Goal: Task Accomplishment & Management: Manage account settings

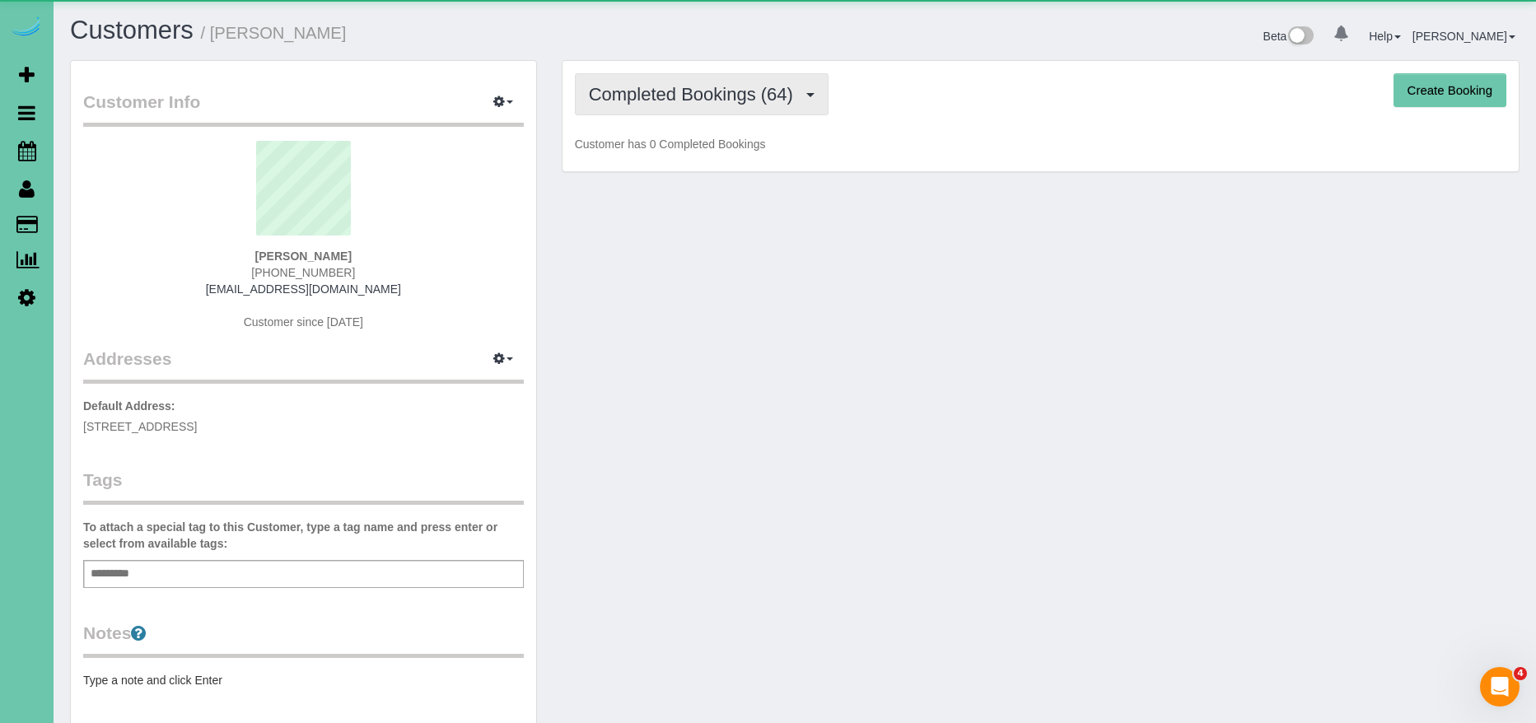
click at [657, 94] on span "Completed Bookings (64)" at bounding box center [695, 94] width 213 height 21
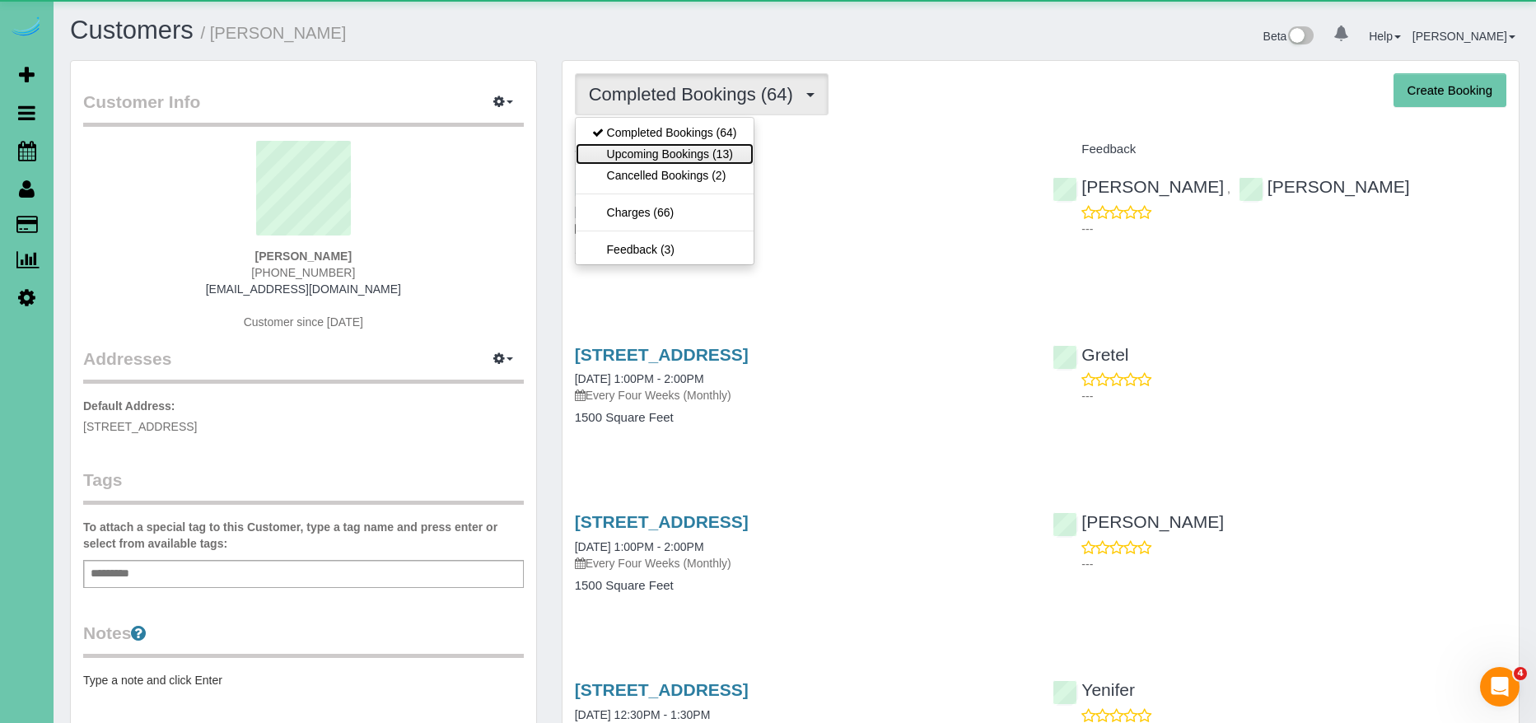
click at [696, 157] on link "Upcoming Bookings (13)" at bounding box center [665, 153] width 178 height 21
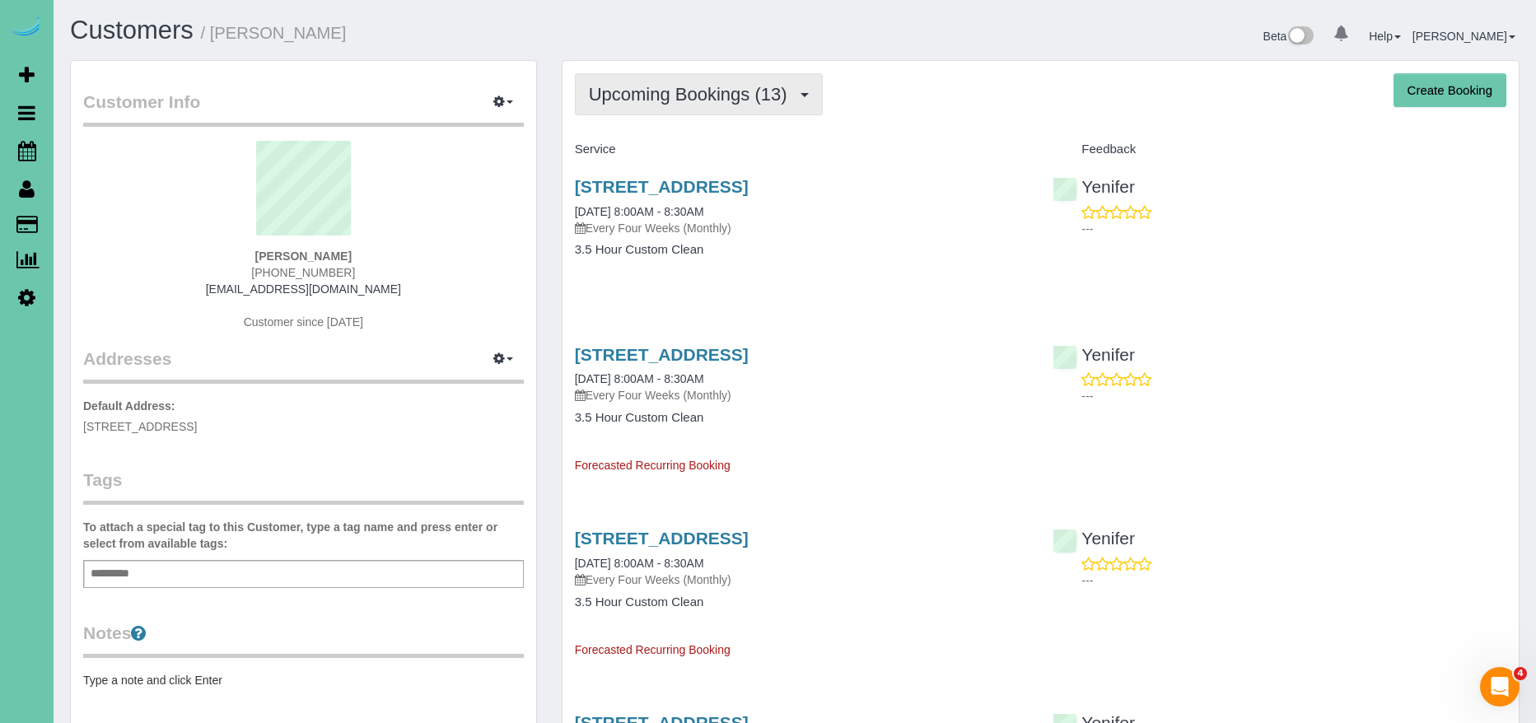
click at [699, 96] on span "Upcoming Bookings (13)" at bounding box center [692, 94] width 207 height 21
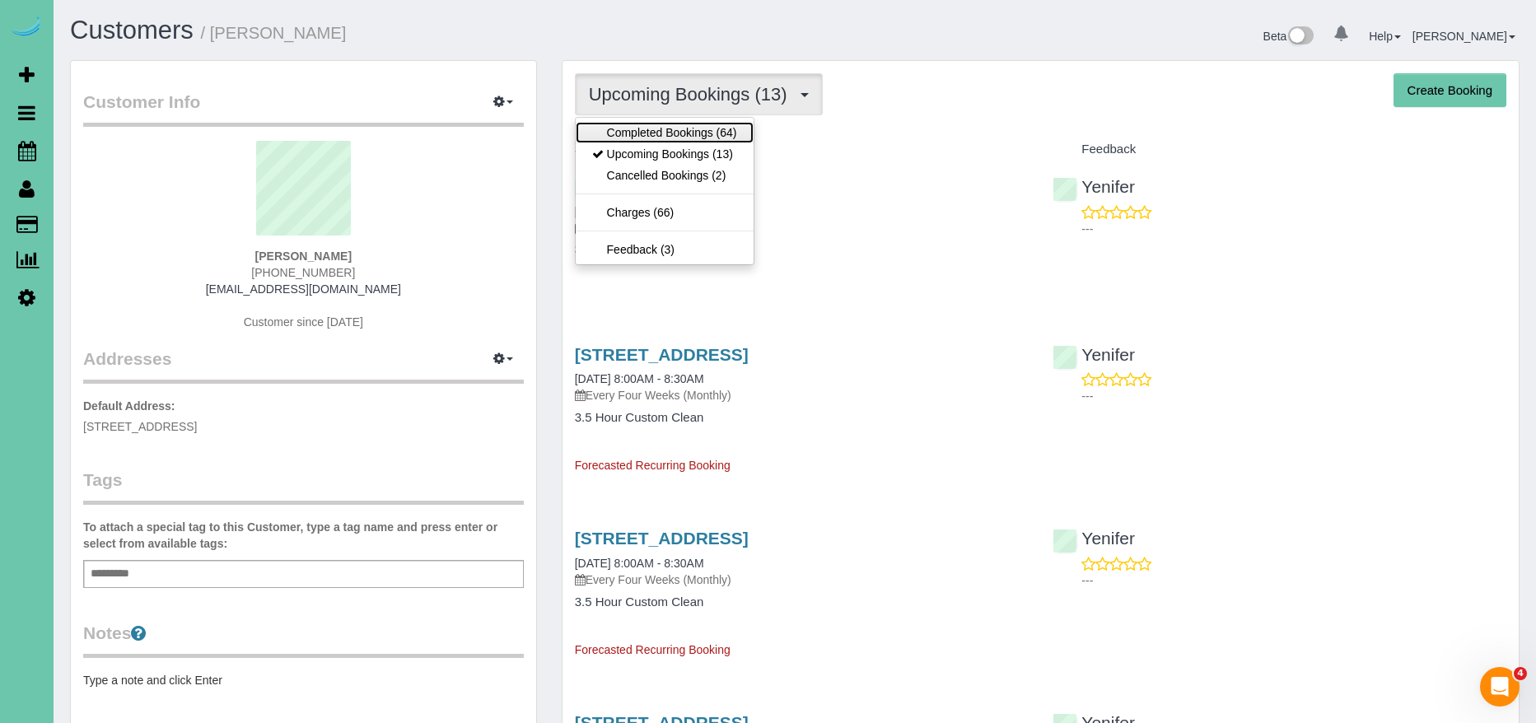
click at [689, 131] on link "Completed Bookings (64)" at bounding box center [665, 132] width 178 height 21
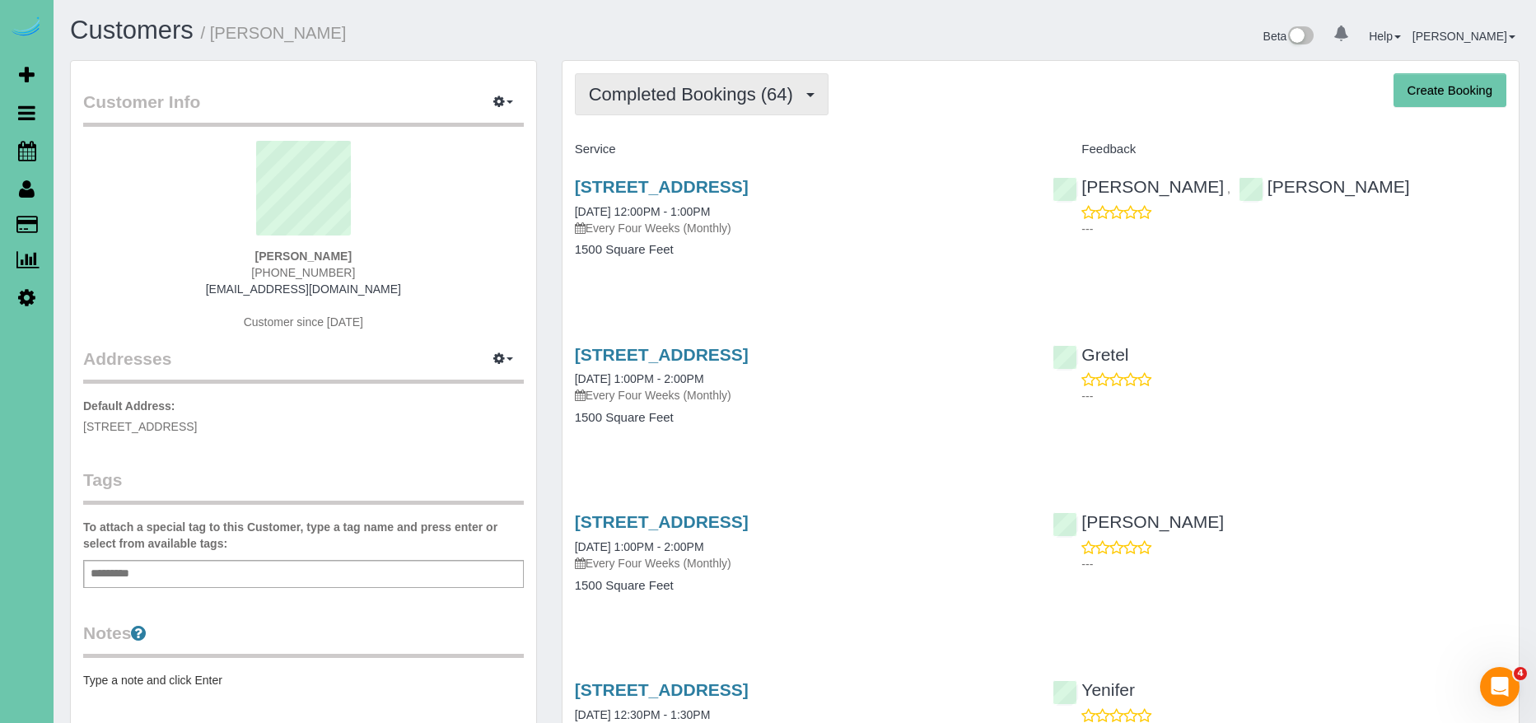
click at [687, 91] on span "Completed Bookings (64)" at bounding box center [695, 94] width 213 height 21
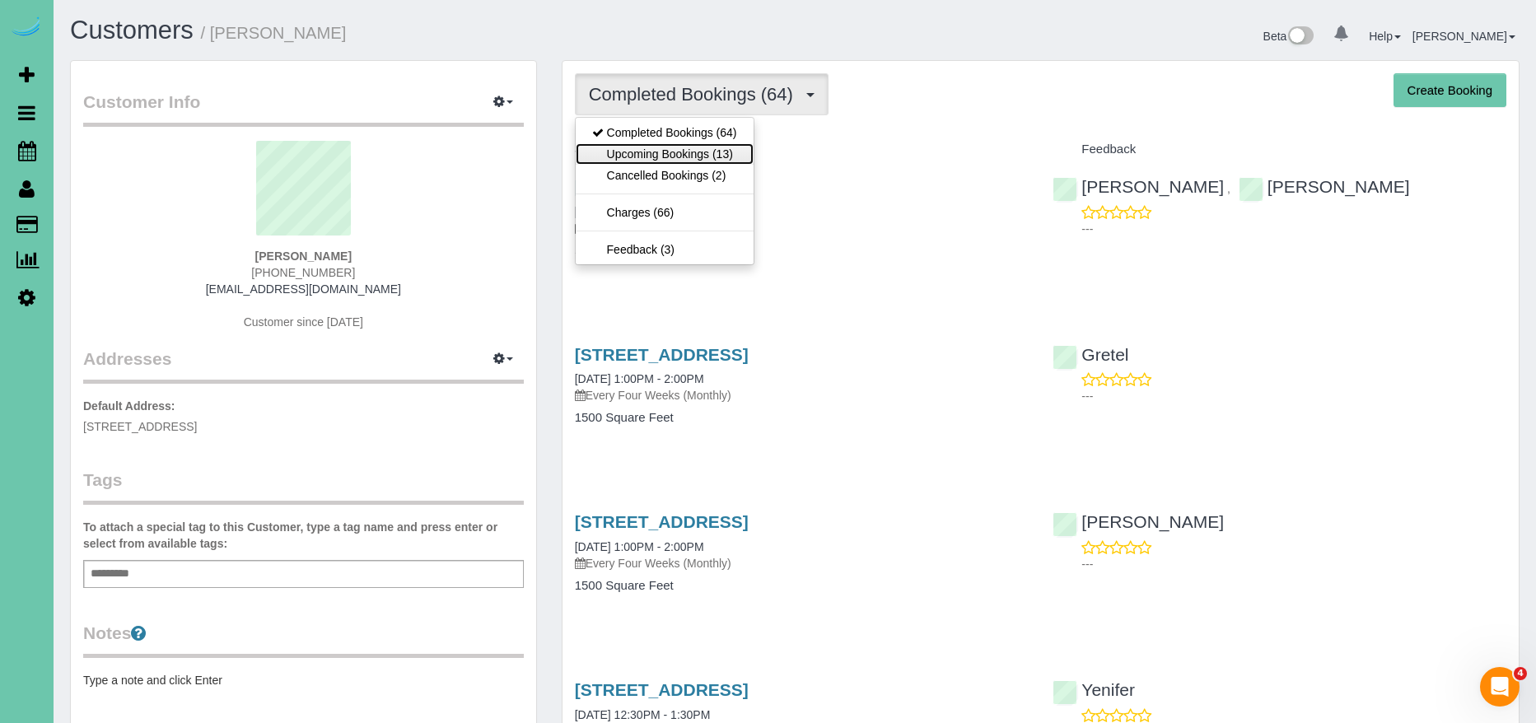
click at [698, 147] on link "Upcoming Bookings (13)" at bounding box center [665, 153] width 178 height 21
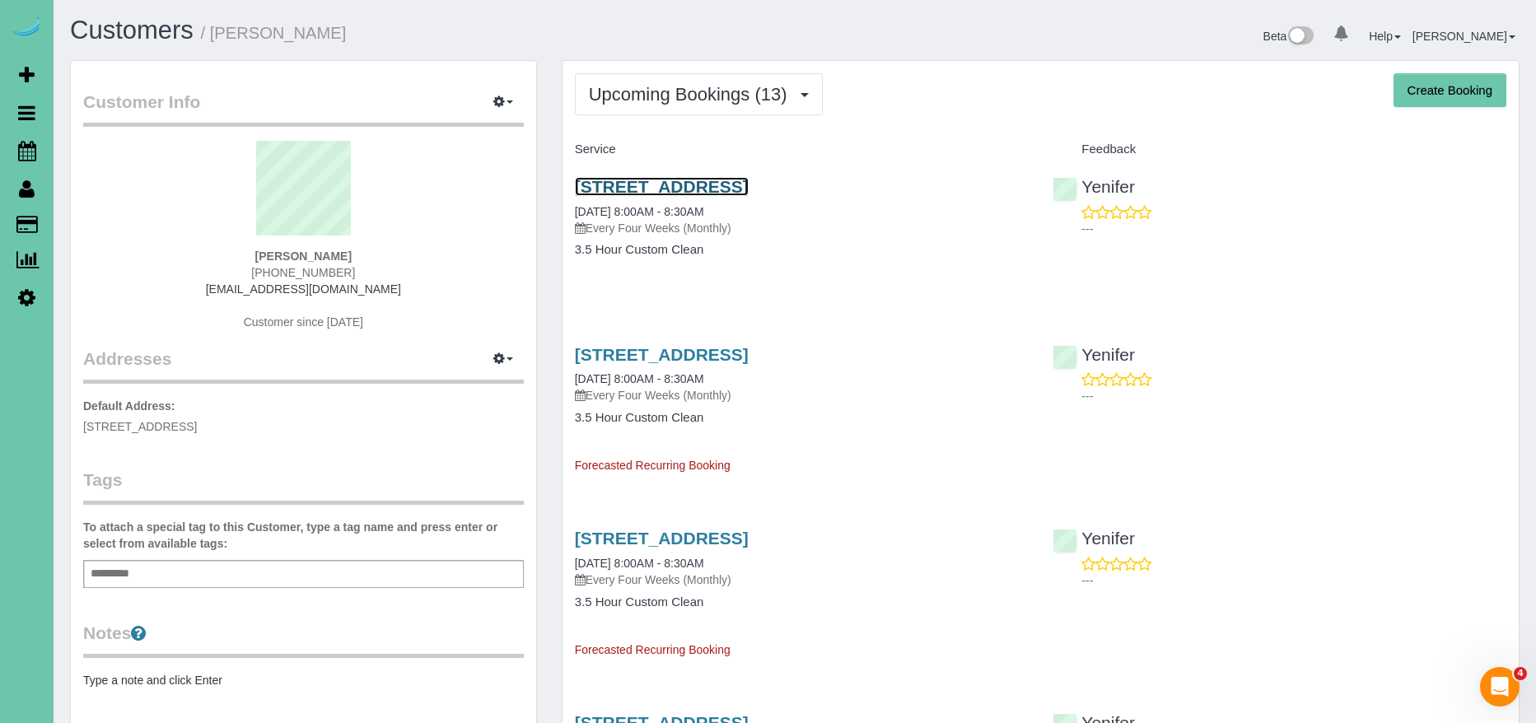
click at [749, 180] on link "3615 S 102nd Street, Omaha, NE 68124" at bounding box center [662, 186] width 174 height 19
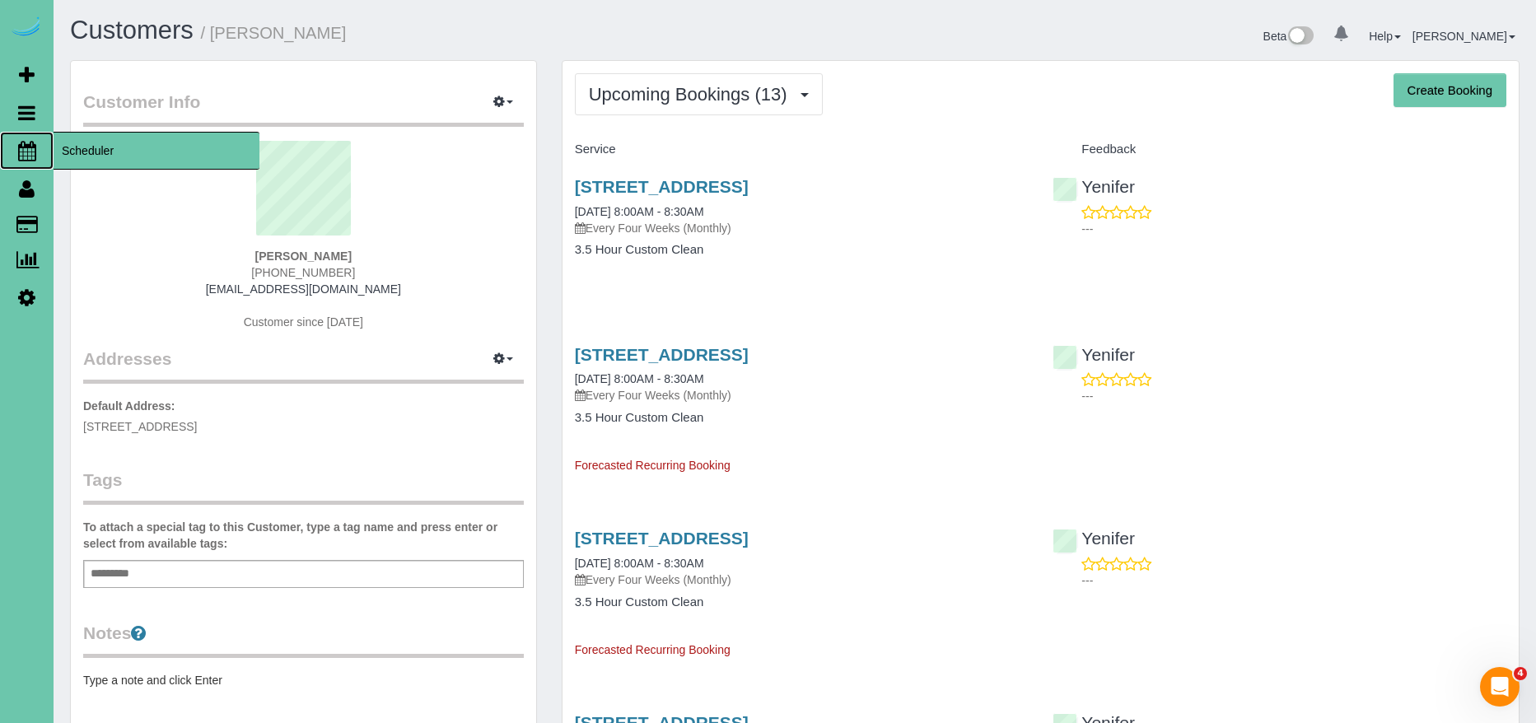
drag, startPoint x: 112, startPoint y: 142, endPoint x: 98, endPoint y: 144, distance: 14.2
click at [111, 142] on span "Scheduler" at bounding box center [157, 151] width 206 height 38
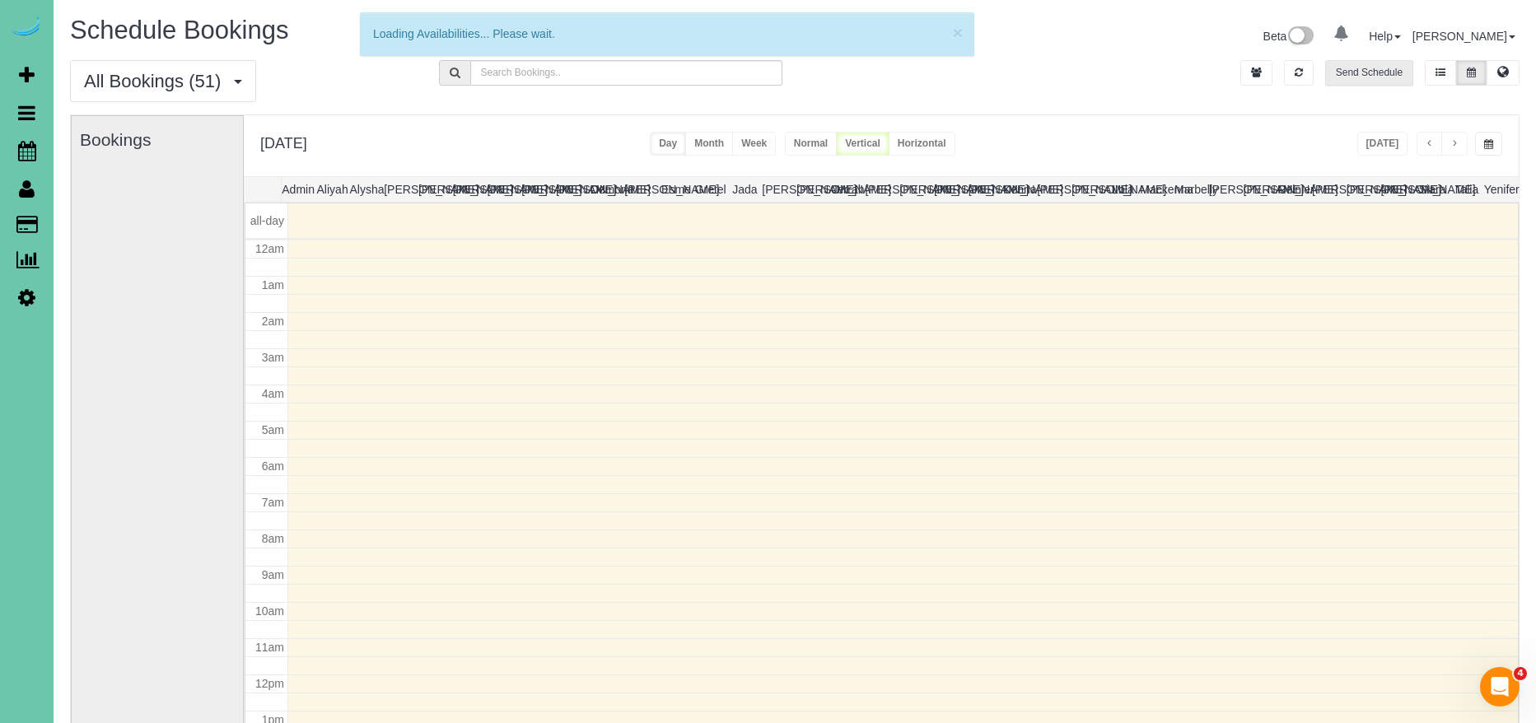
scroll to position [218, 0]
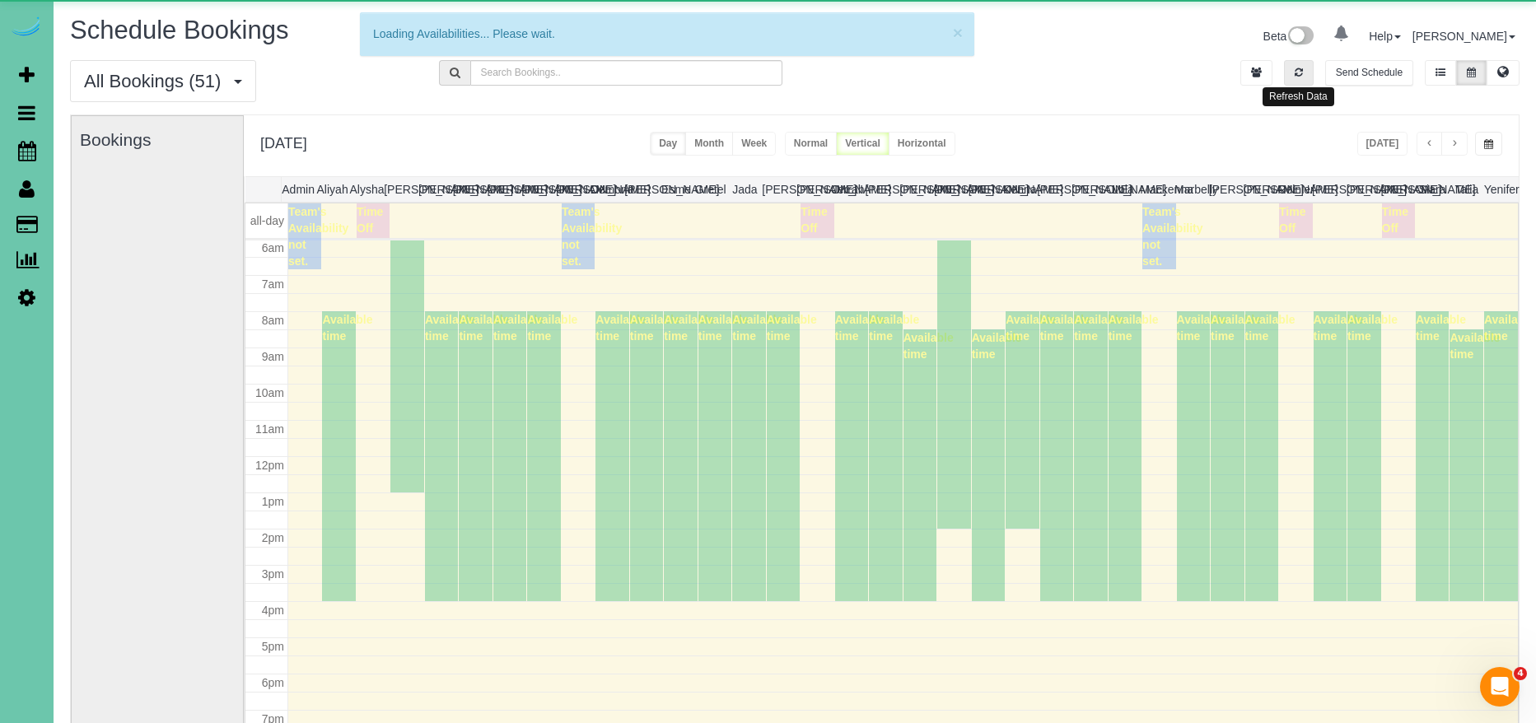
drag, startPoint x: 1296, startPoint y: 72, endPoint x: 1324, endPoint y: 94, distance: 35.8
click at [1297, 72] on icon "button" at bounding box center [1299, 73] width 8 height 10
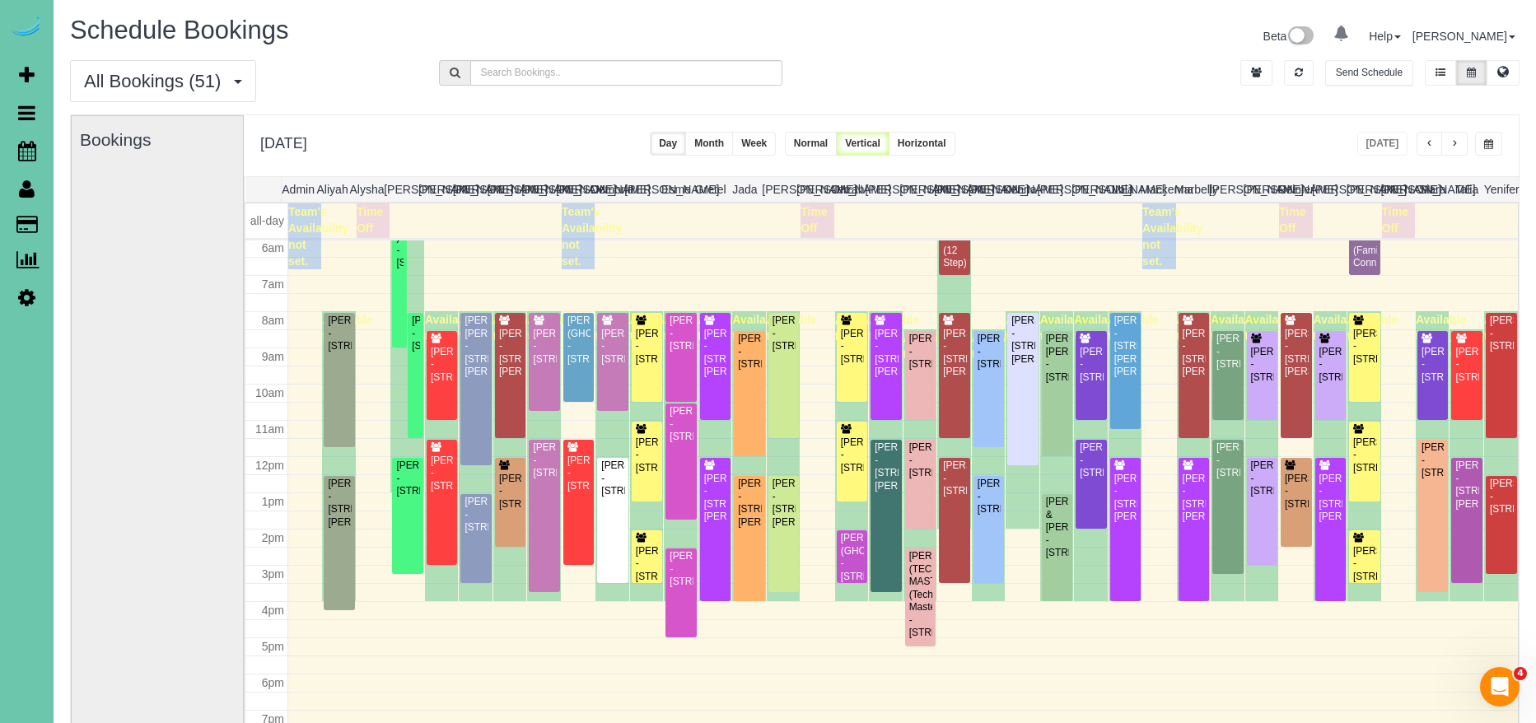
click at [1495, 148] on button "button" at bounding box center [1488, 144] width 27 height 24
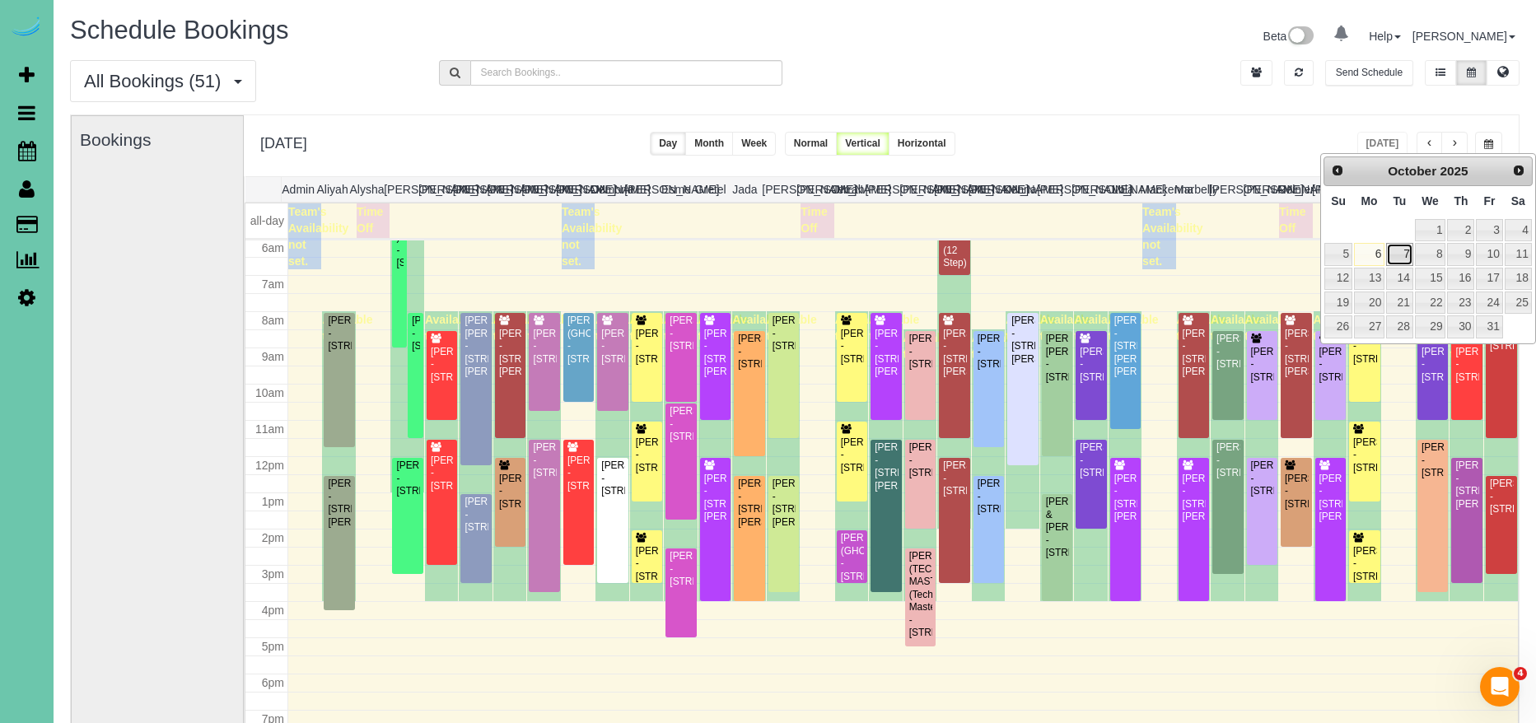
click at [1399, 248] on link "7" at bounding box center [1399, 254] width 26 height 22
type input "**********"
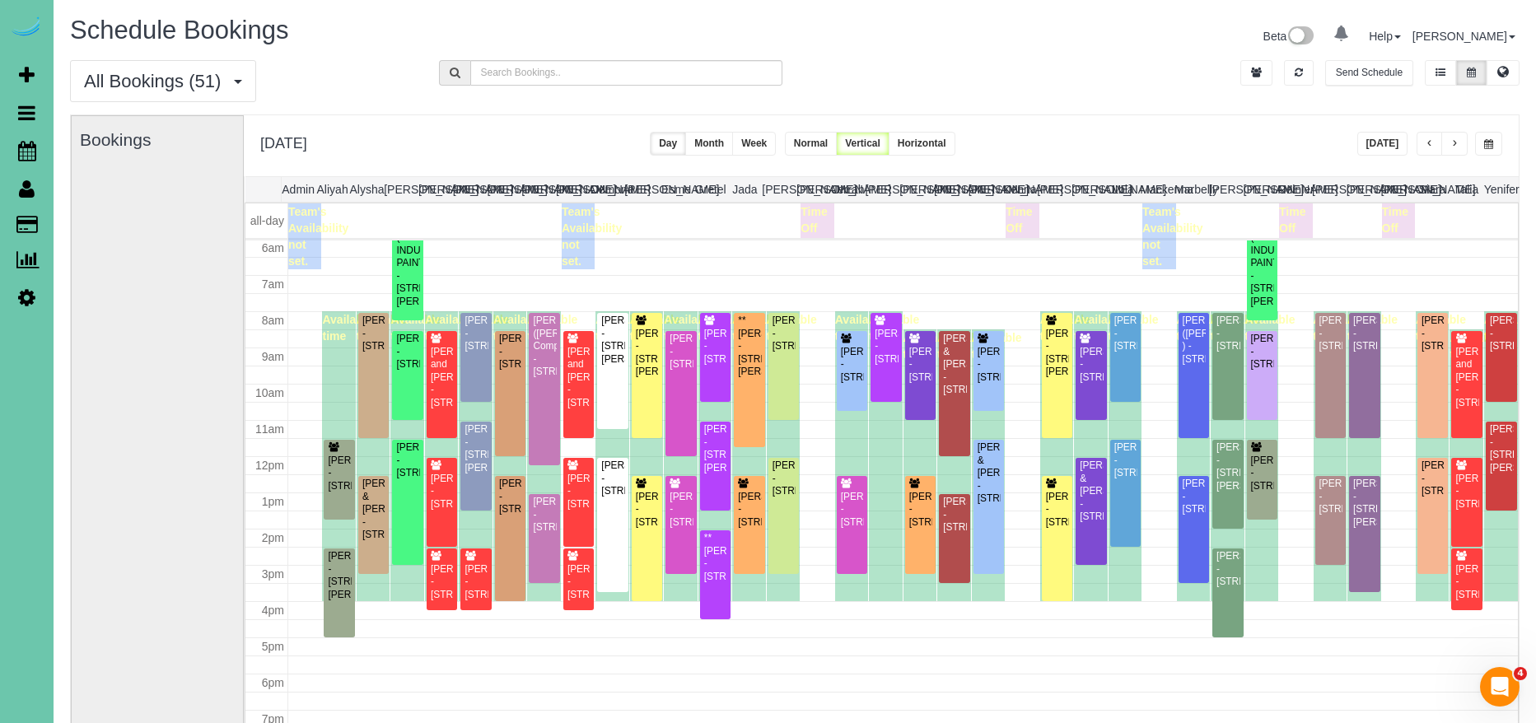
click at [1460, 144] on button "button" at bounding box center [1454, 144] width 26 height 24
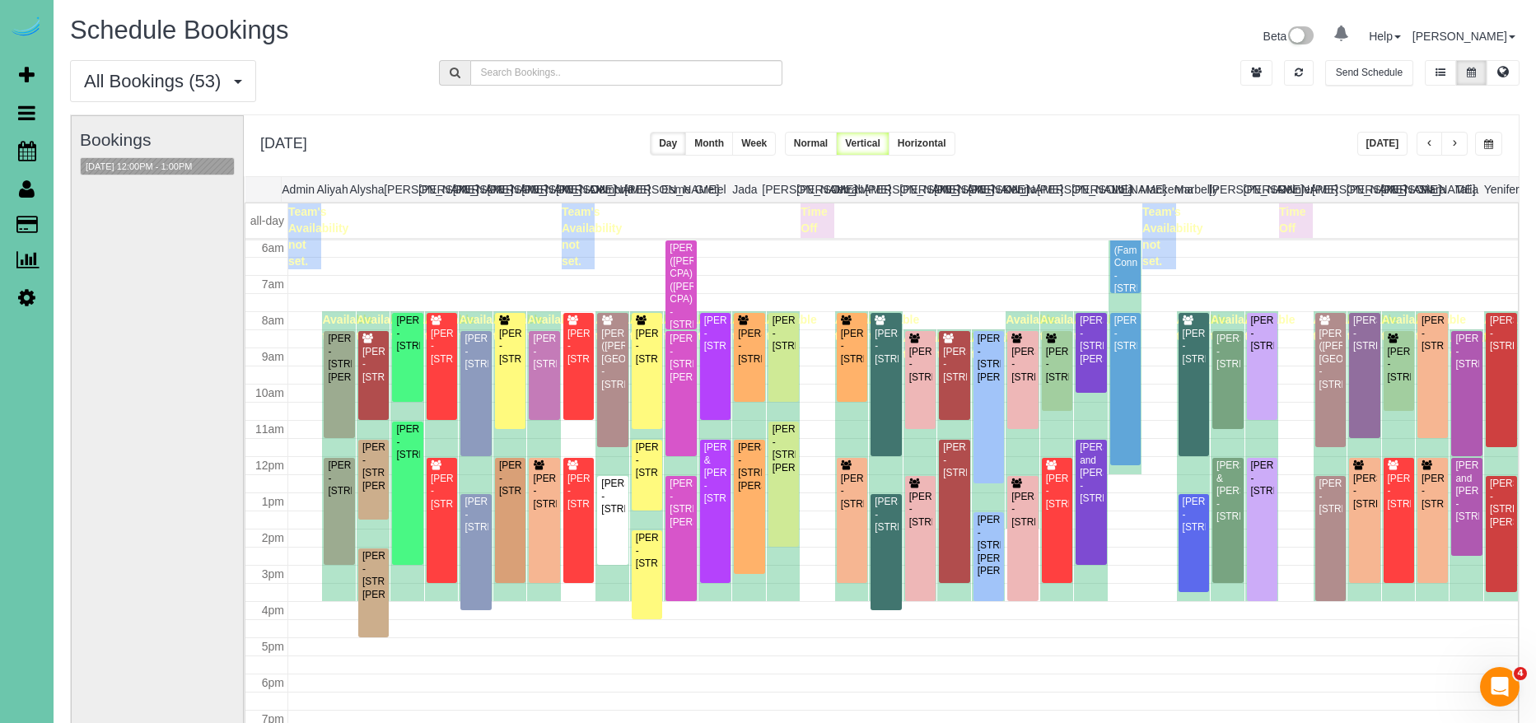
click at [1432, 139] on span "button" at bounding box center [1430, 144] width 8 height 10
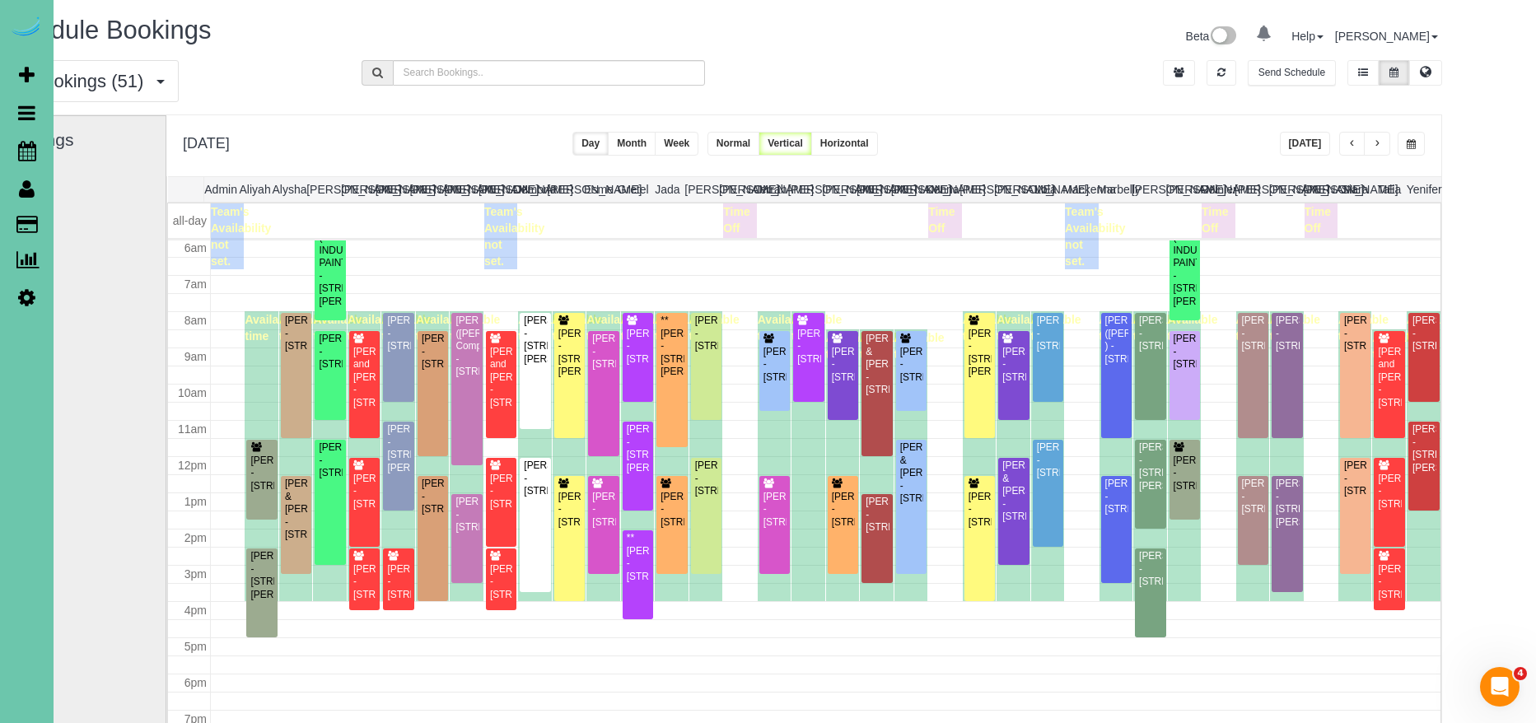
scroll to position [0, 88]
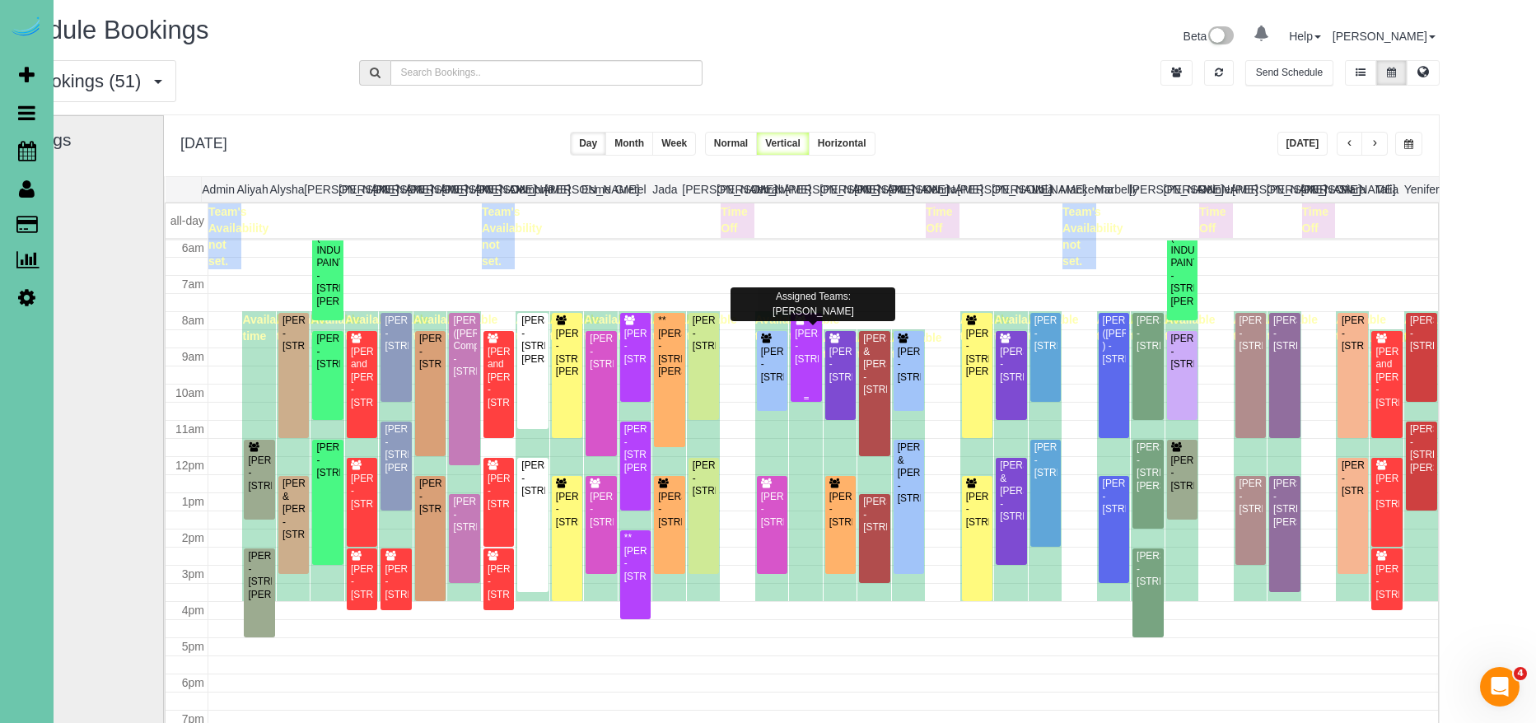
click at [794, 366] on div "[PERSON_NAME] - [STREET_ADDRESS]" at bounding box center [806, 347] width 24 height 38
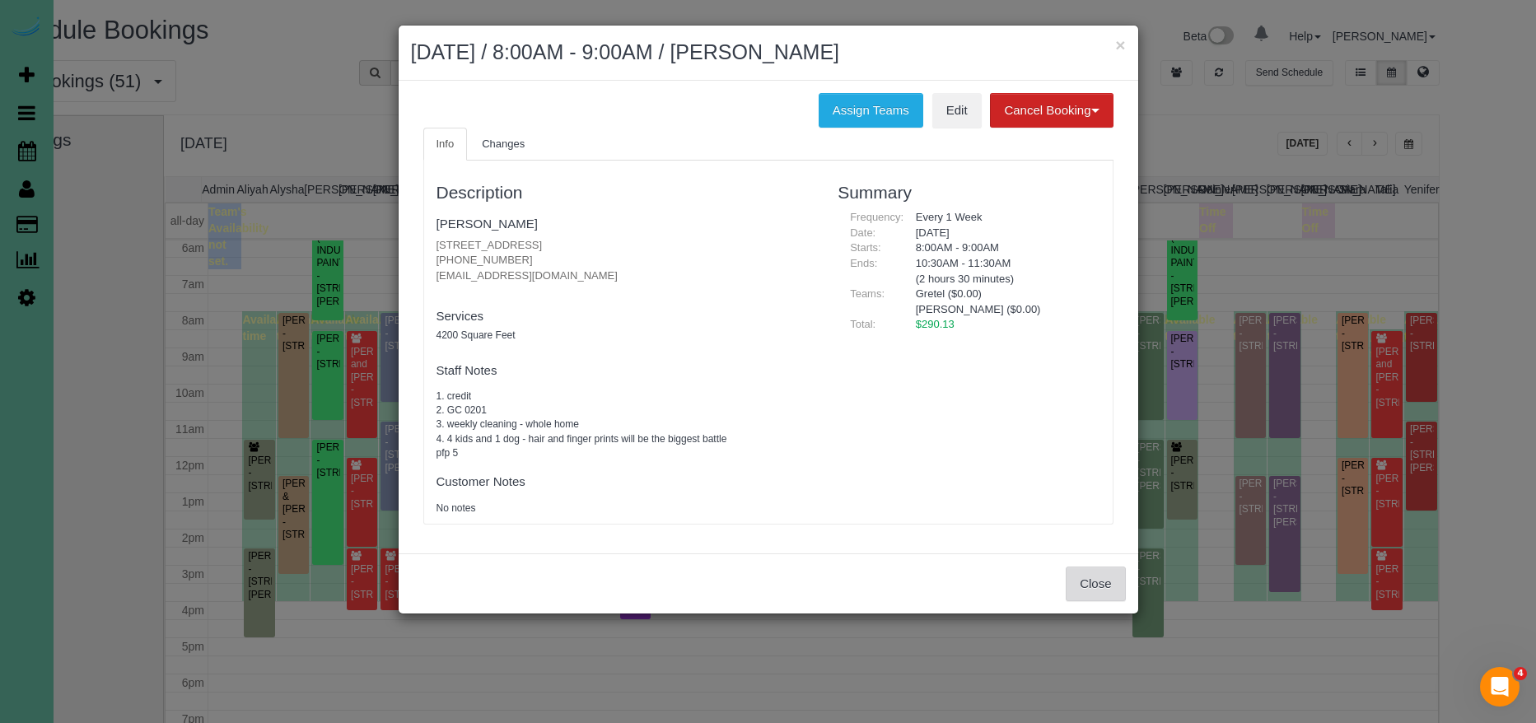
click at [1108, 581] on button "Close" at bounding box center [1095, 584] width 59 height 35
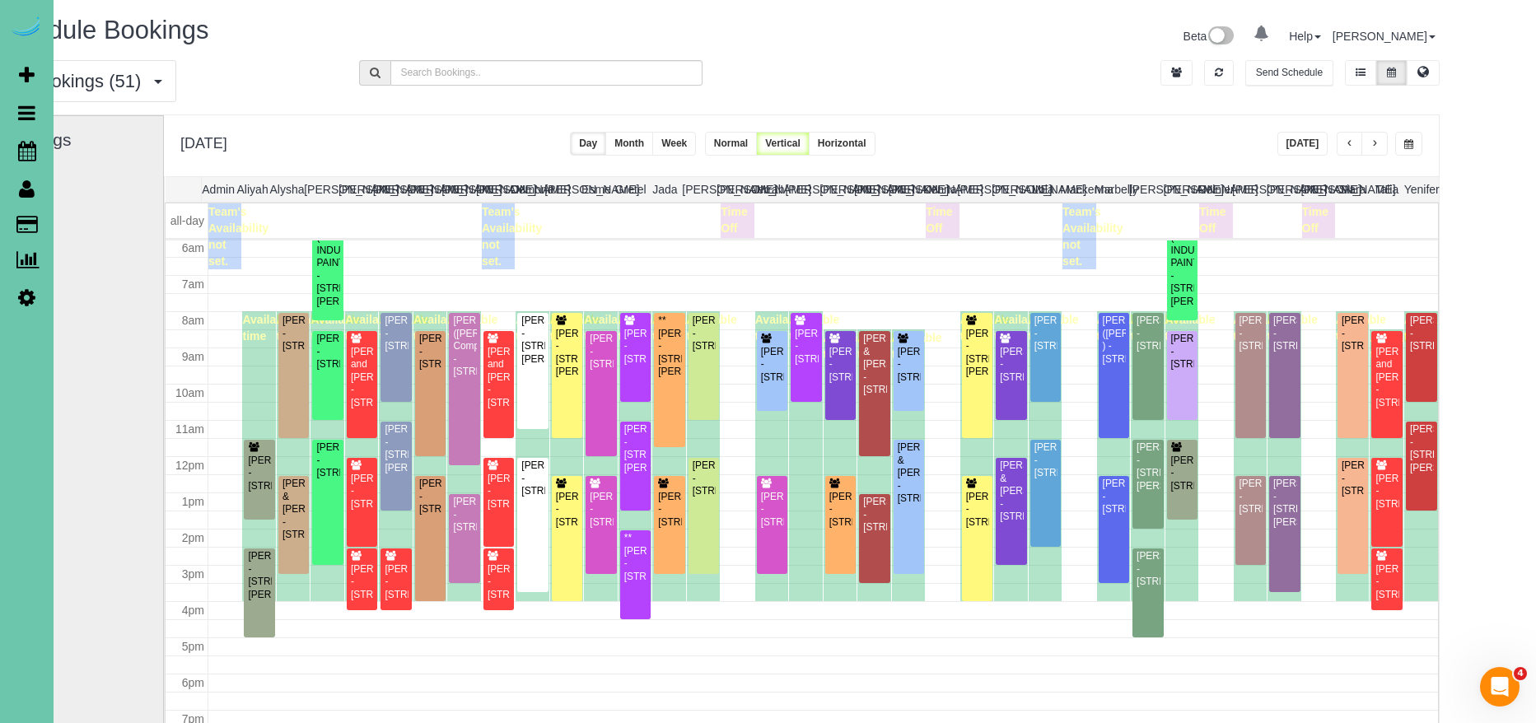
scroll to position [6, 79]
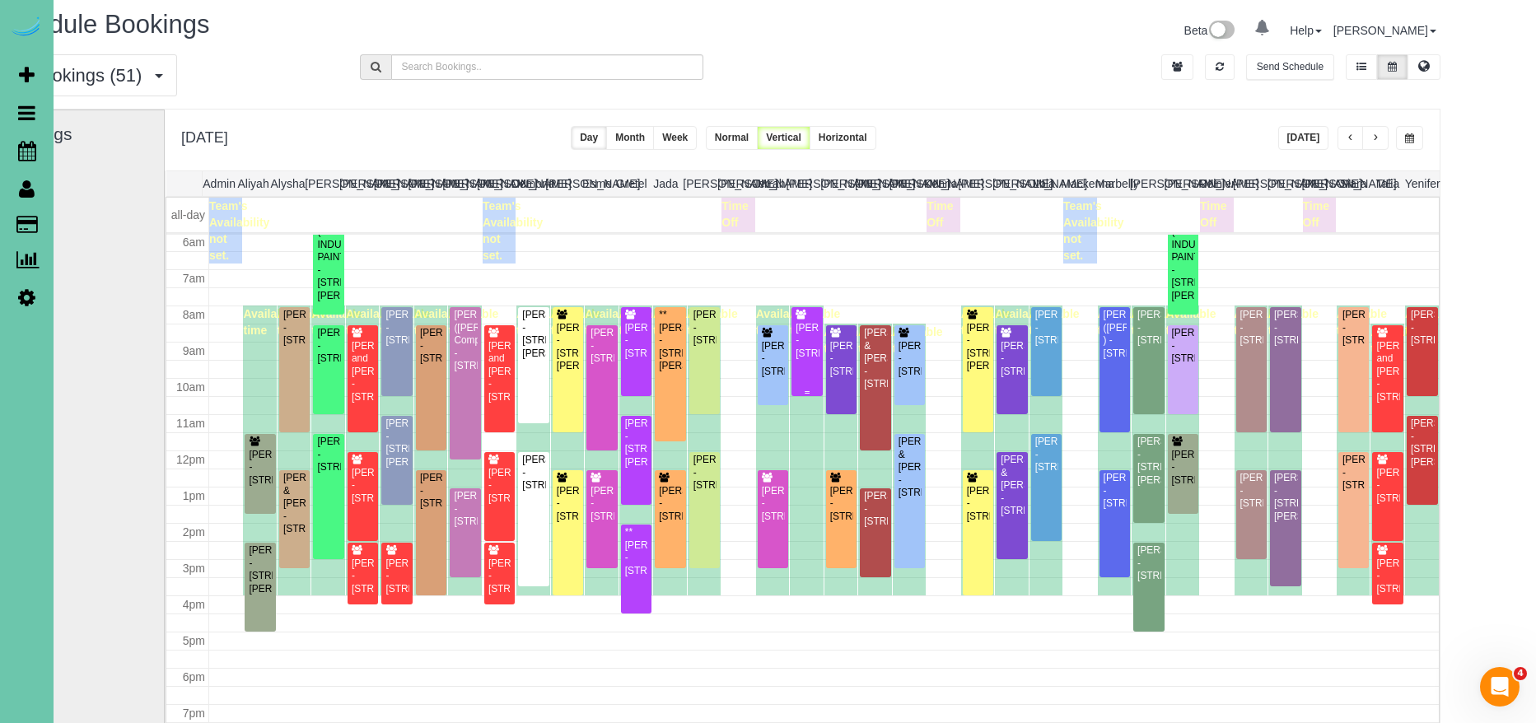
click at [806, 354] on div "[PERSON_NAME] - [STREET_ADDRESS]" at bounding box center [807, 341] width 24 height 38
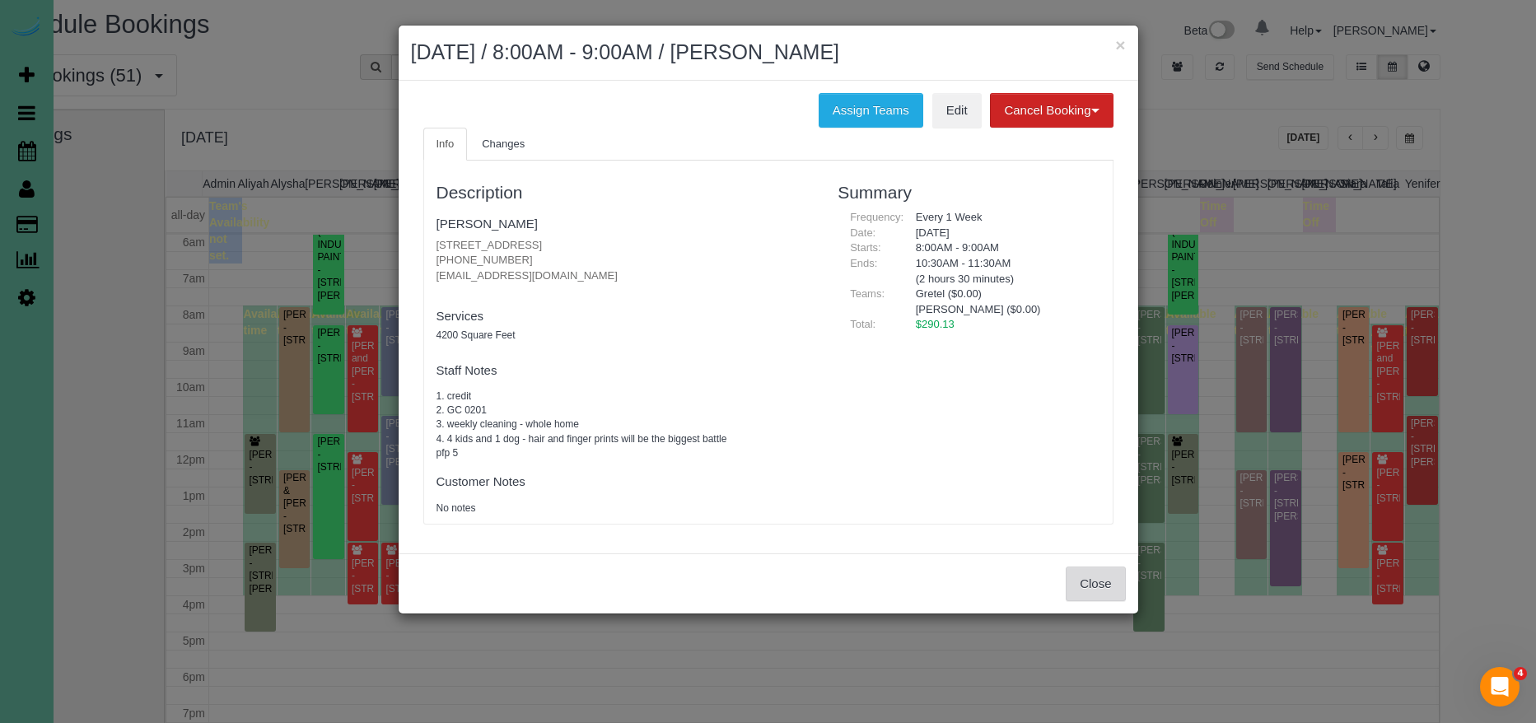
click at [1079, 586] on button "Close" at bounding box center [1095, 584] width 59 height 35
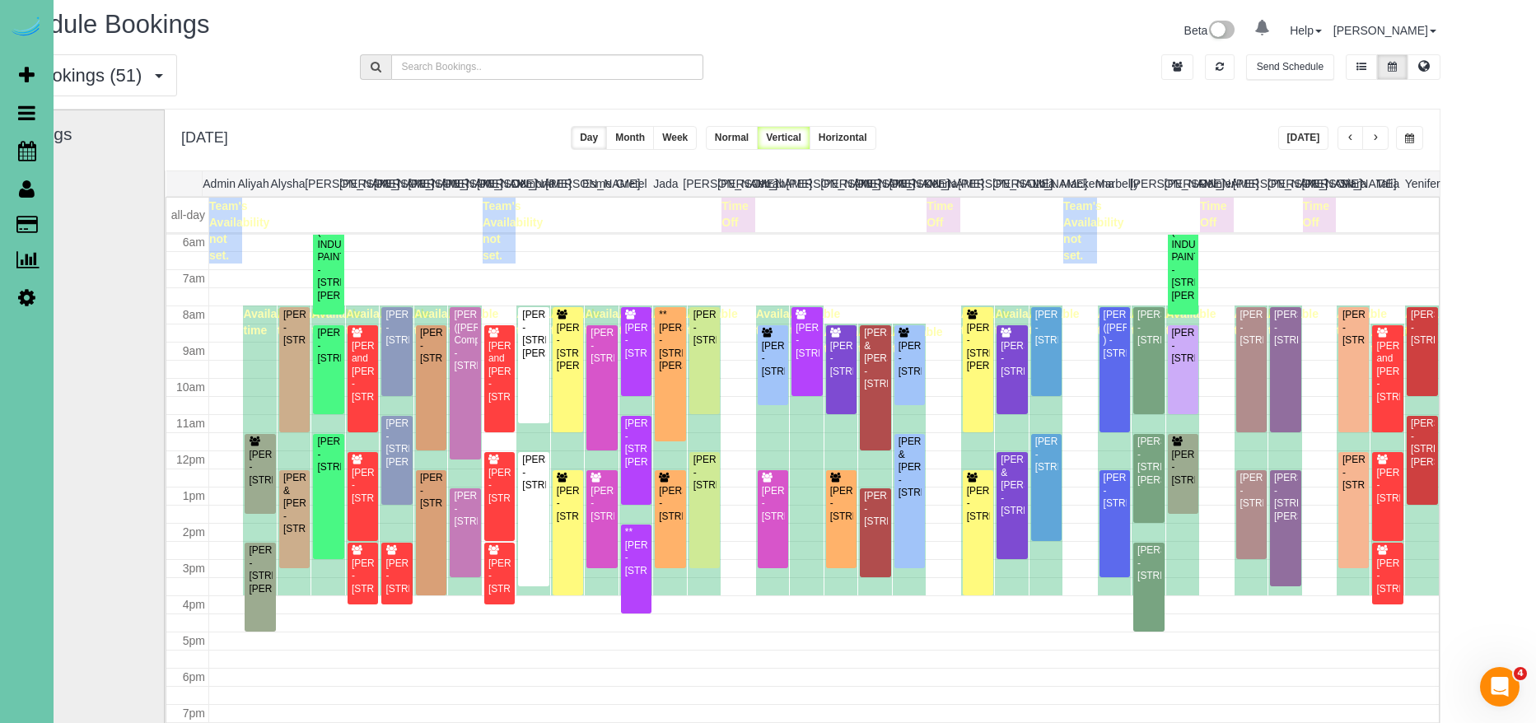
click at [1378, 138] on span "button" at bounding box center [1375, 138] width 8 height 10
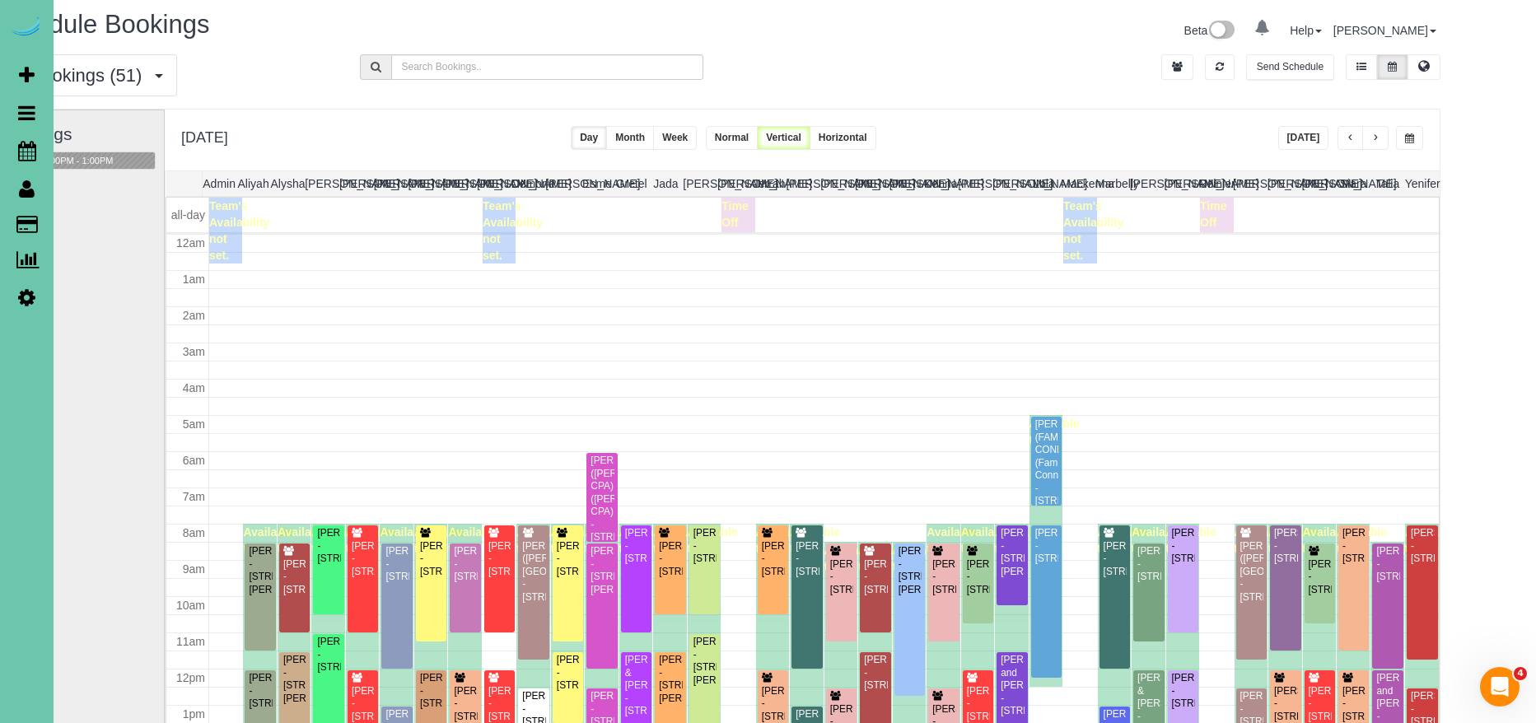
scroll to position [218, 0]
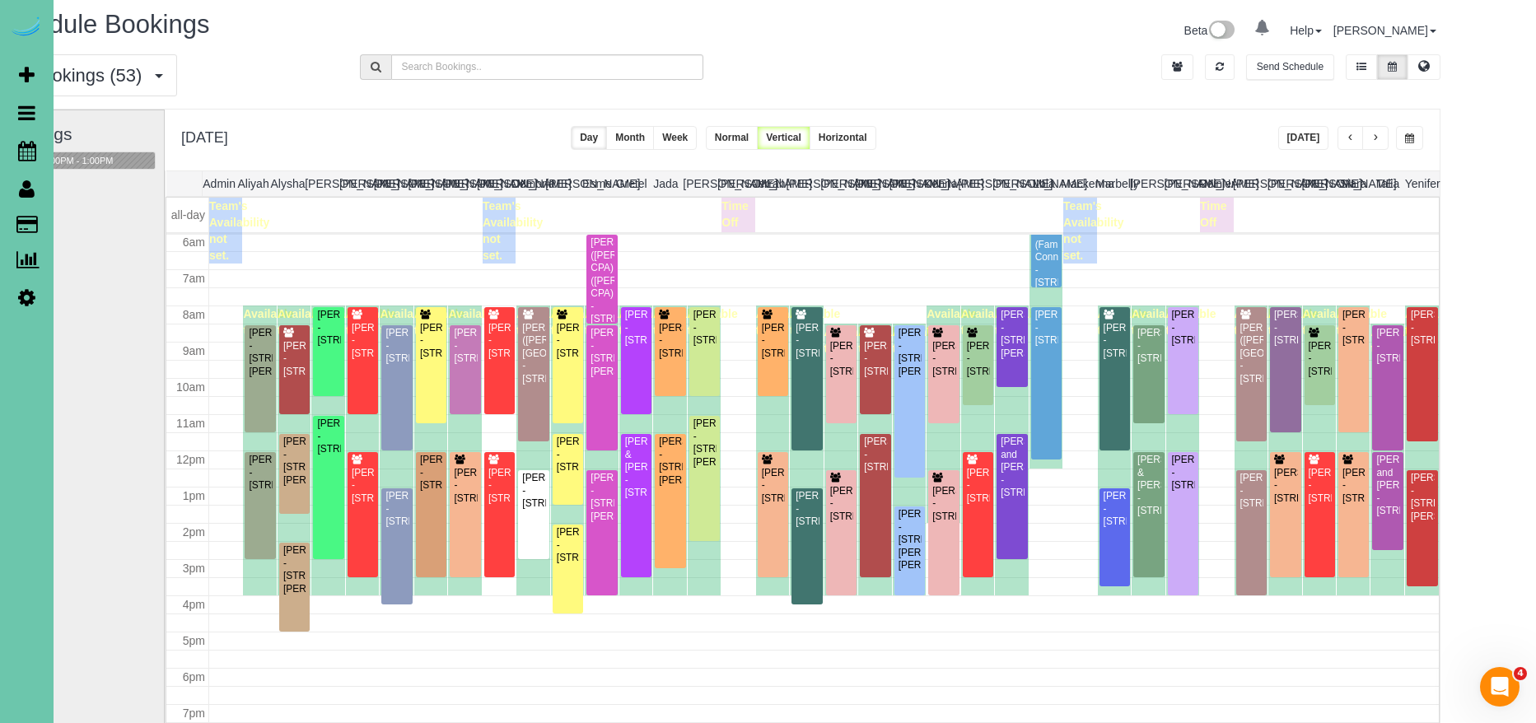
click at [1377, 140] on span "button" at bounding box center [1375, 138] width 8 height 10
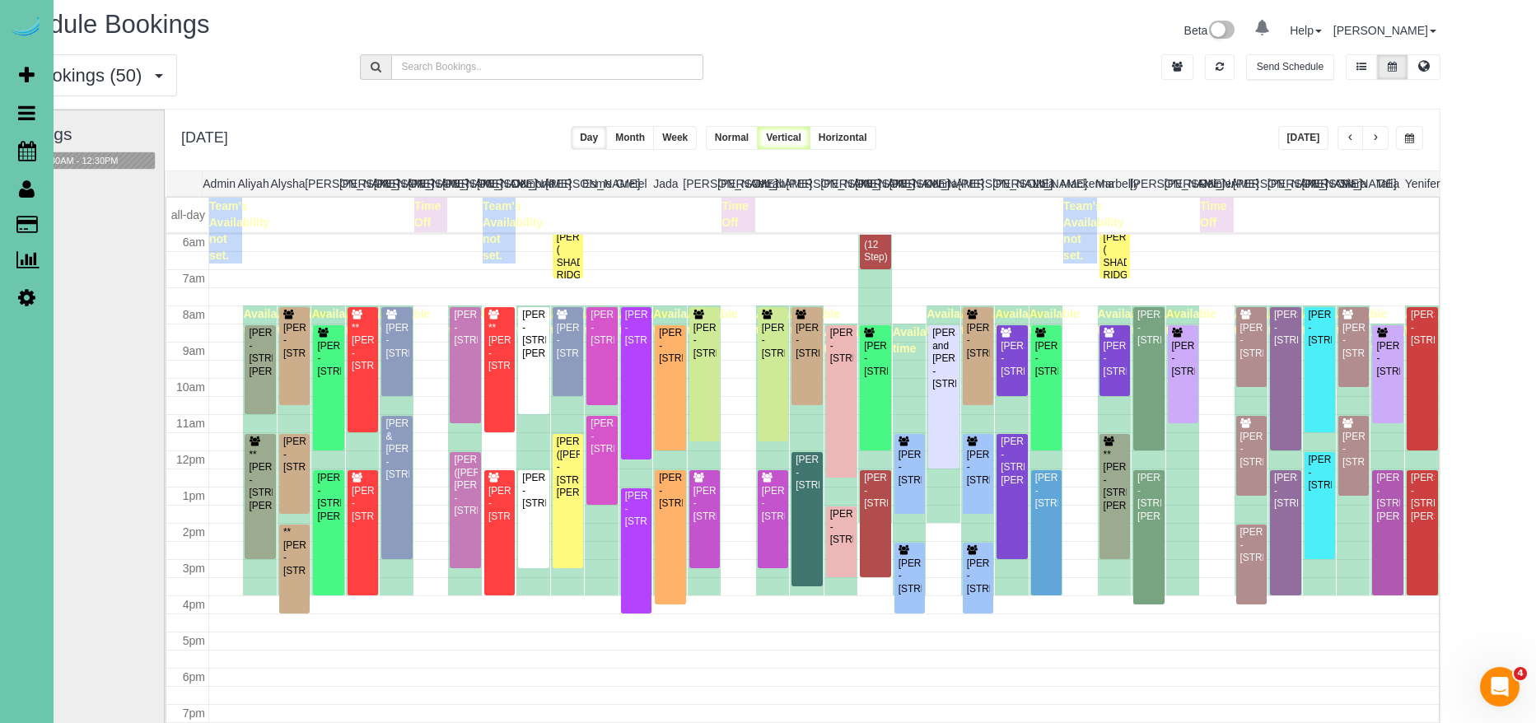
click at [1377, 140] on span "button" at bounding box center [1375, 138] width 8 height 10
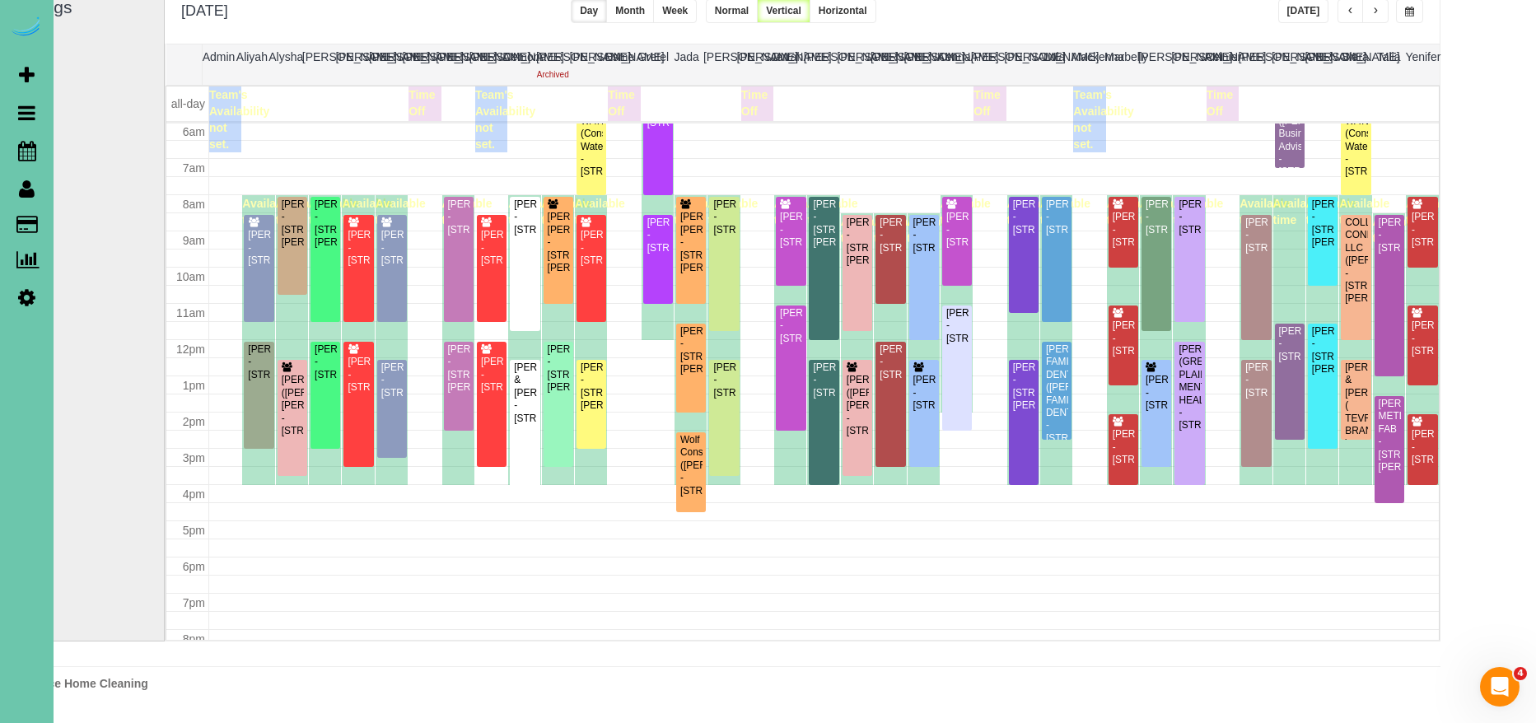
scroll to position [136, 79]
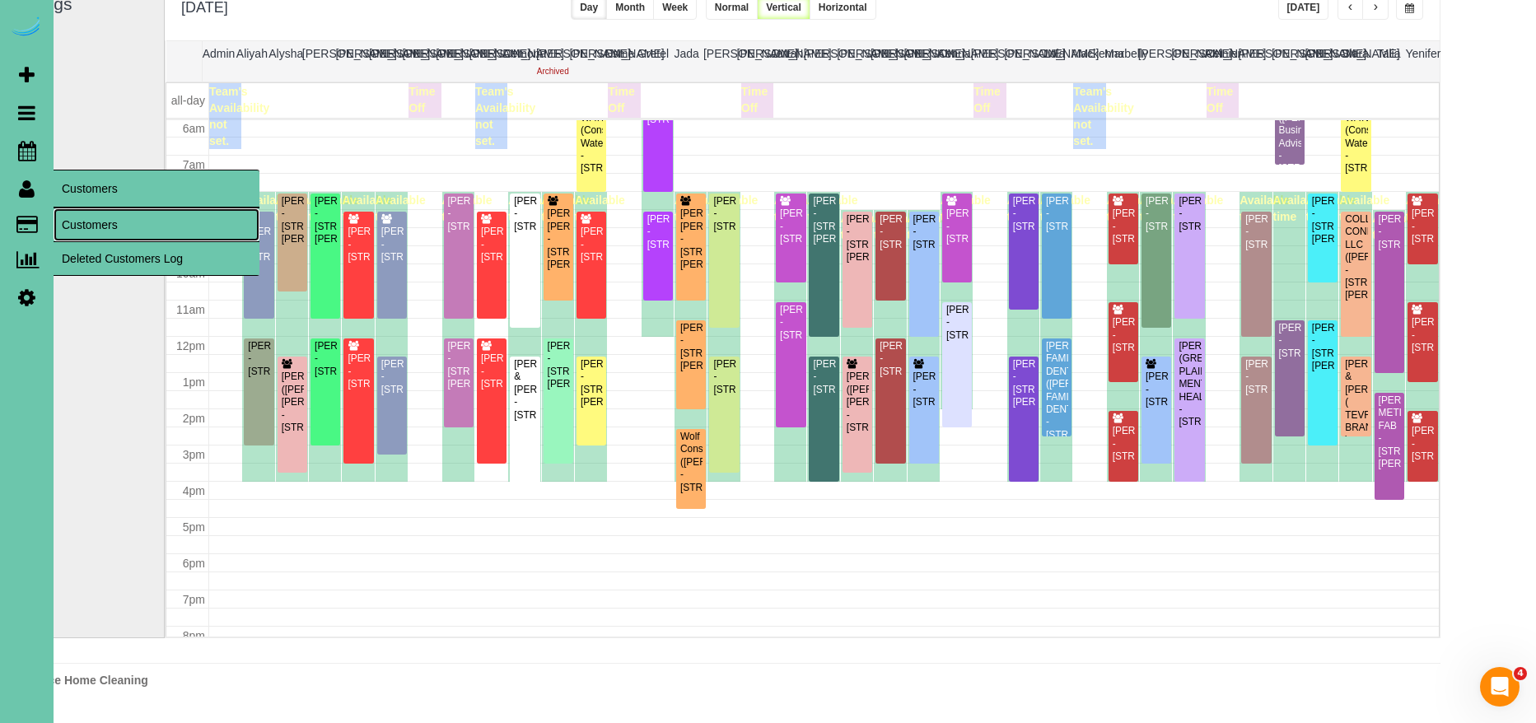
click at [132, 214] on link "Customers" at bounding box center [157, 224] width 206 height 33
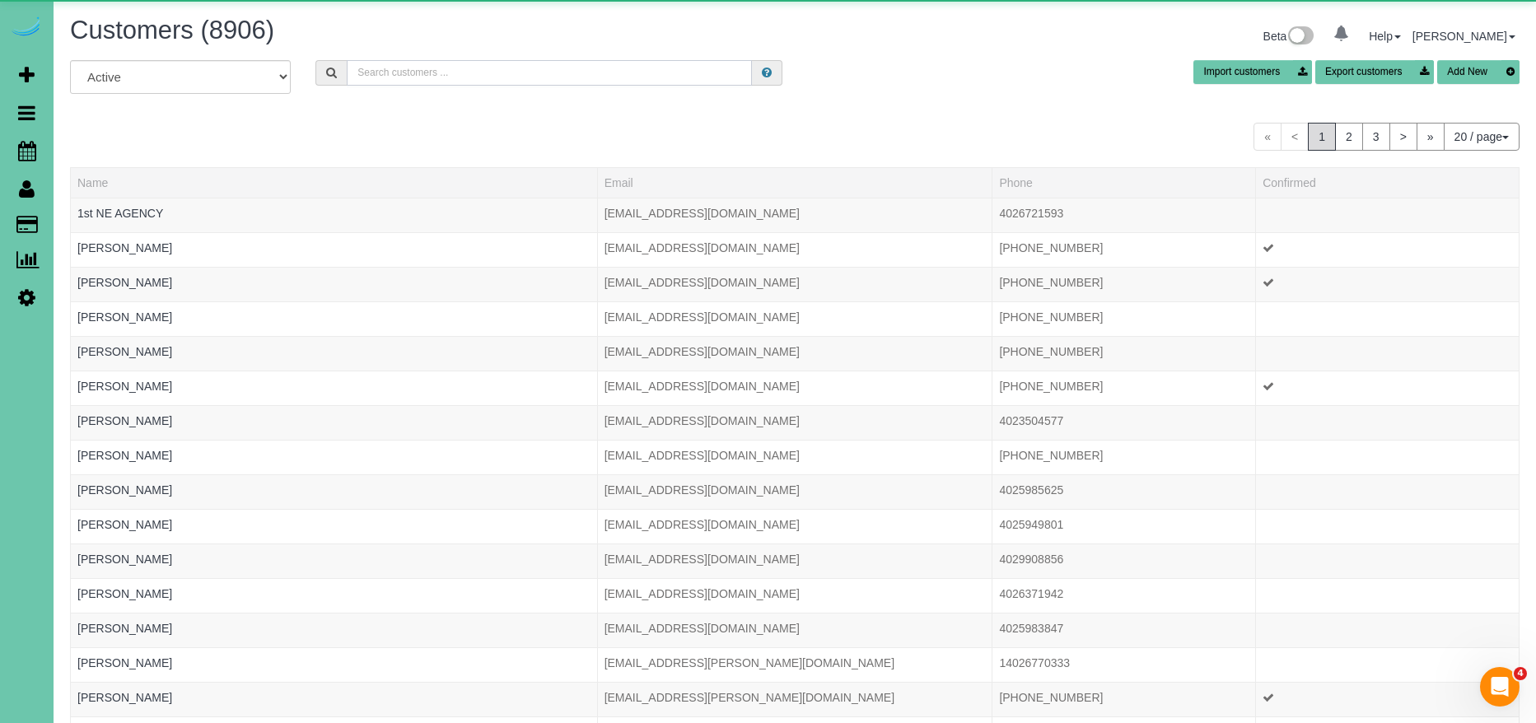
click at [491, 71] on input "text" at bounding box center [549, 73] width 405 height 26
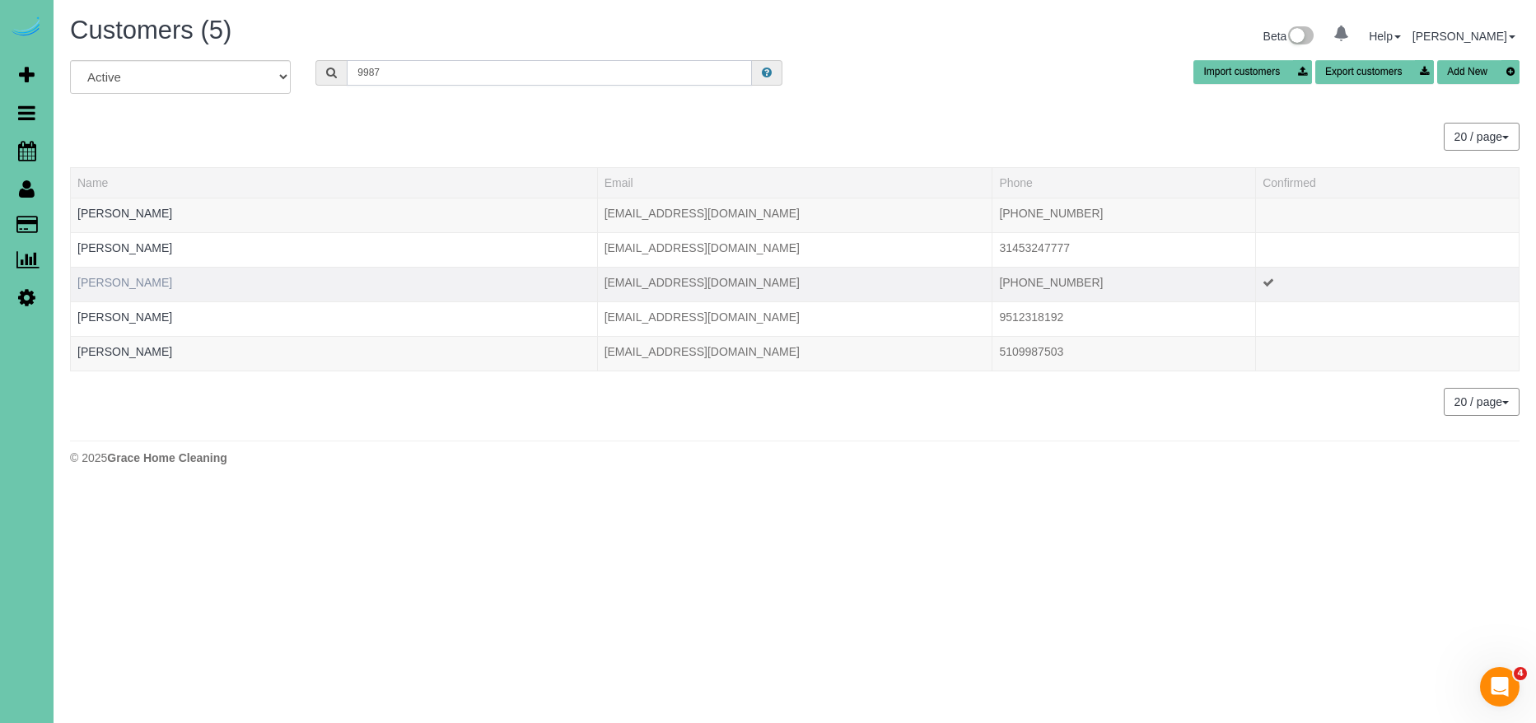
type input "9987"
click at [125, 282] on link "Matt Markel" at bounding box center [124, 282] width 95 height 13
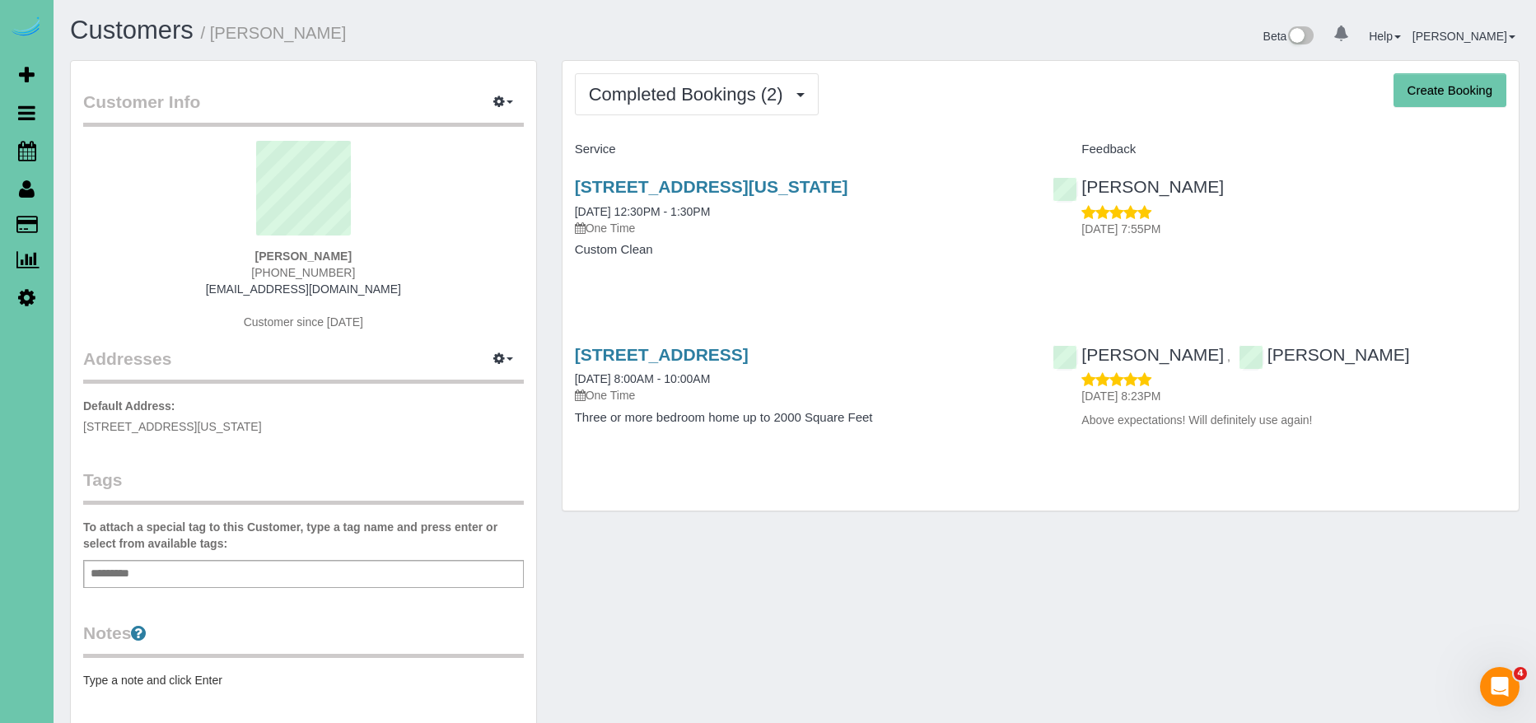
drag, startPoint x: 368, startPoint y: 270, endPoint x: 217, endPoint y: 273, distance: 151.6
click at [217, 273] on div "Matt Markel 402-630-9987 mmarkel3018@gmail.com Customer since 2017" at bounding box center [303, 244] width 441 height 206
copy span "402-630-9987"
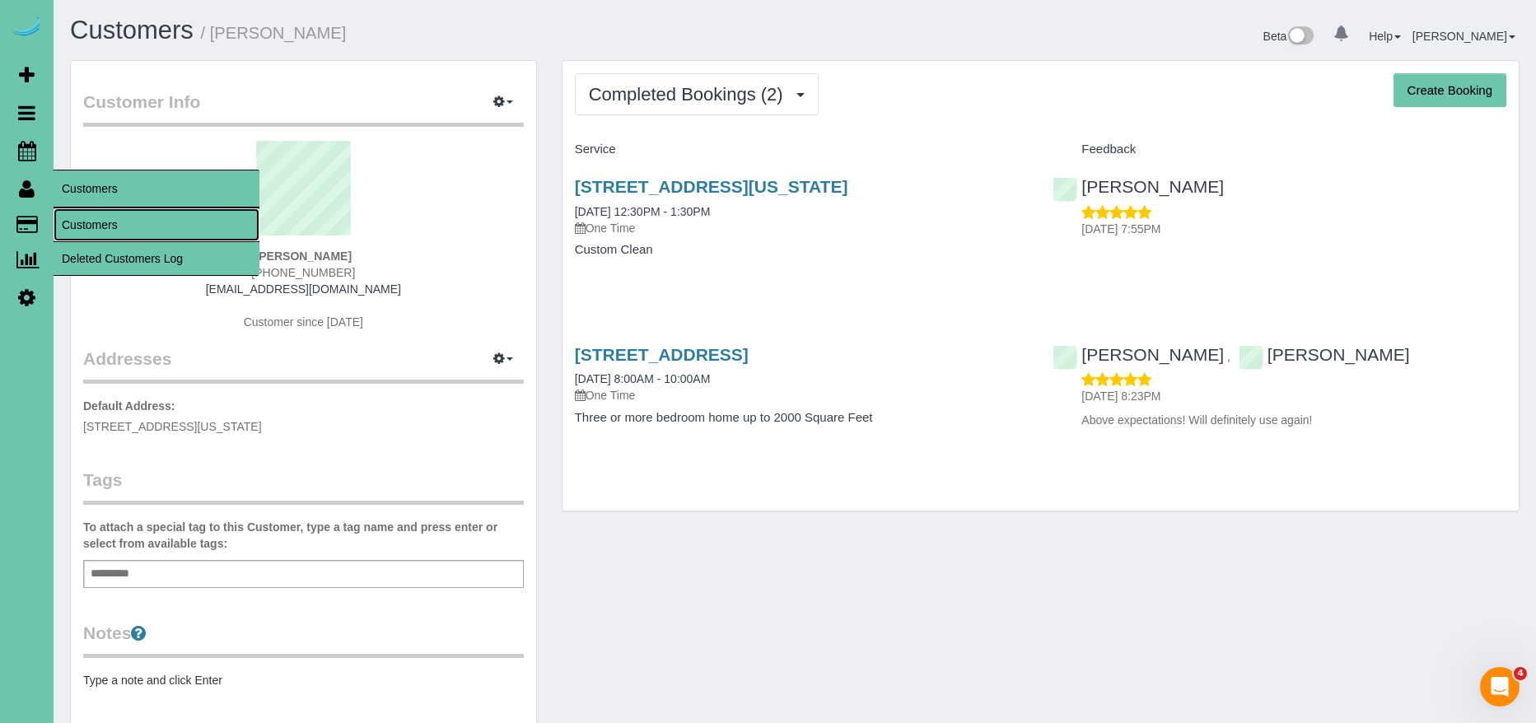
click at [129, 229] on link "Customers" at bounding box center [157, 224] width 206 height 33
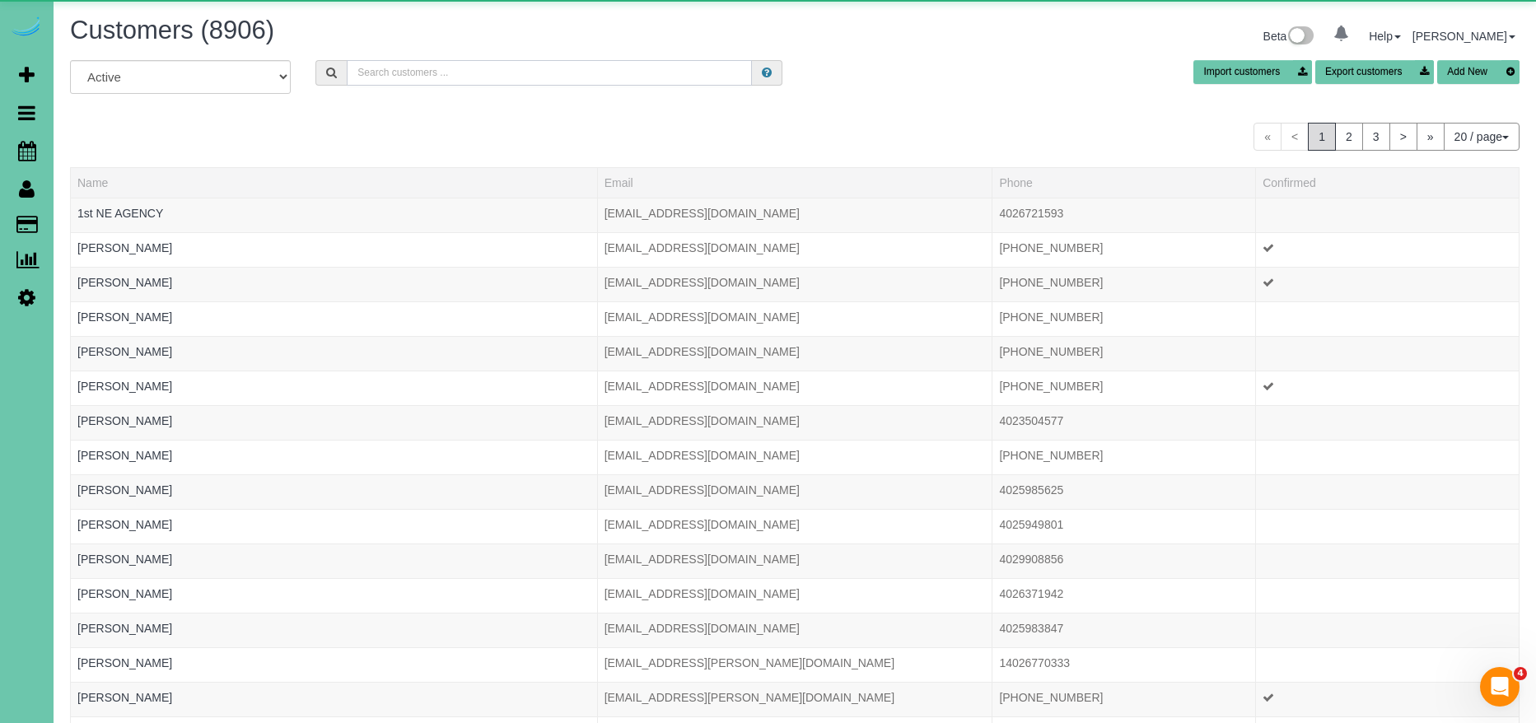
click at [538, 70] on input "text" at bounding box center [549, 73] width 405 height 26
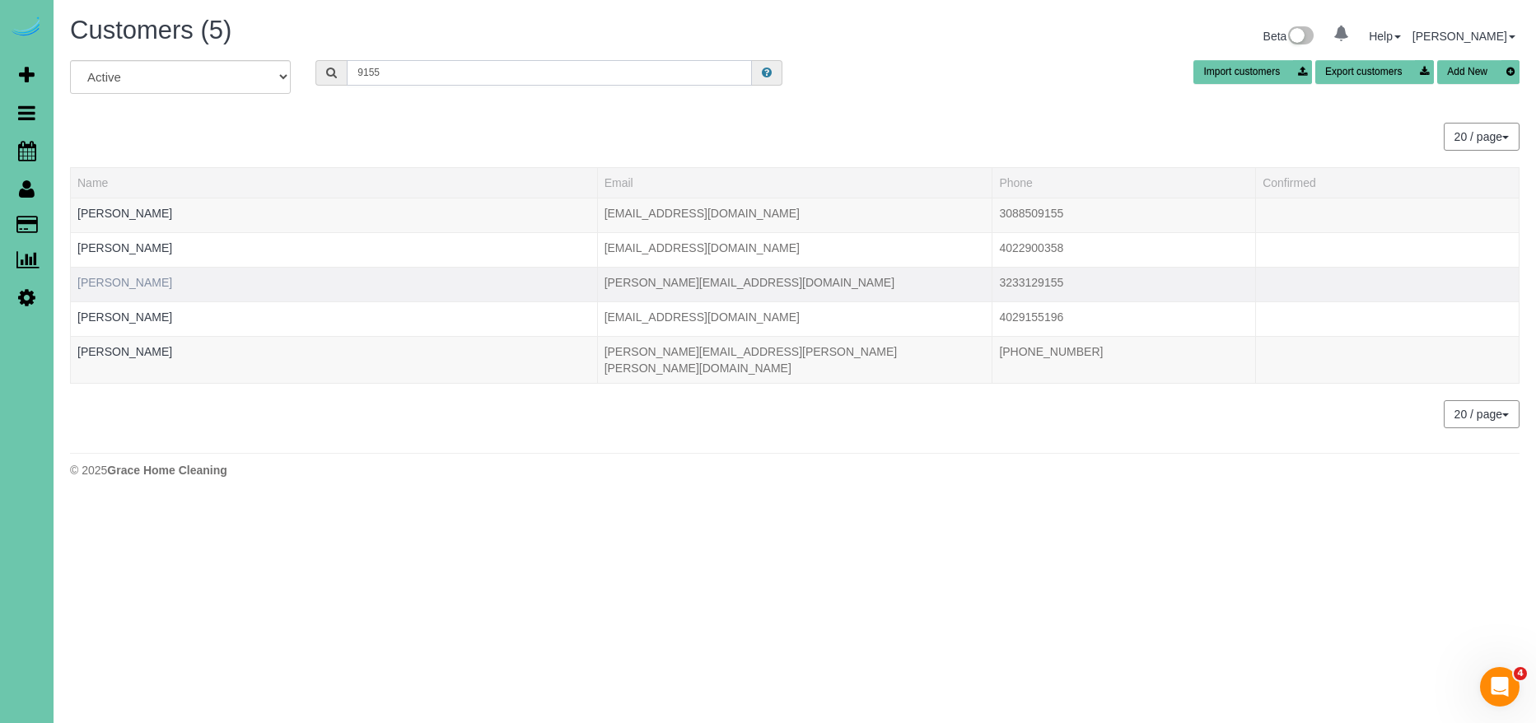
type input "9155"
click at [110, 281] on link "Chris Kayton" at bounding box center [124, 282] width 95 height 13
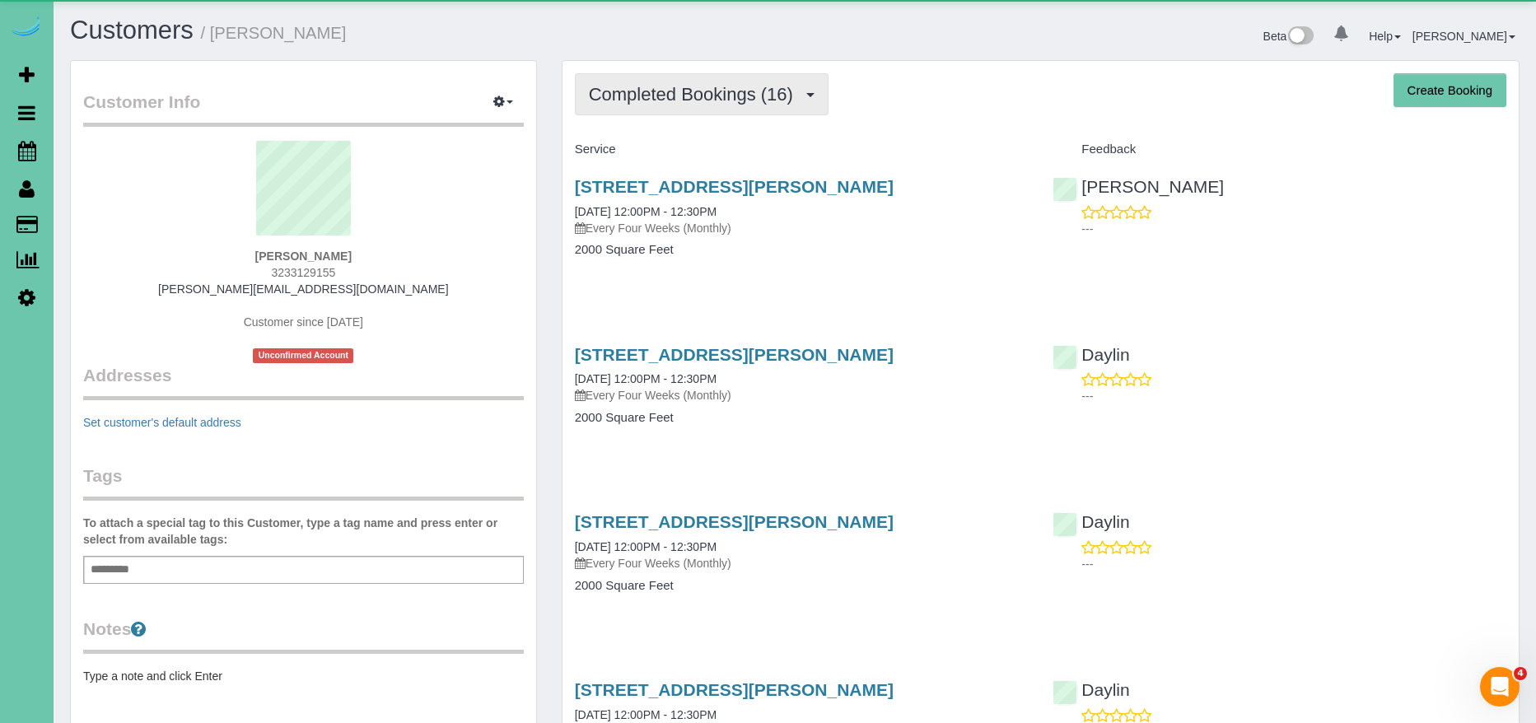
click at [642, 98] on span "Completed Bookings (16)" at bounding box center [695, 94] width 213 height 21
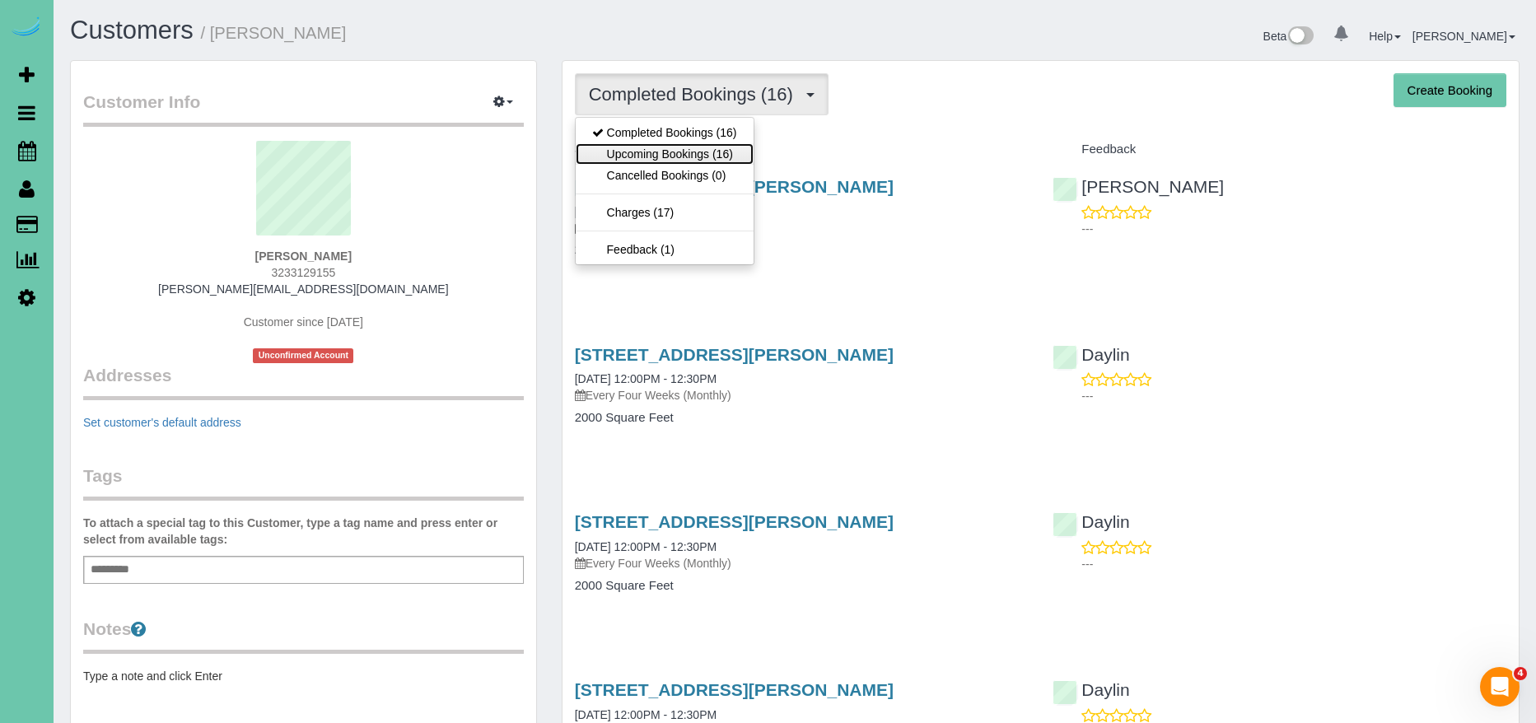
click at [674, 160] on link "Upcoming Bookings (16)" at bounding box center [665, 153] width 178 height 21
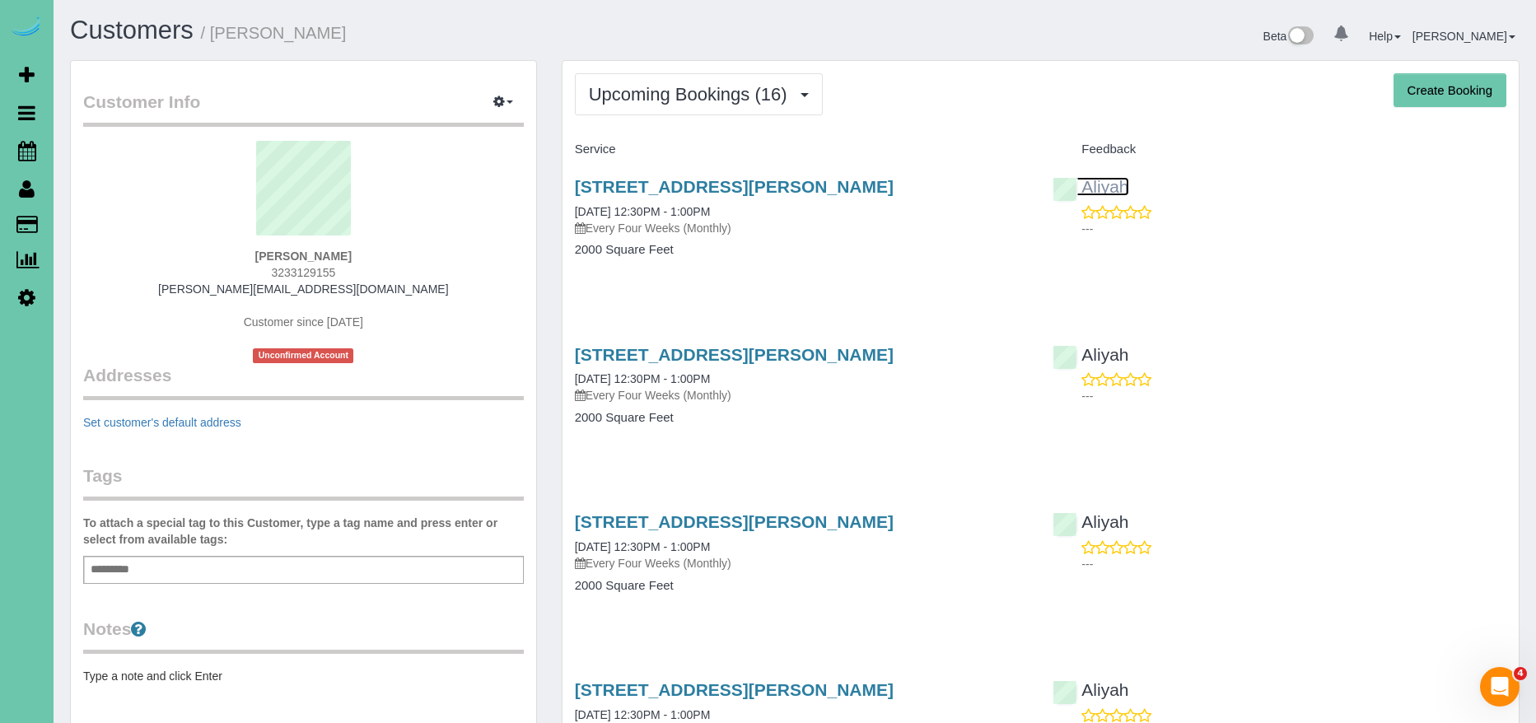
click at [1105, 189] on link "Aliyah" at bounding box center [1091, 186] width 76 height 19
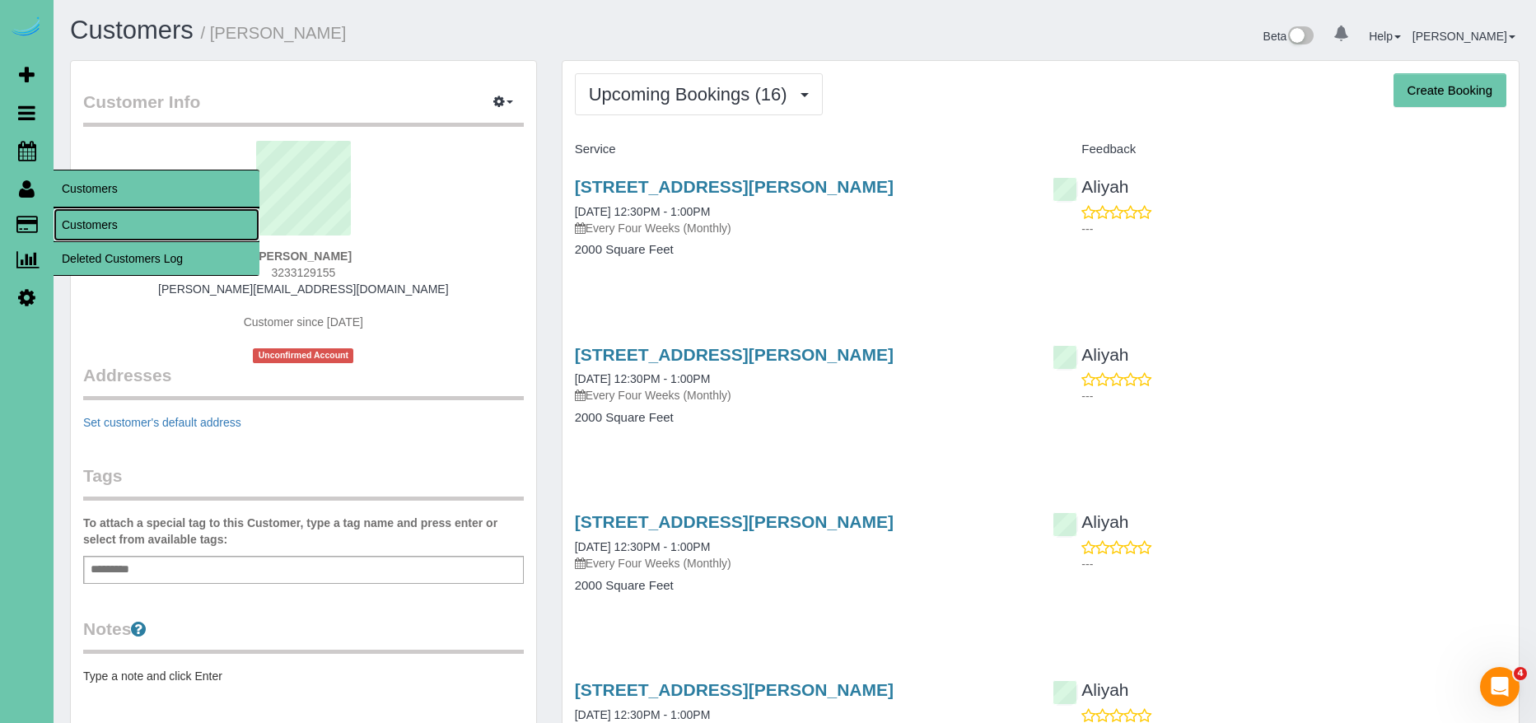
click at [100, 222] on link "Customers" at bounding box center [157, 224] width 206 height 33
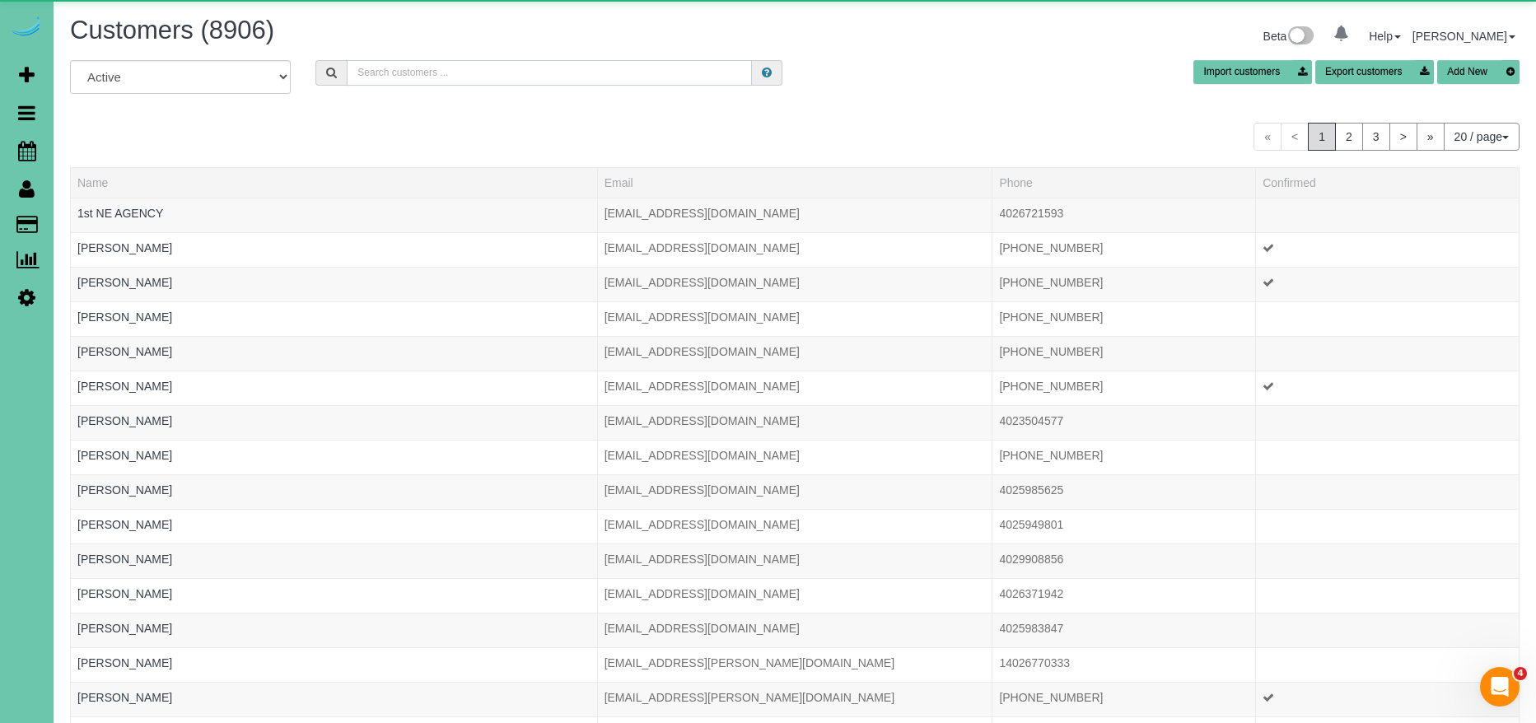
click at [386, 73] on input "text" at bounding box center [549, 73] width 405 height 26
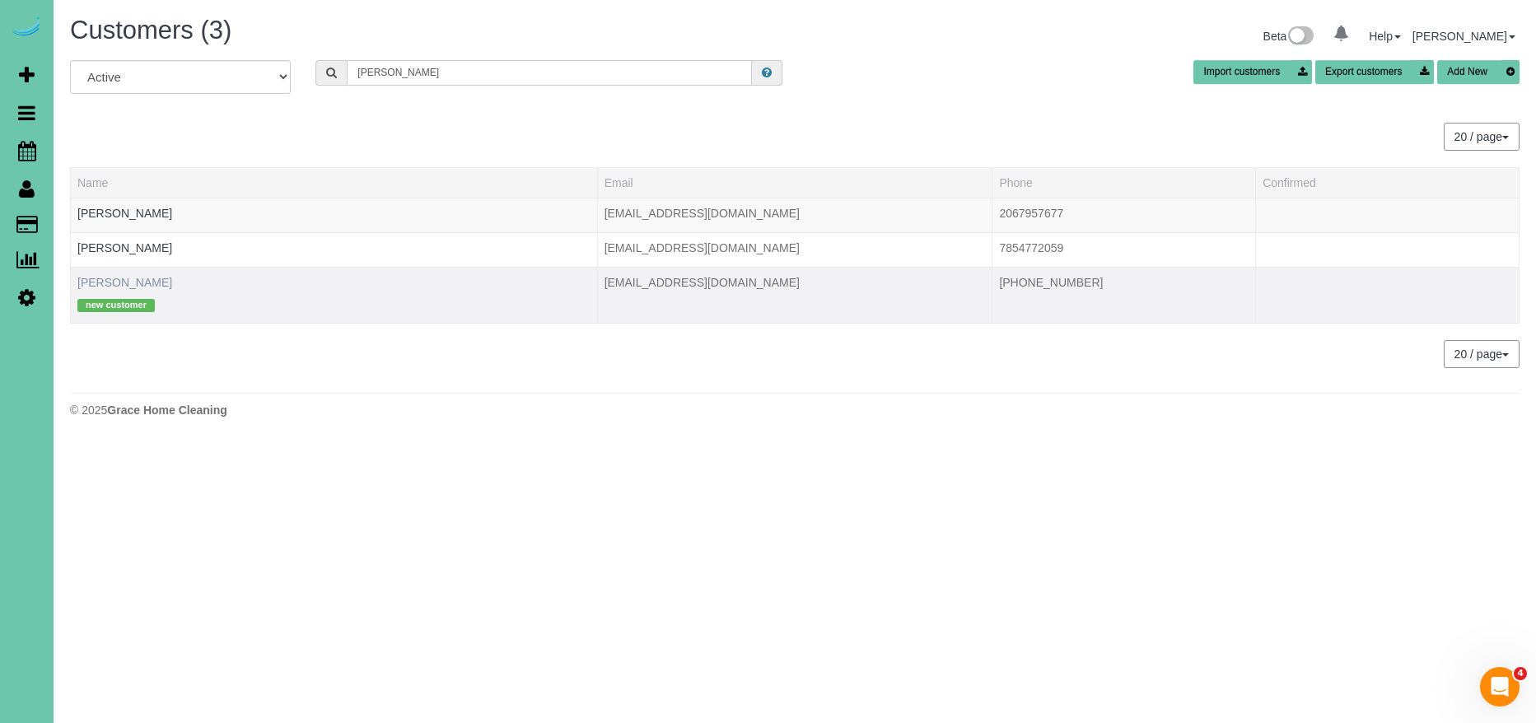
type input "deb s"
click at [114, 279] on link "Deb Smith" at bounding box center [124, 282] width 95 height 13
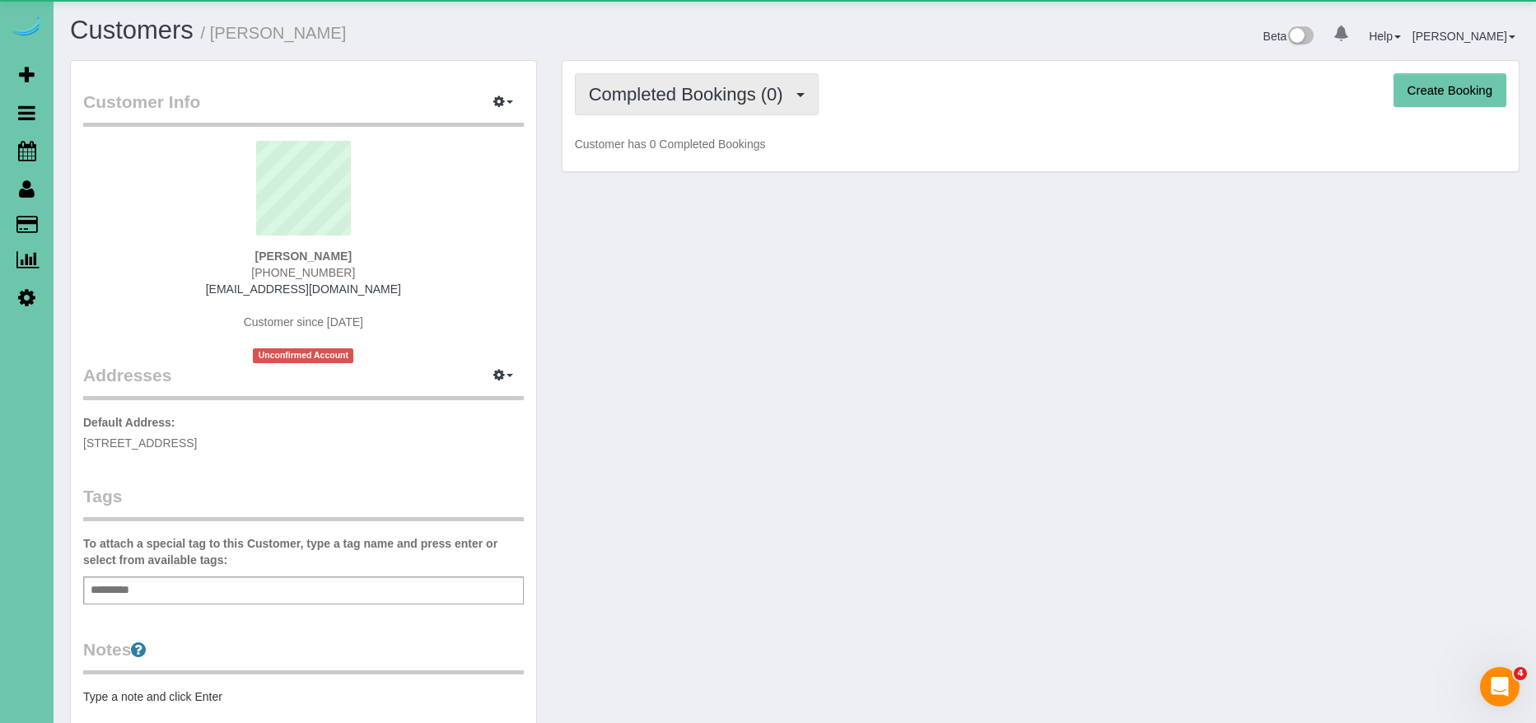
click at [819, 82] on button "Completed Bookings (0)" at bounding box center [697, 94] width 244 height 42
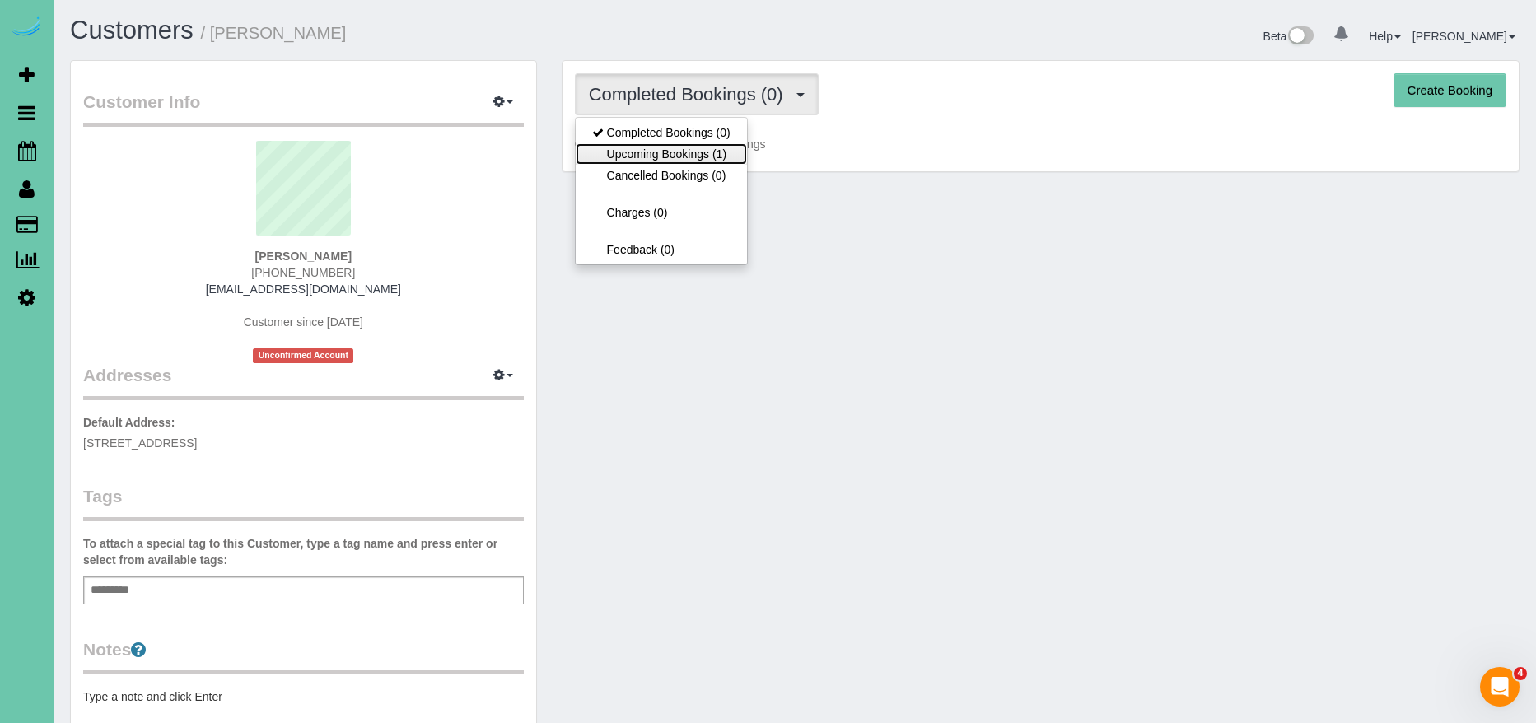
click at [698, 156] on link "Upcoming Bookings (1)" at bounding box center [661, 153] width 171 height 21
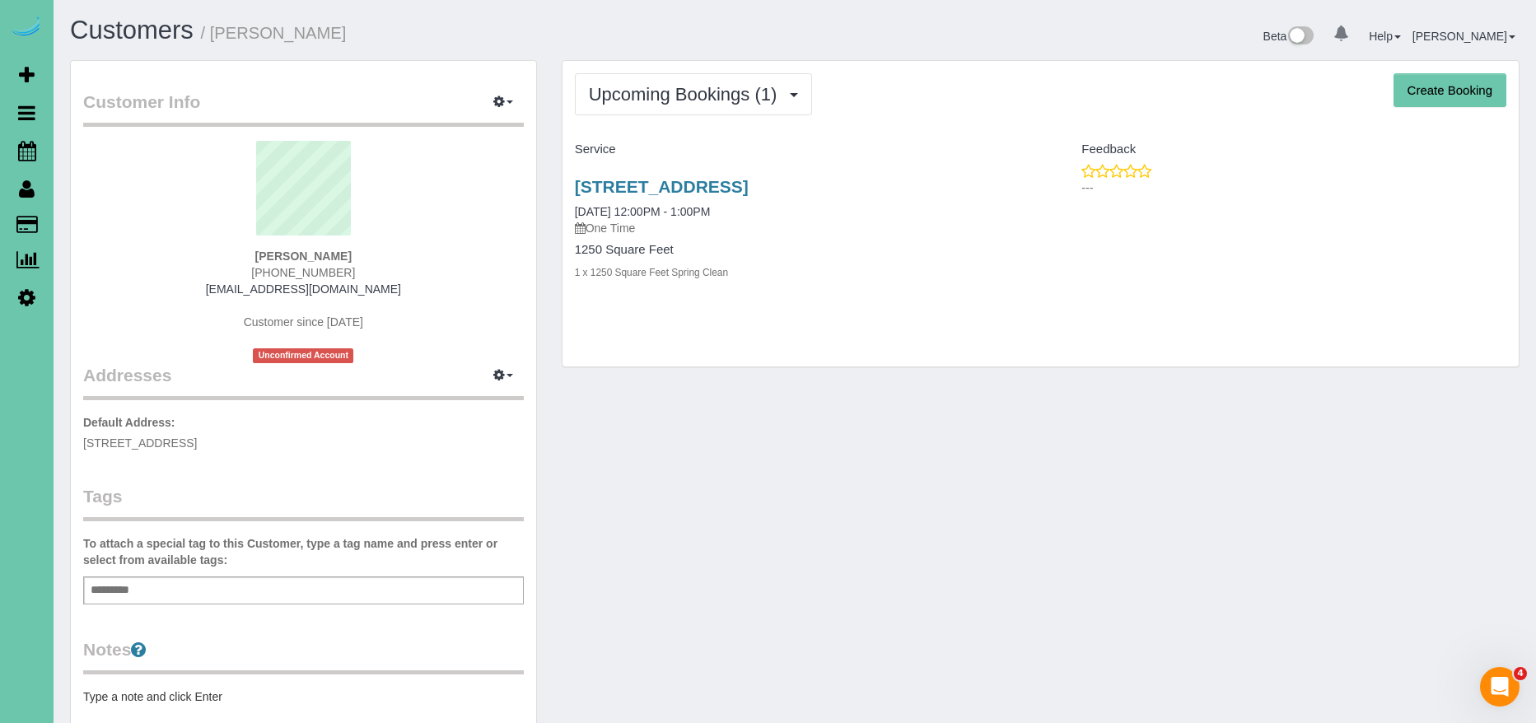
scroll to position [348, 0]
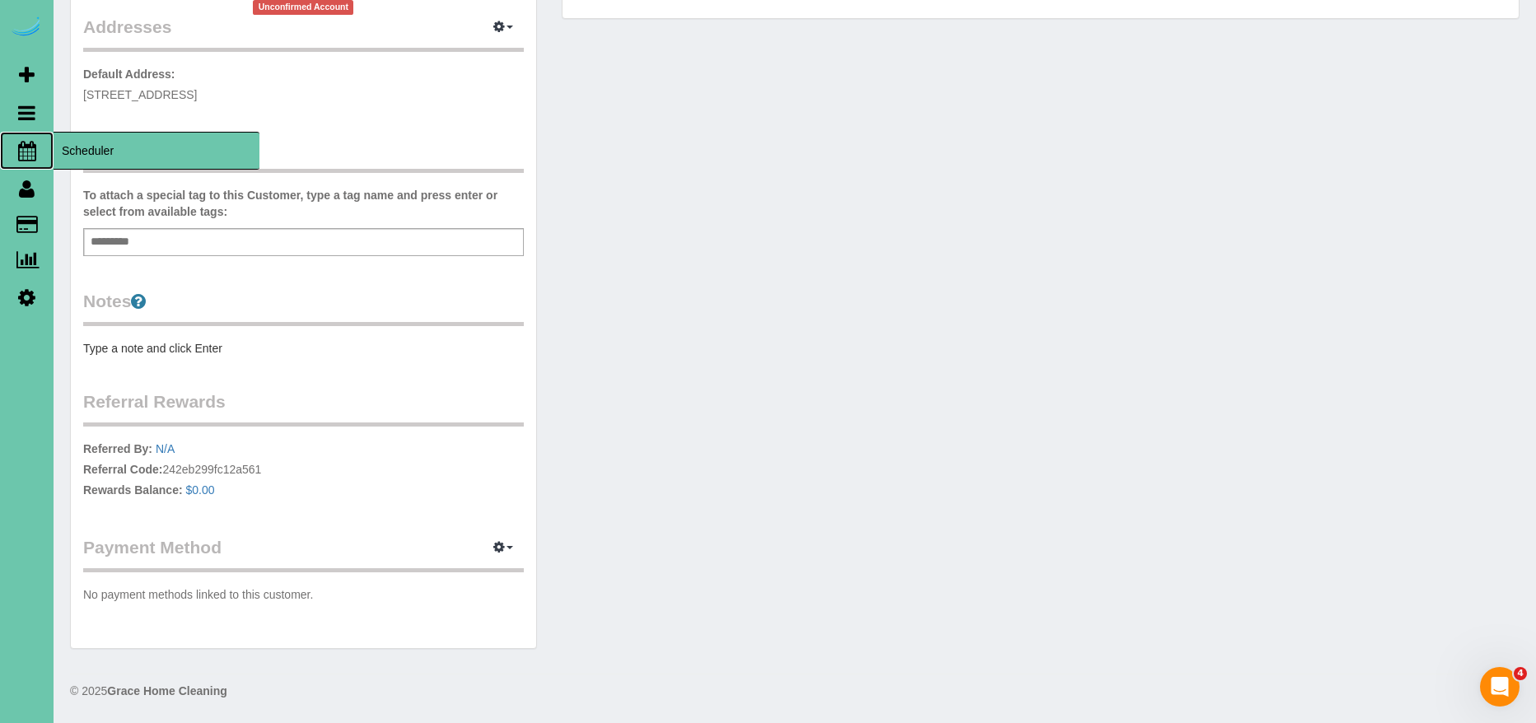
click at [90, 156] on span "Scheduler" at bounding box center [157, 151] width 206 height 38
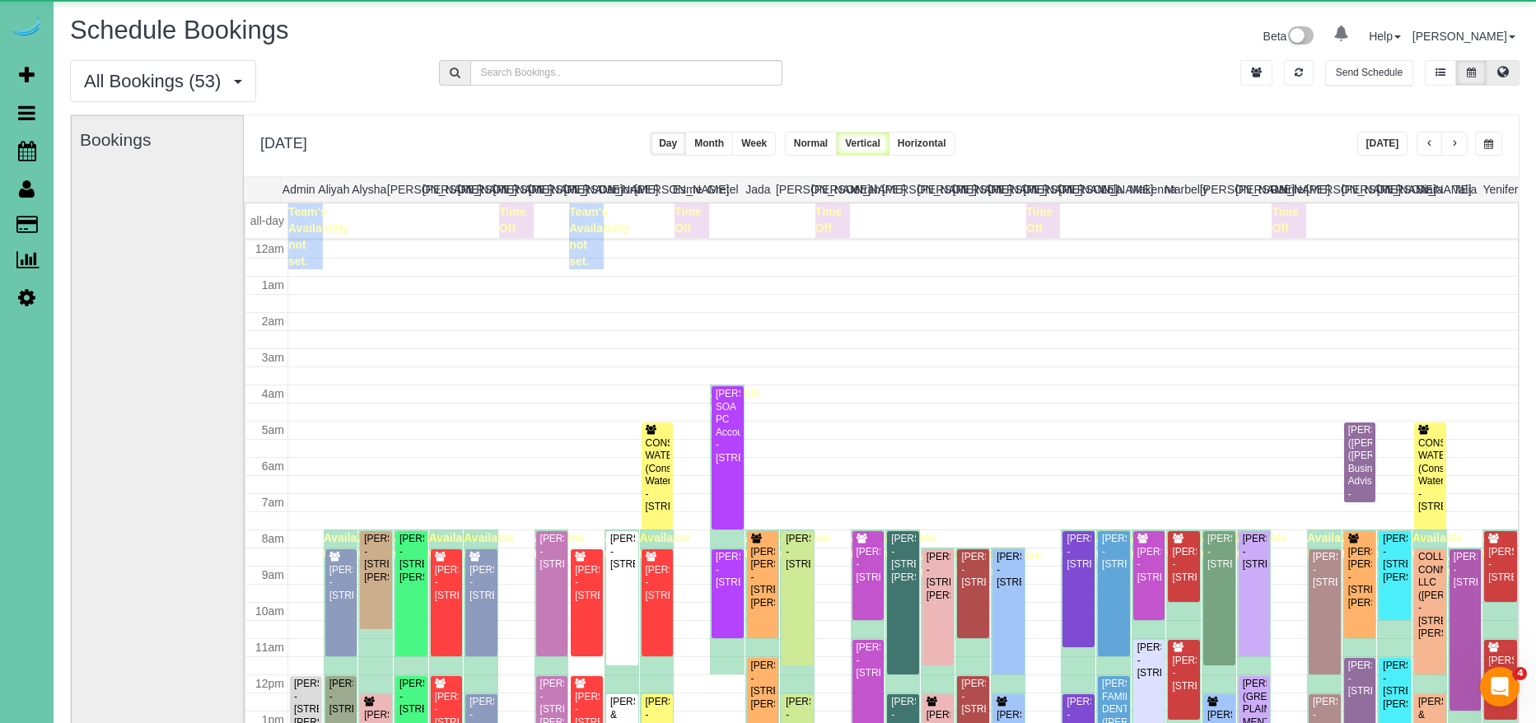
scroll to position [218, 0]
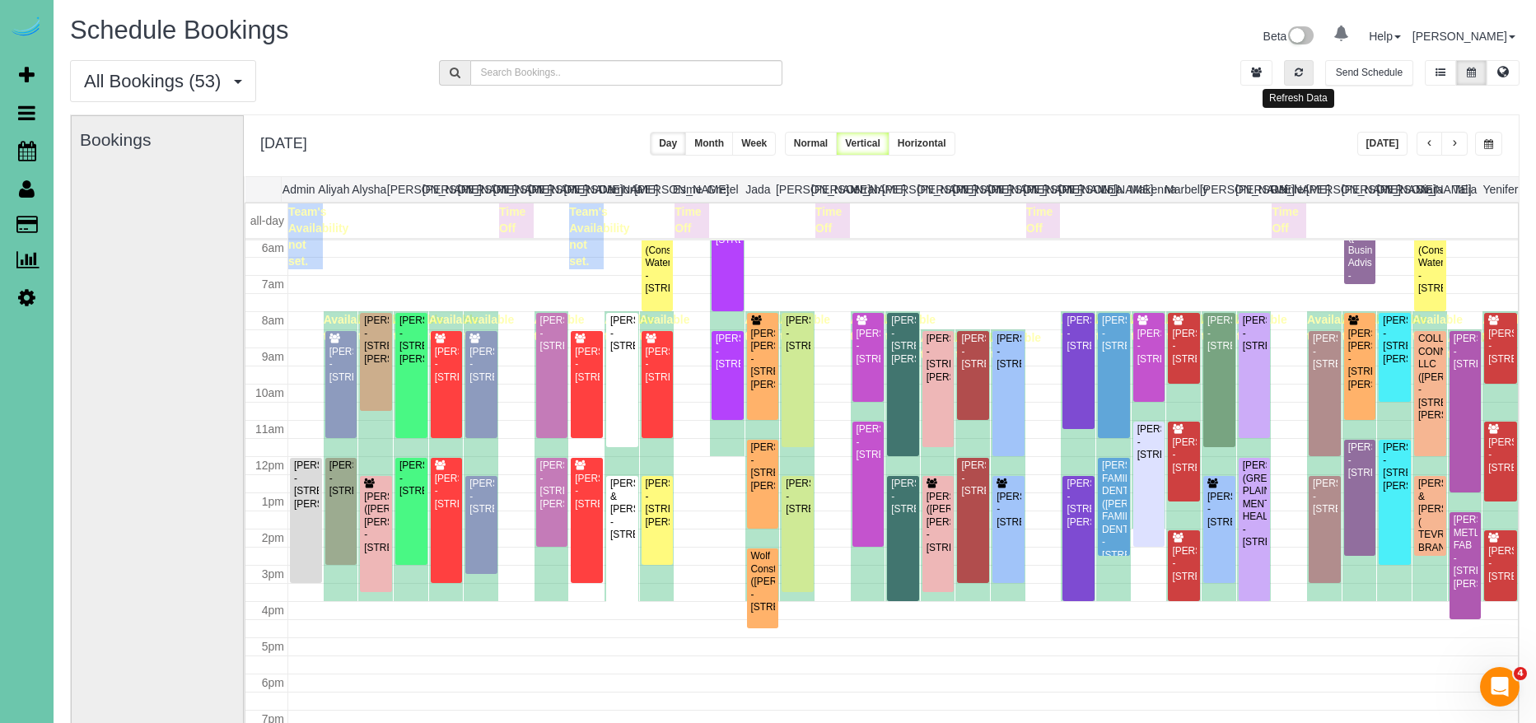
drag, startPoint x: 1305, startPoint y: 68, endPoint x: 1353, endPoint y: 125, distance: 74.2
click at [1306, 70] on button "button" at bounding box center [1299, 73] width 30 height 26
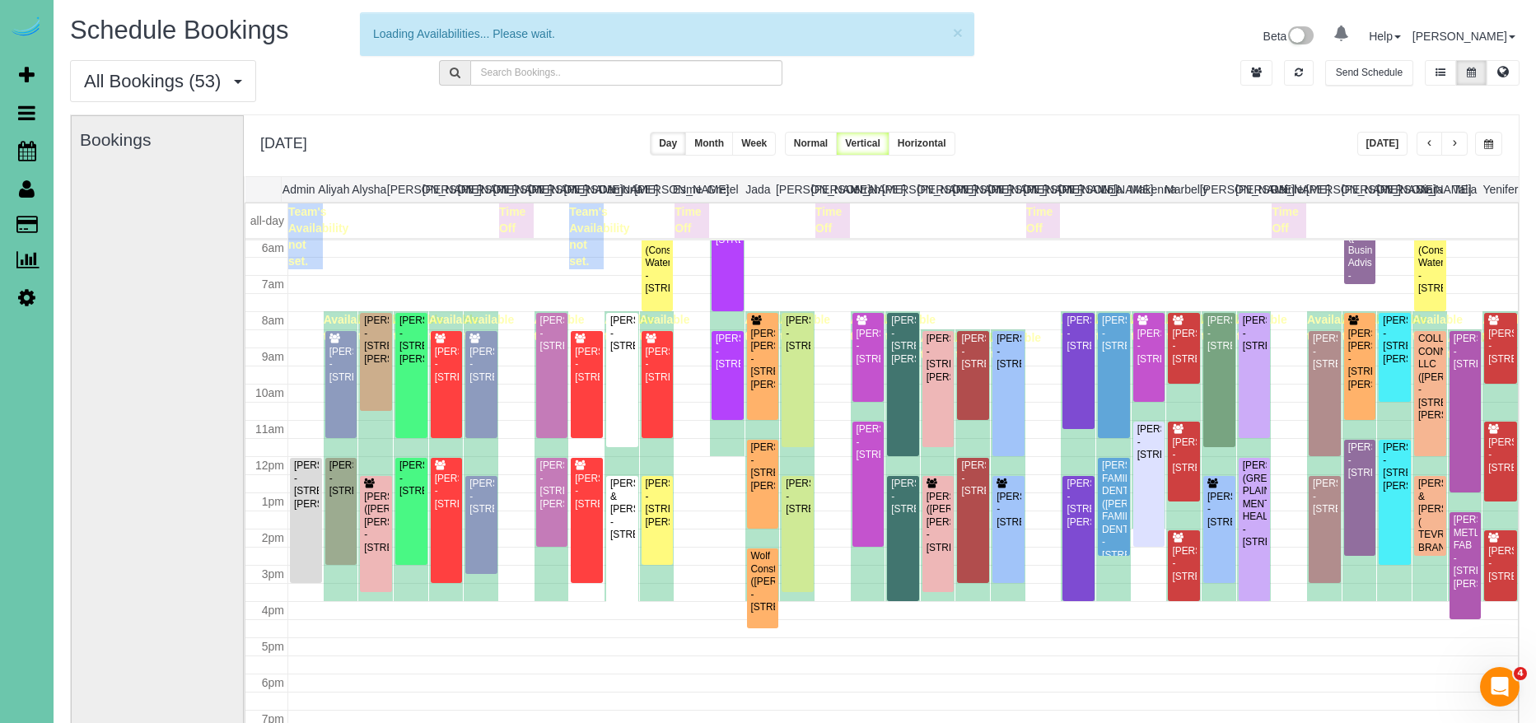
click at [1378, 138] on button "[DATE]" at bounding box center [1382, 144] width 51 height 24
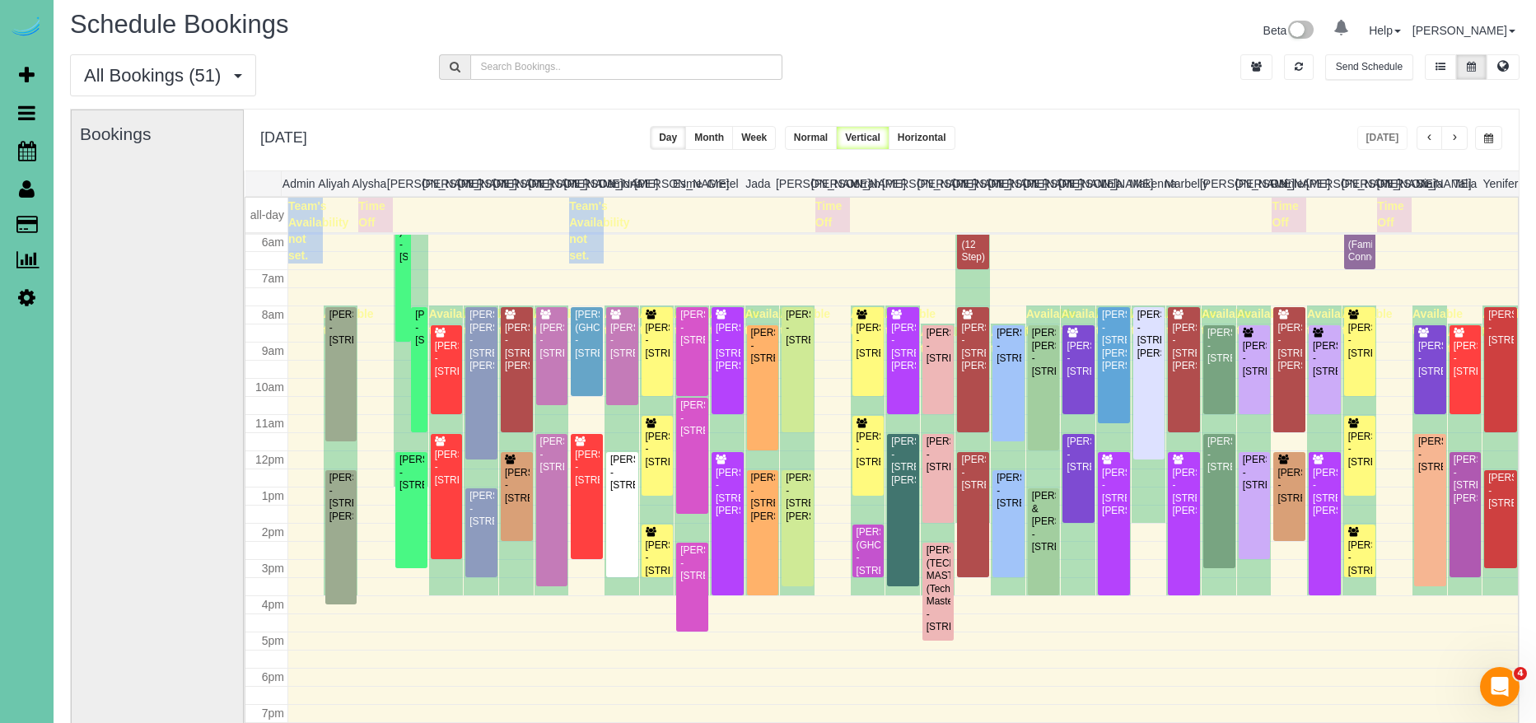
scroll to position [7, 0]
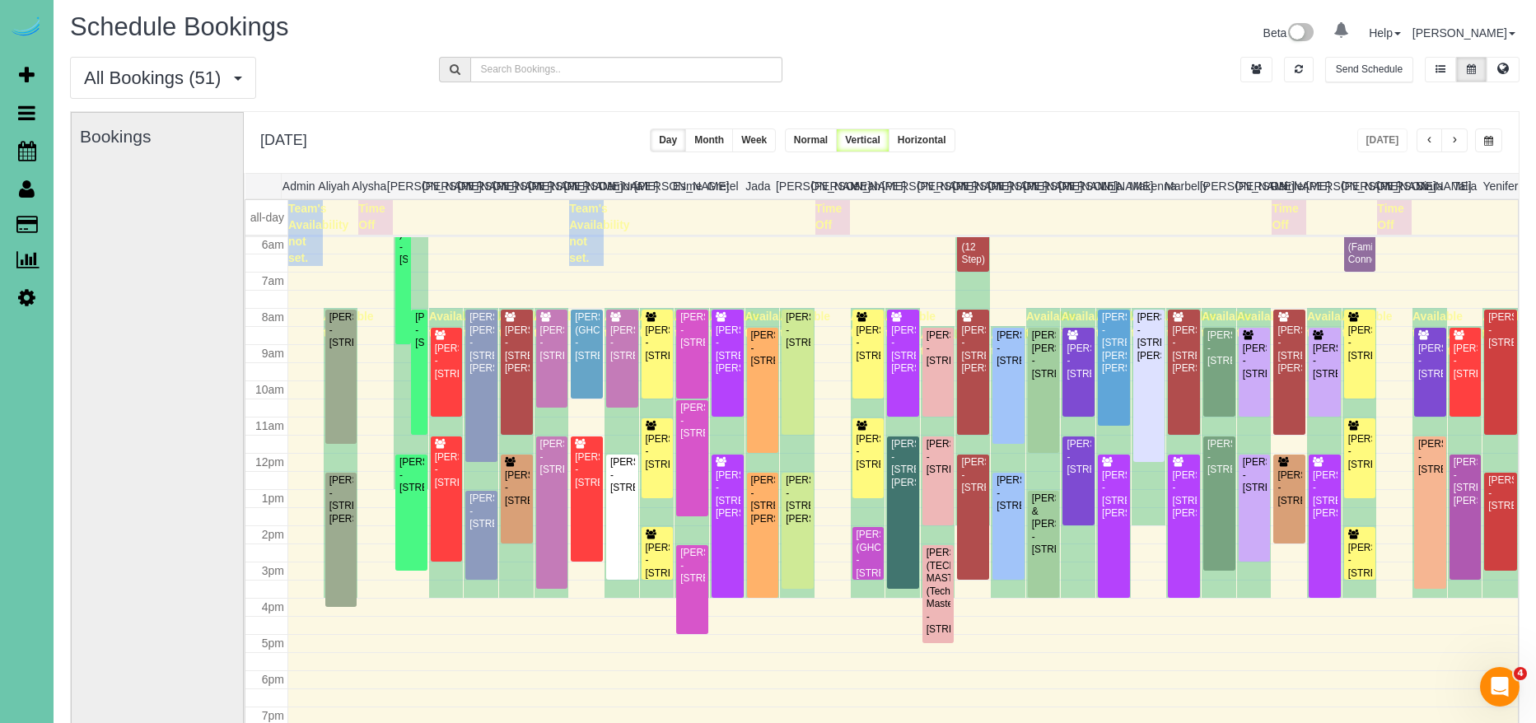
click at [1458, 142] on span "button" at bounding box center [1455, 141] width 8 height 10
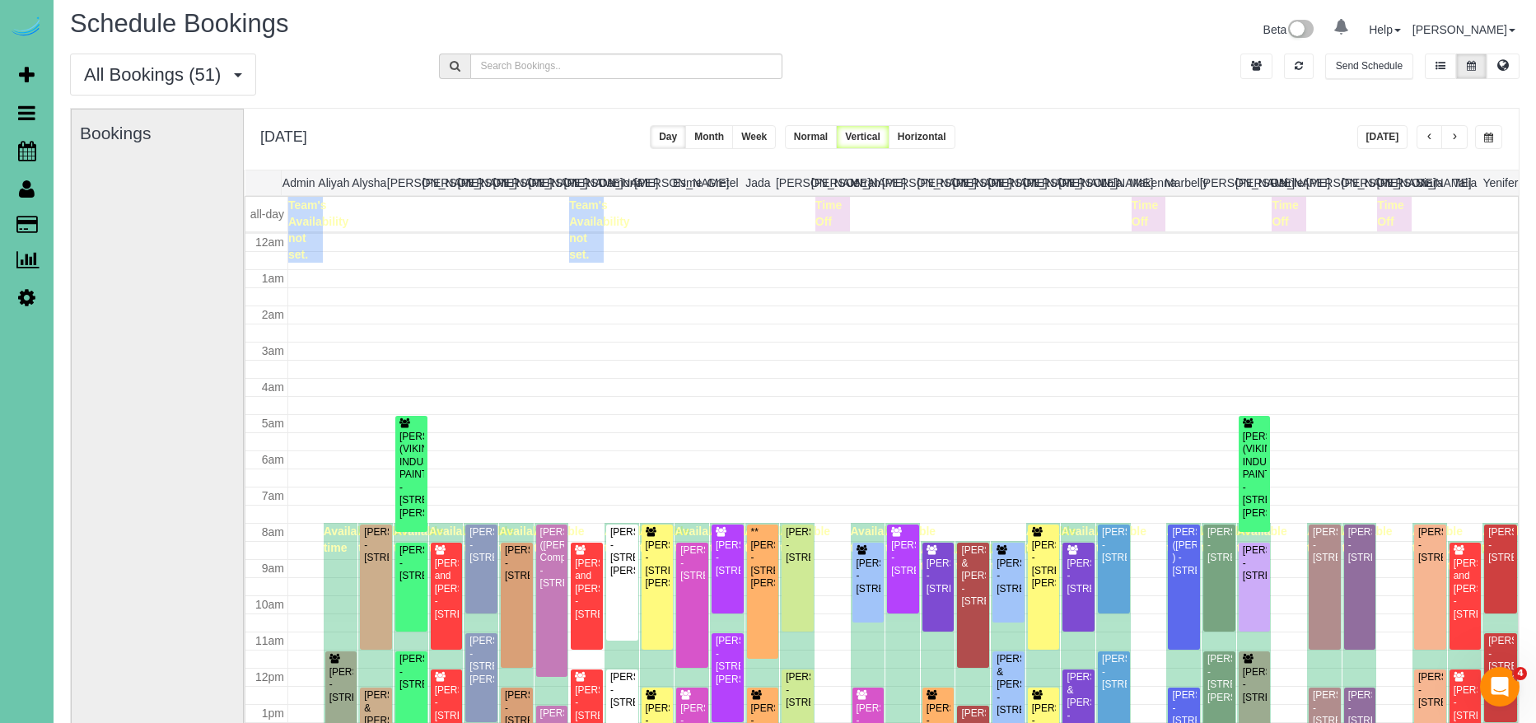
scroll to position [218, 0]
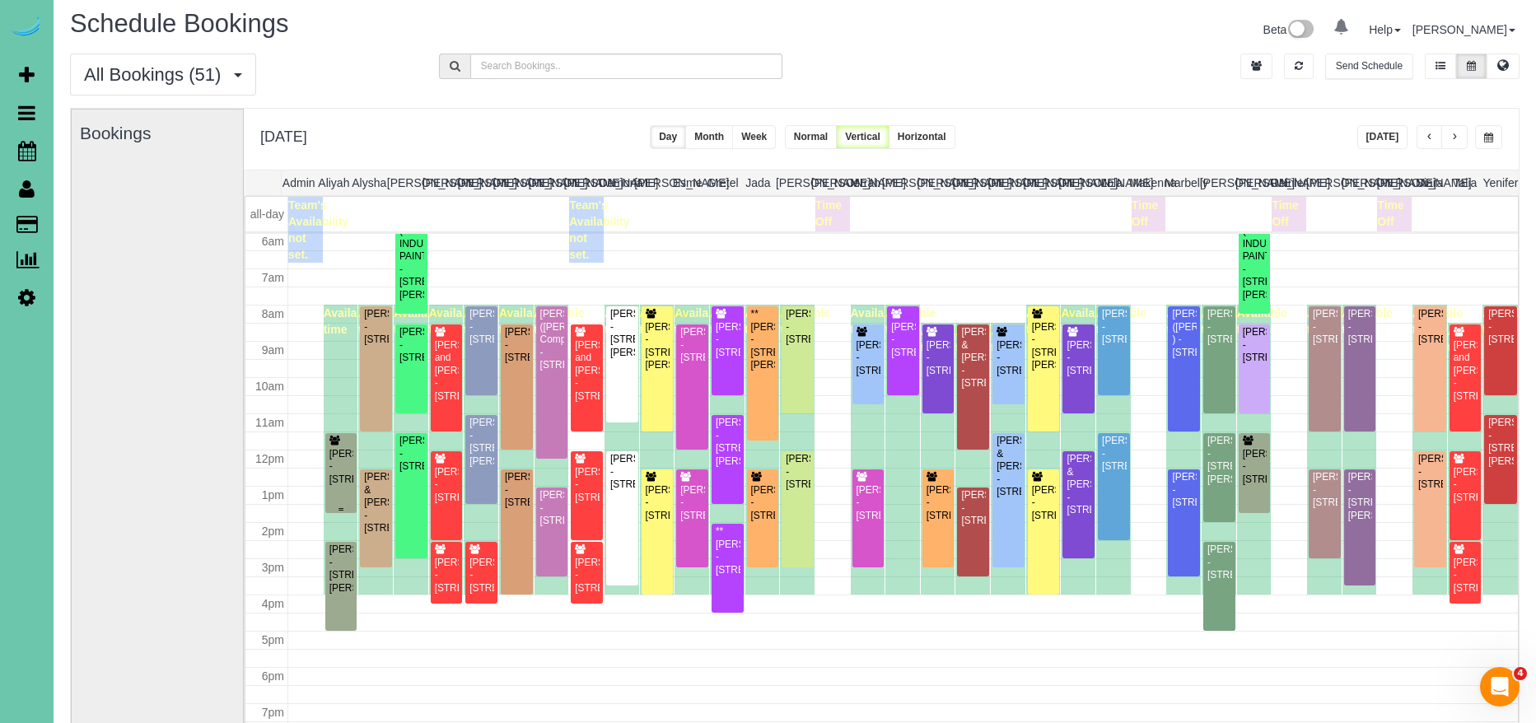
click at [340, 484] on div "Aretha Boex - 6227 N 153rd Street, Omaha, NE 68116" at bounding box center [342, 467] width 26 height 38
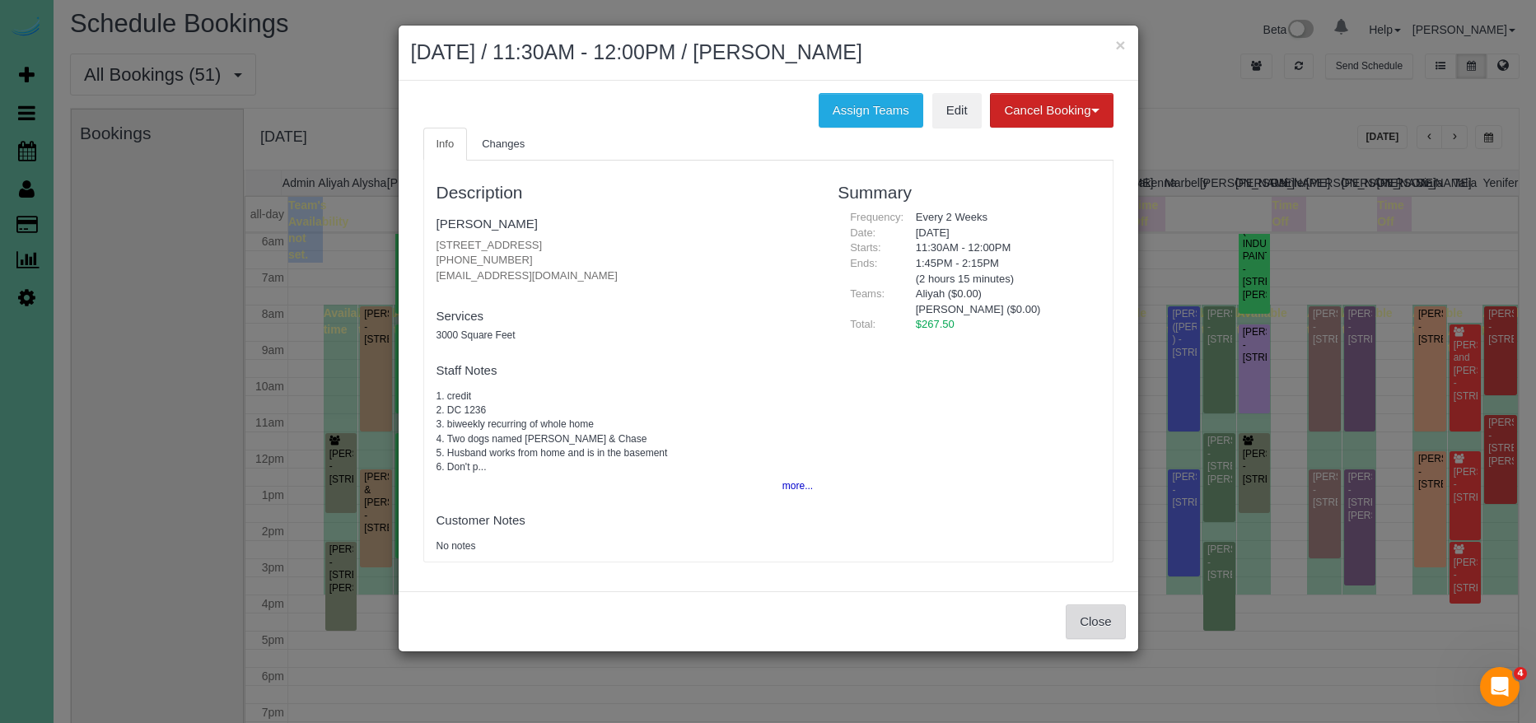
click at [1088, 612] on button "Close" at bounding box center [1095, 622] width 59 height 35
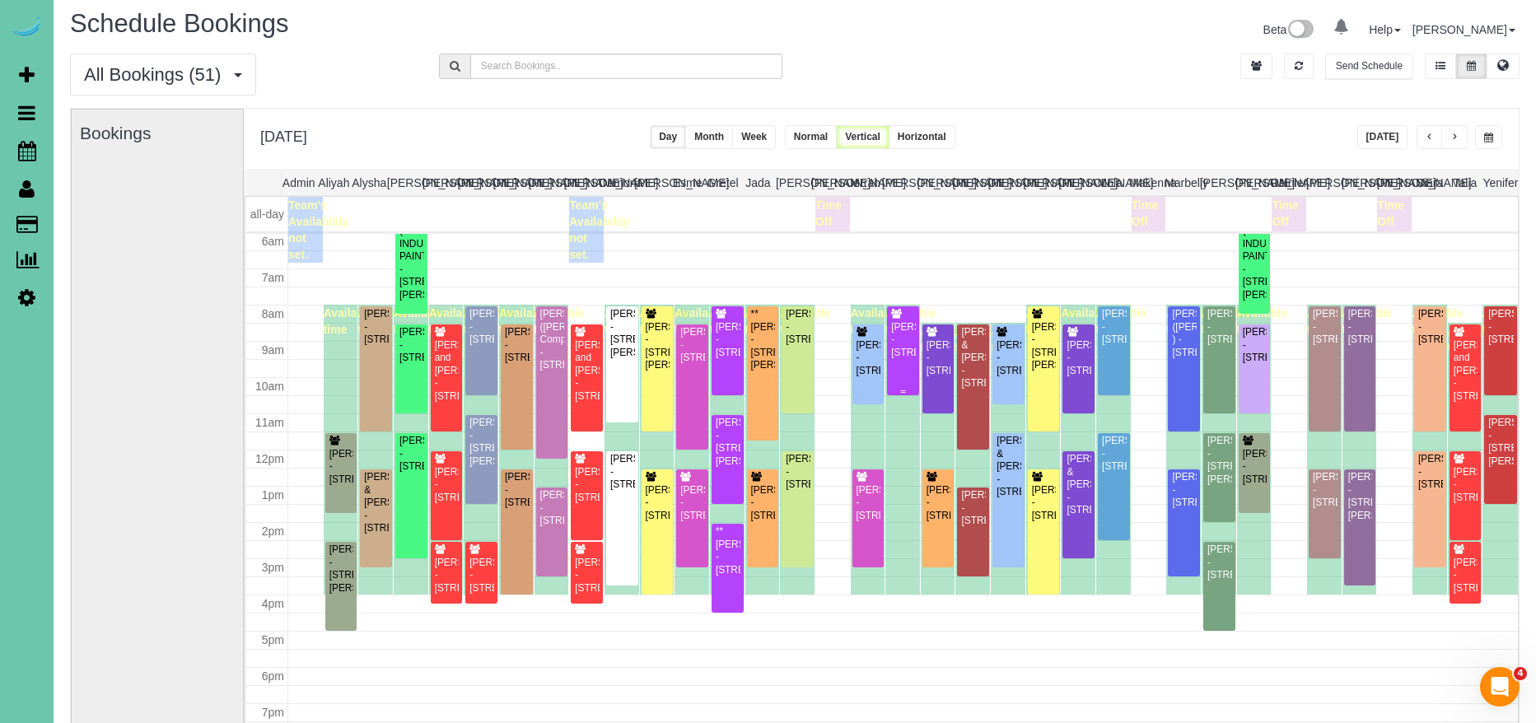
click at [910, 359] on div "Kelly Berkheim - 12360 Elk Ridge Circle, Papillion, NE 68046" at bounding box center [903, 340] width 26 height 38
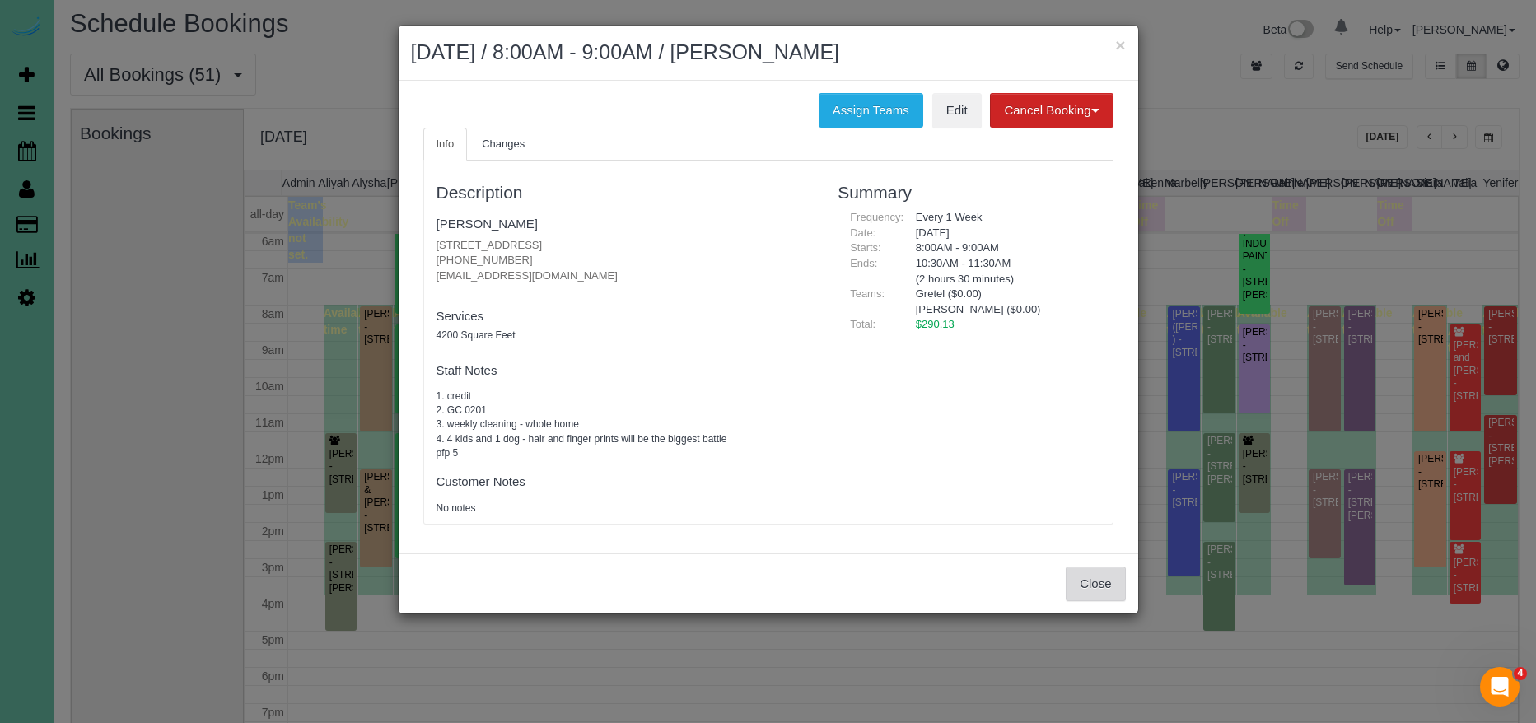
click at [1094, 573] on button "Close" at bounding box center [1095, 584] width 59 height 35
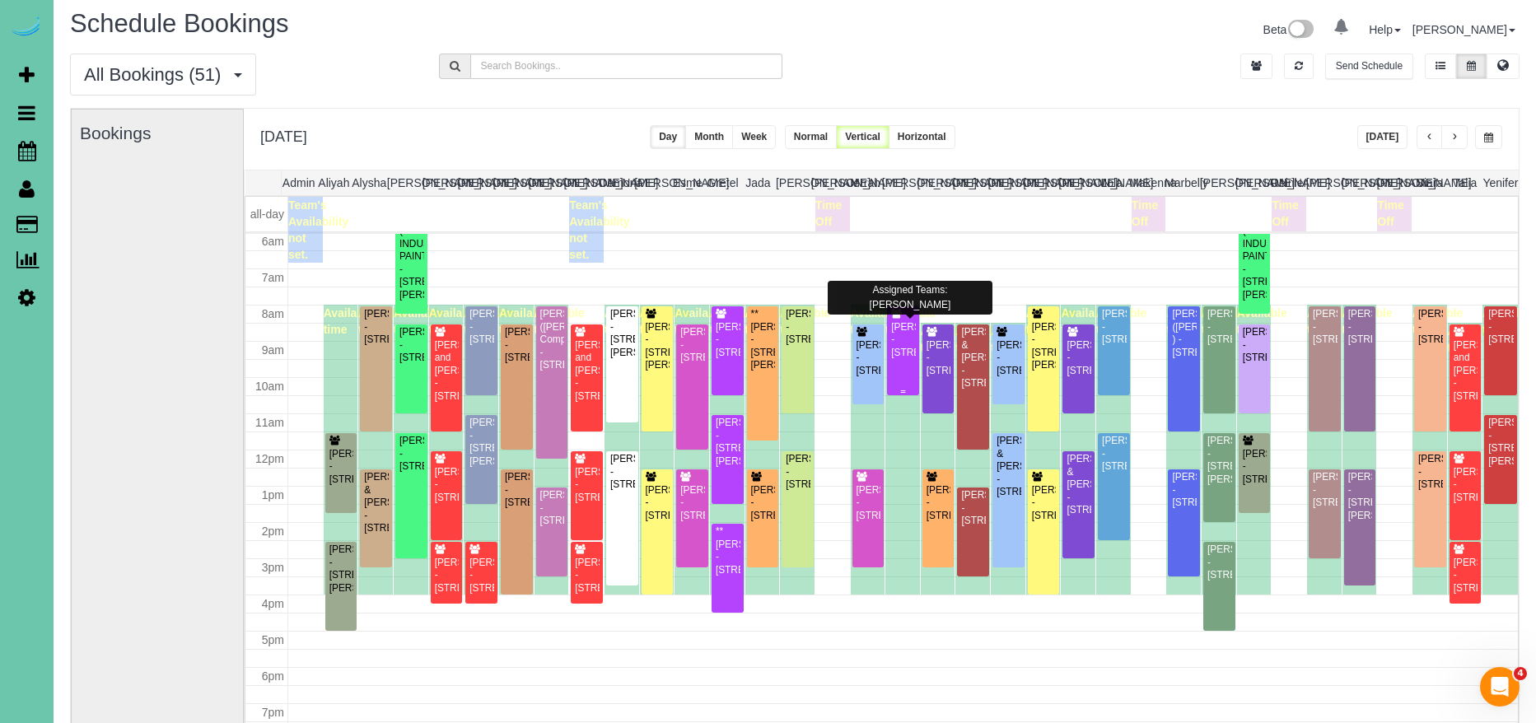
click at [904, 337] on div "Kelly Berkheim - 12360 Elk Ridge Circle, Papillion, NE 68046" at bounding box center [903, 340] width 26 height 38
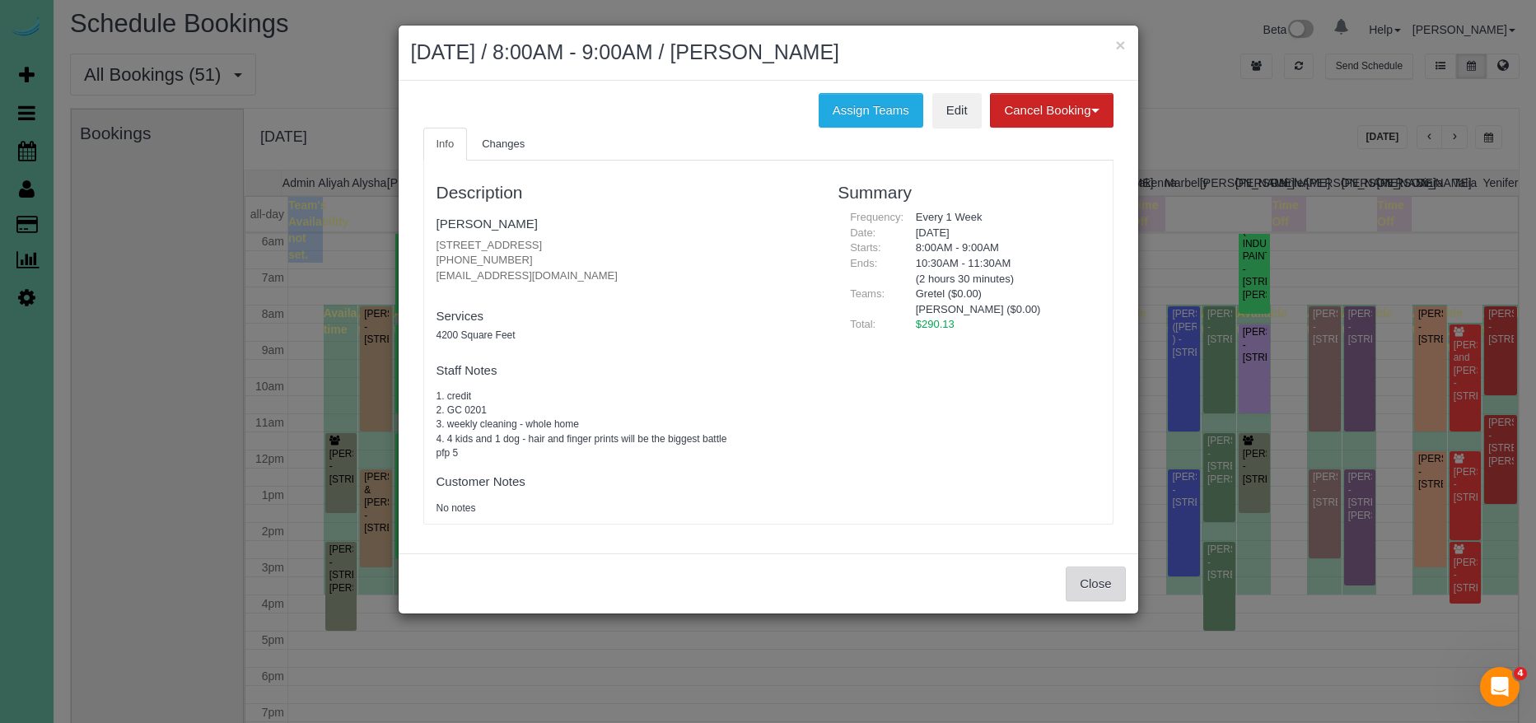
drag, startPoint x: 1109, startPoint y: 580, endPoint x: 1078, endPoint y: 570, distance: 32.0
click at [1109, 580] on button "Close" at bounding box center [1095, 584] width 59 height 35
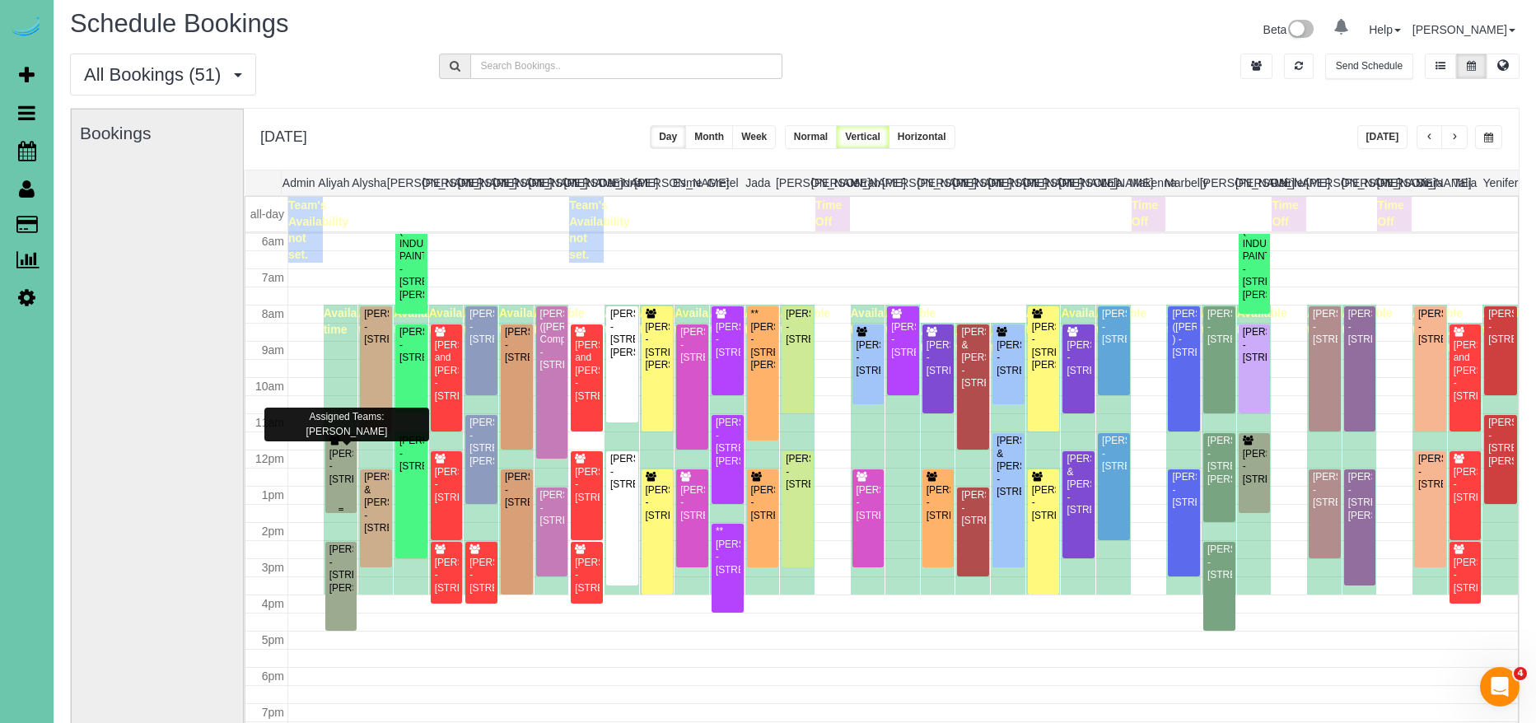
click at [339, 470] on div "Aretha Boex - 6227 N 153rd Street, Omaha, NE 68116" at bounding box center [342, 467] width 26 height 38
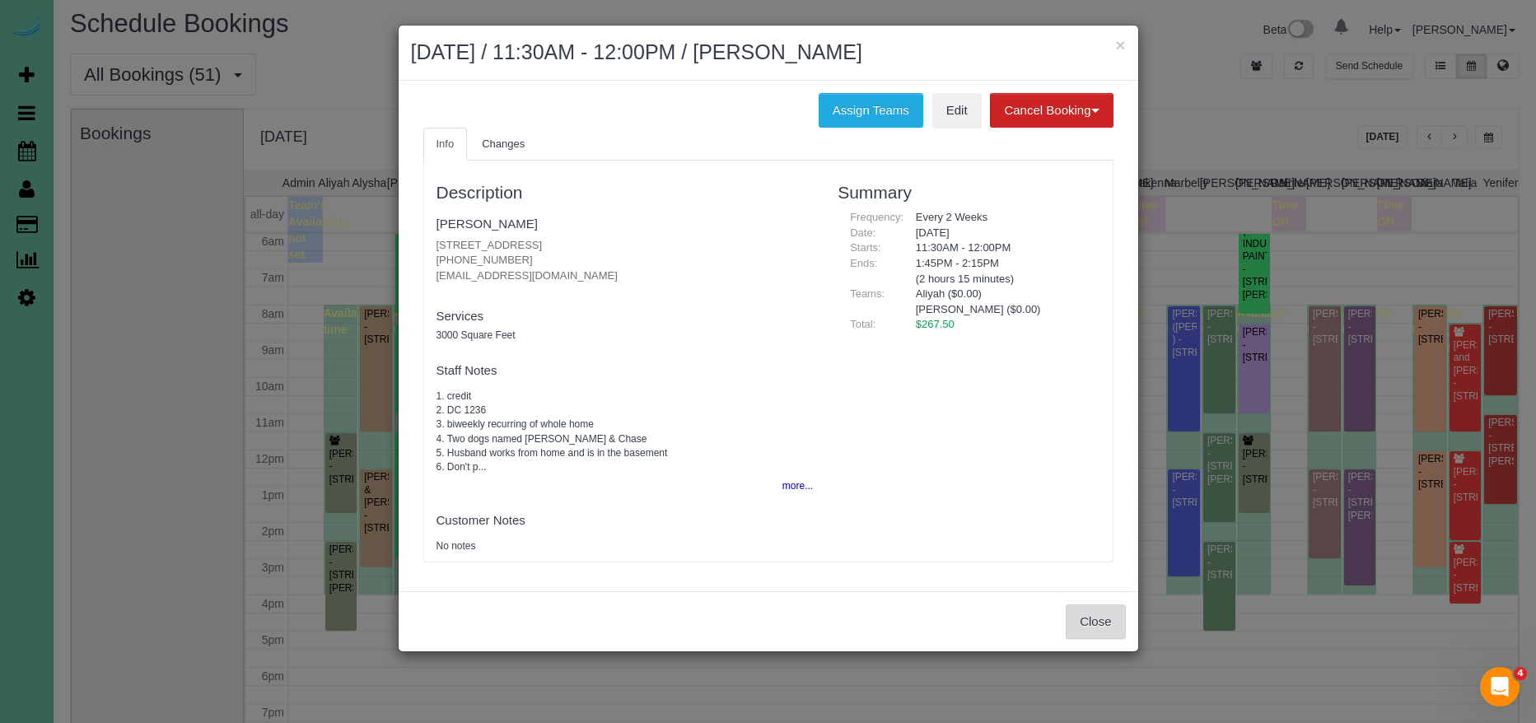
drag, startPoint x: 1083, startPoint y: 609, endPoint x: 903, endPoint y: 588, distance: 181.6
click at [1083, 609] on button "Close" at bounding box center [1095, 622] width 59 height 35
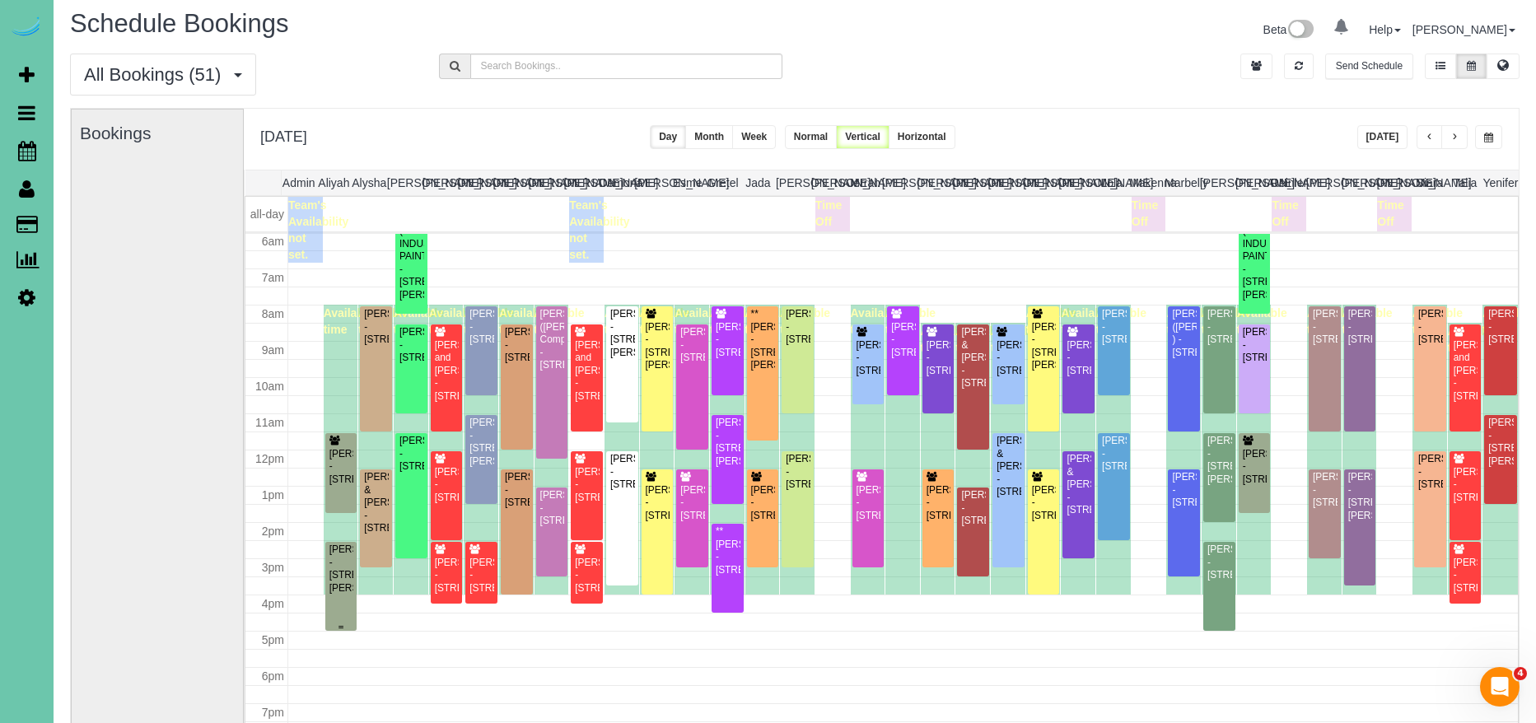
click at [343, 572] on div "Michelle Cox - 10274 Mary Street, Omaha, NE 68122" at bounding box center [342, 569] width 26 height 51
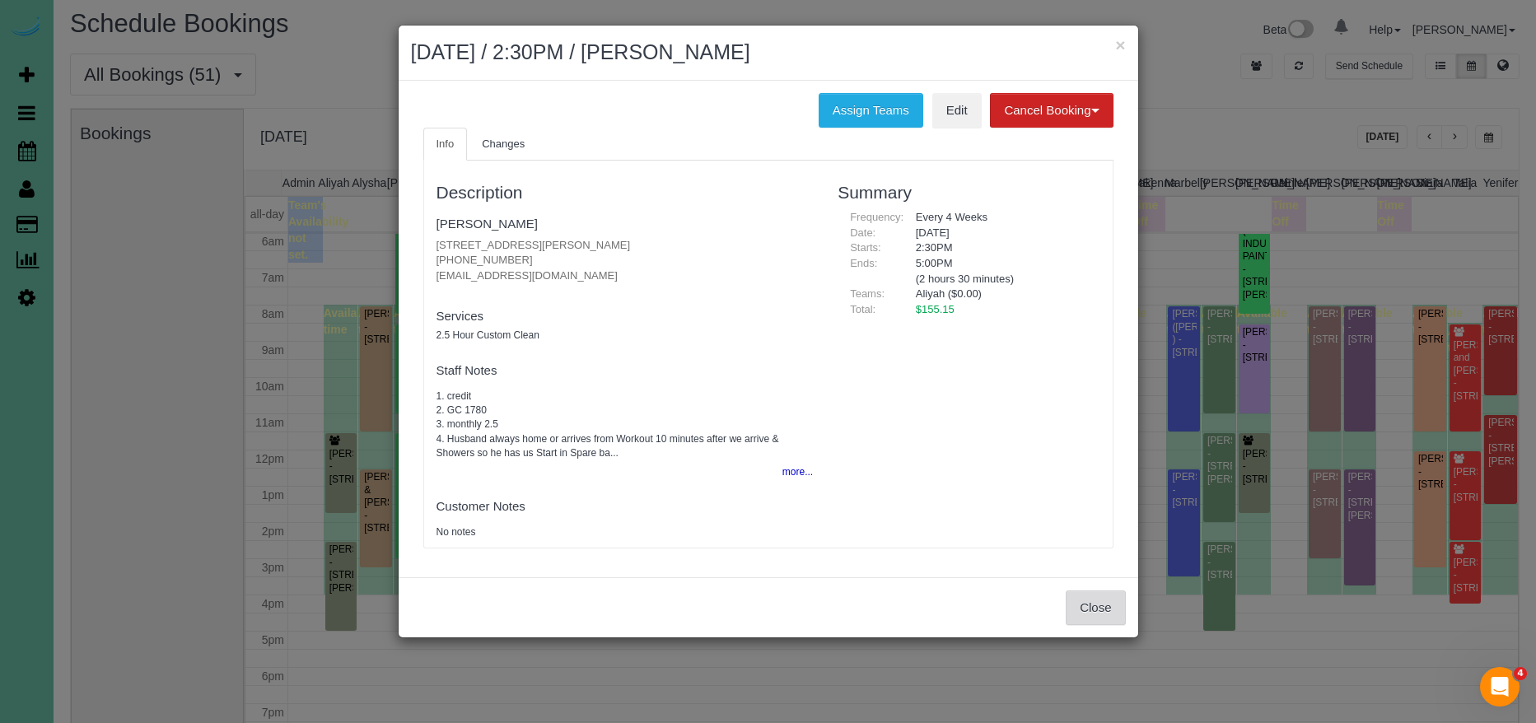
click at [1100, 610] on button "Close" at bounding box center [1095, 608] width 59 height 35
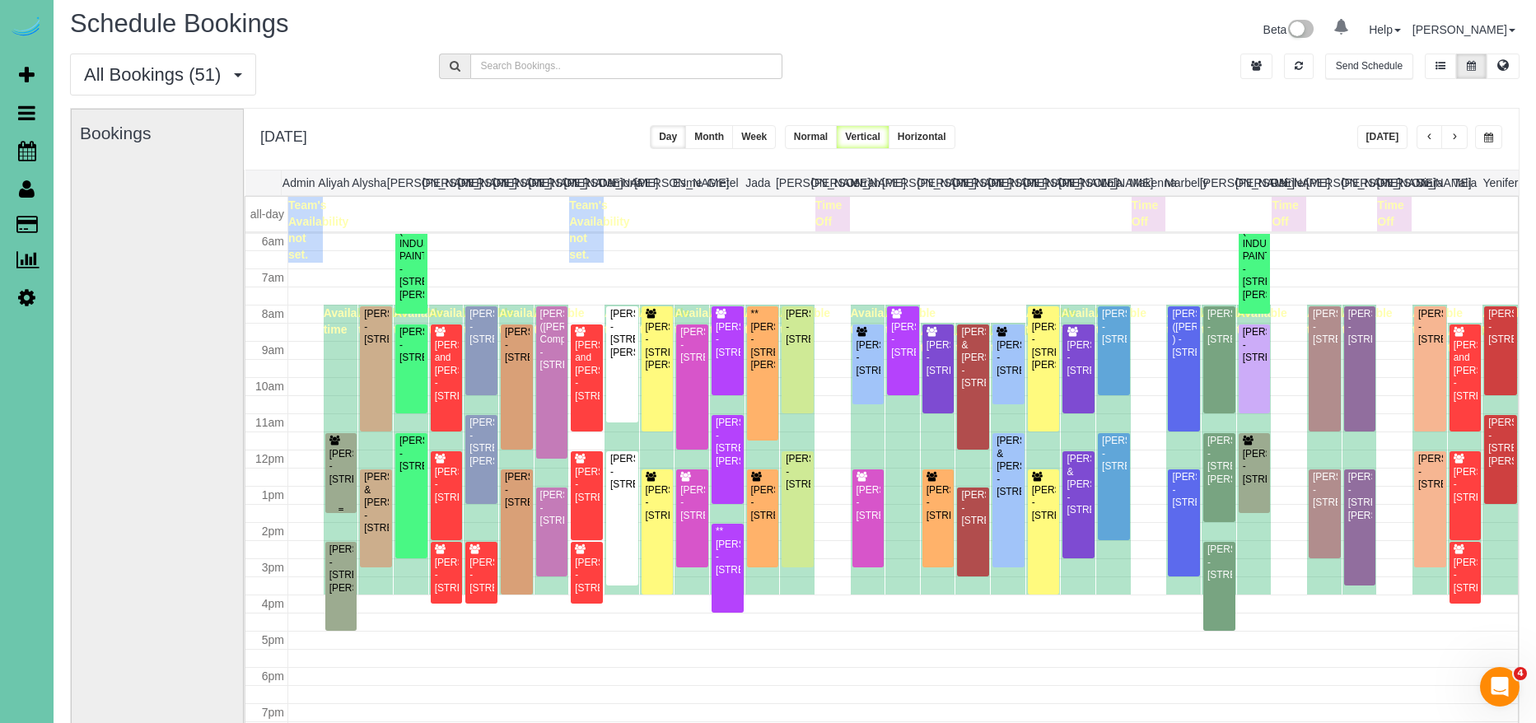
click at [342, 458] on div "Aretha Boex - 6227 N 153rd Street, Omaha, NE 68116" at bounding box center [342, 467] width 26 height 38
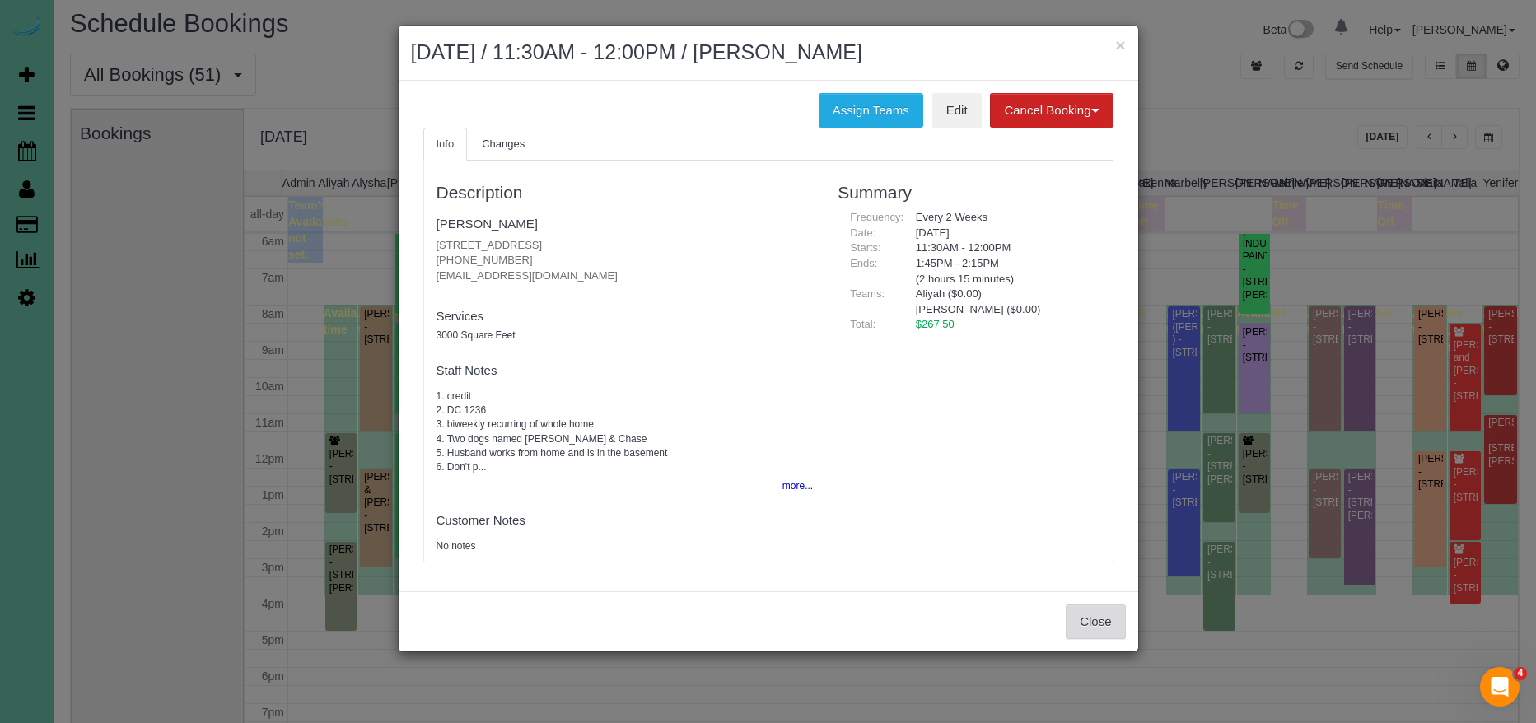
click at [1088, 620] on button "Close" at bounding box center [1095, 622] width 59 height 35
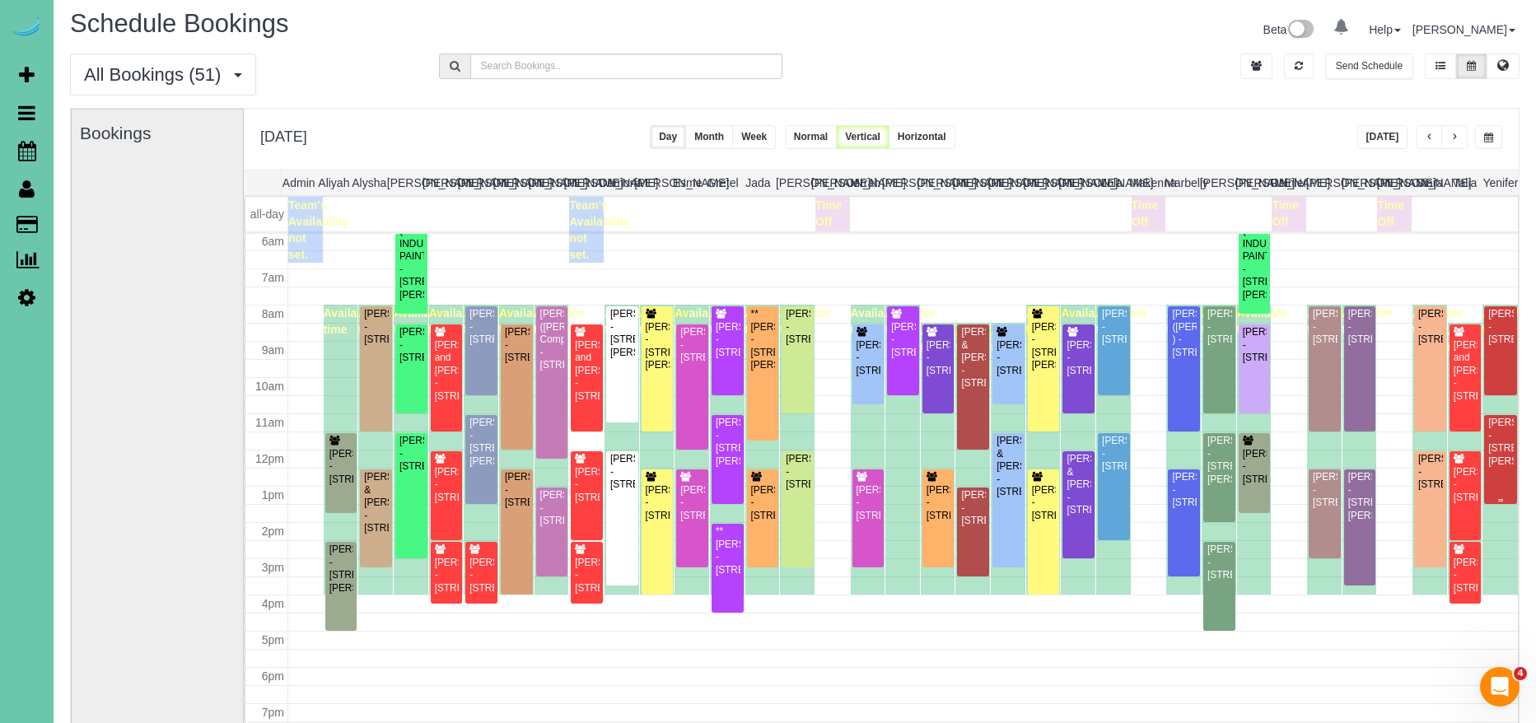
click at [1505, 456] on div "Ashley Varilek - 18028 Lillian Street, Omaha, NE 68136" at bounding box center [1501, 442] width 26 height 51
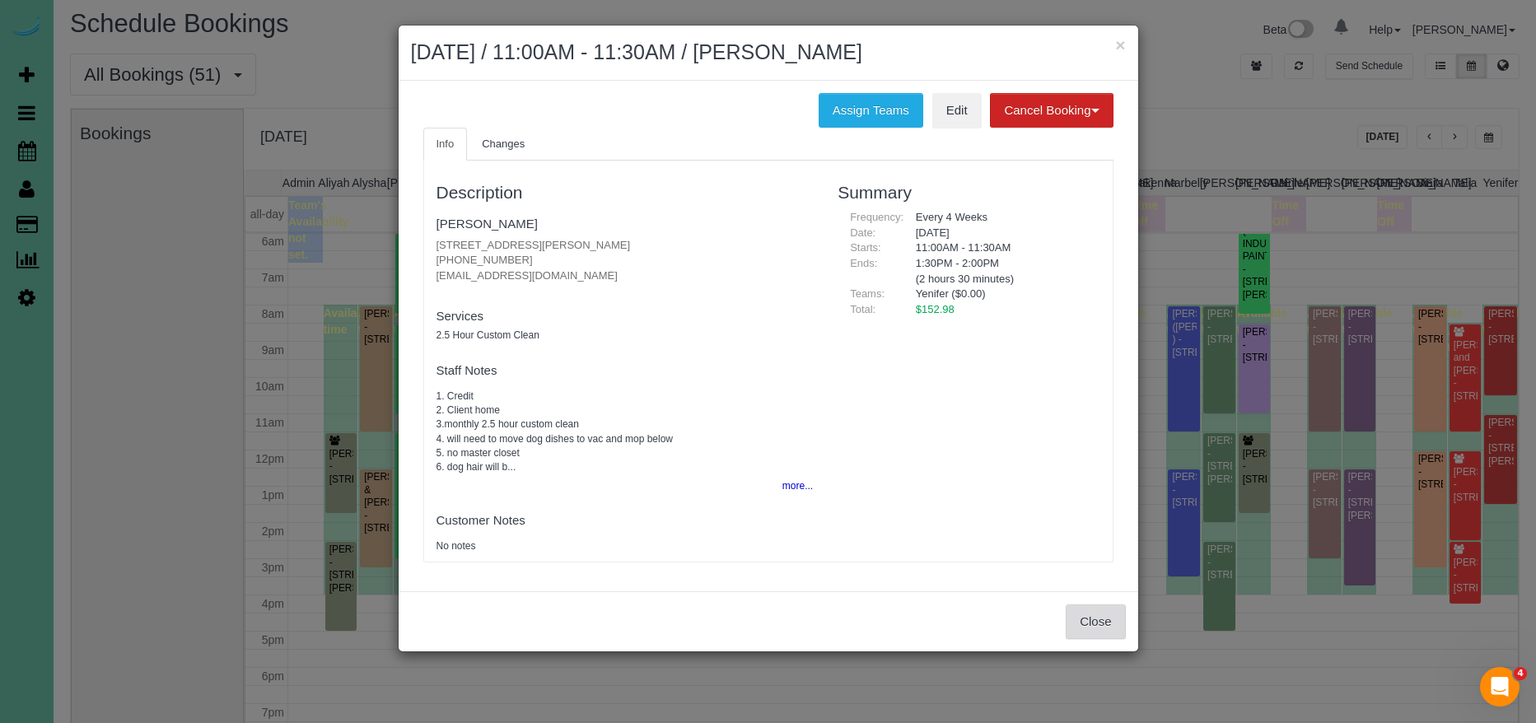
drag, startPoint x: 1092, startPoint y: 618, endPoint x: 1091, endPoint y: 600, distance: 17.3
click at [1092, 617] on button "Close" at bounding box center [1095, 622] width 59 height 35
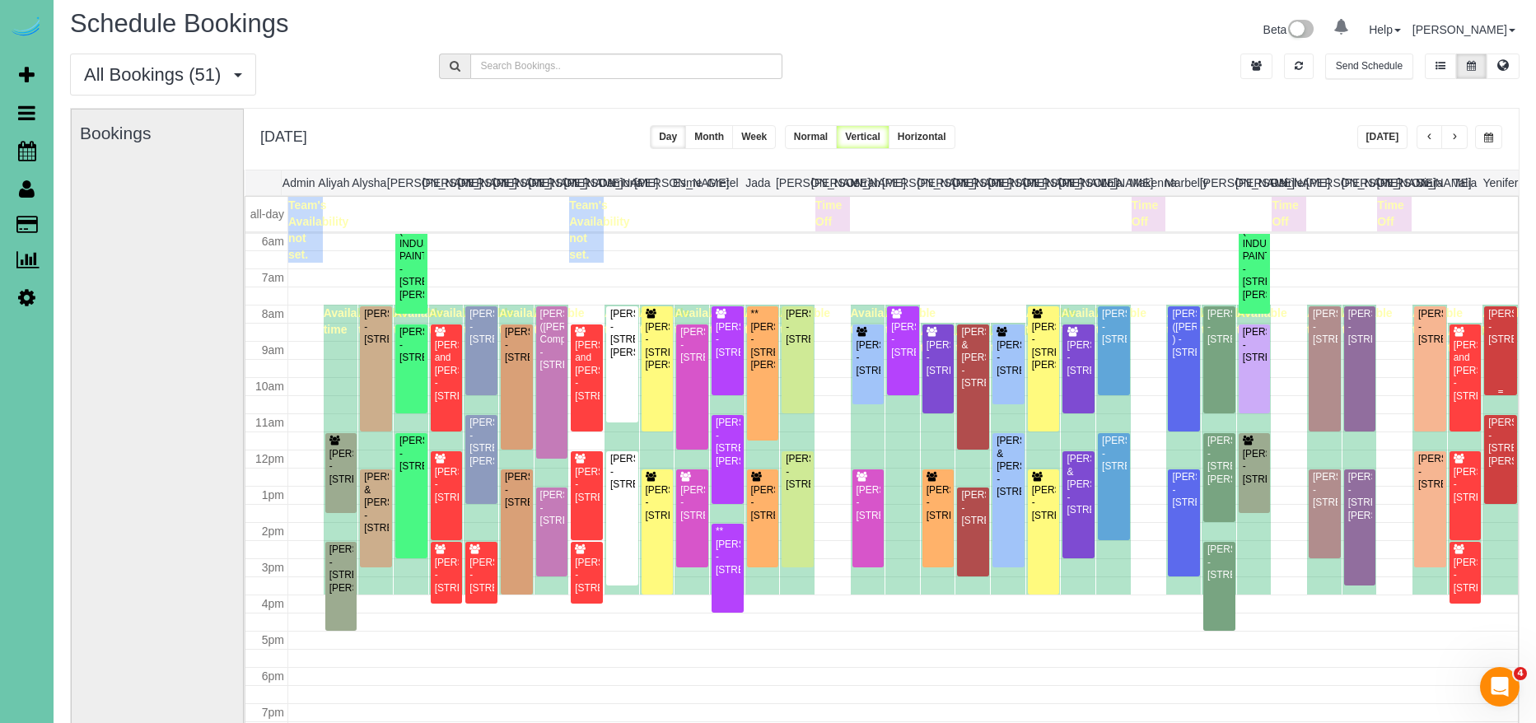
click at [1499, 346] on div "Mary Kovar - 10817 S 197th St #101, Gretna, NE 68028" at bounding box center [1501, 327] width 26 height 38
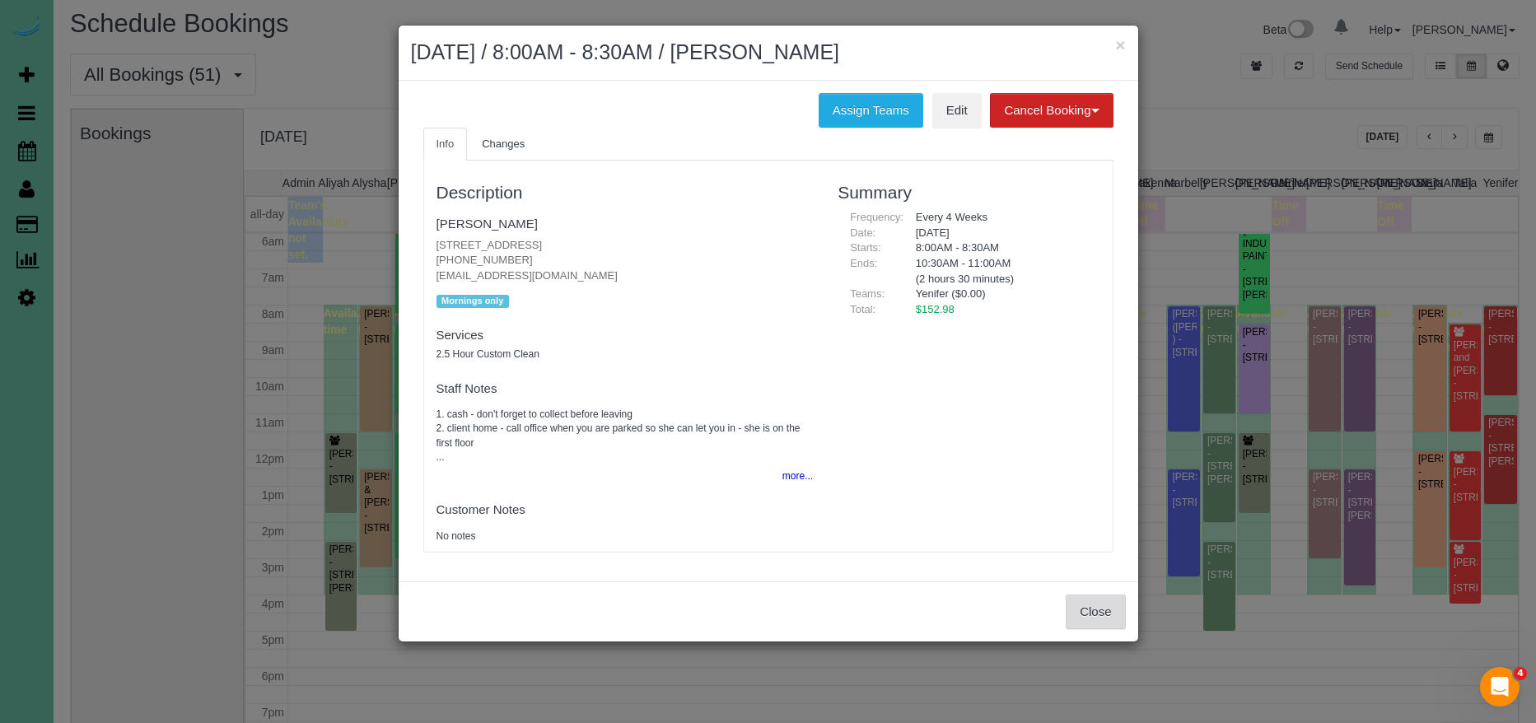
click at [1087, 606] on button "Close" at bounding box center [1095, 612] width 59 height 35
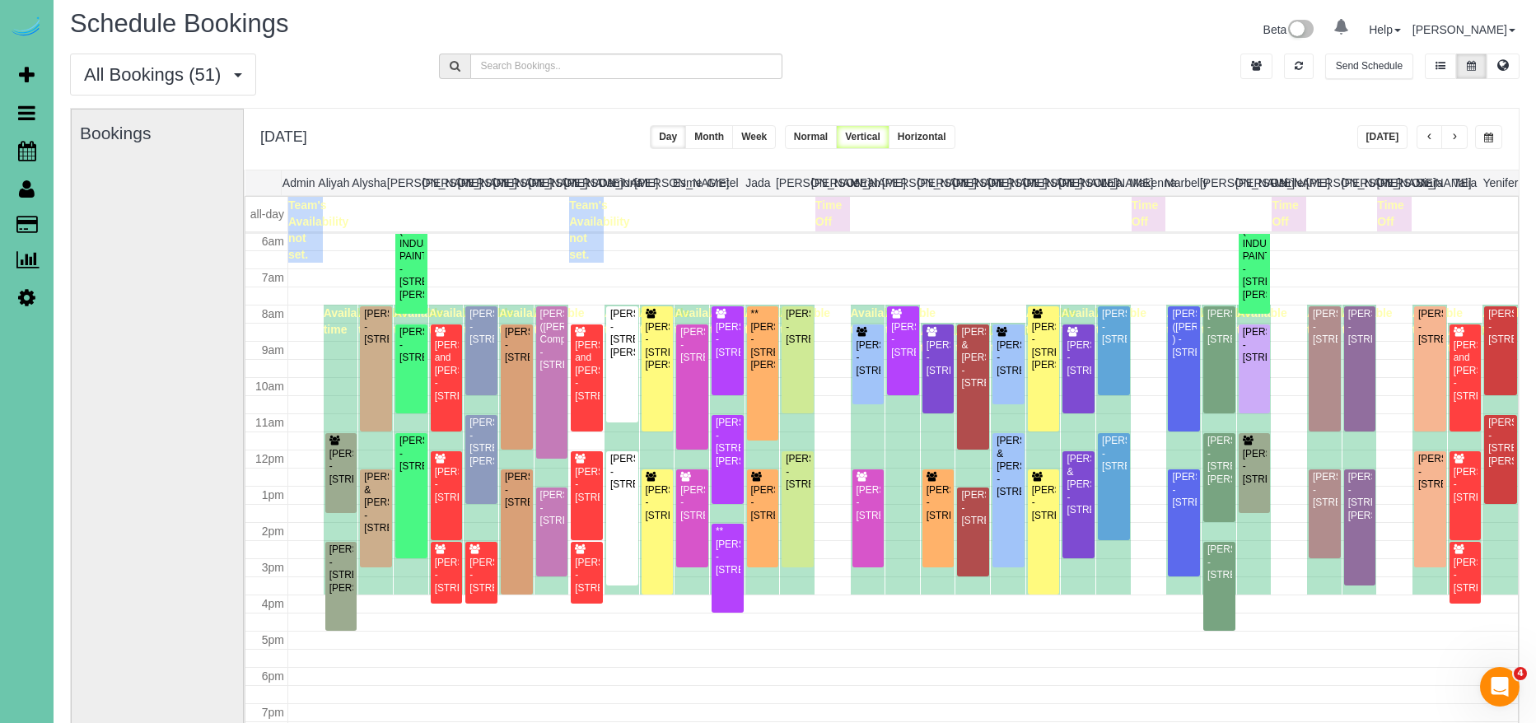
click at [904, 359] on div "Kelly Berkheim - 12360 Elk Ridge Circle, Papillion, NE 68046" at bounding box center [903, 340] width 26 height 38
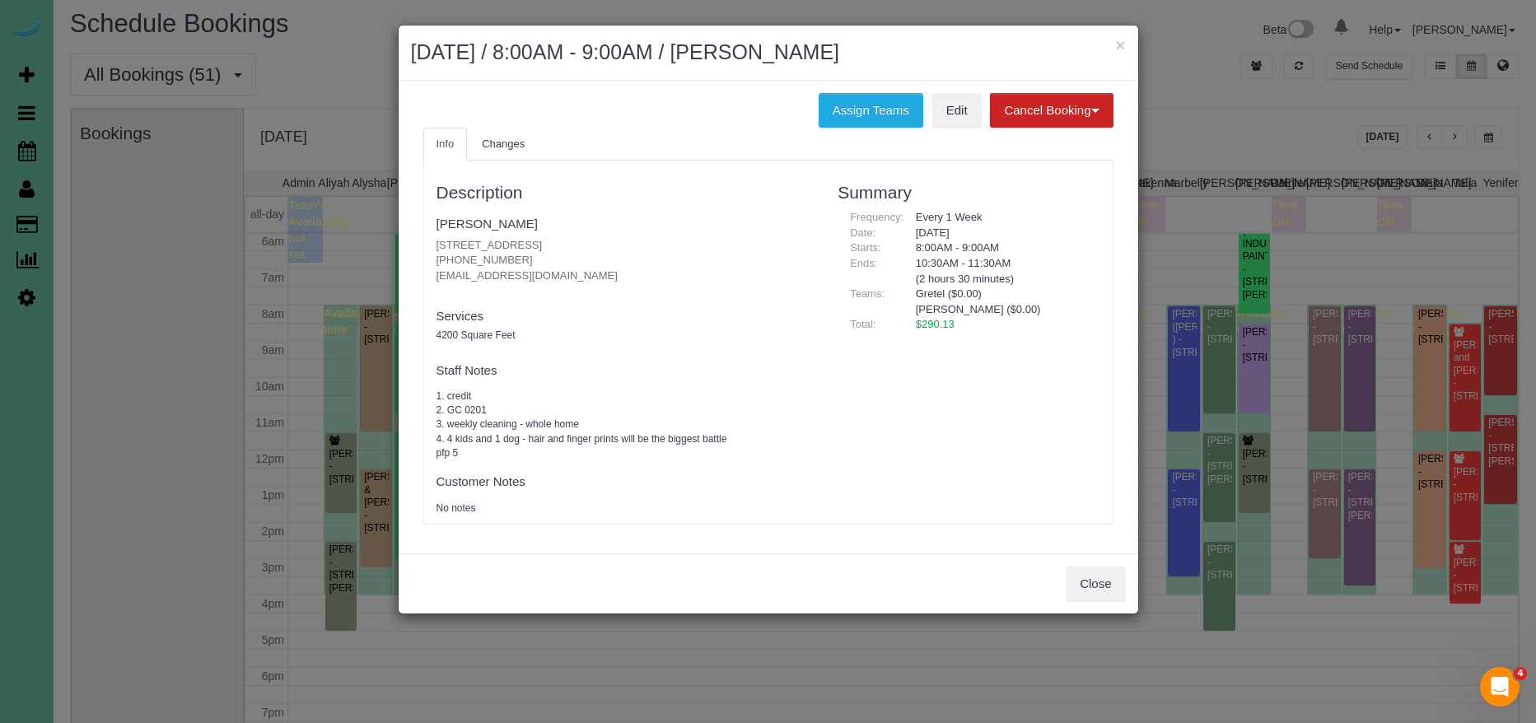
click at [904, 372] on body "× October 07, 2025 / 8:00AM - 9:00AM / Kelly Berkheim Assign Teams Edit Cancel …" at bounding box center [768, 354] width 1536 height 723
click at [1110, 586] on button "Close" at bounding box center [1095, 584] width 59 height 35
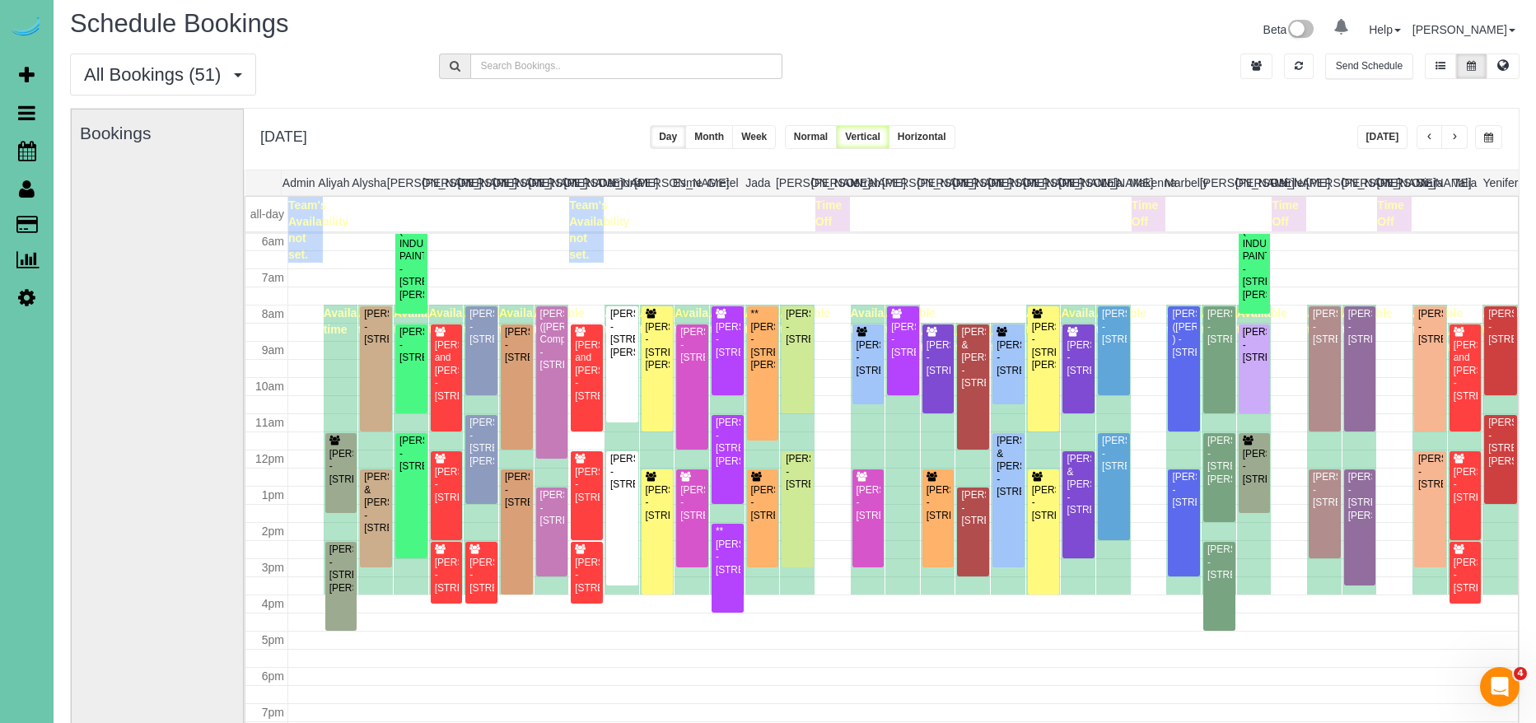
click at [1502, 138] on button "button" at bounding box center [1488, 137] width 27 height 24
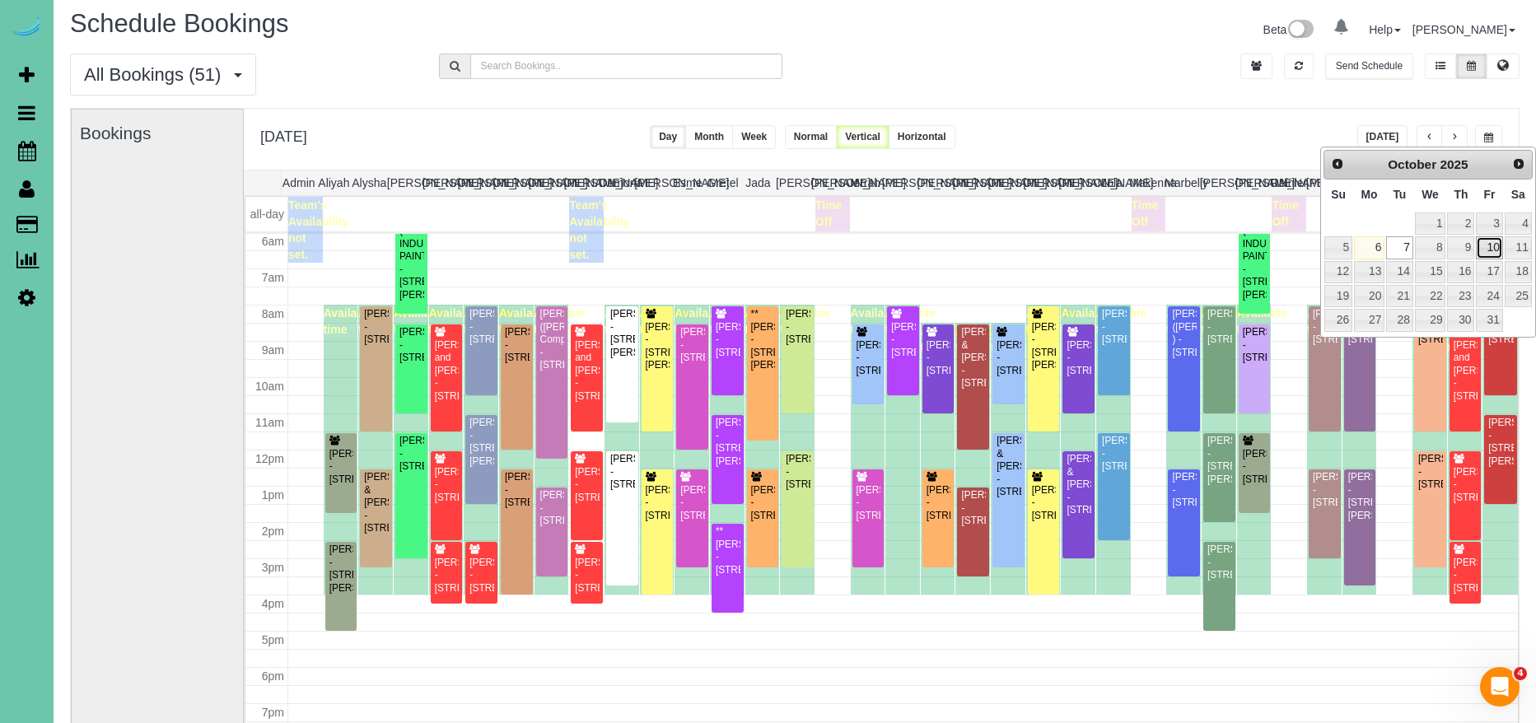
click at [1496, 245] on link "10" at bounding box center [1489, 247] width 26 height 22
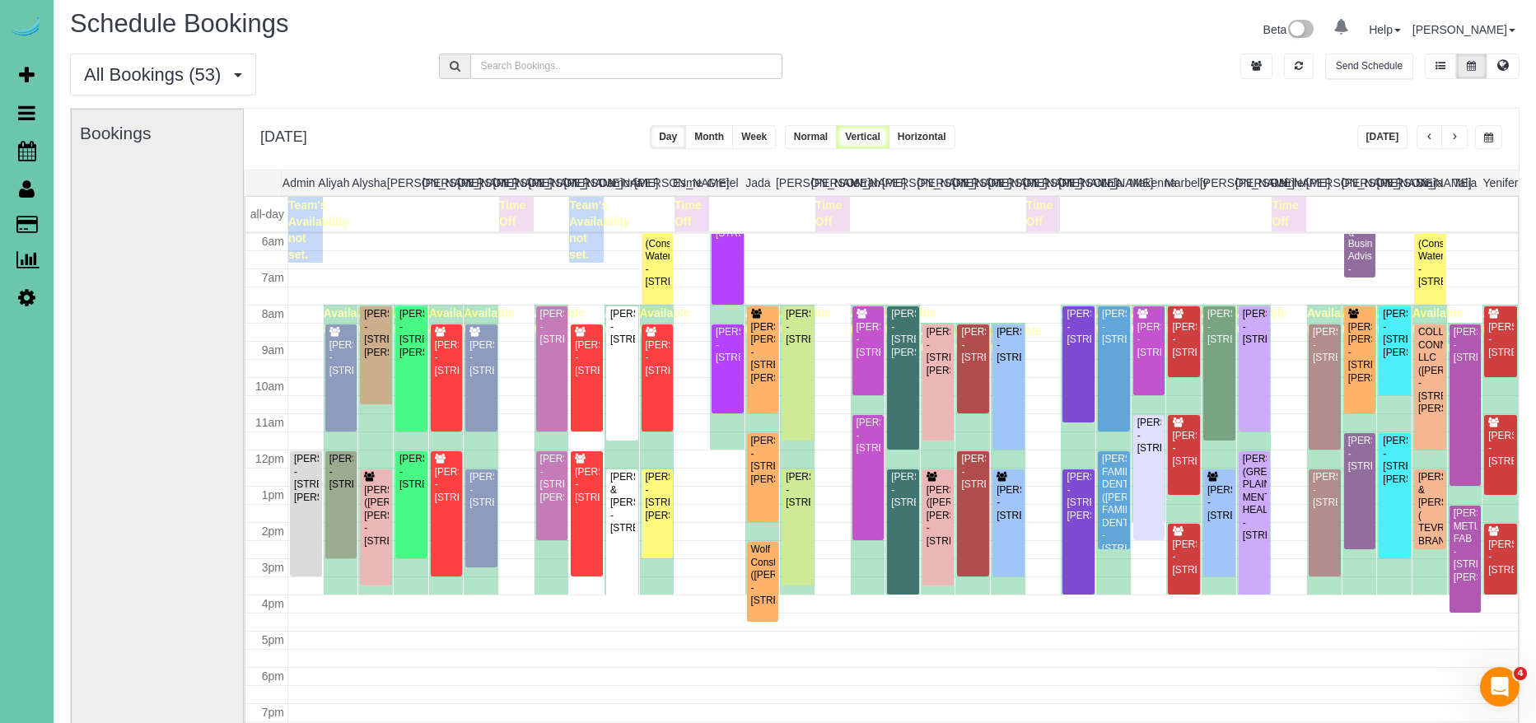
click at [1486, 140] on span "button" at bounding box center [1488, 138] width 9 height 10
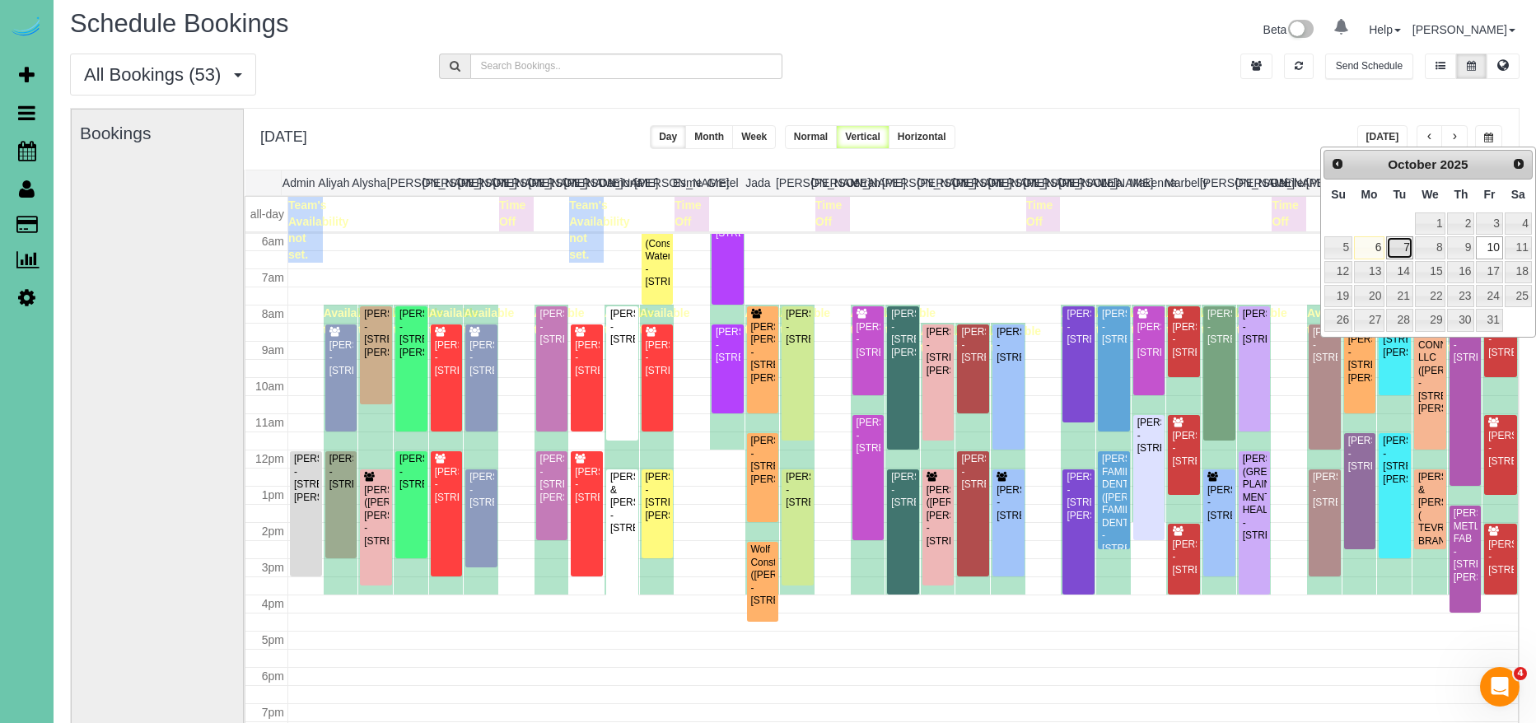
click at [1395, 245] on link "7" at bounding box center [1399, 247] width 26 height 22
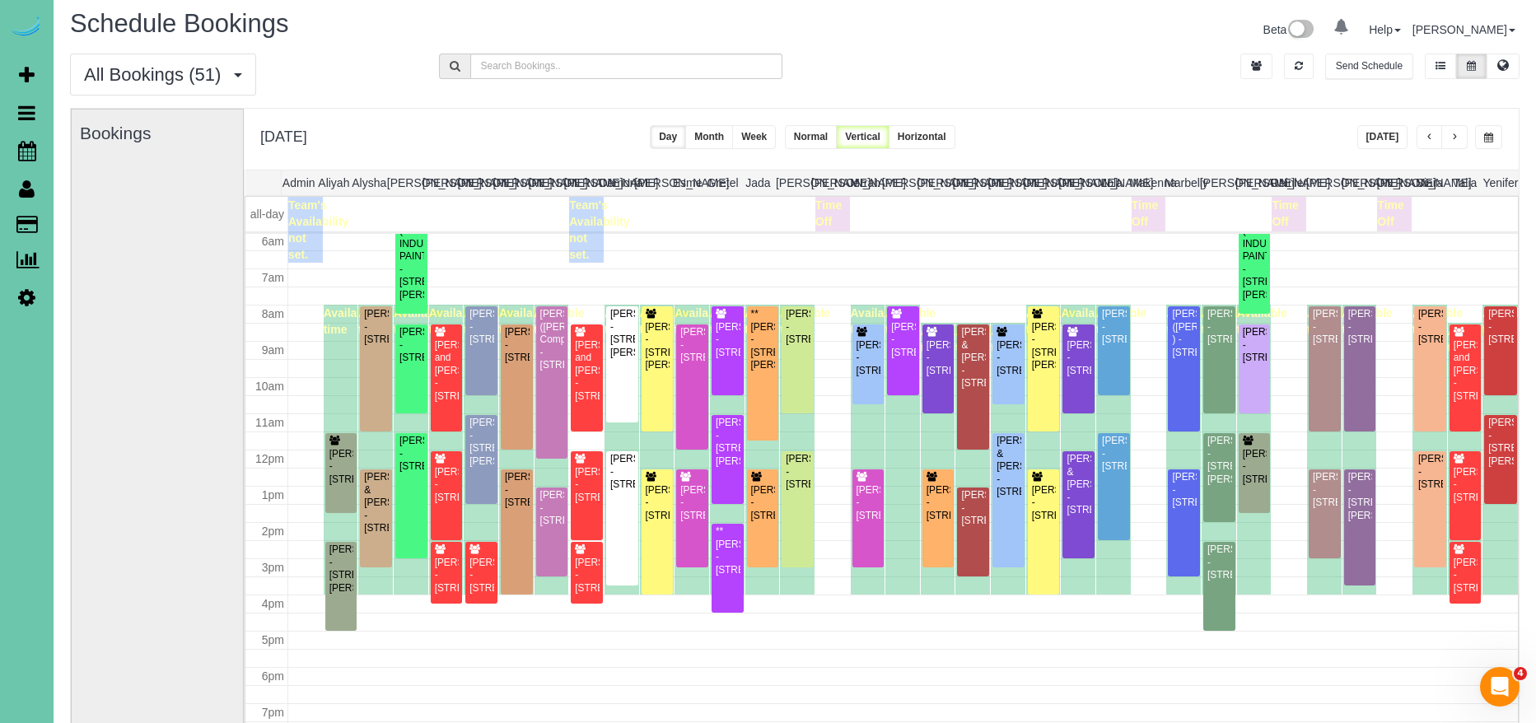
click at [1489, 138] on span "button" at bounding box center [1488, 138] width 9 height 10
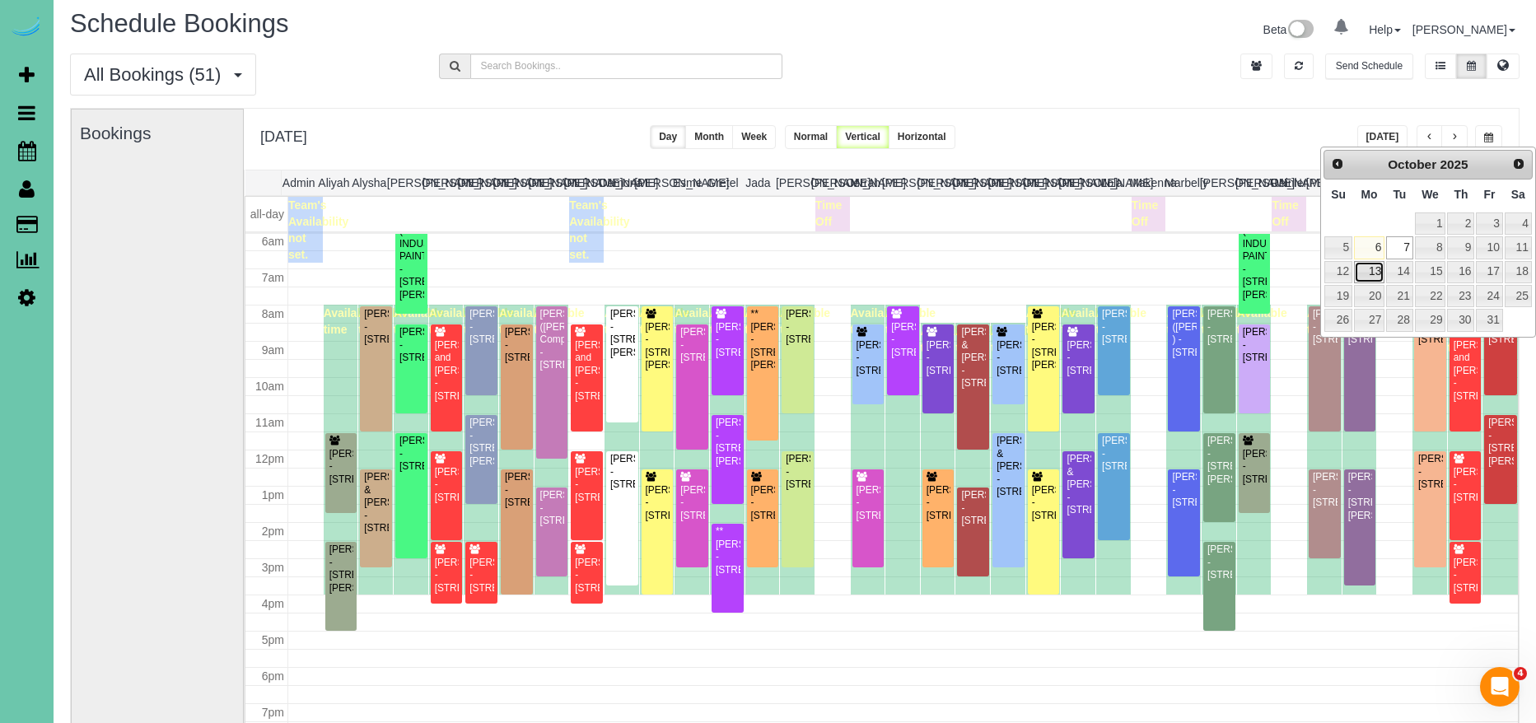
click at [1358, 272] on link "13" at bounding box center [1369, 272] width 30 height 22
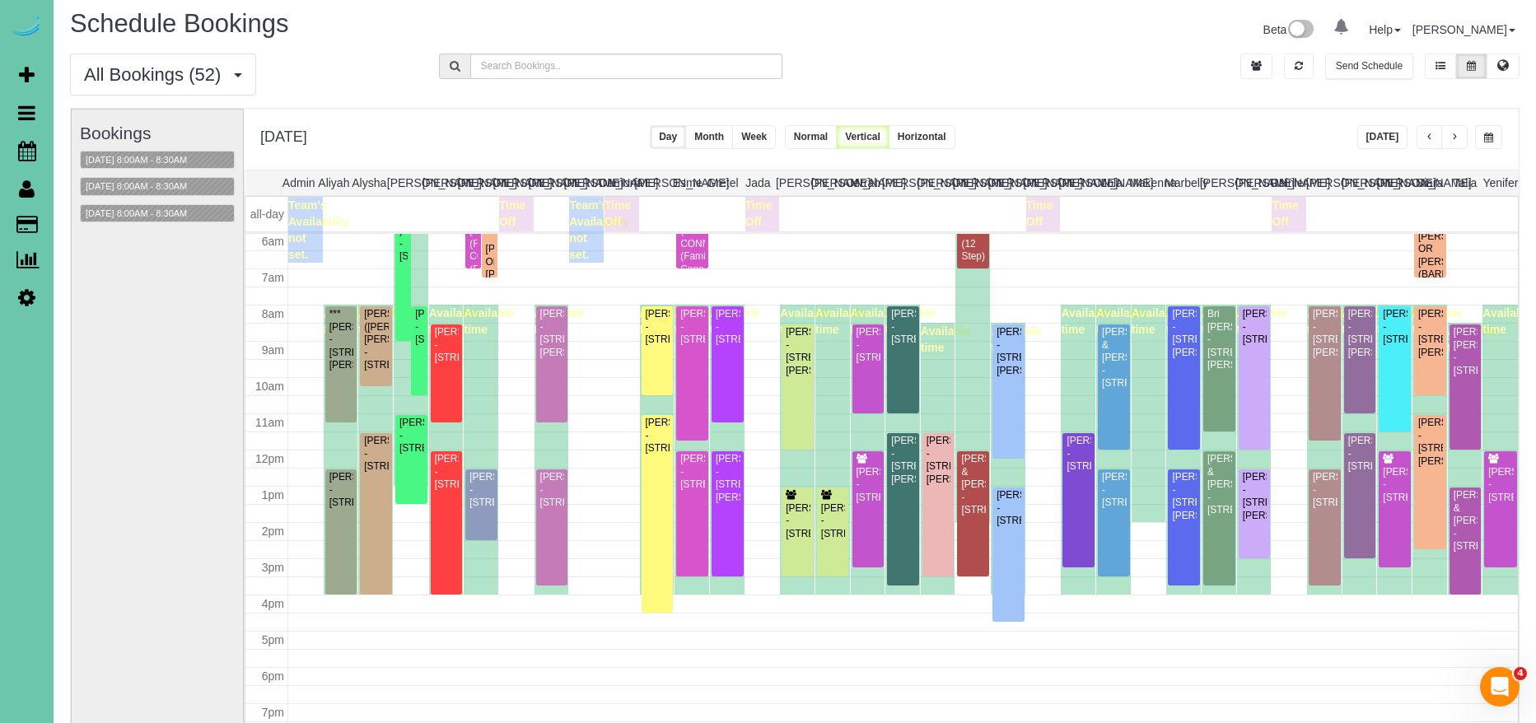
drag, startPoint x: 1498, startPoint y: 139, endPoint x: 1453, endPoint y: 143, distance: 45.5
click at [1485, 142] on button "button" at bounding box center [1488, 137] width 27 height 24
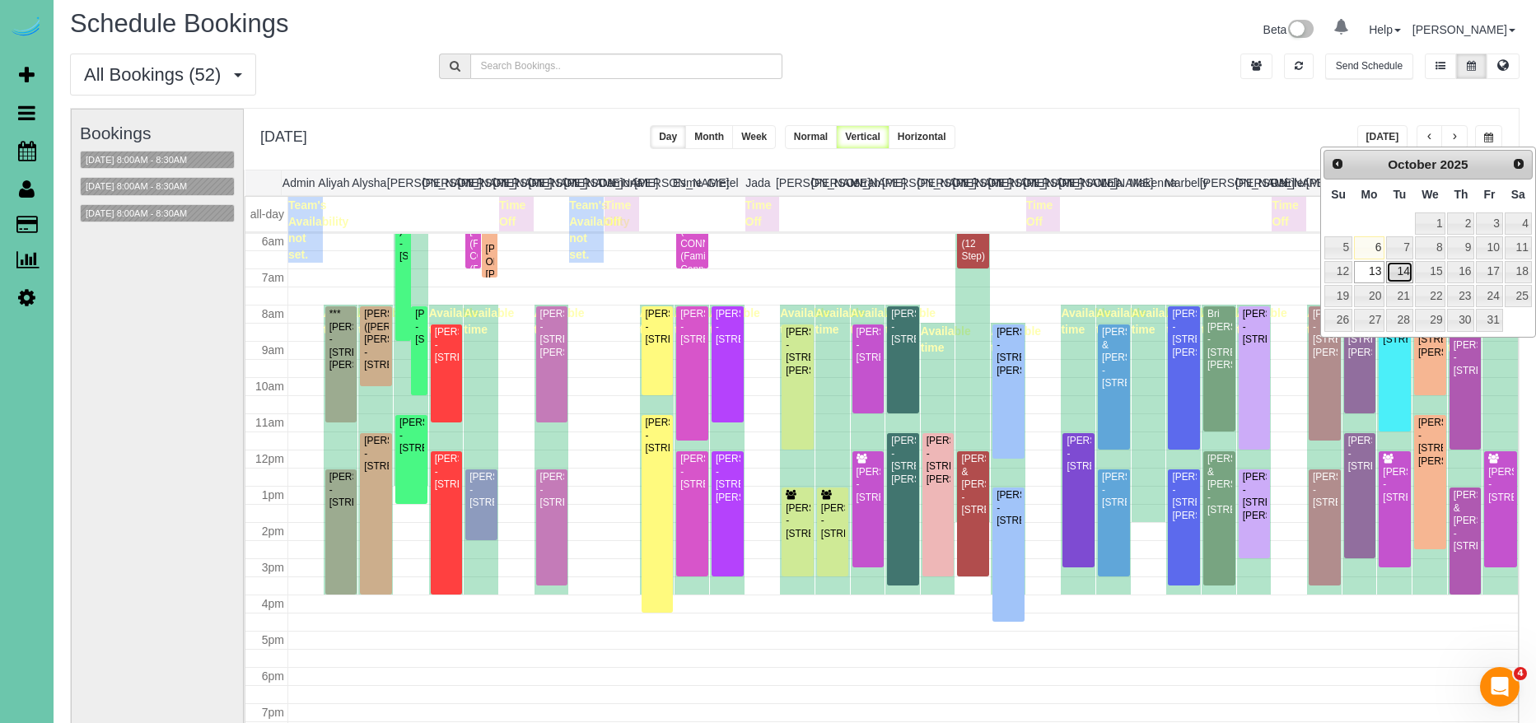
click at [1407, 265] on link "14" at bounding box center [1399, 272] width 26 height 22
type input "**********"
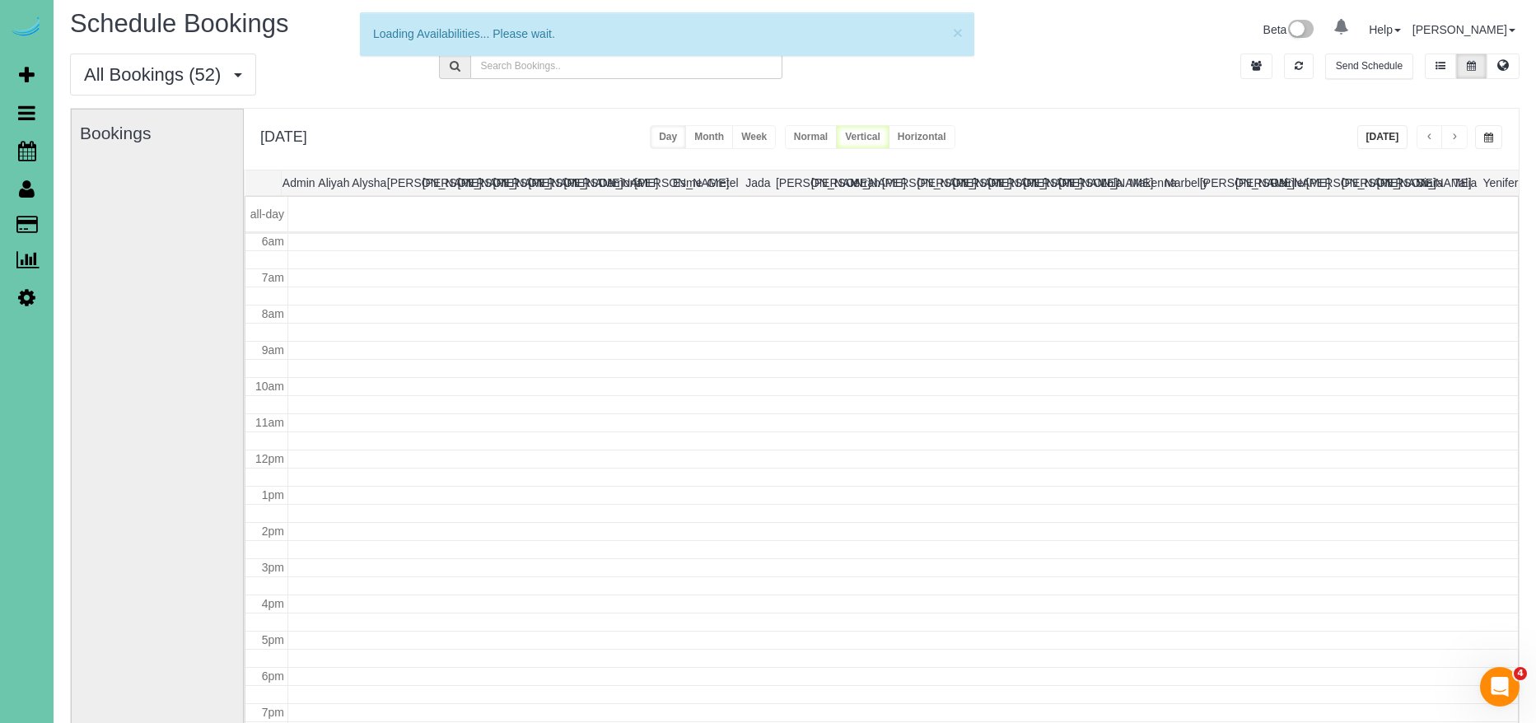
click at [1249, 145] on div "**********" at bounding box center [881, 139] width 1275 height 61
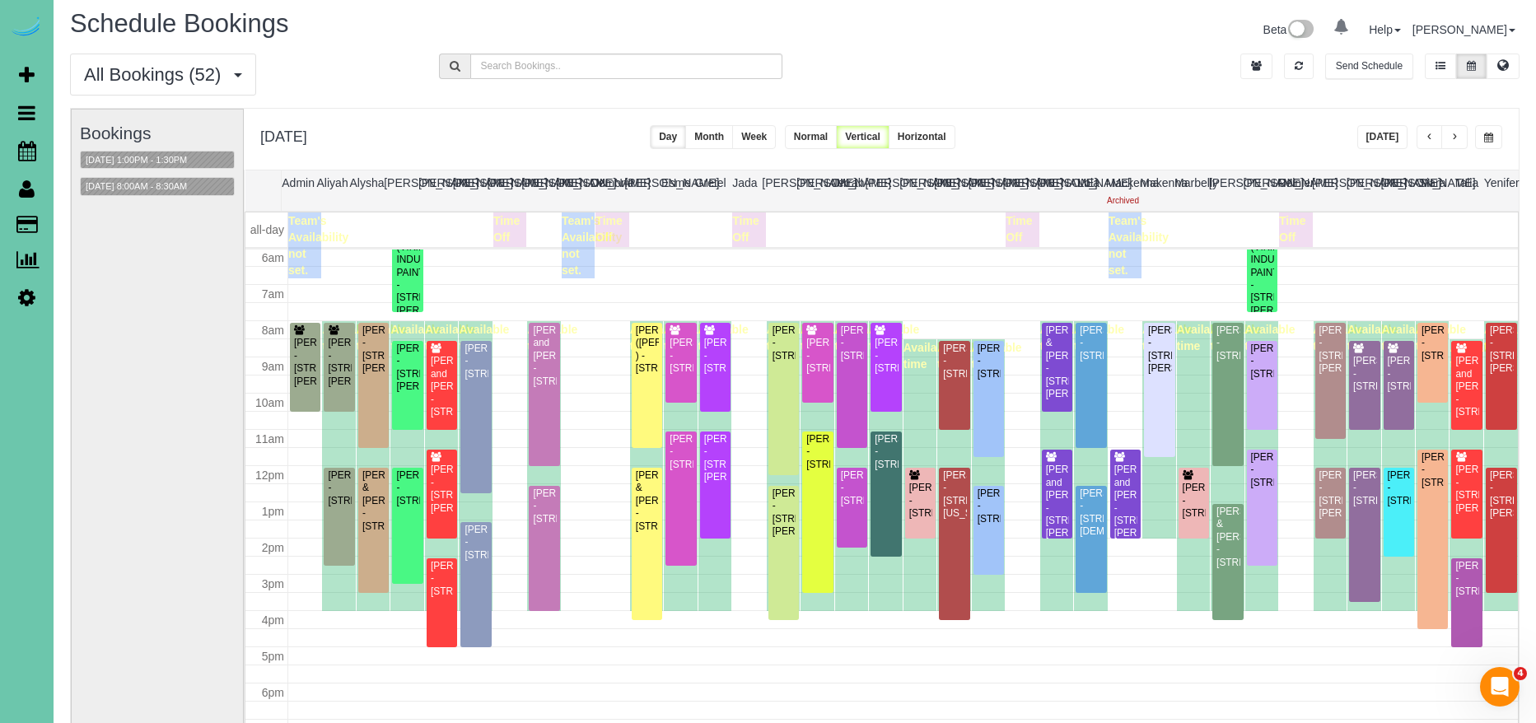
click at [1378, 137] on button "[DATE]" at bounding box center [1382, 137] width 51 height 24
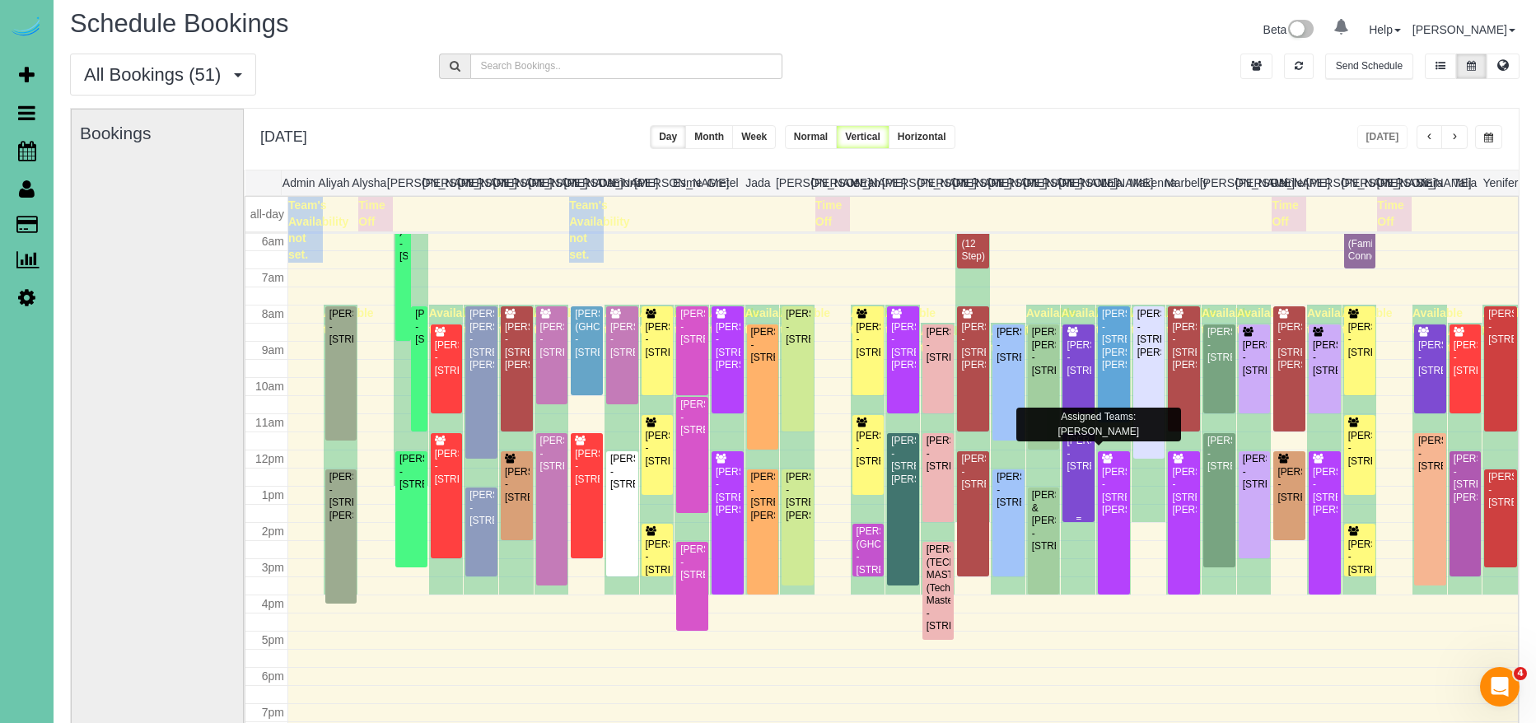
click at [1077, 473] on div "[PERSON_NAME] - [STREET_ADDRESS]" at bounding box center [1079, 454] width 26 height 38
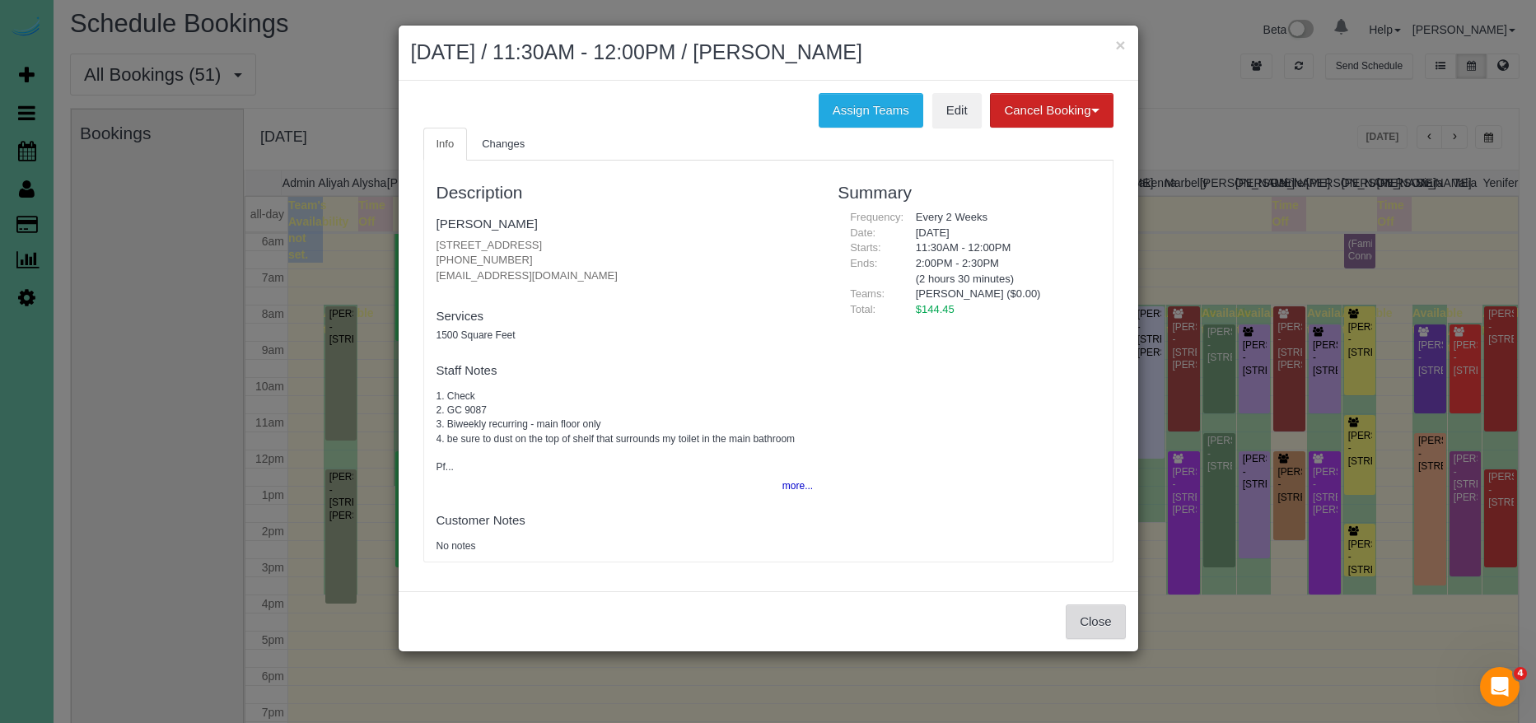
click at [1110, 620] on button "Close" at bounding box center [1095, 622] width 59 height 35
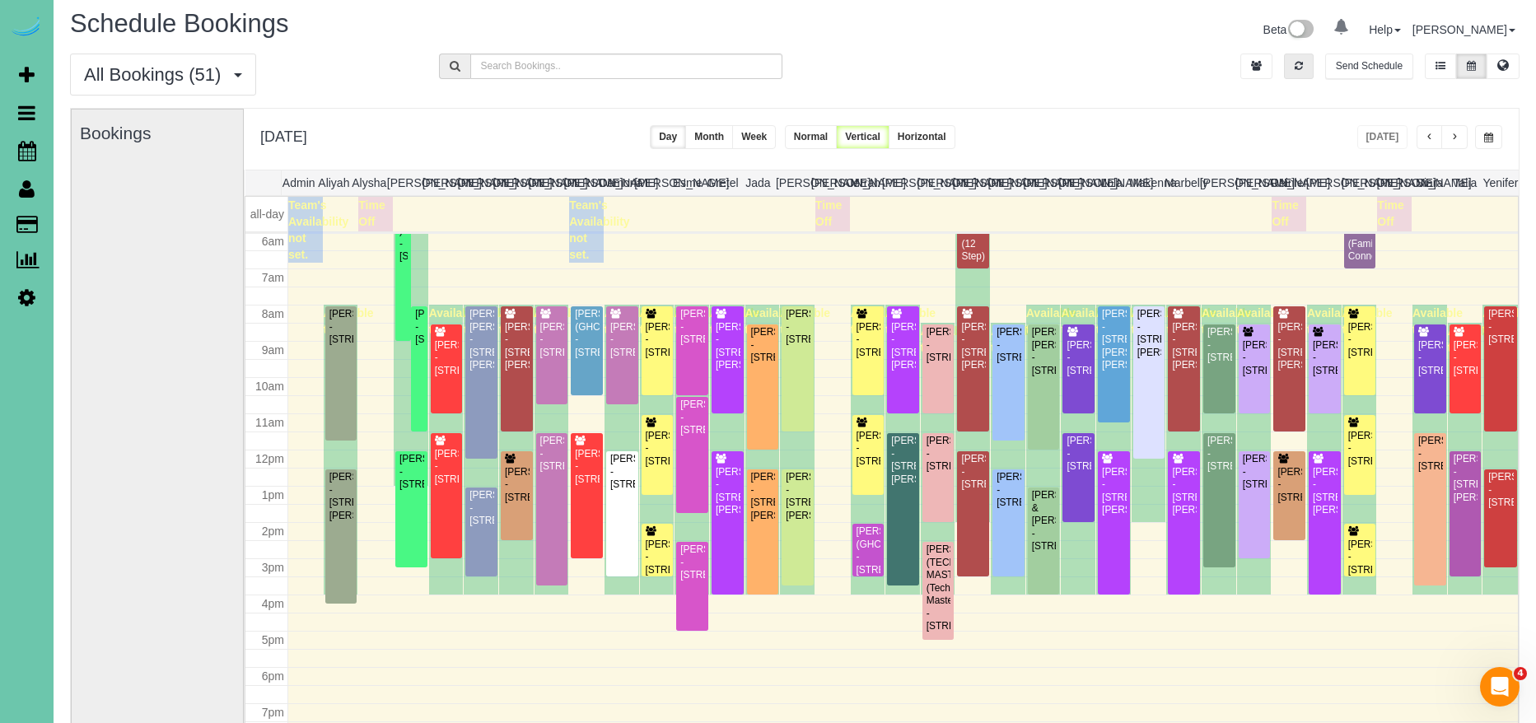
click at [1305, 69] on button "button" at bounding box center [1299, 67] width 30 height 26
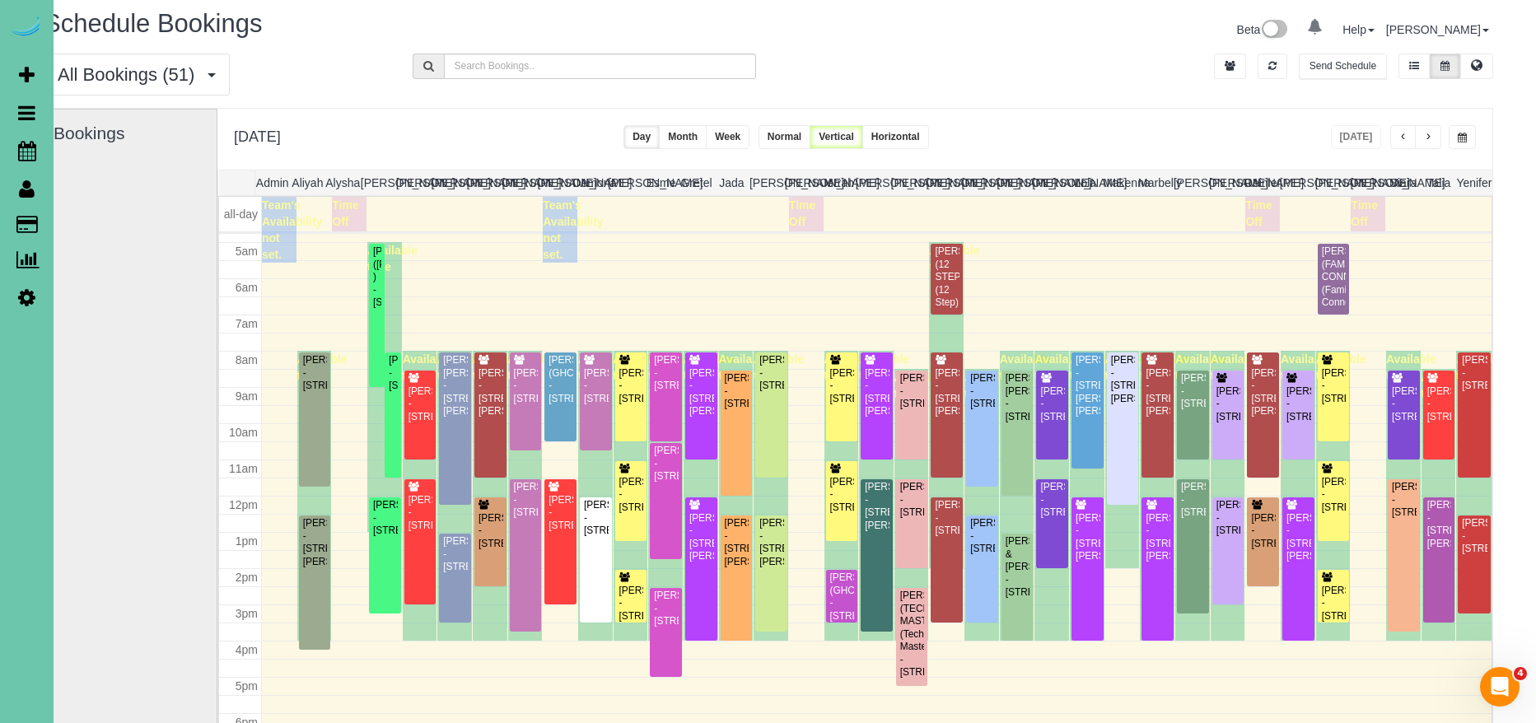
scroll to position [171, 0]
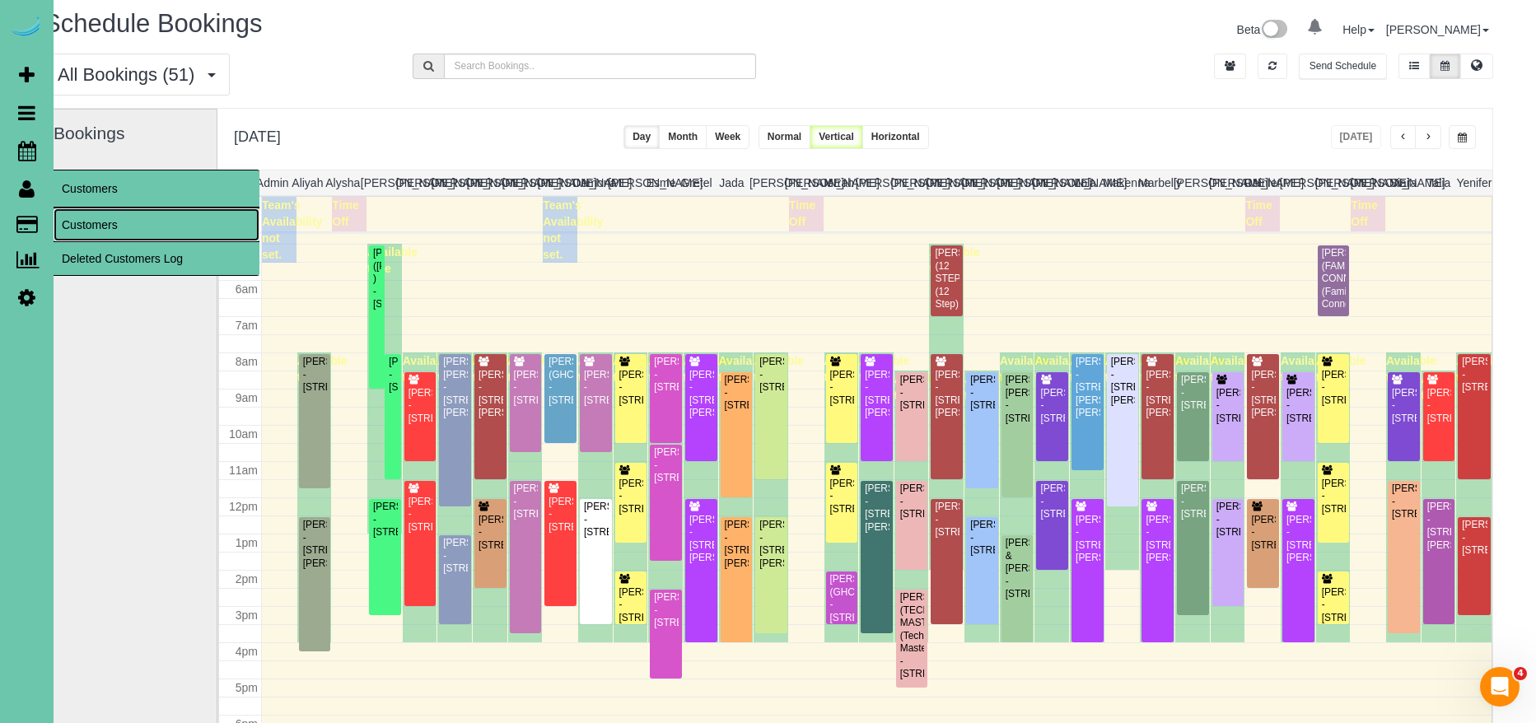
click at [111, 228] on link "Customers" at bounding box center [157, 224] width 206 height 33
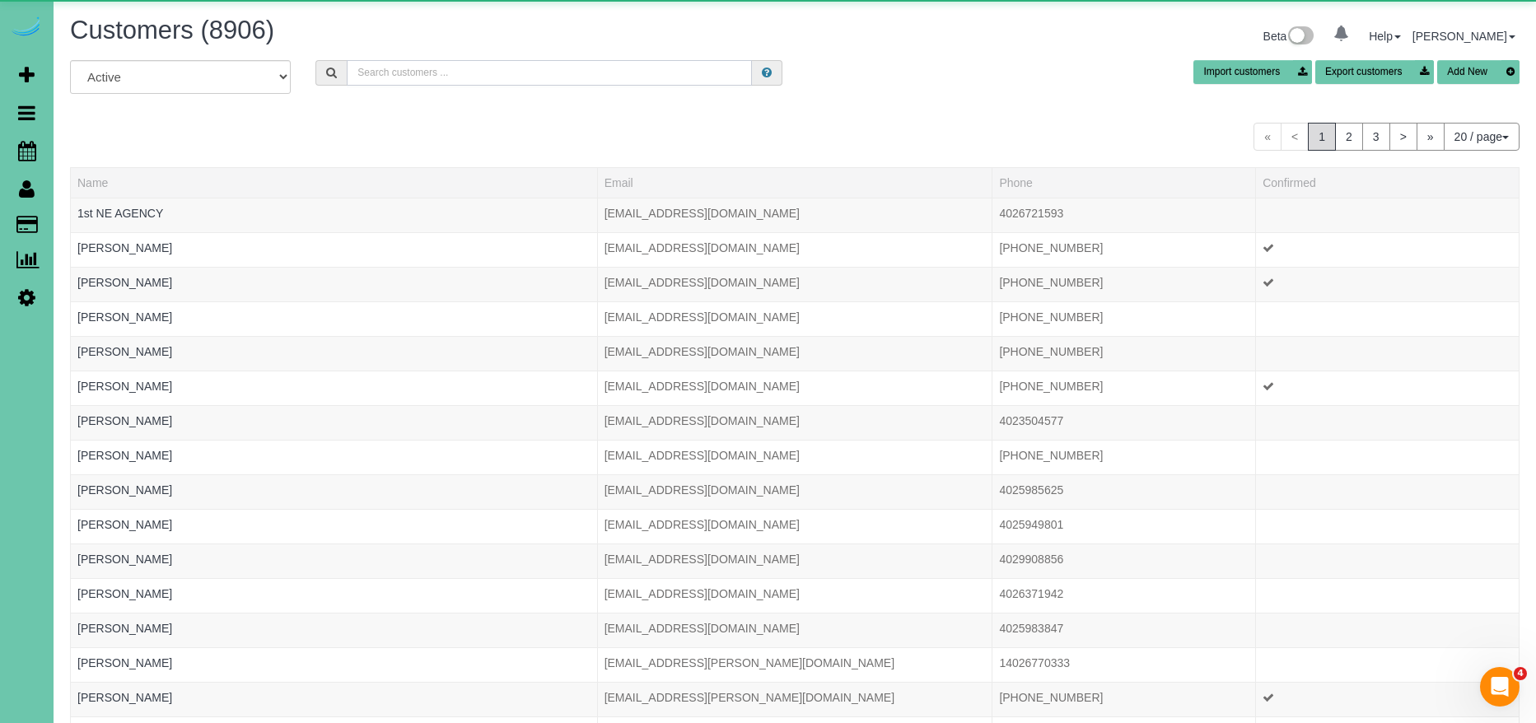
click at [521, 83] on input "text" at bounding box center [549, 73] width 405 height 26
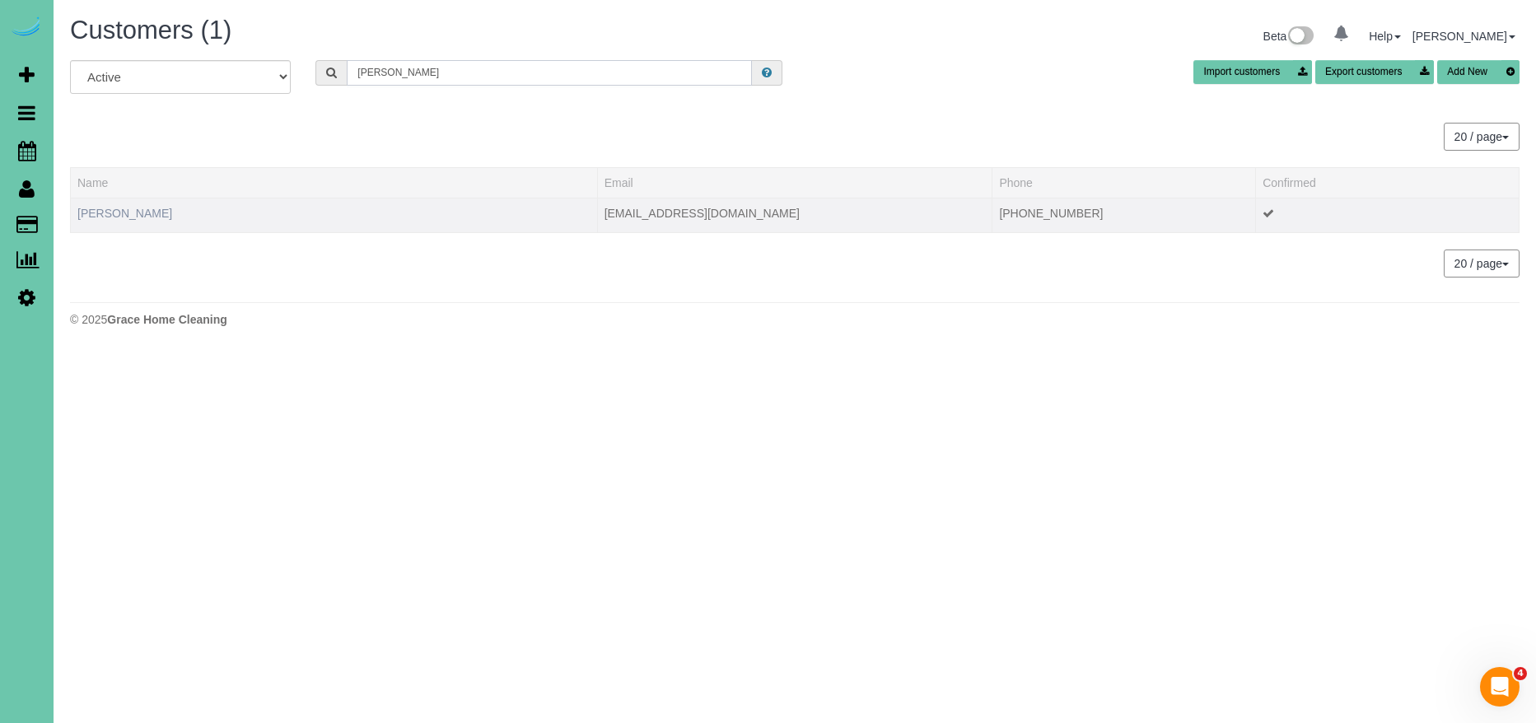
type input "hornbeak"
click at [139, 217] on link "Brittany Hornbeak" at bounding box center [124, 213] width 95 height 13
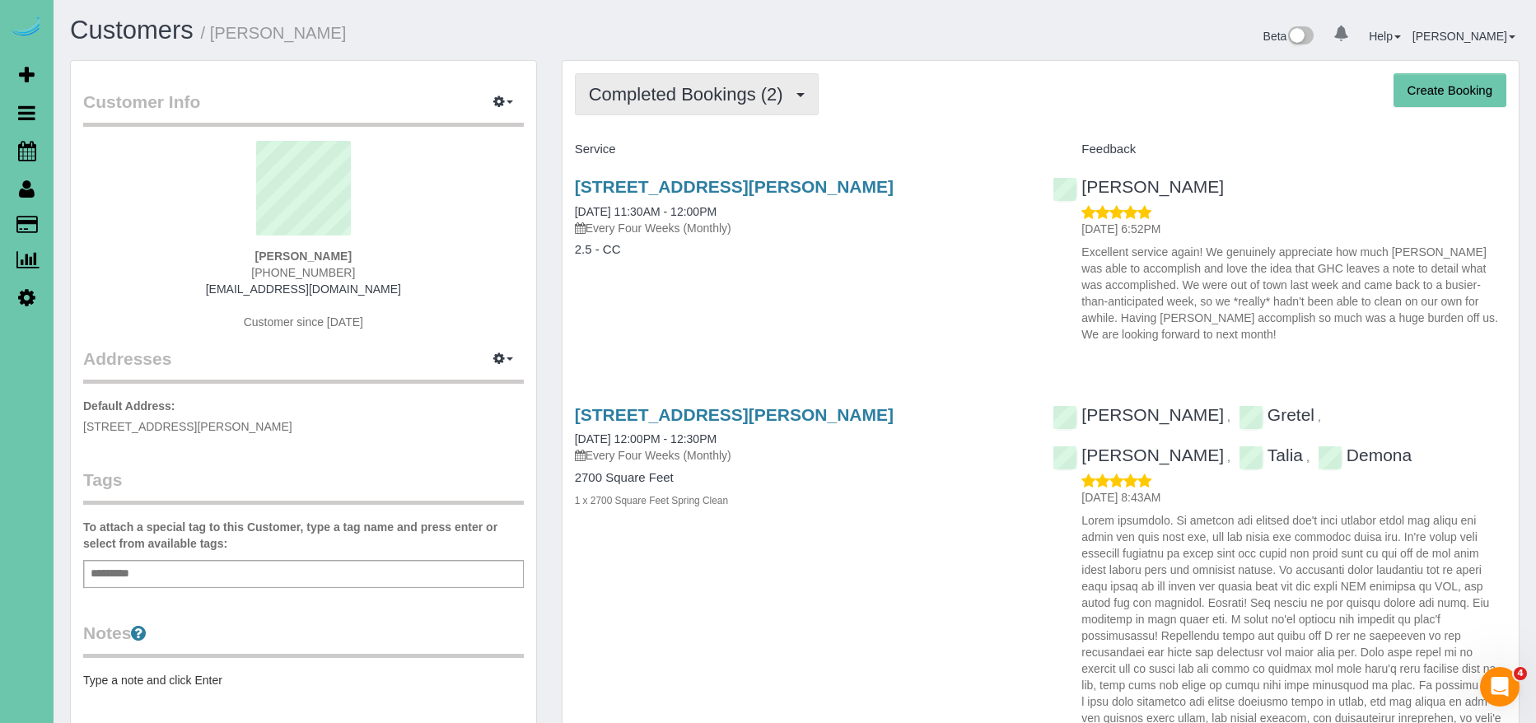
drag, startPoint x: 691, startPoint y: 88, endPoint x: 673, endPoint y: 132, distance: 47.3
click at [691, 88] on span "Completed Bookings (2)" at bounding box center [690, 94] width 203 height 21
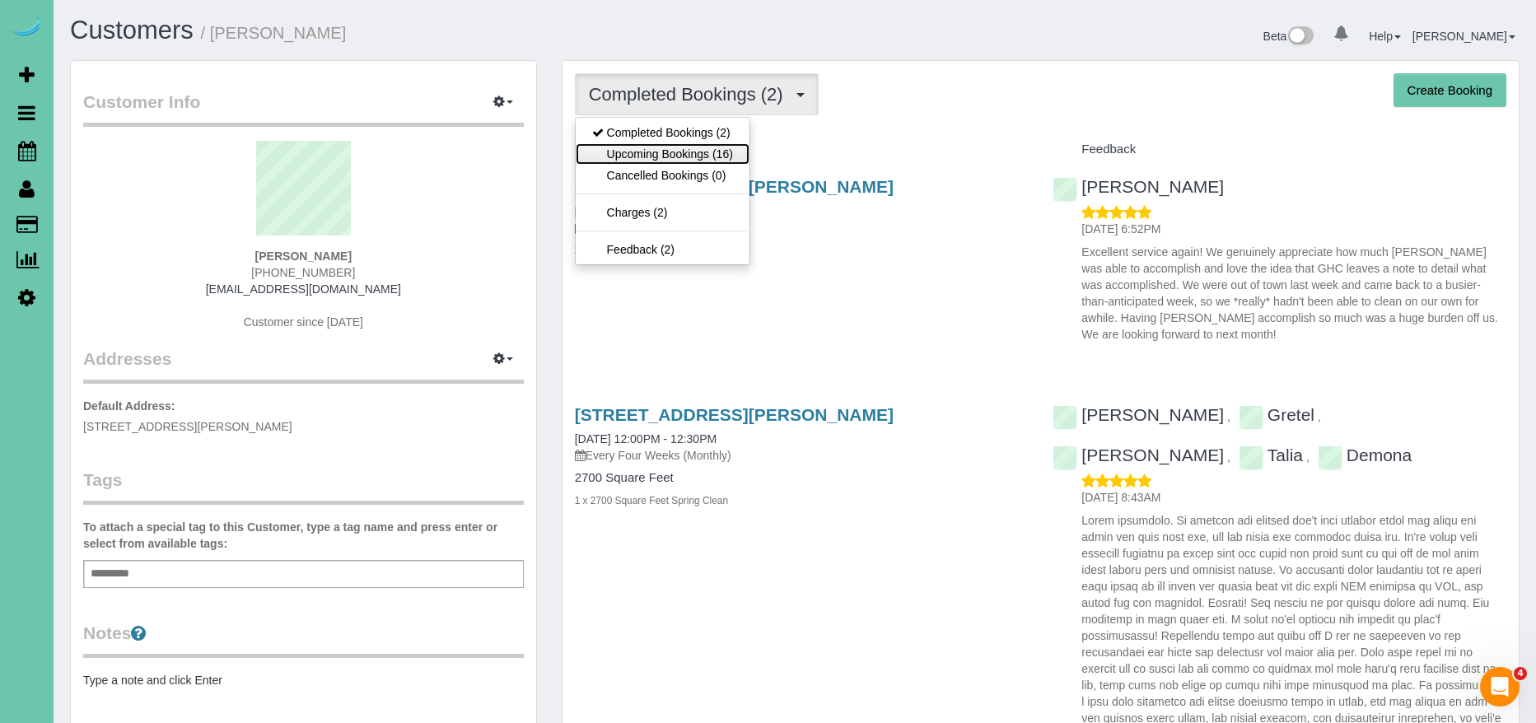
click at [677, 150] on link "Upcoming Bookings (16)" at bounding box center [663, 153] width 174 height 21
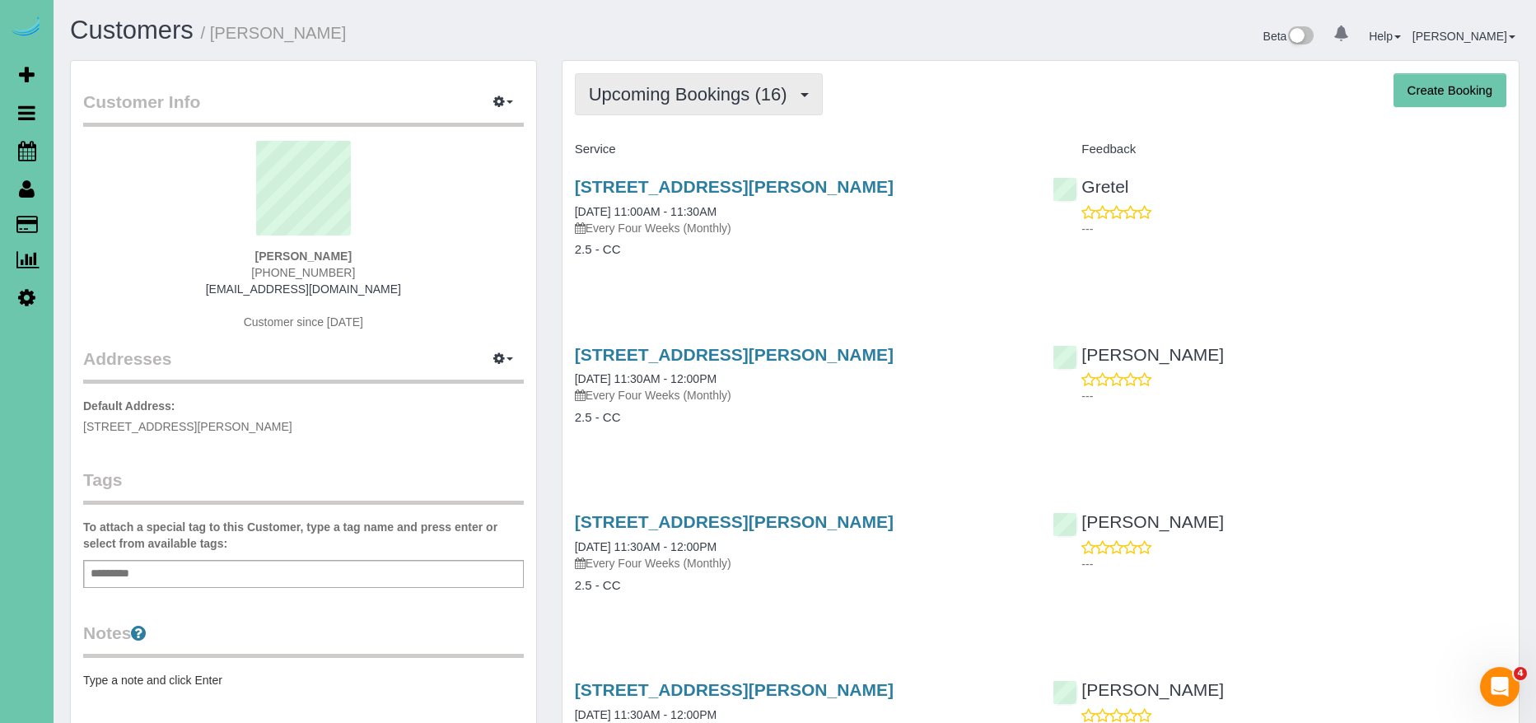
click at [708, 114] on button "Upcoming Bookings (16)" at bounding box center [699, 94] width 248 height 42
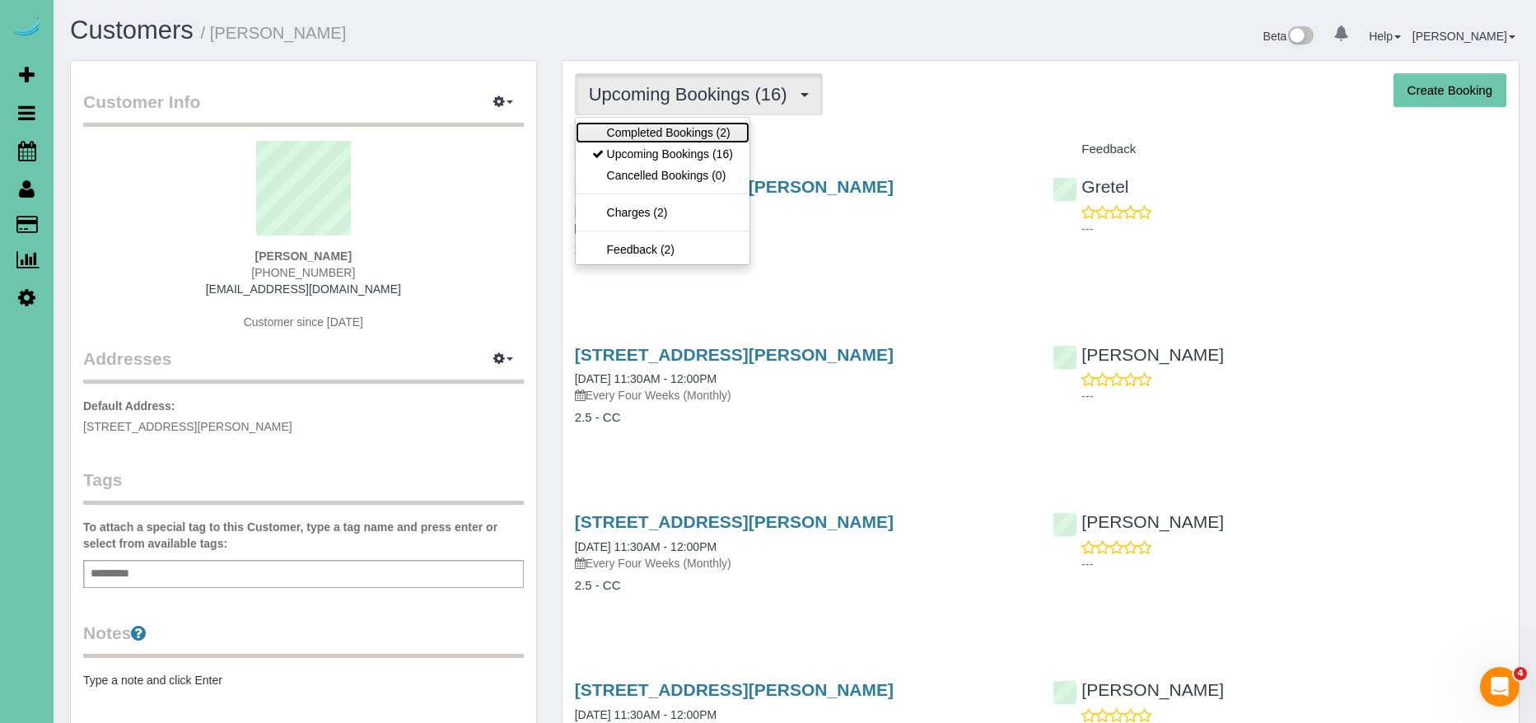
click at [684, 140] on link "Completed Bookings (2)" at bounding box center [663, 132] width 174 height 21
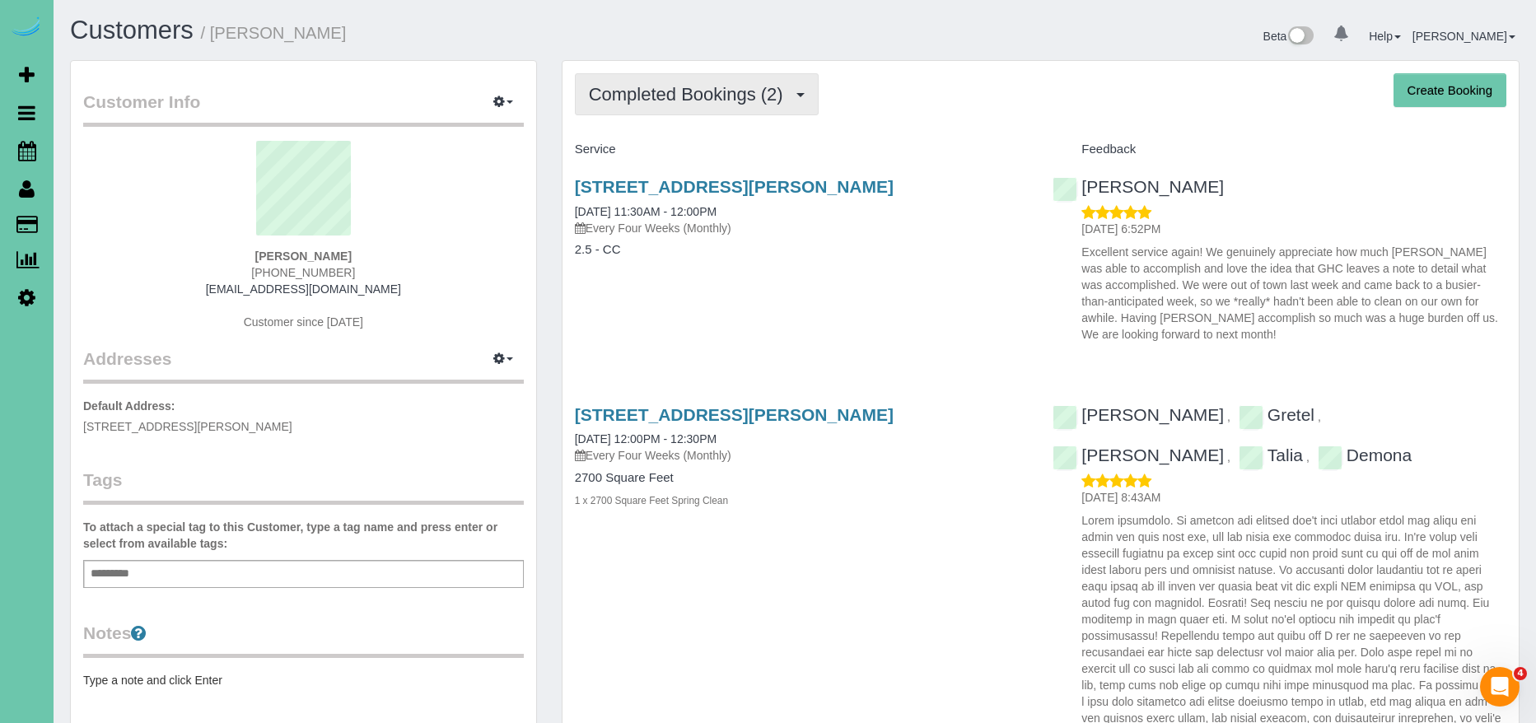
click at [689, 104] on span "Completed Bookings (2)" at bounding box center [690, 94] width 203 height 21
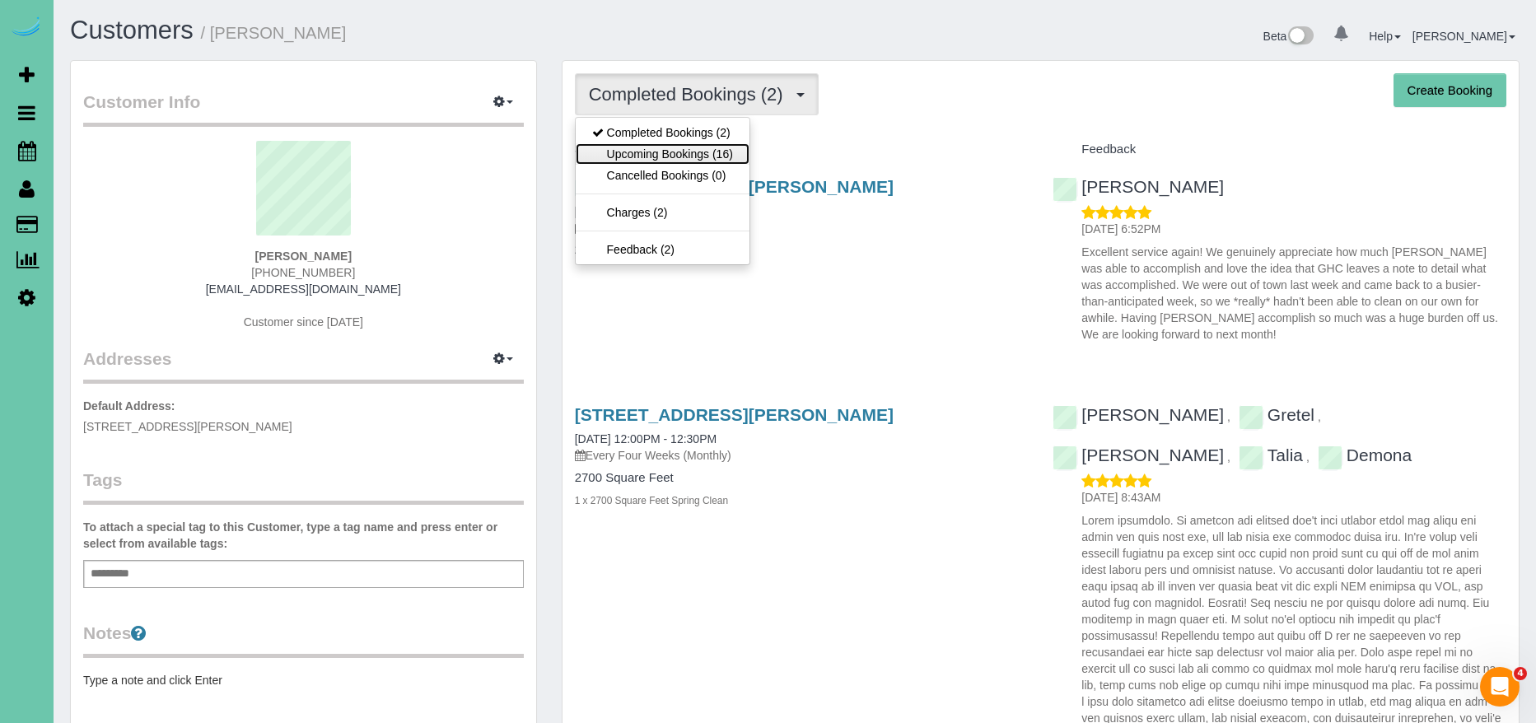
click at [698, 152] on link "Upcoming Bookings (16)" at bounding box center [663, 153] width 174 height 21
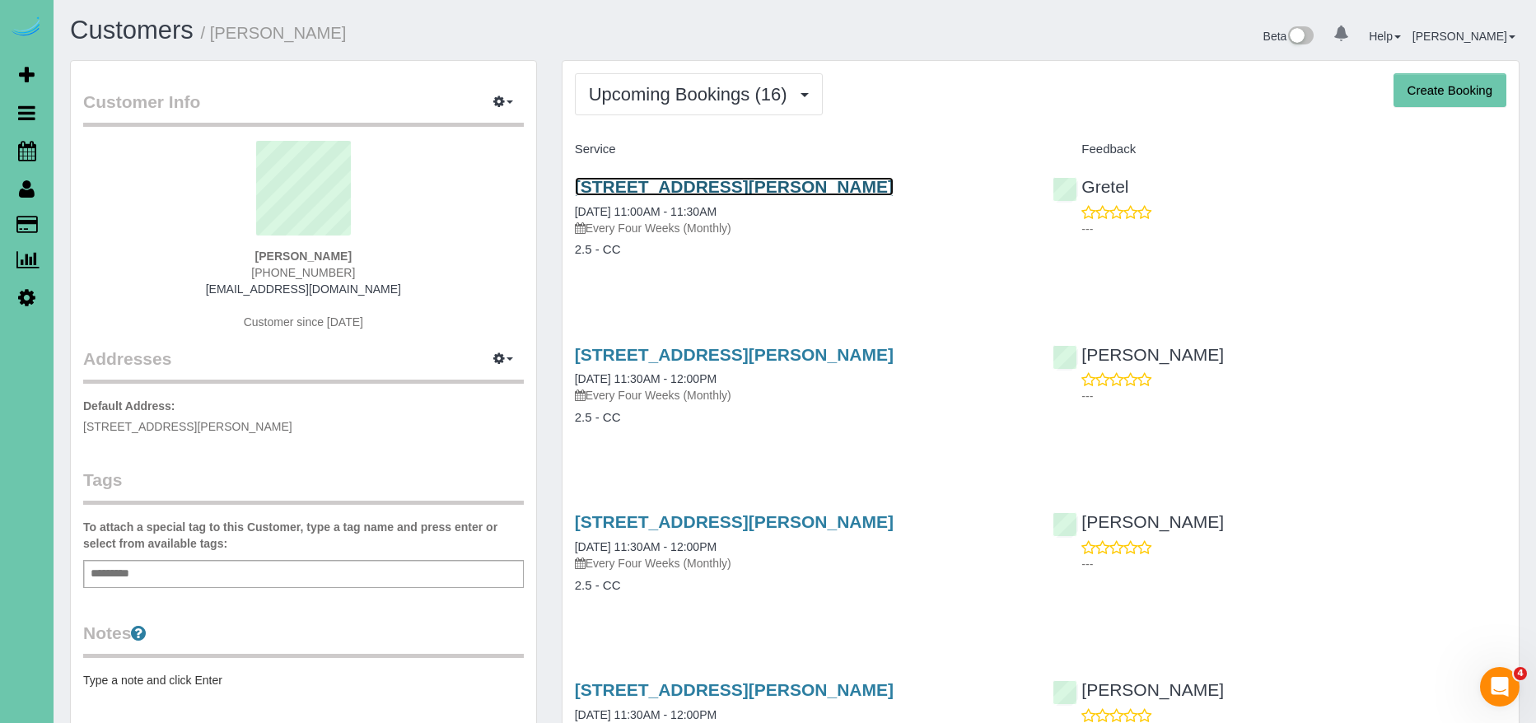
click at [726, 183] on link "3218 Chad Street, Bellevue, NE 68123" at bounding box center [734, 186] width 319 height 19
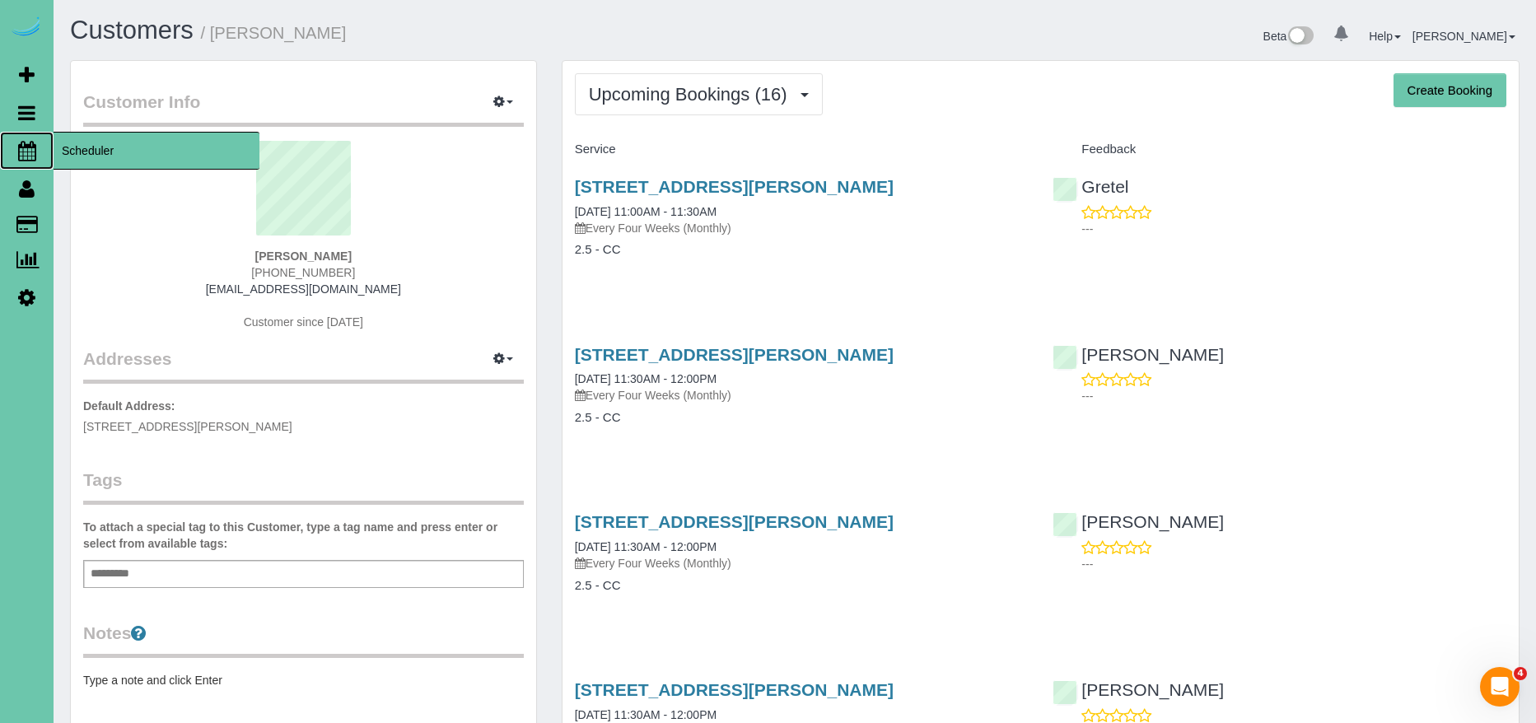
click at [96, 157] on span "Scheduler" at bounding box center [157, 151] width 206 height 38
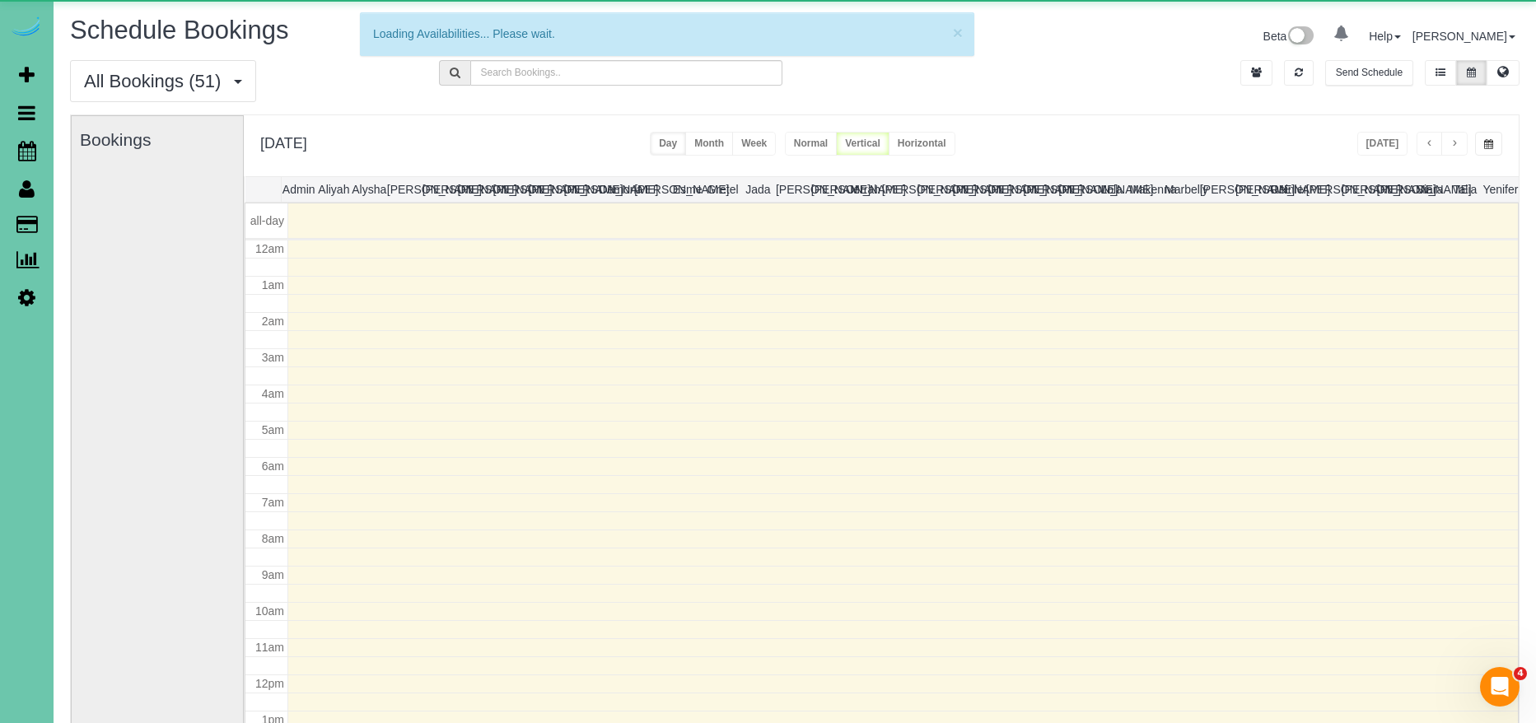
scroll to position [218, 0]
click at [1492, 137] on button "button" at bounding box center [1488, 144] width 27 height 24
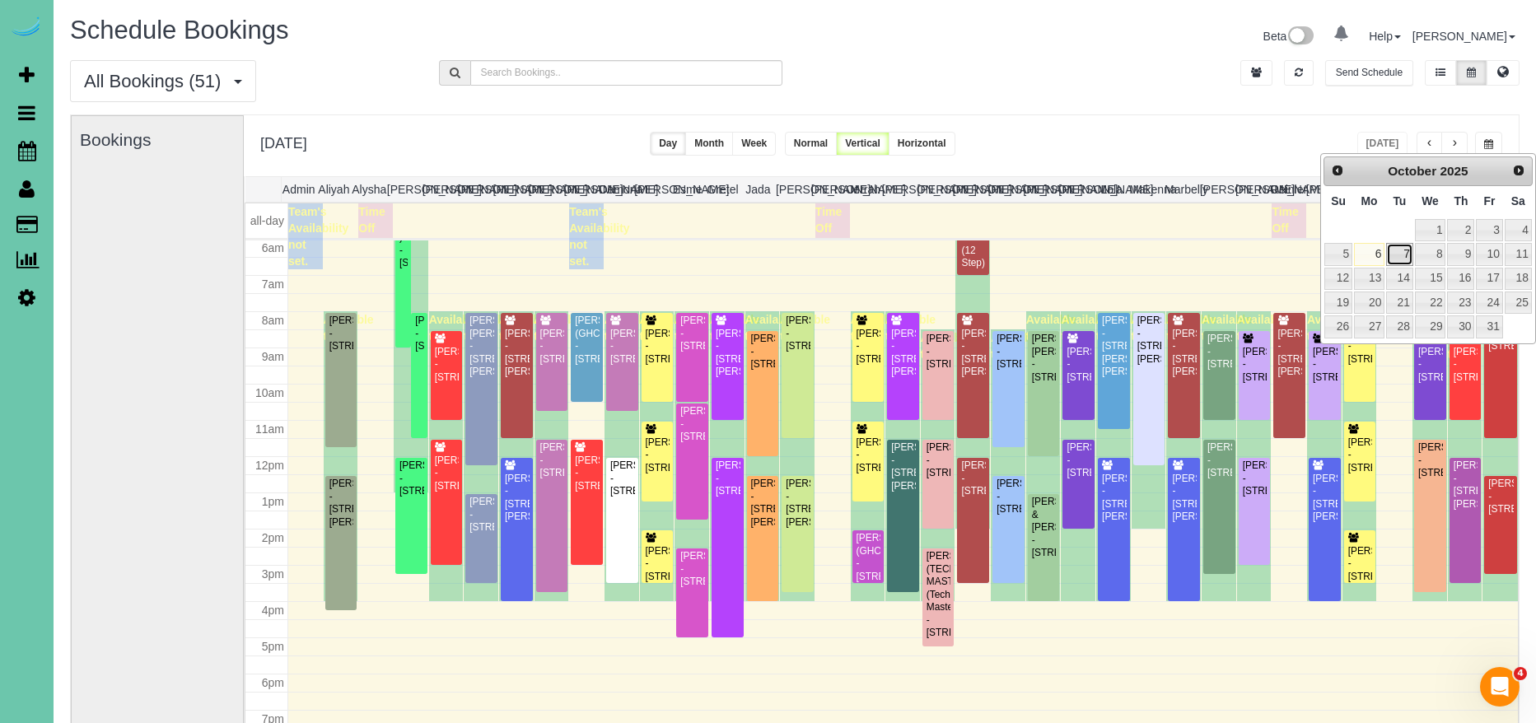
click at [1405, 254] on link "7" at bounding box center [1399, 254] width 26 height 22
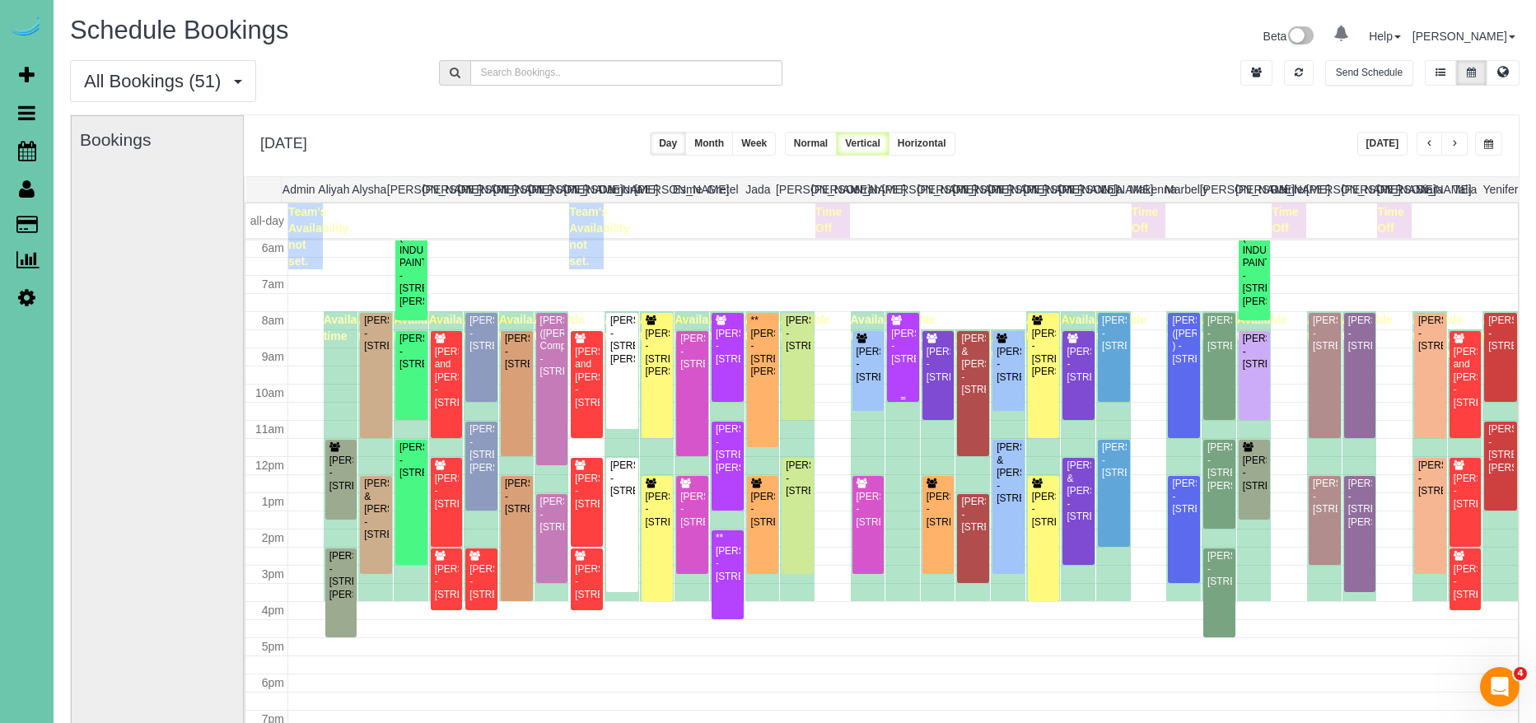
click at [898, 366] on div "Kelly Berkheim - 12360 Elk Ridge Circle, Papillion, NE 68046" at bounding box center [903, 347] width 26 height 38
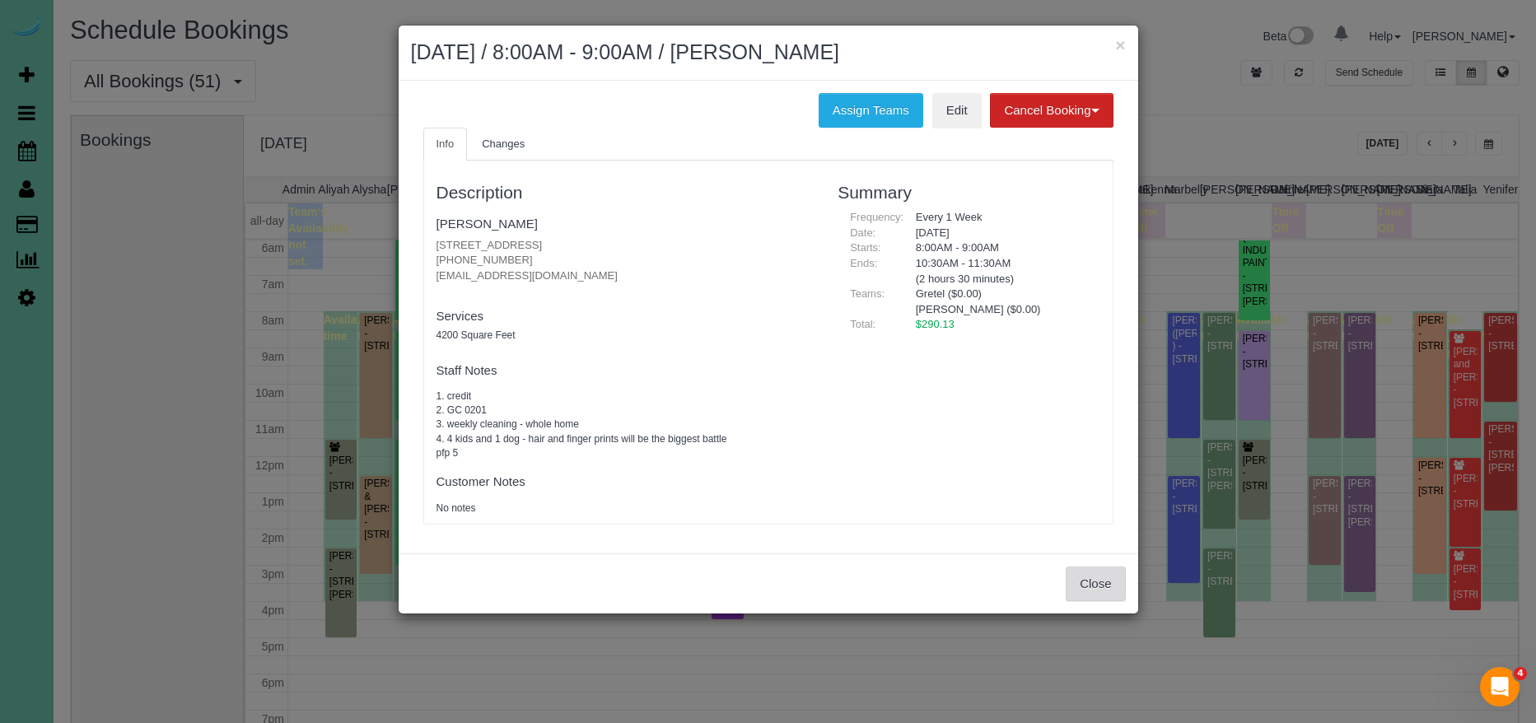
click at [1091, 586] on button "Close" at bounding box center [1095, 584] width 59 height 35
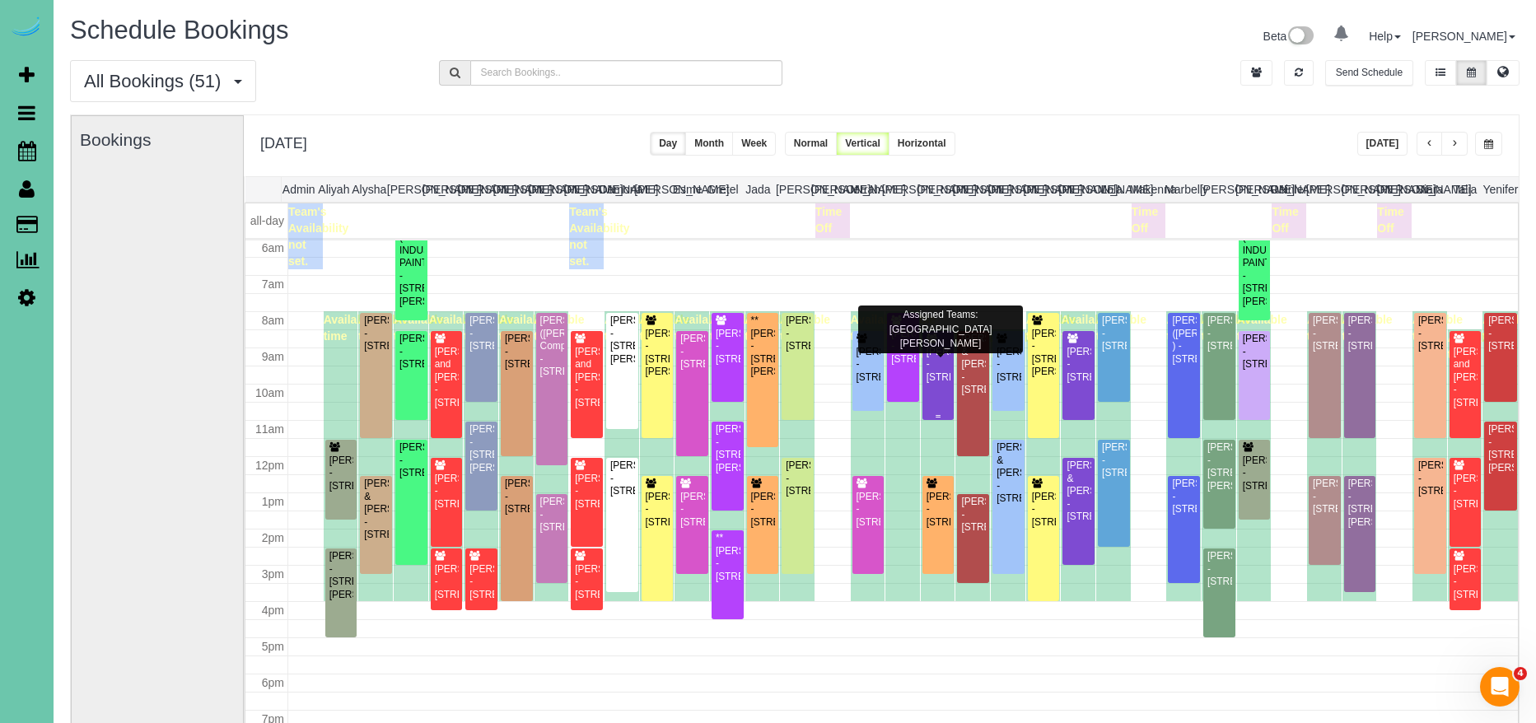
click at [930, 384] on div "JoAnn Mitchell - 1615 Blue Sage Parkway, Elkhorn, NE 68022" at bounding box center [939, 365] width 26 height 38
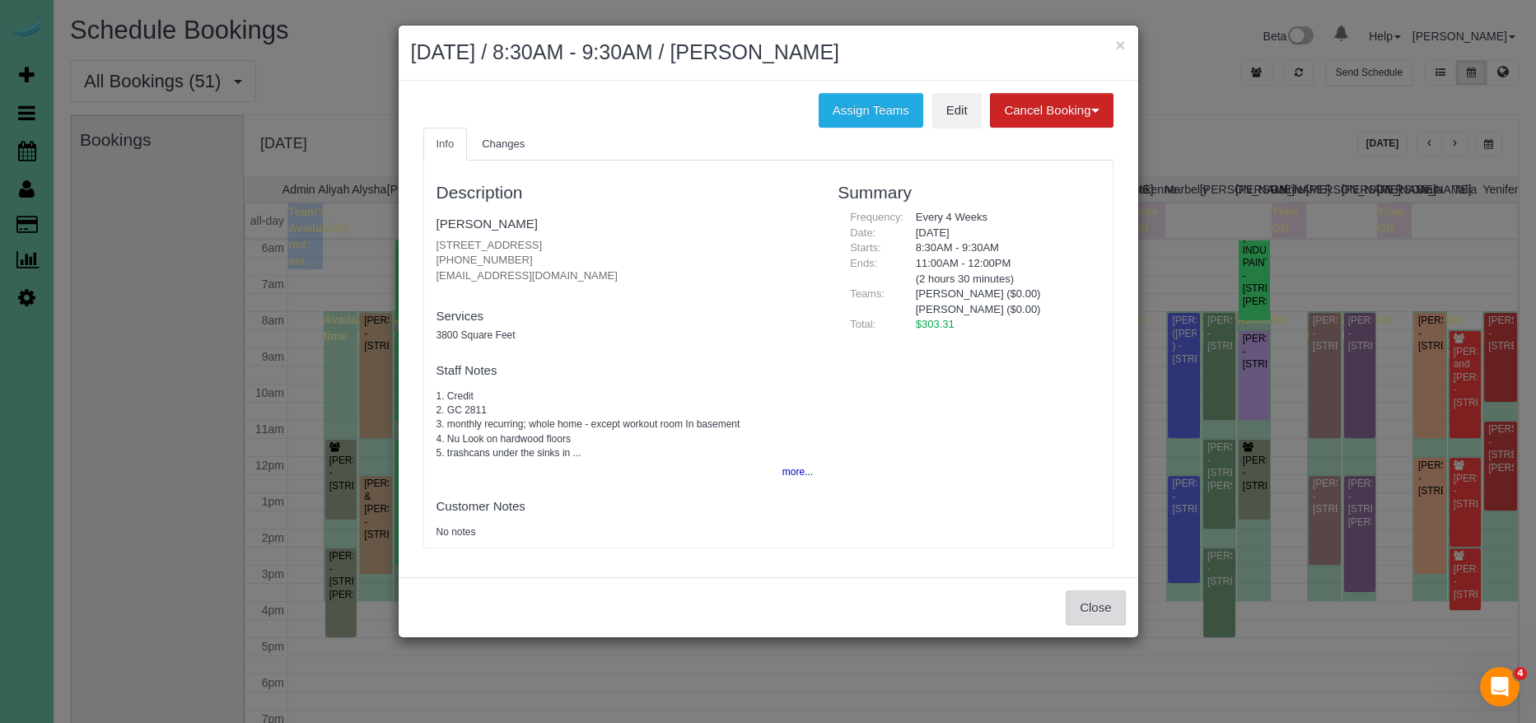
click at [1102, 605] on button "Close" at bounding box center [1095, 608] width 59 height 35
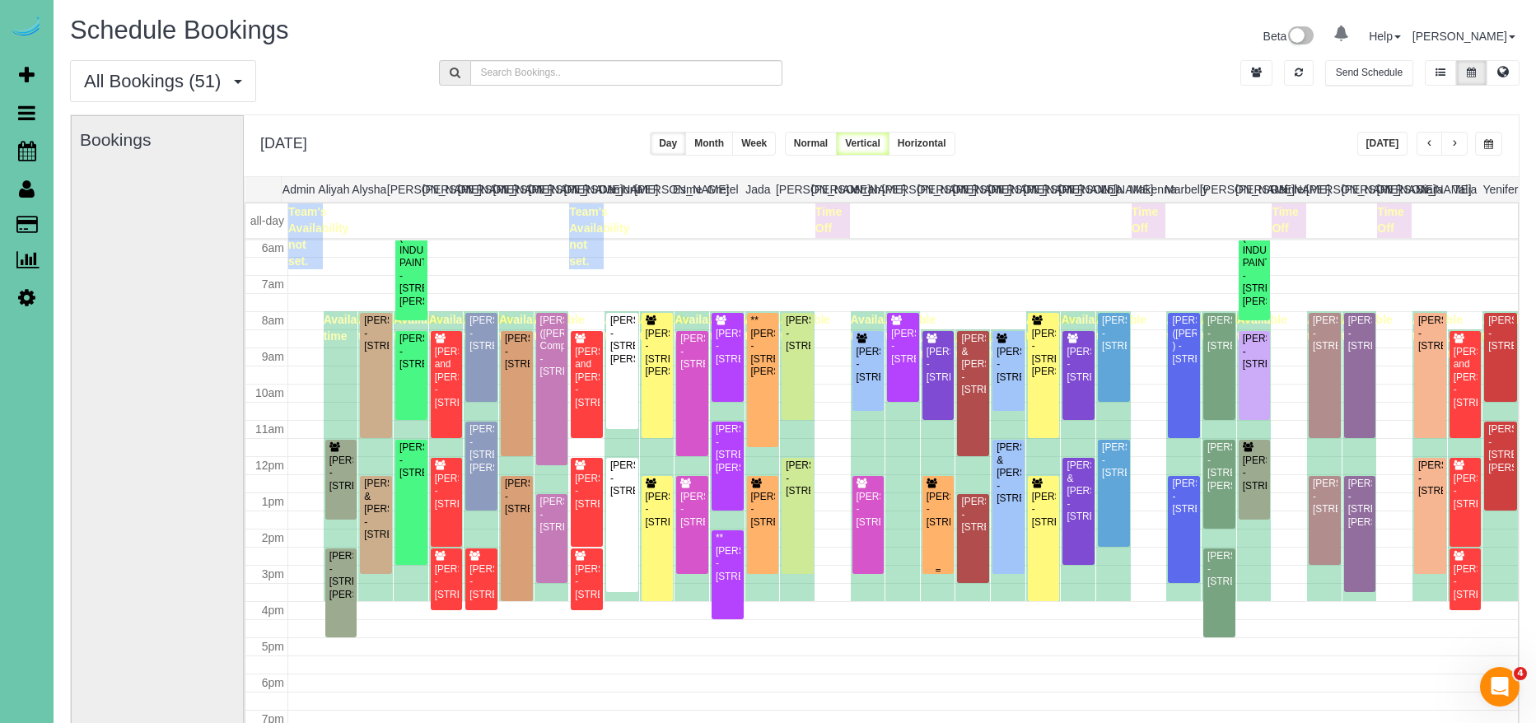
click at [932, 529] on div "Kimberly Nolan - 20009 Leavenworth St, Elkhorn, NE 68022" at bounding box center [939, 510] width 26 height 38
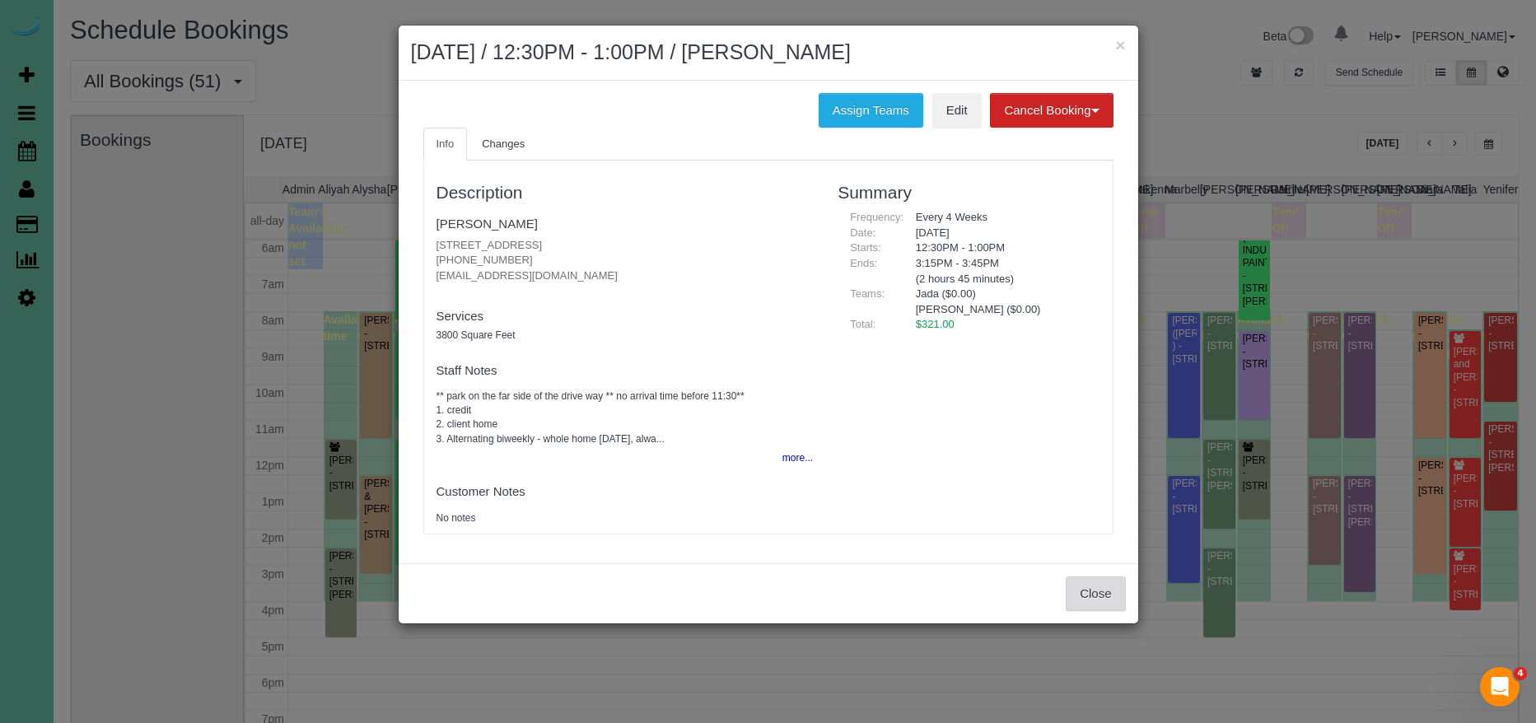
click at [1086, 603] on button "Close" at bounding box center [1095, 594] width 59 height 35
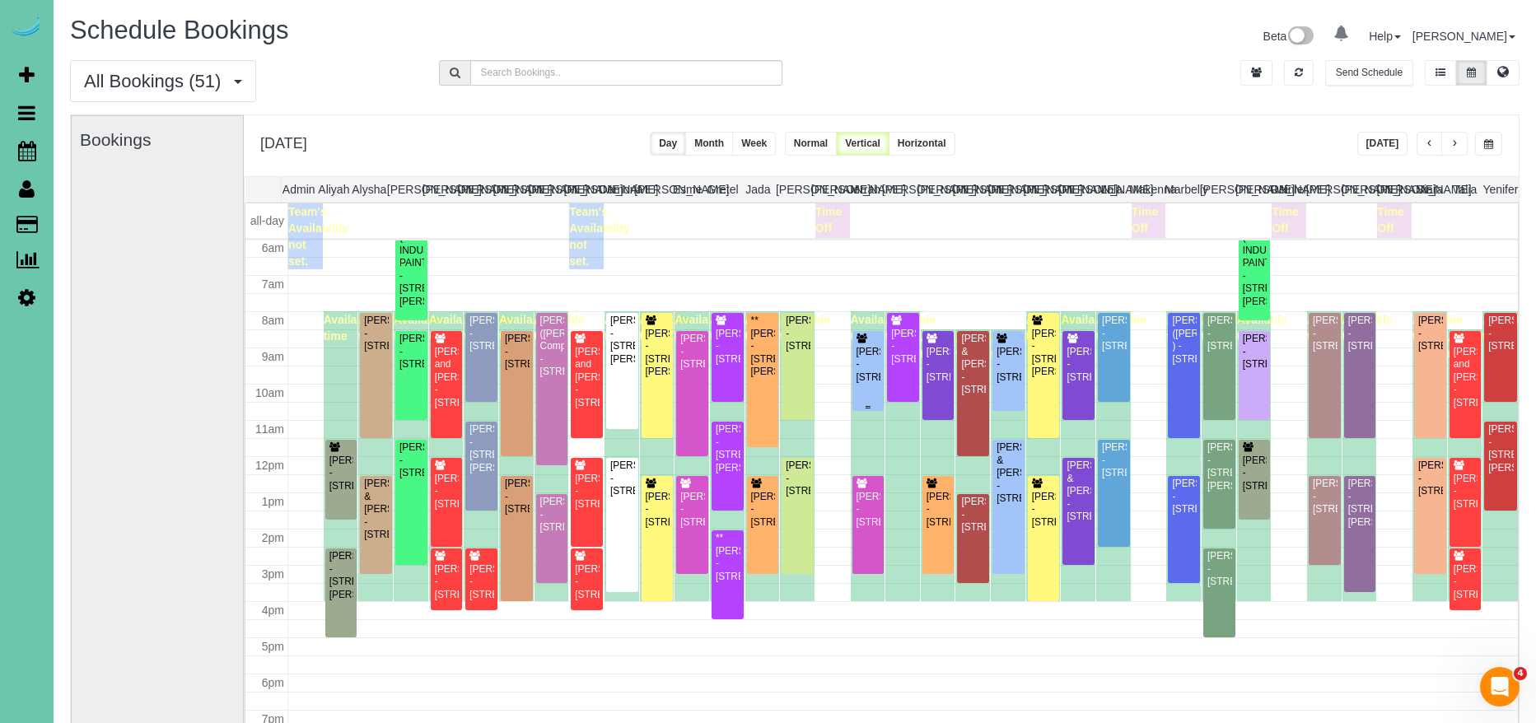
click at [860, 376] on div "Katrina Meyer - 11609 S 111th Street, Papillion, NE 68046" at bounding box center [869, 365] width 26 height 38
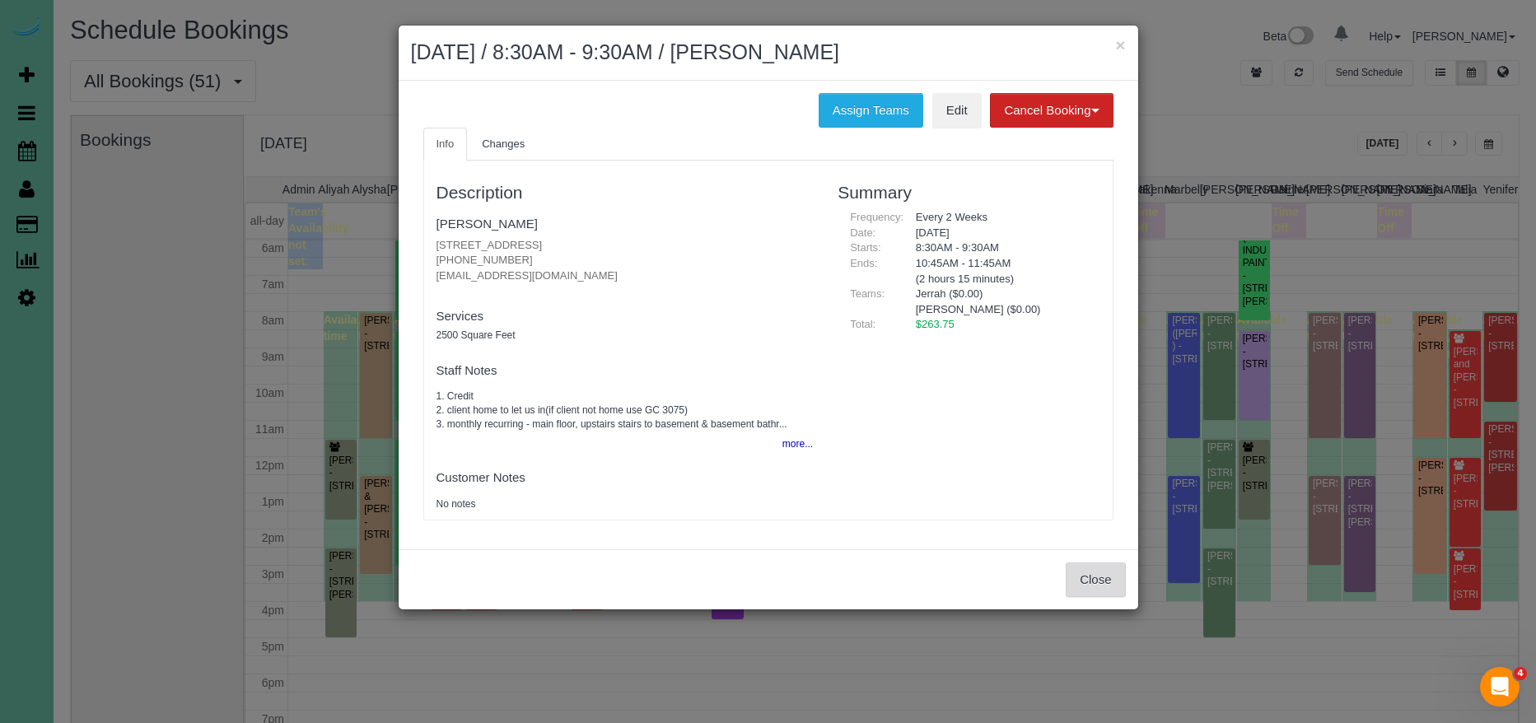
drag, startPoint x: 1105, startPoint y: 578, endPoint x: 956, endPoint y: 559, distance: 150.3
click at [1105, 578] on button "Close" at bounding box center [1095, 580] width 59 height 35
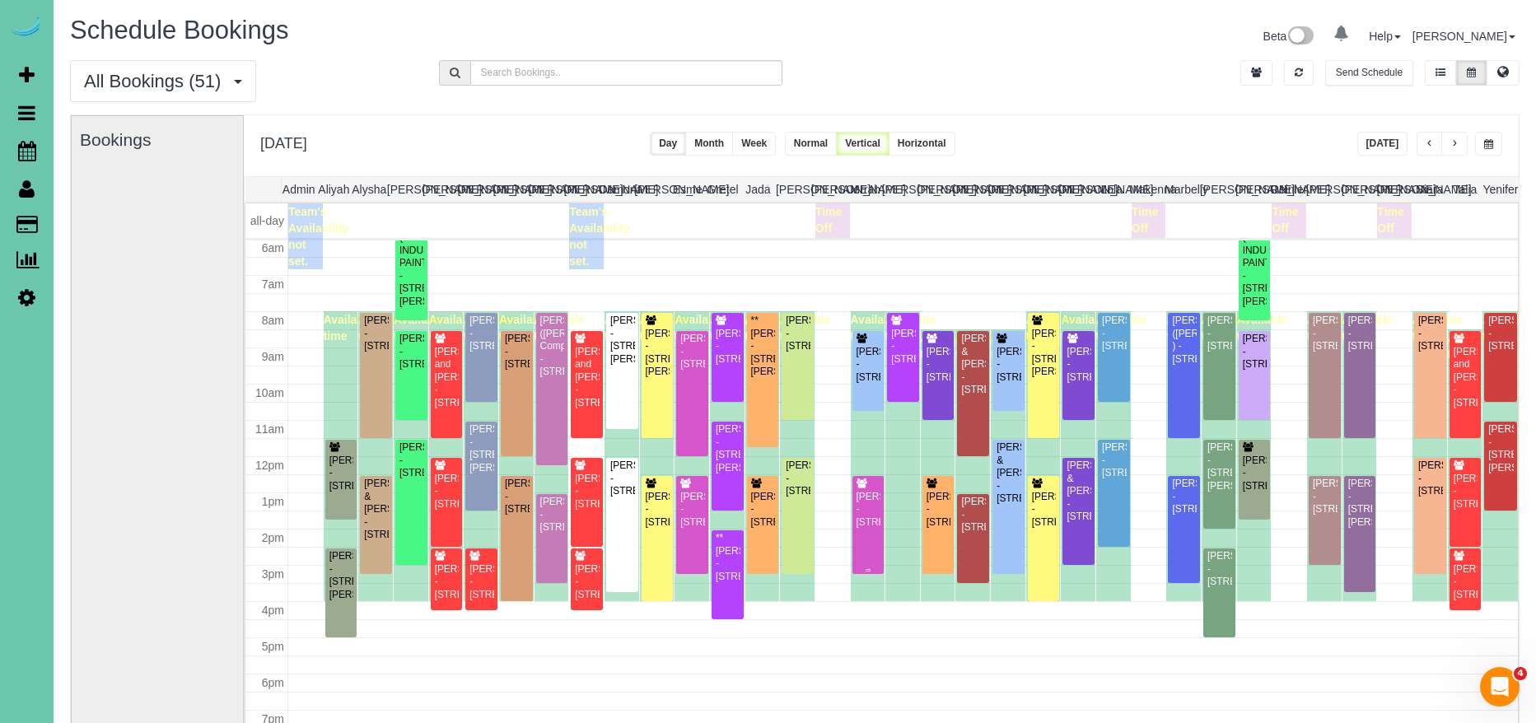
click at [864, 529] on div "Alex Russman - 3622 S 100th Ave, Omaha, NE 68124" at bounding box center [869, 510] width 26 height 38
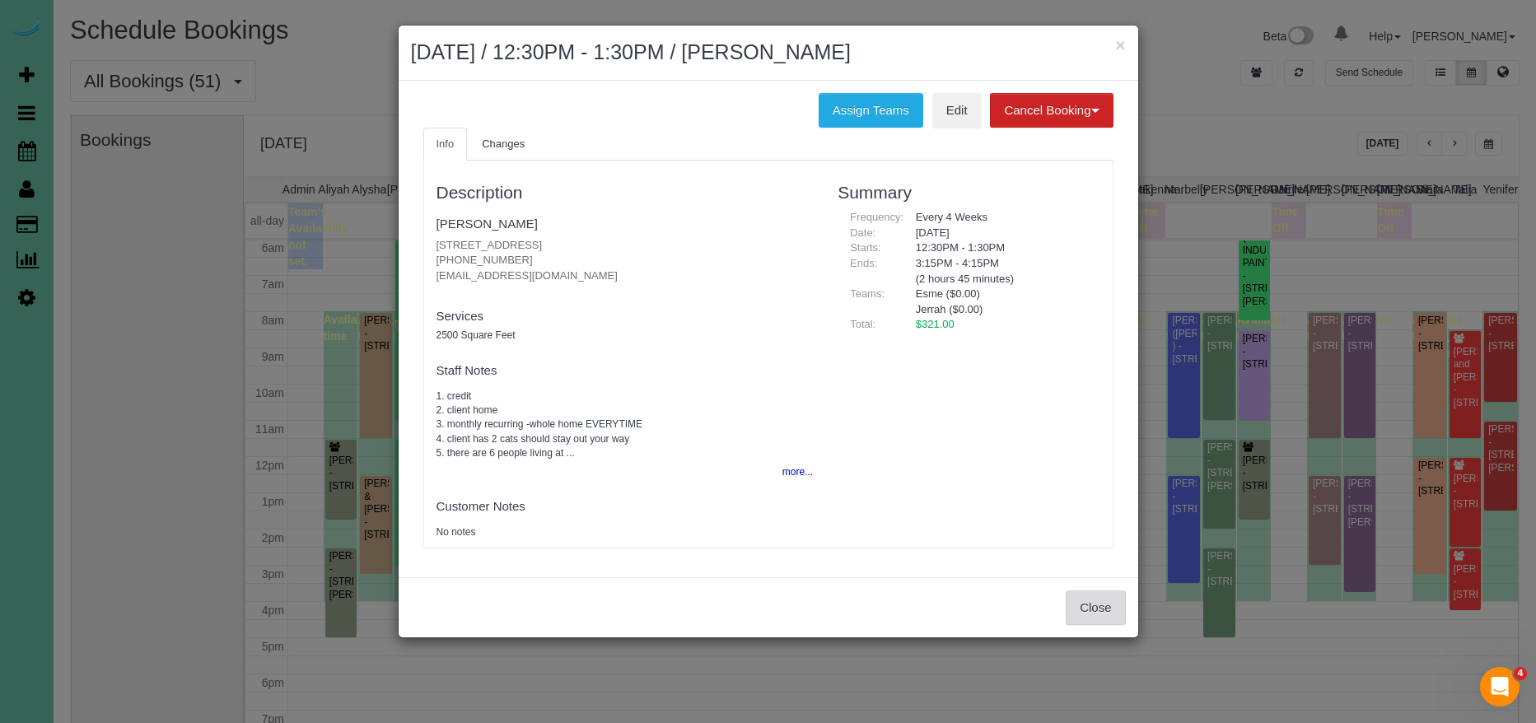
click at [1105, 609] on button "Close" at bounding box center [1095, 608] width 59 height 35
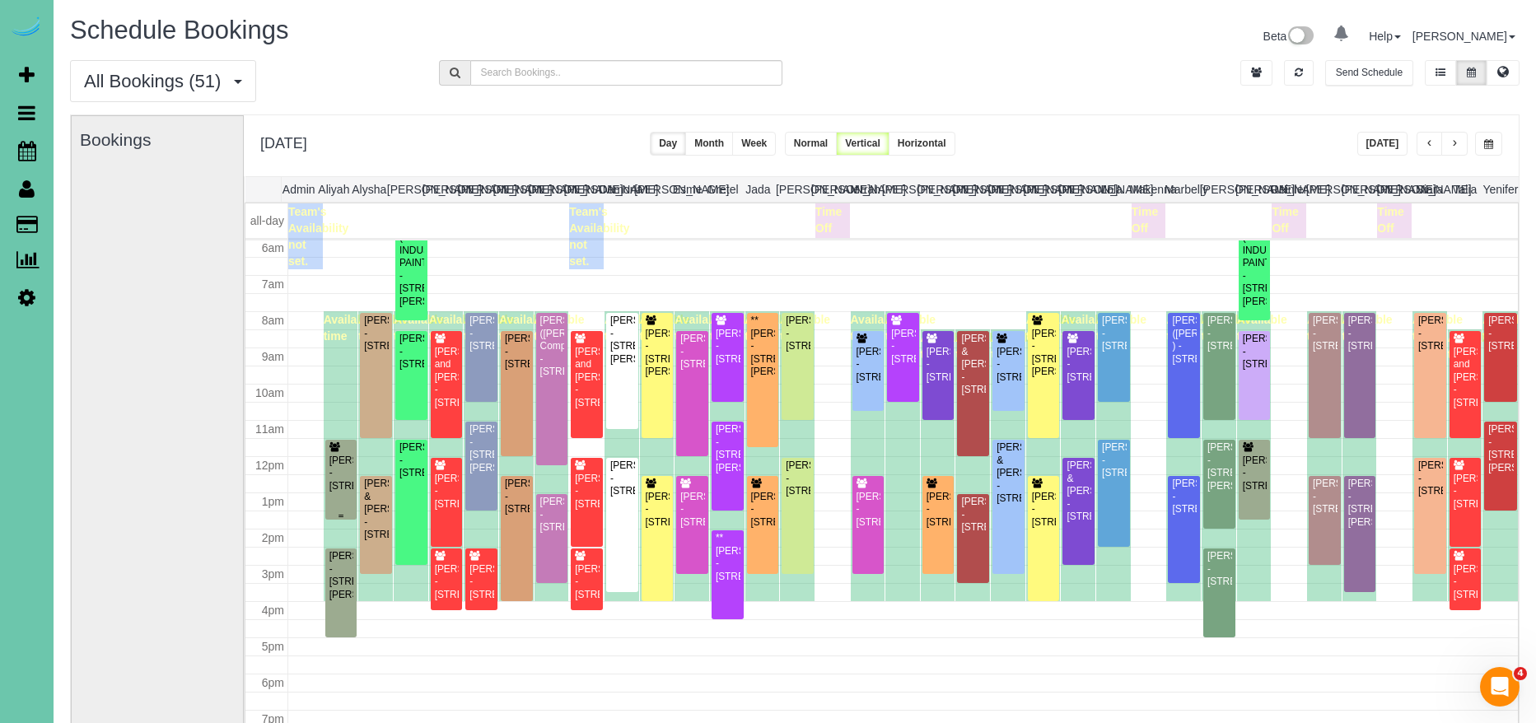
click at [343, 474] on div "Aretha Boex - 6227 N 153rd Street, Omaha, NE 68116" at bounding box center [342, 474] width 26 height 38
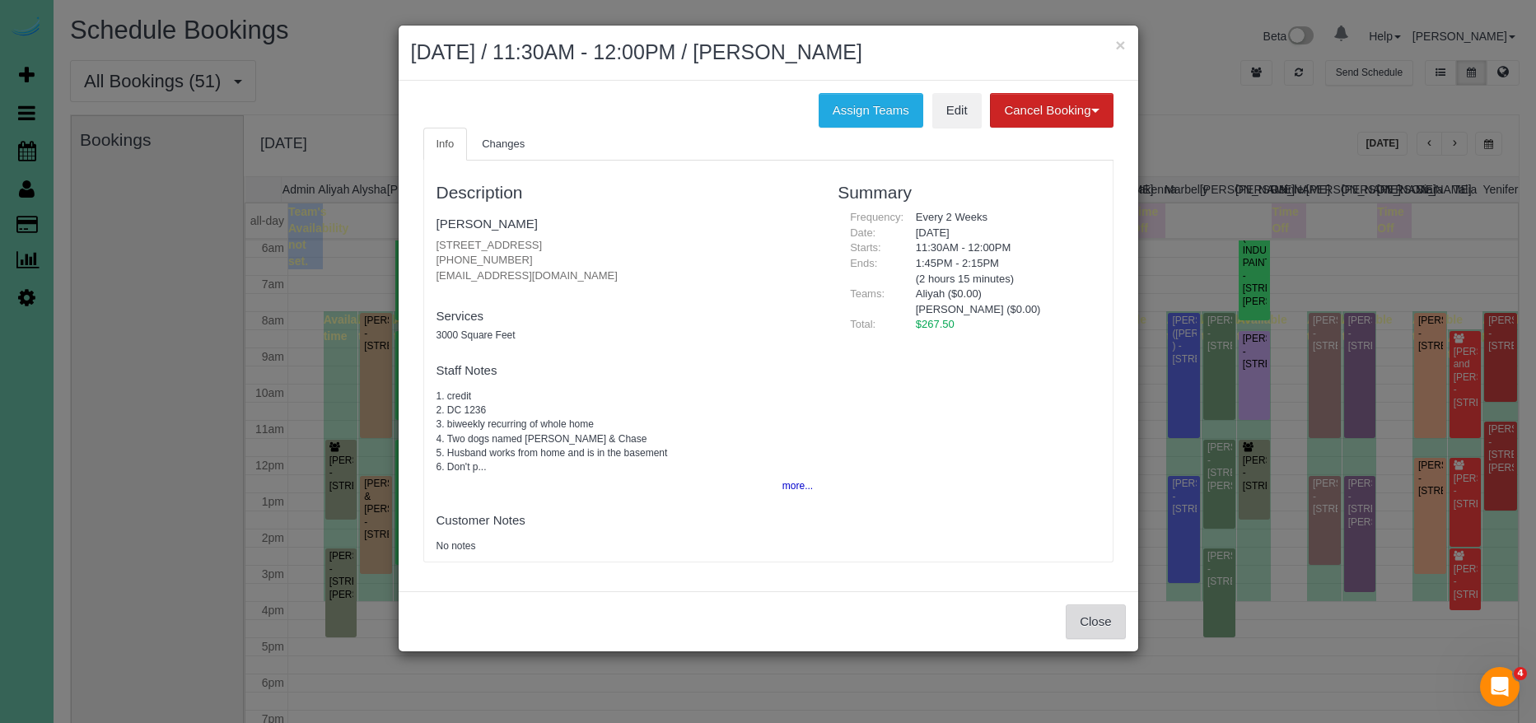
click at [1109, 627] on button "Close" at bounding box center [1095, 622] width 59 height 35
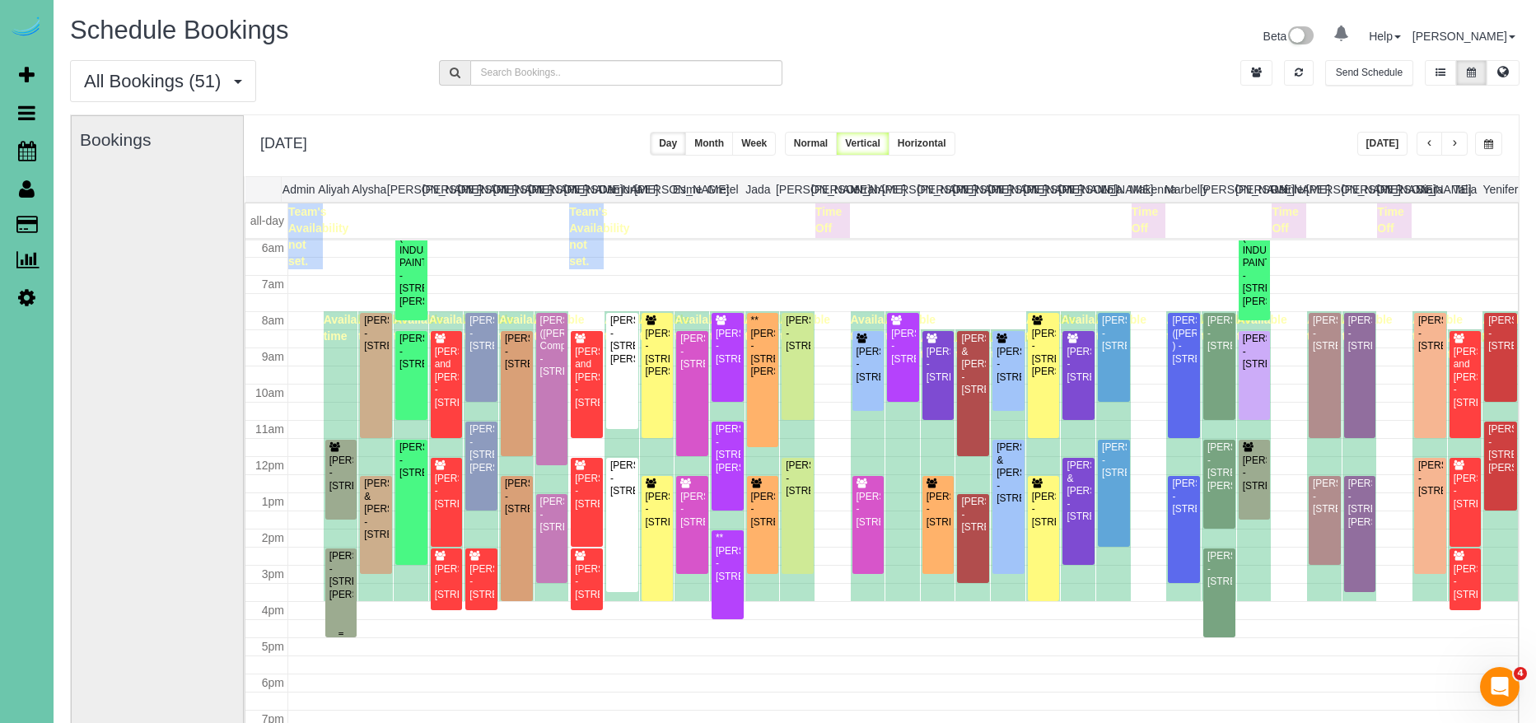
click at [340, 586] on div "Michelle Cox - 10274 Mary Street, Omaha, NE 68122" at bounding box center [342, 575] width 26 height 51
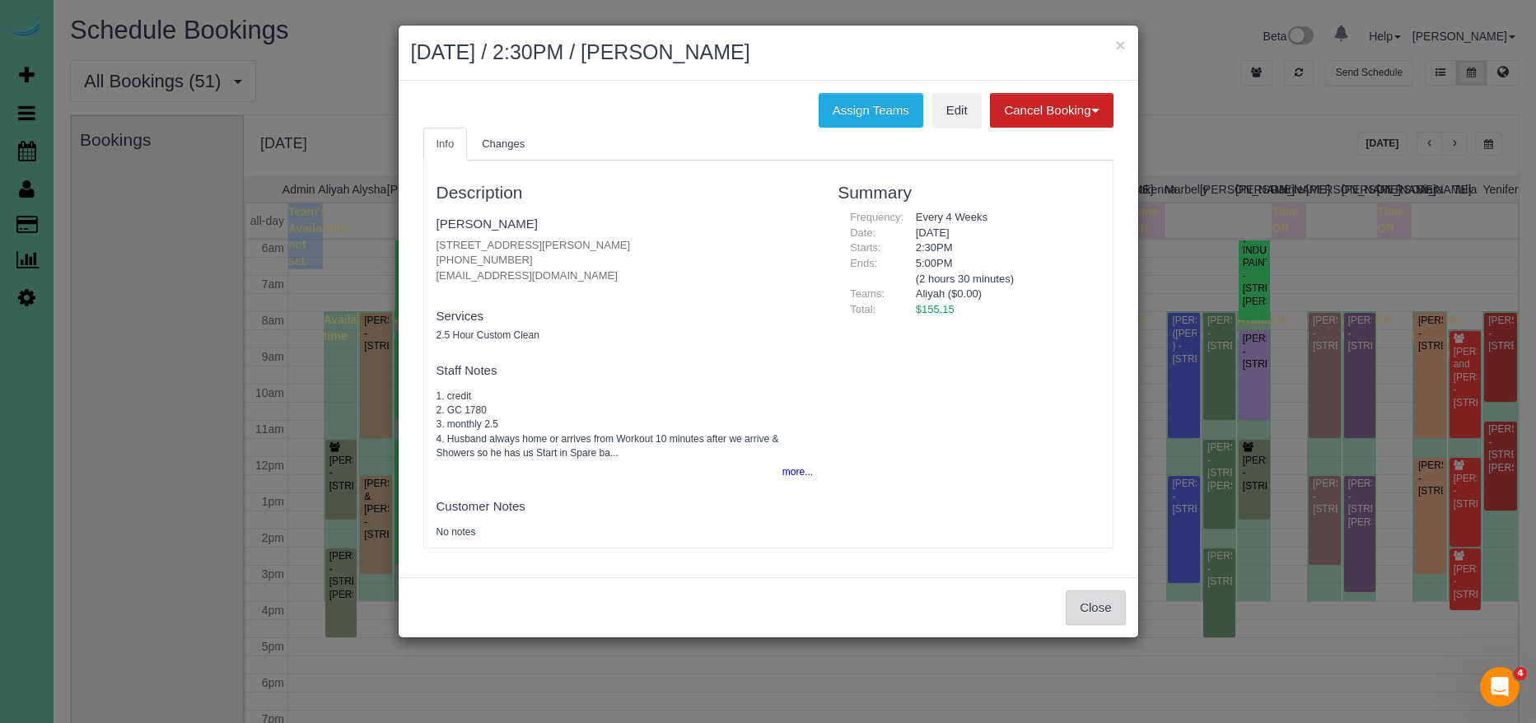
click at [1110, 613] on button "Close" at bounding box center [1095, 608] width 59 height 35
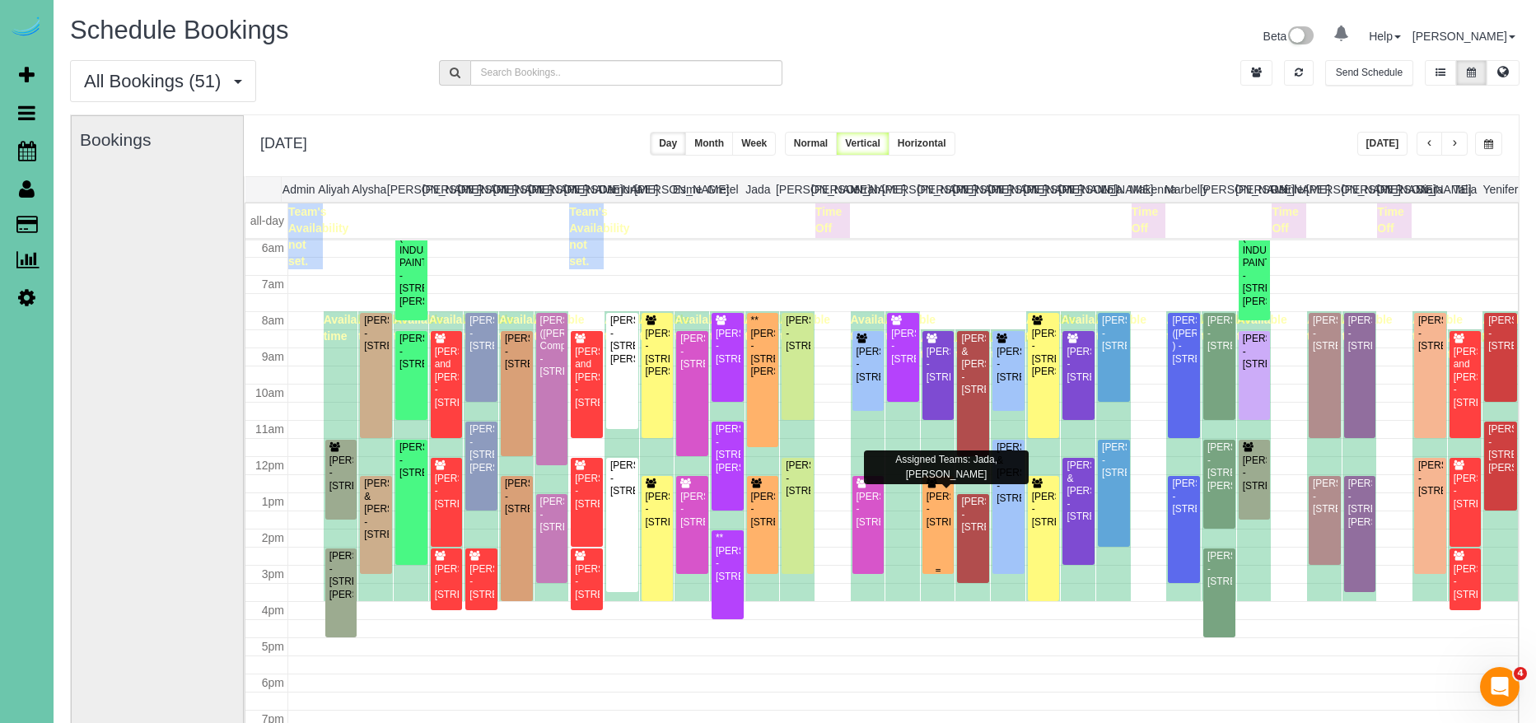
click at [944, 493] on div "Kimberly Nolan - 20009 Leavenworth St, Elkhorn, NE 68022" at bounding box center [939, 510] width 26 height 38
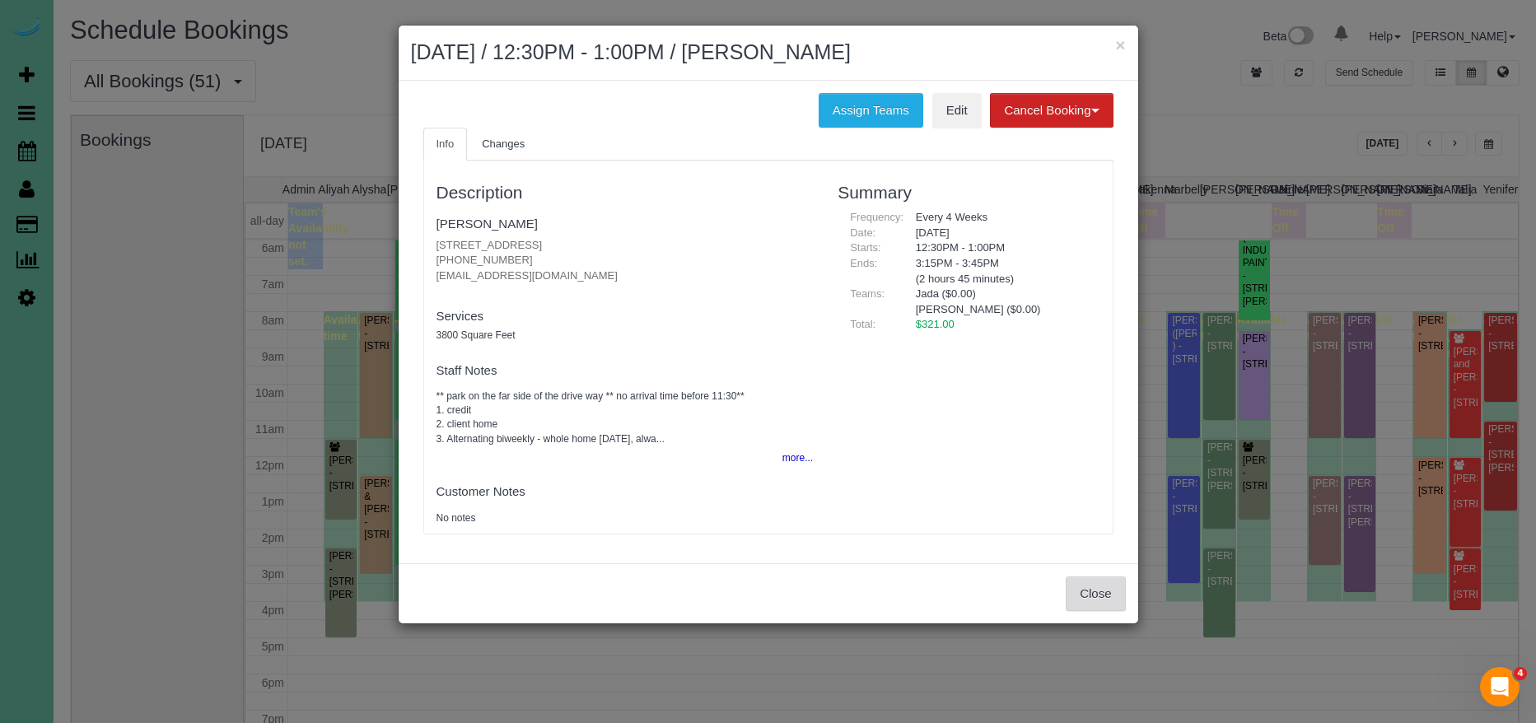
click at [1106, 596] on button "Close" at bounding box center [1095, 594] width 59 height 35
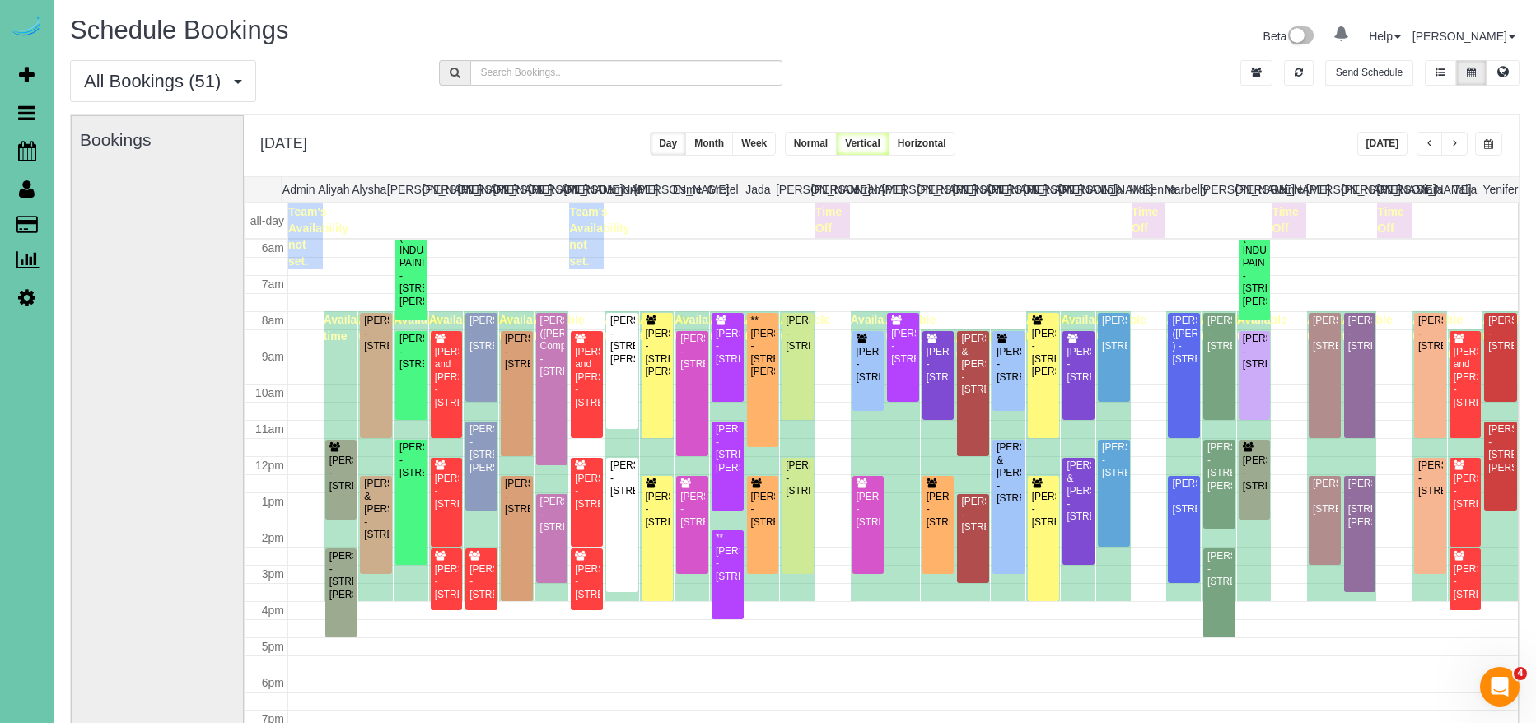
click at [1493, 140] on button "button" at bounding box center [1488, 144] width 27 height 24
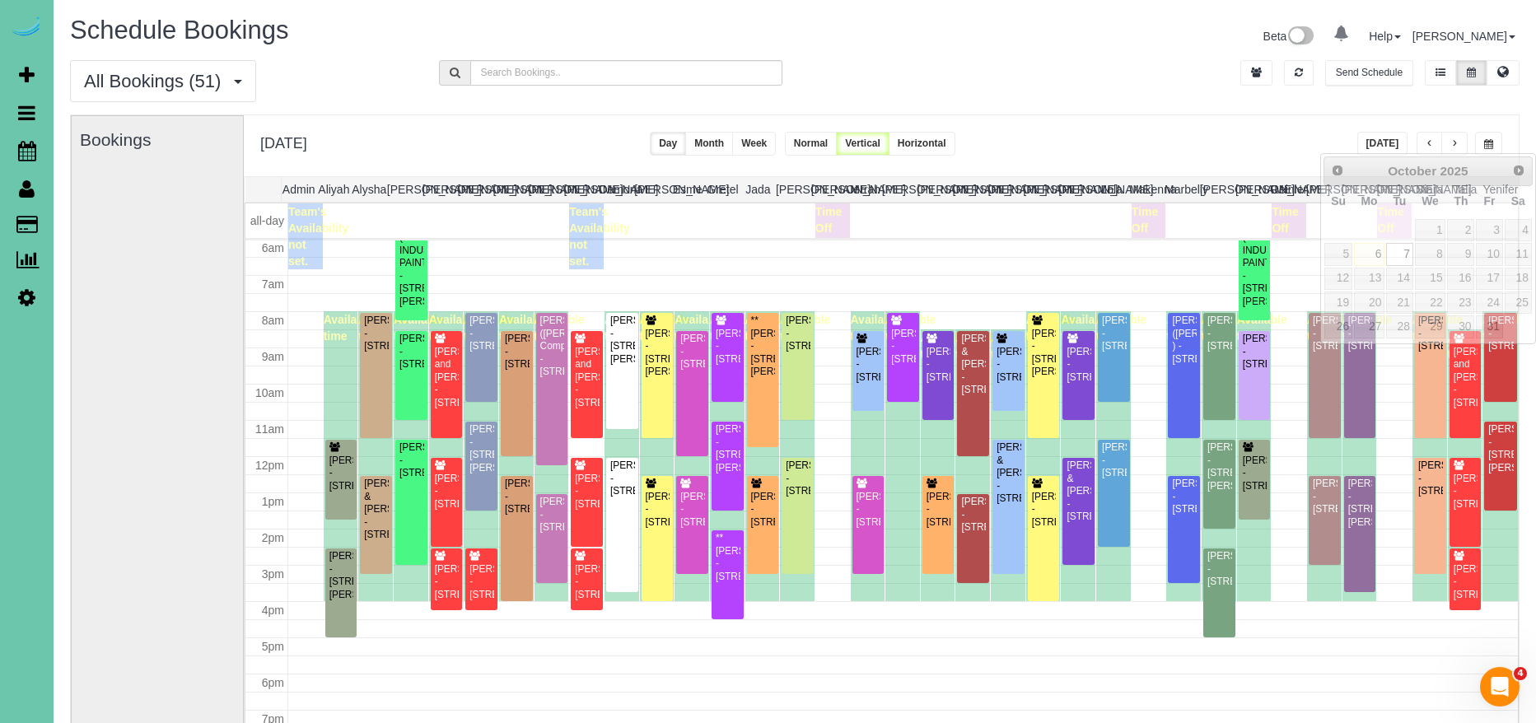
click at [1493, 143] on span "button" at bounding box center [1488, 144] width 9 height 10
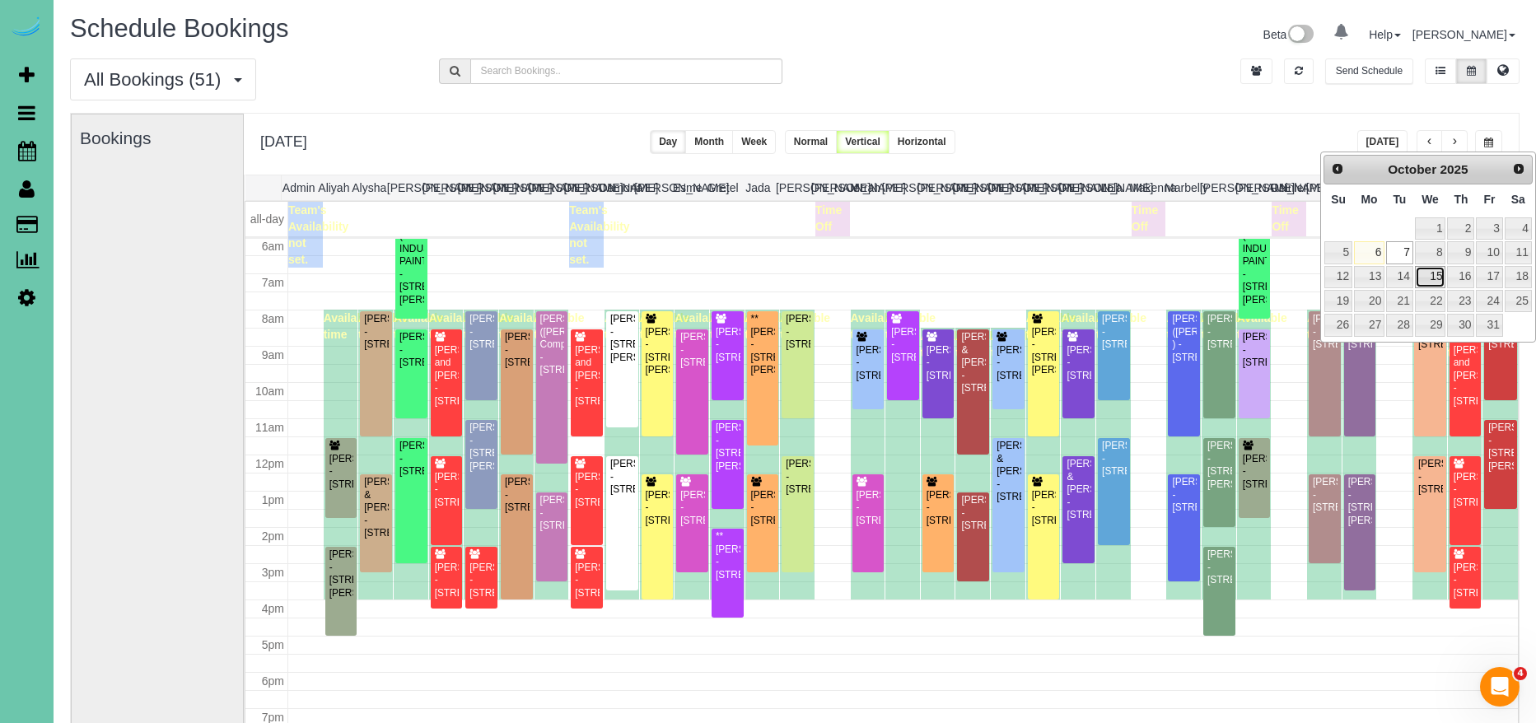
click at [1430, 273] on link "15" at bounding box center [1430, 277] width 31 height 22
type input "**********"
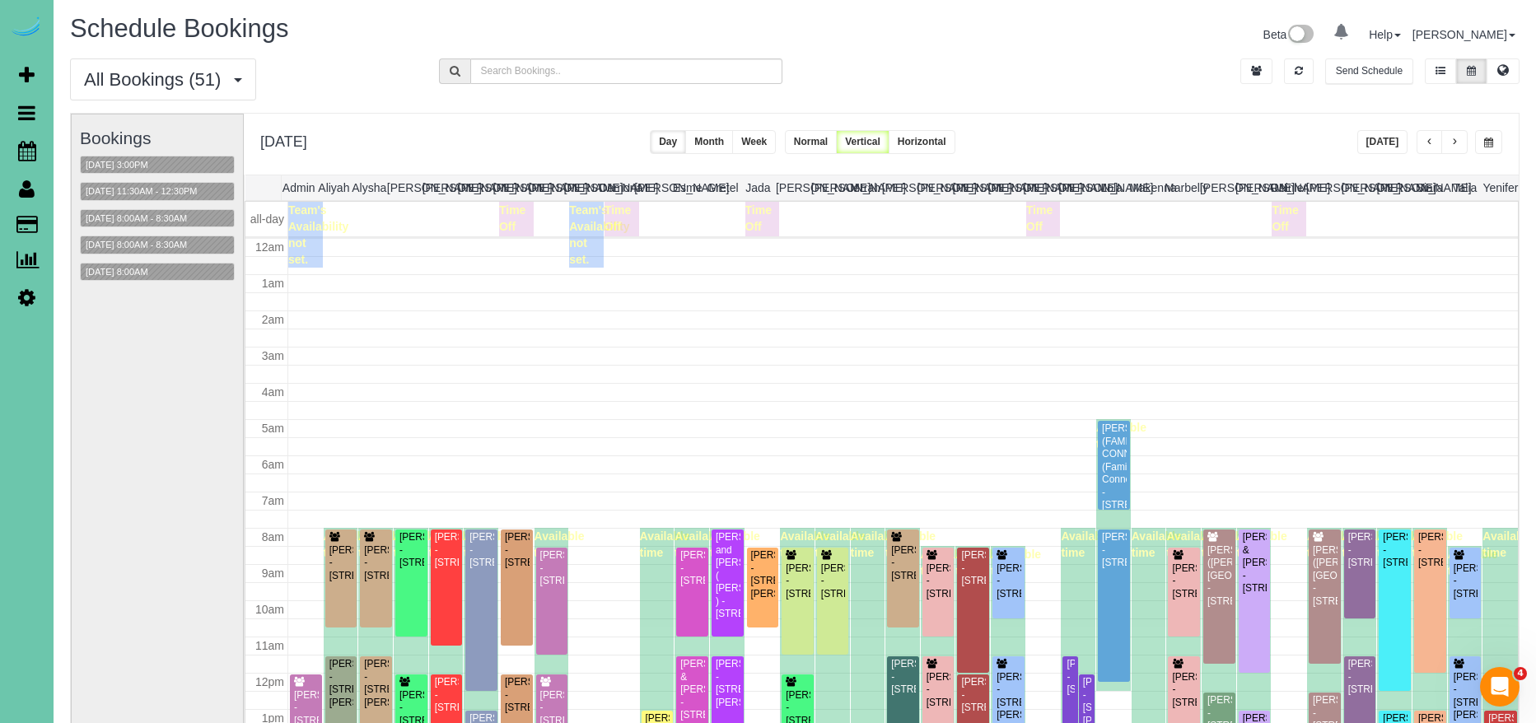
scroll to position [218, 0]
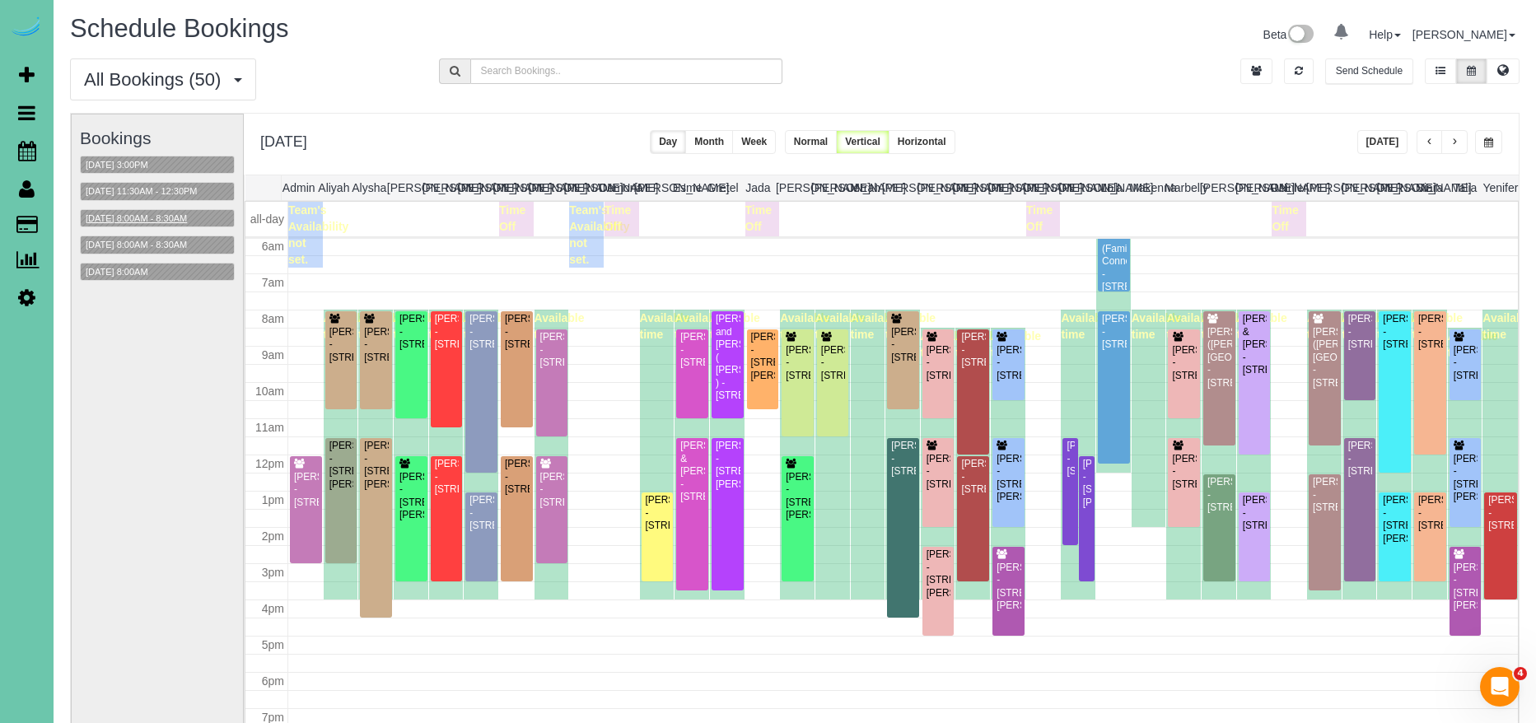
click at [182, 220] on button "[DATE] 8:00AM - 8:30AM" at bounding box center [136, 218] width 111 height 17
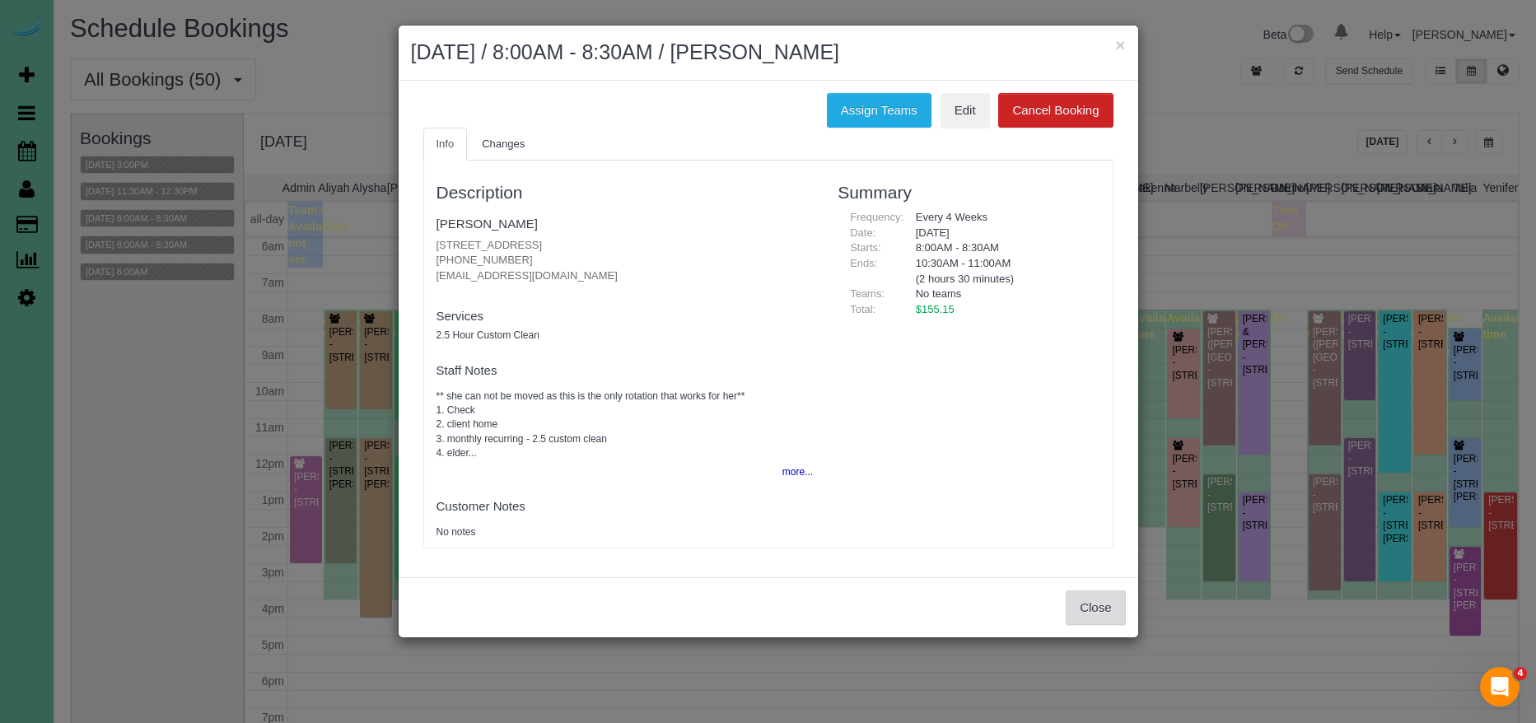
drag, startPoint x: 1098, startPoint y: 598, endPoint x: 641, endPoint y: 383, distance: 505.2
click at [1098, 598] on button "Close" at bounding box center [1095, 608] width 59 height 35
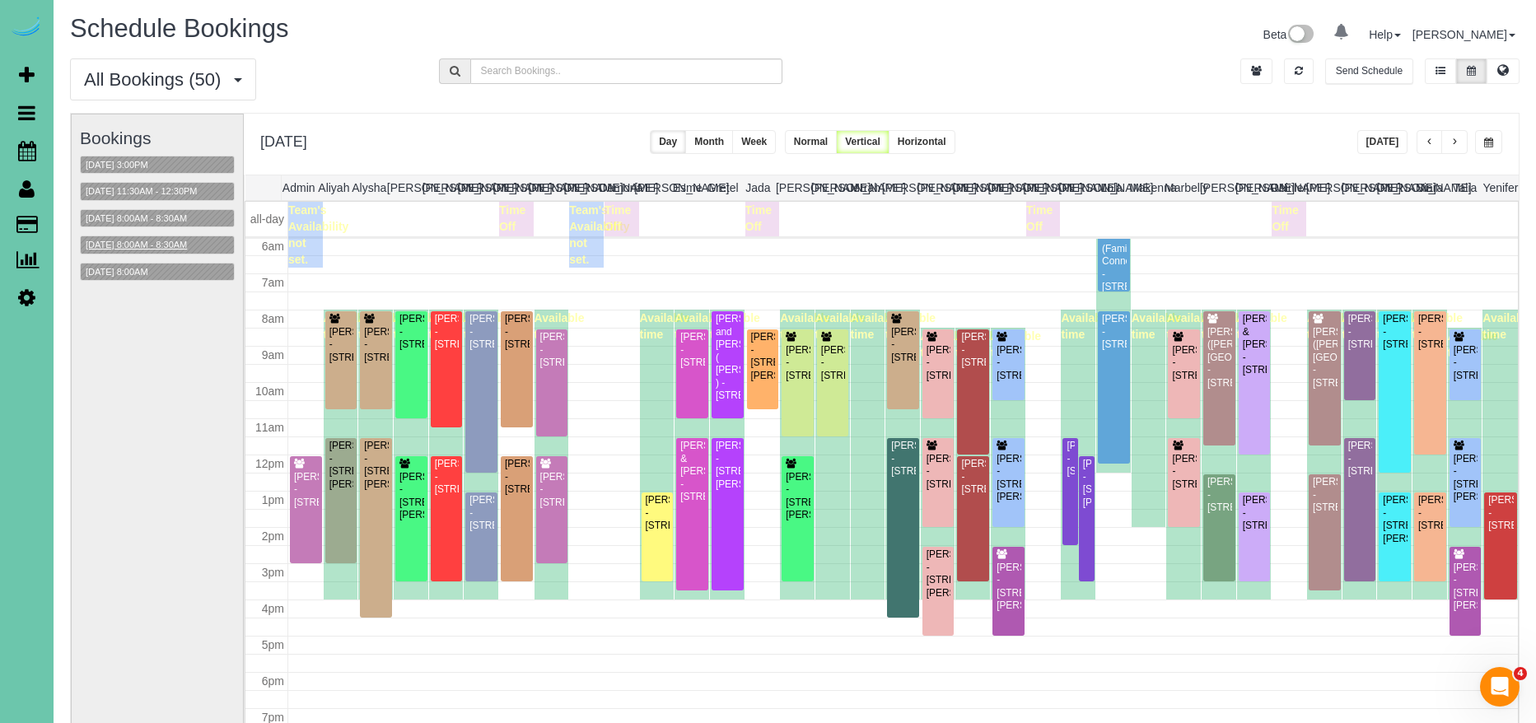
click at [167, 249] on button "[DATE] 8:00AM - 8:30AM" at bounding box center [136, 244] width 111 height 17
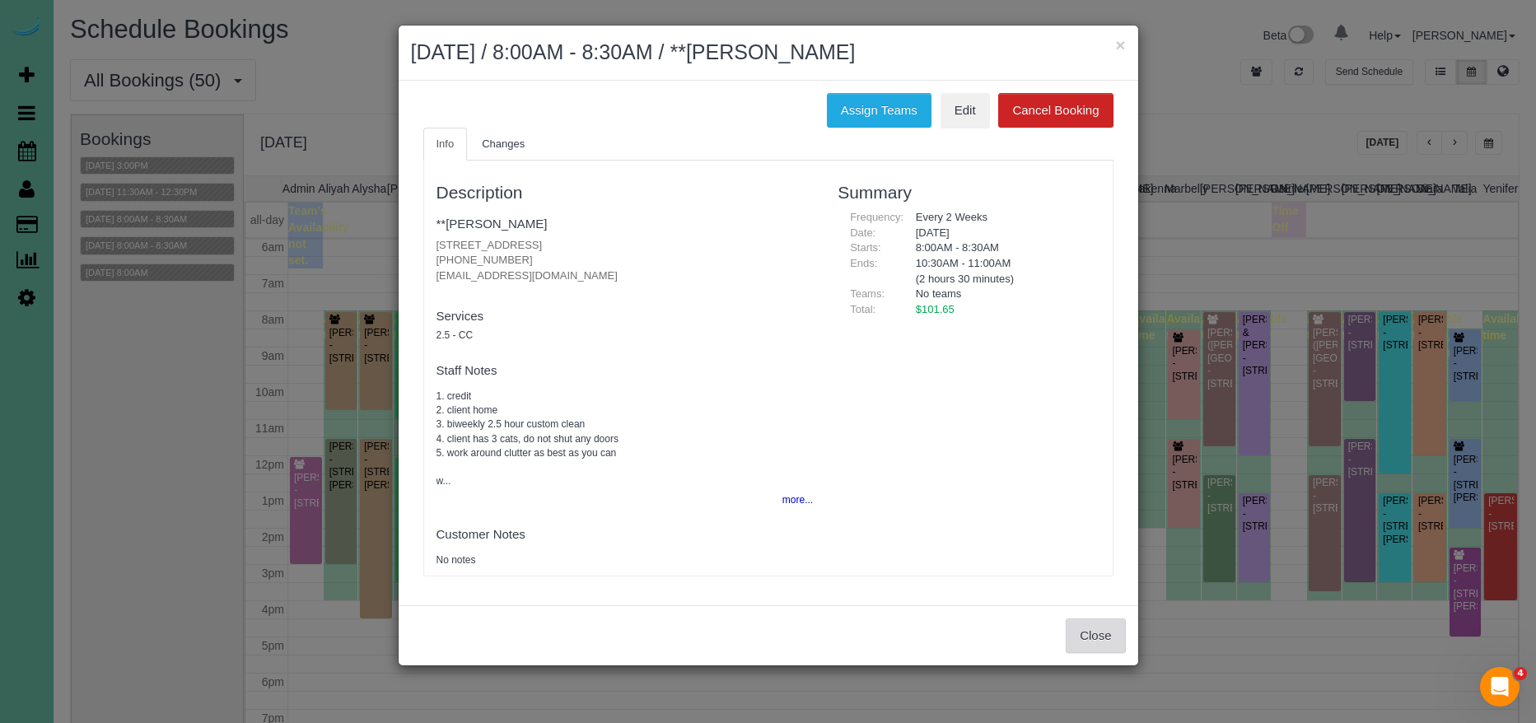
click at [1094, 638] on button "Close" at bounding box center [1095, 636] width 59 height 35
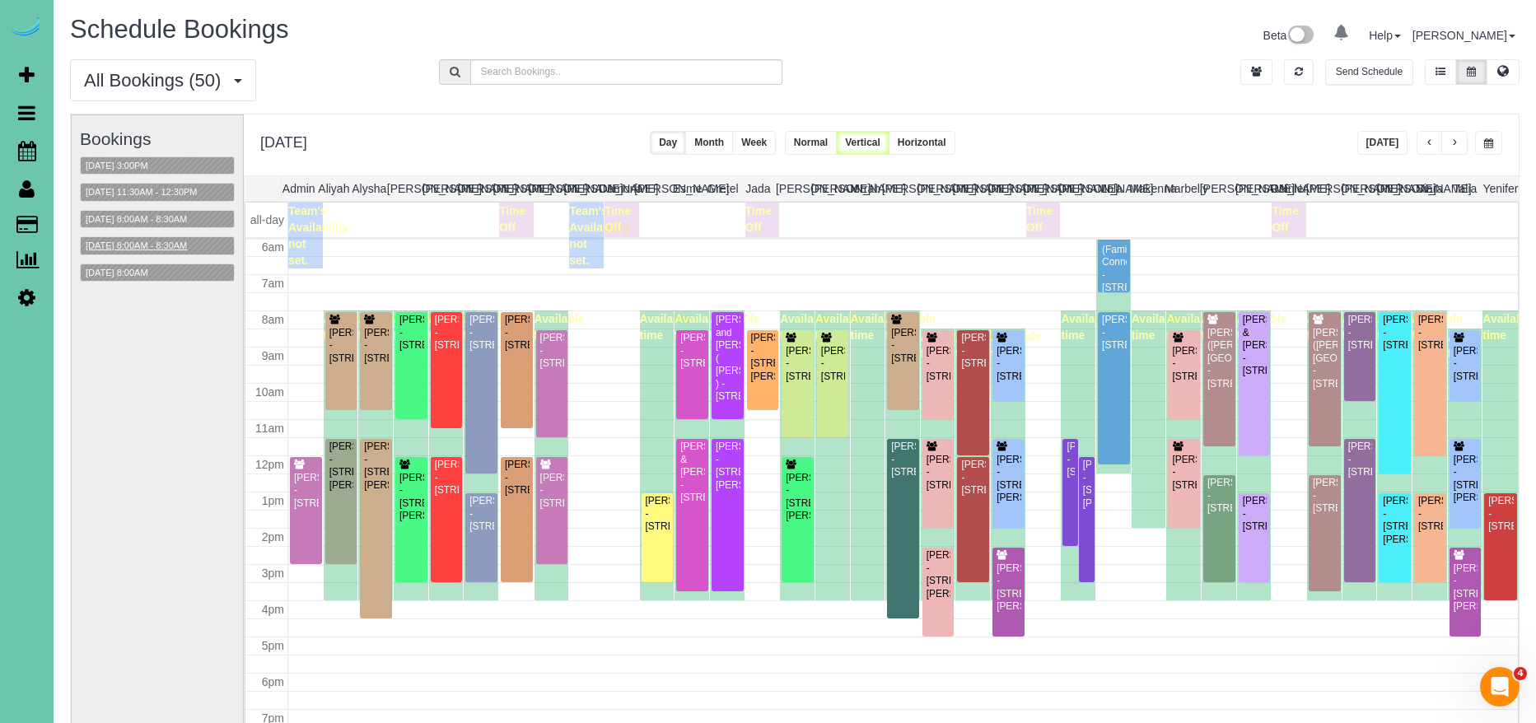
scroll to position [219, 0]
click at [179, 213] on button "[DATE] 8:00AM - 8:30AM" at bounding box center [136, 219] width 111 height 17
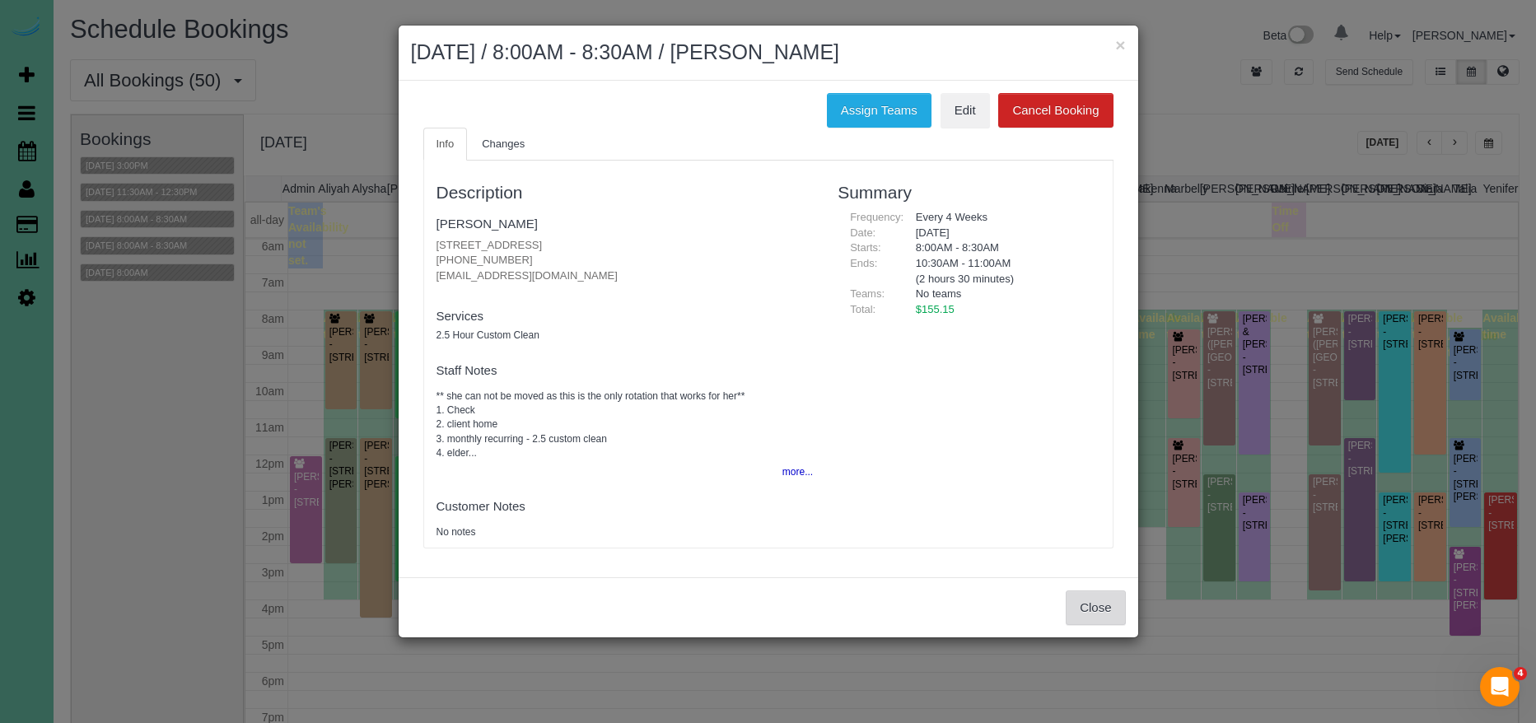
drag, startPoint x: 1108, startPoint y: 608, endPoint x: 979, endPoint y: 504, distance: 165.2
click at [1108, 608] on button "Close" at bounding box center [1095, 608] width 59 height 35
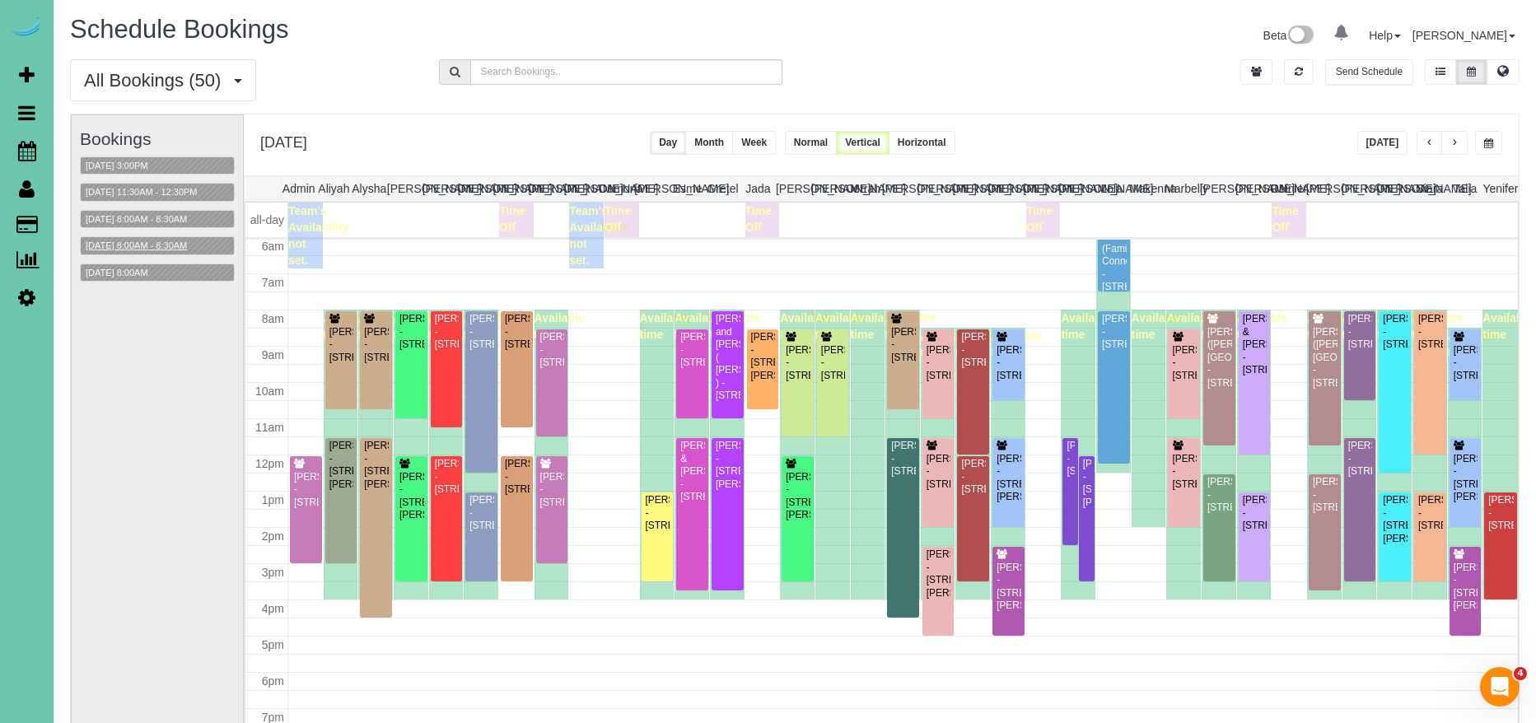
click at [166, 238] on button "[DATE] 8:00AM - 8:30AM" at bounding box center [136, 245] width 111 height 17
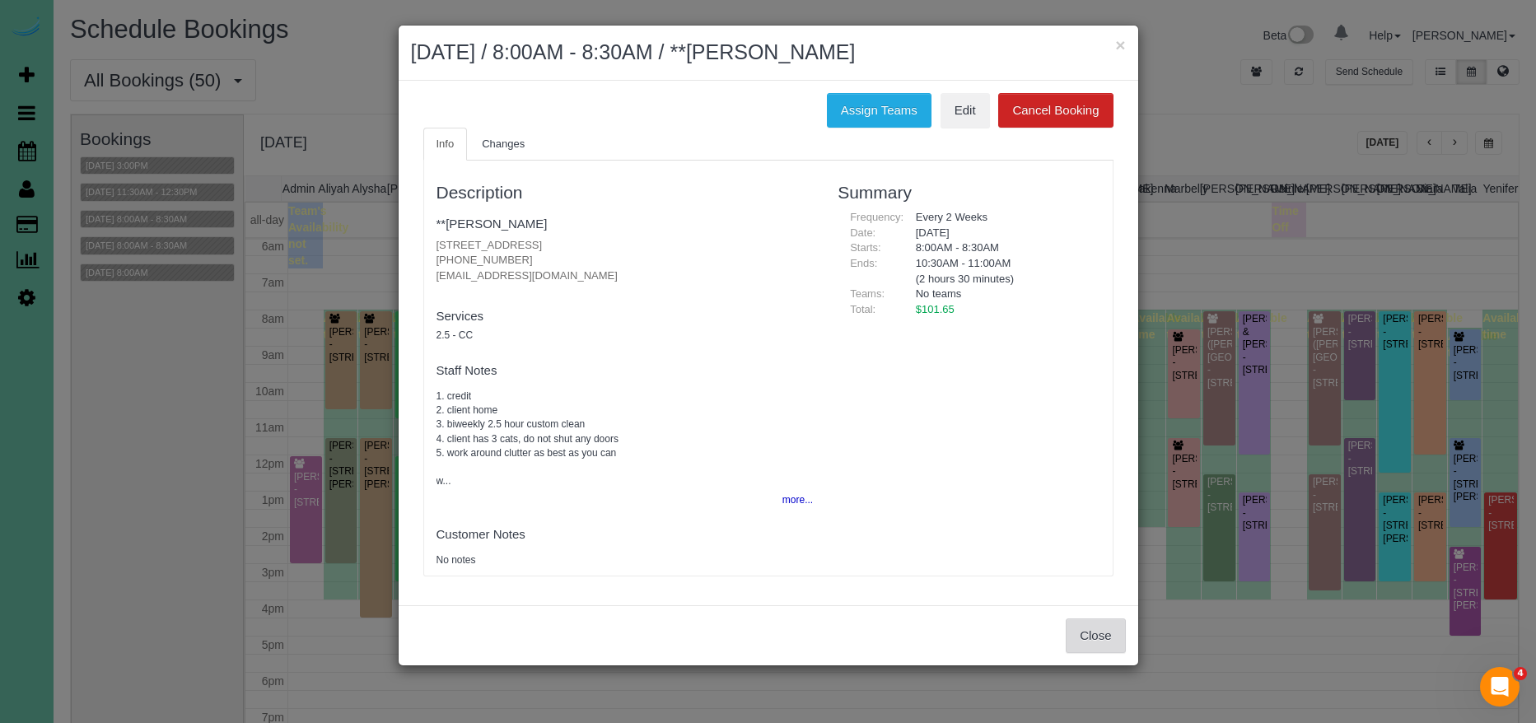
drag, startPoint x: 1120, startPoint y: 640, endPoint x: 282, endPoint y: 381, distance: 877.5
click at [1104, 630] on button "Close" at bounding box center [1095, 636] width 59 height 35
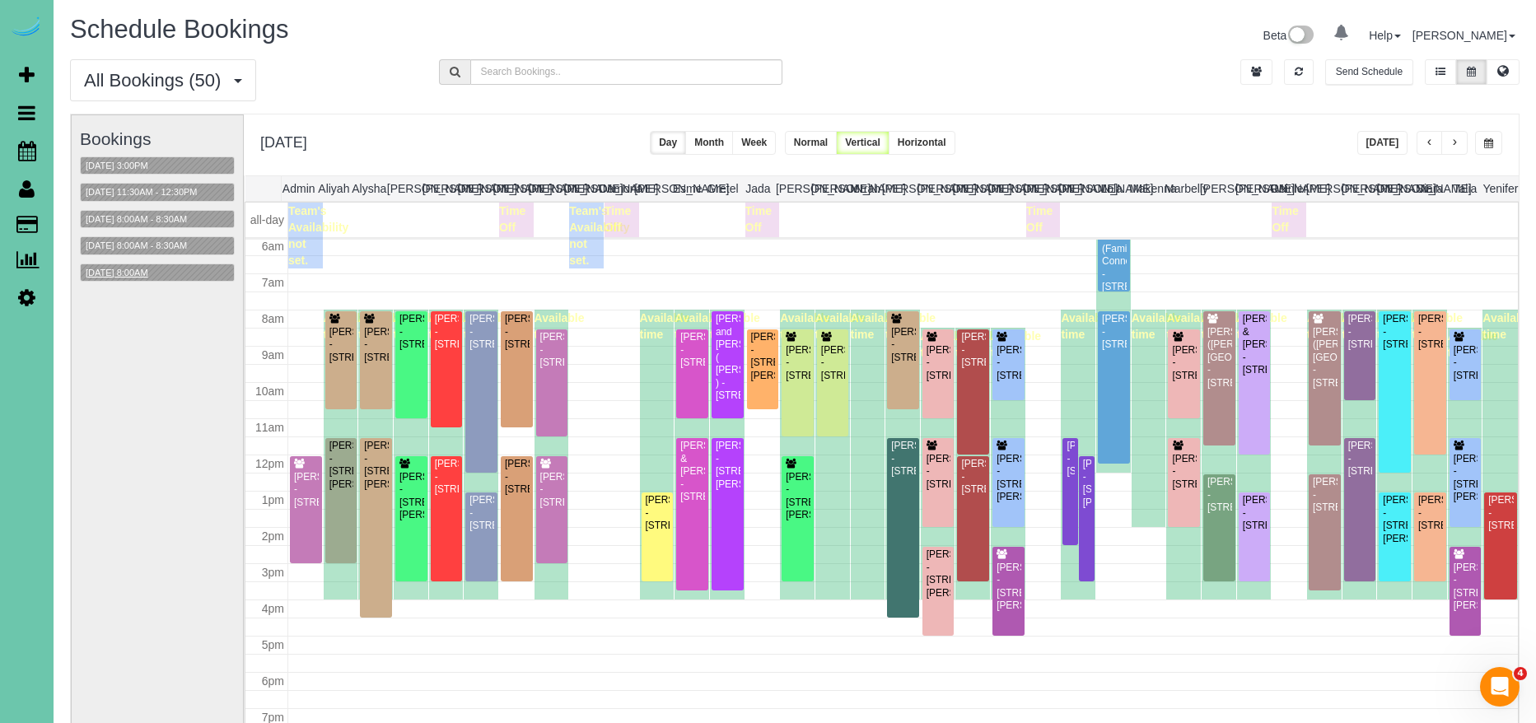
click at [135, 270] on button "[DATE] 8:00AM" at bounding box center [117, 272] width 72 height 17
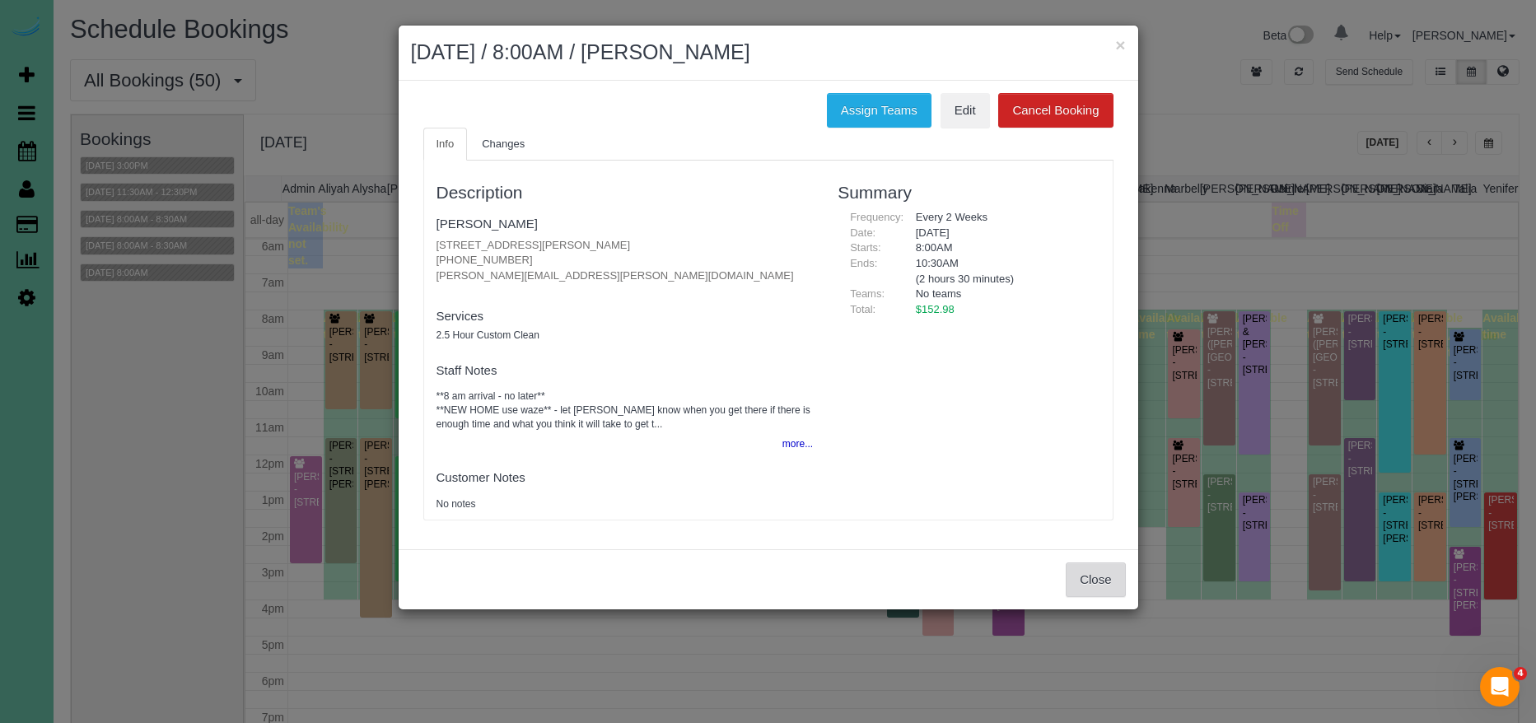
click at [1086, 576] on button "Close" at bounding box center [1095, 580] width 59 height 35
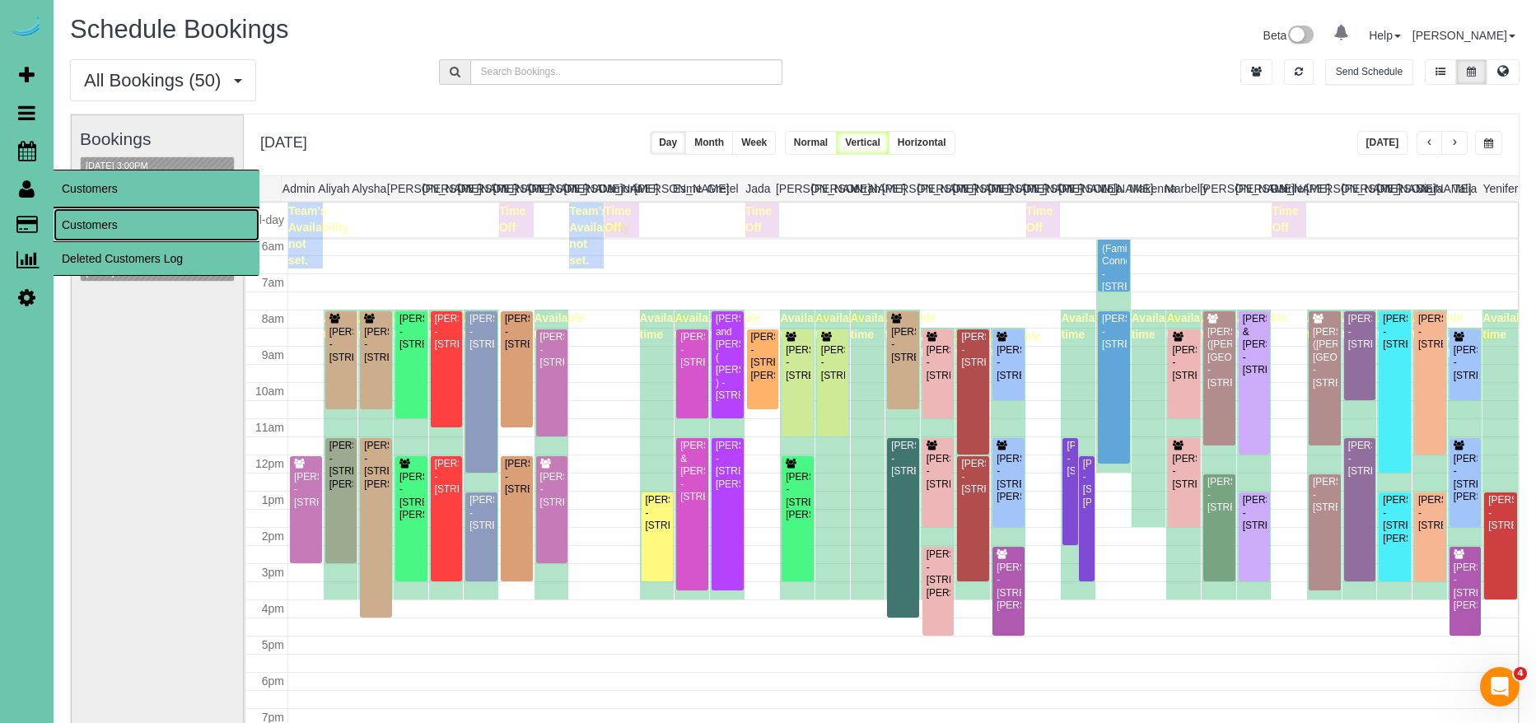
drag, startPoint x: 71, startPoint y: 213, endPoint x: 91, endPoint y: 202, distance: 23.2
click at [71, 213] on link "Customers" at bounding box center [157, 224] width 206 height 33
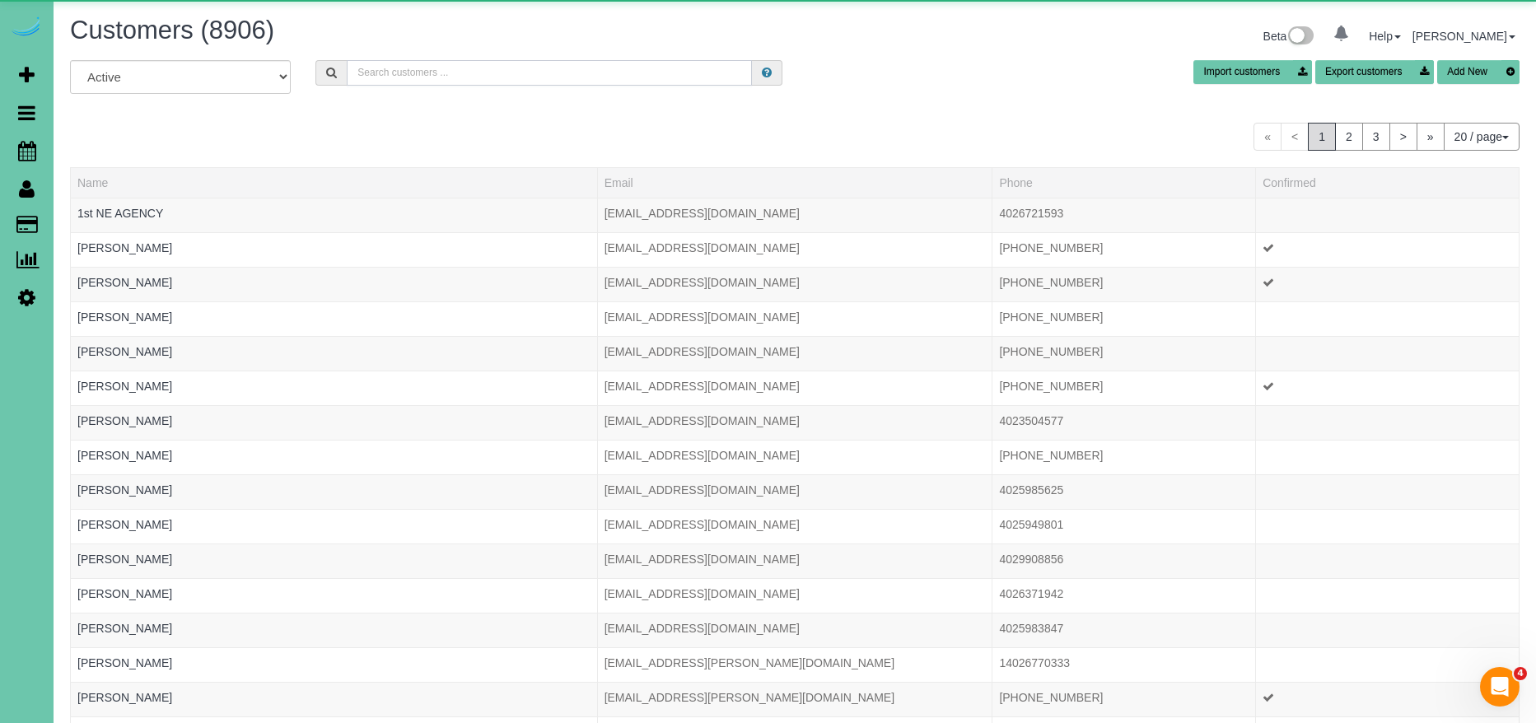
click at [576, 72] on input "text" at bounding box center [549, 73] width 405 height 26
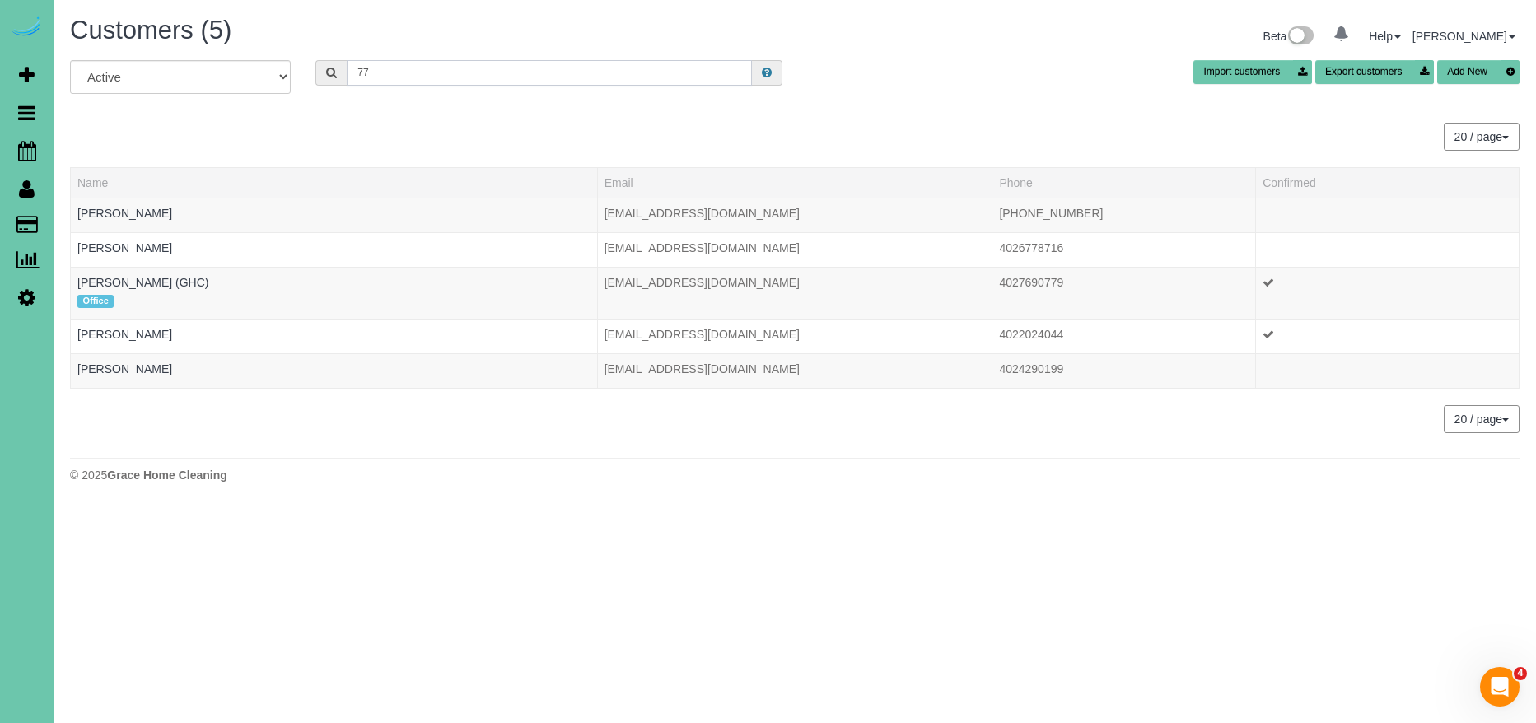
type input "7"
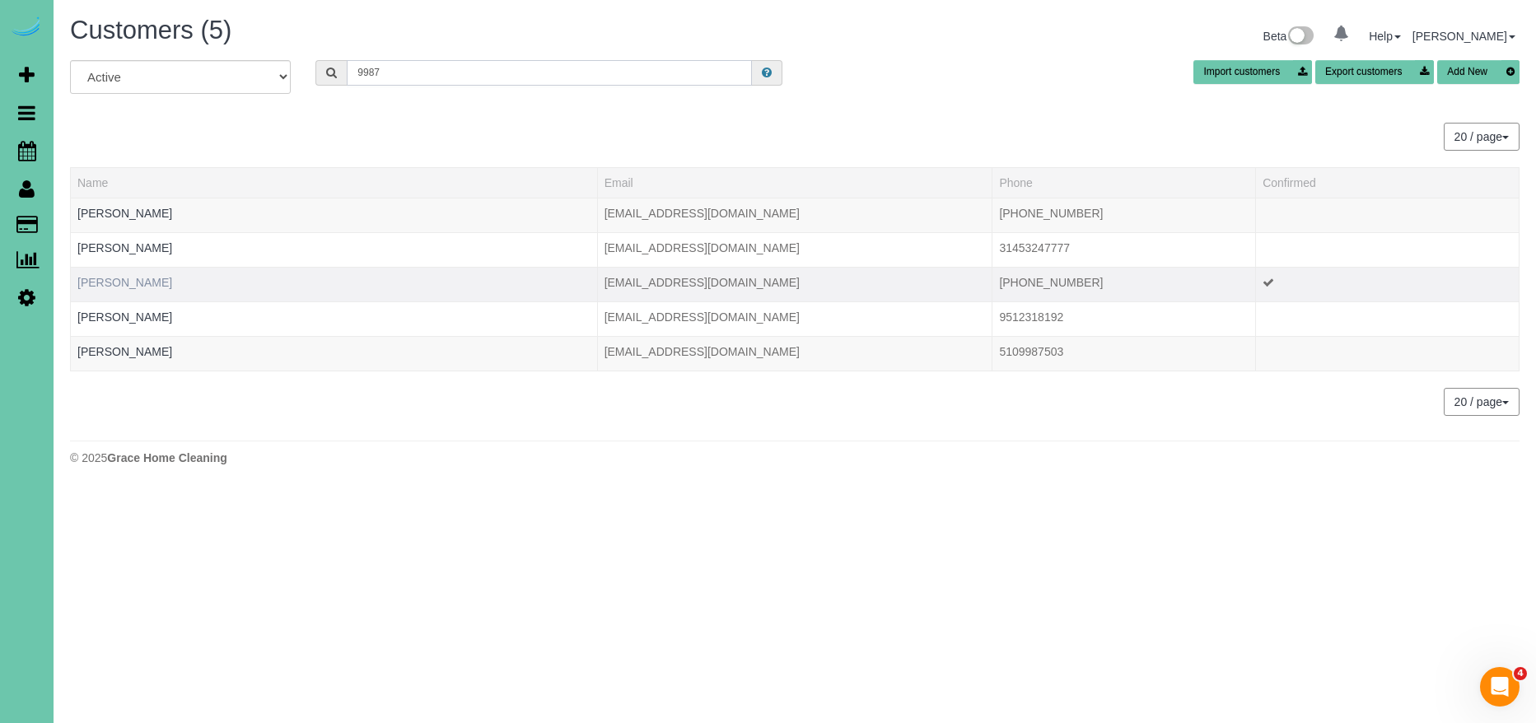
type input "9987"
click at [122, 283] on link "Matt Markel" at bounding box center [124, 282] width 95 height 13
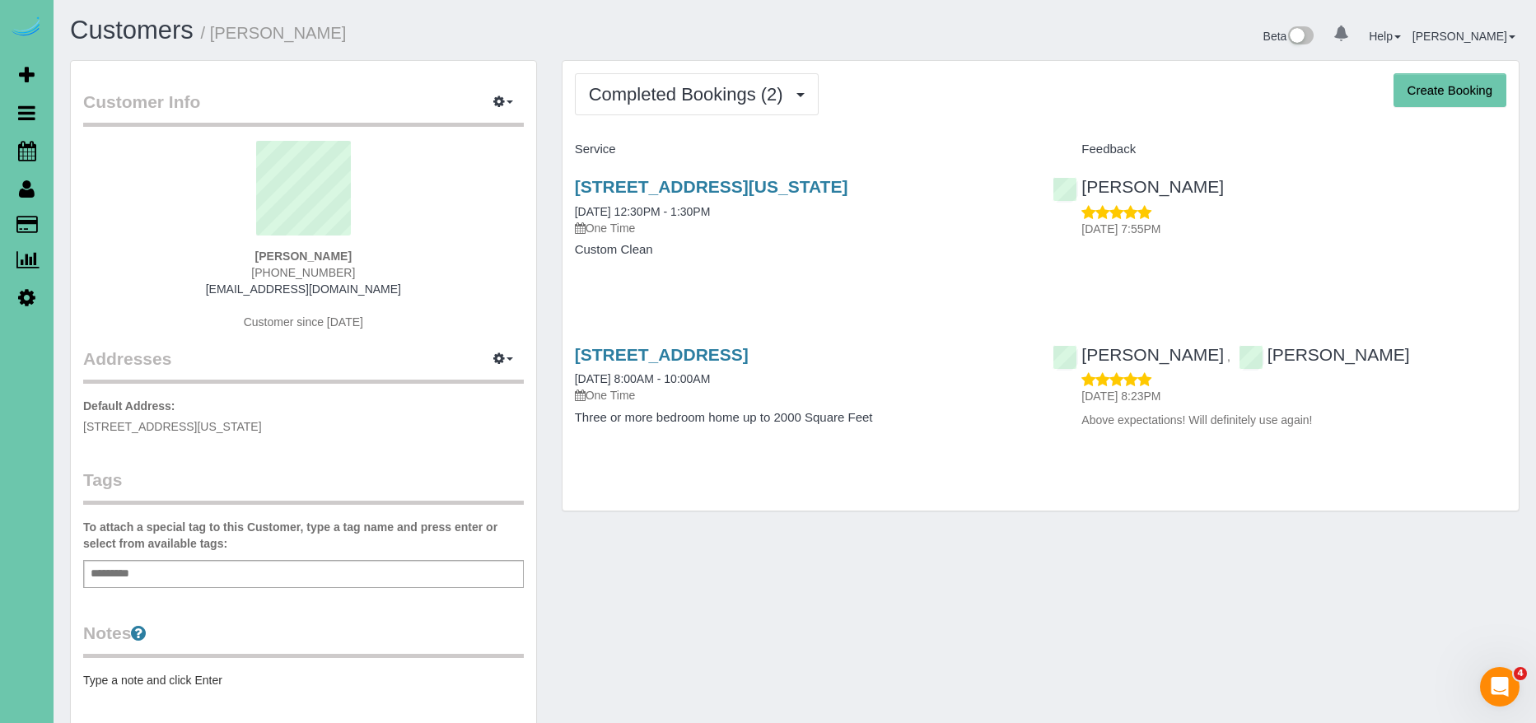
drag, startPoint x: 985, startPoint y: 185, endPoint x: 570, endPoint y: 178, distance: 415.2
click at [569, 178] on div "27 Virginia Hills Drive, Council Bluffs, IA 51503 11/05/2019 12:30PM - 1:30PM O…" at bounding box center [802, 226] width 479 height 127
copy link "27 Virginia Hills Drive, Council Bluffs, IA 51503"
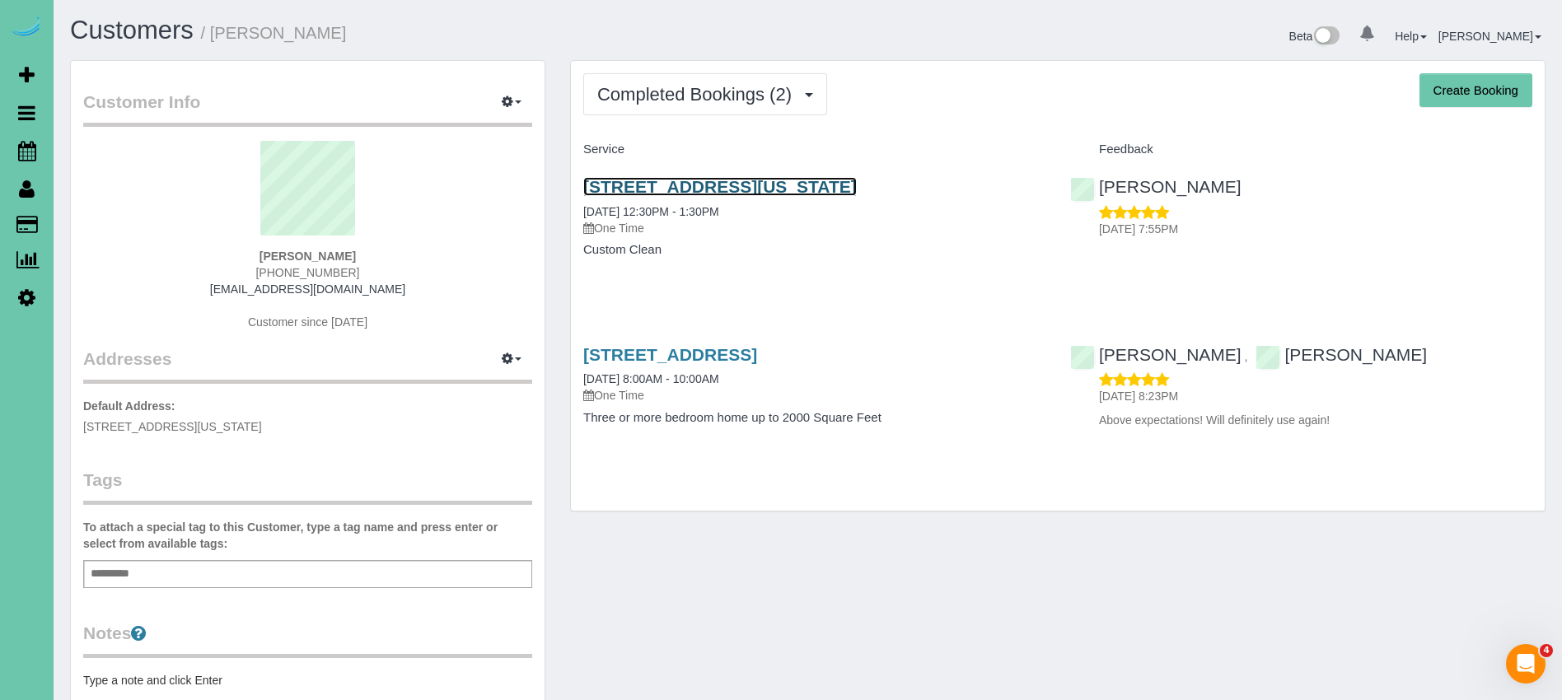
click at [844, 185] on link "27 Virginia Hills Drive, Council Bluffs, IA 51503" at bounding box center [719, 186] width 273 height 19
click at [505, 99] on icon "button" at bounding box center [508, 101] width 12 height 10
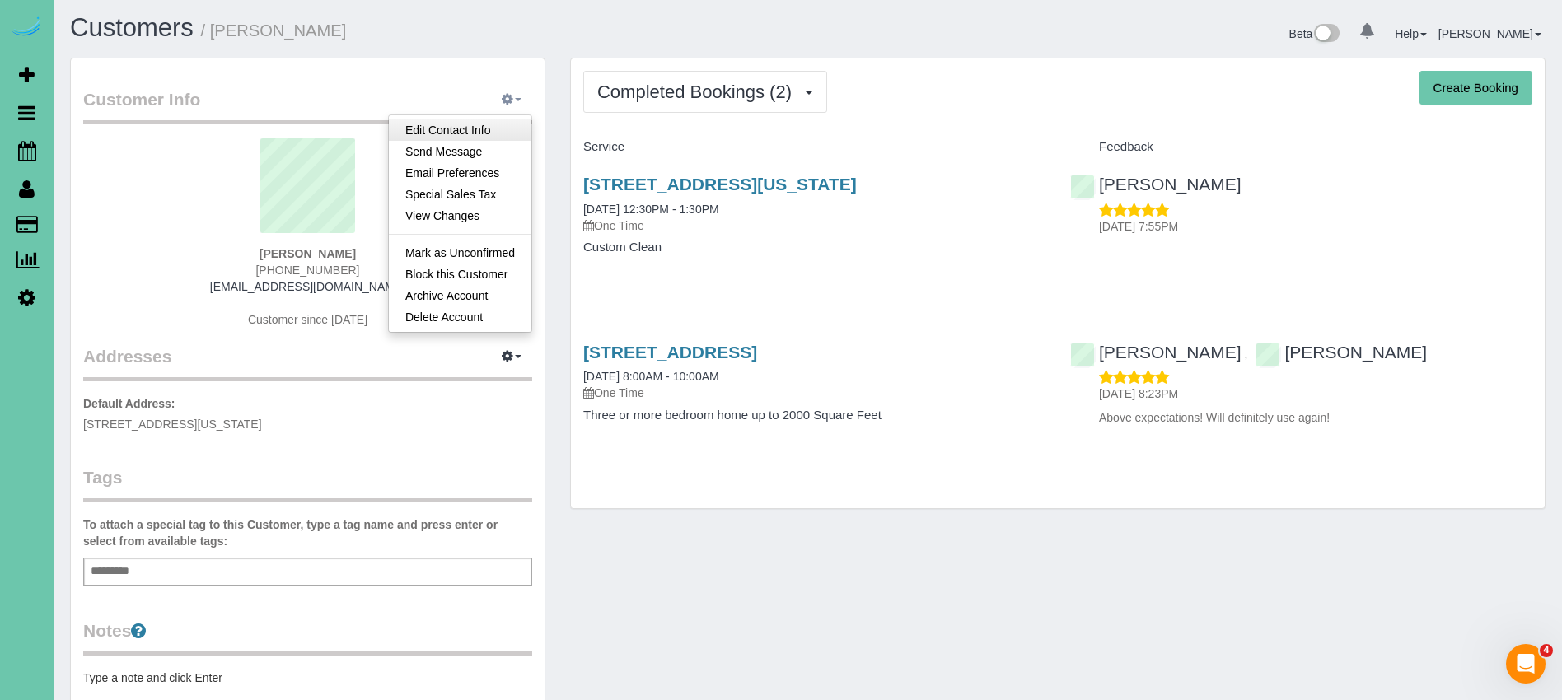
scroll to position [1, 0]
click at [492, 255] on link "Mark as Unconfirmed" at bounding box center [460, 254] width 142 height 21
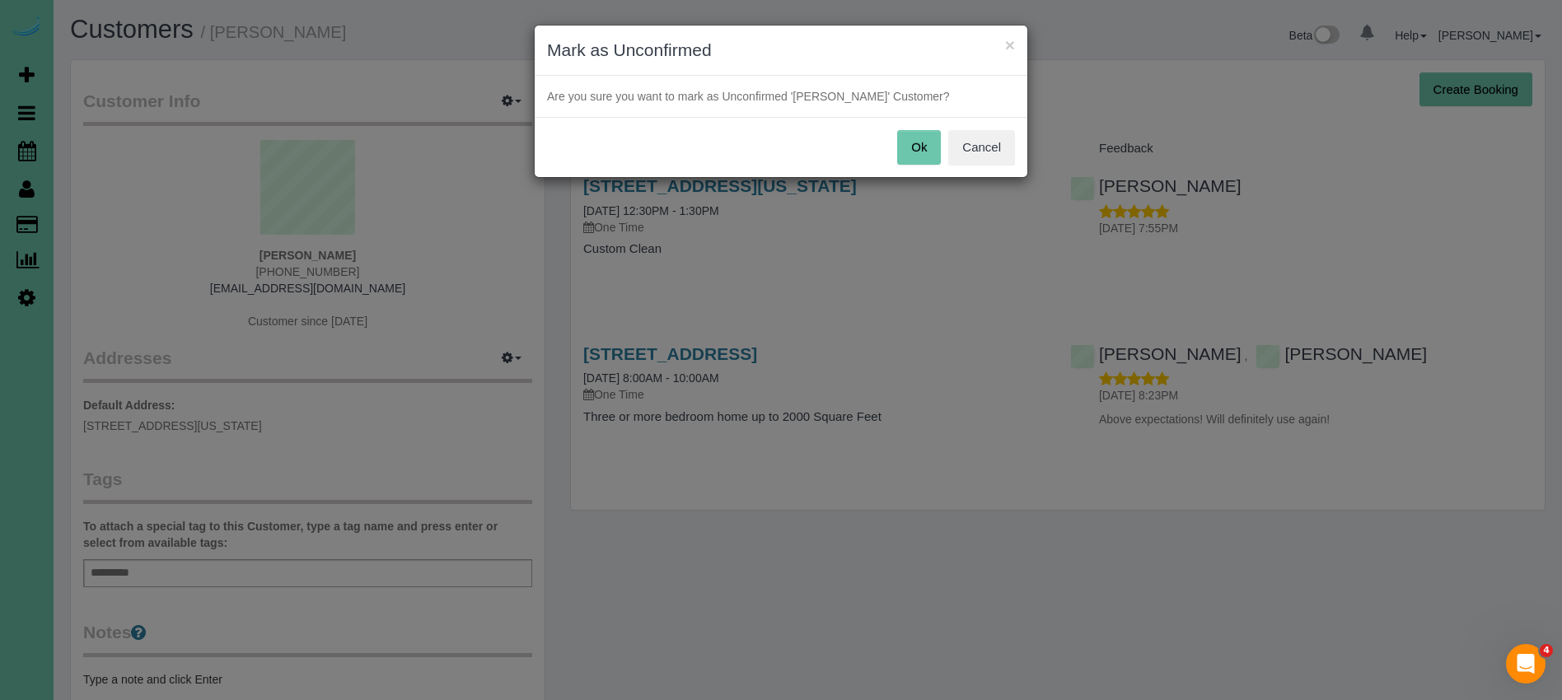
click at [931, 150] on button "Ok" at bounding box center [919, 147] width 44 height 35
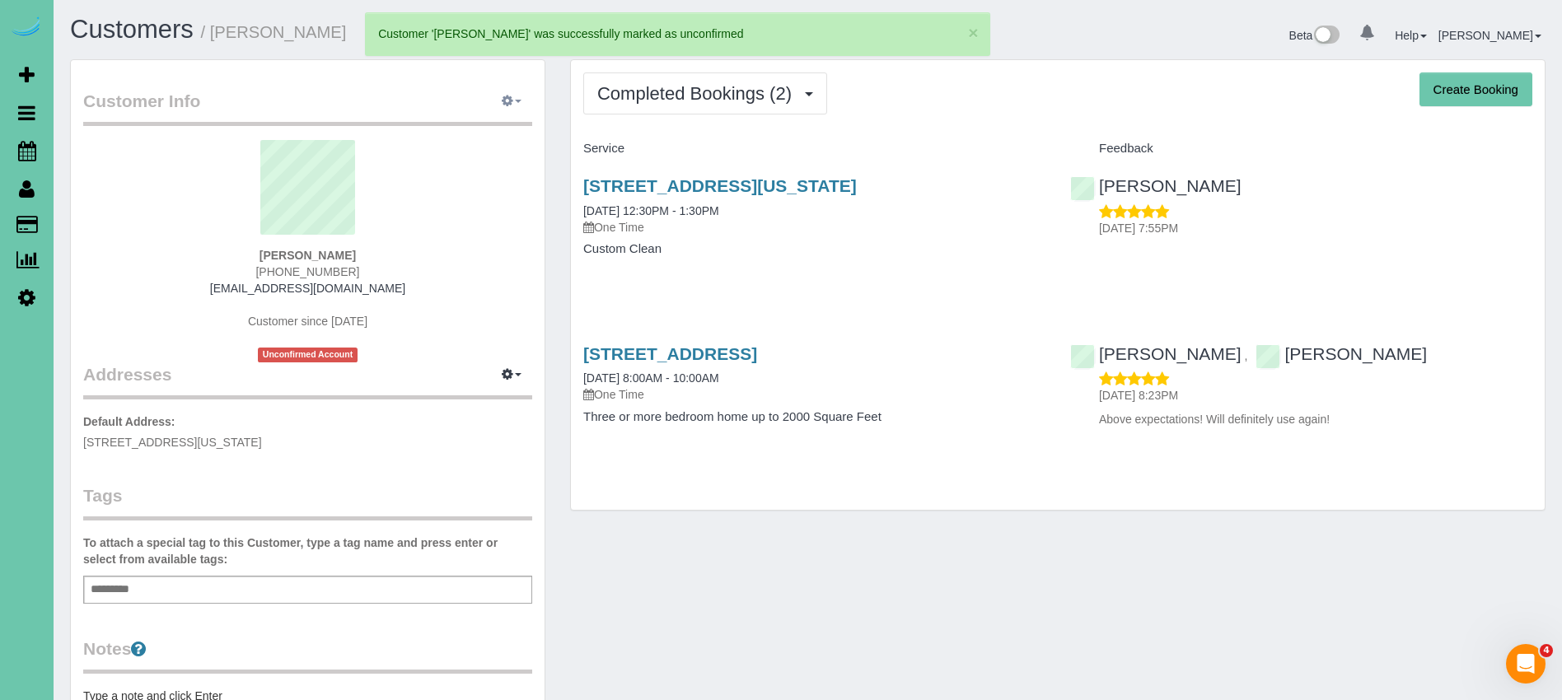
scroll to position [0, 0]
click at [508, 110] on button "button" at bounding box center [511, 103] width 41 height 26
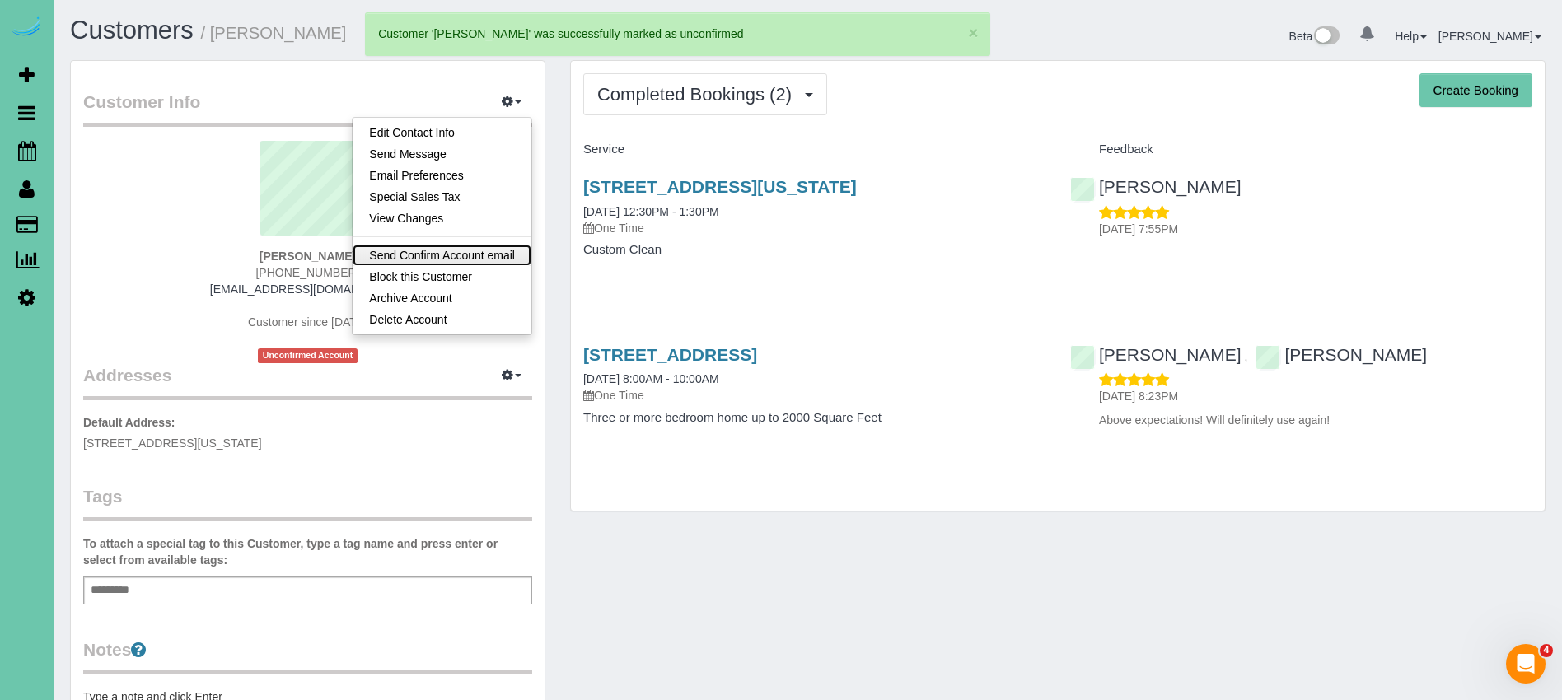
click at [472, 251] on link "Send Confirm Account email" at bounding box center [442, 255] width 179 height 21
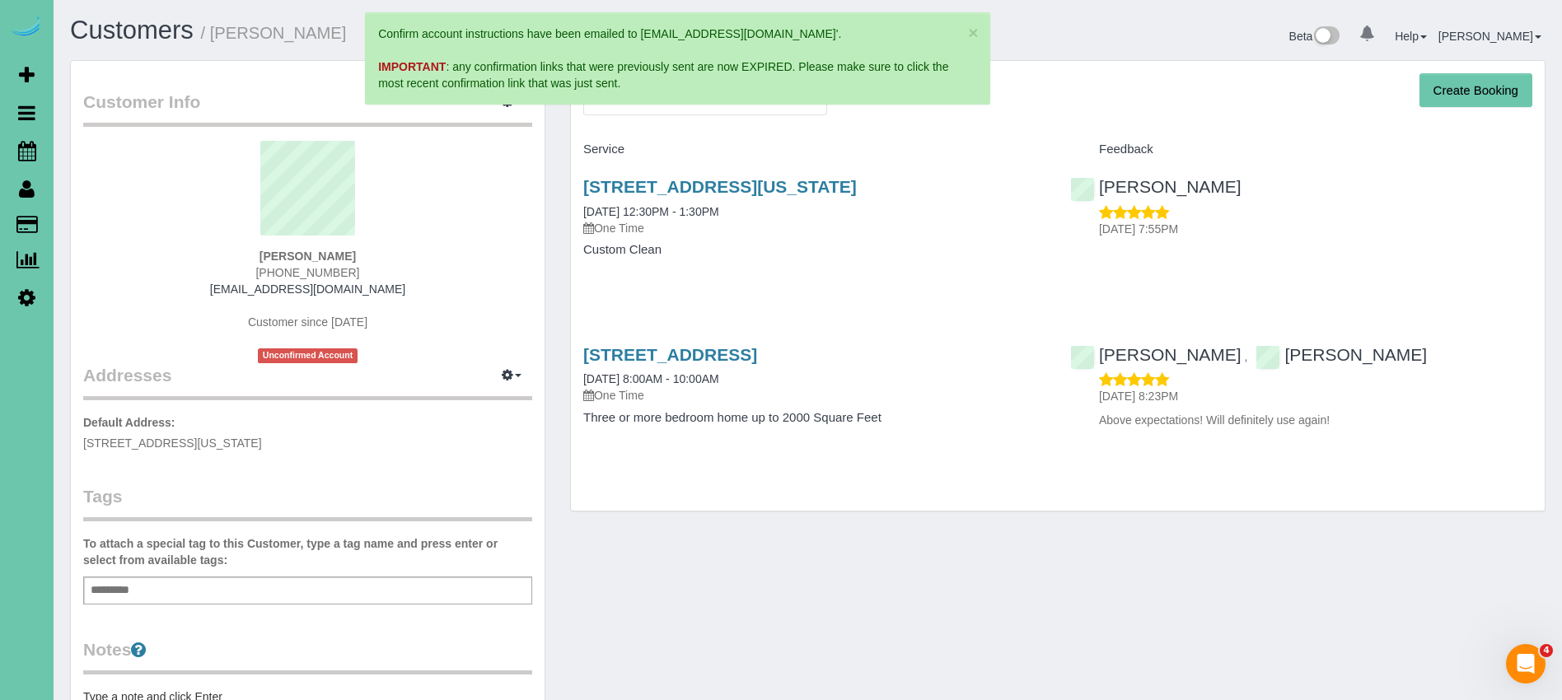
click at [960, 277] on div "27 Virginia Hills Drive, Council Bluffs, IA 51503 11/05/2019 12:30PM - 1:30PM O…" at bounding box center [814, 226] width 487 height 127
click at [759, 114] on div "Completed Bookings (2) Completed Bookings (2) Upcoming Bookings (0) Cancelled B…" at bounding box center [1058, 286] width 974 height 451
click at [758, 112] on button "Completed Bookings (2)" at bounding box center [705, 94] width 244 height 42
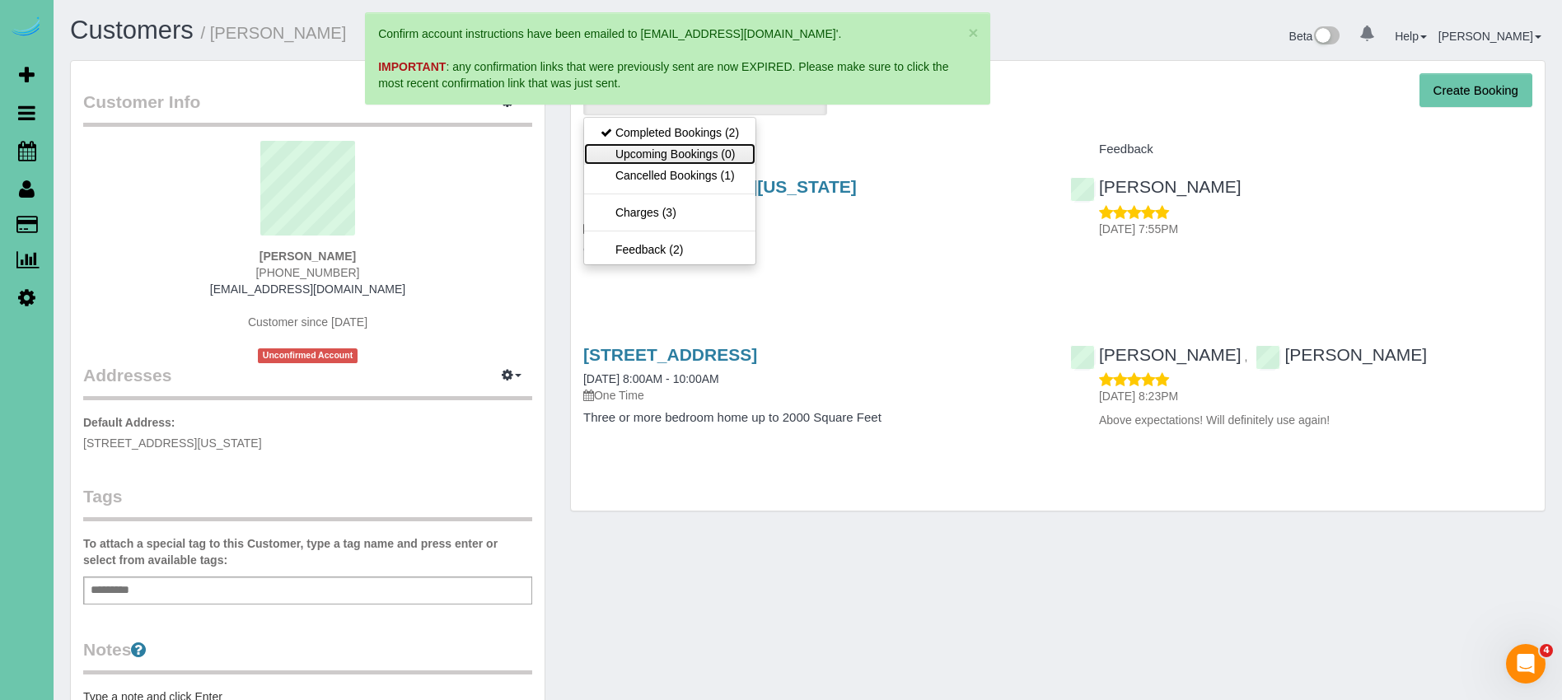
click at [694, 152] on link "Upcoming Bookings (0)" at bounding box center [669, 153] width 171 height 21
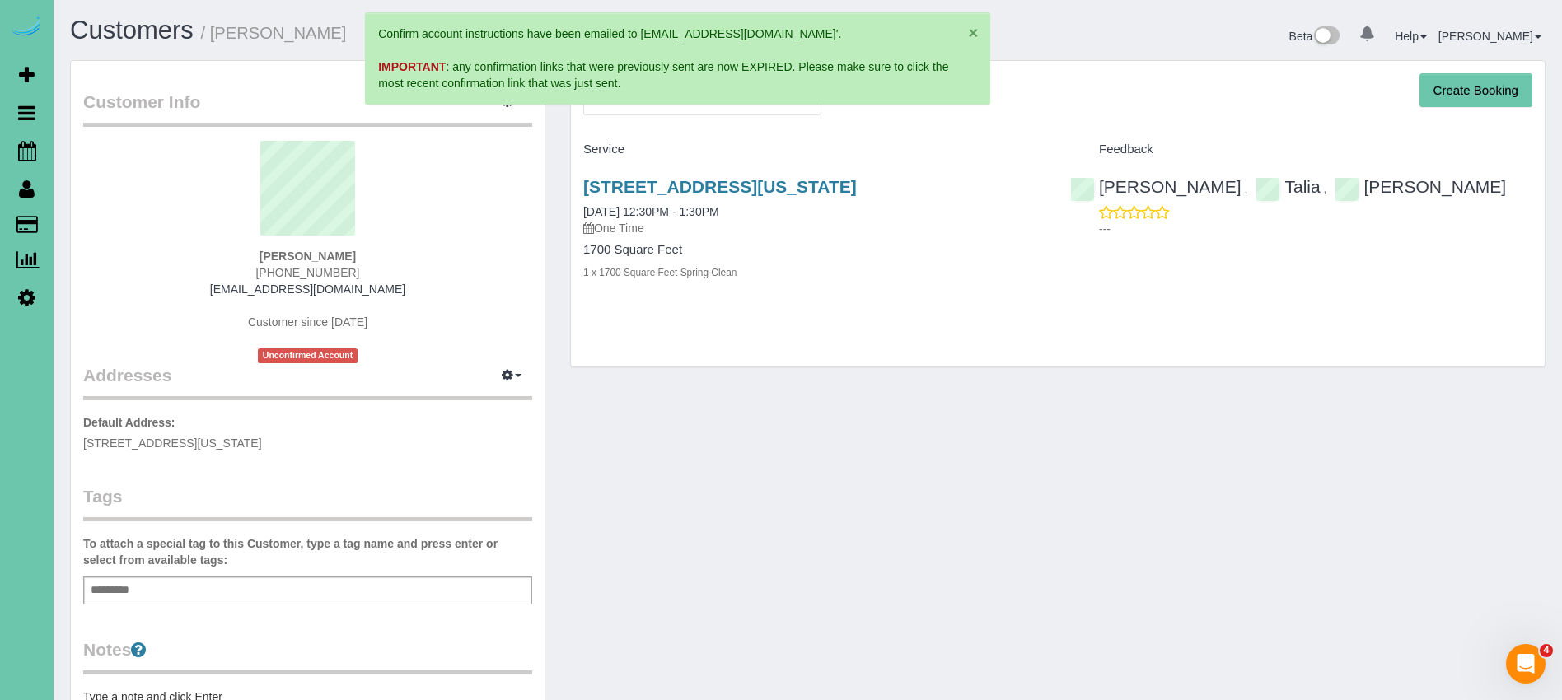
click at [976, 34] on button "×" at bounding box center [973, 32] width 10 height 17
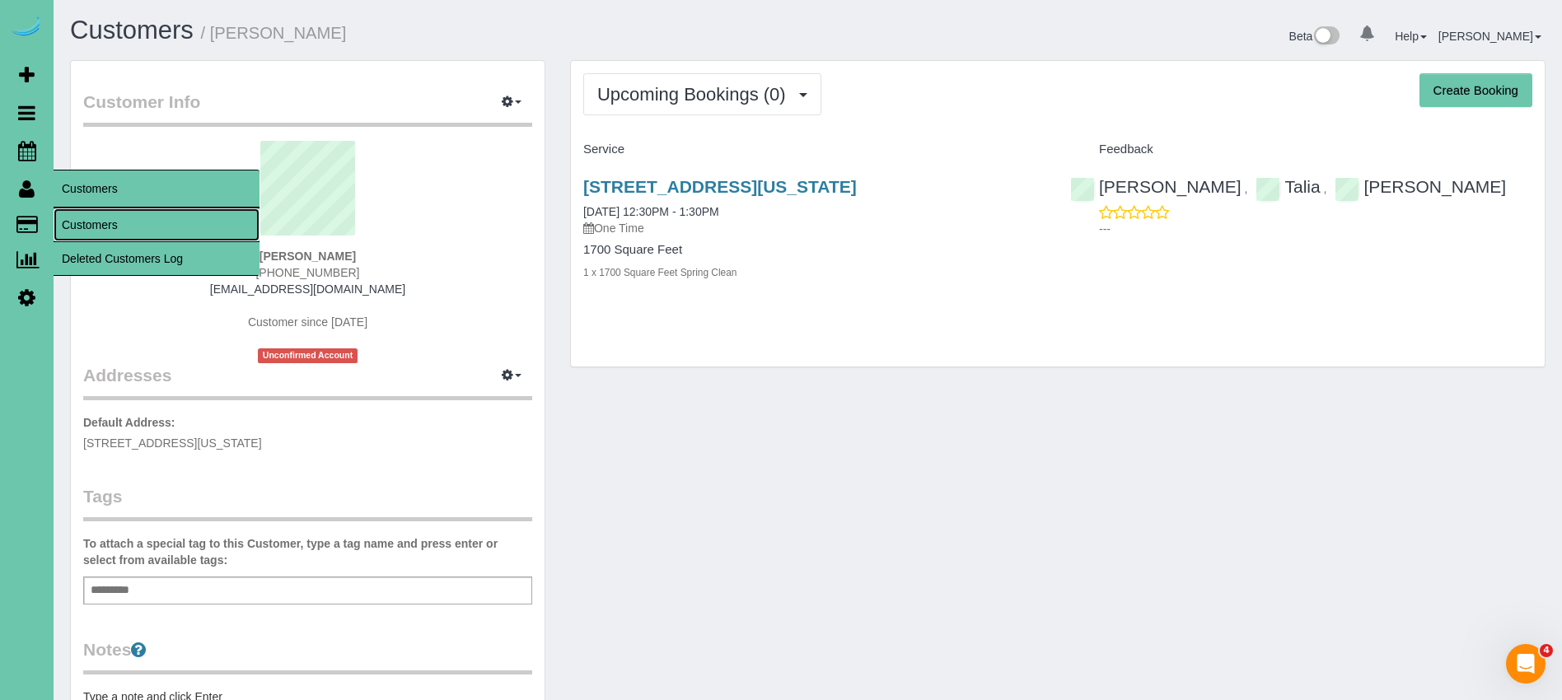
click at [123, 225] on link "Customers" at bounding box center [157, 224] width 206 height 33
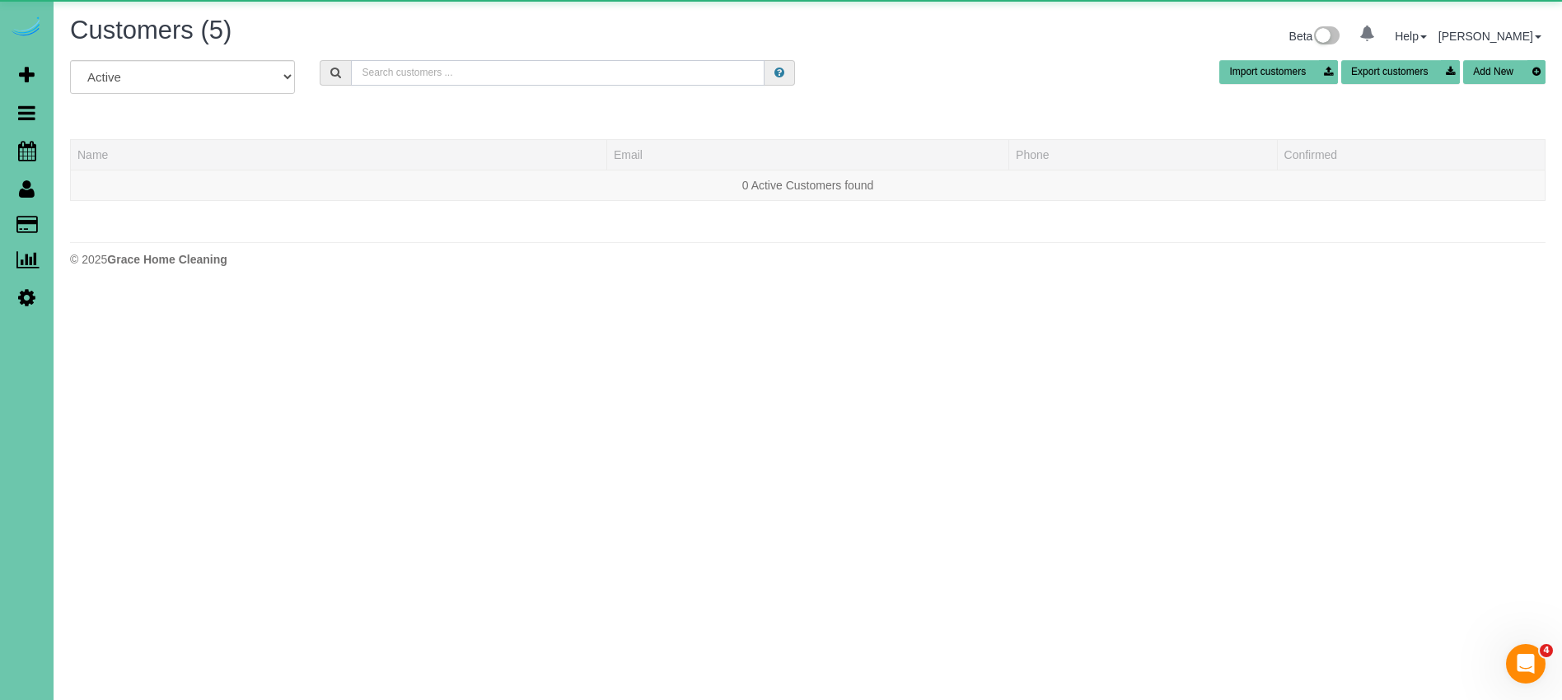
click at [494, 72] on input "text" at bounding box center [557, 73] width 413 height 26
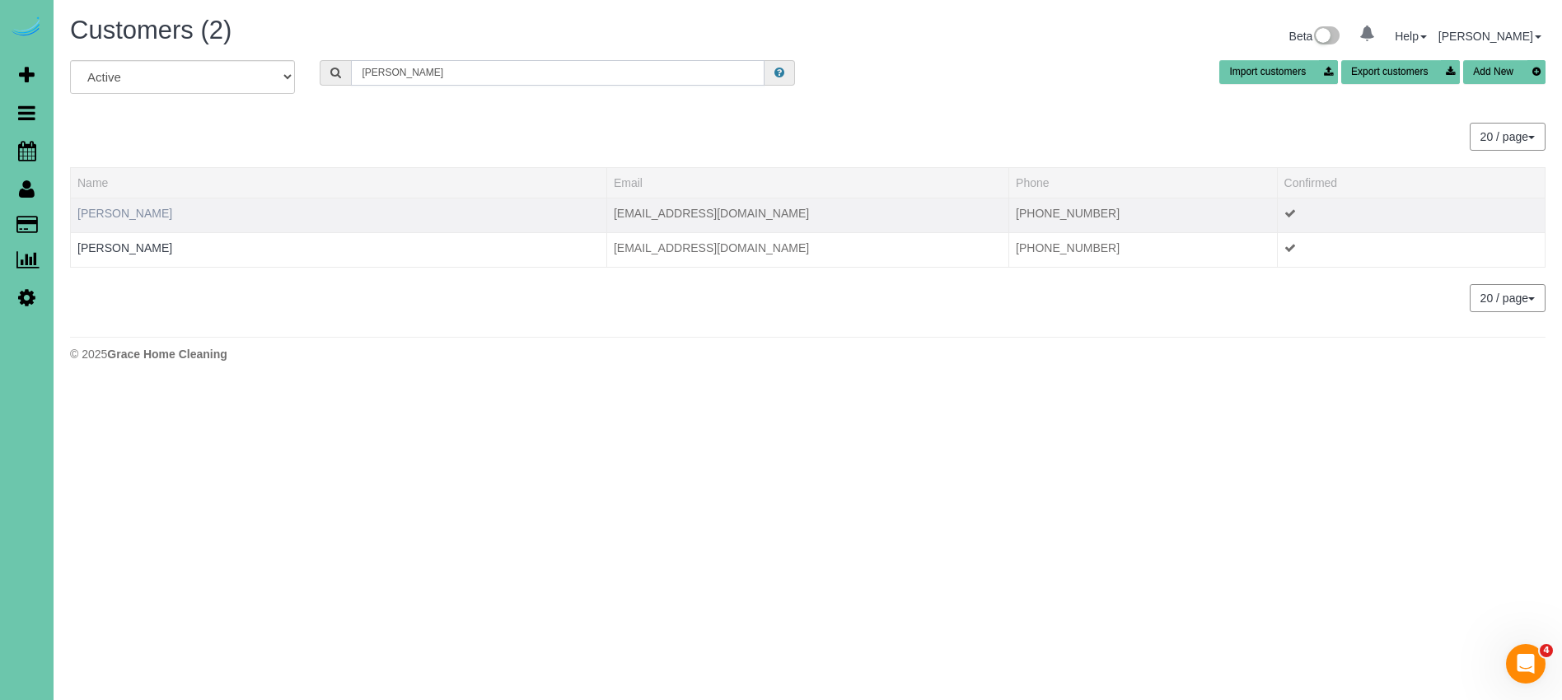
type input "julia g"
click at [137, 218] on link "Julia Gaebler" at bounding box center [124, 213] width 95 height 13
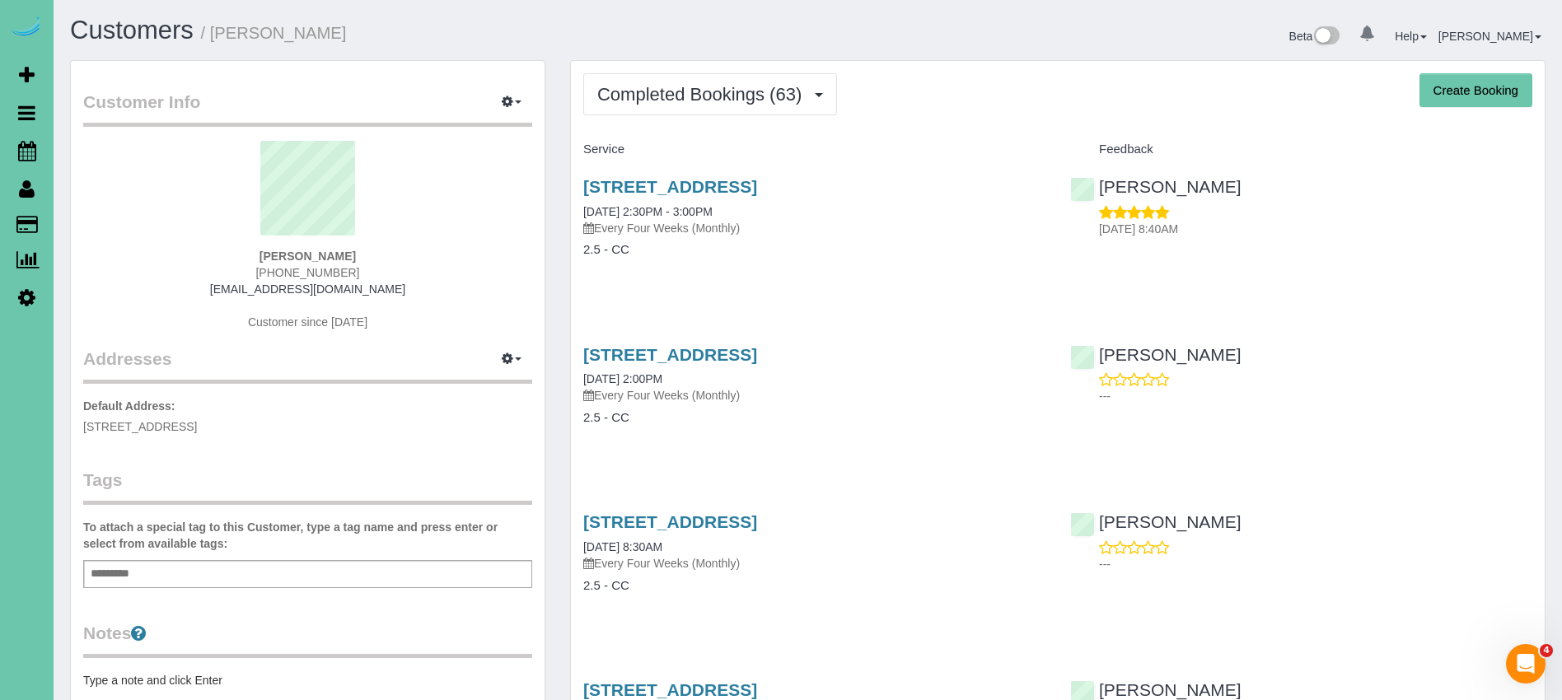
click at [1492, 93] on button "Create Booking" at bounding box center [1475, 90] width 113 height 35
select select "NE"
select select "string:fspay-961b14f1-a851-43c3-9201-68fa73faf0c2"
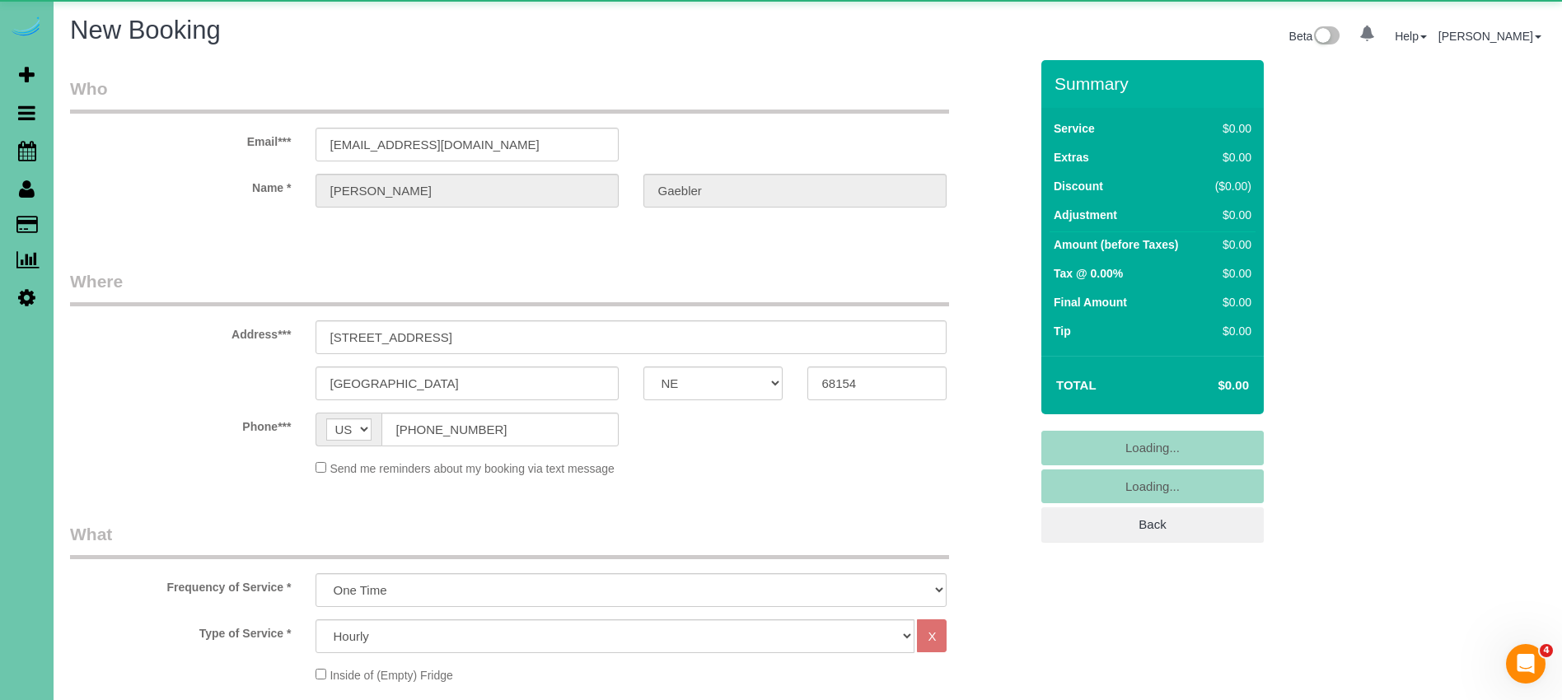
select select "object:26358"
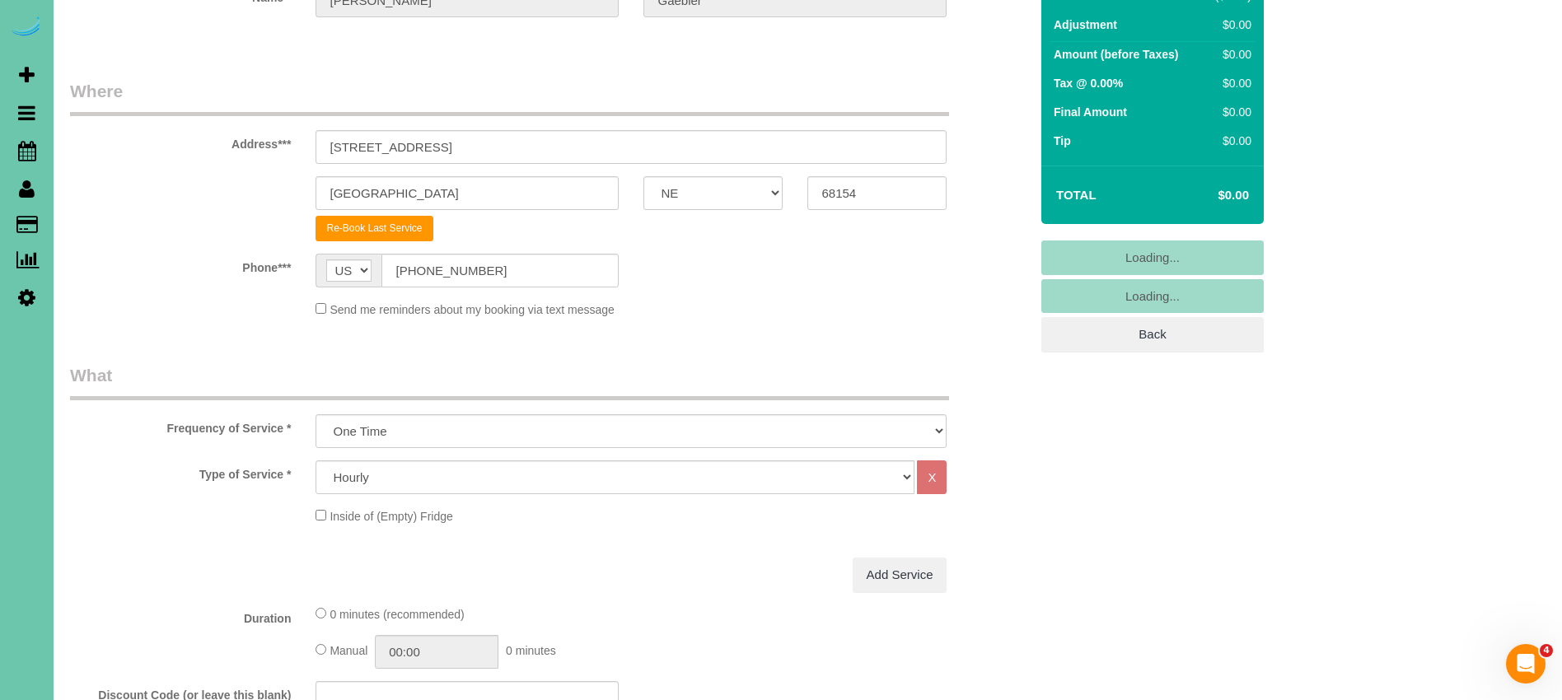
click at [416, 401] on div "Frequency of Service * One Time Weekly (0% for the First Booking) Bi-Weekly (0%…" at bounding box center [549, 405] width 983 height 85
click at [418, 434] on select "One Time Weekly (0% for the First Booking) Bi-Weekly (0% for the First Booking)…" at bounding box center [630, 431] width 631 height 34
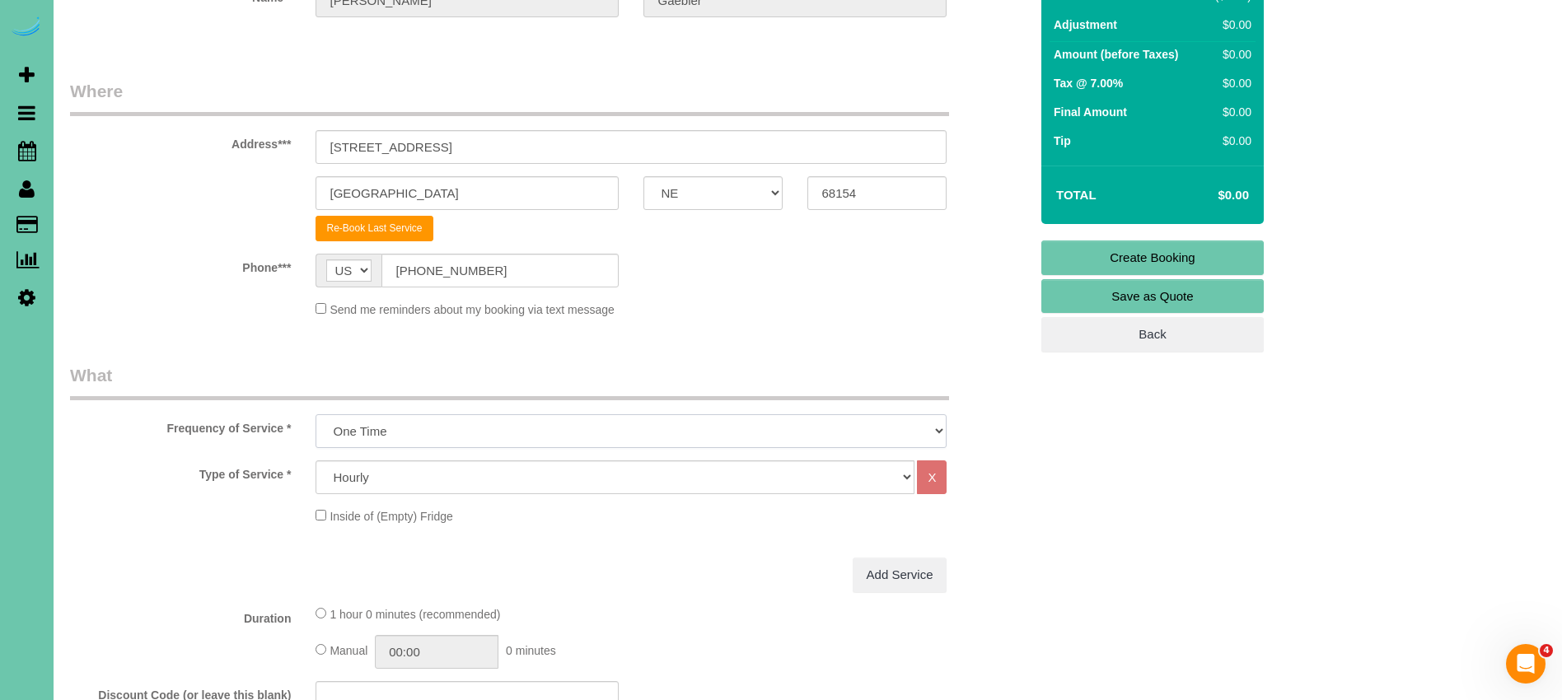
click at [315, 414] on select "One Time Weekly (0% for the First Booking) Bi-Weekly (0% for the First Booking)…" at bounding box center [630, 431] width 631 height 34
click at [424, 473] on select "Hourly 2.5 Hour Custom Clean 3.5 Hour Custom Clean commercial 1000 Square Feet …" at bounding box center [614, 477] width 599 height 34
click at [487, 434] on select "One Time Weekly (0% for the First Booking) Bi-Weekly (0% for the First Booking)…" at bounding box center [630, 431] width 631 height 34
click at [476, 478] on select "Hourly 2.5 Hour Custom Clean 3.5 Hour Custom Clean commercial 1000 Square Feet …" at bounding box center [614, 477] width 599 height 34
select select "67"
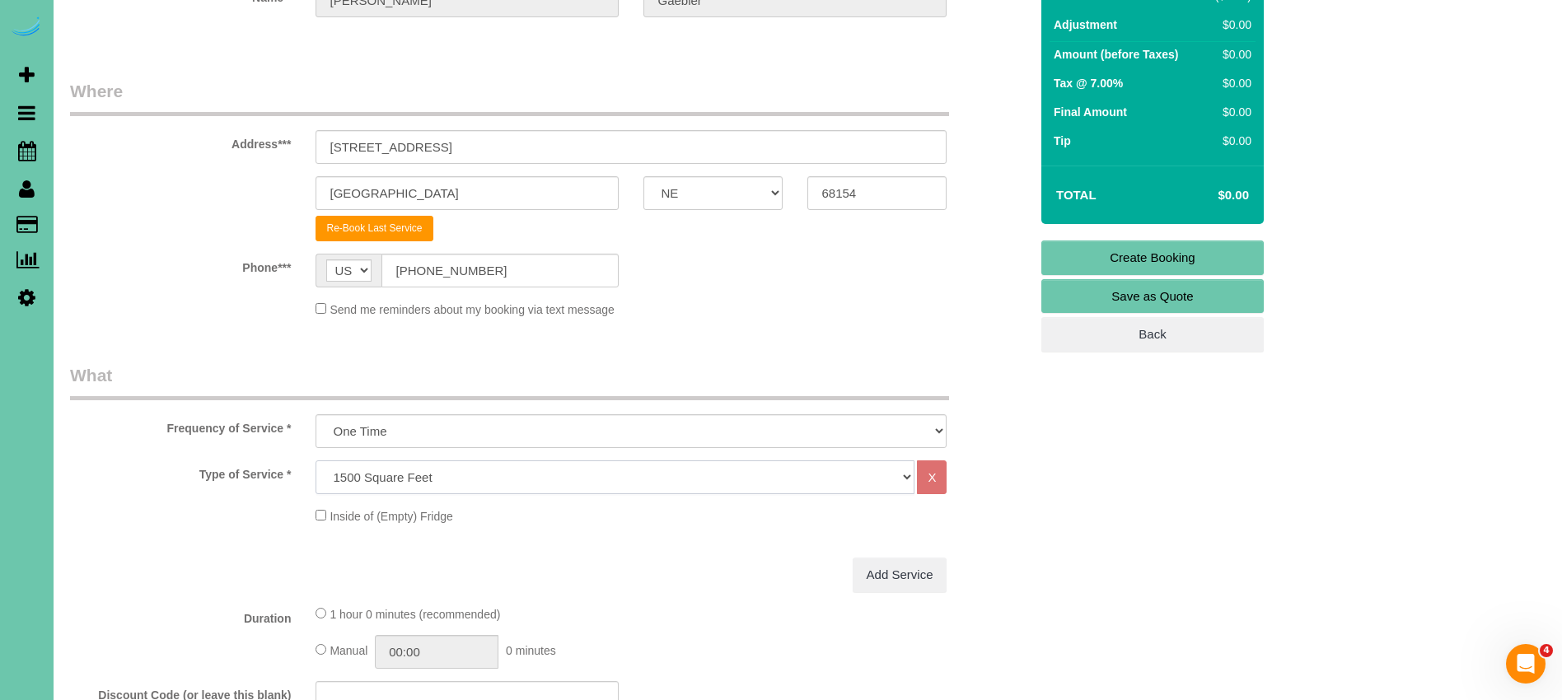
click at [315, 460] on select "Hourly 2.5 Hour Custom Clean 3.5 Hour Custom Clean commercial 1000 Square Feet …" at bounding box center [614, 477] width 599 height 34
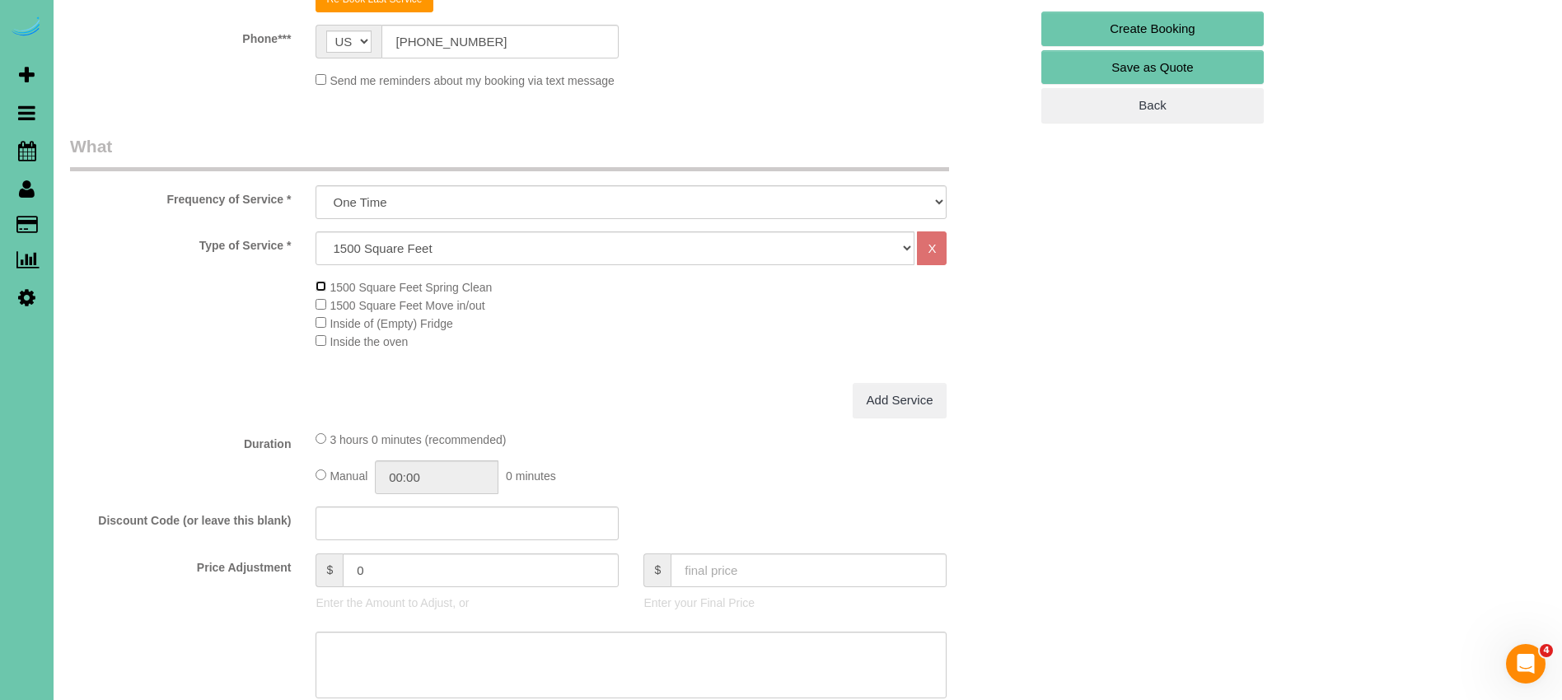
scroll to position [423, 0]
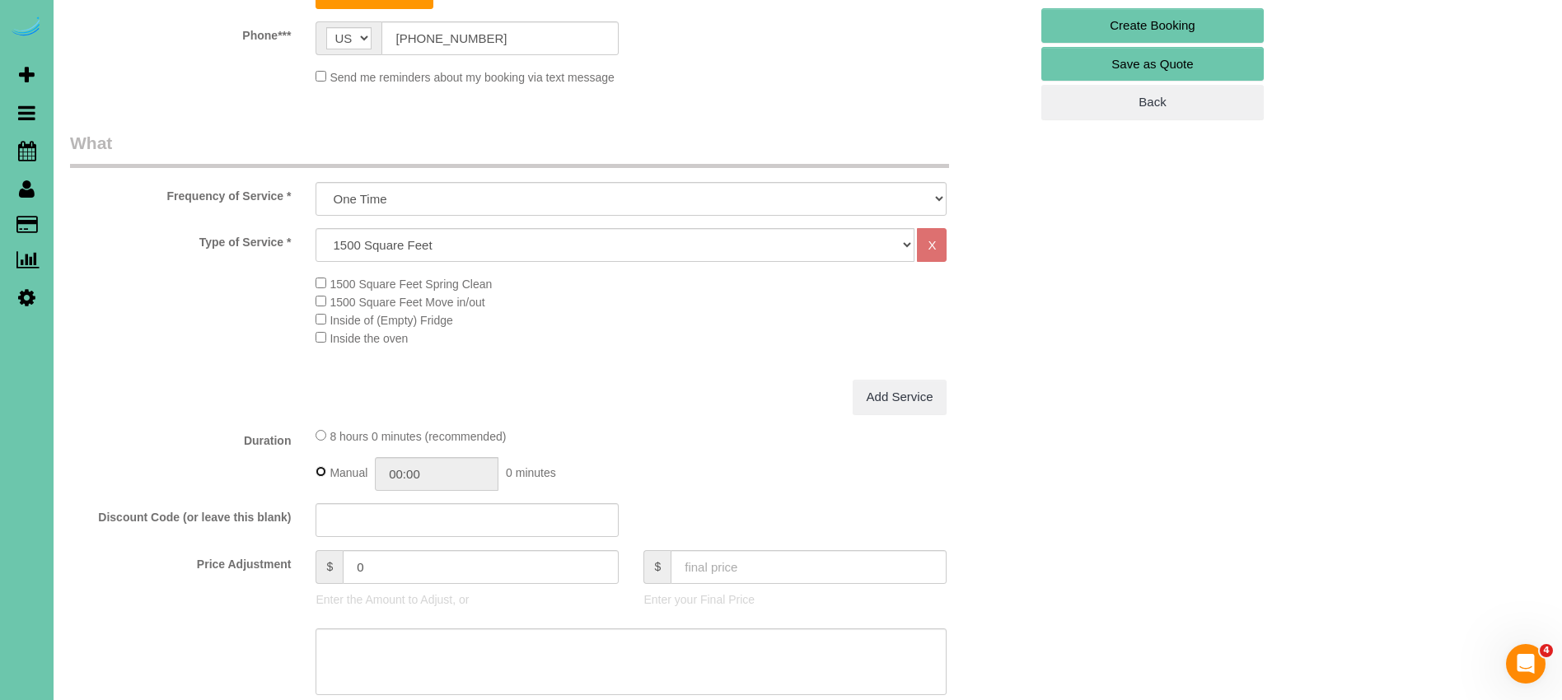
type input "08:00"
click at [445, 252] on select "Hourly 2.5 Hour Custom Clean 3.5 Hour Custom Clean commercial 1000 Square Feet …" at bounding box center [614, 245] width 599 height 34
select select "61"
click at [315, 228] on select "Hourly 2.5 Hour Custom Clean 3.5 Hour Custom Clean commercial 1000 Square Feet …" at bounding box center [614, 245] width 599 height 34
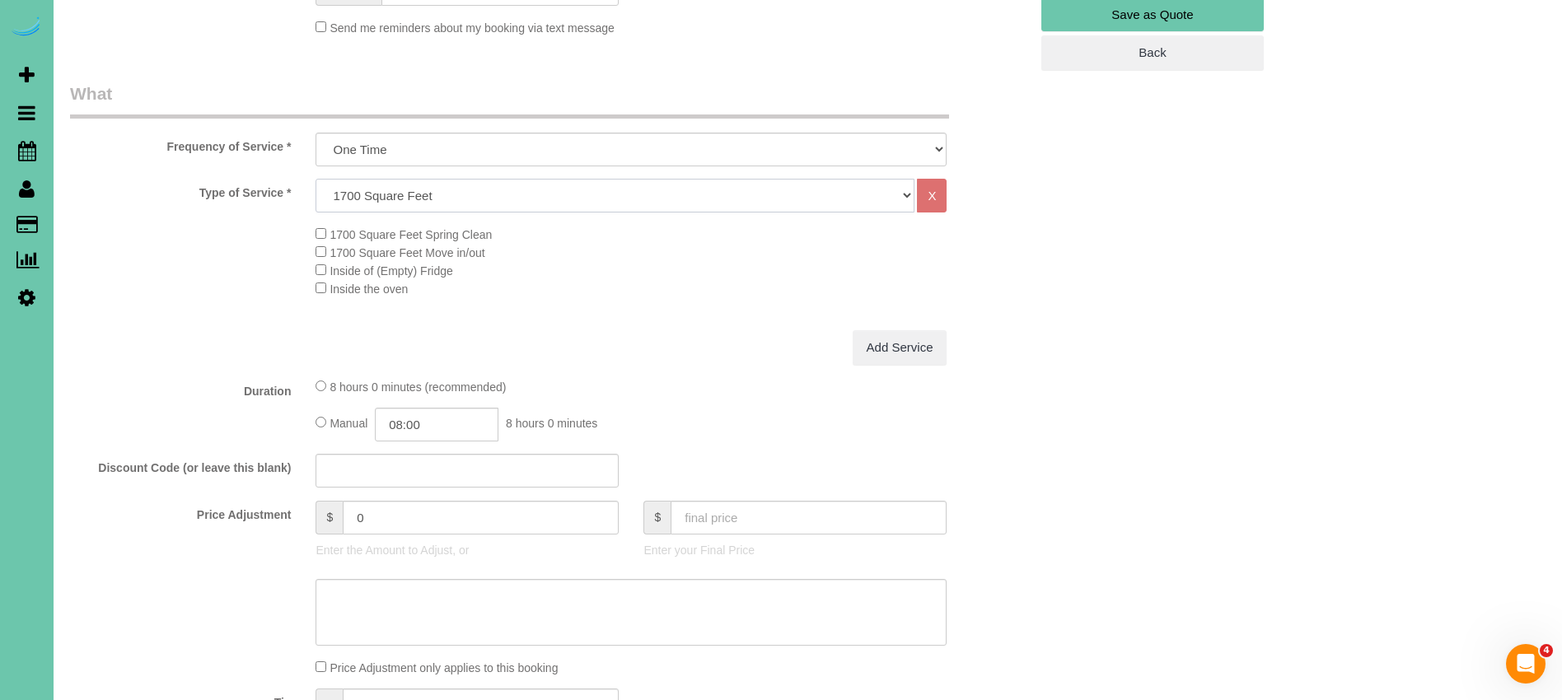
scroll to position [474, 0]
drag, startPoint x: 407, startPoint y: 422, endPoint x: 414, endPoint y: 449, distance: 28.2
click at [407, 423] on input "08:00" at bounding box center [437, 423] width 124 height 34
type input "04:00"
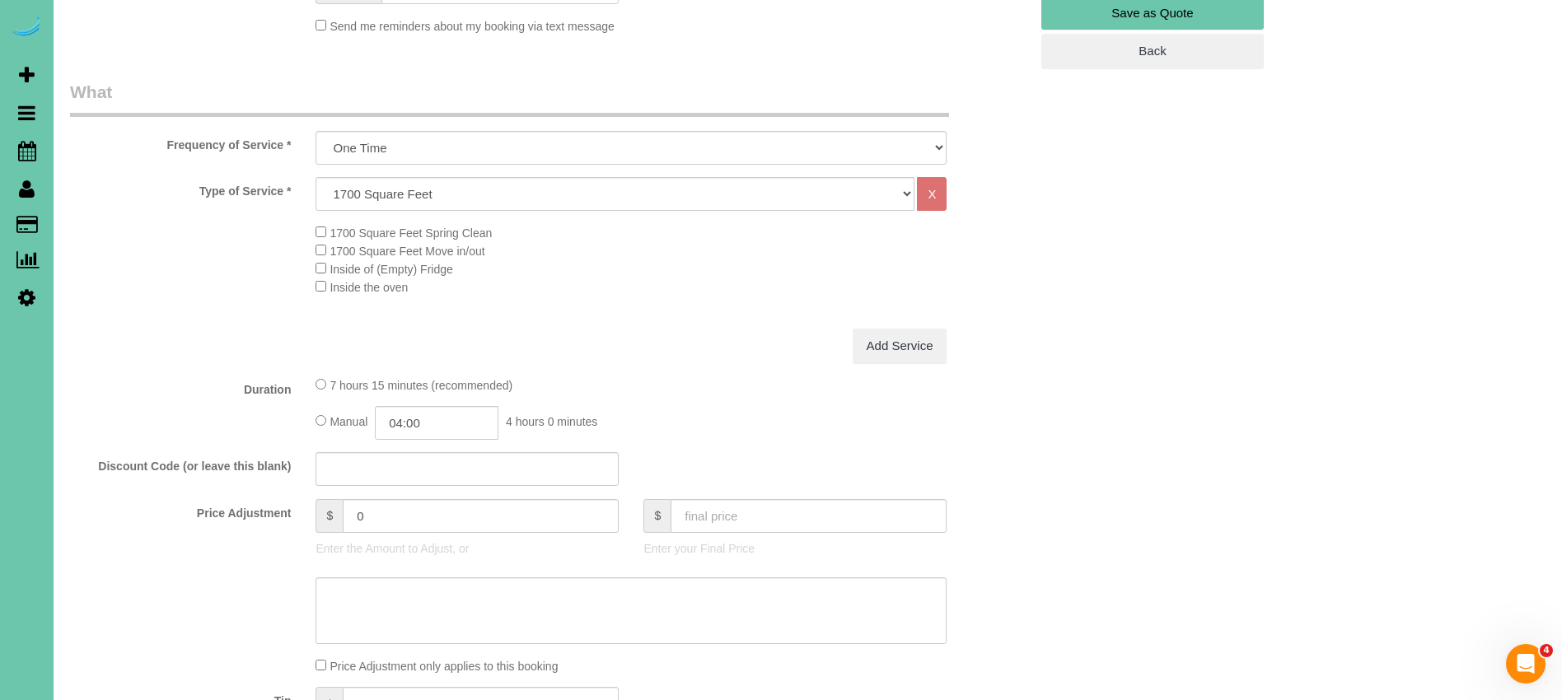
click at [563, 357] on div "Add Service" at bounding box center [631, 346] width 656 height 35
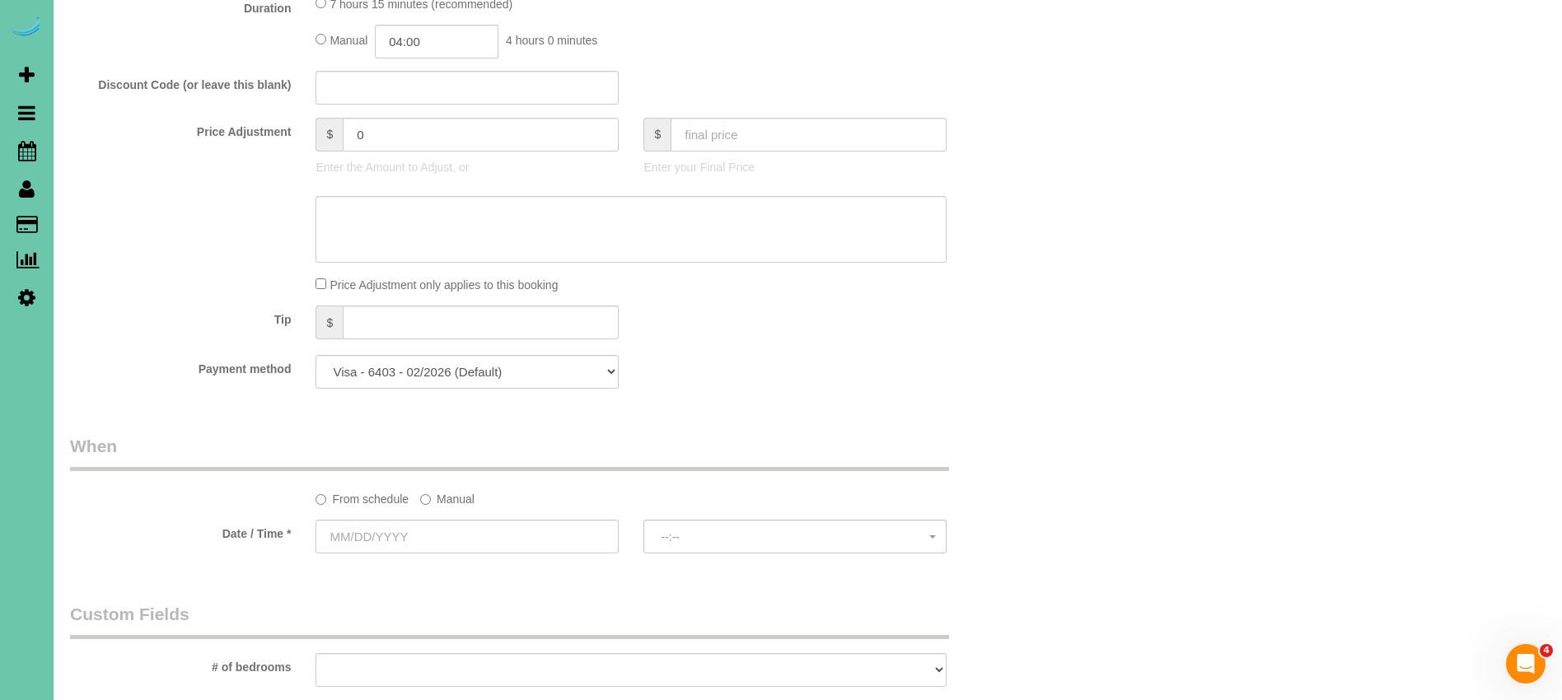
scroll to position [837, 0]
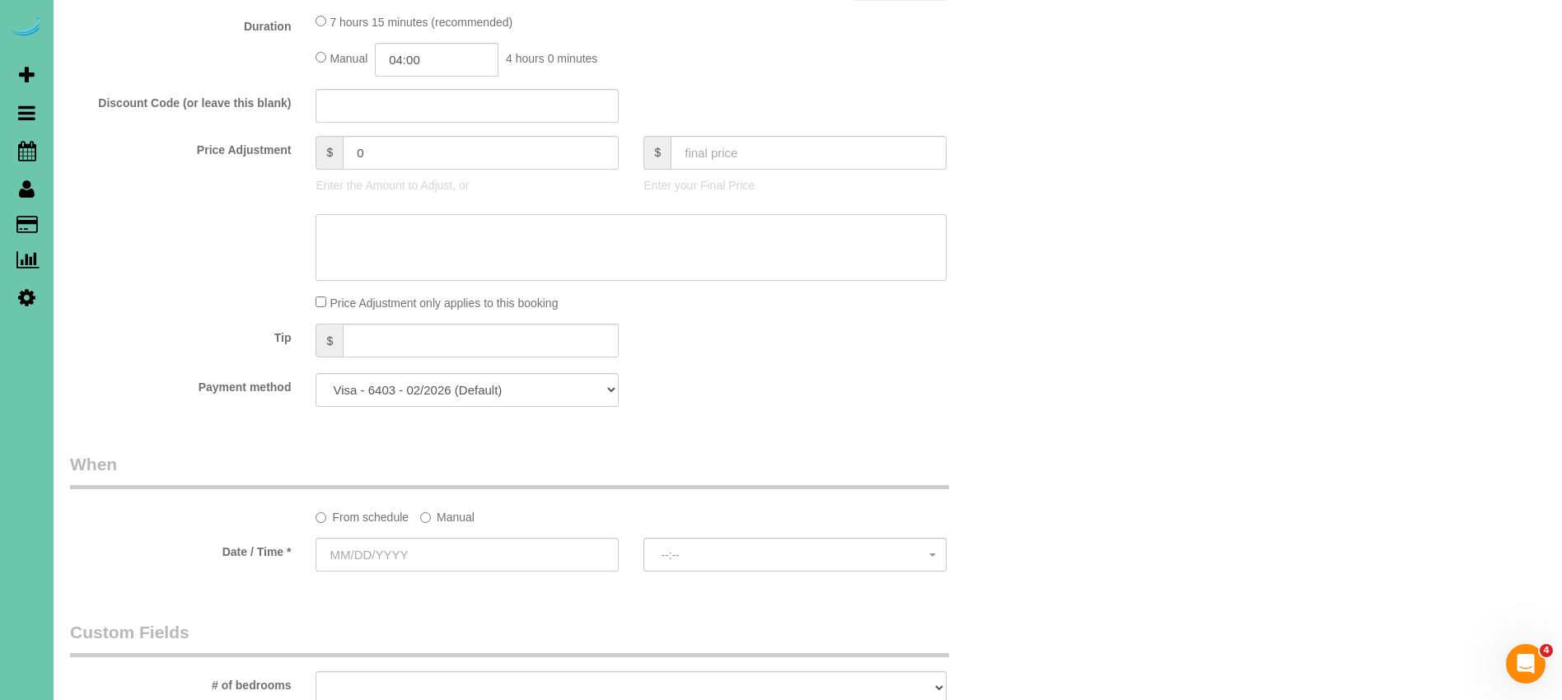
click at [400, 257] on textarea at bounding box center [630, 248] width 631 height 68
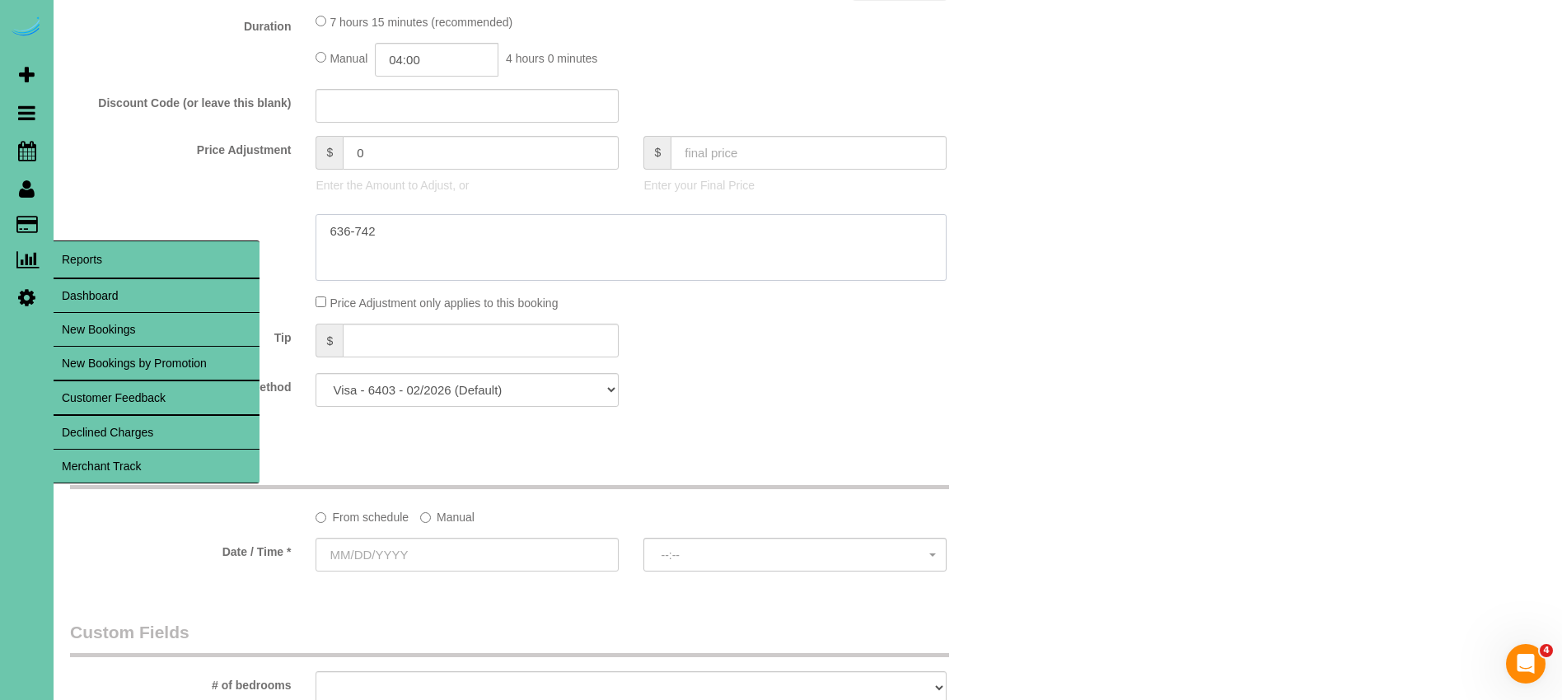
type textarea "636-742"
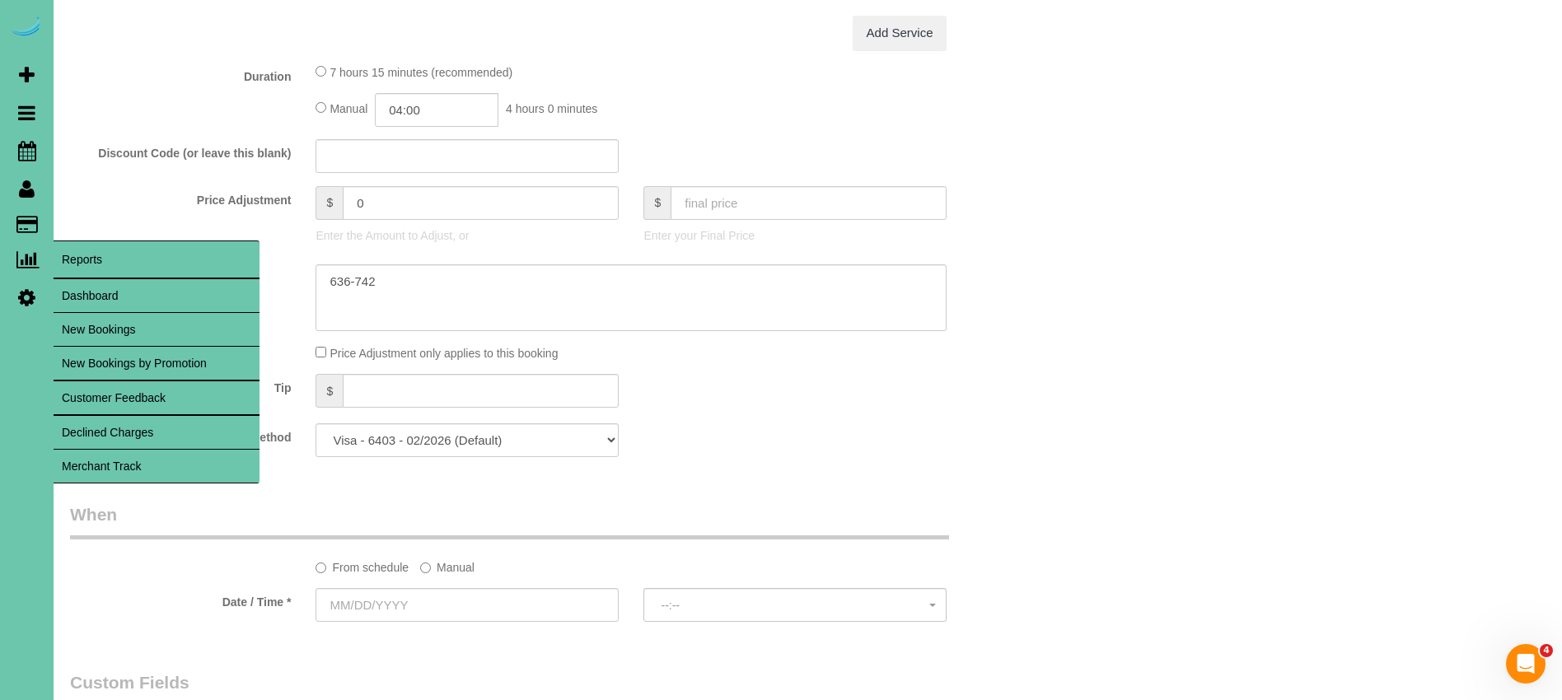
scroll to position [789, 0]
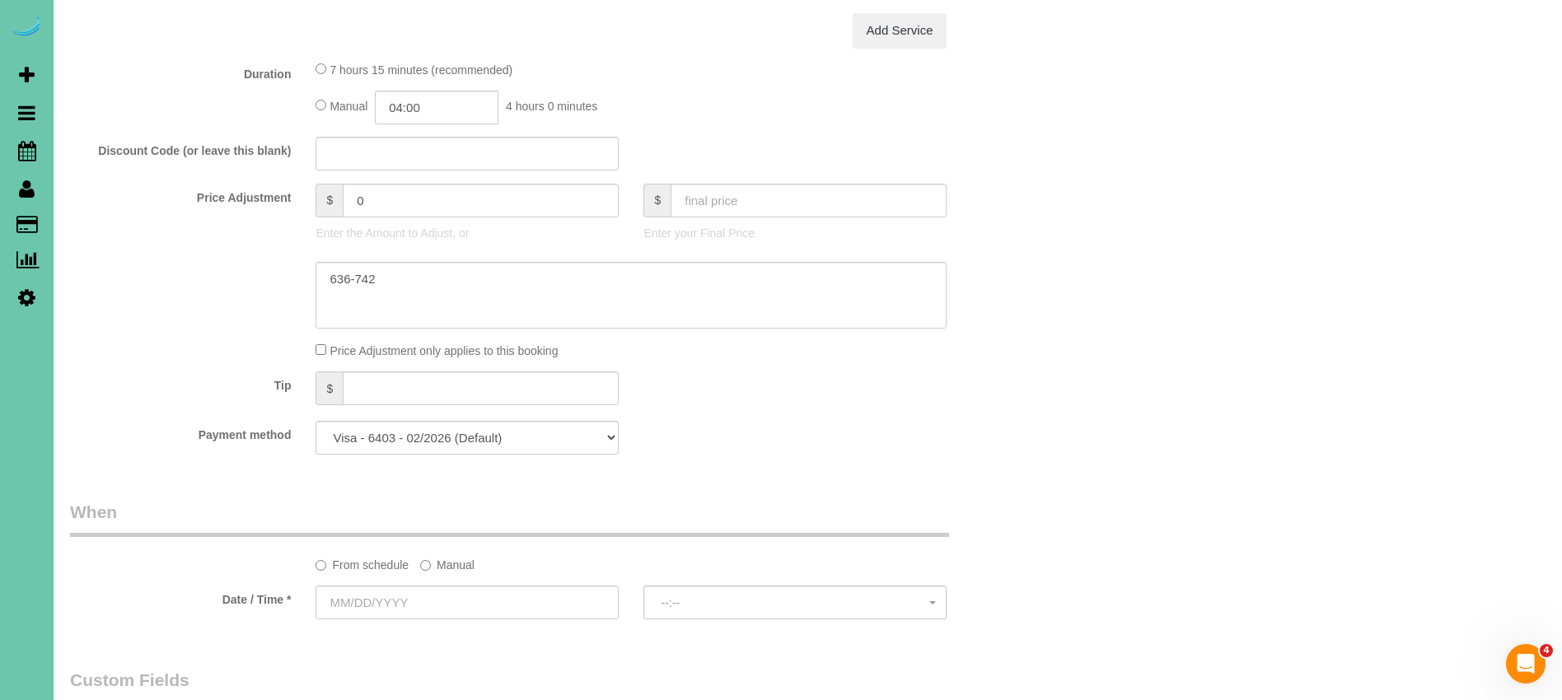
drag, startPoint x: 448, startPoint y: 563, endPoint x: 436, endPoint y: 567, distance: 12.8
click at [448, 563] on label "Manual" at bounding box center [447, 562] width 54 height 22
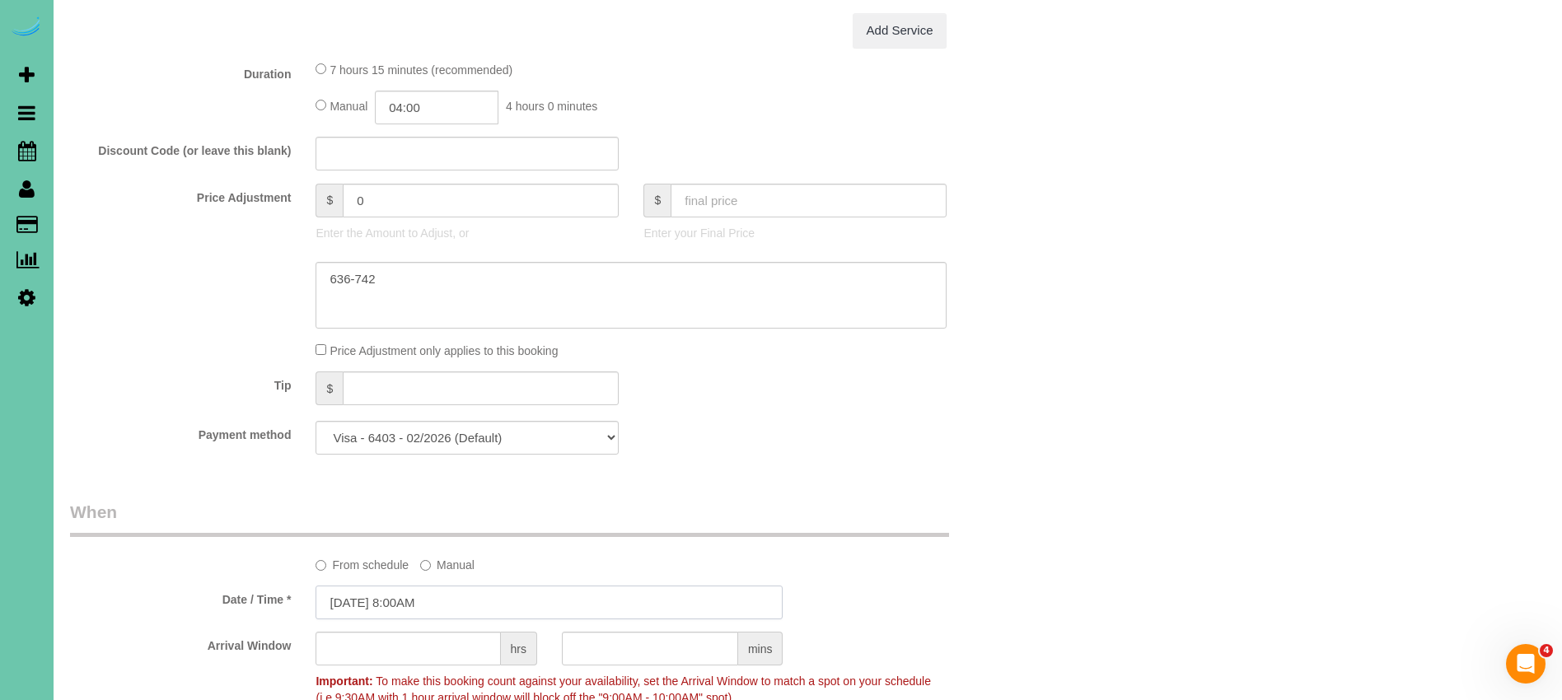
click at [362, 596] on input "10/06/2025 8:00AM" at bounding box center [548, 603] width 467 height 34
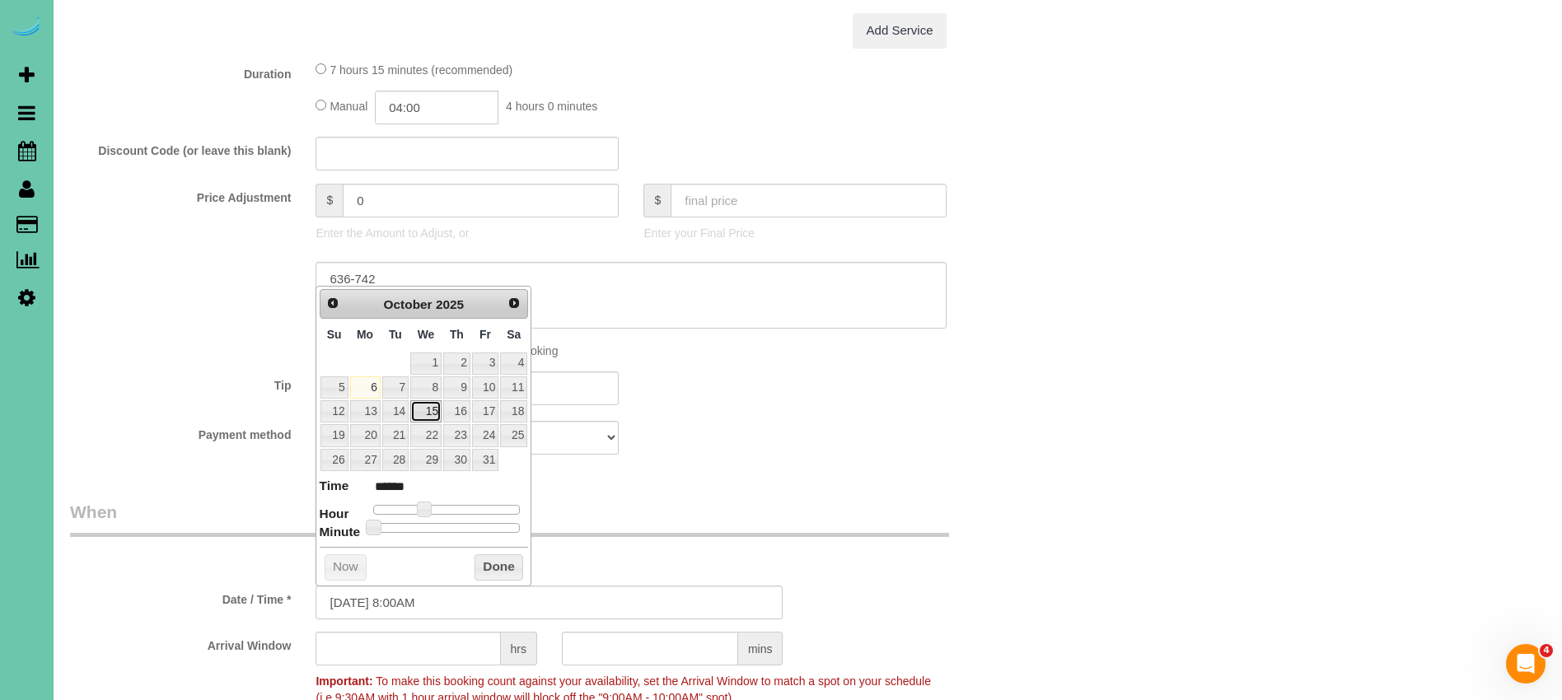
click at [424, 409] on link "15" at bounding box center [425, 411] width 31 height 22
type input "[DATE] 8:00AM"
click at [491, 568] on button "Done" at bounding box center [498, 567] width 49 height 26
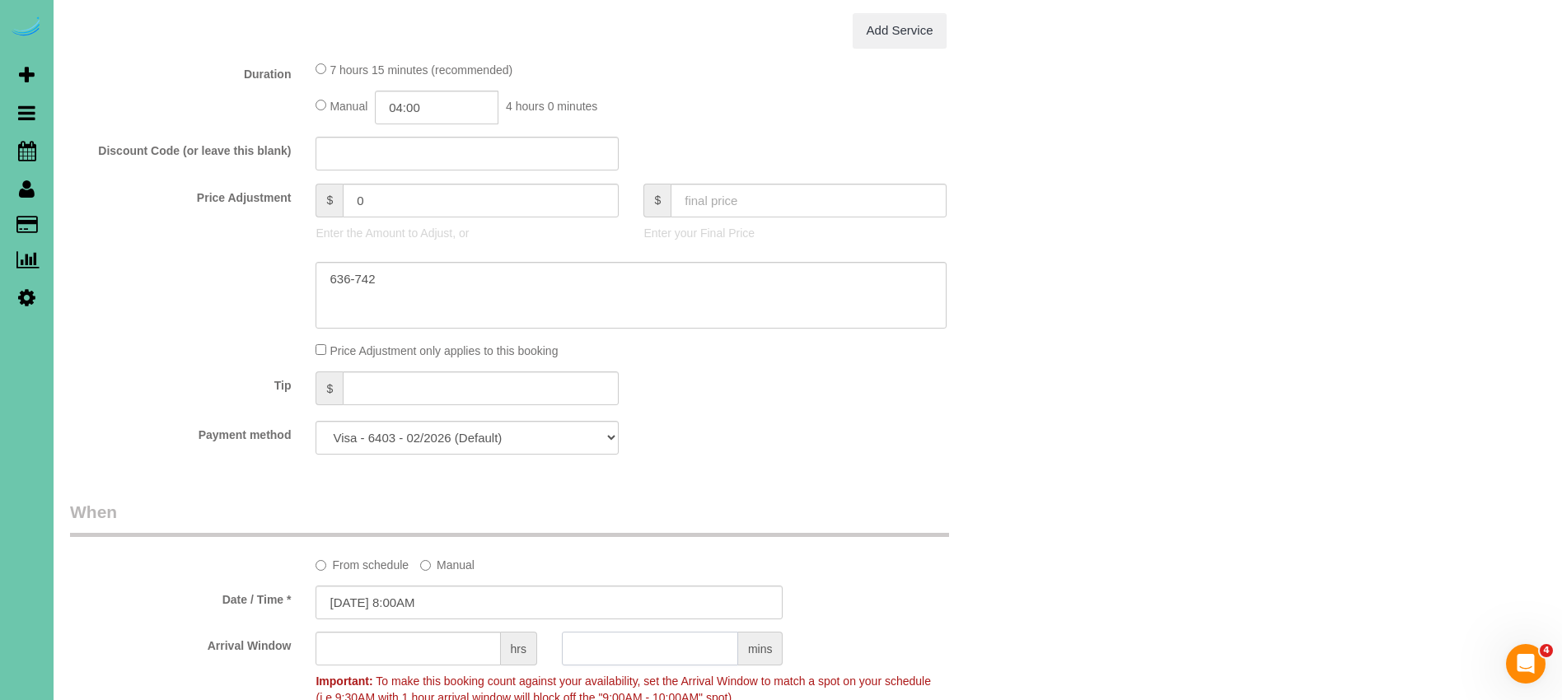
click at [671, 660] on input "text" at bounding box center [650, 649] width 176 height 34
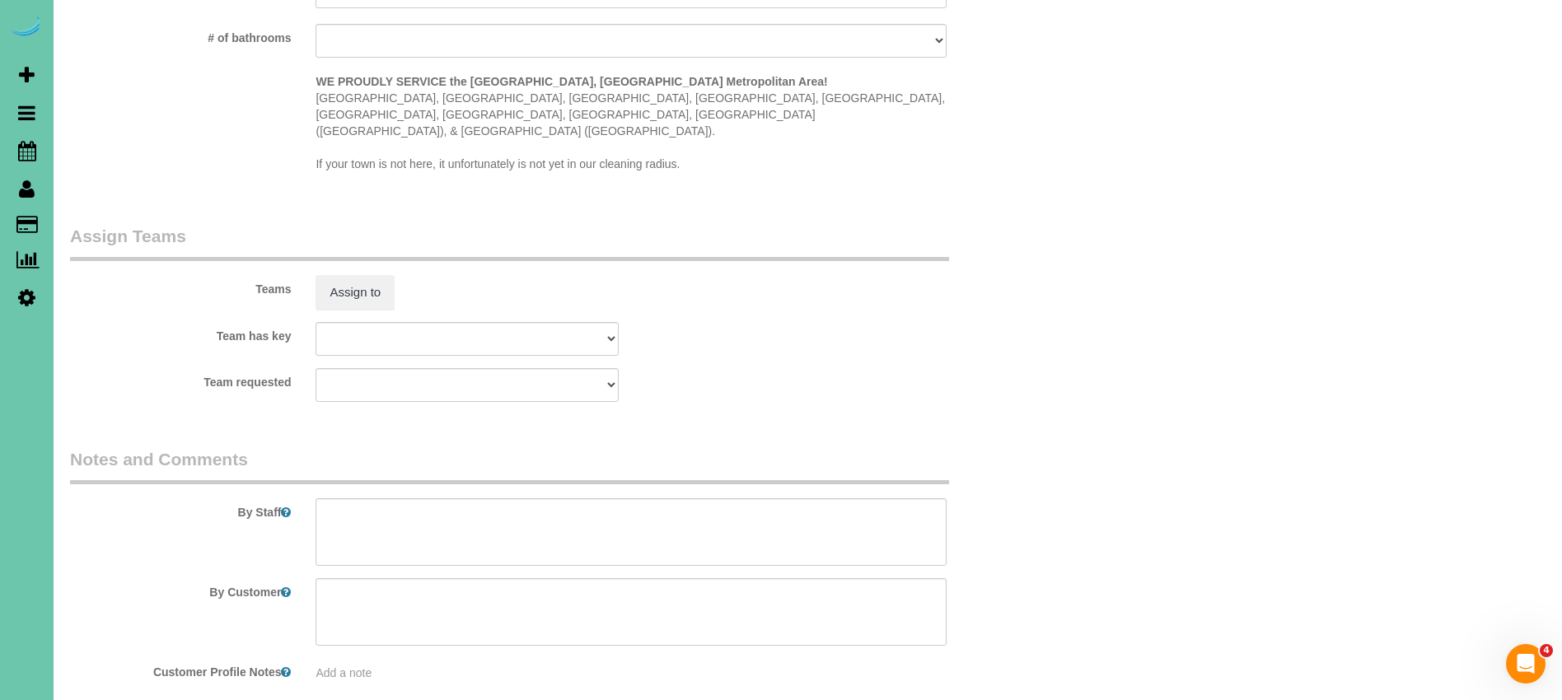
scroll to position [1675, 0]
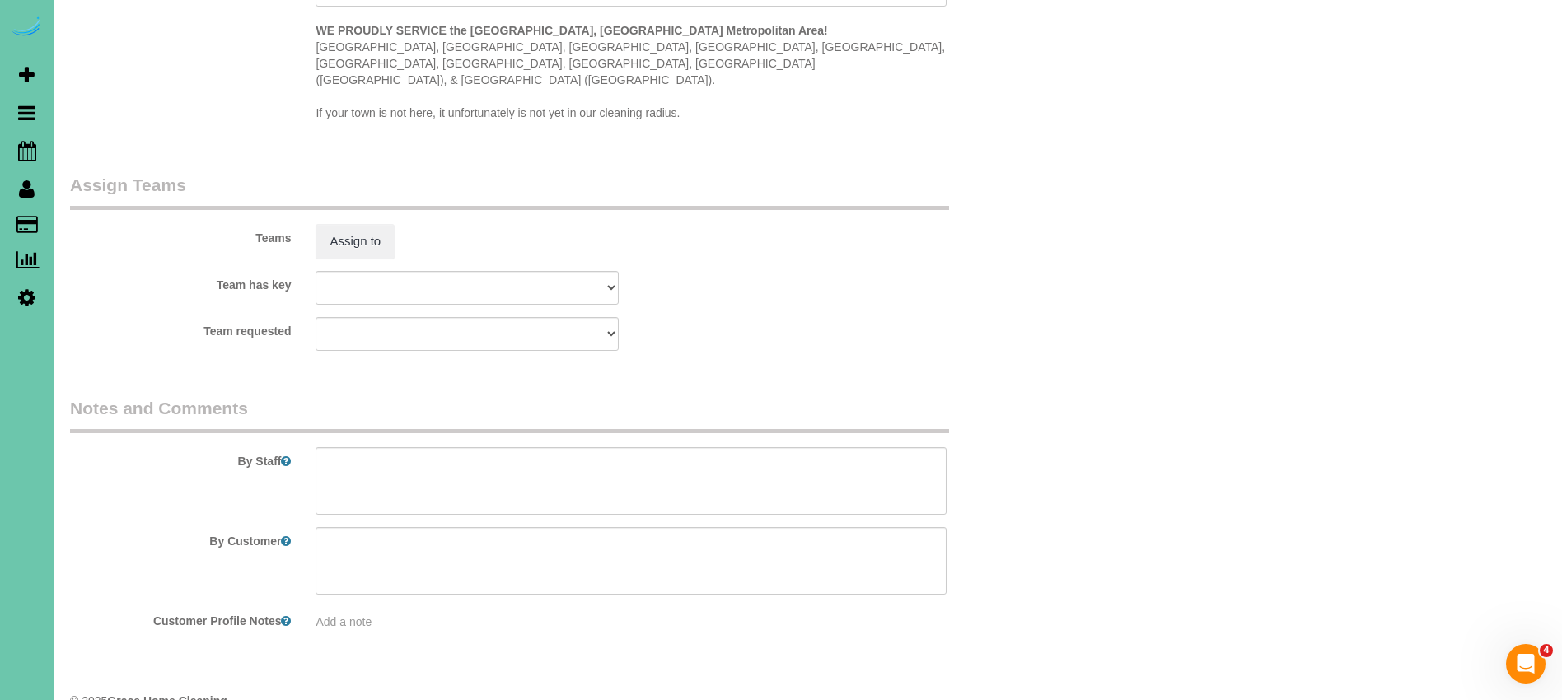
type input "30"
click at [395, 471] on textarea at bounding box center [630, 481] width 631 height 68
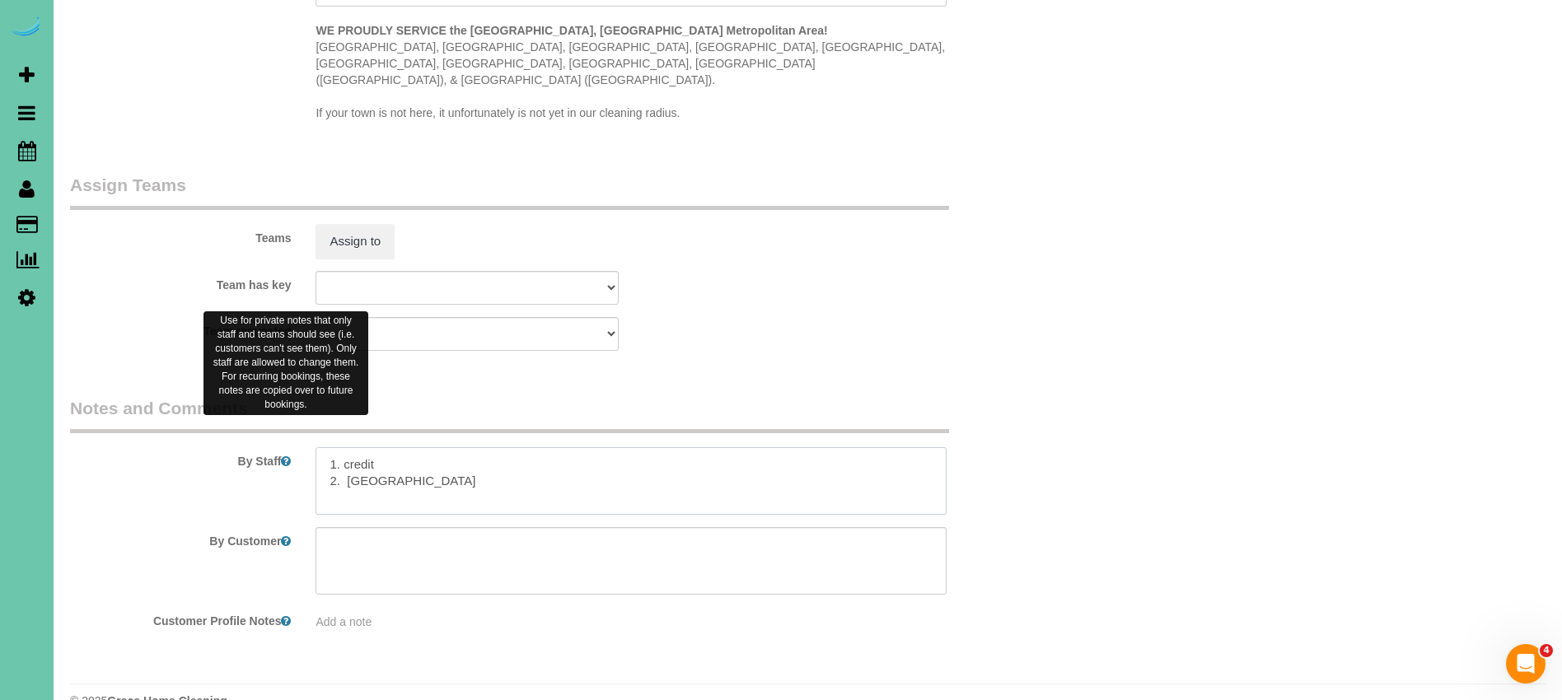
drag, startPoint x: 412, startPoint y: 453, endPoint x: 284, endPoint y: 425, distance: 130.7
click at [284, 425] on div "By Staff" at bounding box center [549, 455] width 983 height 119
paste textarea "2. GC: 2369"
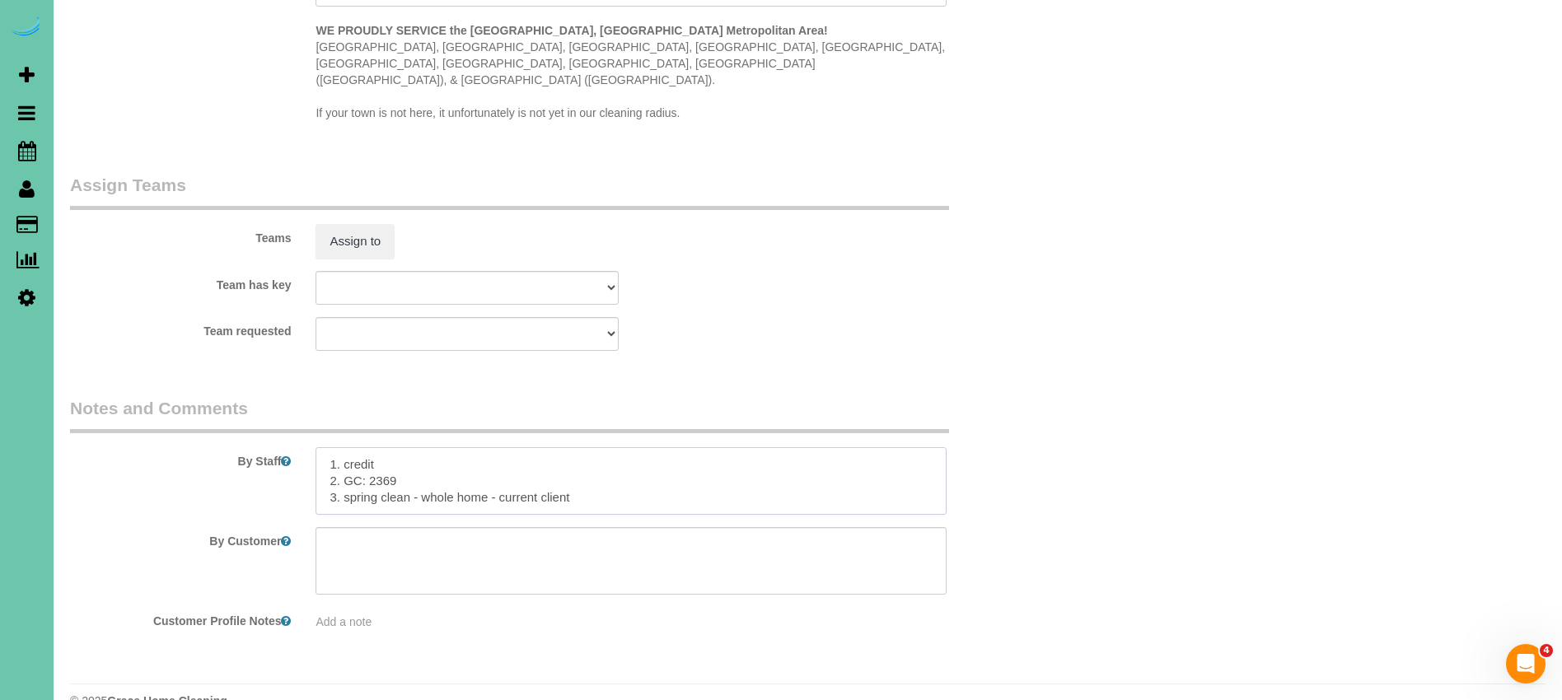
scroll to position [7, 0]
click at [635, 458] on textarea at bounding box center [630, 481] width 631 height 68
click at [444, 472] on textarea at bounding box center [630, 481] width 631 height 68
paste textarea "CLEANING DESCRIPTION Dirt level 5-10 *Use extension duster for high or hard-to-…"
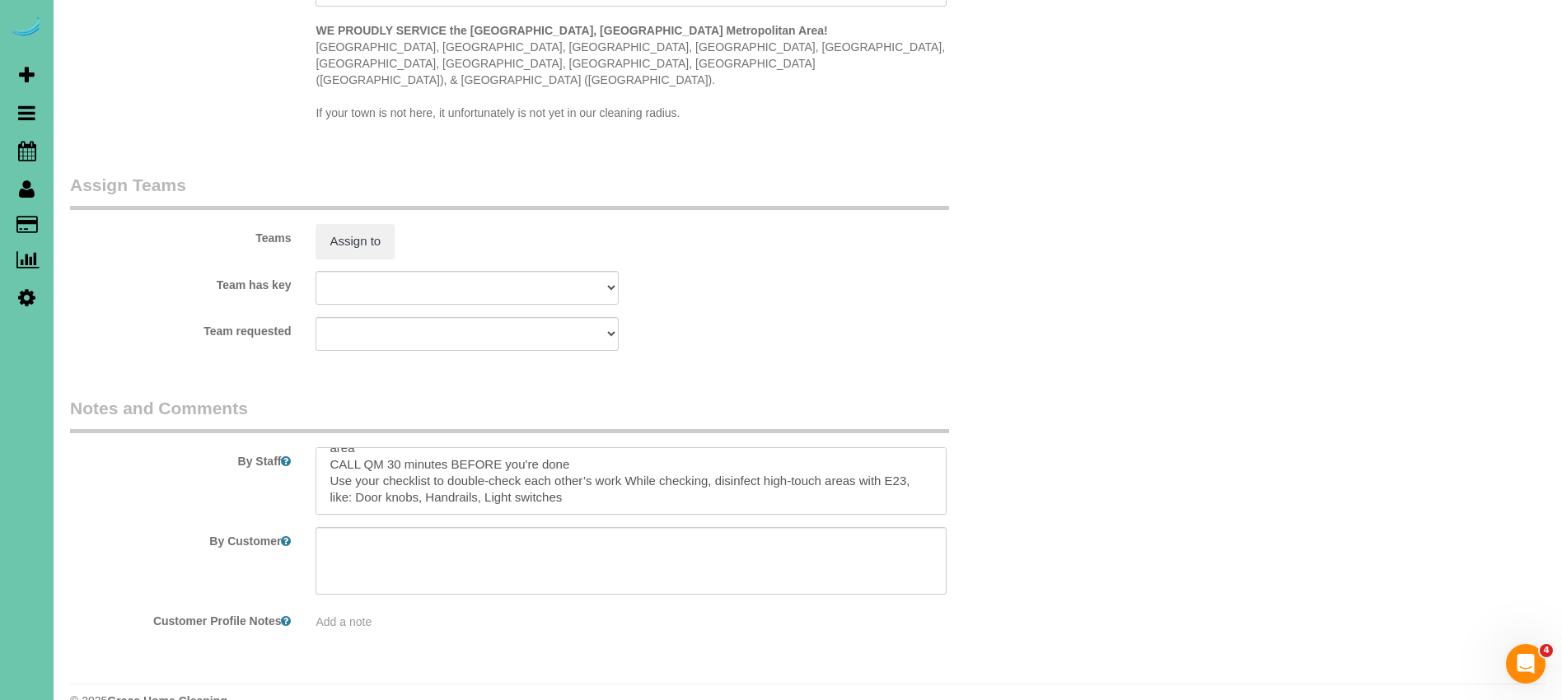
scroll to position [296, 0]
click at [341, 465] on textarea at bounding box center [630, 481] width 631 height 68
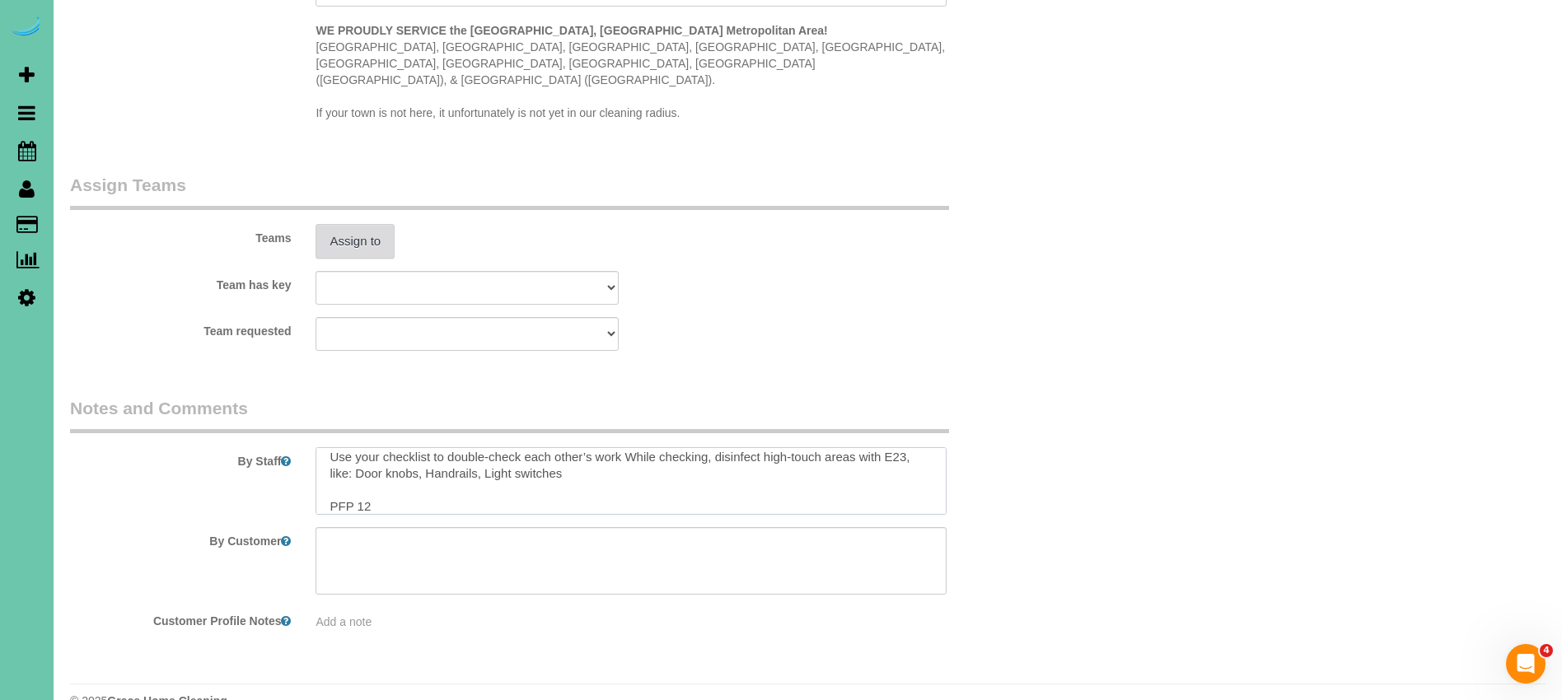
type textarea "1. credit 2. GC: 2369 3. spring clean - whole home - current client upgraded to…"
click at [343, 224] on button "Assign to" at bounding box center [354, 241] width 79 height 35
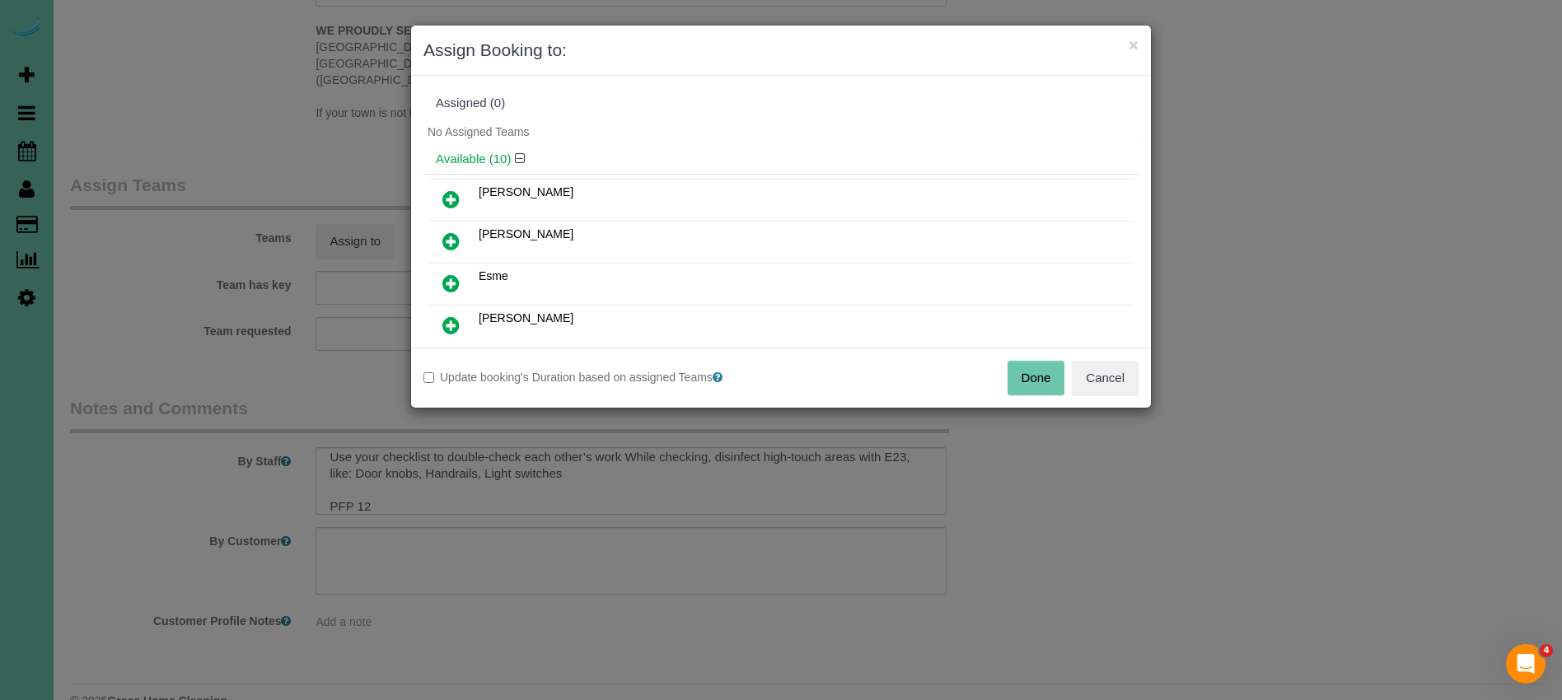
click at [443, 235] on icon at bounding box center [450, 241] width 17 height 20
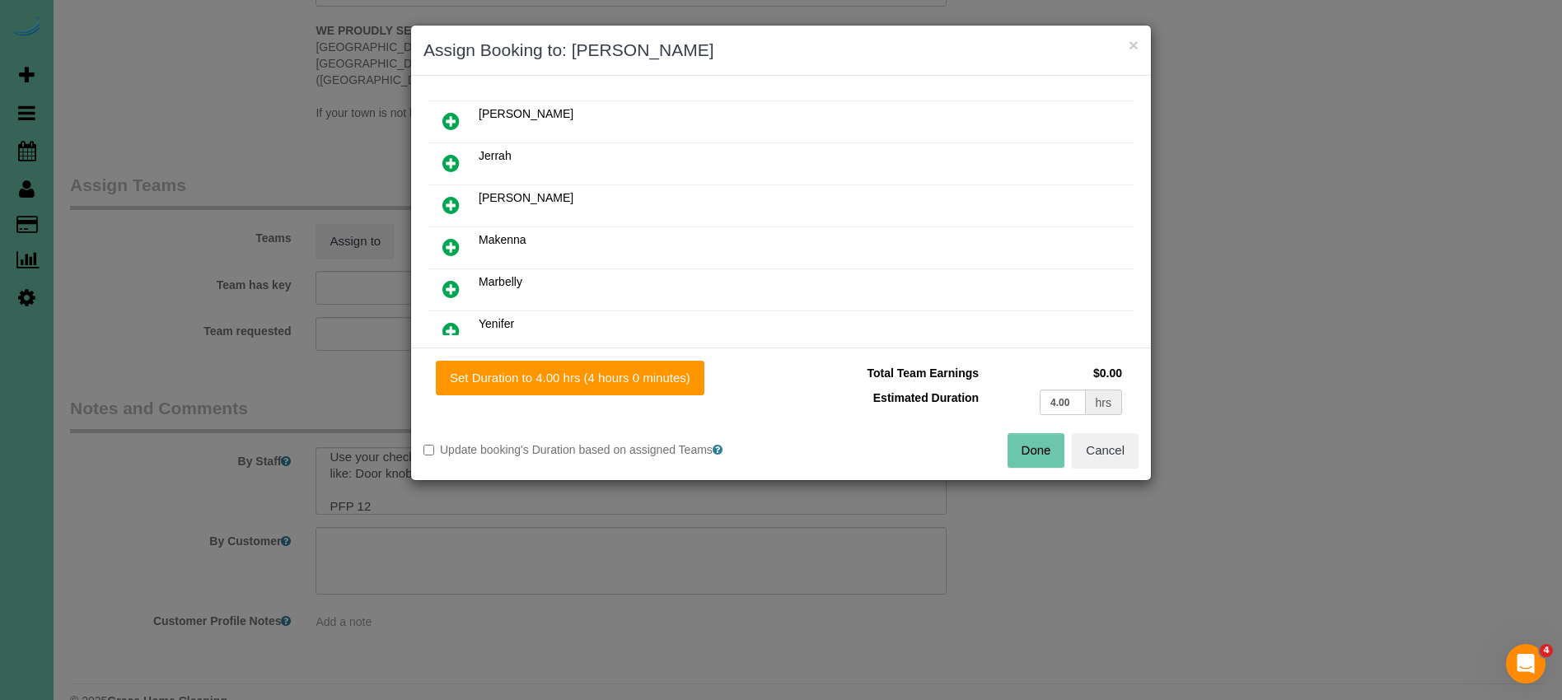
click at [450, 242] on icon at bounding box center [450, 247] width 17 height 20
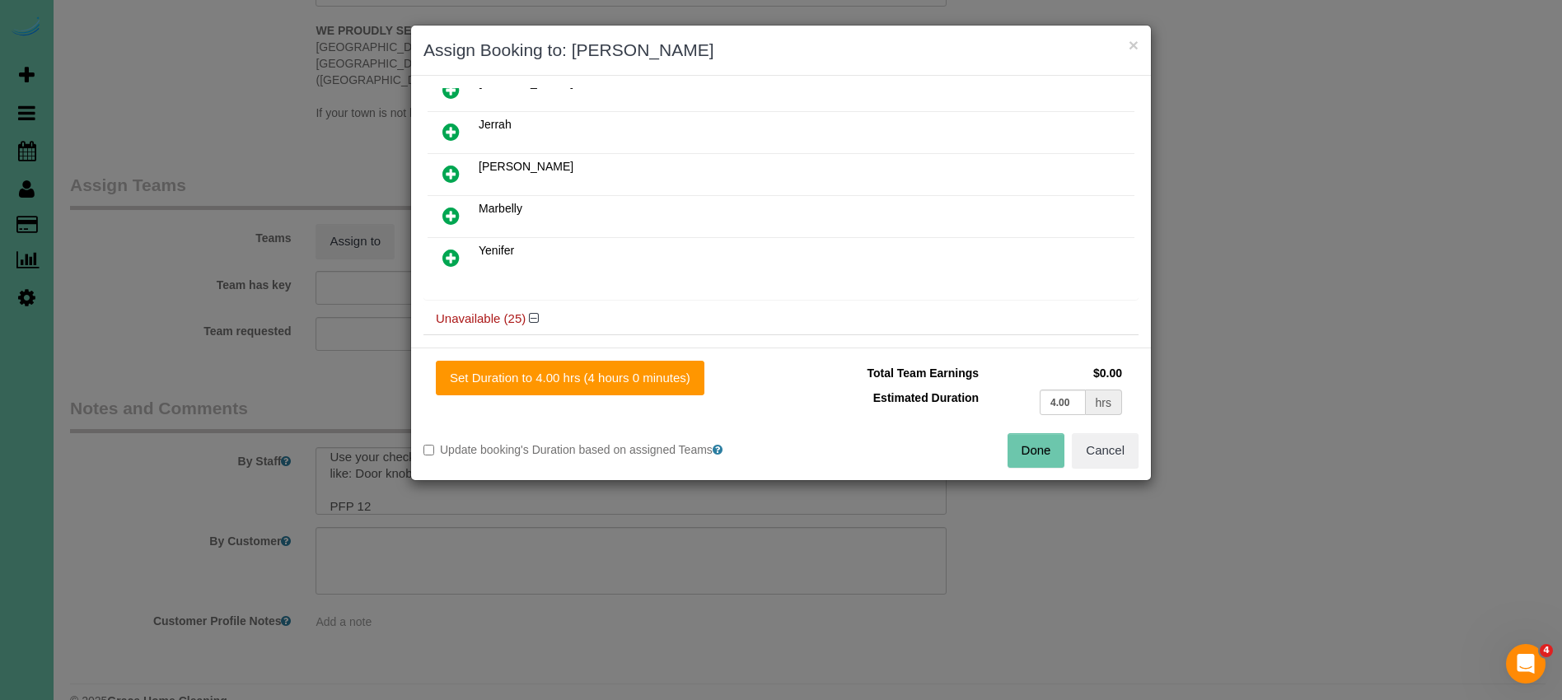
click at [449, 127] on icon at bounding box center [450, 132] width 17 height 20
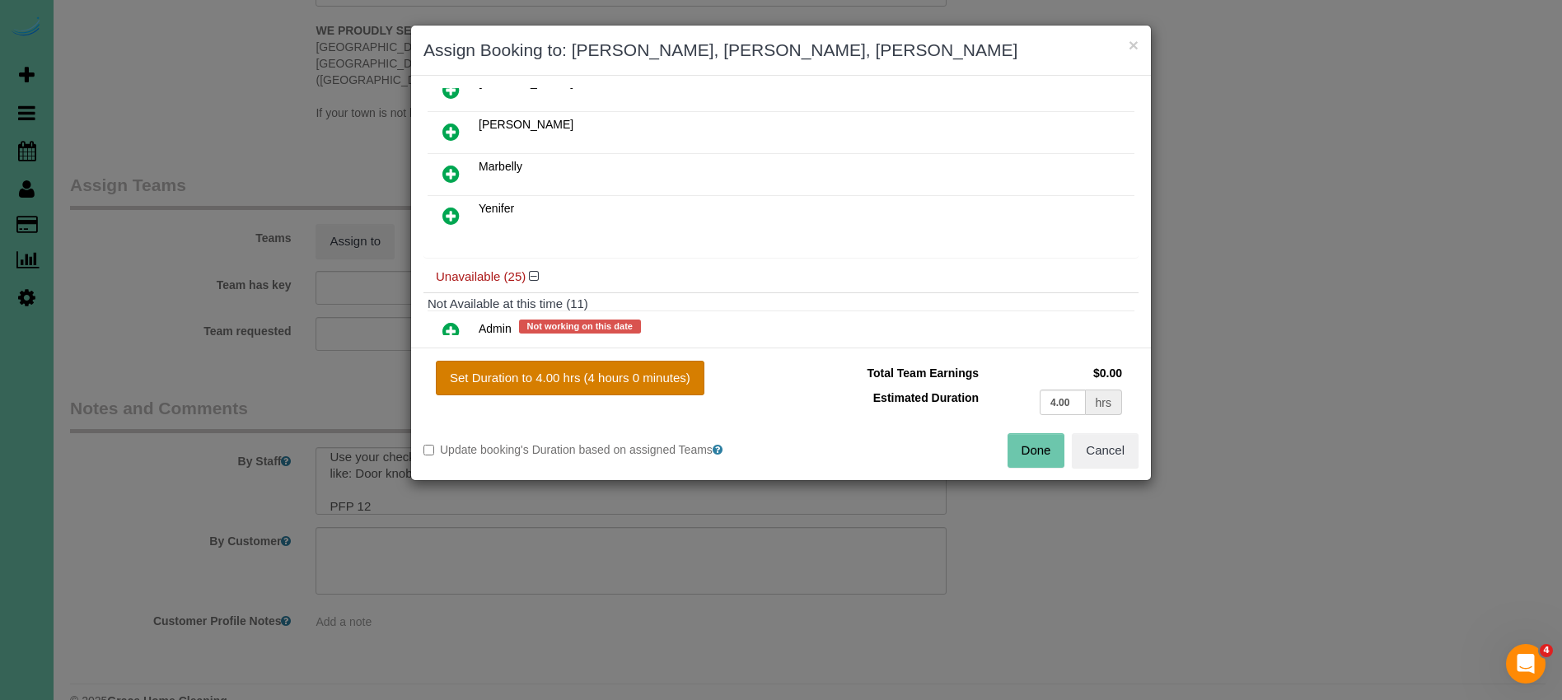
drag, startPoint x: 612, startPoint y: 371, endPoint x: 755, endPoint y: 407, distance: 147.6
click at [612, 371] on button "Set Duration to 4.00 hrs (4 hours 0 minutes)" at bounding box center [570, 378] width 269 height 35
type input "4.00"
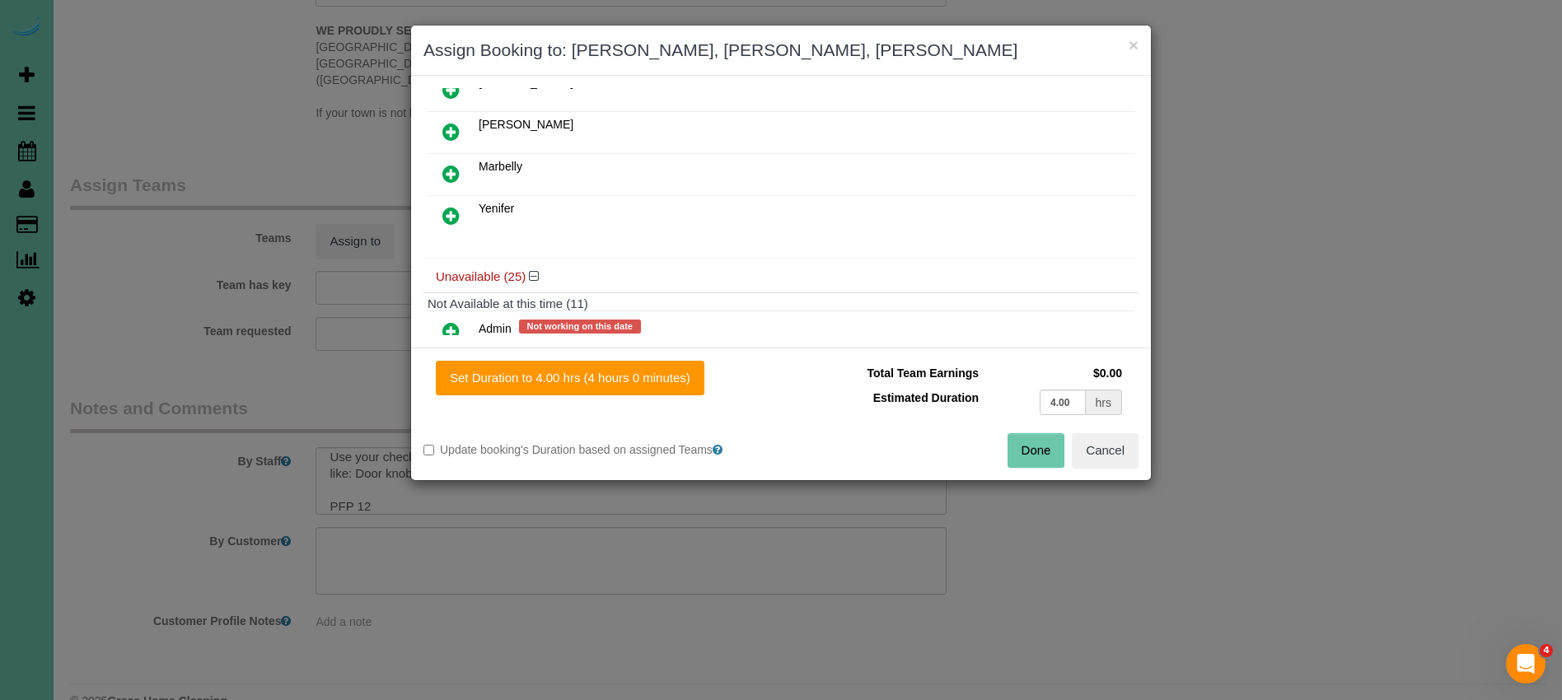
drag, startPoint x: 1022, startPoint y: 448, endPoint x: 759, endPoint y: 381, distance: 272.1
click at [1022, 448] on button "Done" at bounding box center [1036, 450] width 58 height 35
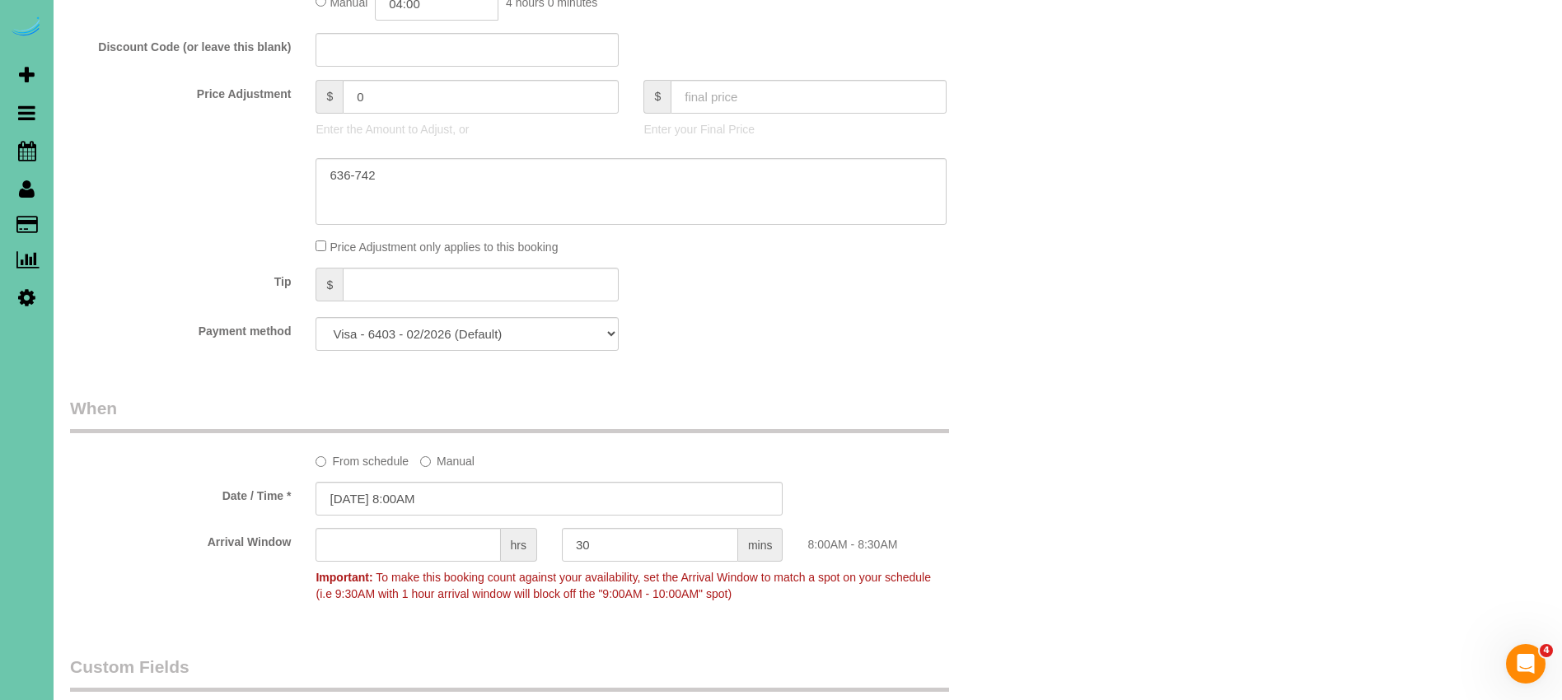
scroll to position [909, 0]
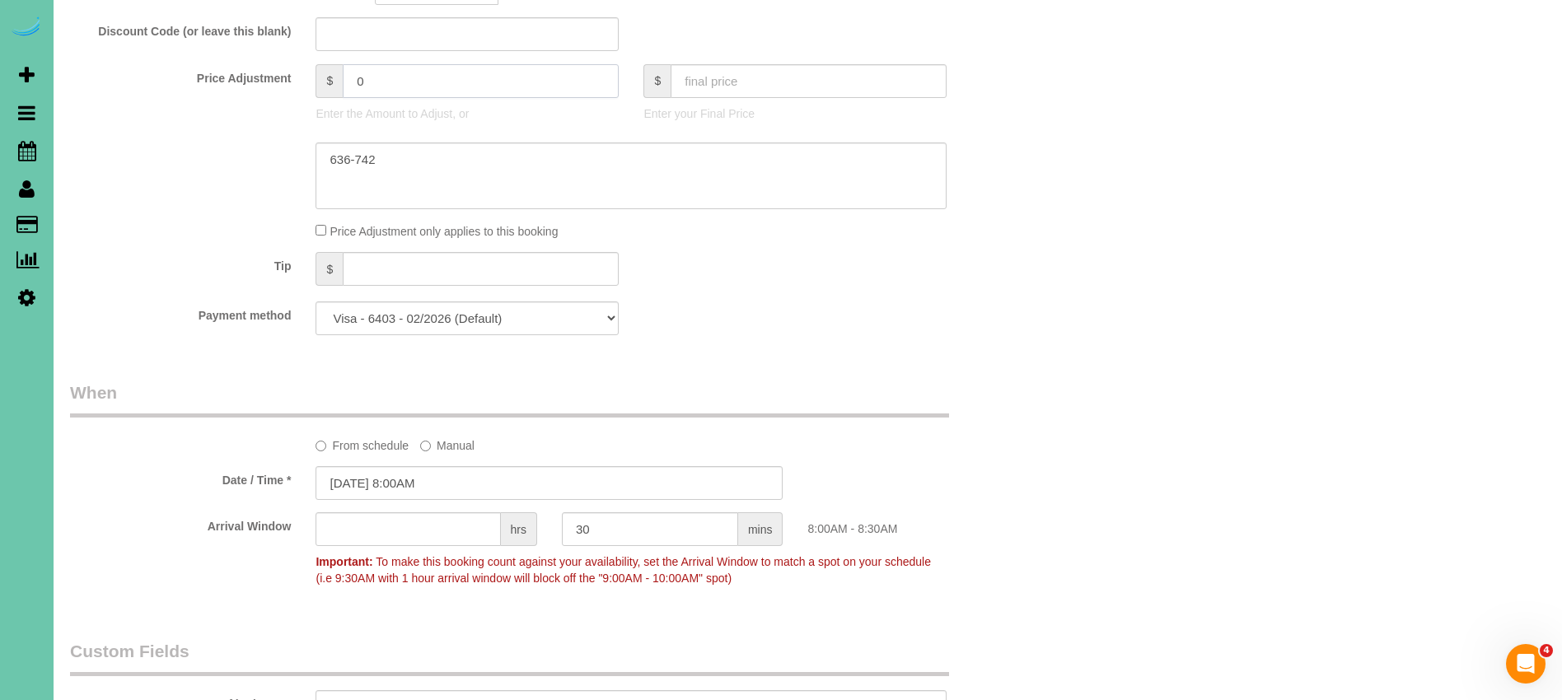
drag, startPoint x: 386, startPoint y: 82, endPoint x: 320, endPoint y: 85, distance: 66.8
click at [320, 85] on div "$ 0" at bounding box center [466, 81] width 303 height 34
type input "271"
click at [884, 319] on div "Payment method Visa - 7069 - 09/2025 Visa - 6403 - 02/2026 (Default) Add Credit…" at bounding box center [549, 318] width 983 height 34
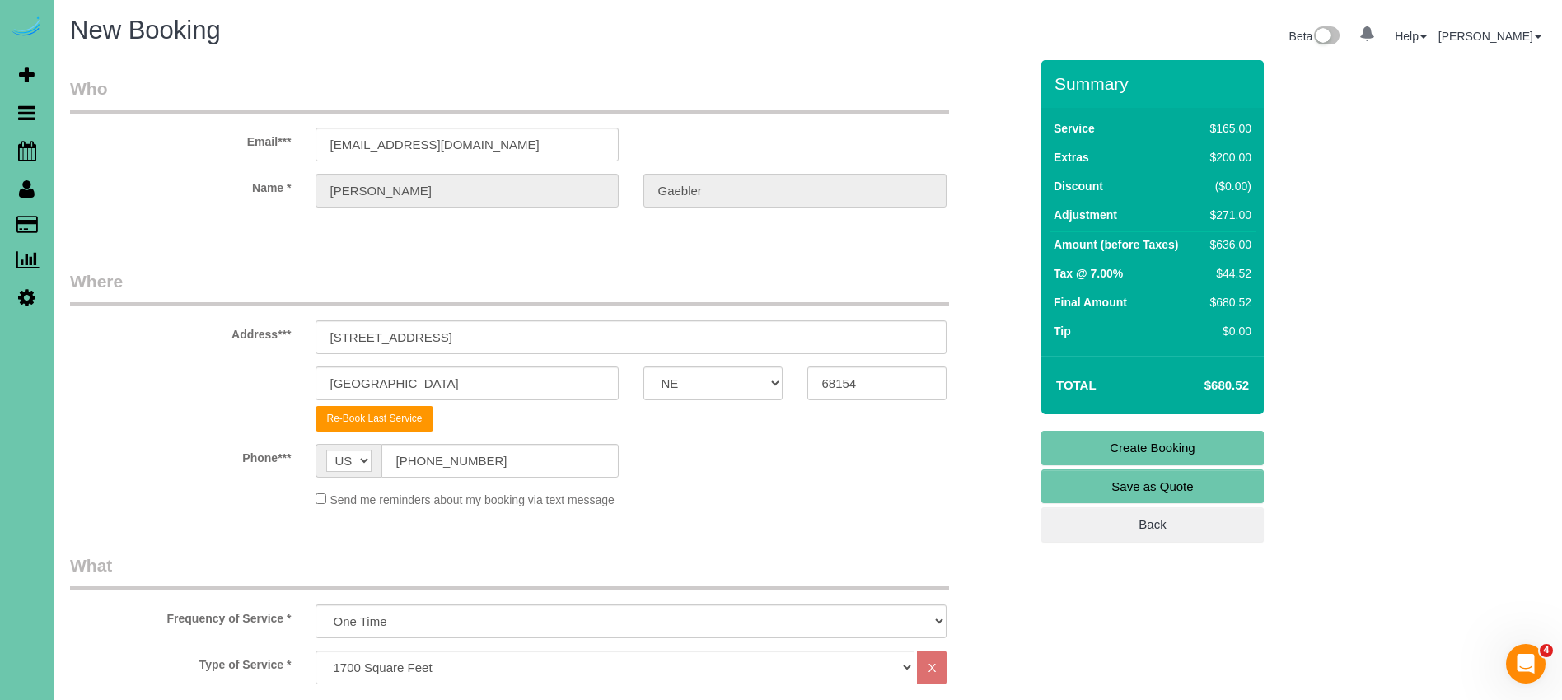
click at [1141, 445] on link "Create Booking" at bounding box center [1152, 448] width 222 height 35
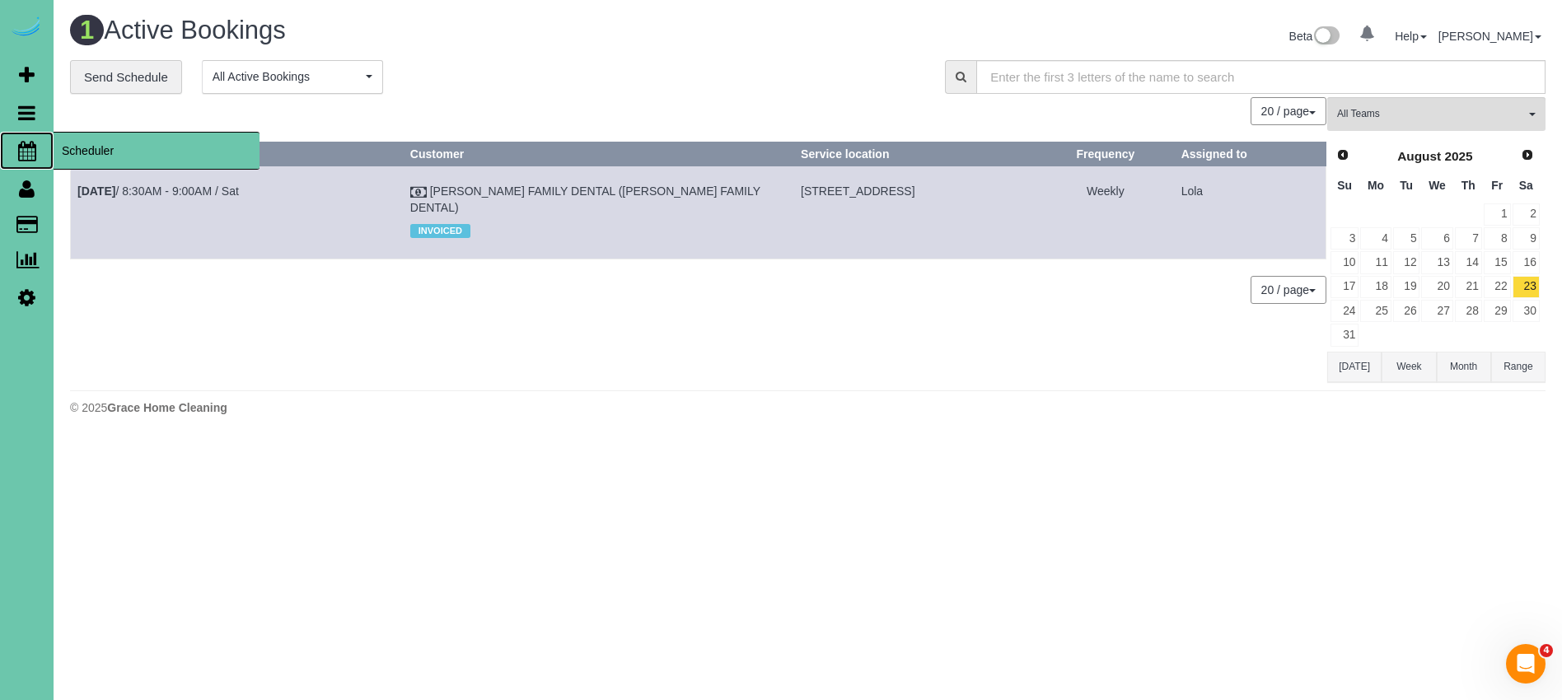
drag, startPoint x: 130, startPoint y: 152, endPoint x: 110, endPoint y: 149, distance: 20.0
click at [130, 152] on span "Scheduler" at bounding box center [157, 151] width 206 height 38
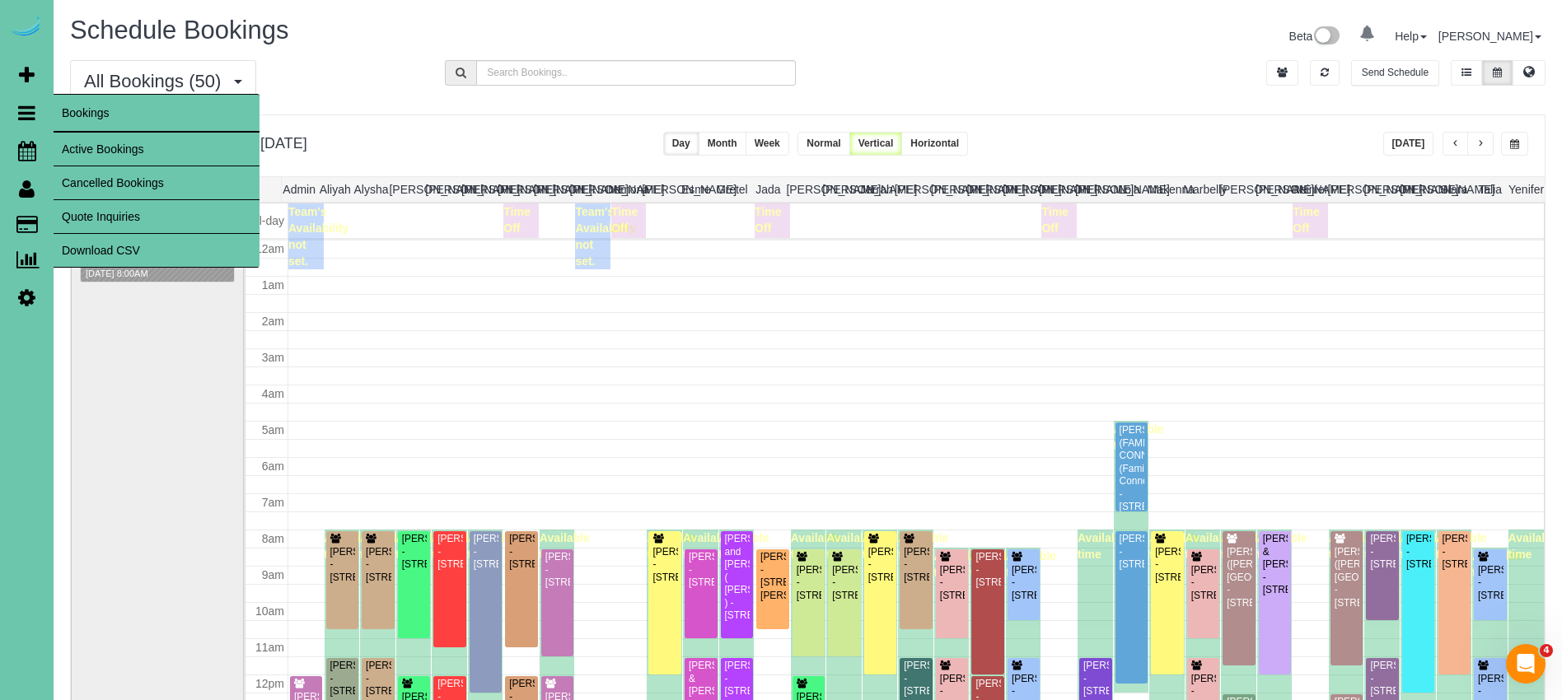
scroll to position [218, 0]
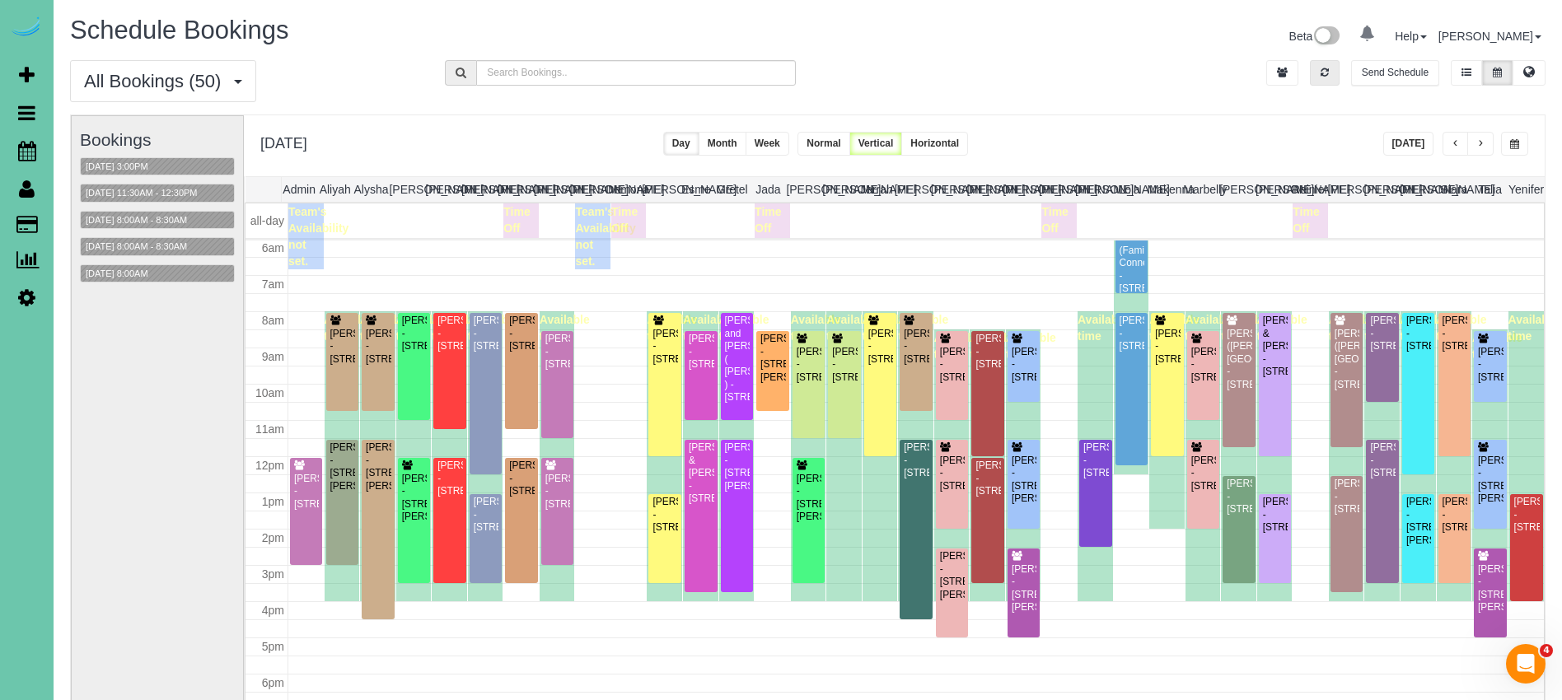
click at [1328, 72] on icon "button" at bounding box center [1324, 73] width 8 height 10
click at [1419, 146] on button "[DATE]" at bounding box center [1408, 144] width 51 height 24
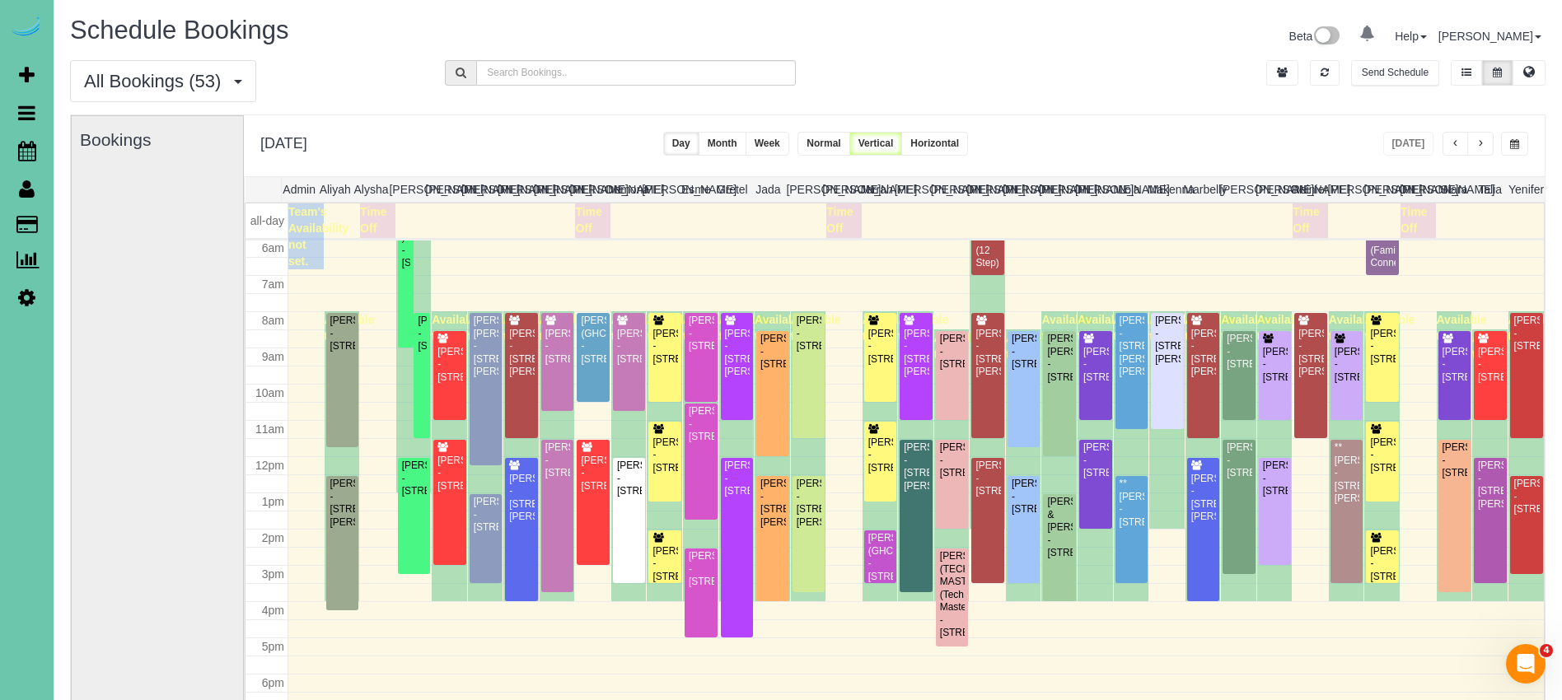
click at [1483, 144] on span "button" at bounding box center [1480, 144] width 8 height 10
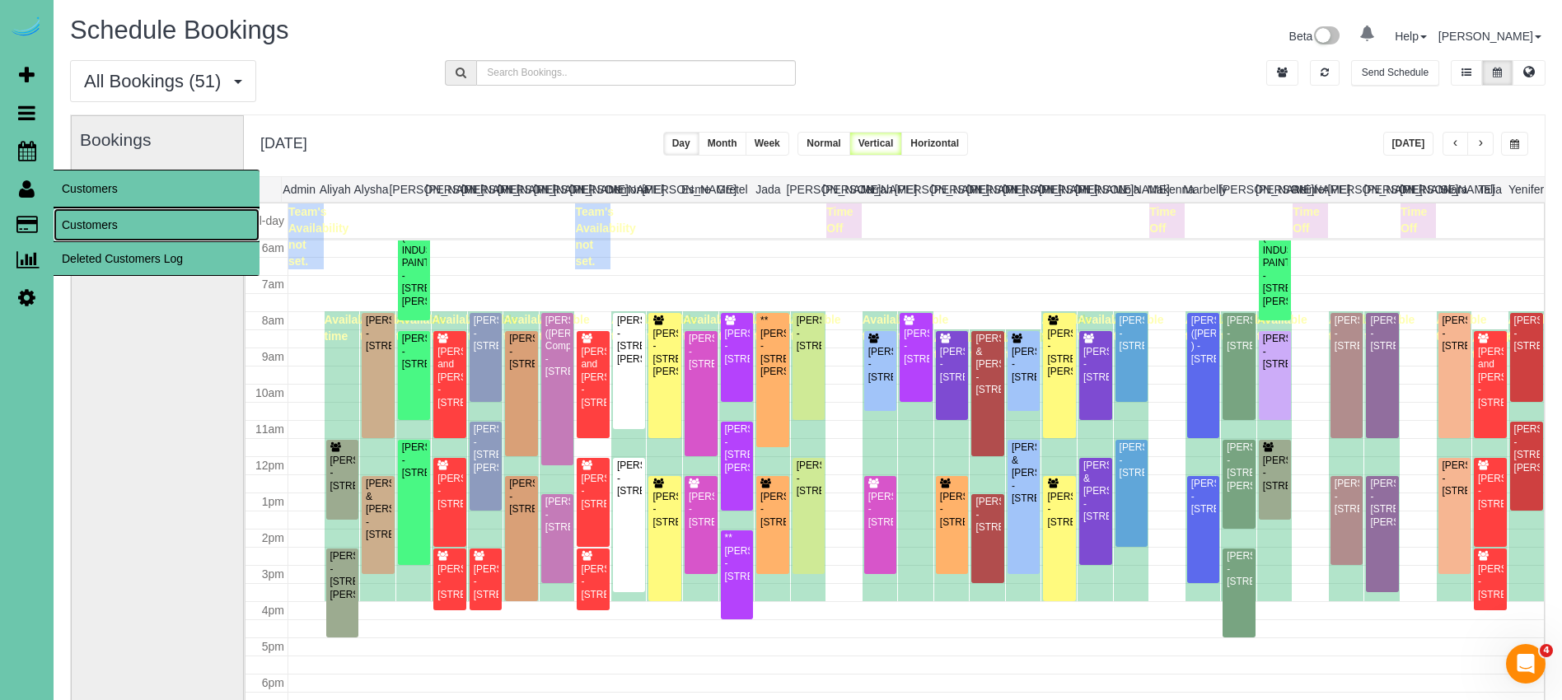
click at [107, 220] on link "Customers" at bounding box center [157, 224] width 206 height 33
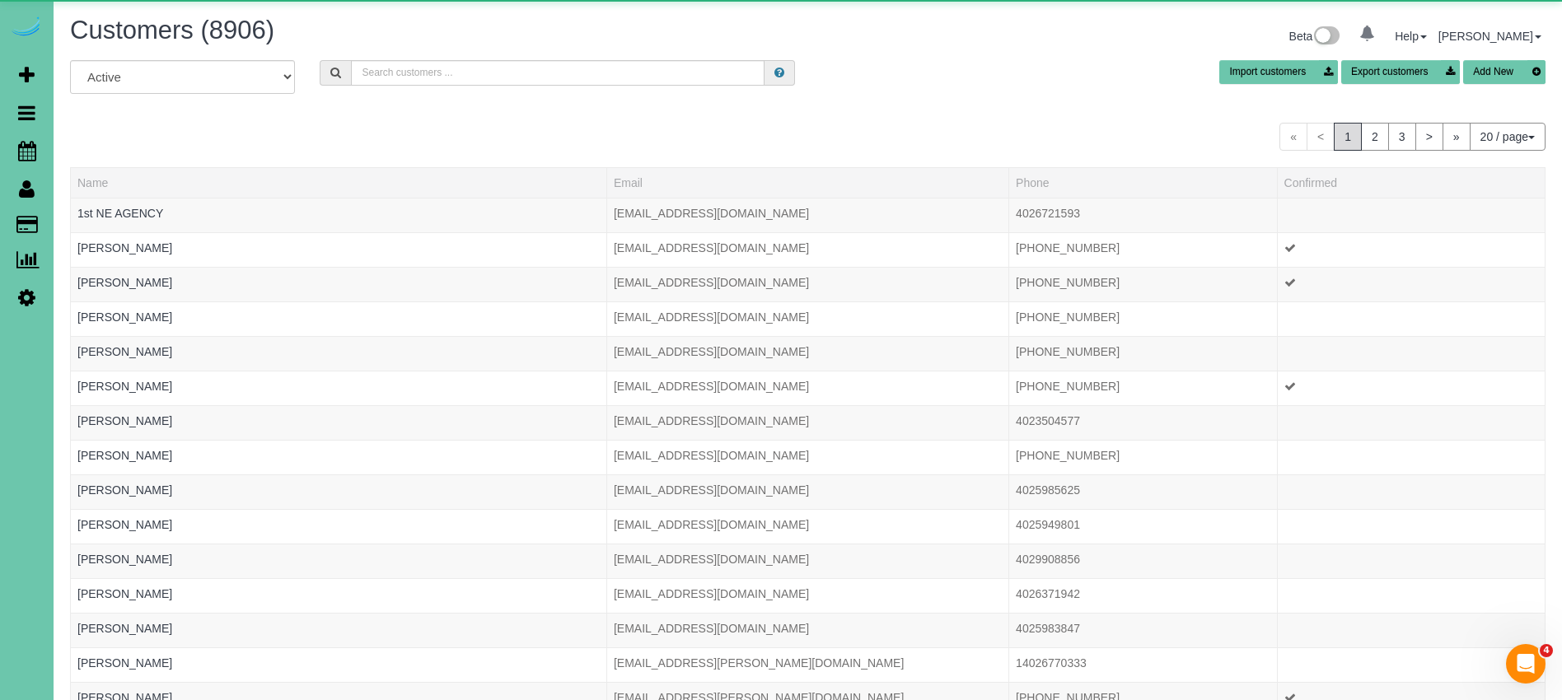
drag, startPoint x: 534, startPoint y: 91, endPoint x: 521, endPoint y: 82, distance: 15.3
click at [530, 89] on div "All Active Archived Import customers Export customers Add New" at bounding box center [808, 83] width 1500 height 46
click at [521, 82] on input "text" at bounding box center [557, 73] width 413 height 26
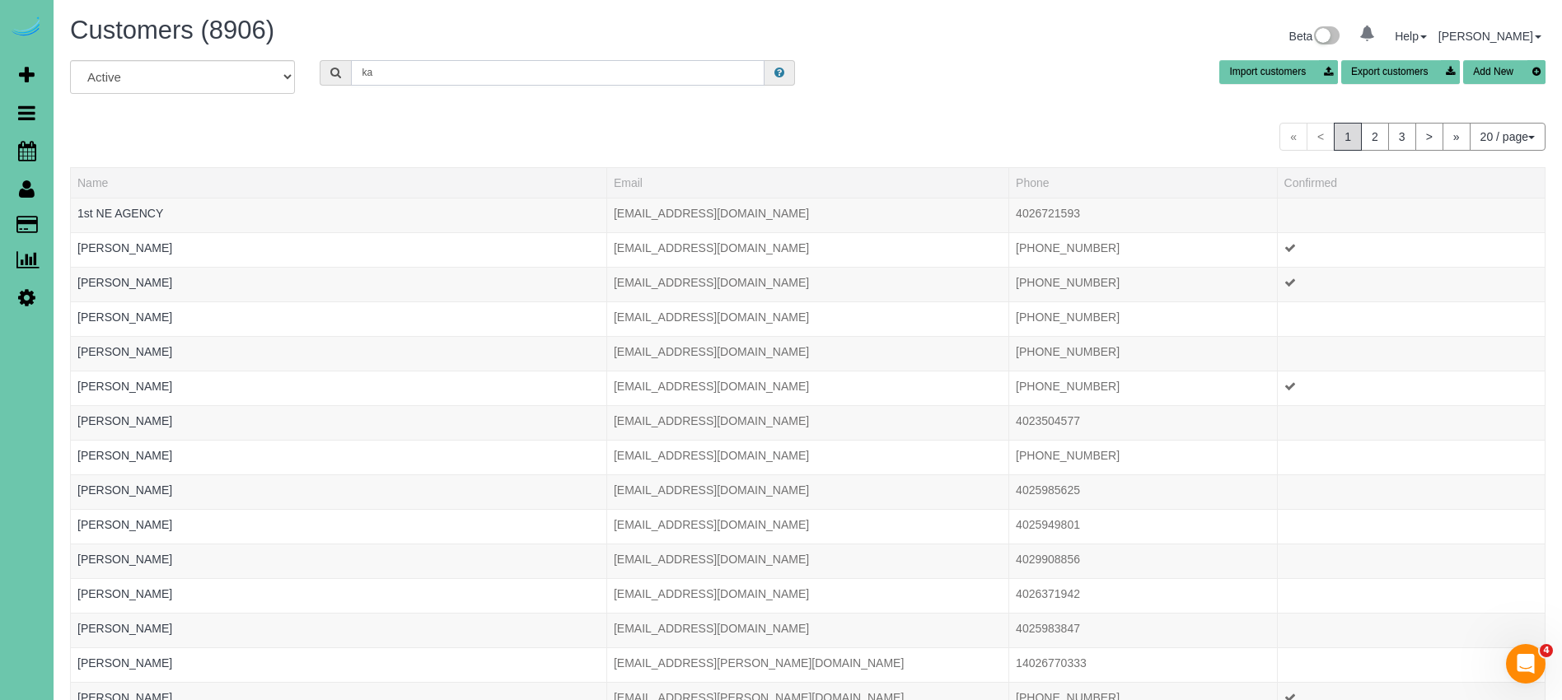
type input "k"
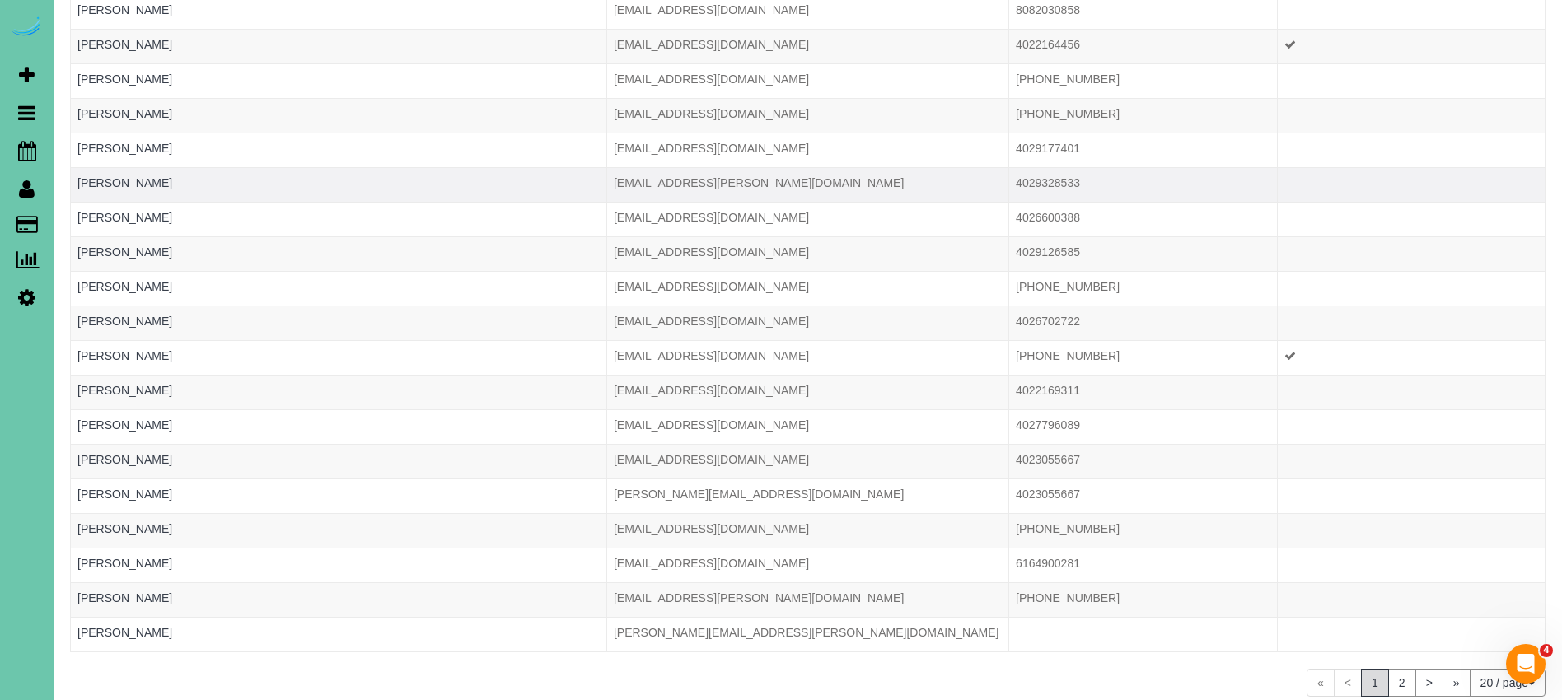
scroll to position [245, 0]
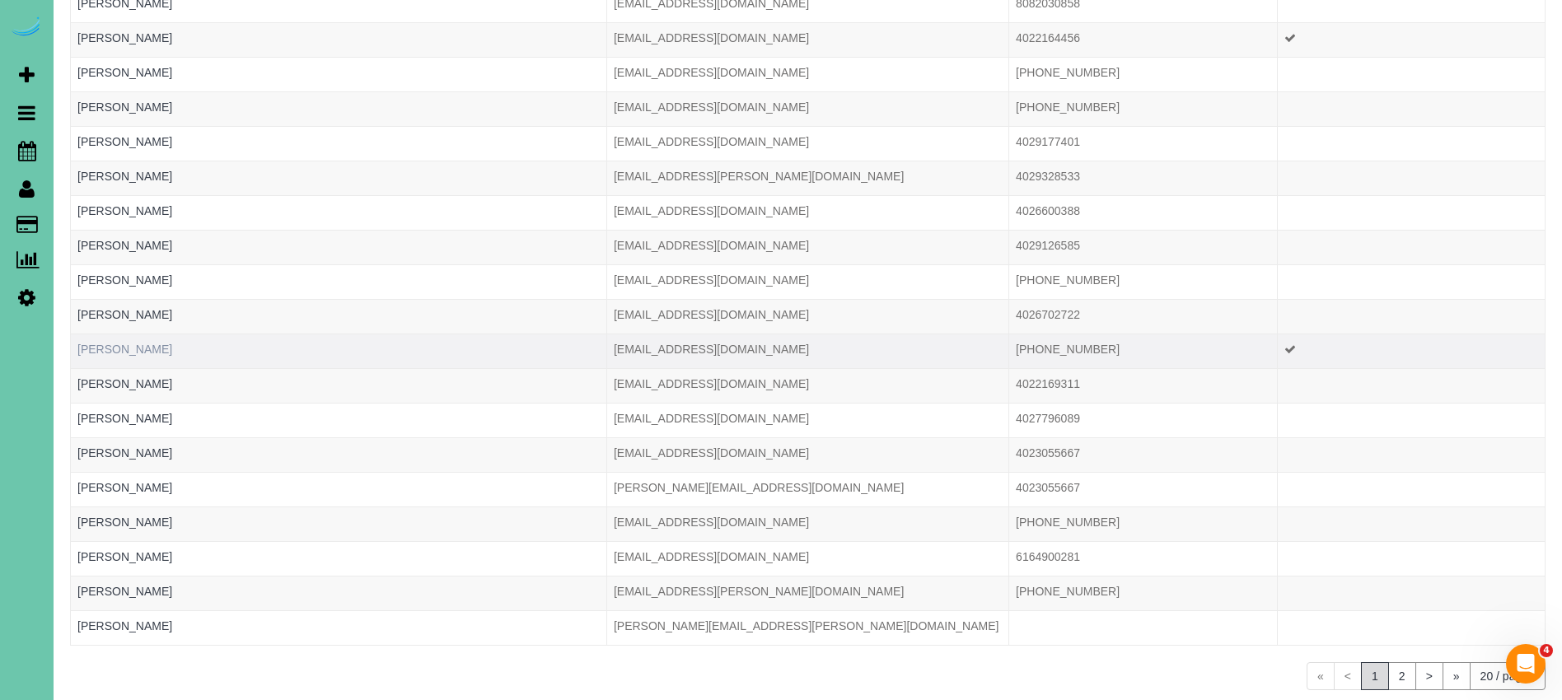
type input "jackie"
click at [107, 353] on link "Jackie Roth" at bounding box center [124, 349] width 95 height 13
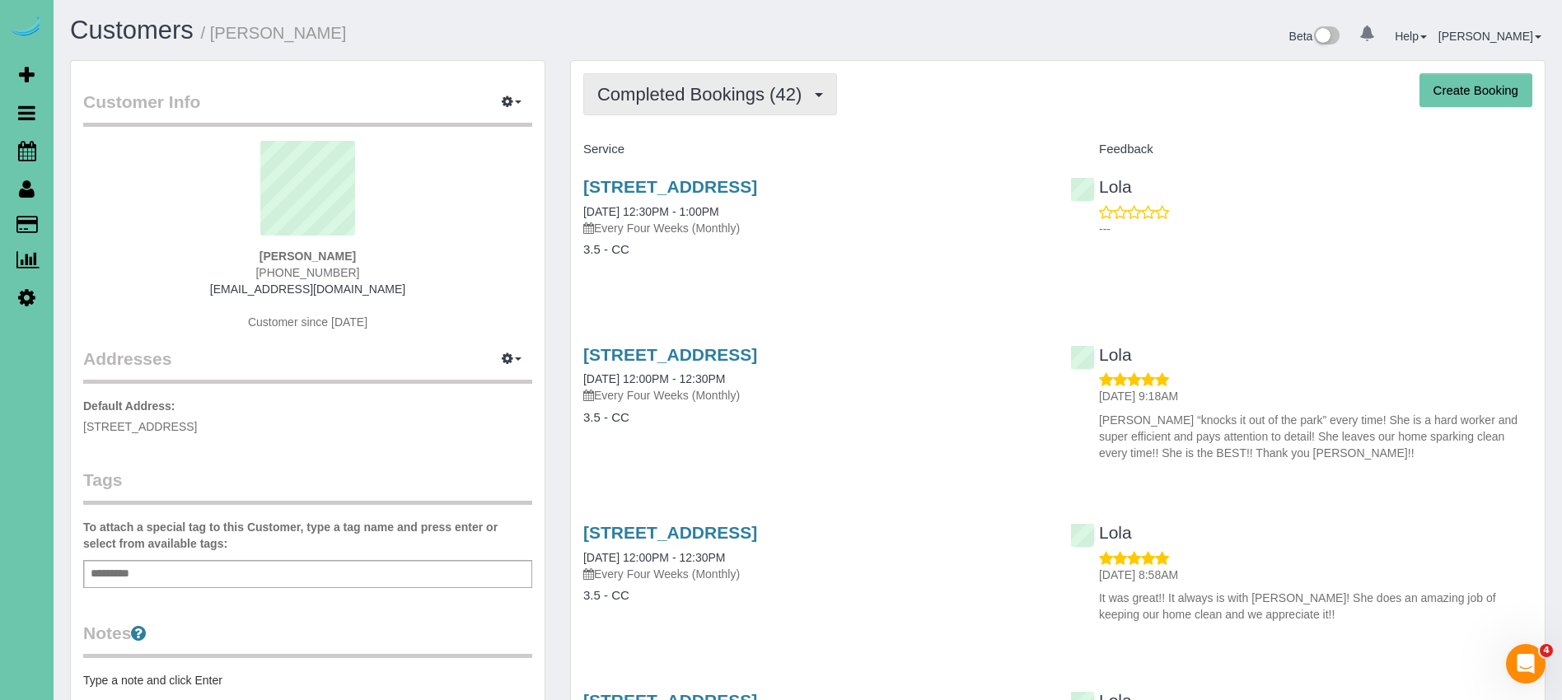
click at [724, 100] on span "Completed Bookings (42)" at bounding box center [703, 94] width 213 height 21
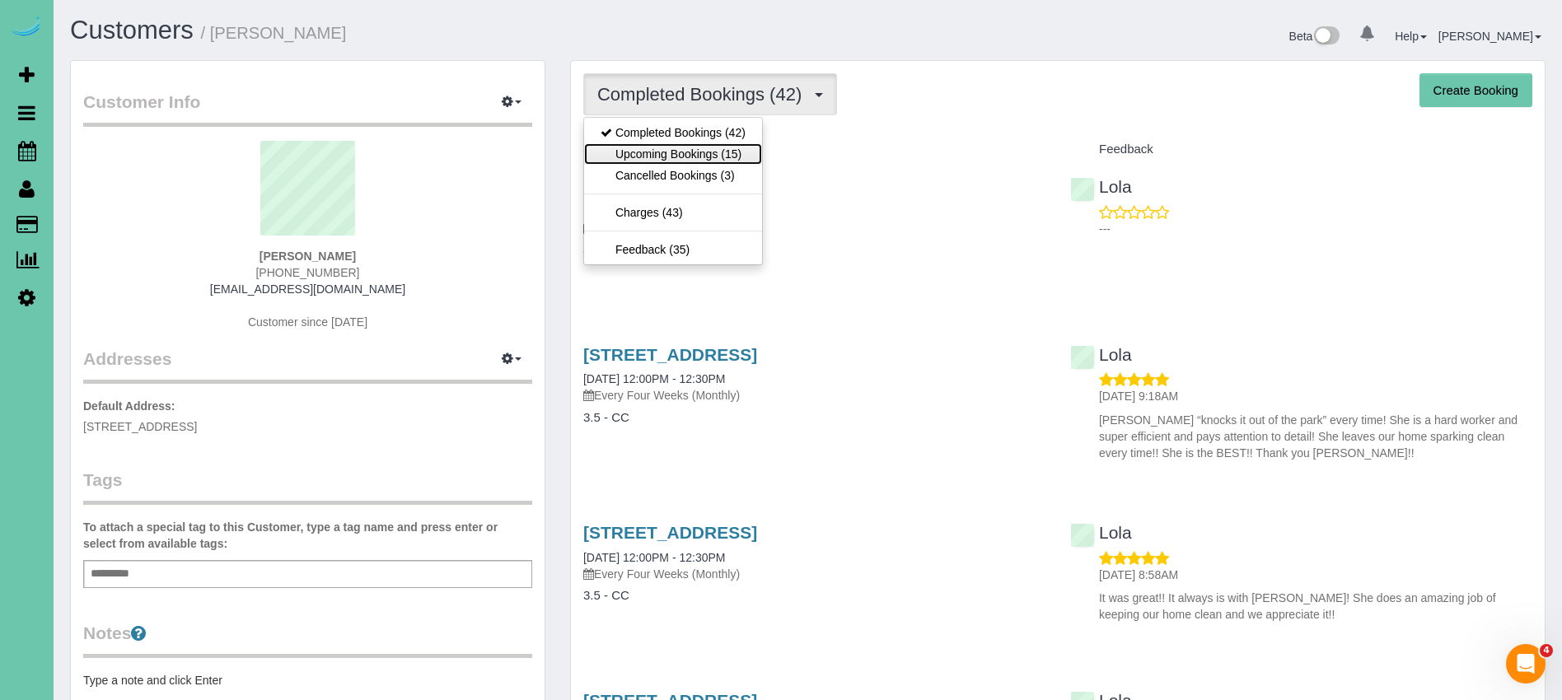
click at [652, 155] on link "Upcoming Bookings (15)" at bounding box center [673, 153] width 178 height 21
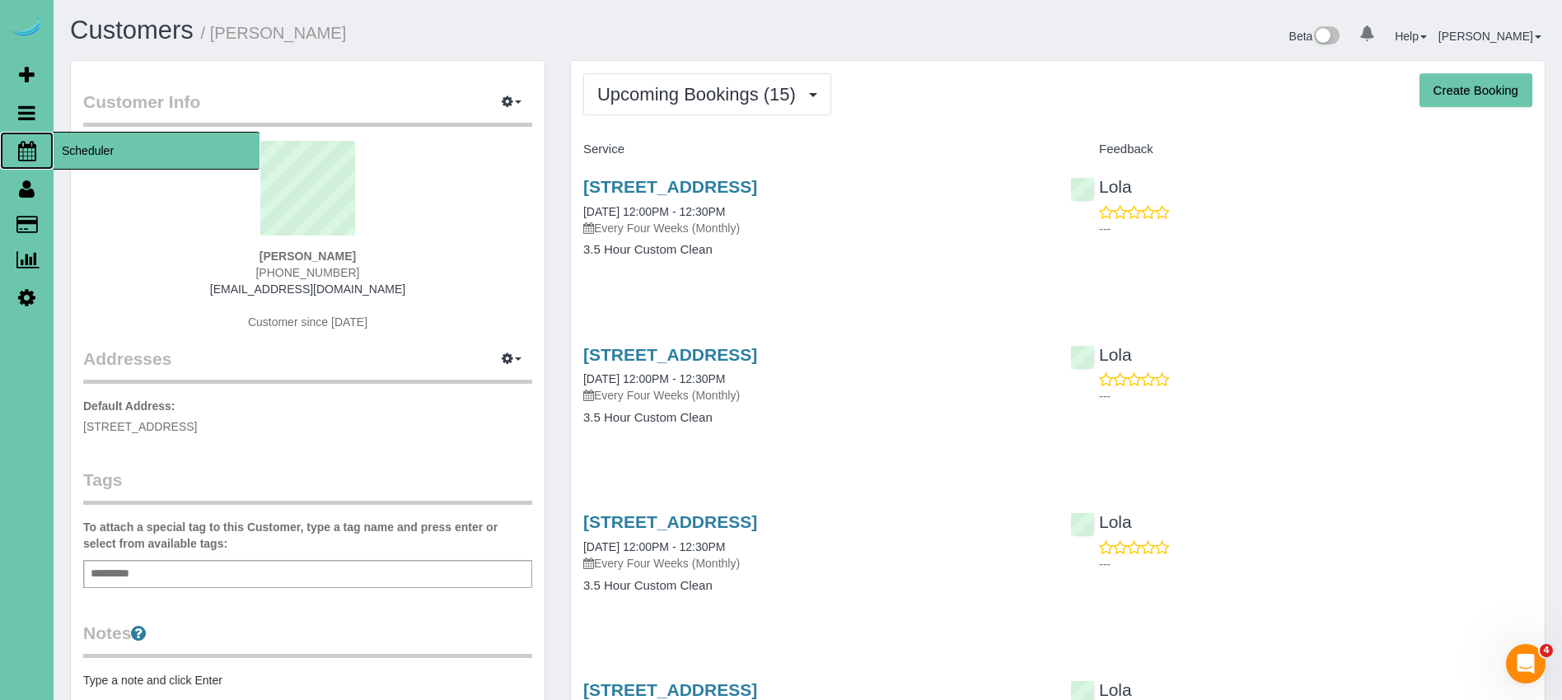
click at [135, 150] on span "Scheduler" at bounding box center [157, 151] width 206 height 38
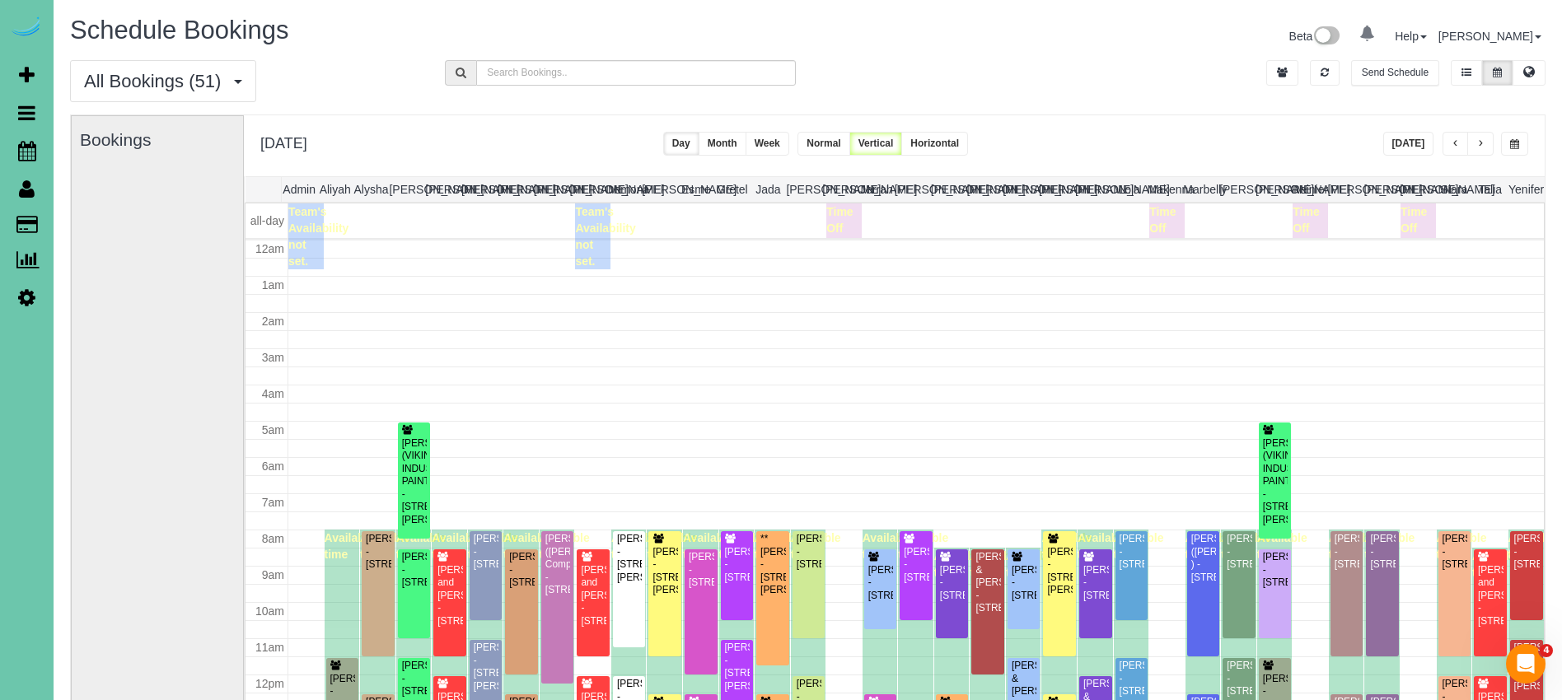
scroll to position [218, 0]
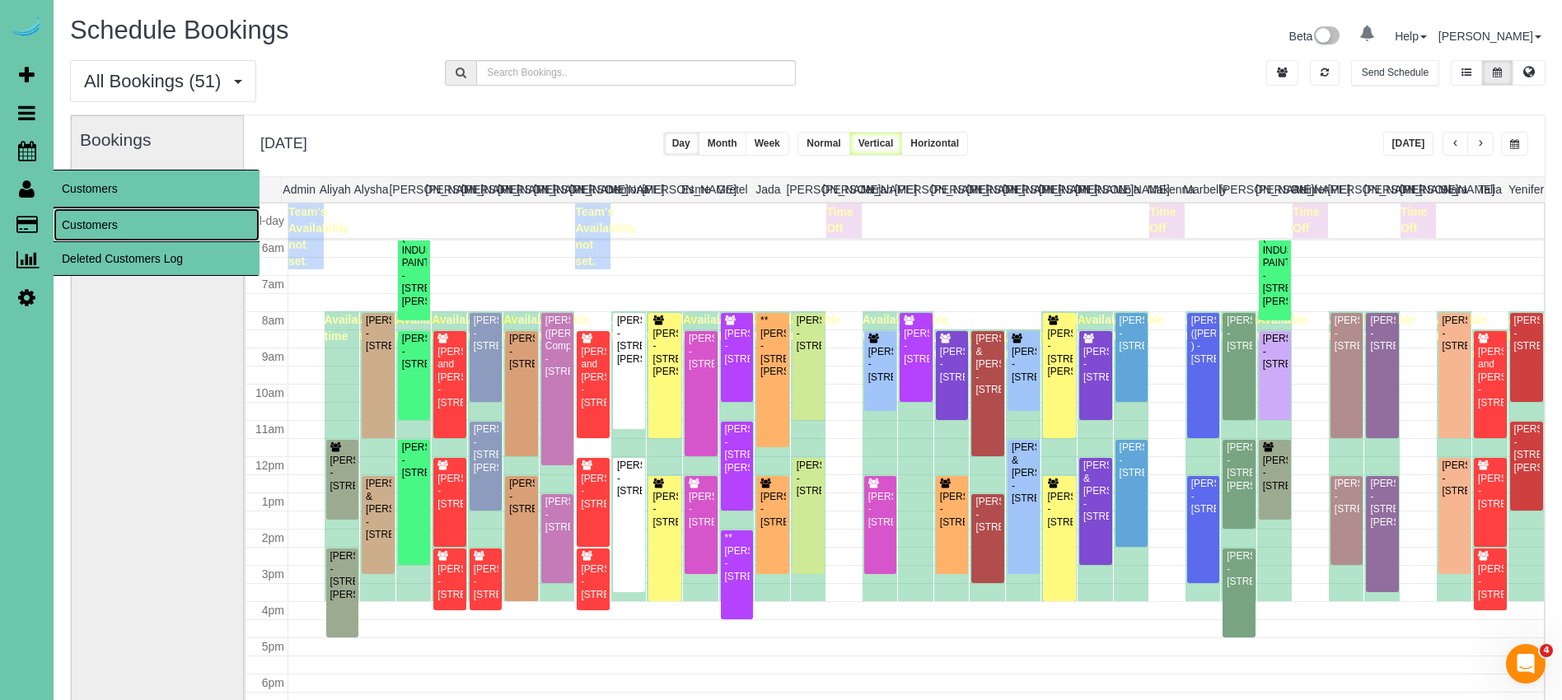
click at [102, 228] on link "Customers" at bounding box center [157, 224] width 206 height 33
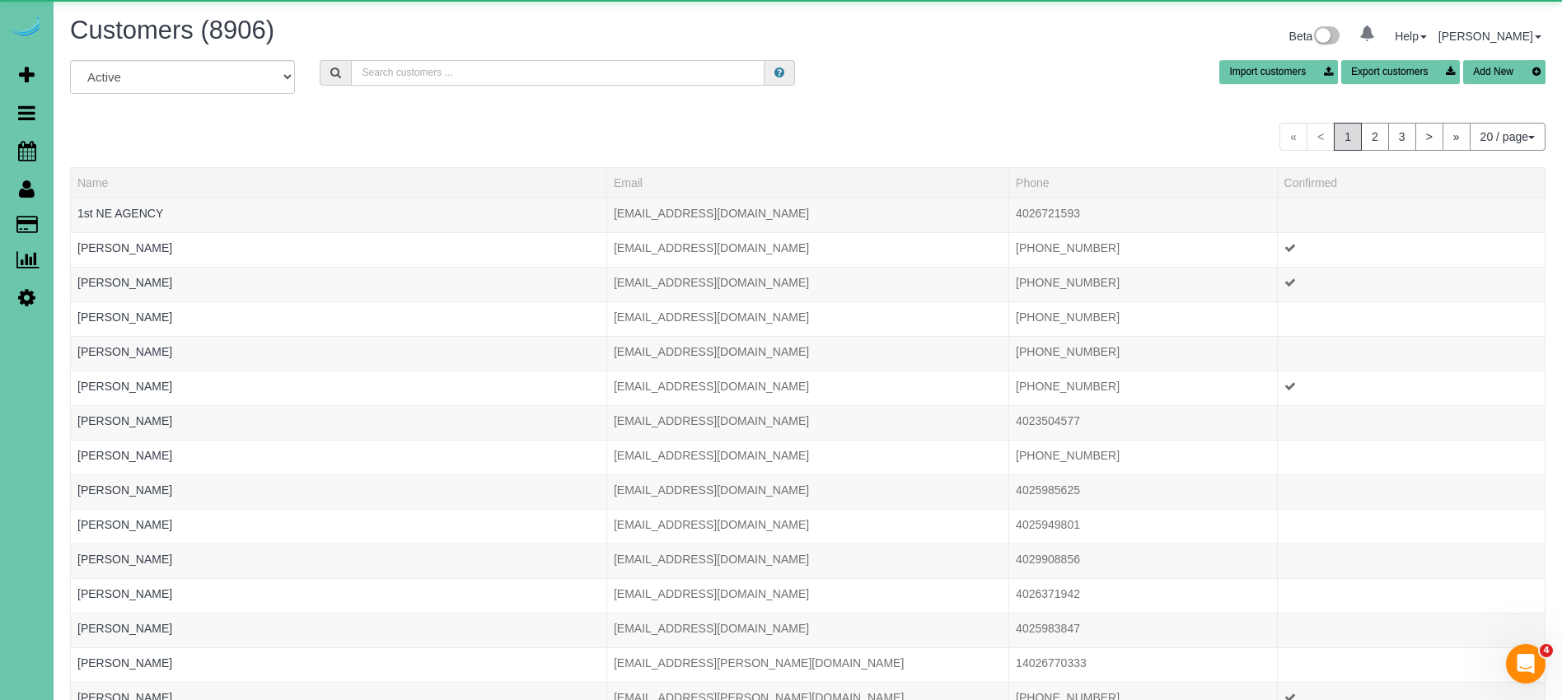
click at [554, 72] on input "text" at bounding box center [557, 73] width 413 height 26
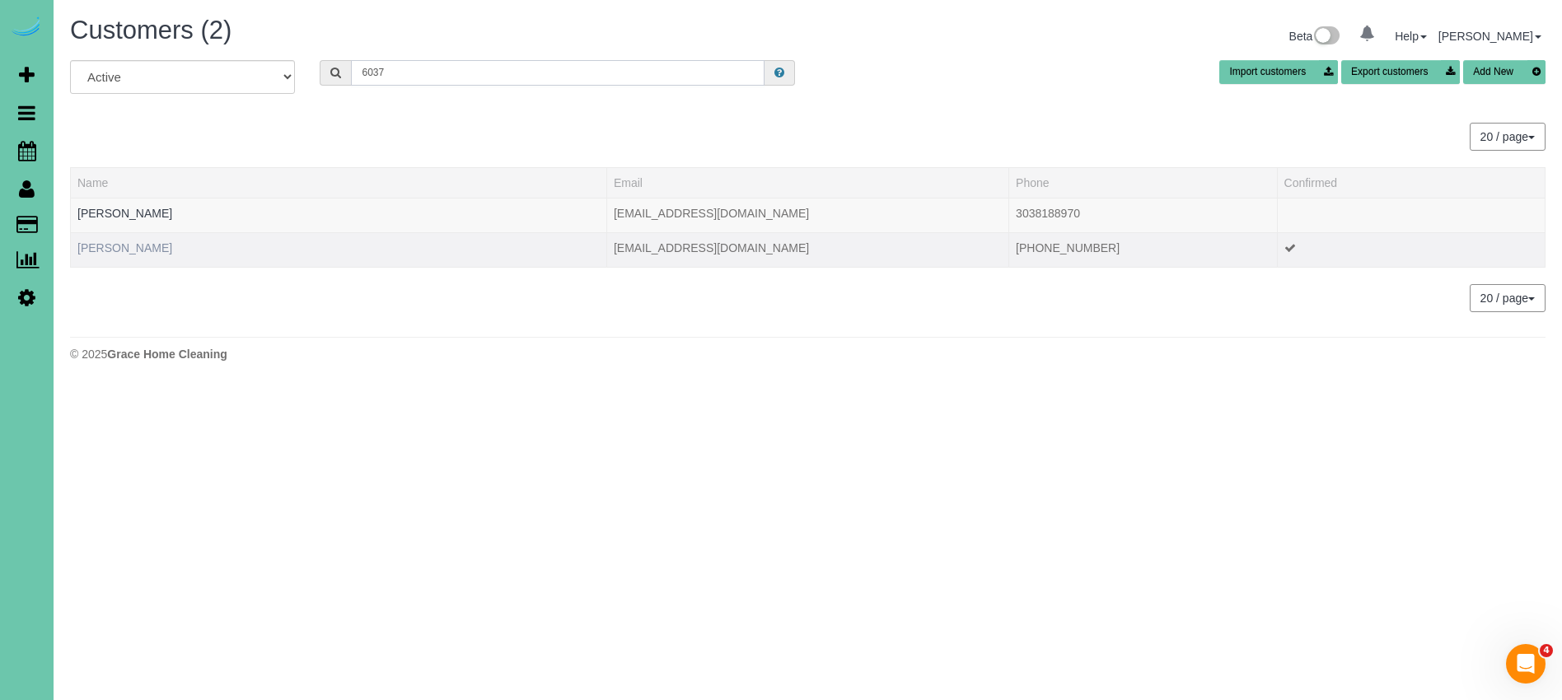
type input "6037"
click at [99, 246] on link "Patti Boyle" at bounding box center [124, 247] width 95 height 13
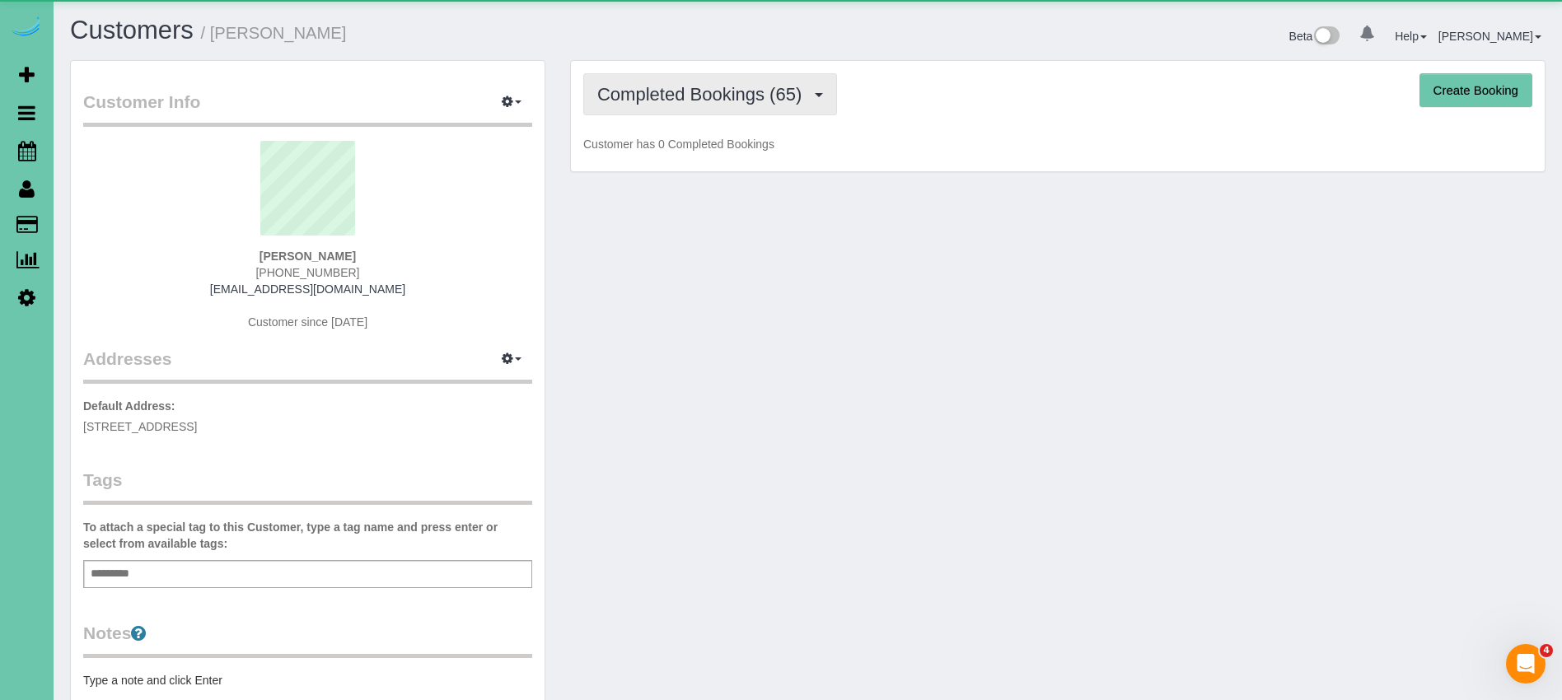
click at [704, 104] on span "Completed Bookings (65)" at bounding box center [703, 94] width 213 height 21
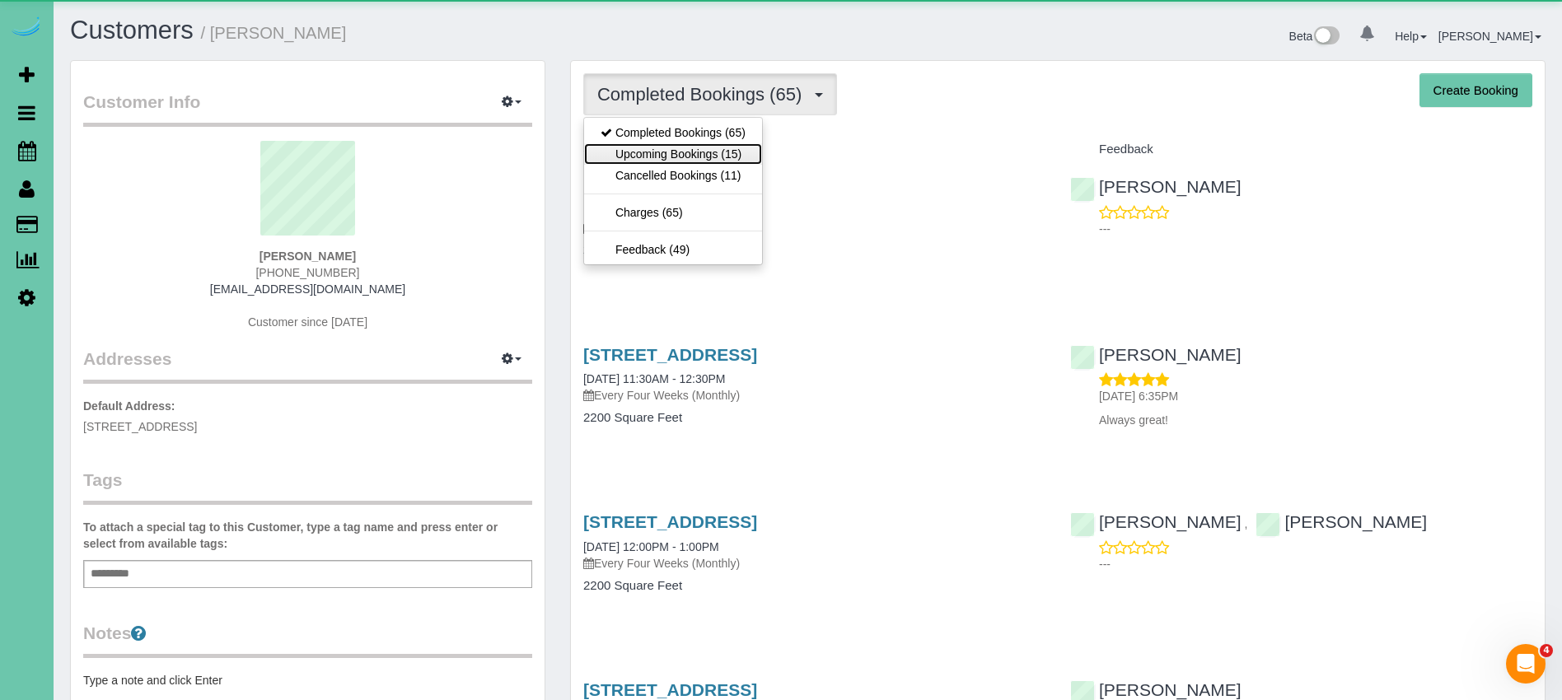
click at [729, 149] on link "Upcoming Bookings (15)" at bounding box center [673, 153] width 178 height 21
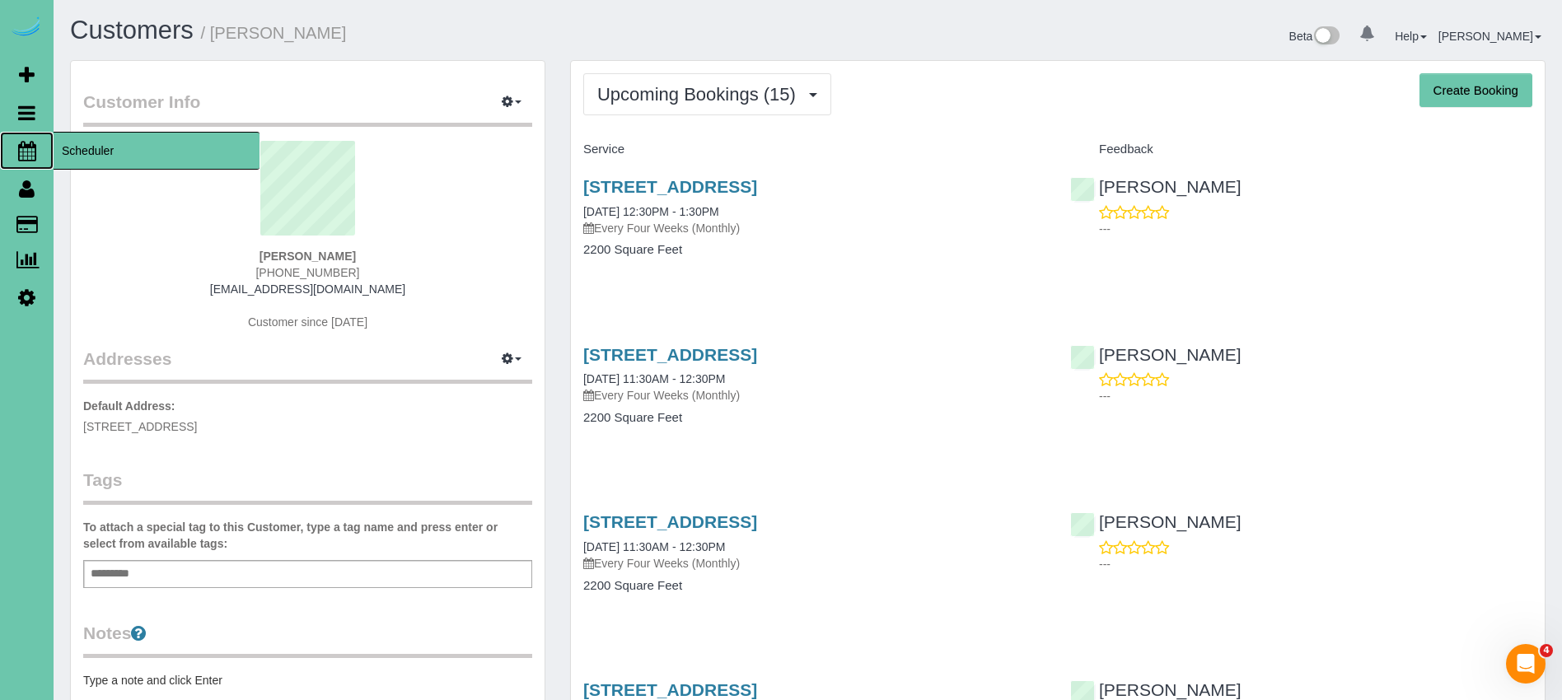
click at [151, 153] on span "Scheduler" at bounding box center [157, 151] width 206 height 38
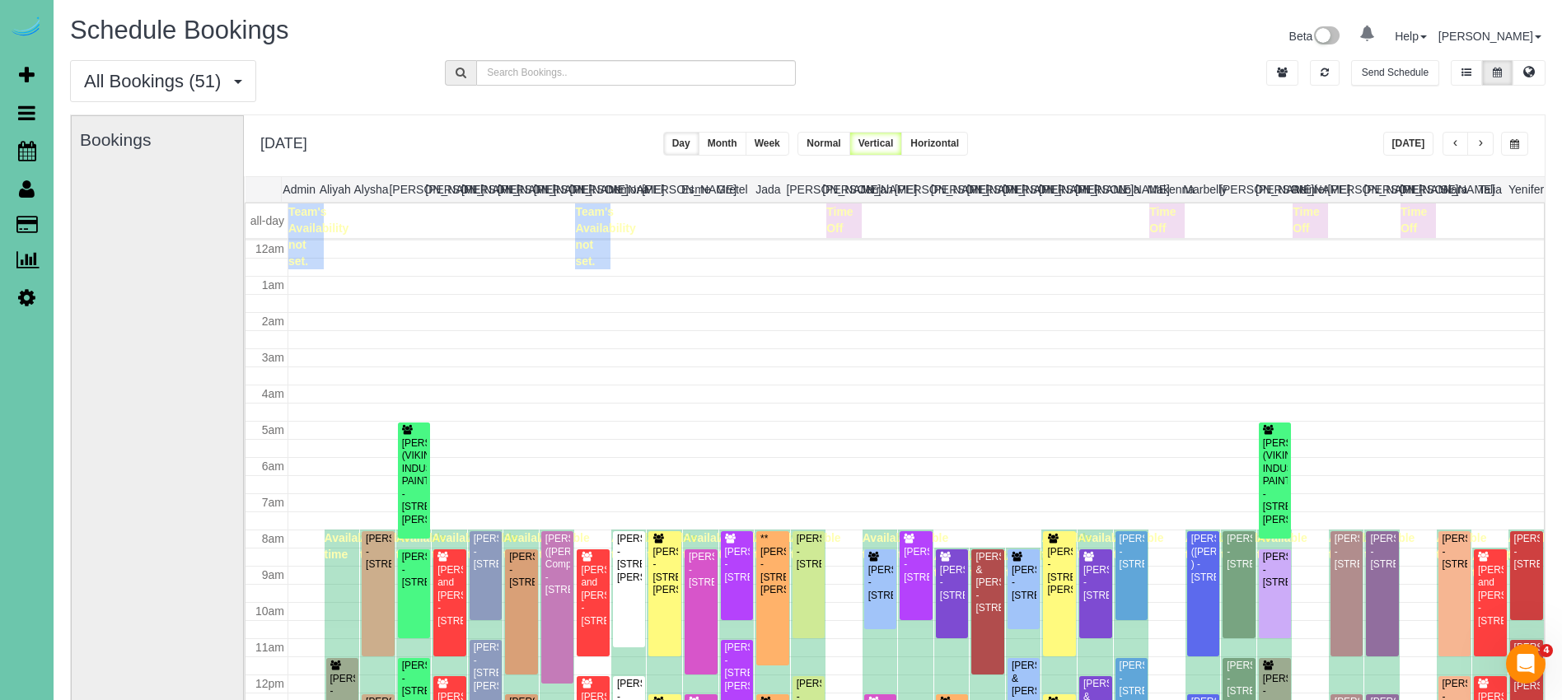
scroll to position [218, 0]
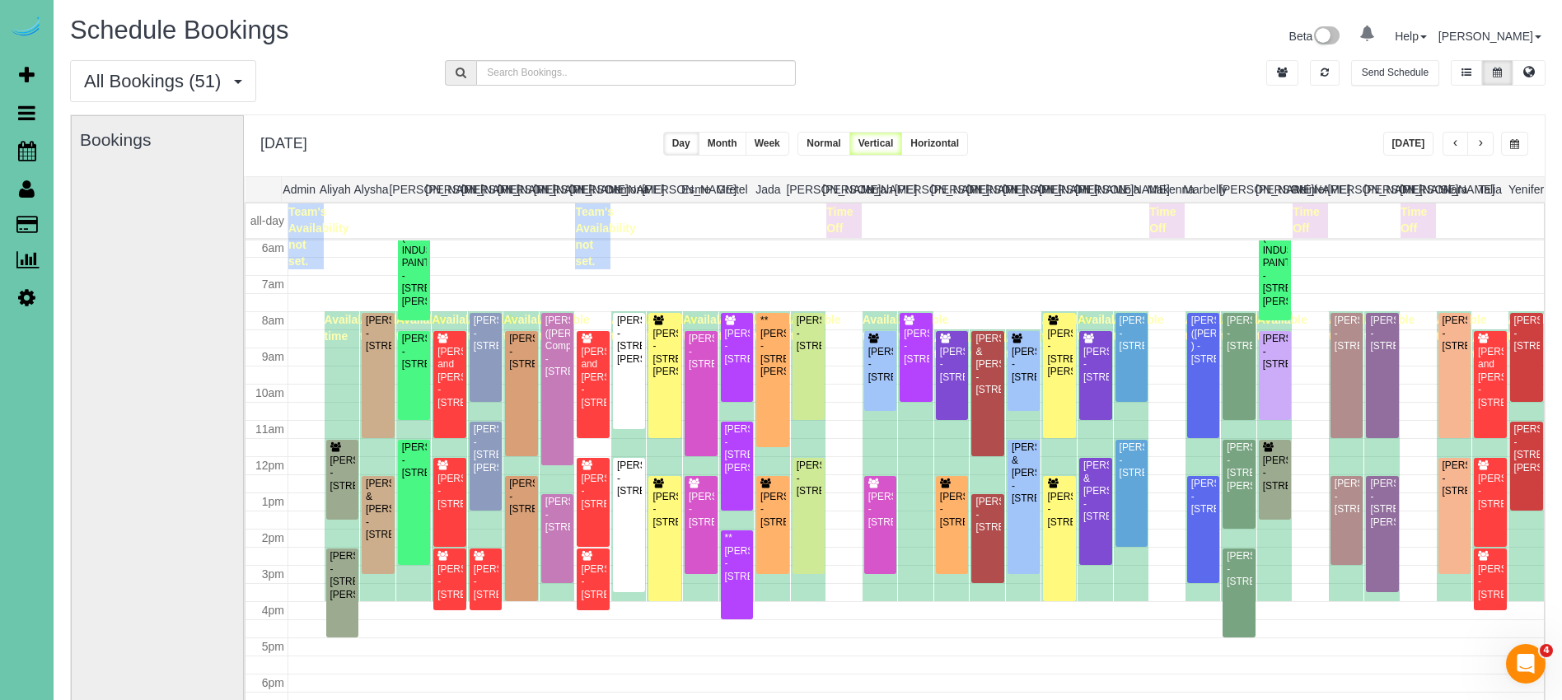
click at [1096, 105] on div "All Bookings (51) All Bookings Unassigned Bookings Recurring Bookings New Custo…" at bounding box center [808, 87] width 1500 height 54
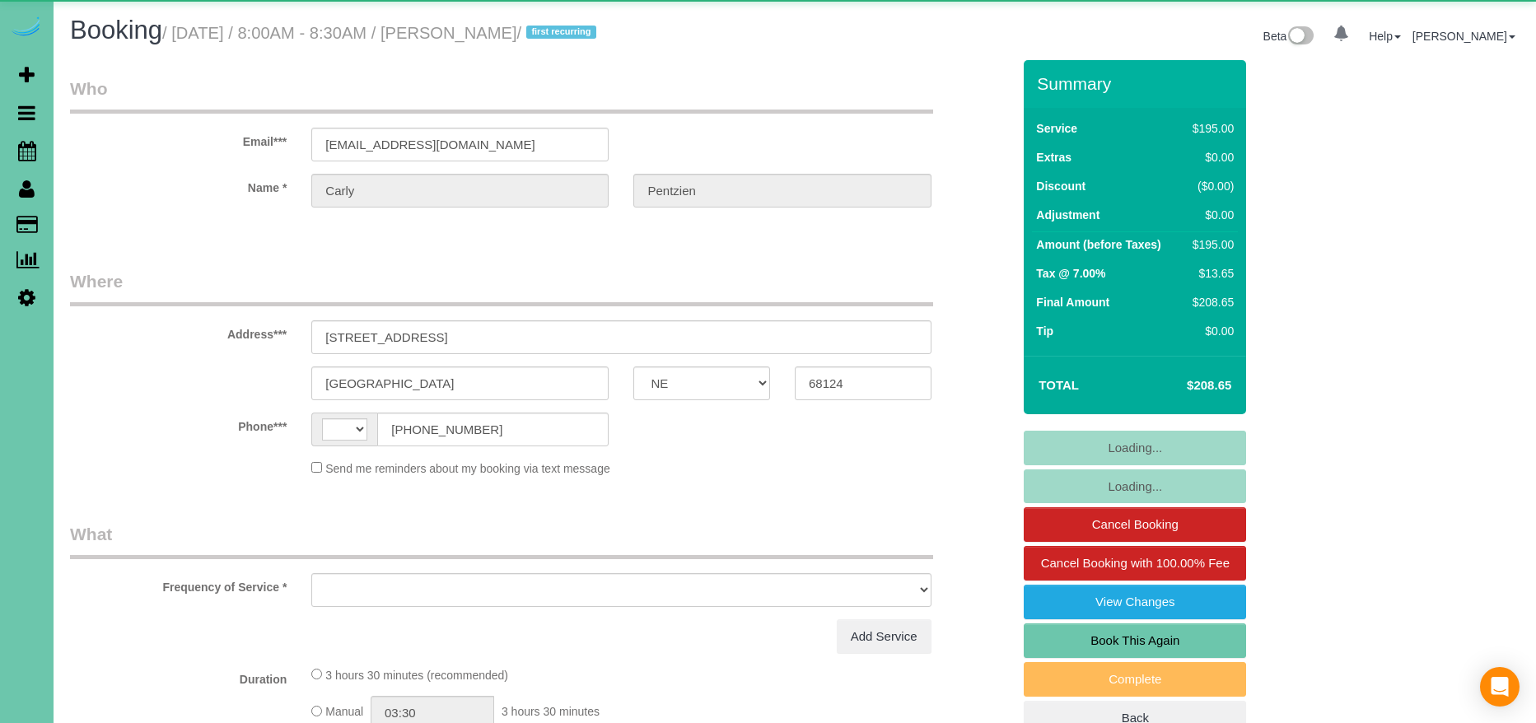
select select "NE"
select select "string:US"
select select "object:625"
select select "string:fspay-4215466c-c861-499e-8b38-c893b2a35833"
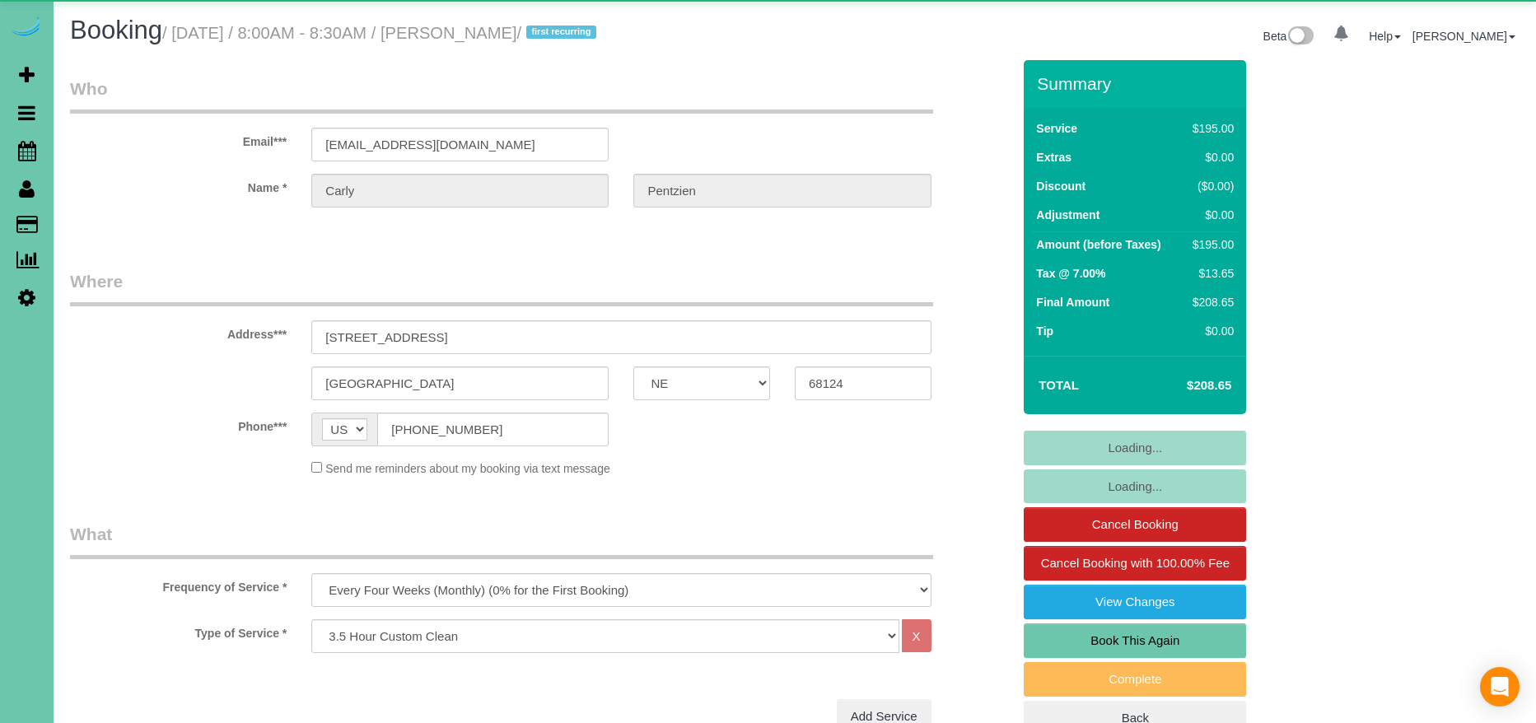
select select "object:832"
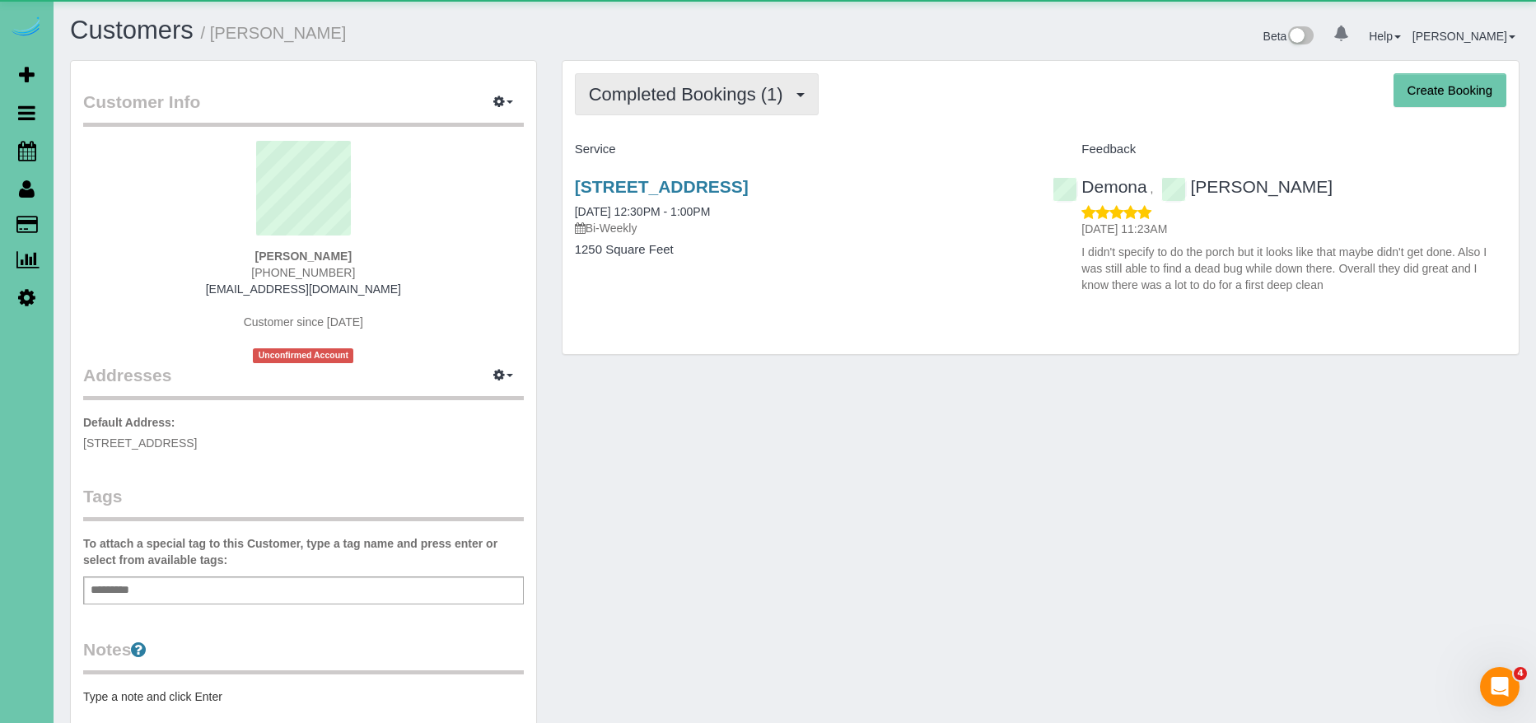
click at [654, 100] on span "Completed Bookings (1)" at bounding box center [690, 94] width 203 height 21
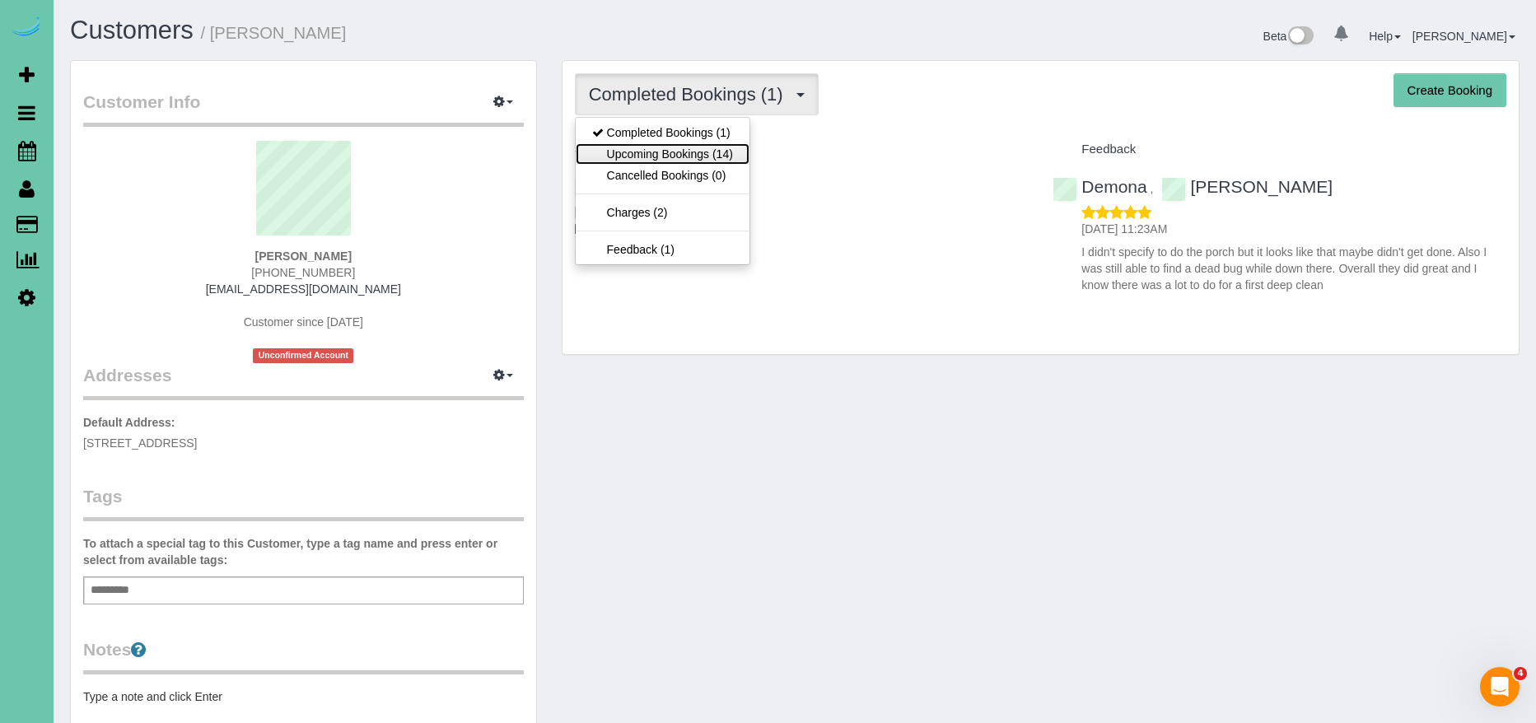
click at [678, 147] on link "Upcoming Bookings (14)" at bounding box center [663, 153] width 174 height 21
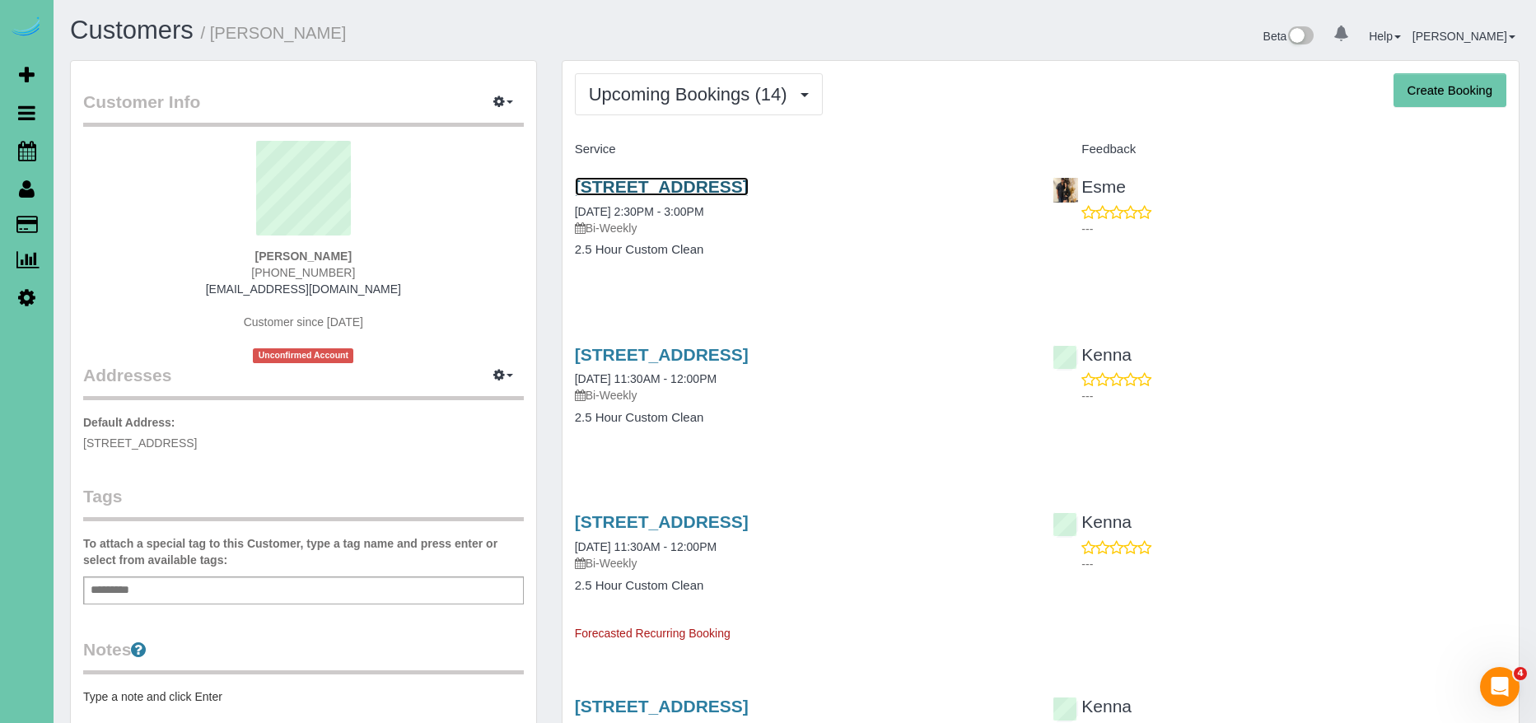
click at [749, 178] on link "1111 S 64th Ave, Omaha, NE 68106" at bounding box center [662, 186] width 174 height 19
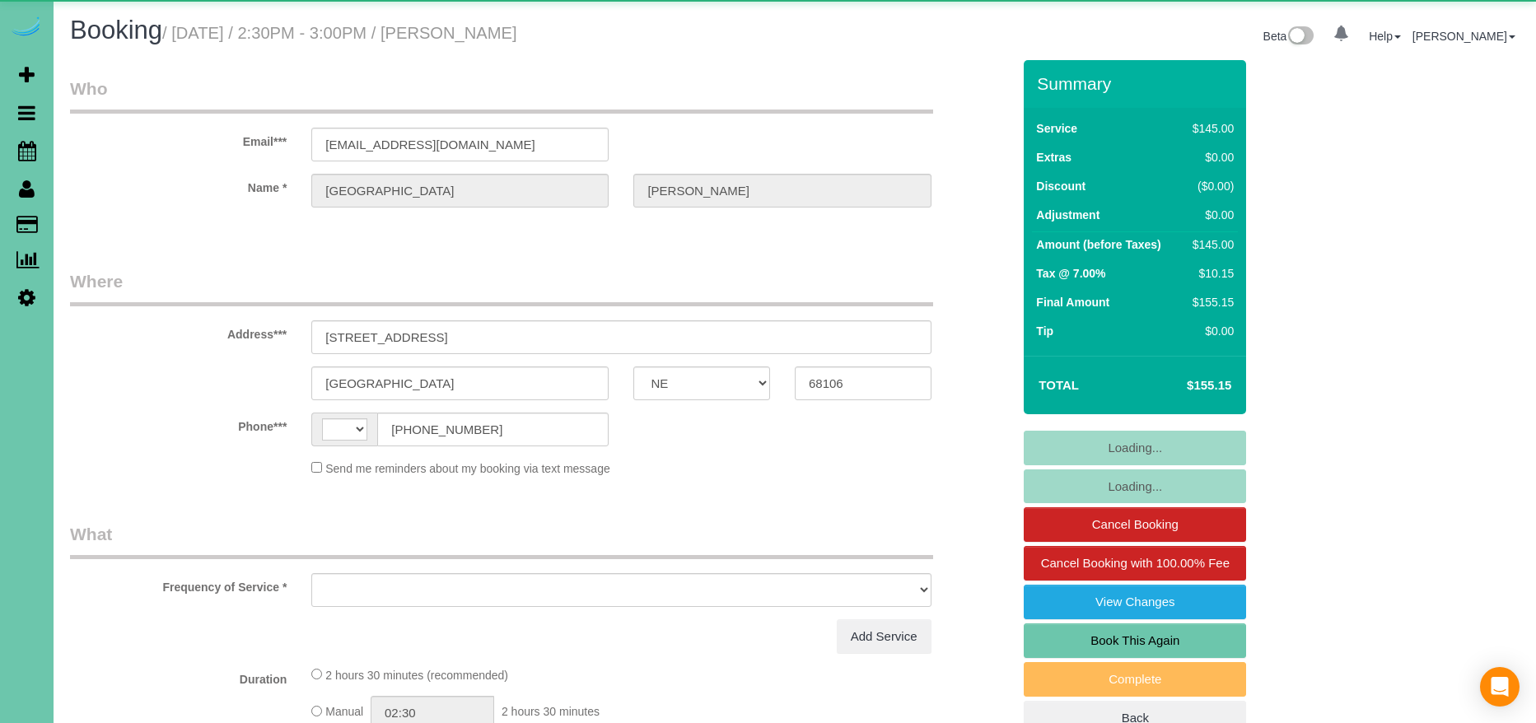
select select "NE"
select select "string:US"
select select "object:374"
select select "string:fspay-253f34f6-9ff0-4388-91e8-353fad776c75"
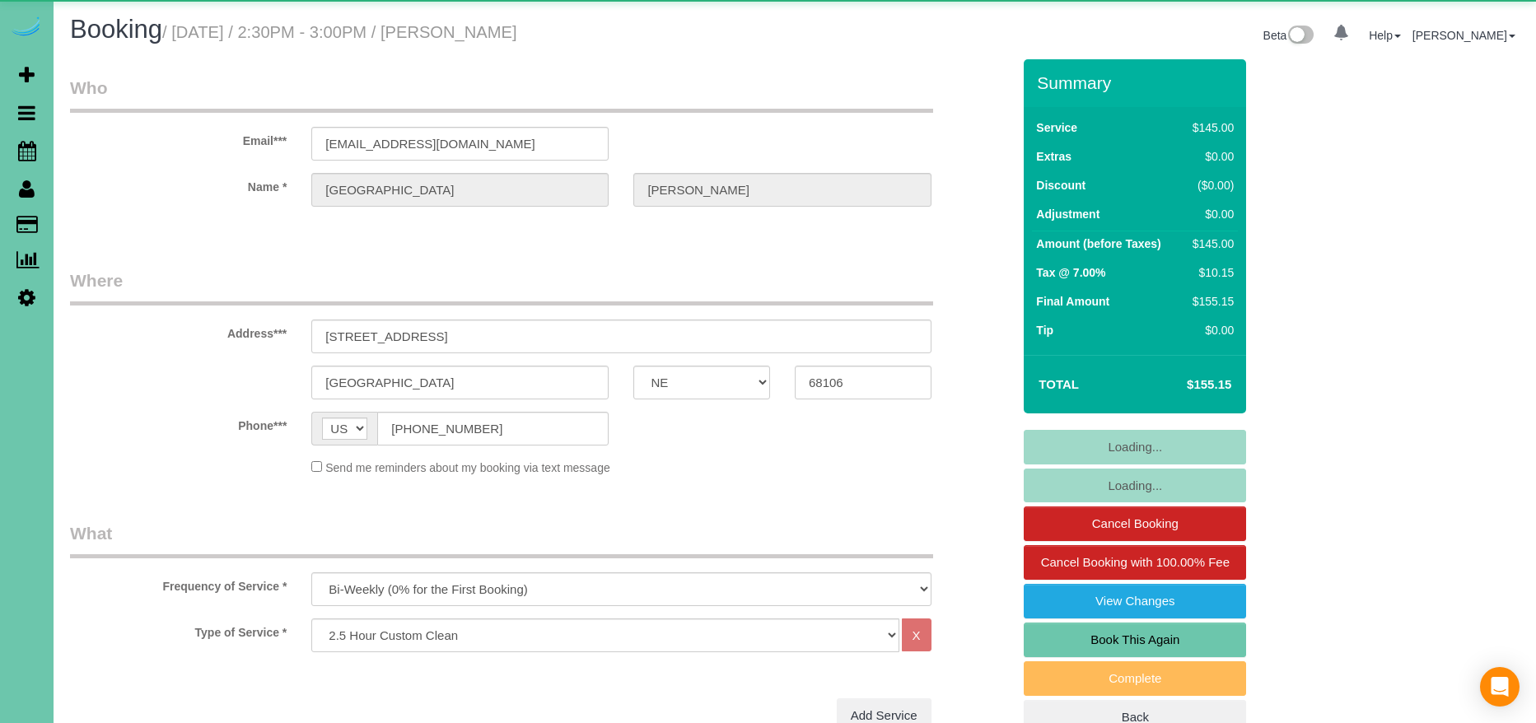
select select "object:640"
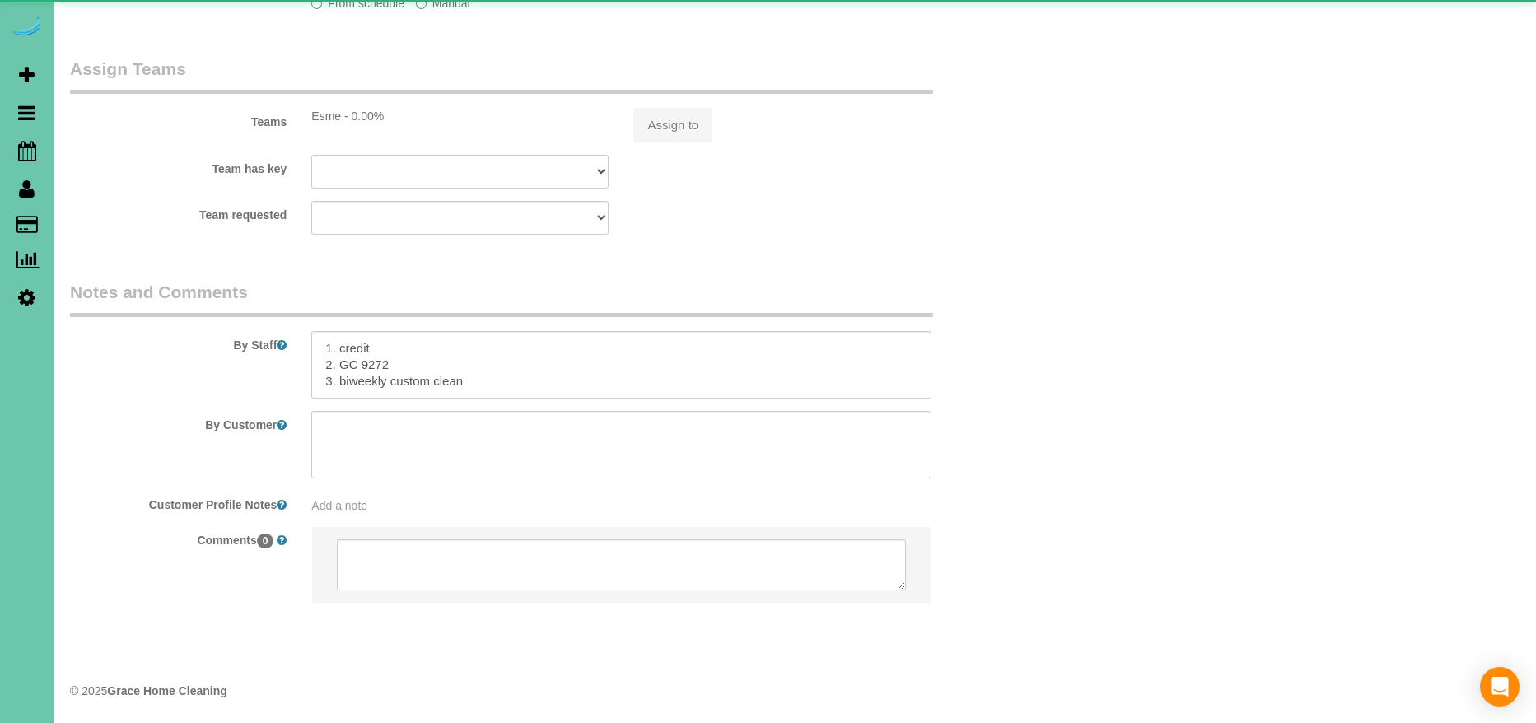
select select "number:35"
select select "number:41"
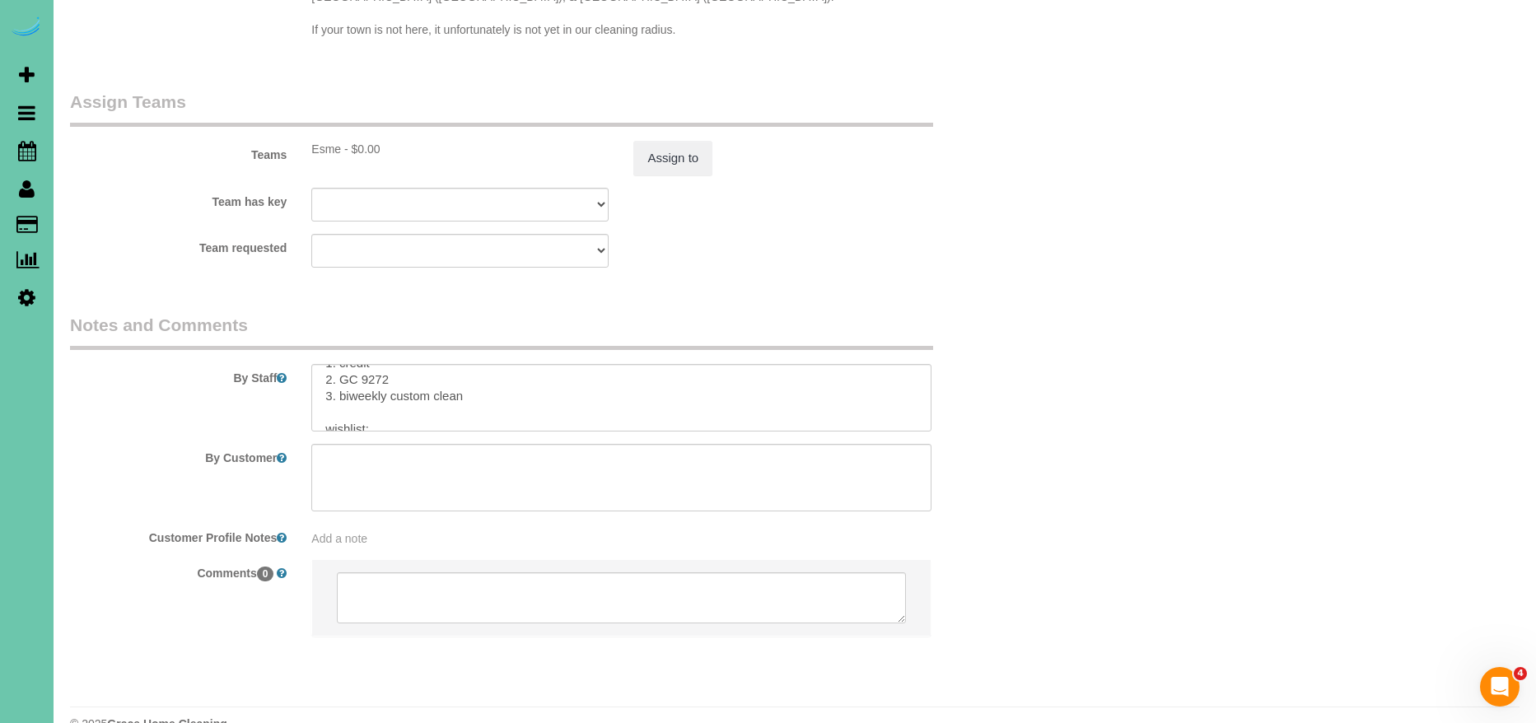
scroll to position [21, 0]
click at [499, 370] on textarea at bounding box center [620, 398] width 619 height 68
drag, startPoint x: 398, startPoint y: 373, endPoint x: 202, endPoint y: 357, distance: 196.7
click at [202, 357] on div "By Staff" at bounding box center [541, 372] width 966 height 119
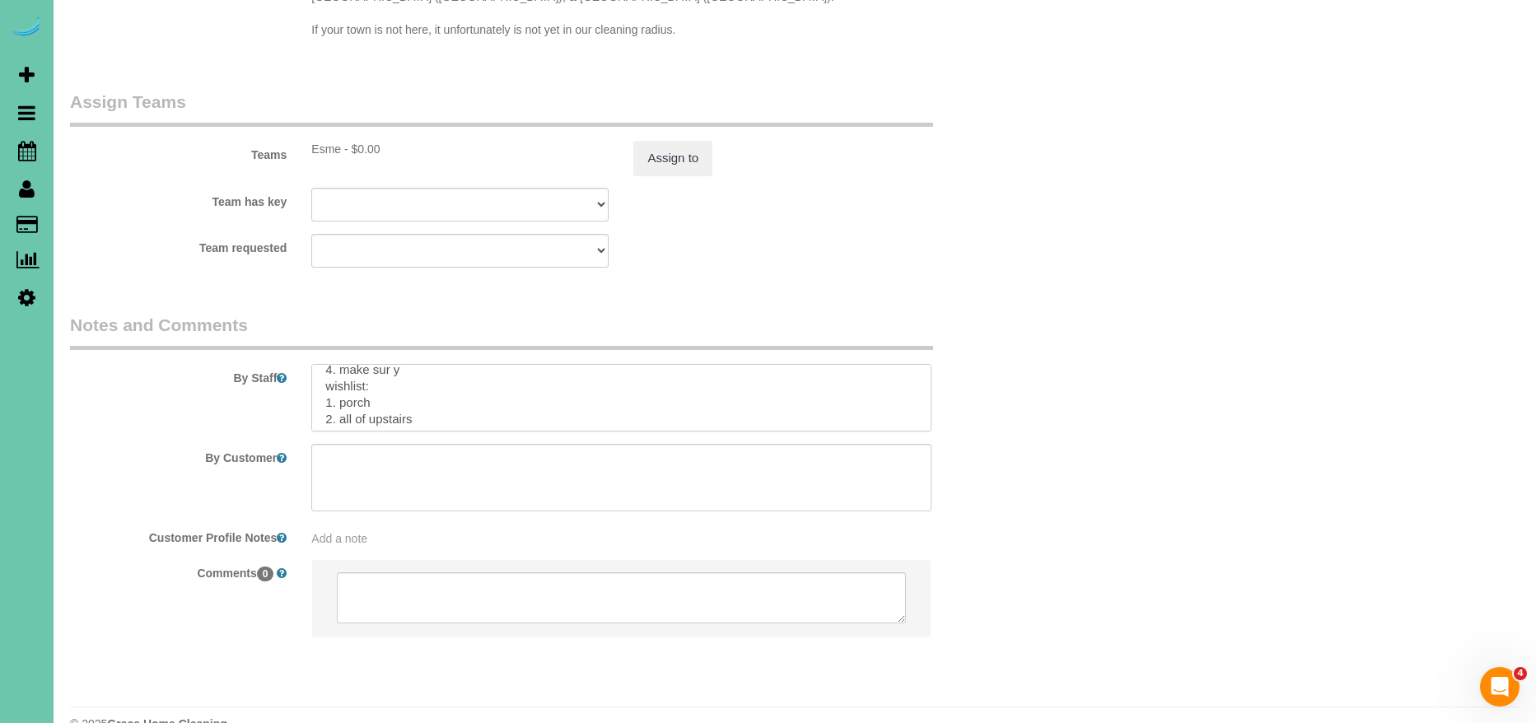
click at [404, 372] on textarea at bounding box center [620, 398] width 619 height 68
drag, startPoint x: 377, startPoint y: 348, endPoint x: 321, endPoint y: 360, distance: 57.2
click at [321, 364] on textarea at bounding box center [620, 398] width 619 height 68
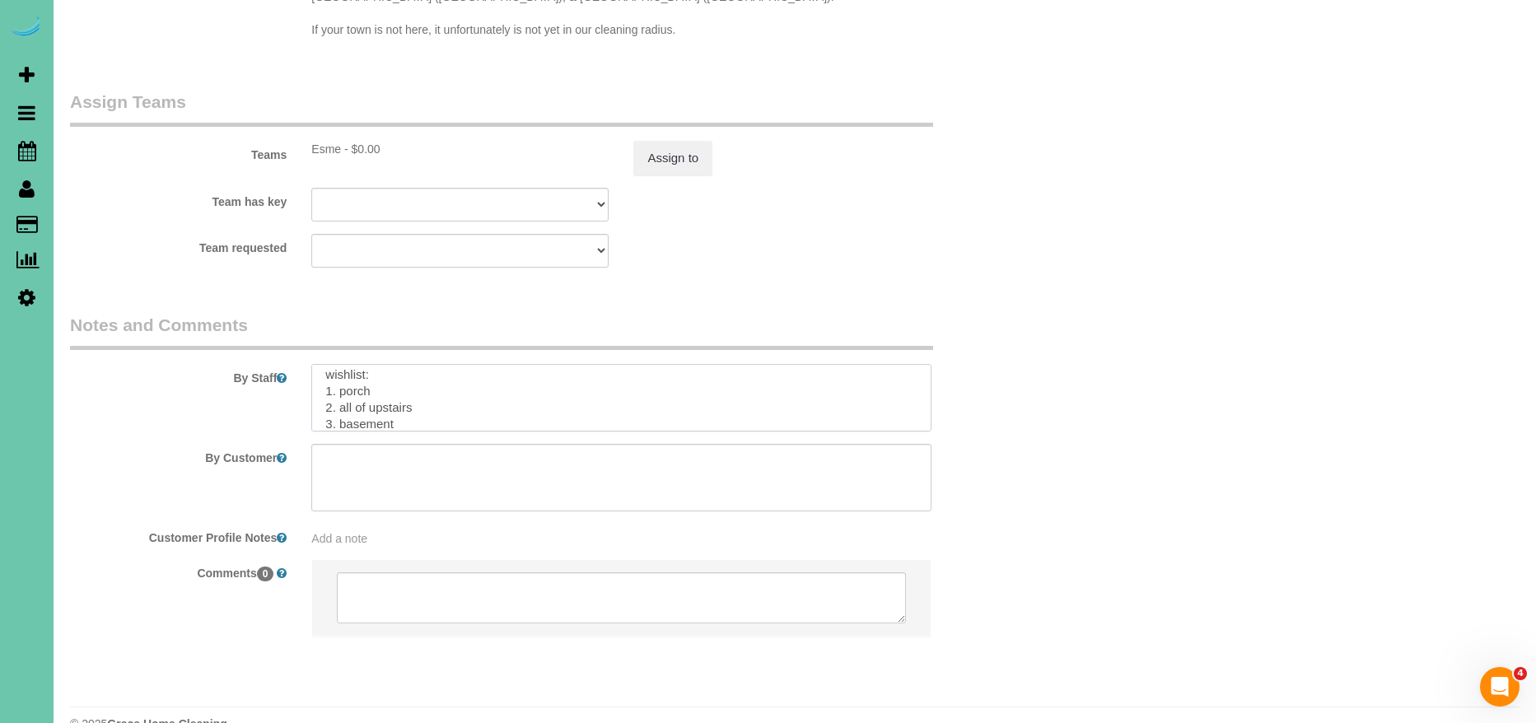
drag, startPoint x: 405, startPoint y: 354, endPoint x: 303, endPoint y: 361, distance: 102.4
click at [303, 364] on div at bounding box center [621, 398] width 644 height 68
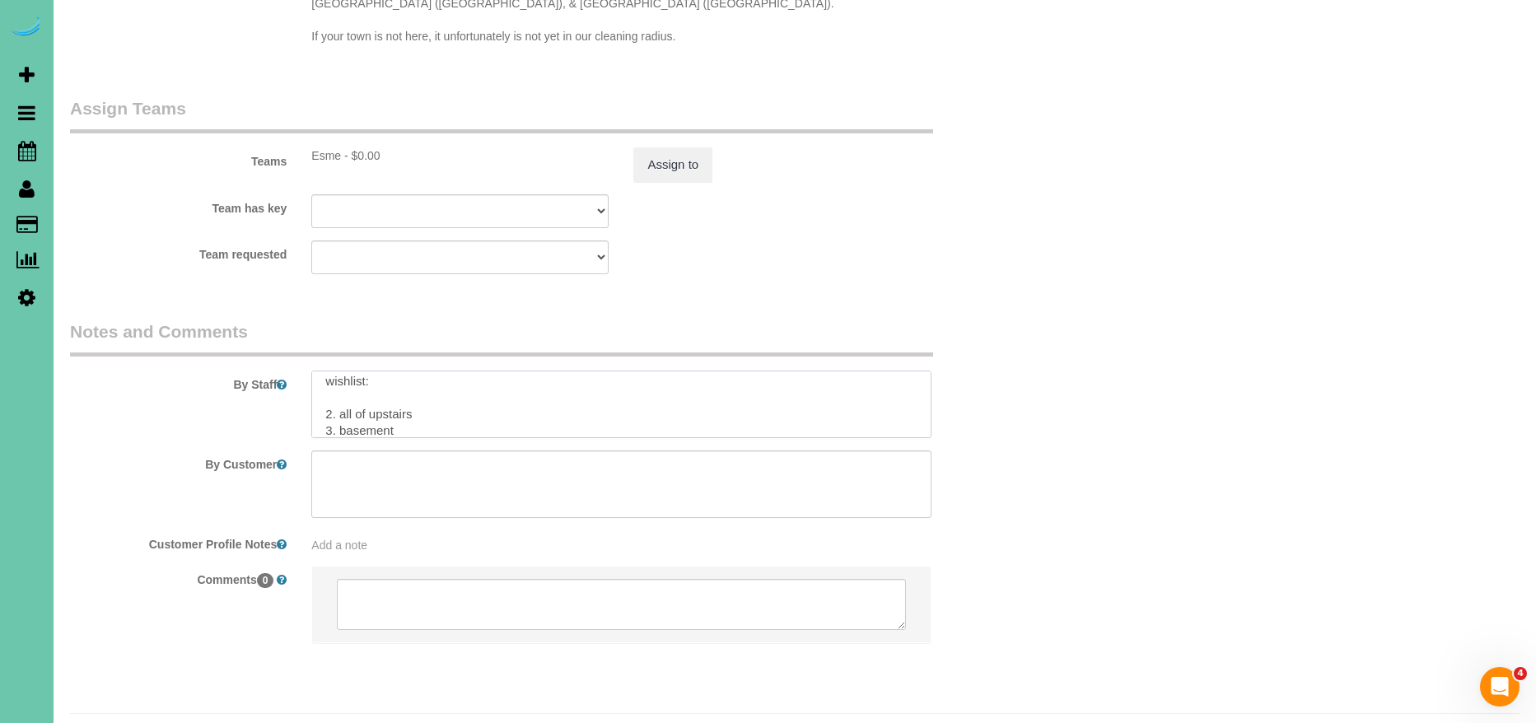
click at [332, 385] on textarea at bounding box center [620, 405] width 619 height 68
click at [528, 371] on textarea at bounding box center [620, 405] width 619 height 68
click at [348, 393] on textarea at bounding box center [620, 405] width 619 height 68
click at [437, 390] on textarea at bounding box center [620, 405] width 619 height 68
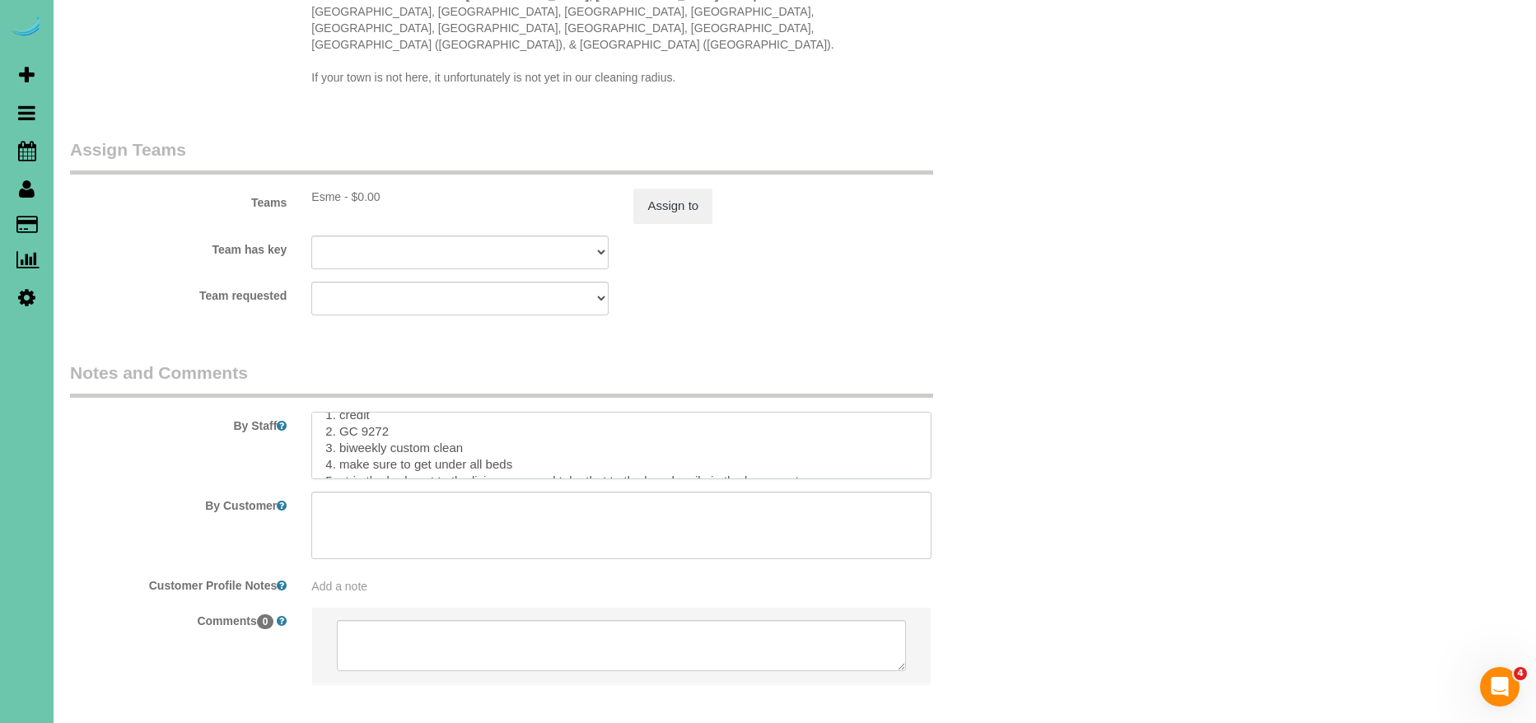
scroll to position [0, 0]
drag, startPoint x: 387, startPoint y: 427, endPoint x: 415, endPoint y: 430, distance: 28.1
click at [389, 427] on textarea at bounding box center [620, 446] width 619 height 68
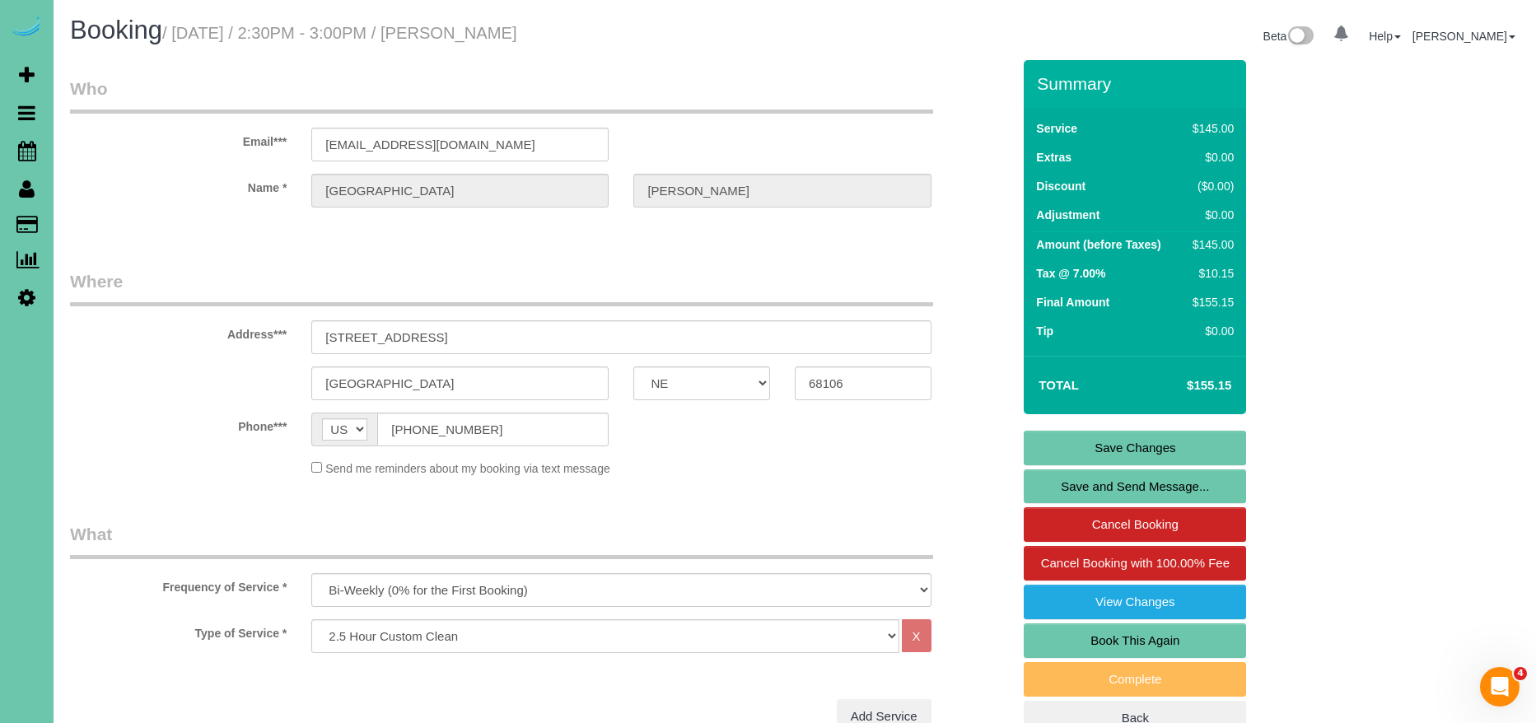
type textarea "1. credit 2. GC 9272 3. biweekly- 2.5 custom clean 4. make sure to get under al…"
click at [1197, 441] on link "Save Changes" at bounding box center [1135, 448] width 222 height 35
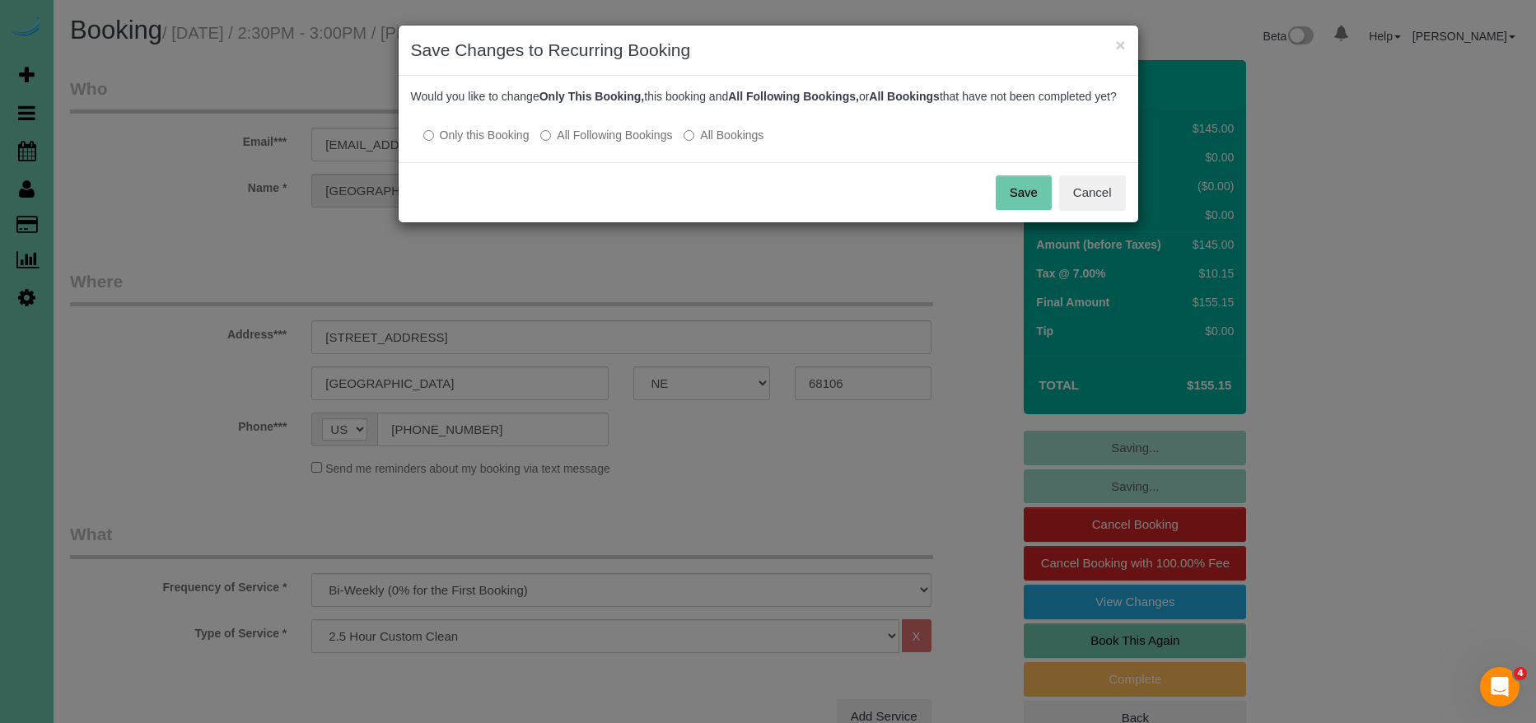
click at [649, 143] on label "All Following Bookings" at bounding box center [606, 135] width 132 height 16
click at [1022, 206] on button "Save" at bounding box center [1024, 192] width 56 height 35
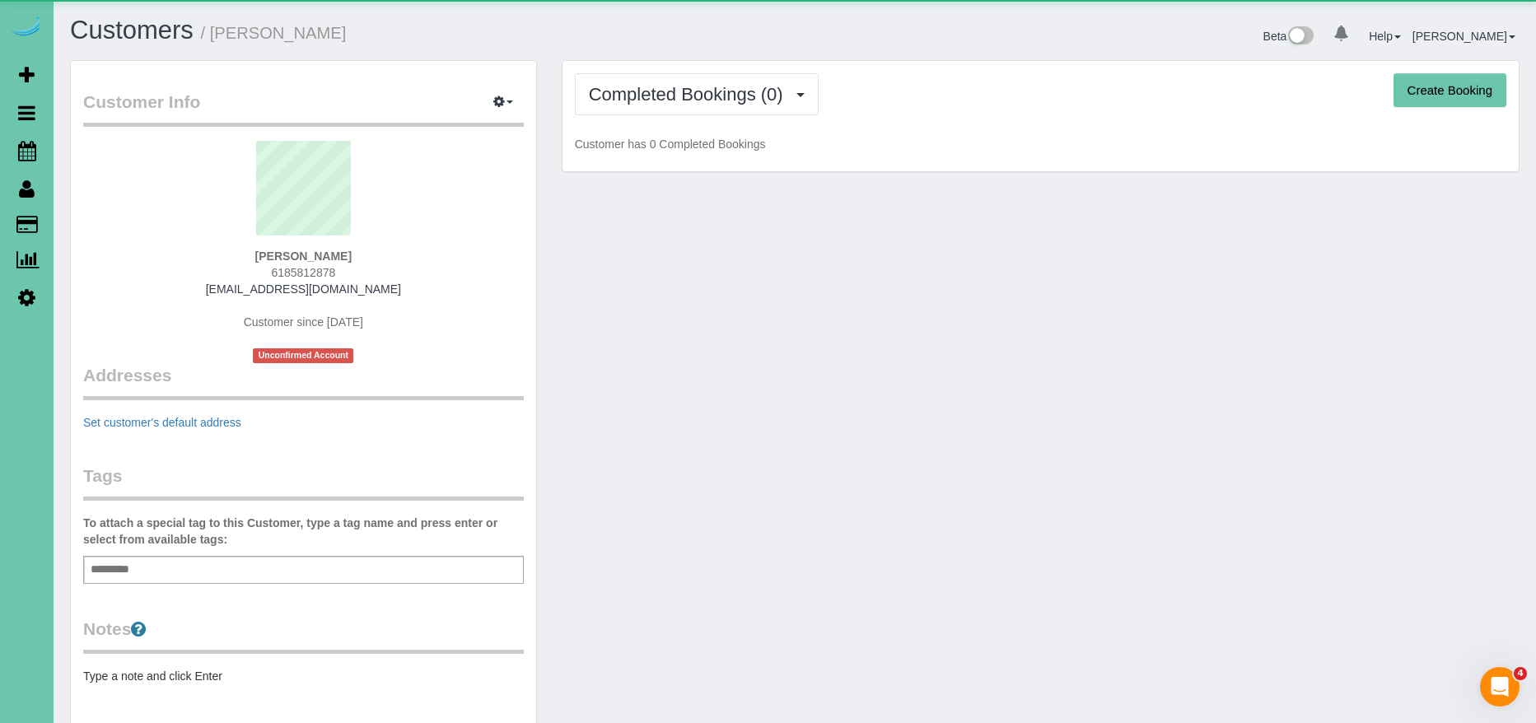
scroll to position [1050, 1536]
click at [502, 100] on icon "button" at bounding box center [499, 101] width 12 height 10
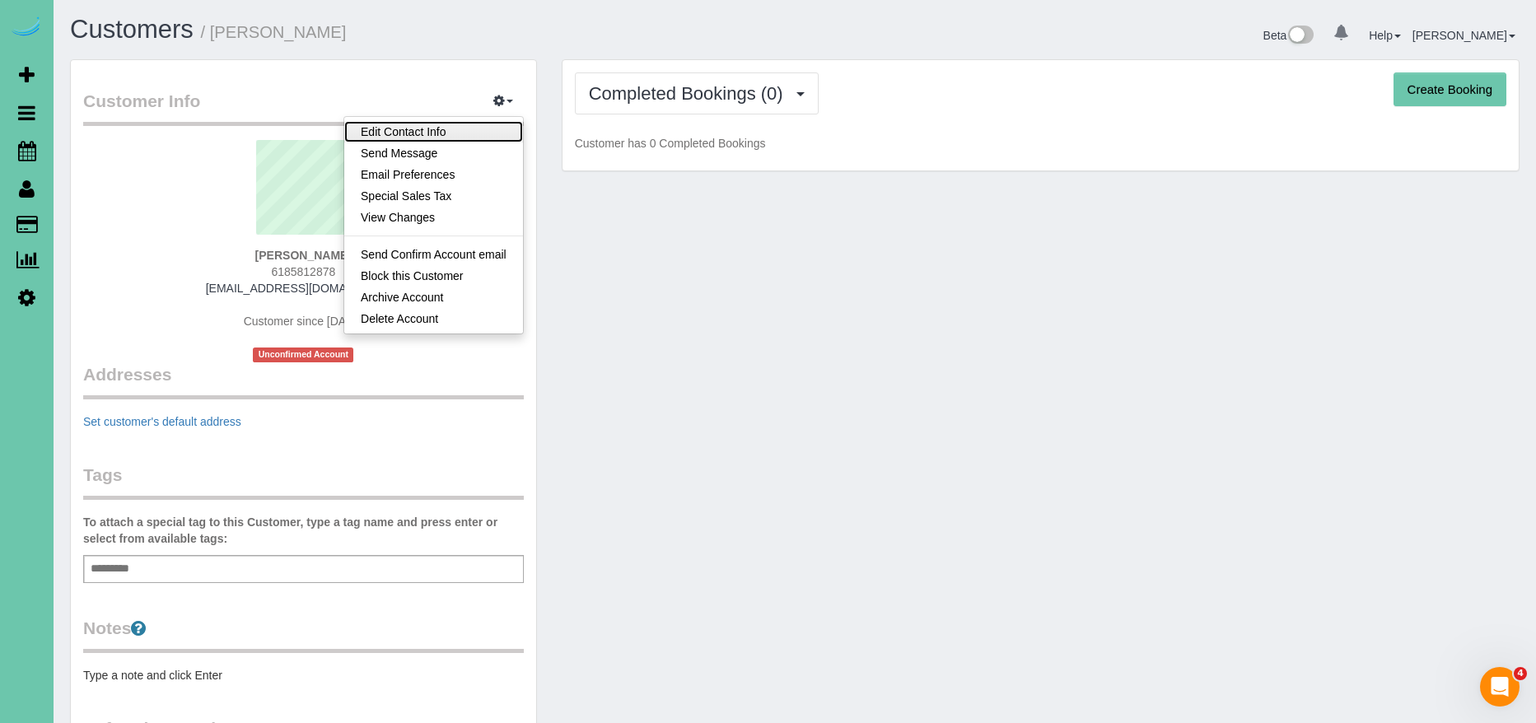
click at [469, 125] on link "Edit Contact Info" at bounding box center [433, 131] width 179 height 21
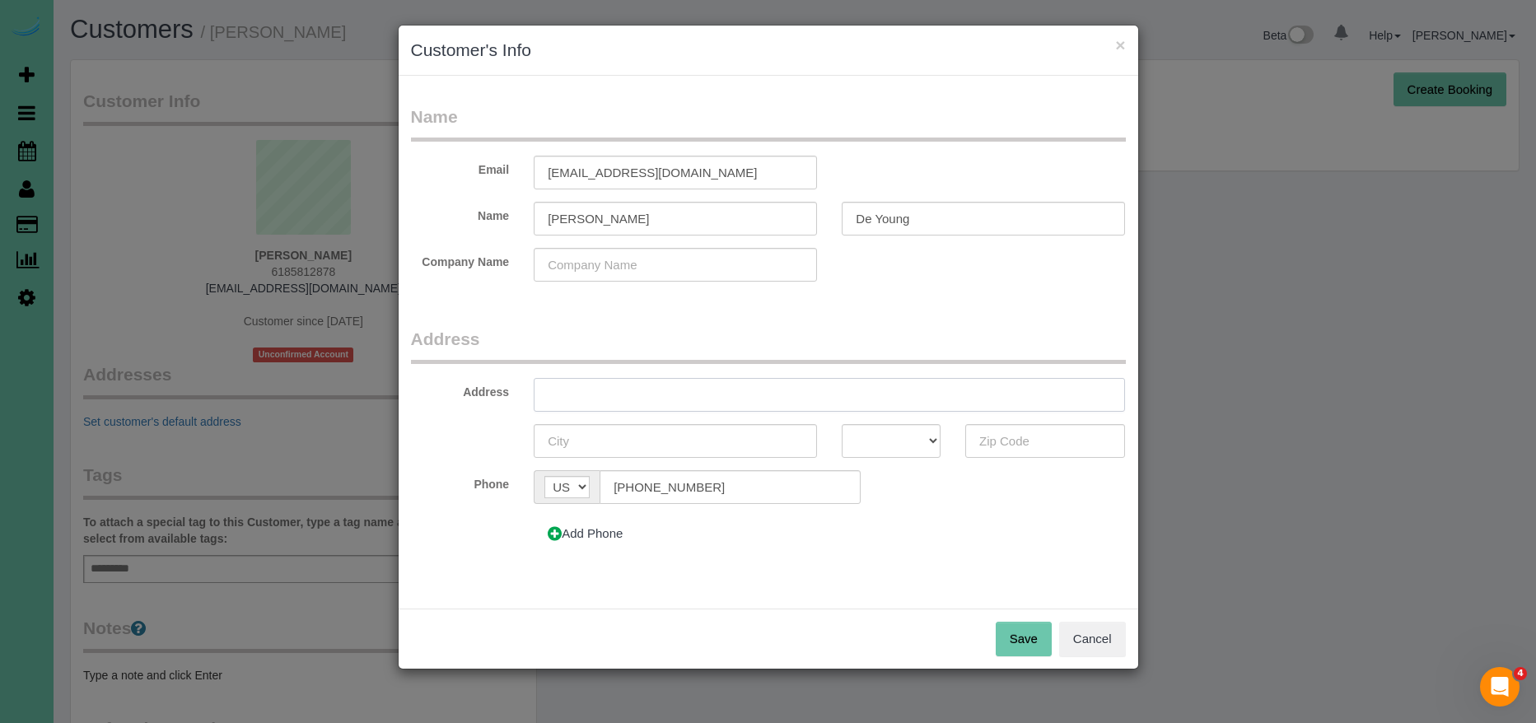
click at [671, 397] on input "text" at bounding box center [829, 395] width 591 height 34
type input "15932 Spring St"
drag, startPoint x: 640, startPoint y: 434, endPoint x: 689, endPoint y: 425, distance: 49.4
click at [662, 429] on input "text" at bounding box center [675, 441] width 283 height 34
type input "P"
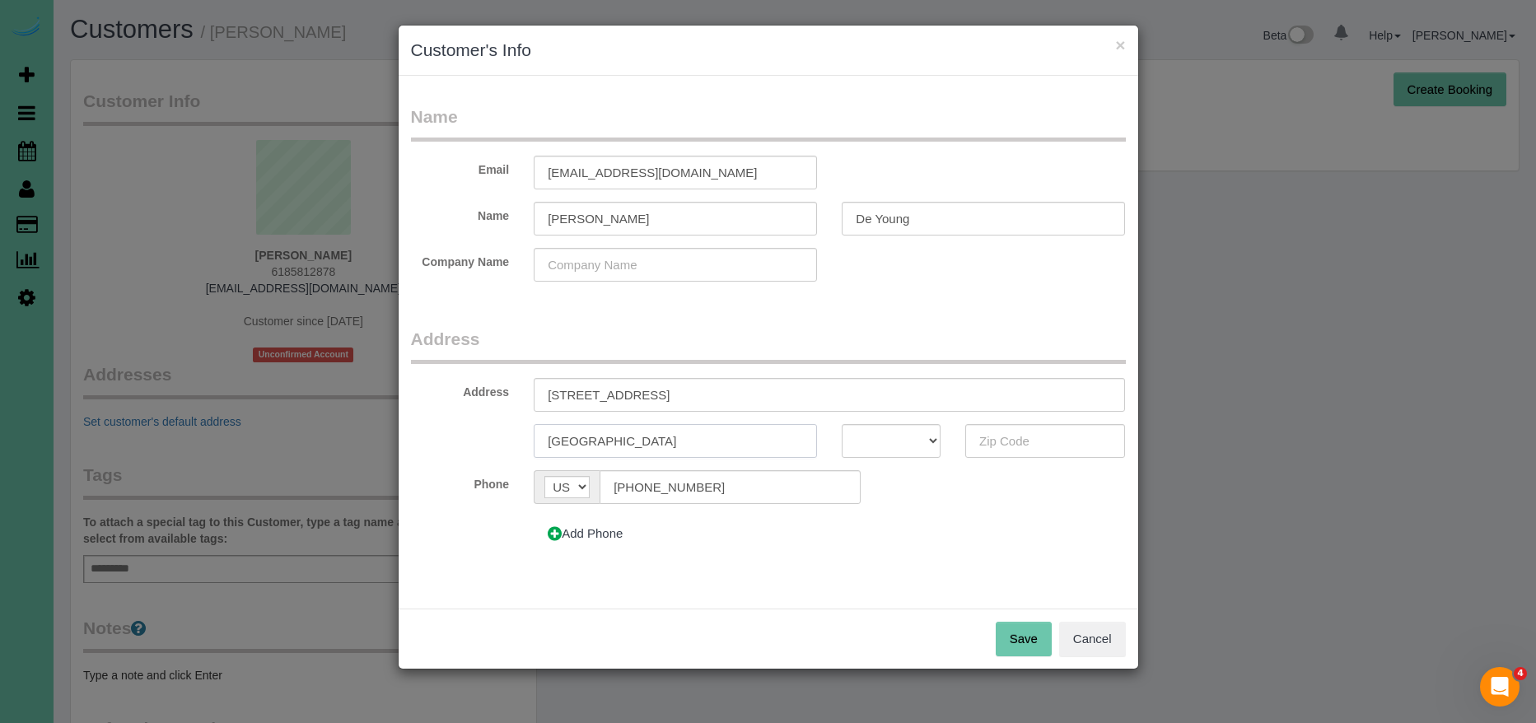
type input "[GEOGRAPHIC_DATA]"
click at [910, 431] on select "AK AL AR AZ CA CO CT DC DE FL GA HI IA ID IL IN KS KY LA MA MD ME MI MN MO MS M…" at bounding box center [891, 441] width 99 height 34
select select "NE"
click at [842, 424] on select "AK AL AR AZ CA CO CT DC DE FL GA HI IA ID IL IN KS KY LA MA MD ME MI MN MO MS M…" at bounding box center [891, 441] width 99 height 34
click at [1036, 446] on input "text" at bounding box center [1045, 441] width 161 height 34
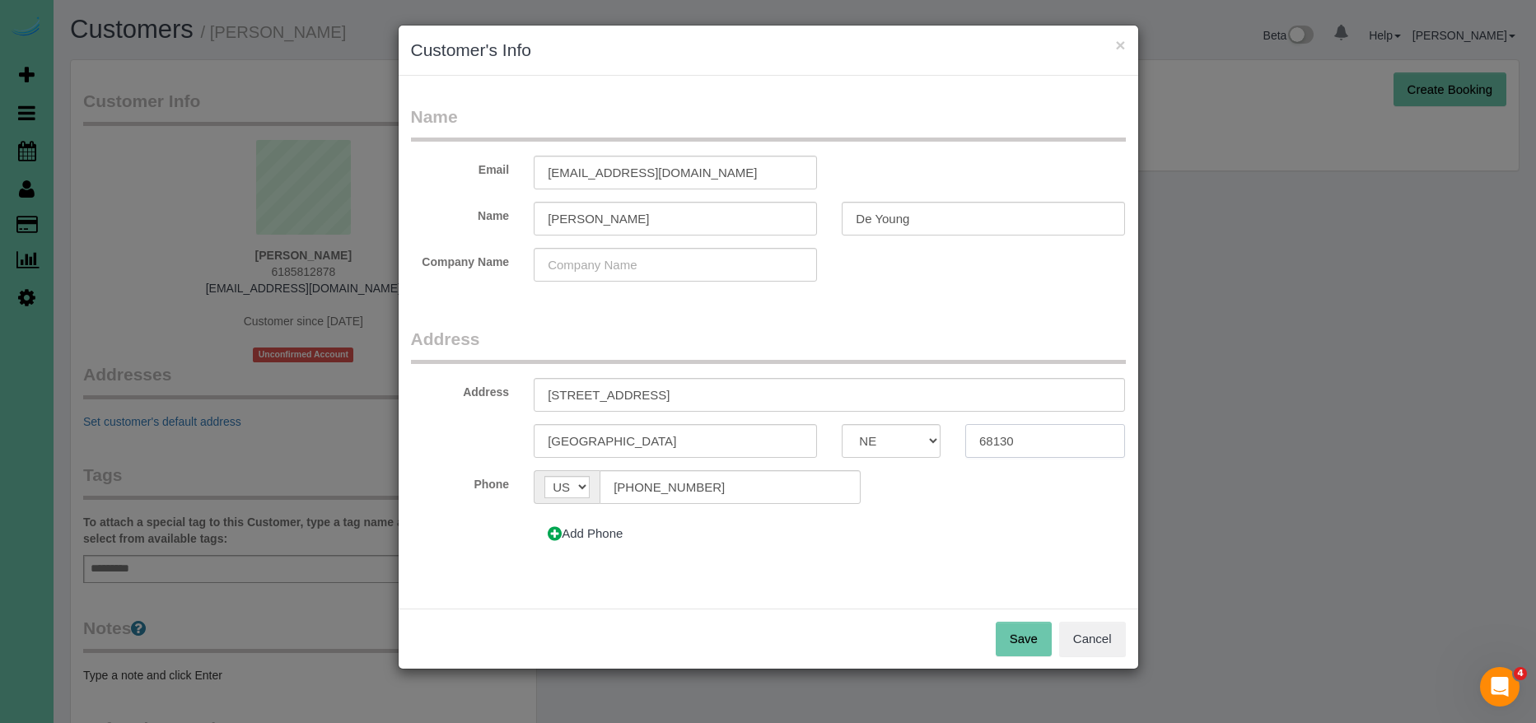
type input "68130"
click at [1021, 633] on button "Save" at bounding box center [1024, 639] width 56 height 35
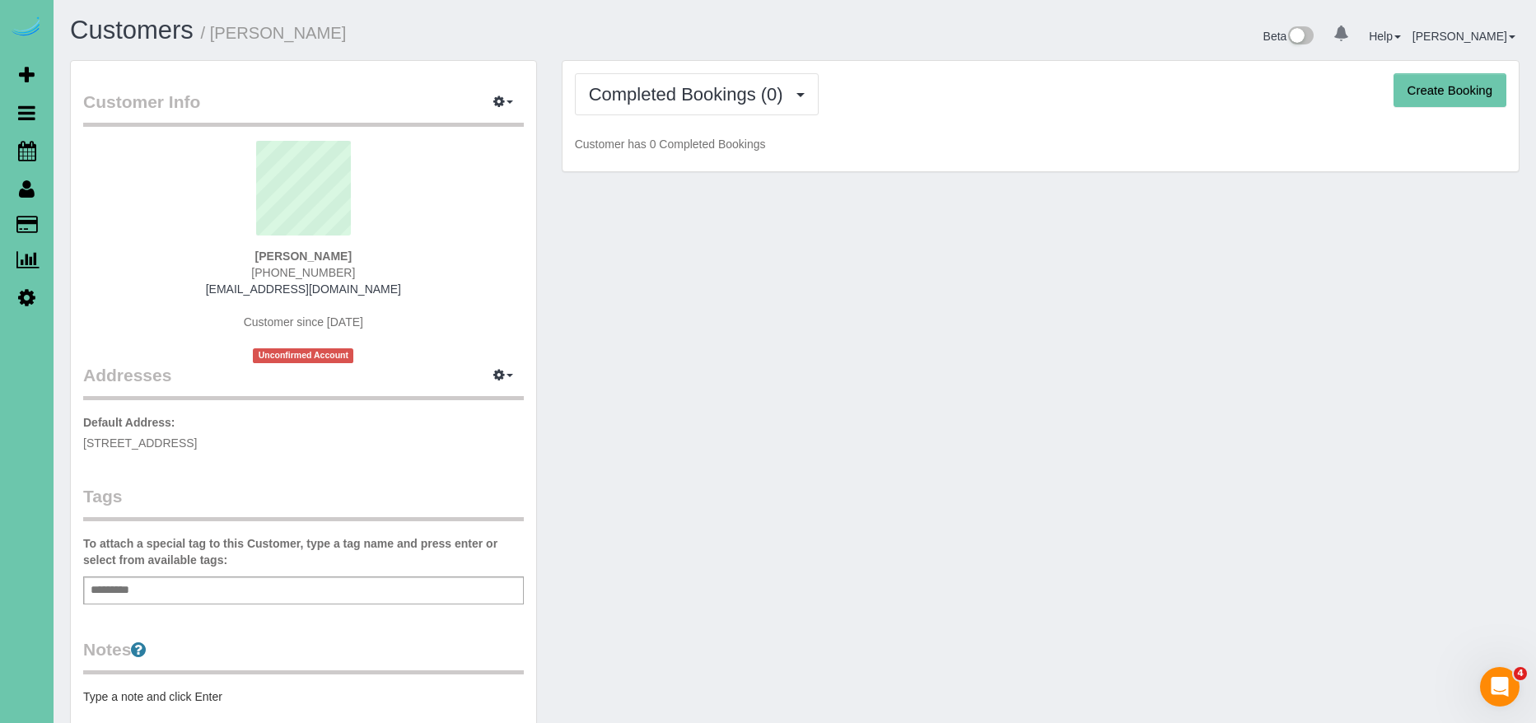
scroll to position [5, 0]
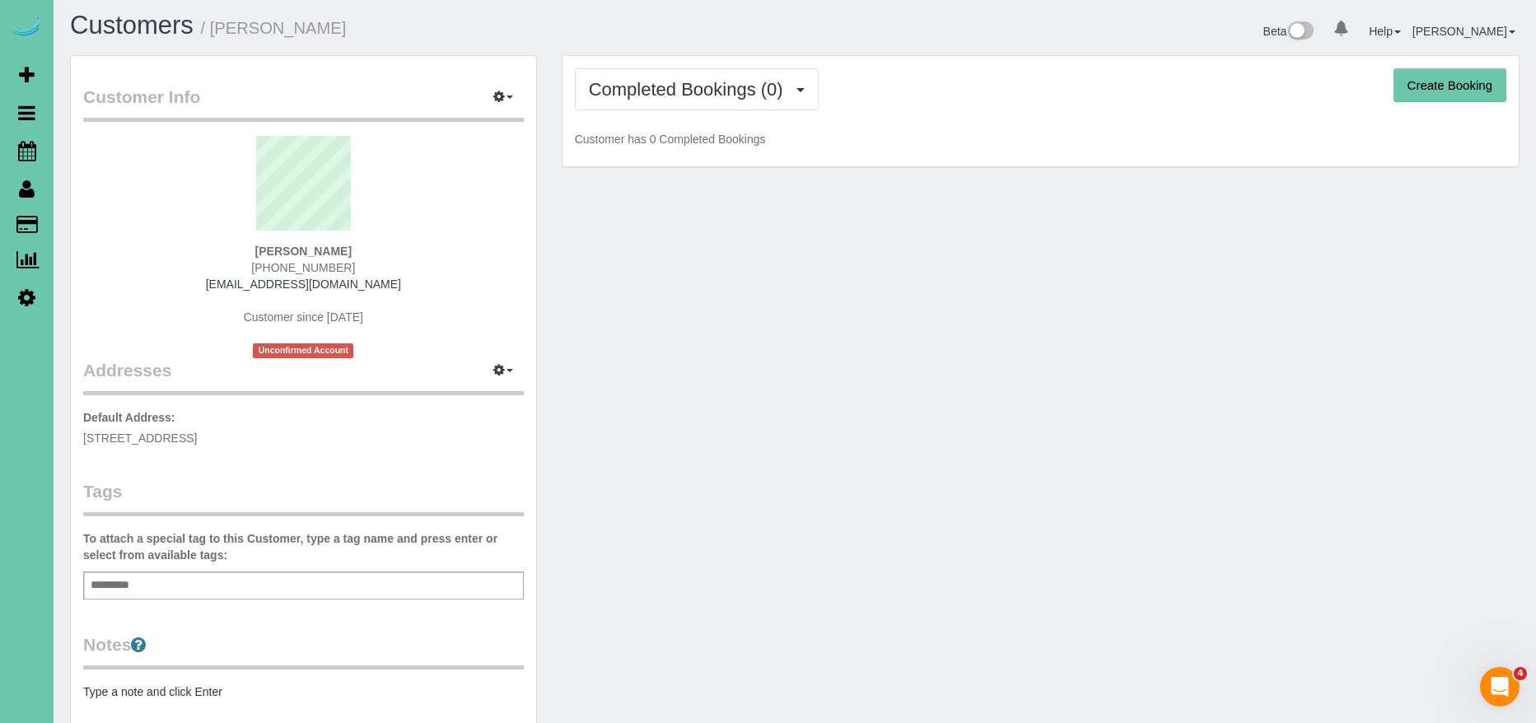
click at [1449, 86] on button "Create Booking" at bounding box center [1450, 85] width 113 height 35
select select "NE"
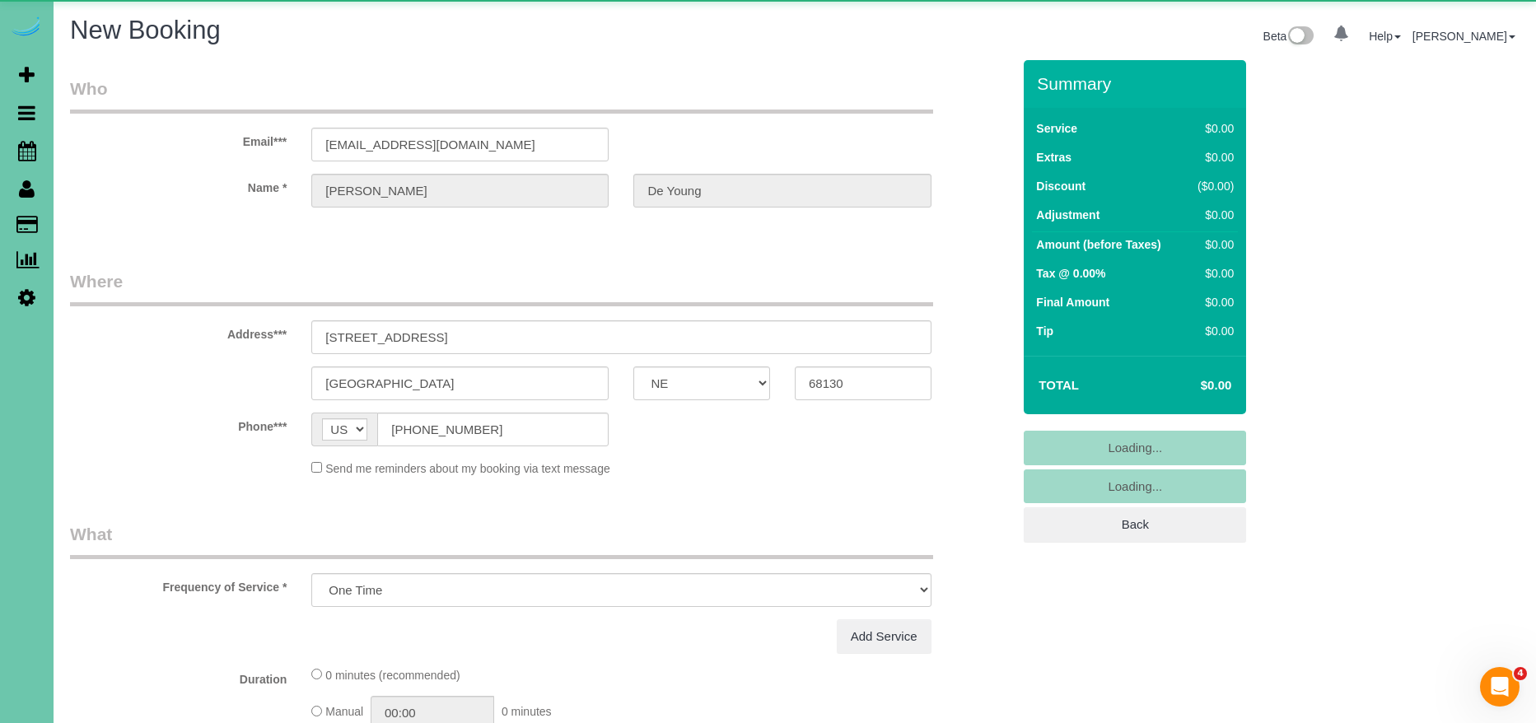
scroll to position [2452, 1536]
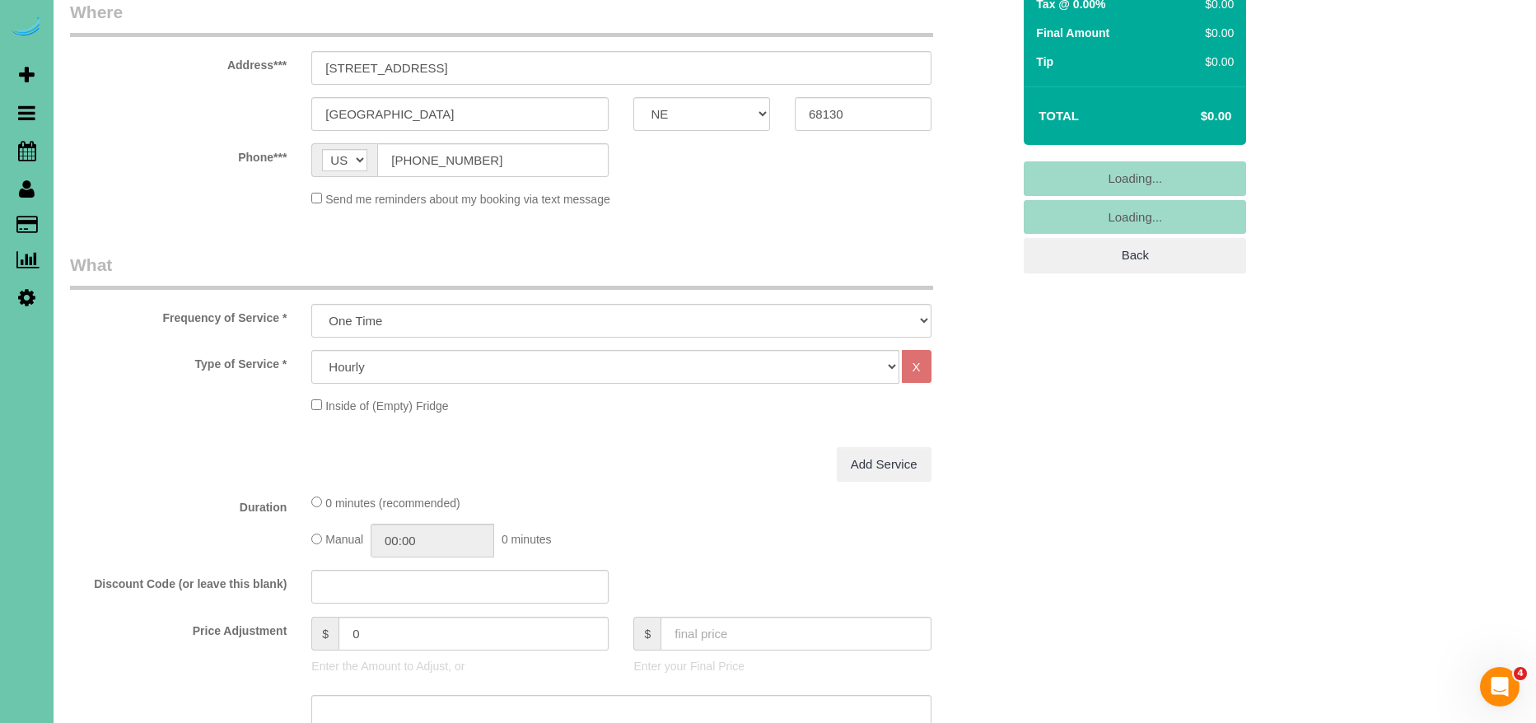
select select "object:2588"
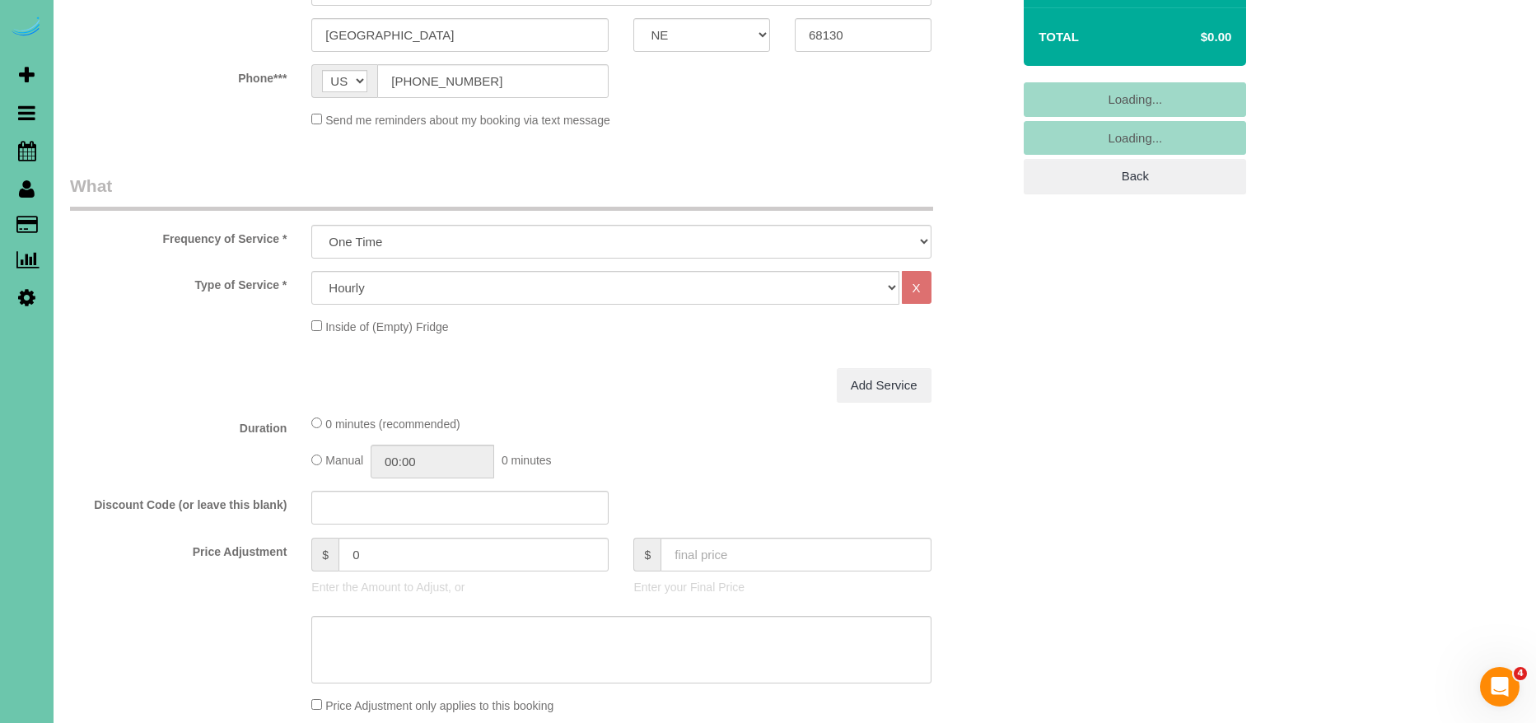
scroll to position [368, 0]
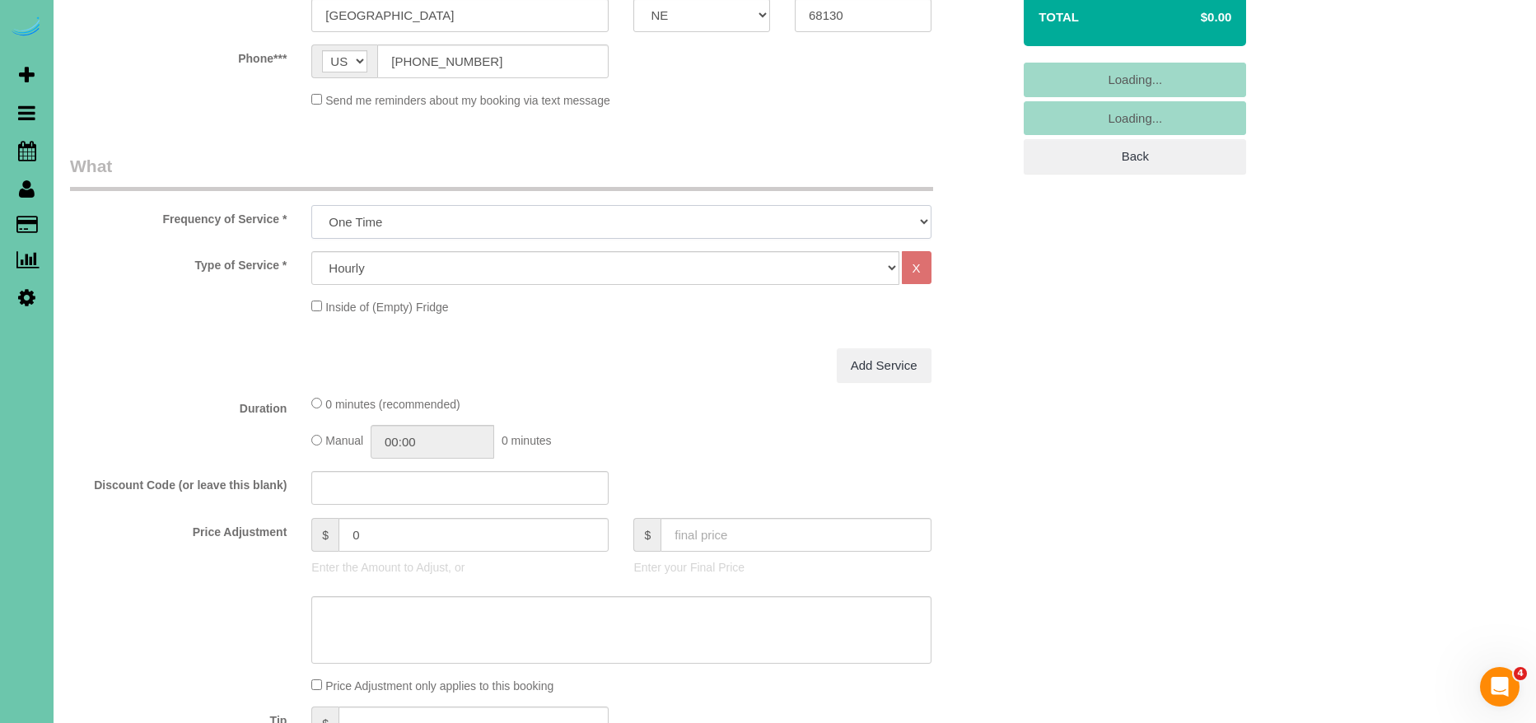
click at [390, 237] on select "One Time Weekly (0% for the First Booking) Bi-Weekly (0% for the First Booking)…" at bounding box center [620, 222] width 619 height 34
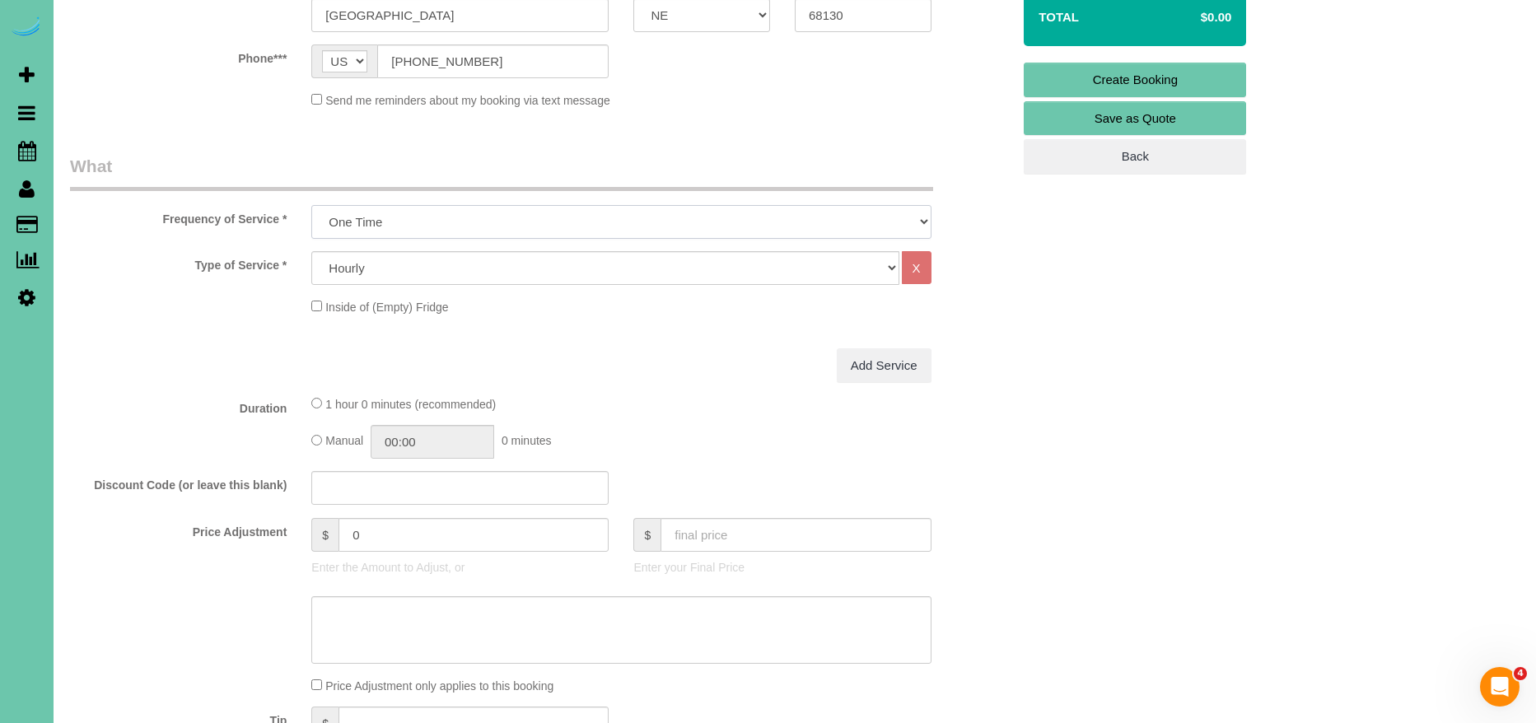
click at [311, 205] on select "One Time Weekly (0% for the First Booking) Bi-Weekly (0% for the First Booking)…" at bounding box center [620, 222] width 619 height 34
click at [399, 219] on select "One Time Weekly (0% for the First Booking) Bi-Weekly (0% for the First Booking)…" at bounding box center [620, 222] width 619 height 34
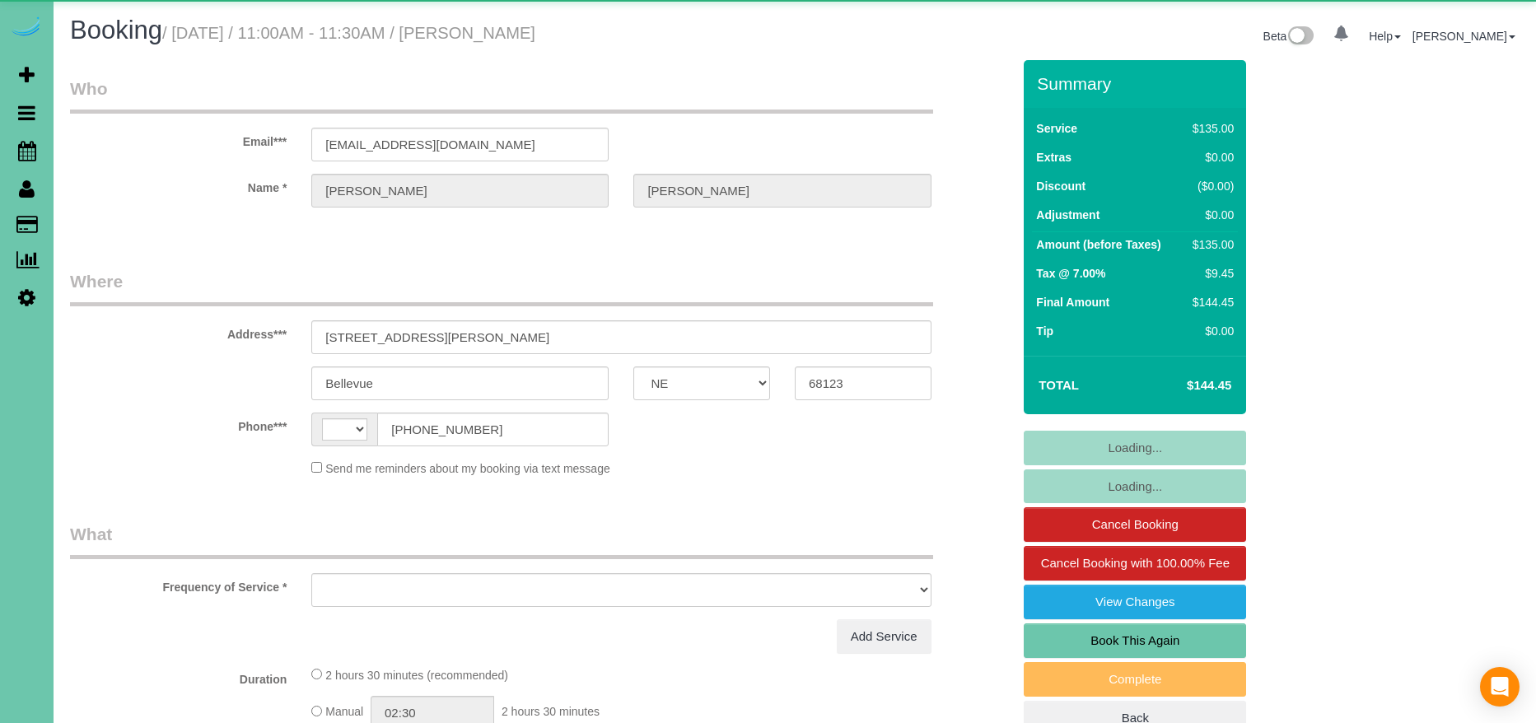
select select "NE"
select select "string:[GEOGRAPHIC_DATA]"
select select "object:621"
select select "string:fspay-82b89ac7-5492-4efe-ac72-9b8d46a02060"
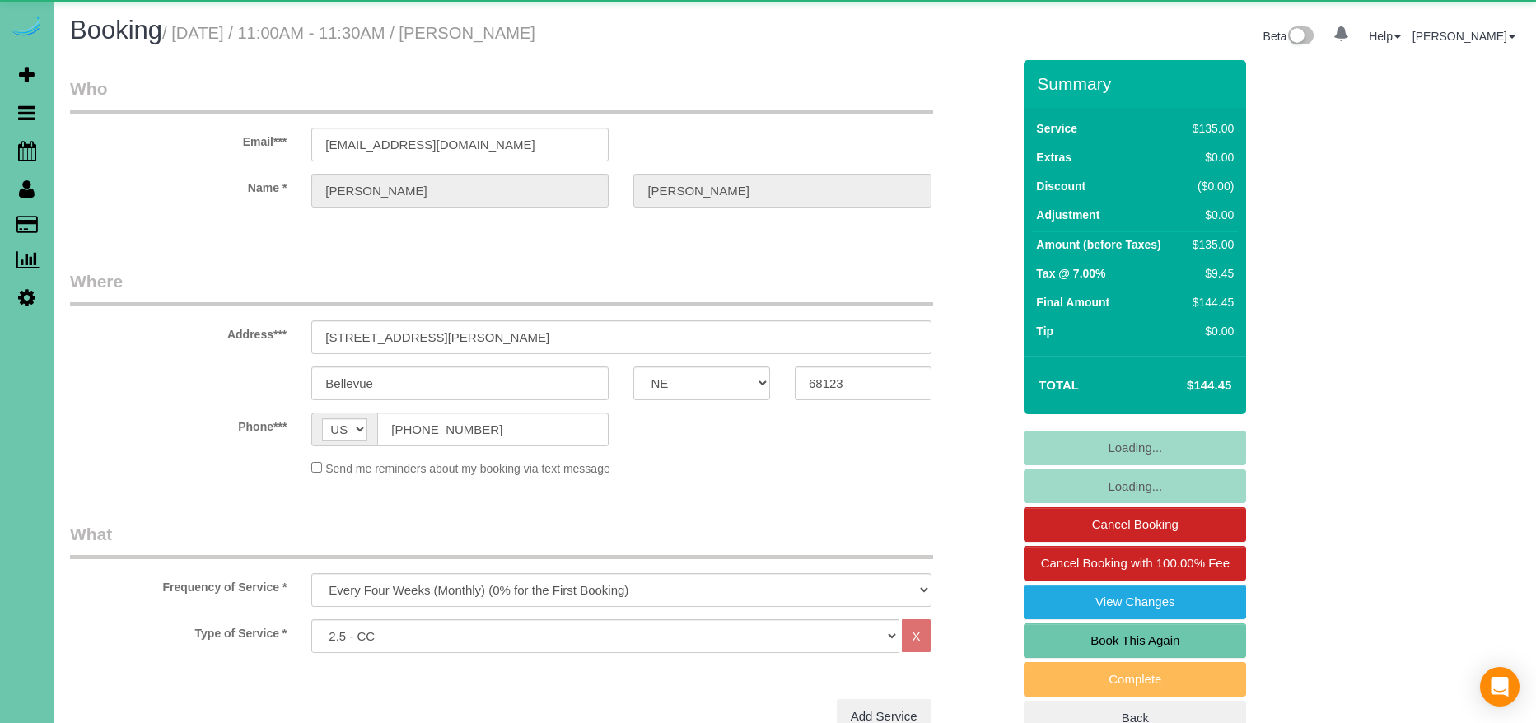
select select "object:640"
select select "number:37"
select select "number:42"
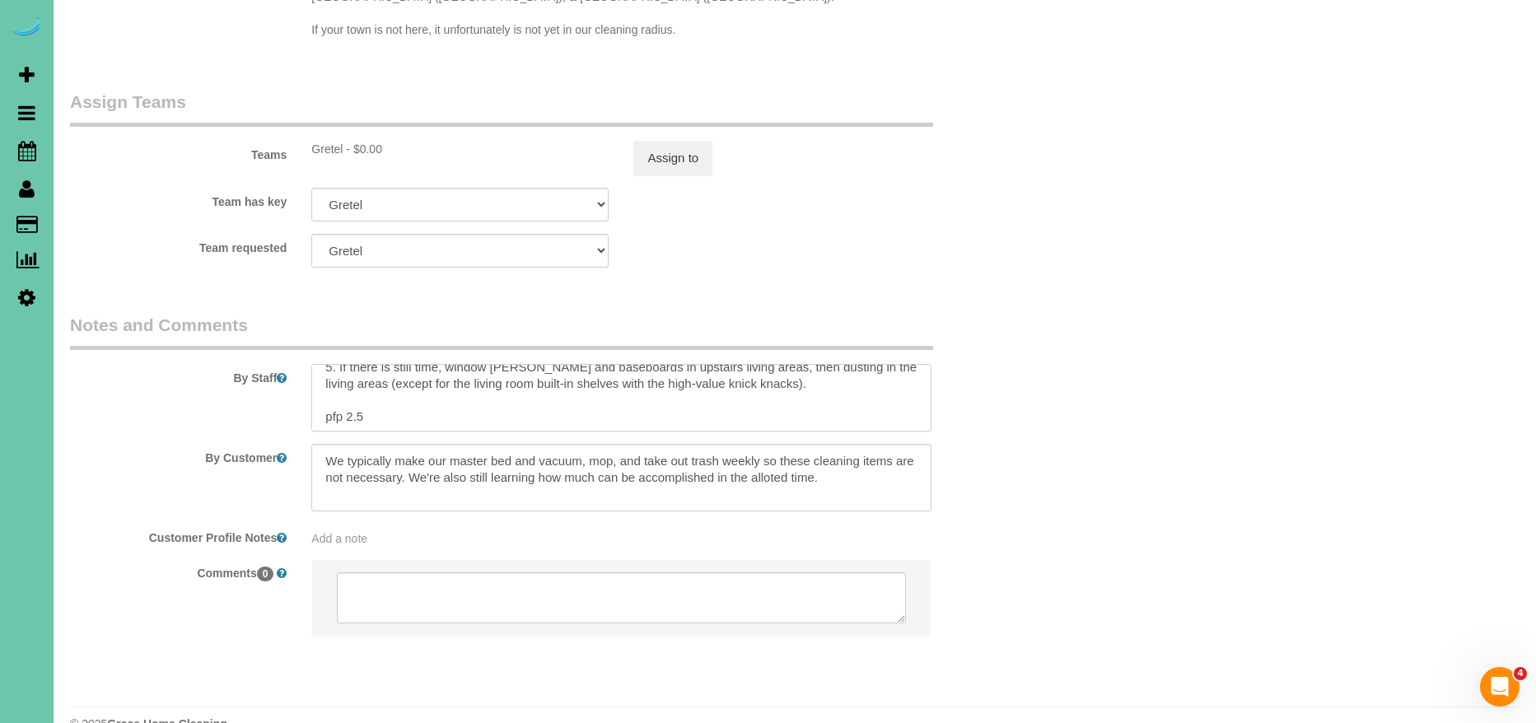
scroll to position [213, 0]
drag, startPoint x: 340, startPoint y: 356, endPoint x: 553, endPoint y: 361, distance: 212.6
click at [553, 364] on textarea at bounding box center [620, 398] width 619 height 68
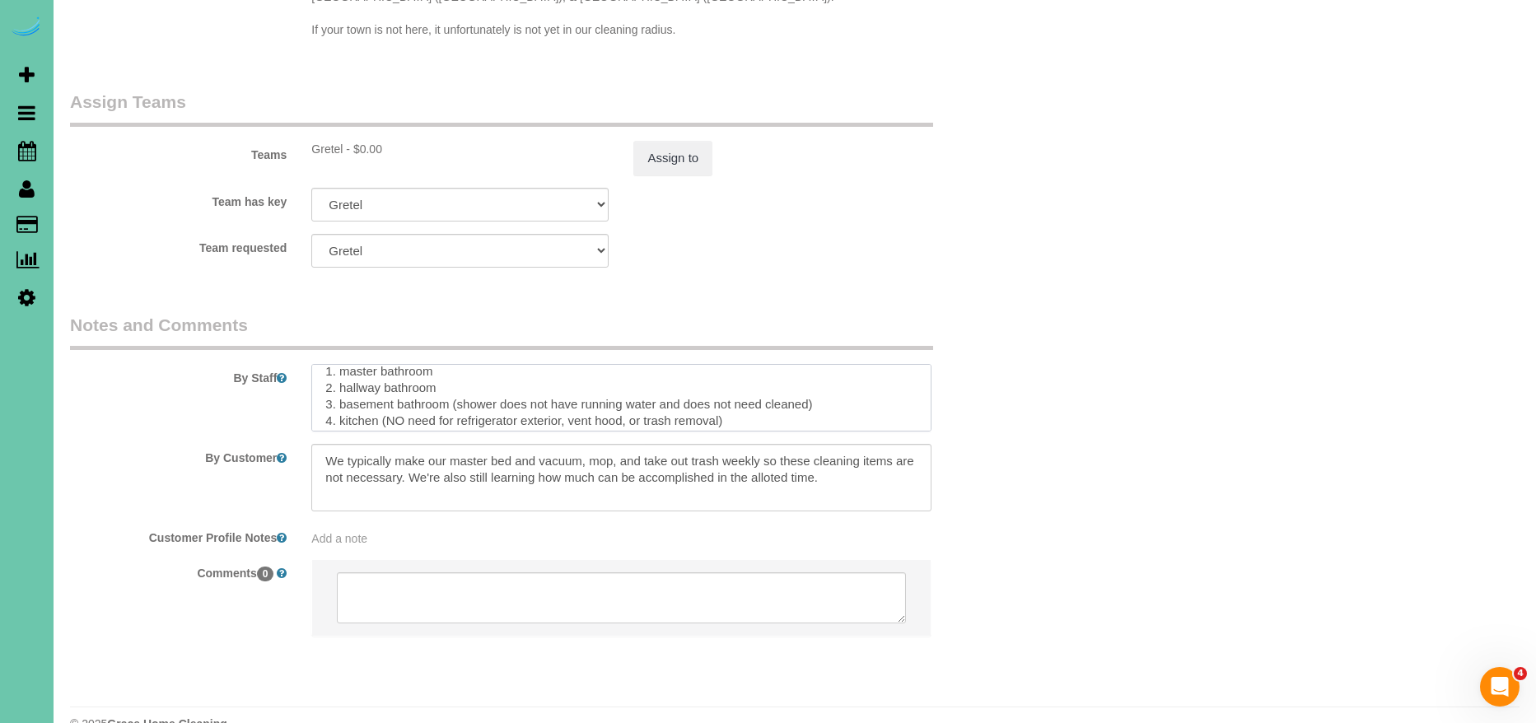
scroll to position [138, 0]
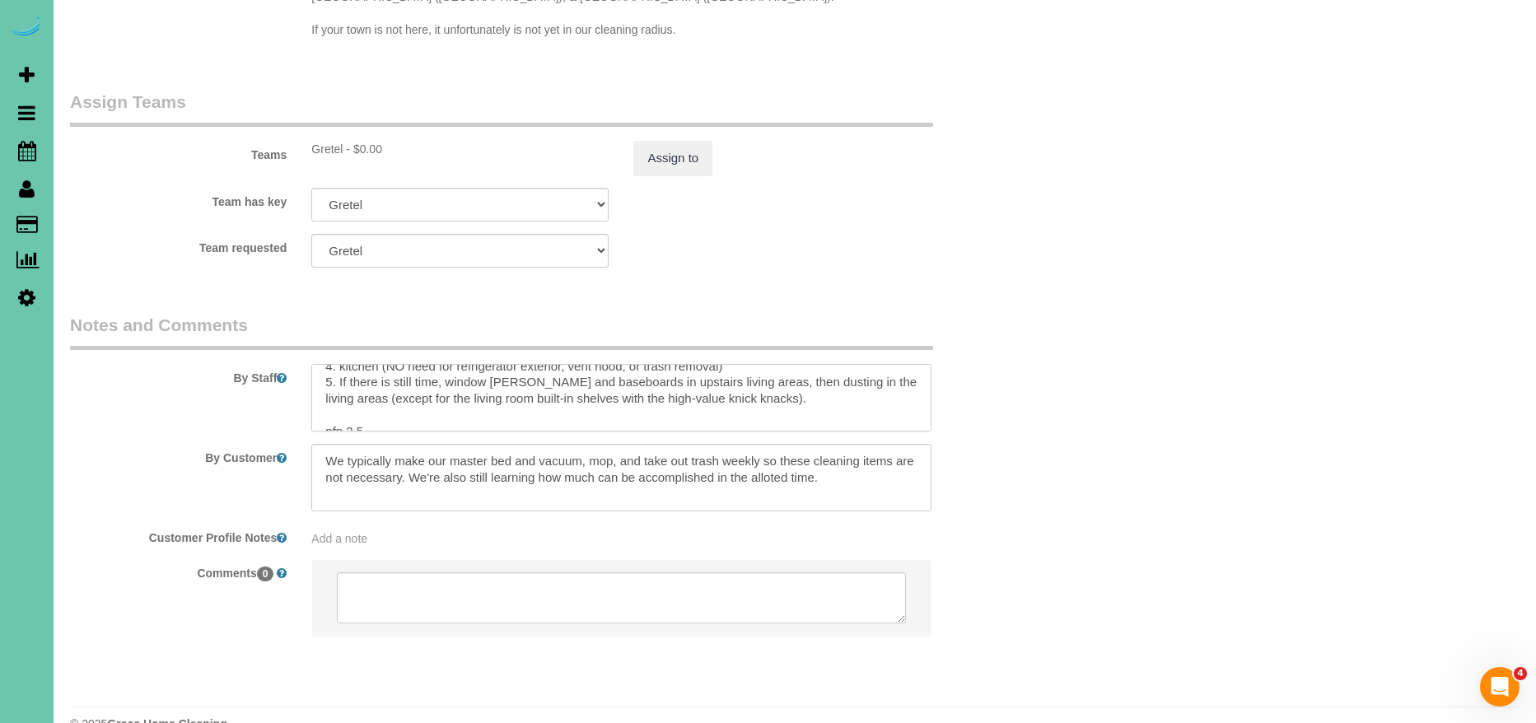
click at [643, 367] on textarea at bounding box center [620, 398] width 619 height 68
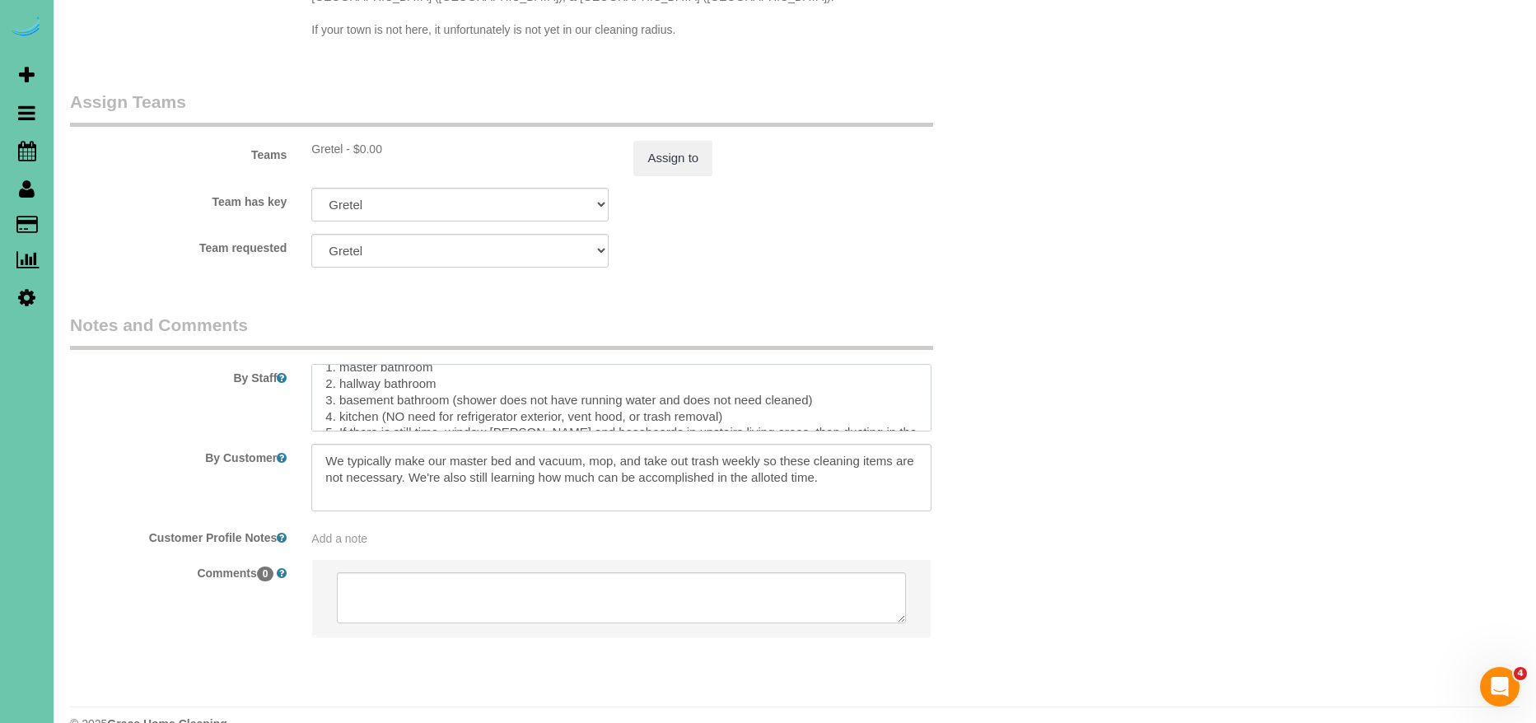
scroll to position [152, 0]
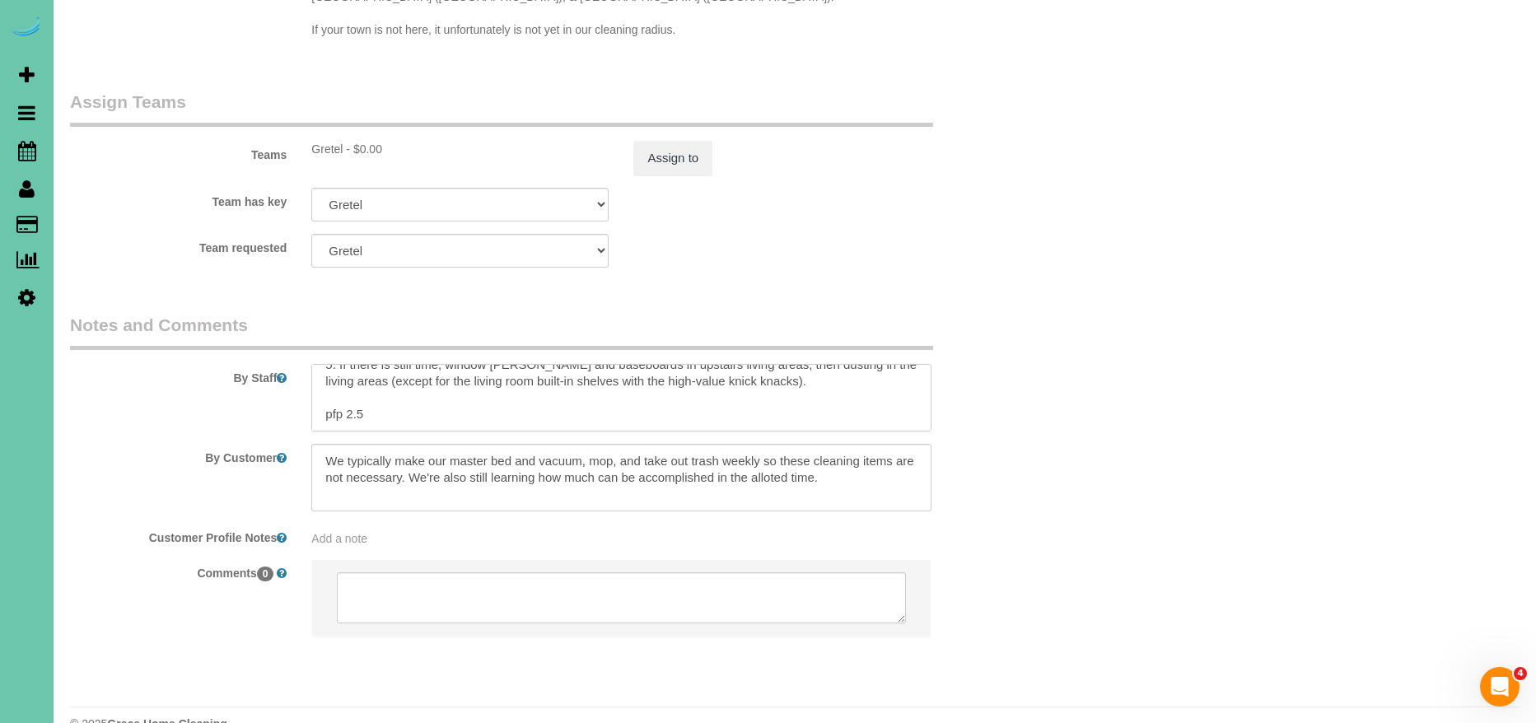
drag, startPoint x: 376, startPoint y: 377, endPoint x: 437, endPoint y: 427, distance: 78.4
click at [437, 427] on sui-booking-comments "By Staff By Customer Customer Profile Notes Add a note Comments 0" at bounding box center [540, 483] width 941 height 340
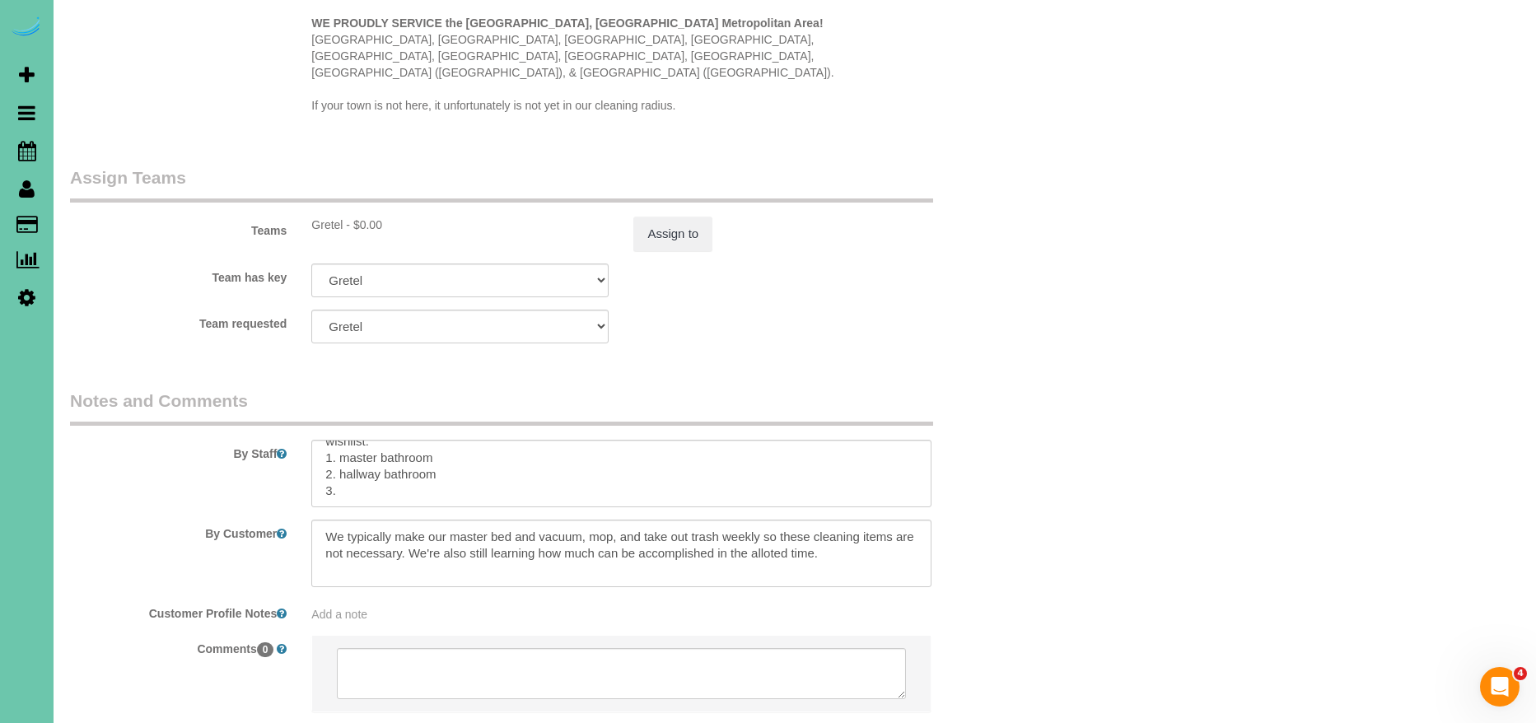
scroll to position [1609, 0]
click at [479, 439] on textarea at bounding box center [620, 473] width 619 height 68
paste textarea ": tub/shower does NOT need to be cleaned, it has not been used."
drag, startPoint x: 452, startPoint y: 437, endPoint x: 488, endPoint y: 456, distance: 40.5
click at [458, 440] on textarea at bounding box center [620, 473] width 619 height 68
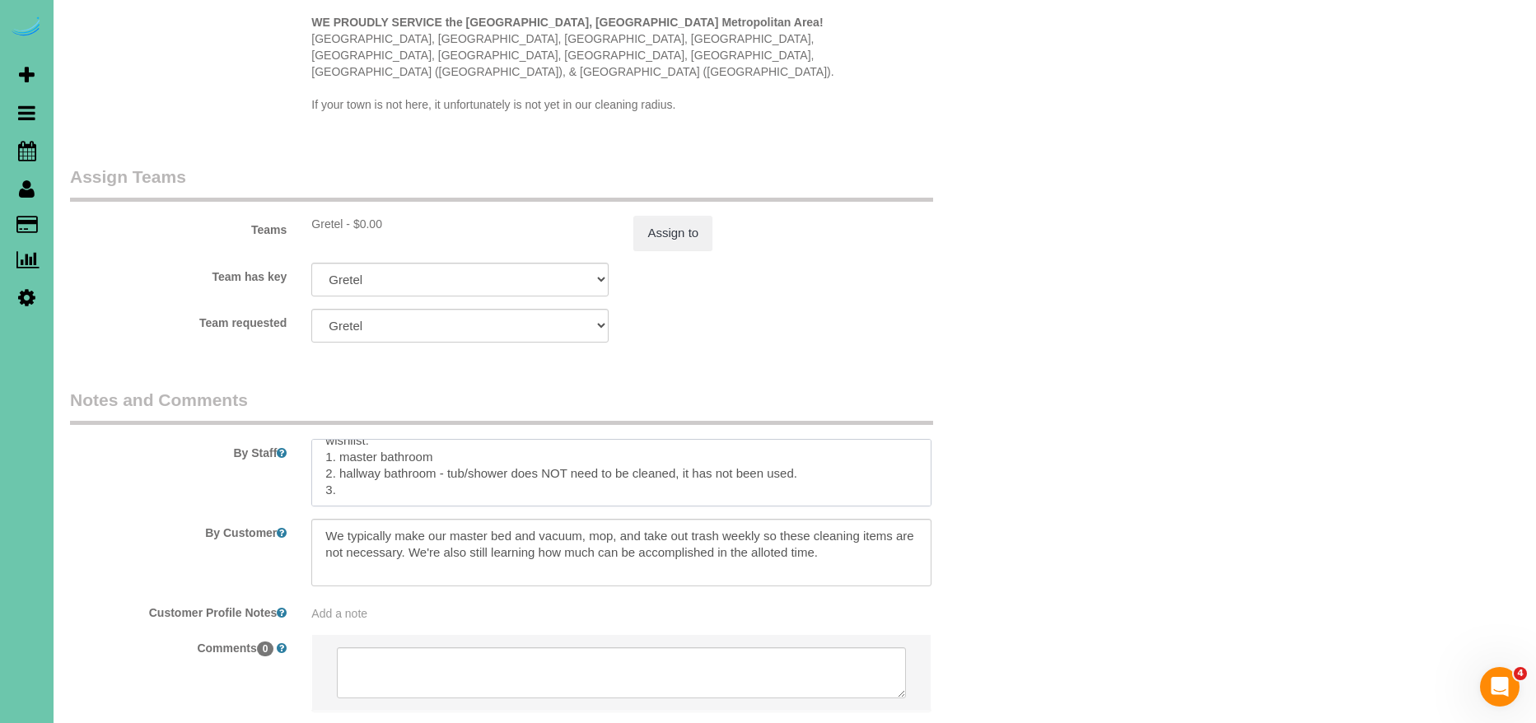
click at [831, 442] on textarea at bounding box center [620, 473] width 619 height 68
click at [393, 461] on textarea at bounding box center [620, 473] width 619 height 68
paste textarea "Kitchen: clean/sanitize sink, countertops, backsplash; wipe small appliances an…"
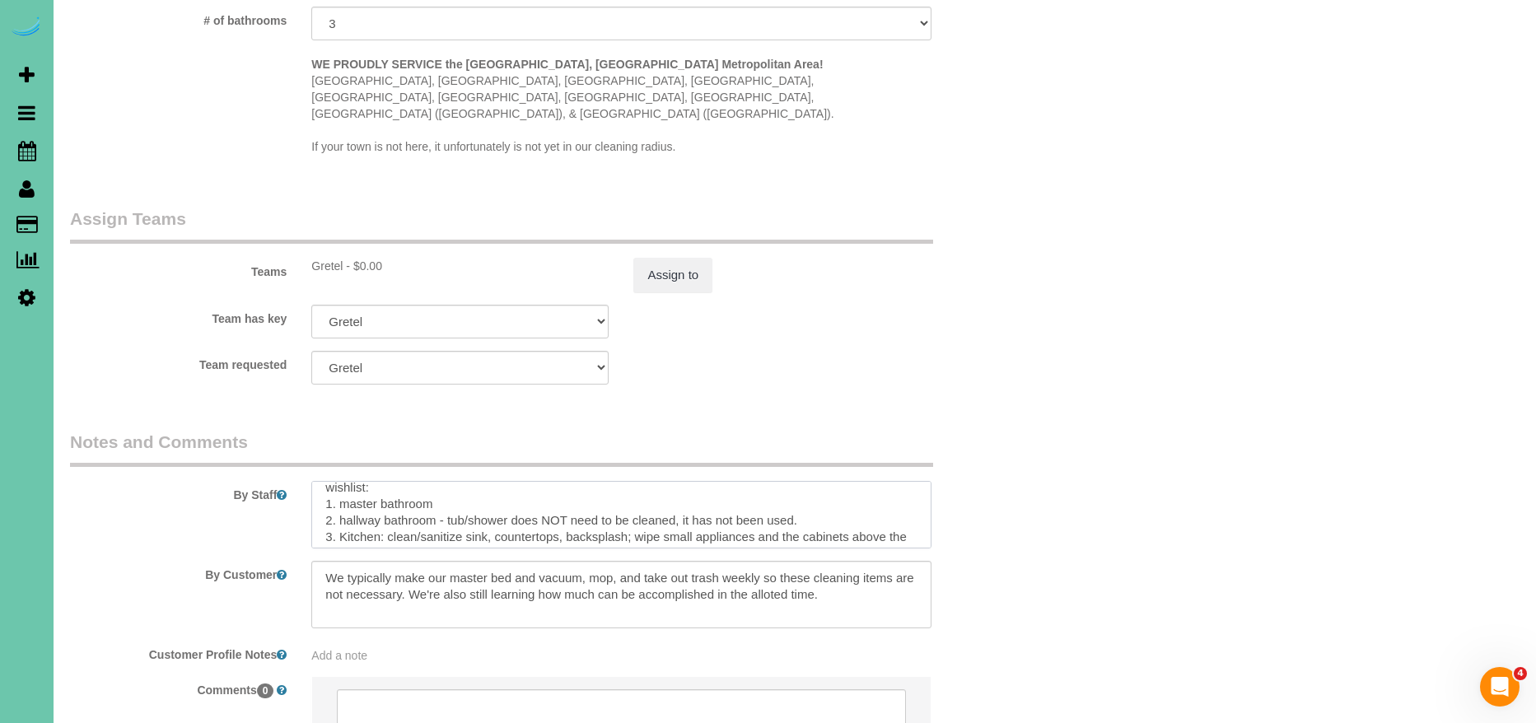
scroll to position [132, 0]
drag, startPoint x: 350, startPoint y: 496, endPoint x: 344, endPoint y: 482, distance: 15.1
click at [349, 496] on textarea at bounding box center [620, 515] width 619 height 68
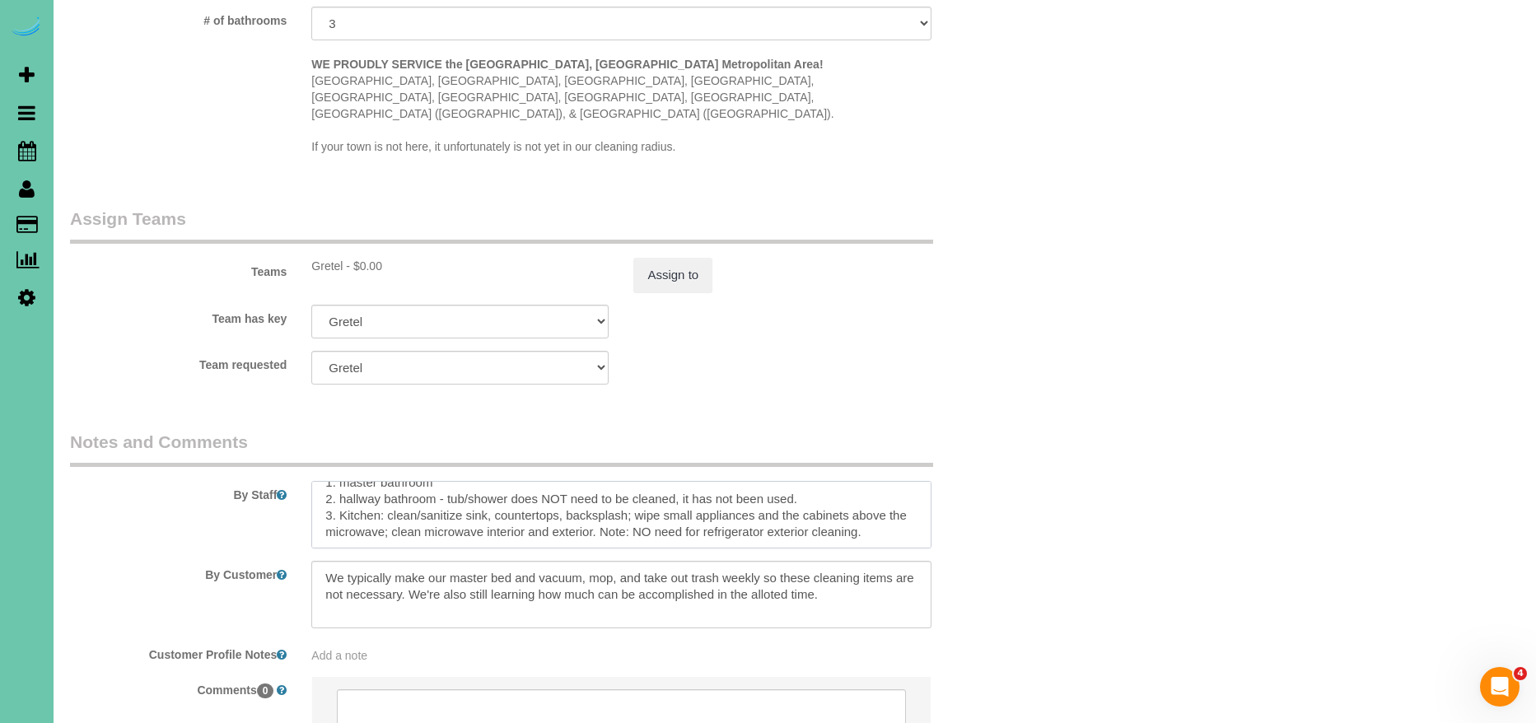
drag, startPoint x: 325, startPoint y: 464, endPoint x: 480, endPoint y: 530, distance: 168.3
click at [480, 530] on sui-booking-comments "By Staff By Customer Customer Profile Notes Add a note Comments 0" at bounding box center [540, 600] width 941 height 340
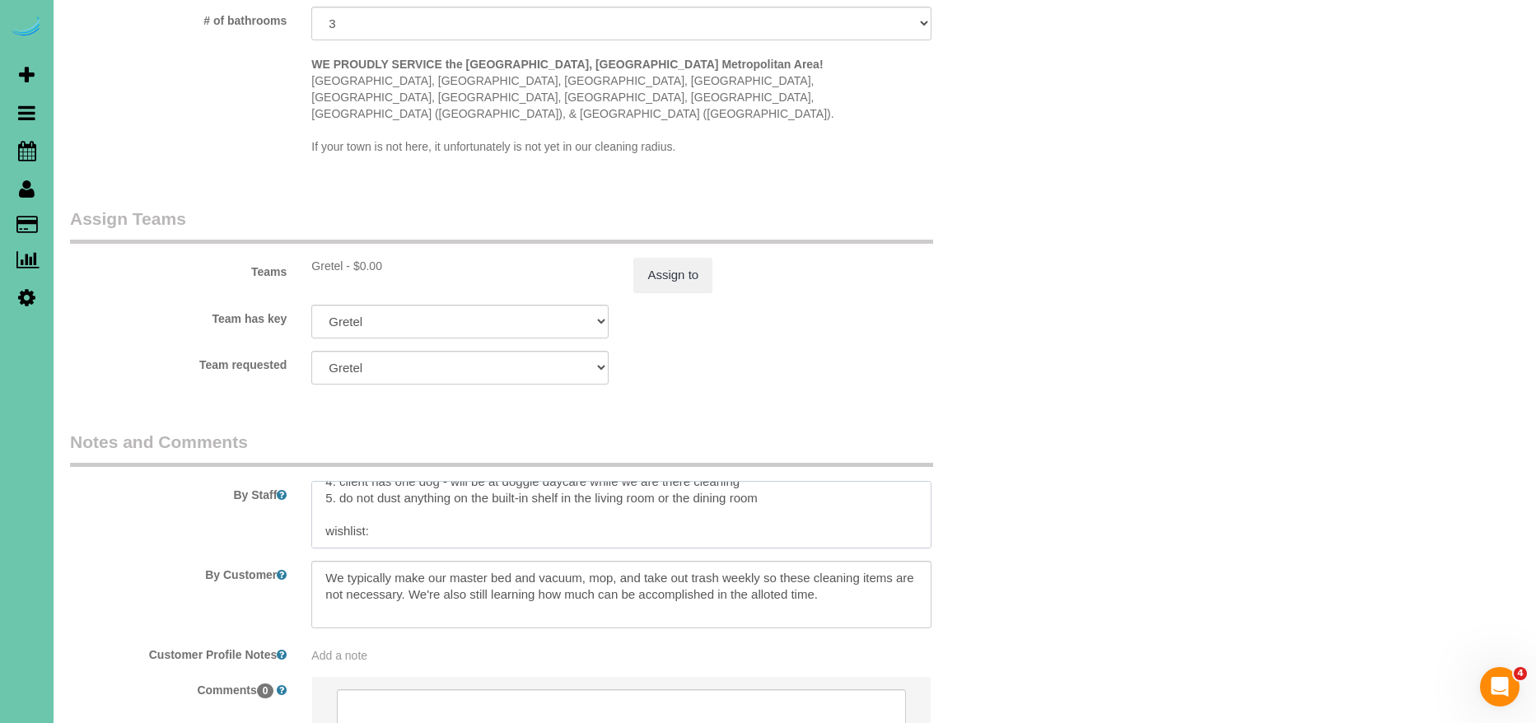
scroll to position [98, 0]
paste textarea "1. Master bathroom: shower, toilet, countertop and sinks, mirror. 2. Hallway ba…"
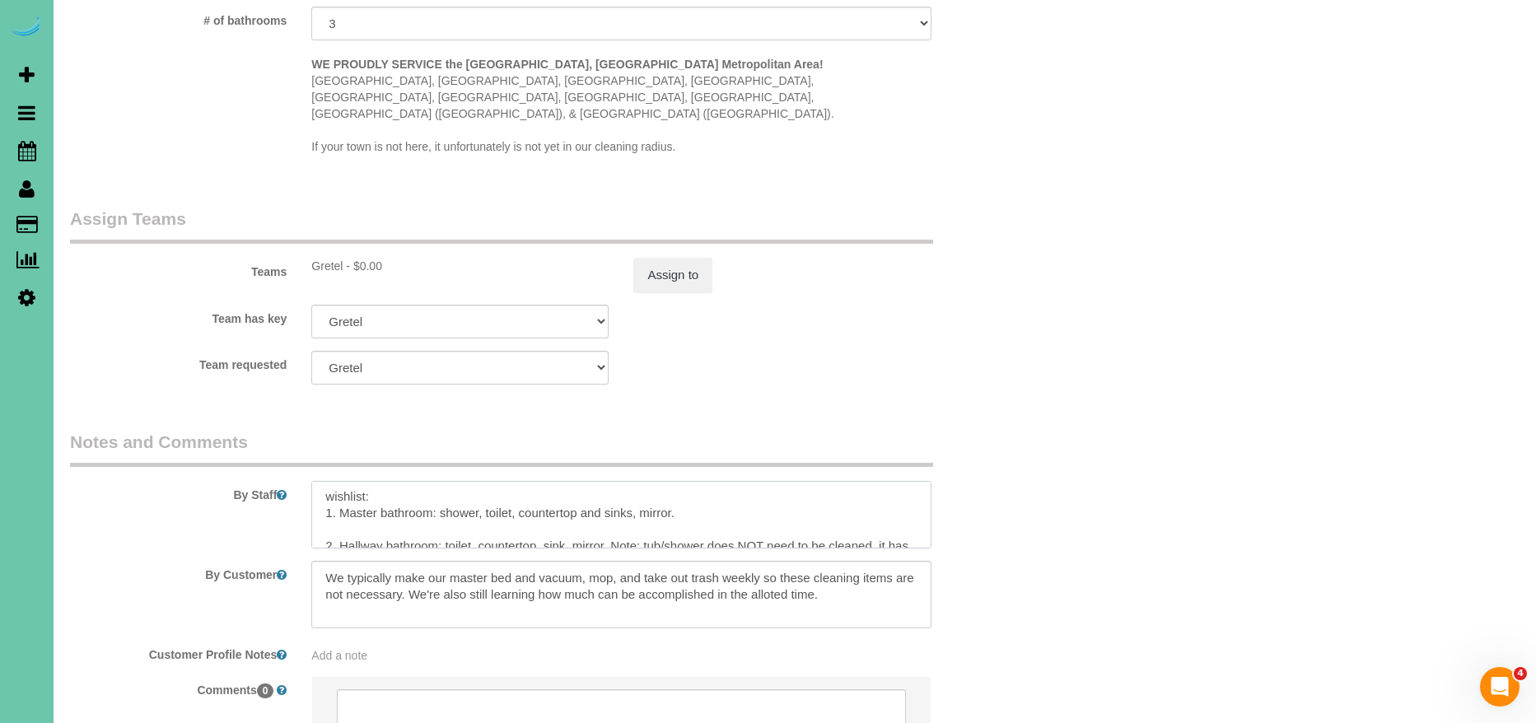
scroll to position [90, 0]
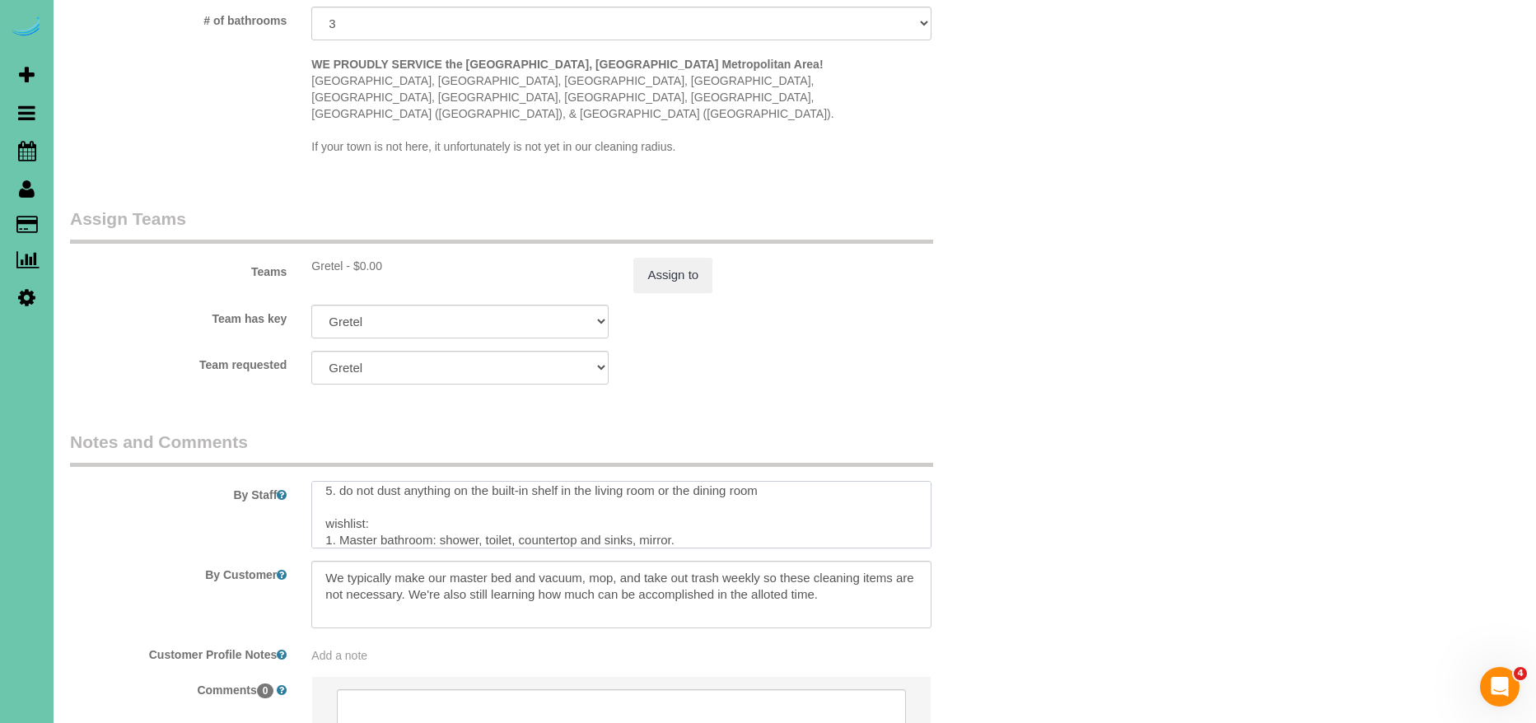
click at [484, 489] on textarea at bounding box center [620, 515] width 619 height 68
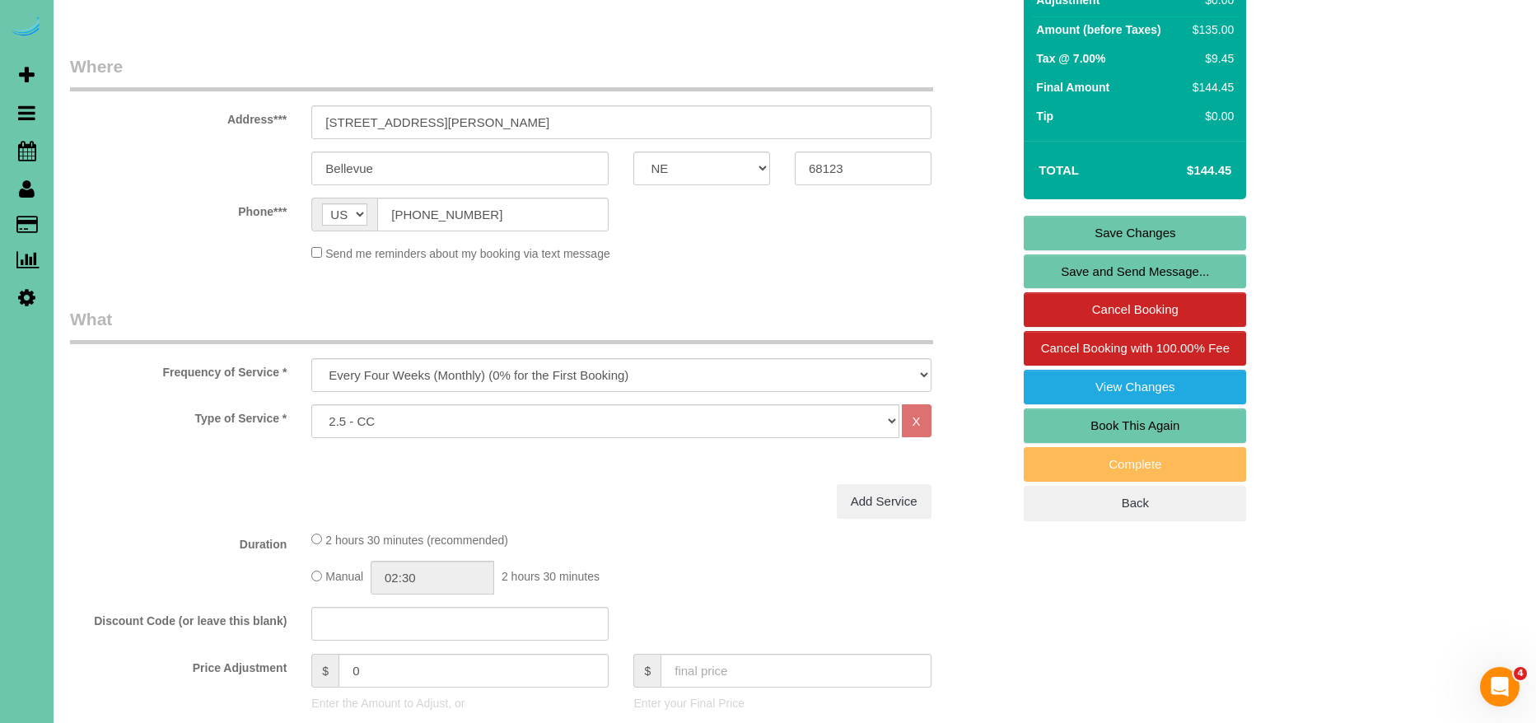
scroll to position [0, 0]
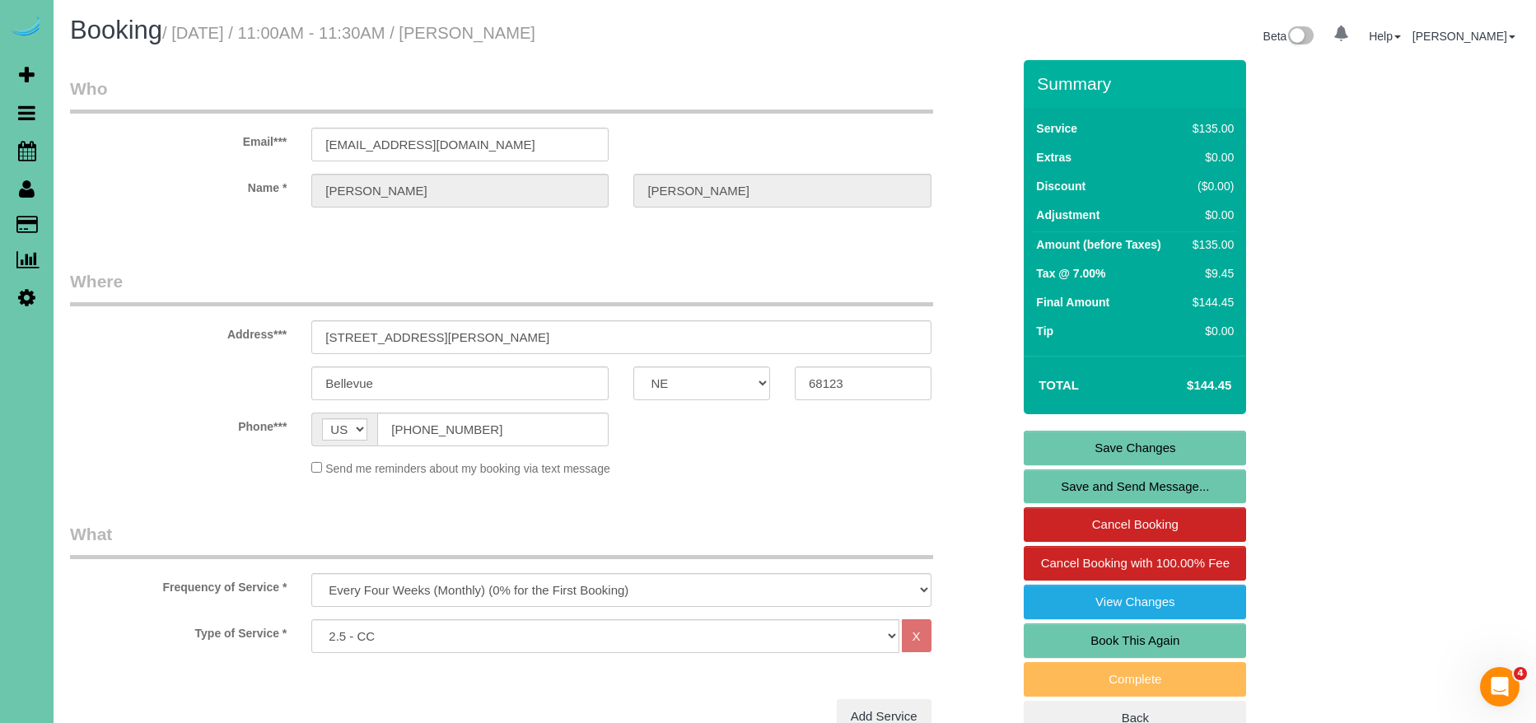
type textarea "**always look up to see if extension duster is needed for next cleaning** 1. cr…"
click at [1157, 444] on link "Save Changes" at bounding box center [1135, 448] width 222 height 35
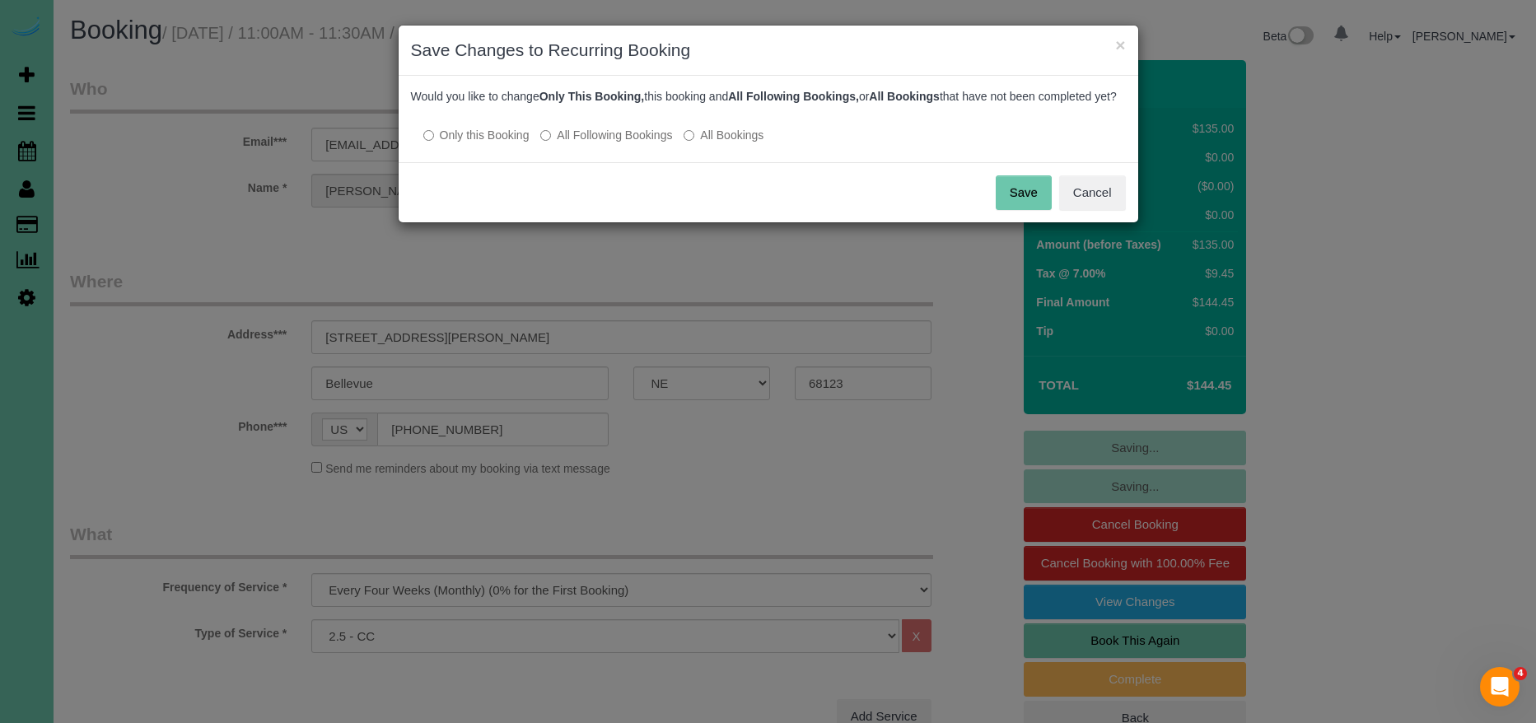
click at [1028, 207] on button "Save" at bounding box center [1024, 192] width 56 height 35
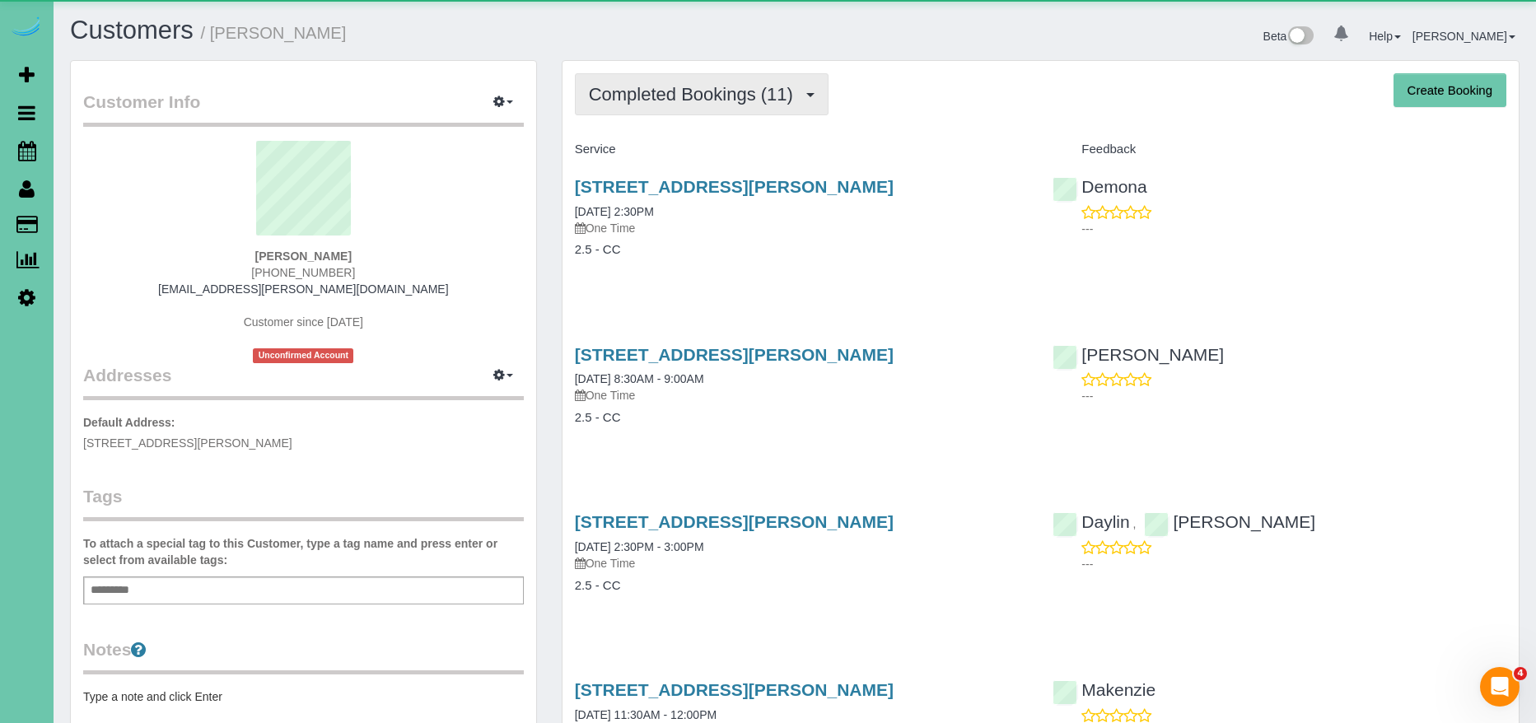
click at [738, 93] on span "Completed Bookings (11)" at bounding box center [695, 94] width 213 height 21
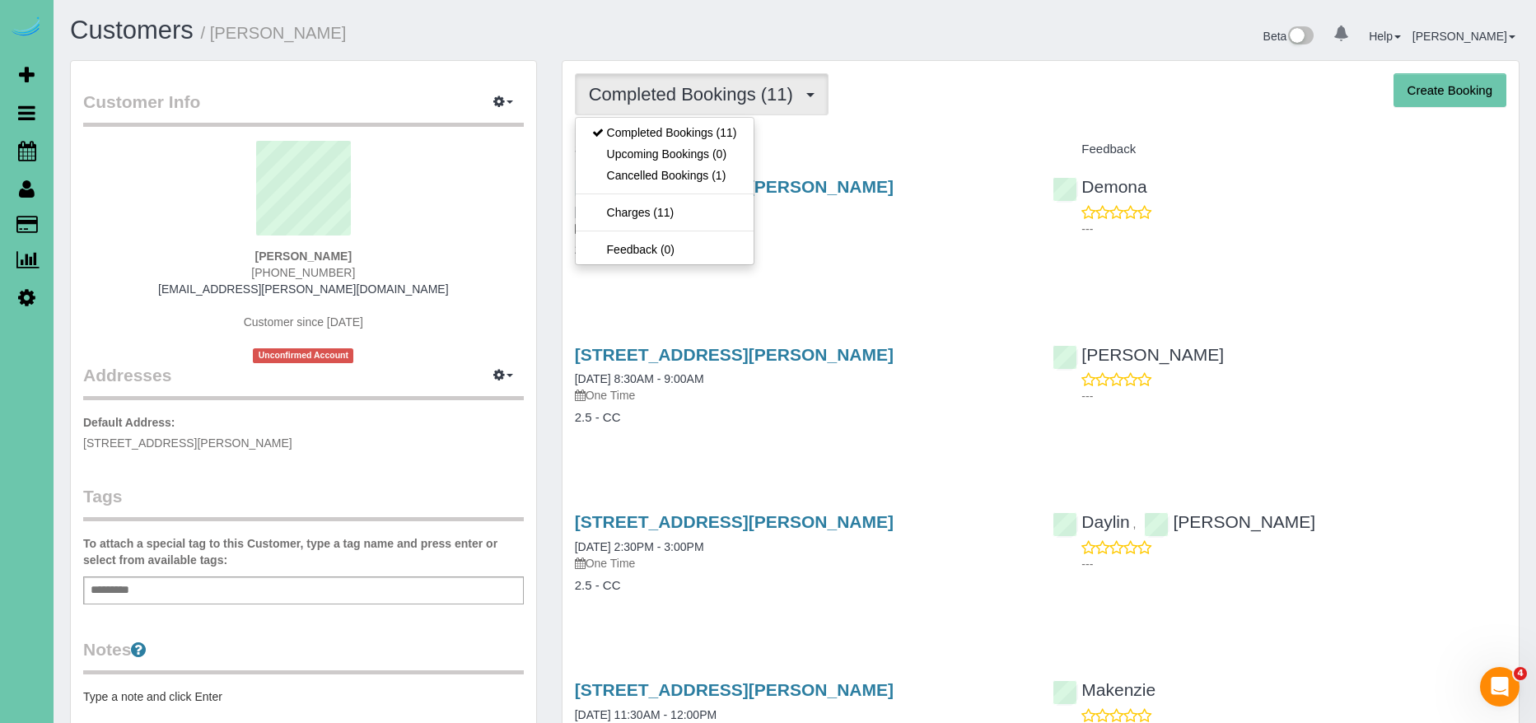
click at [845, 136] on div "Service" at bounding box center [802, 150] width 479 height 28
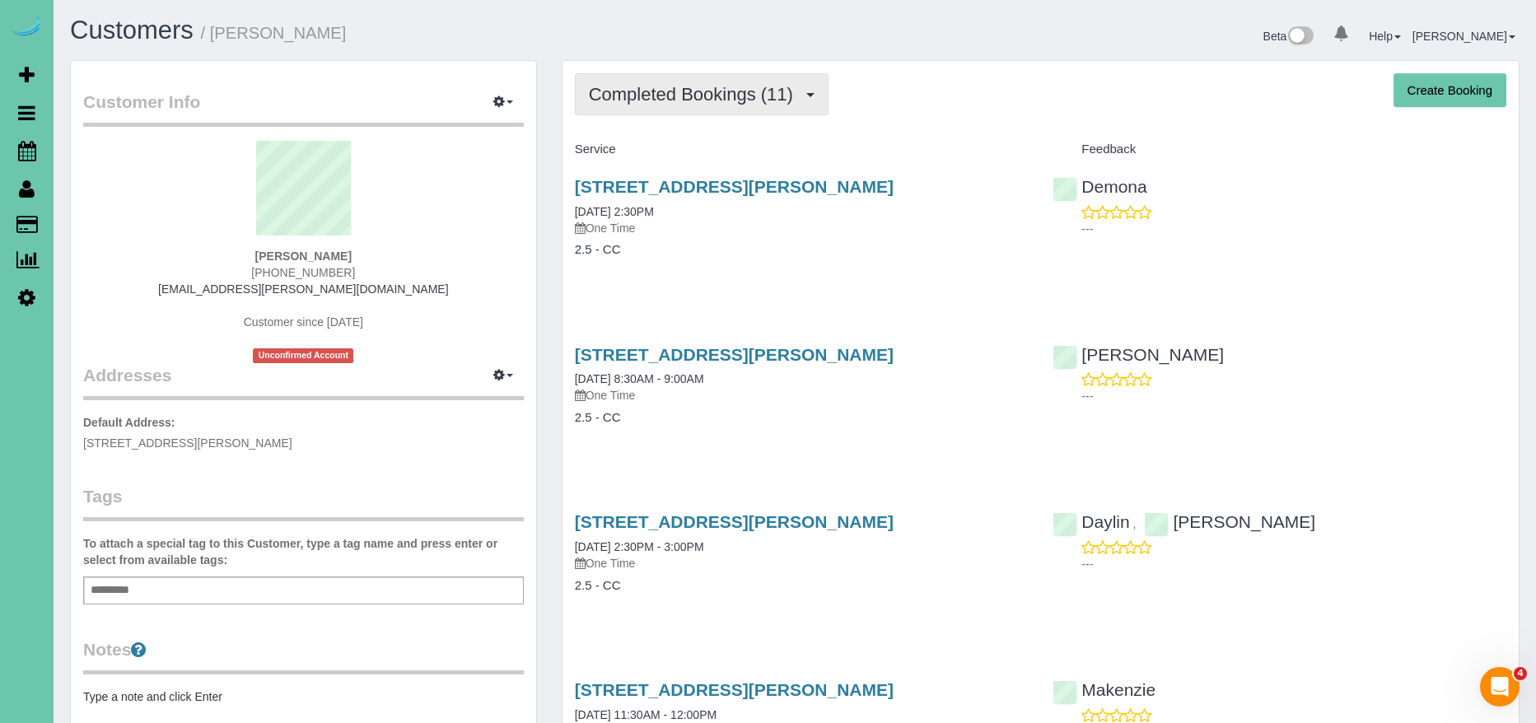
click at [709, 92] on span "Completed Bookings (11)" at bounding box center [695, 94] width 213 height 21
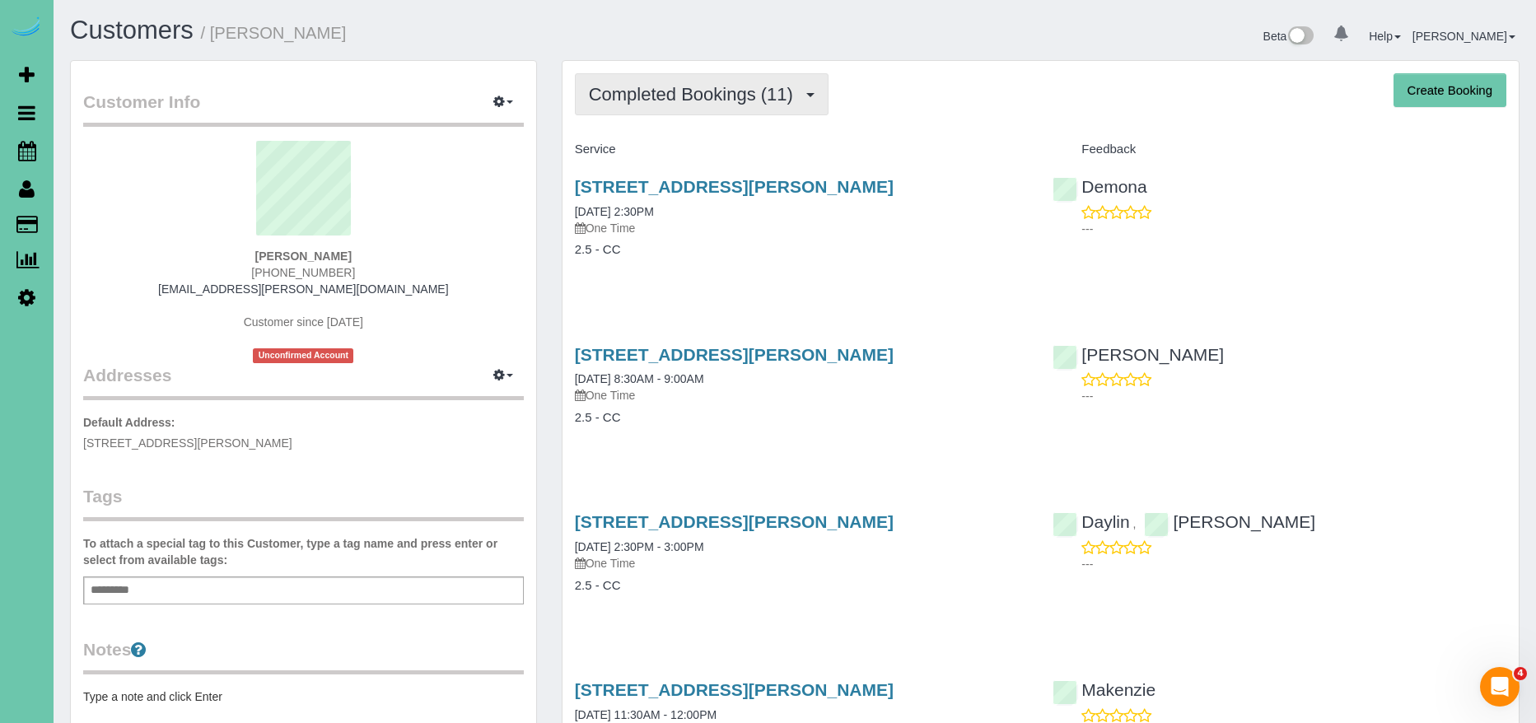
click at [736, 96] on span "Completed Bookings (11)" at bounding box center [695, 94] width 213 height 21
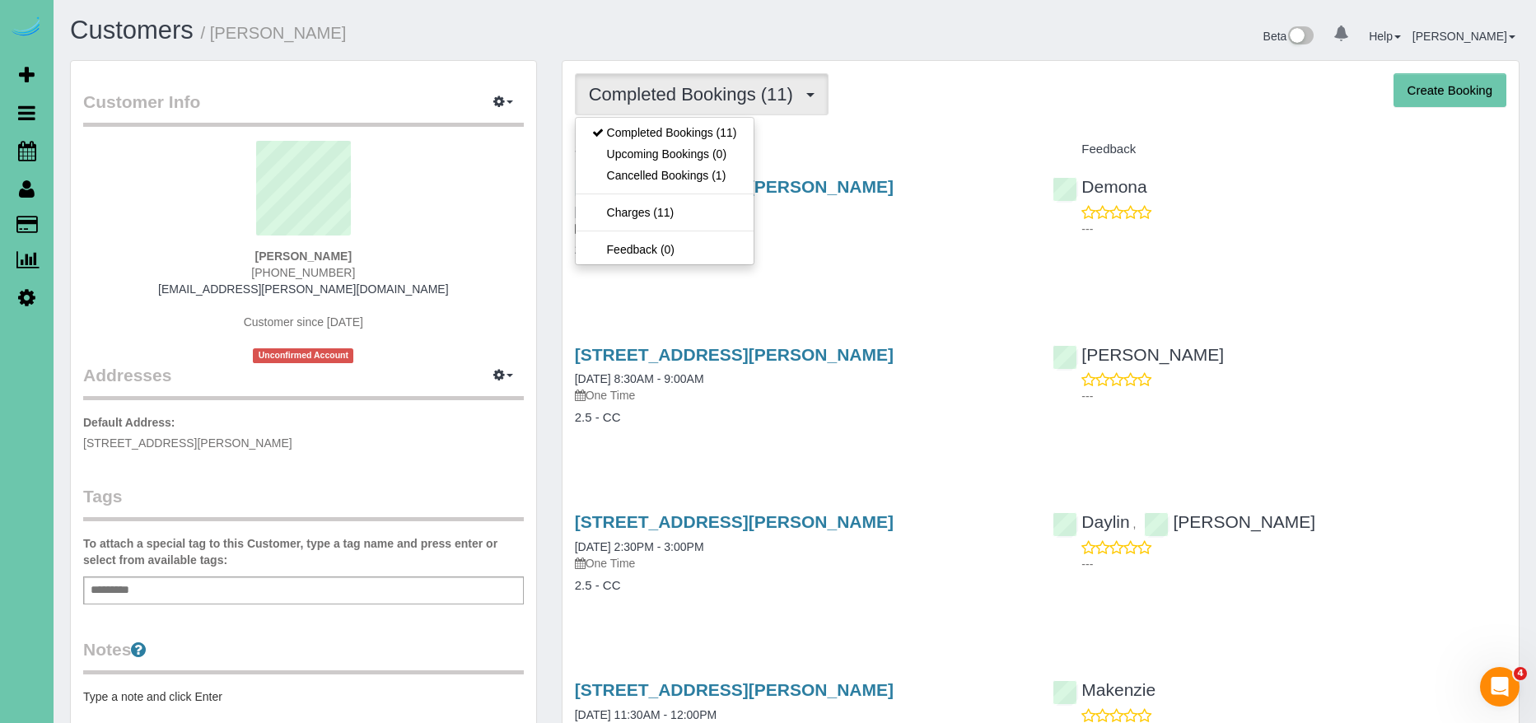
click at [1005, 145] on h4 "Service" at bounding box center [802, 149] width 454 height 14
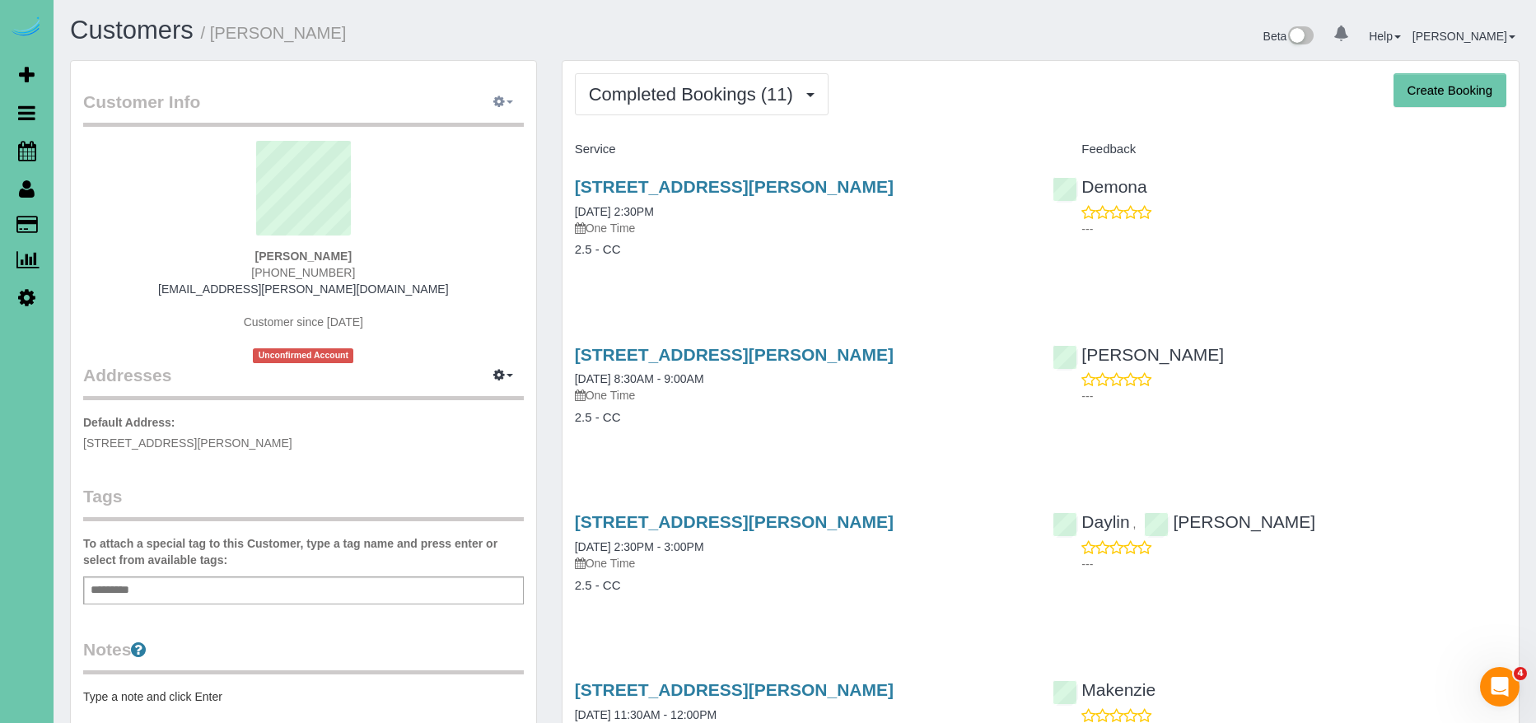
click at [502, 96] on icon "button" at bounding box center [499, 101] width 12 height 10
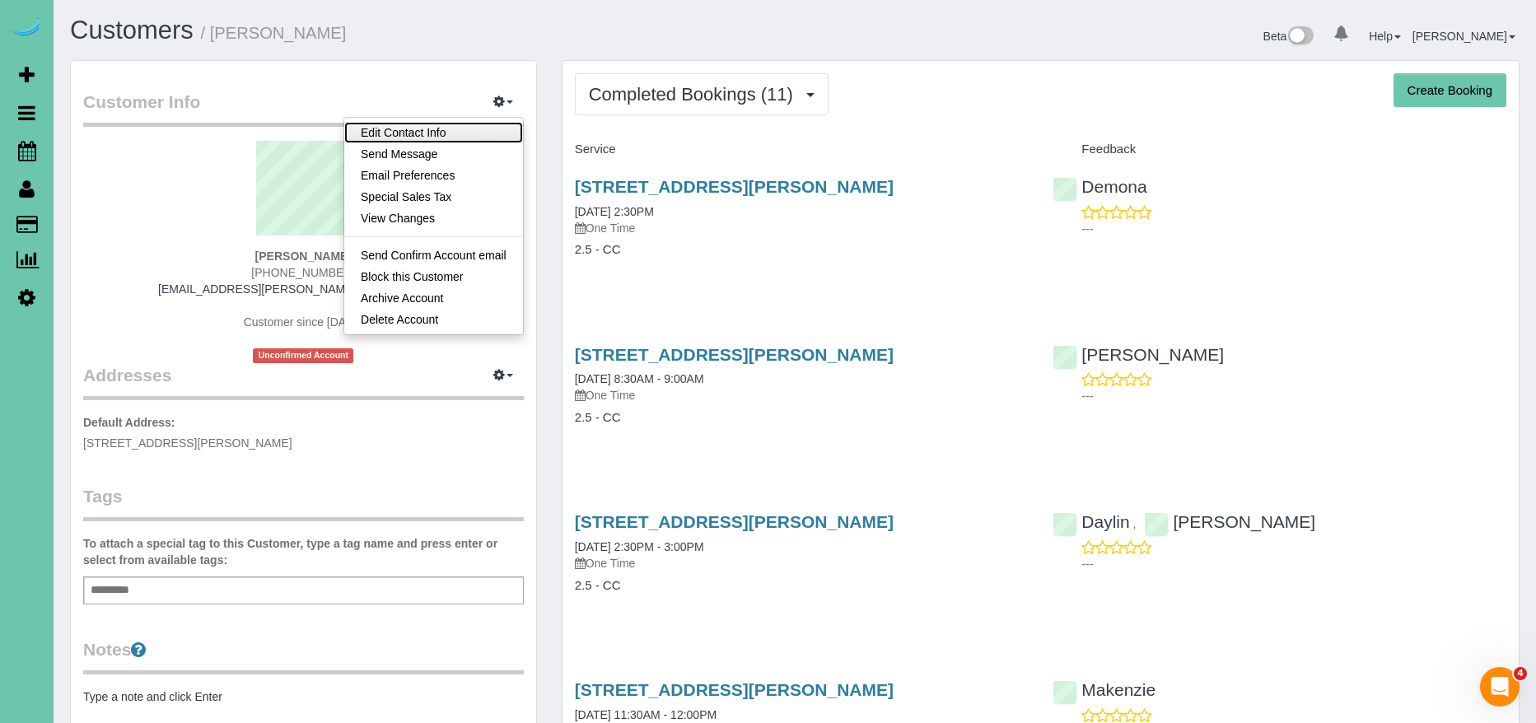
click at [452, 129] on link "Edit Contact Info" at bounding box center [433, 132] width 179 height 21
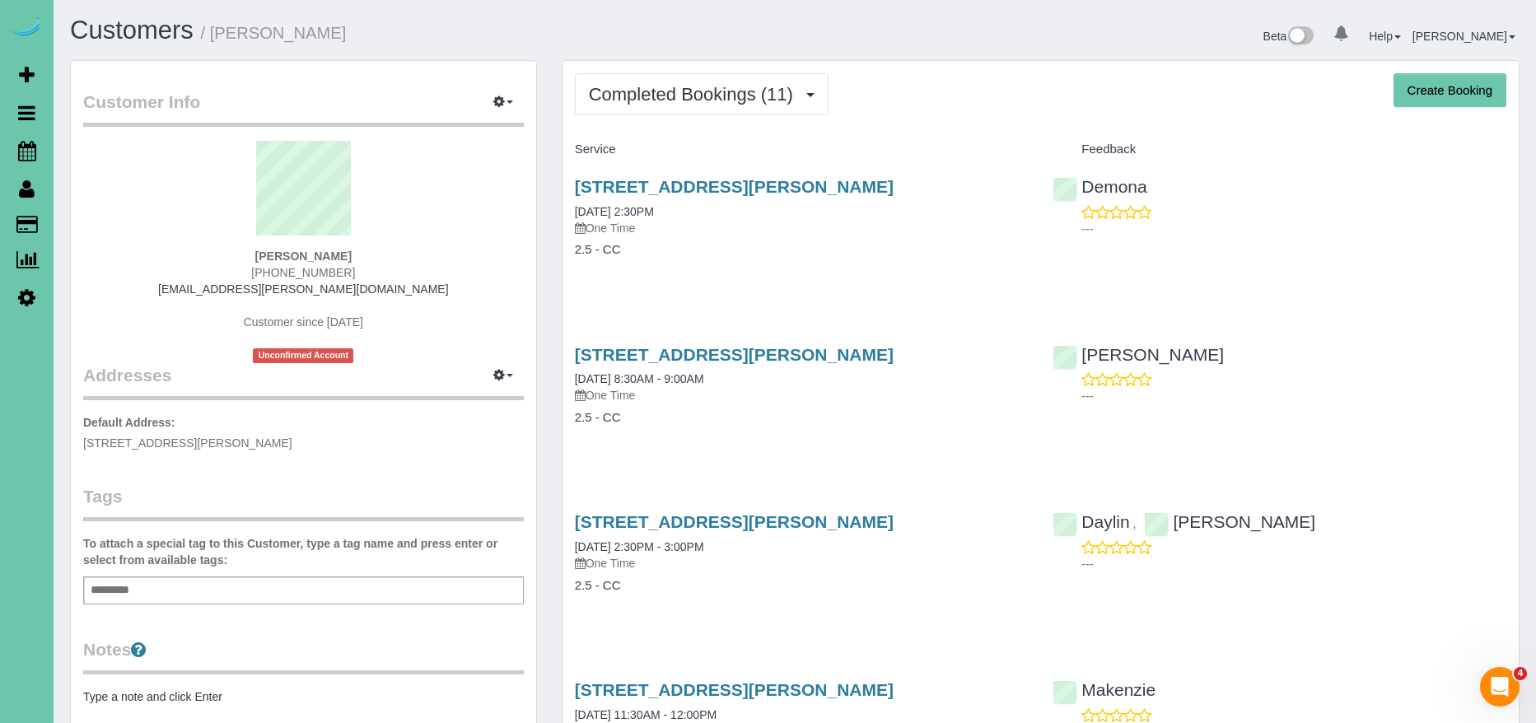
select select "NE"
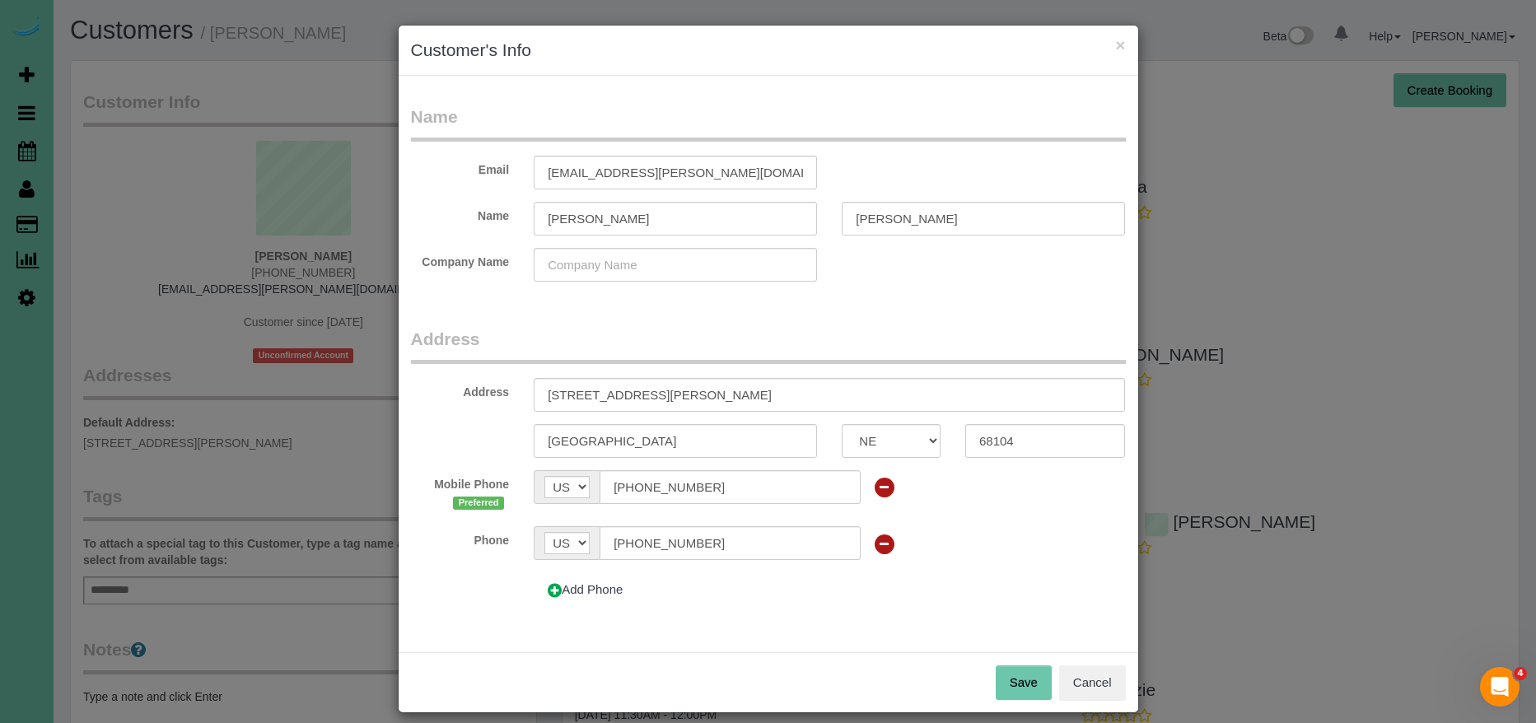
scroll to position [12, 0]
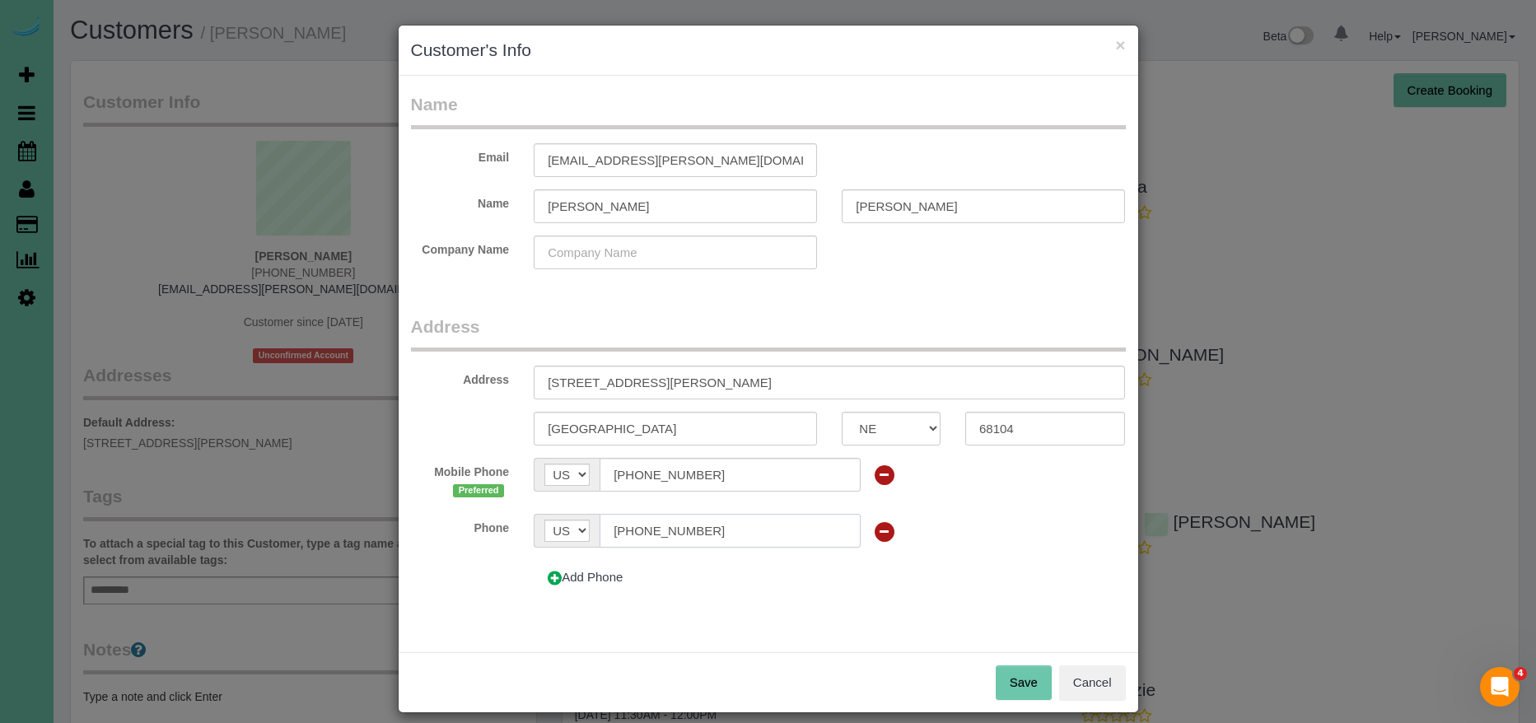
drag, startPoint x: 731, startPoint y: 535, endPoint x: 572, endPoint y: 518, distance: 159.8
click at [572, 518] on div "AF AL DZ AD AO AI AQ AG AR AM AW AU AT AZ BS BH BD BB BY BE BZ BJ BM BT BO BA B…" at bounding box center [697, 531] width 326 height 34
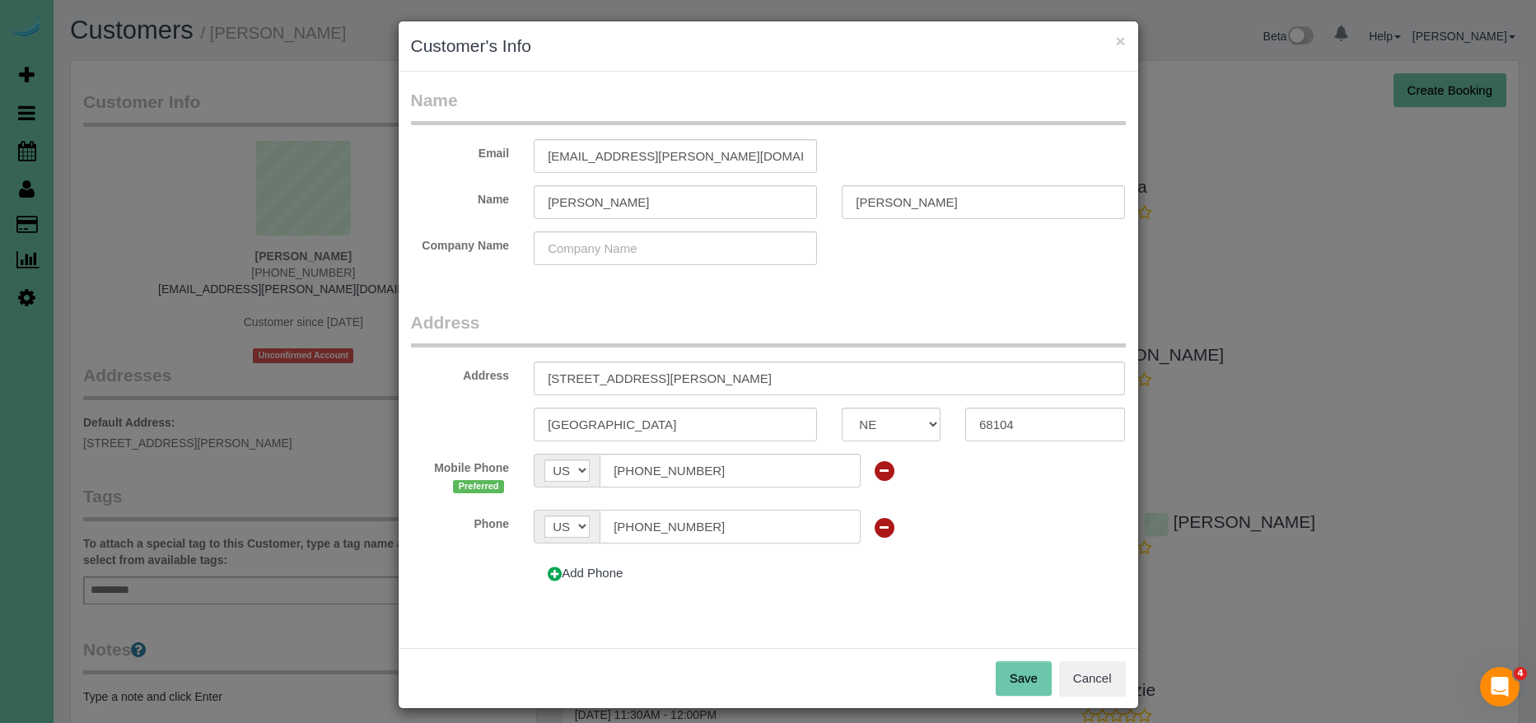
scroll to position [10, 0]
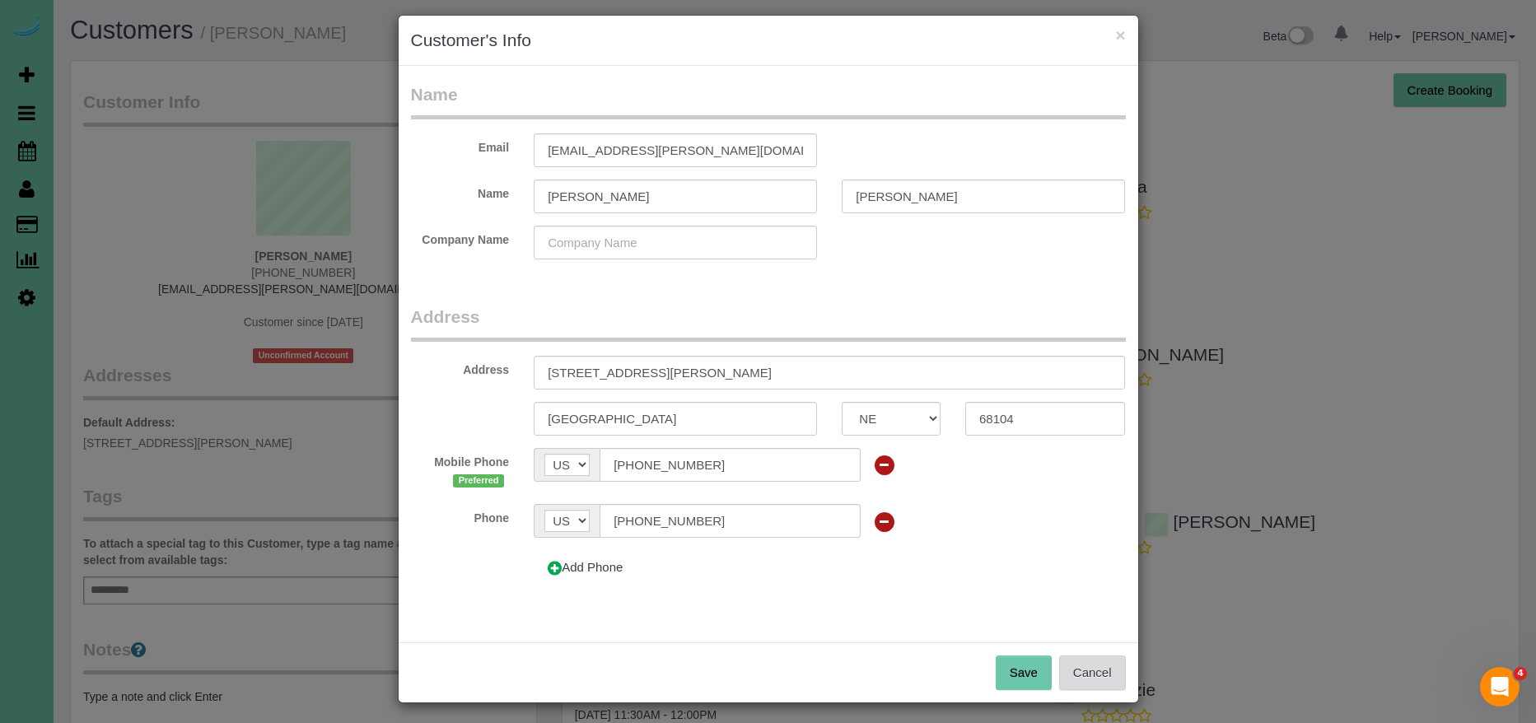
click at [1096, 677] on button "Cancel" at bounding box center [1092, 673] width 67 height 35
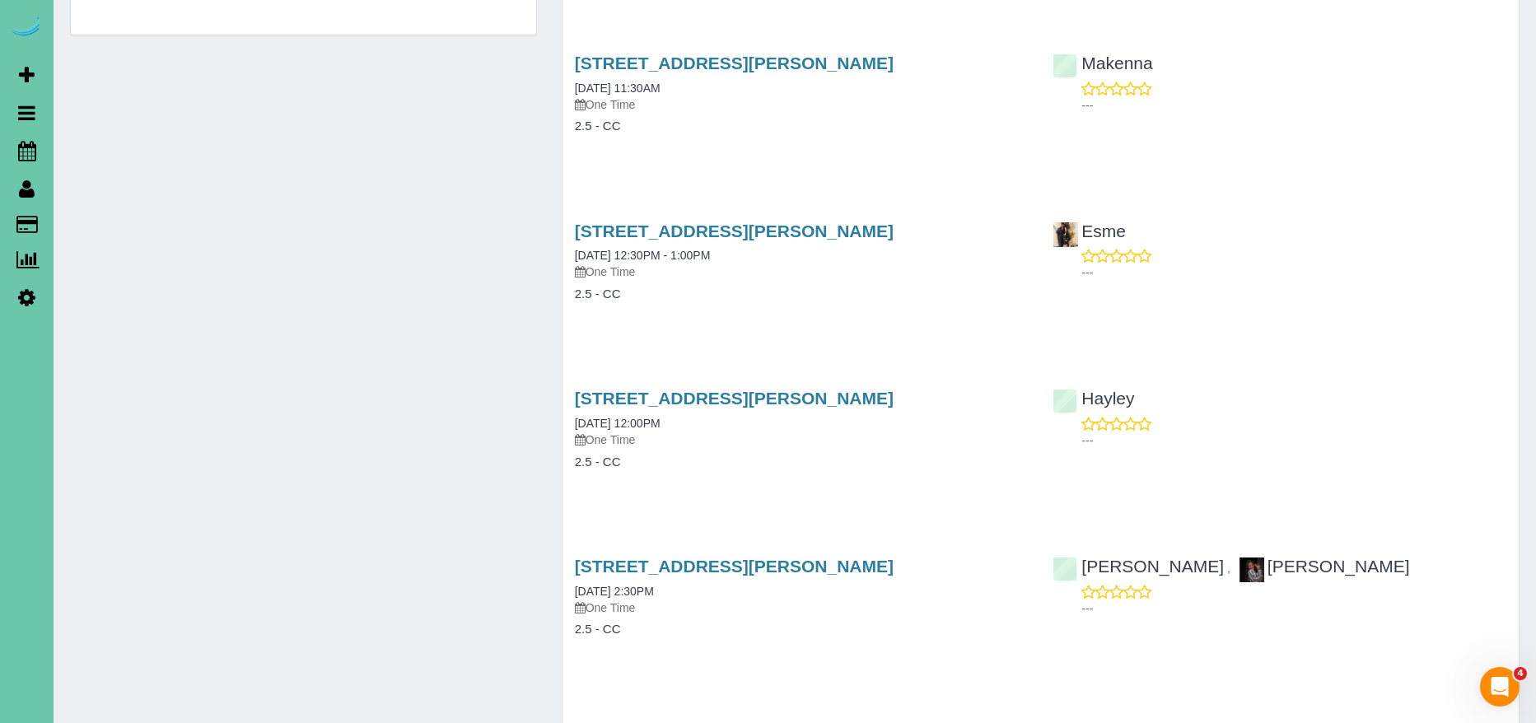
scroll to position [989, 0]
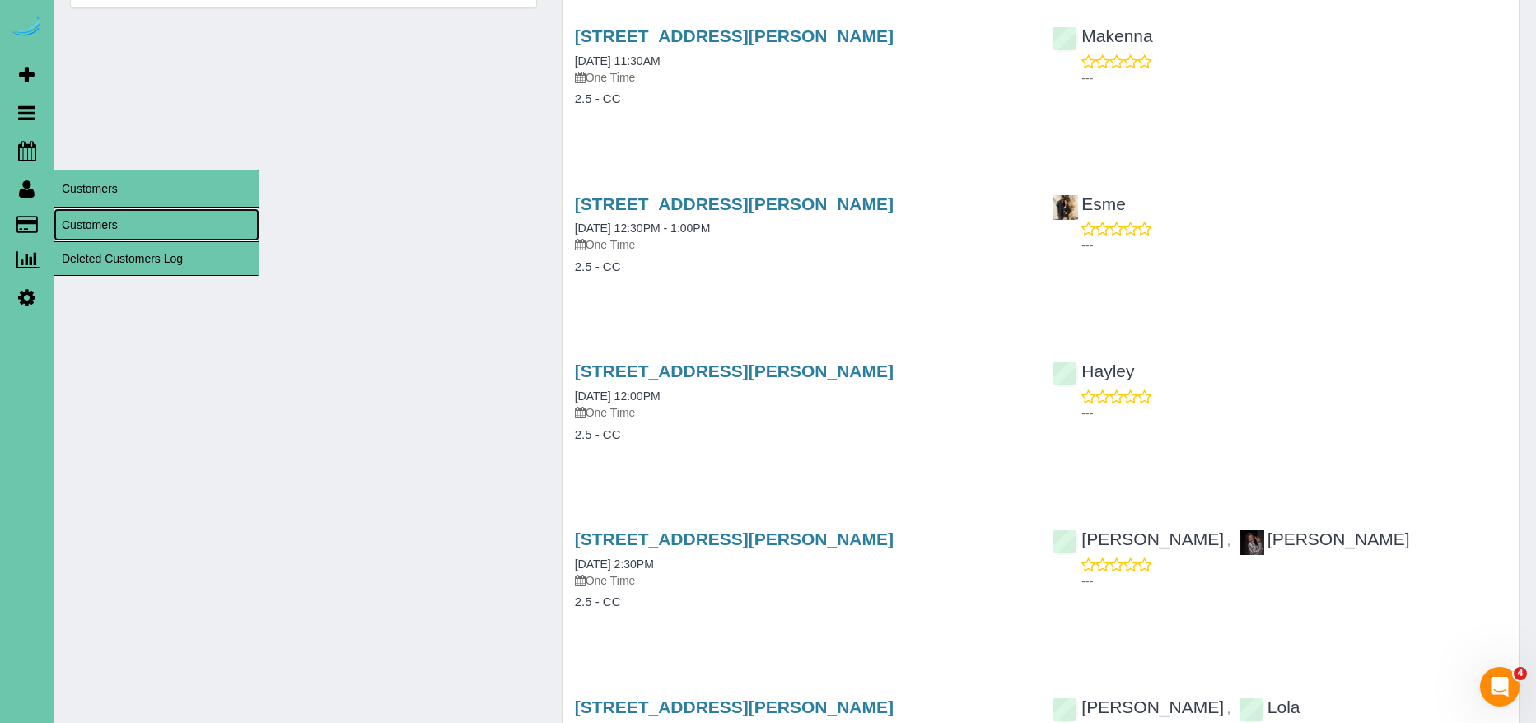
click at [92, 217] on link "Customers" at bounding box center [157, 224] width 206 height 33
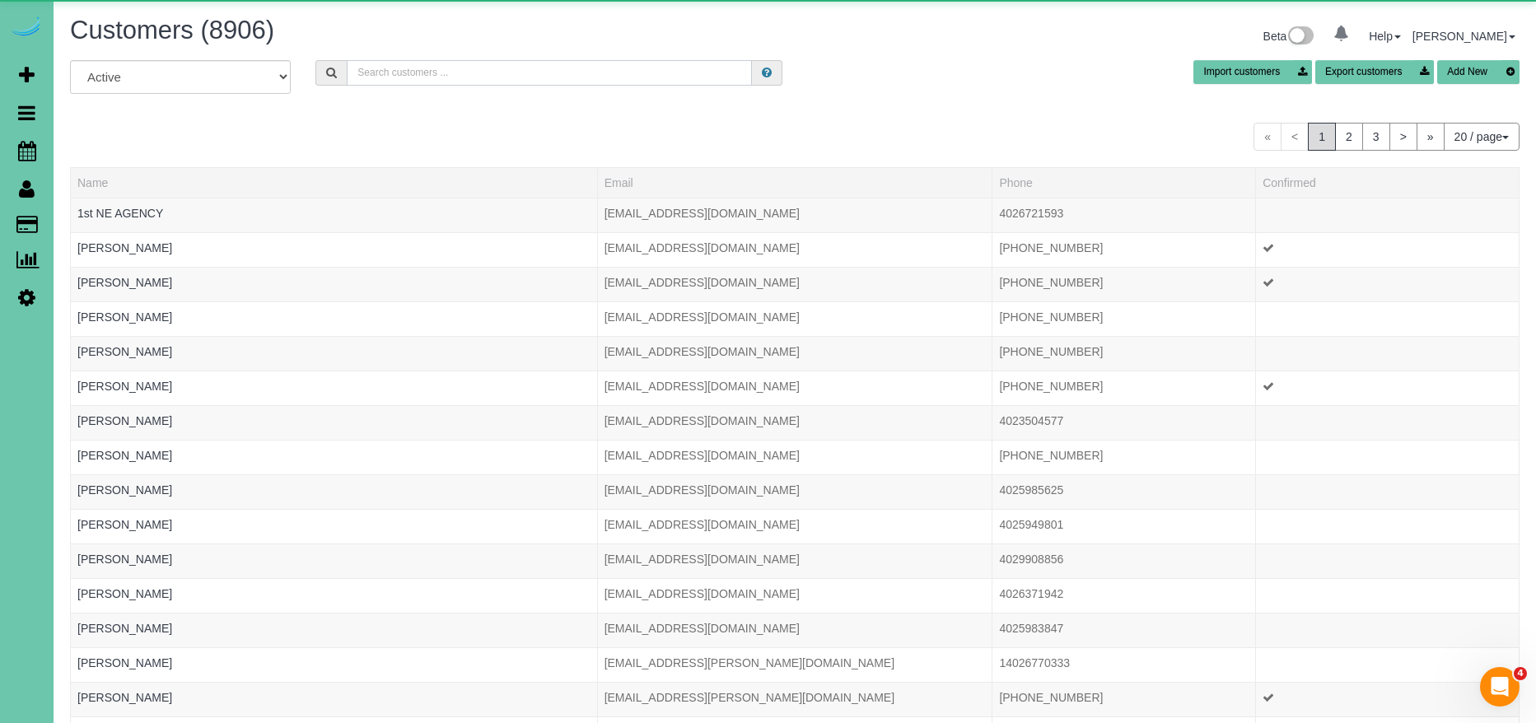
click at [581, 76] on input "text" at bounding box center [549, 73] width 405 height 26
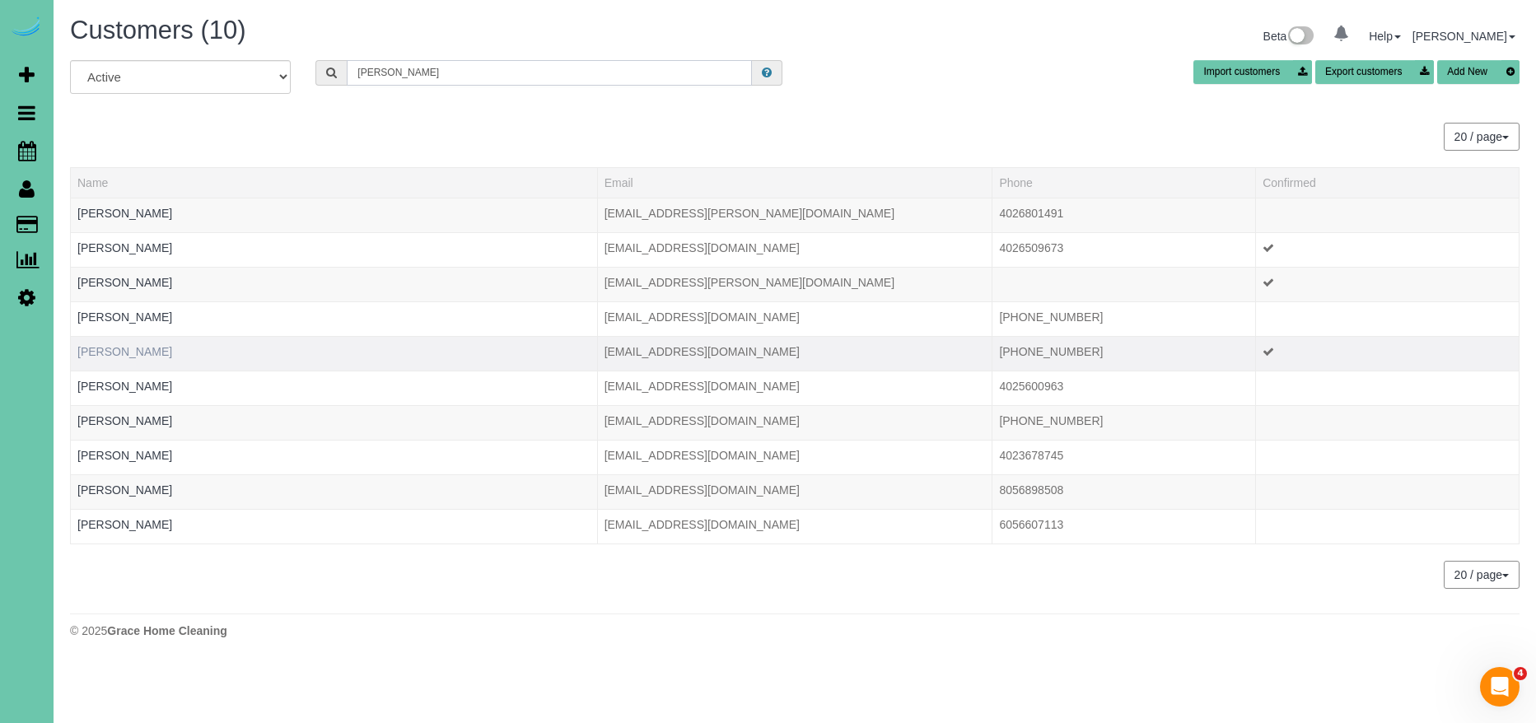
type input "[PERSON_NAME]"
click at [140, 350] on link "[PERSON_NAME]" at bounding box center [124, 351] width 95 height 13
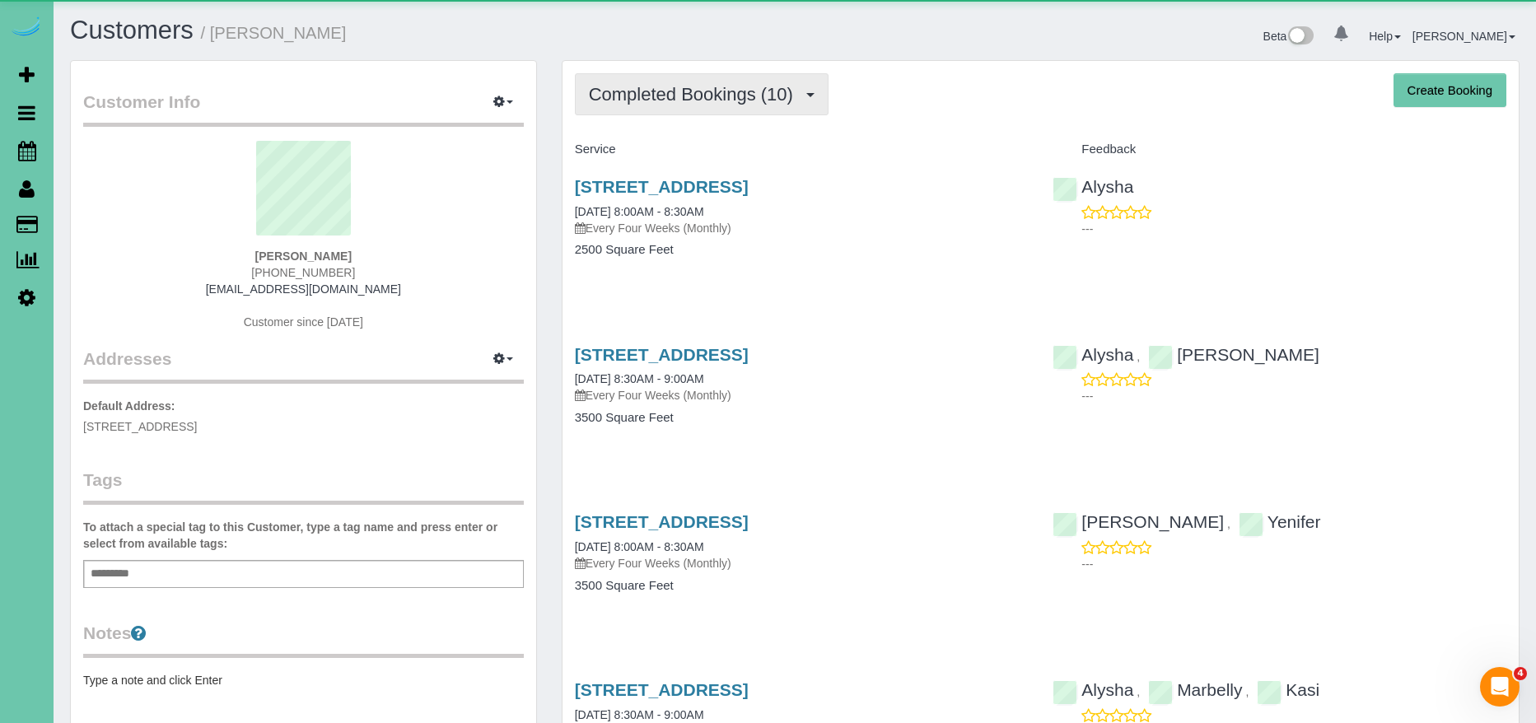
click at [667, 100] on span "Completed Bookings (10)" at bounding box center [695, 94] width 213 height 21
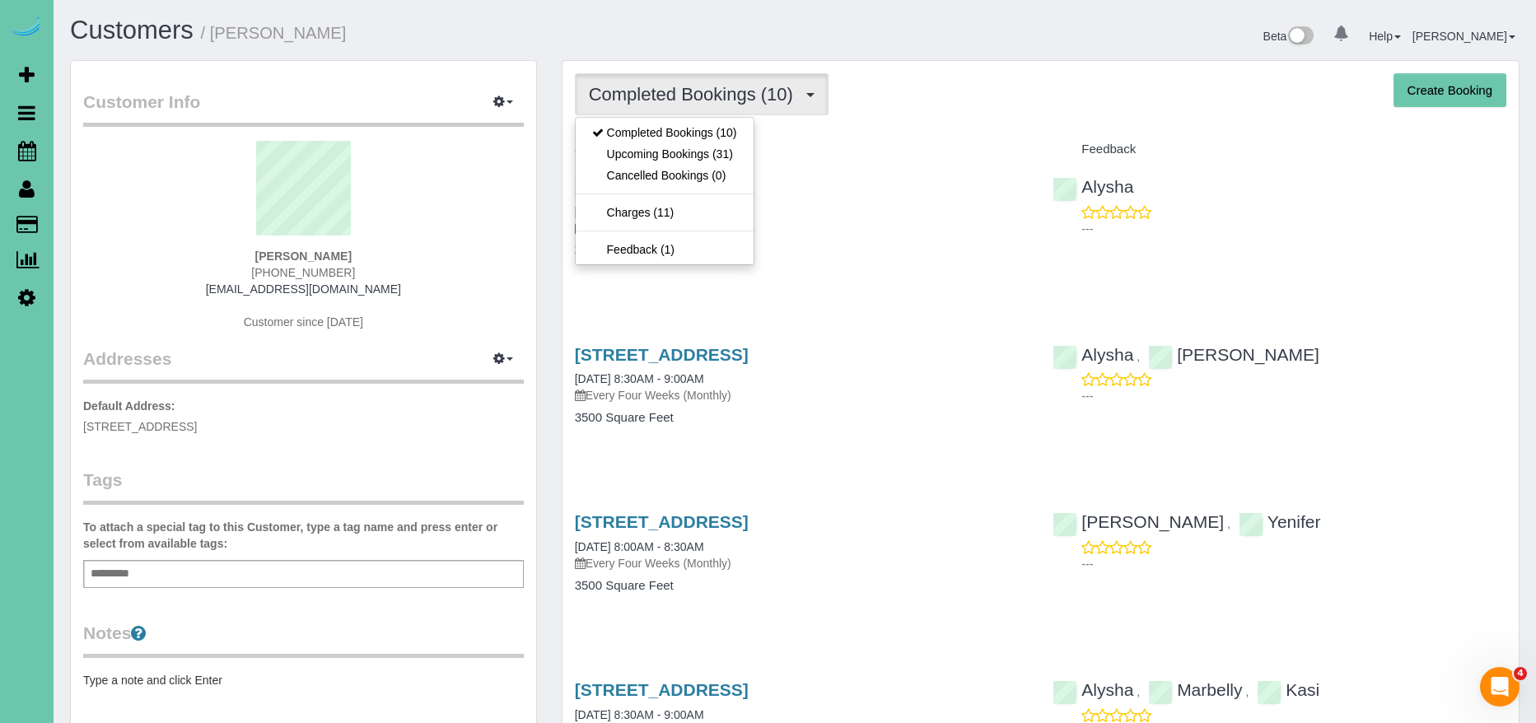
click at [855, 146] on h4 "Service" at bounding box center [802, 149] width 454 height 14
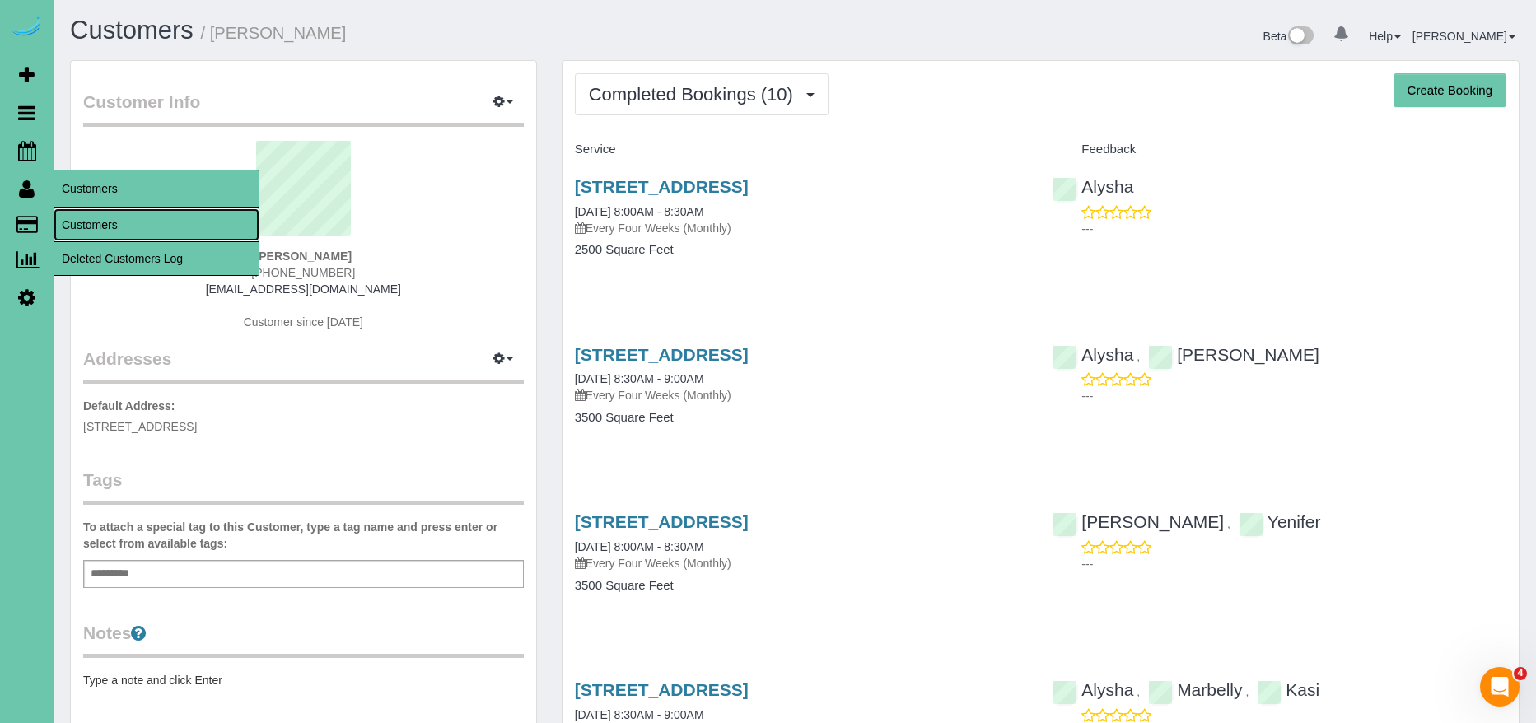
click at [119, 222] on link "Customers" at bounding box center [157, 224] width 206 height 33
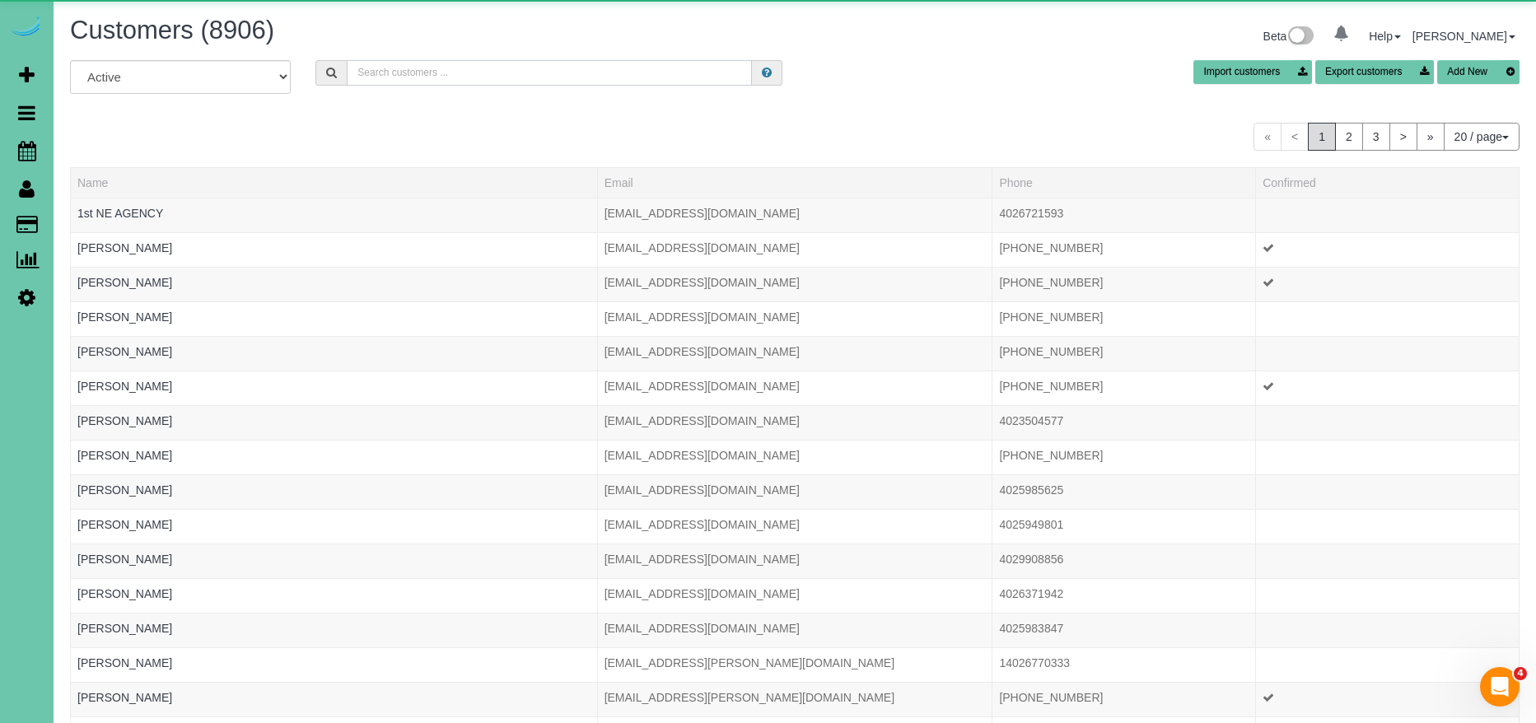
click at [498, 71] on input "text" at bounding box center [549, 73] width 405 height 26
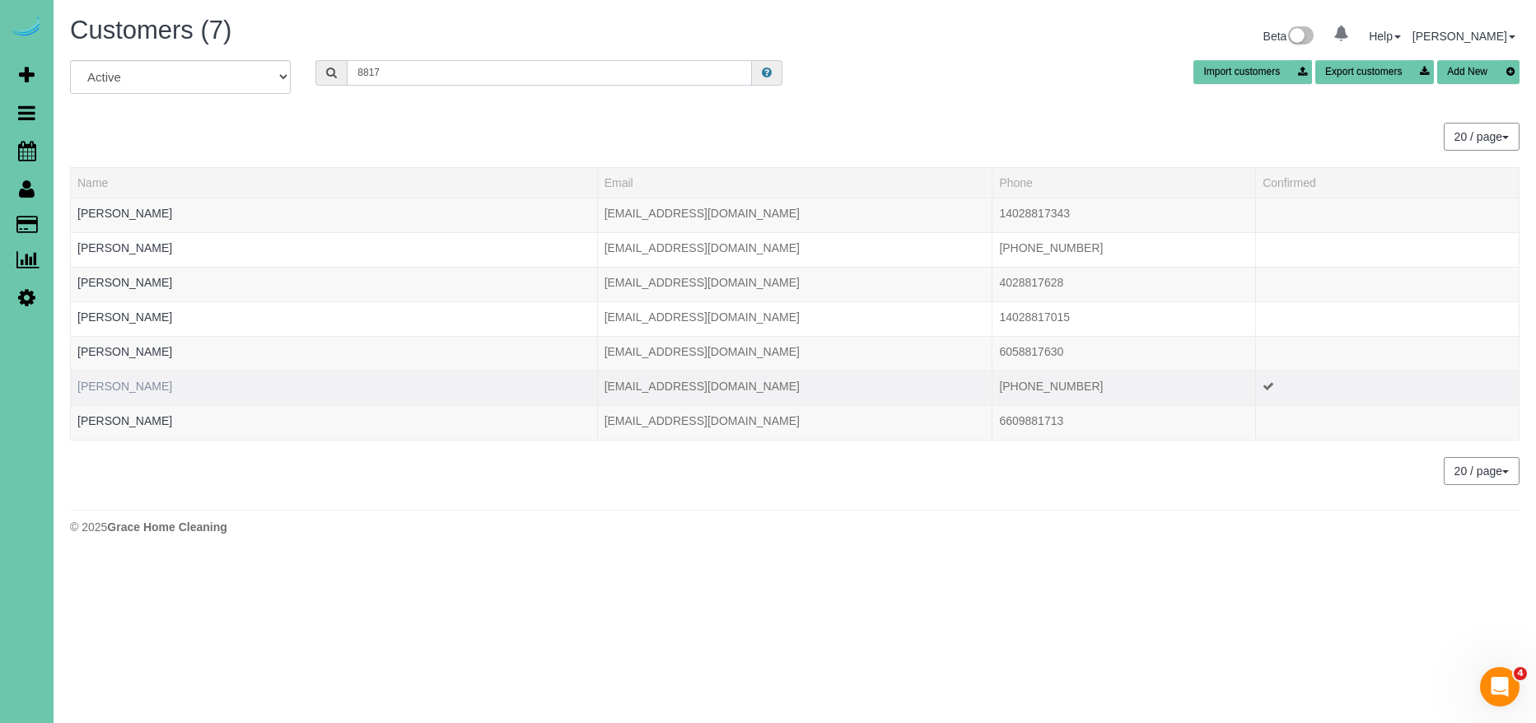
type input "8817"
click at [126, 382] on link "[PERSON_NAME]" at bounding box center [124, 386] width 95 height 13
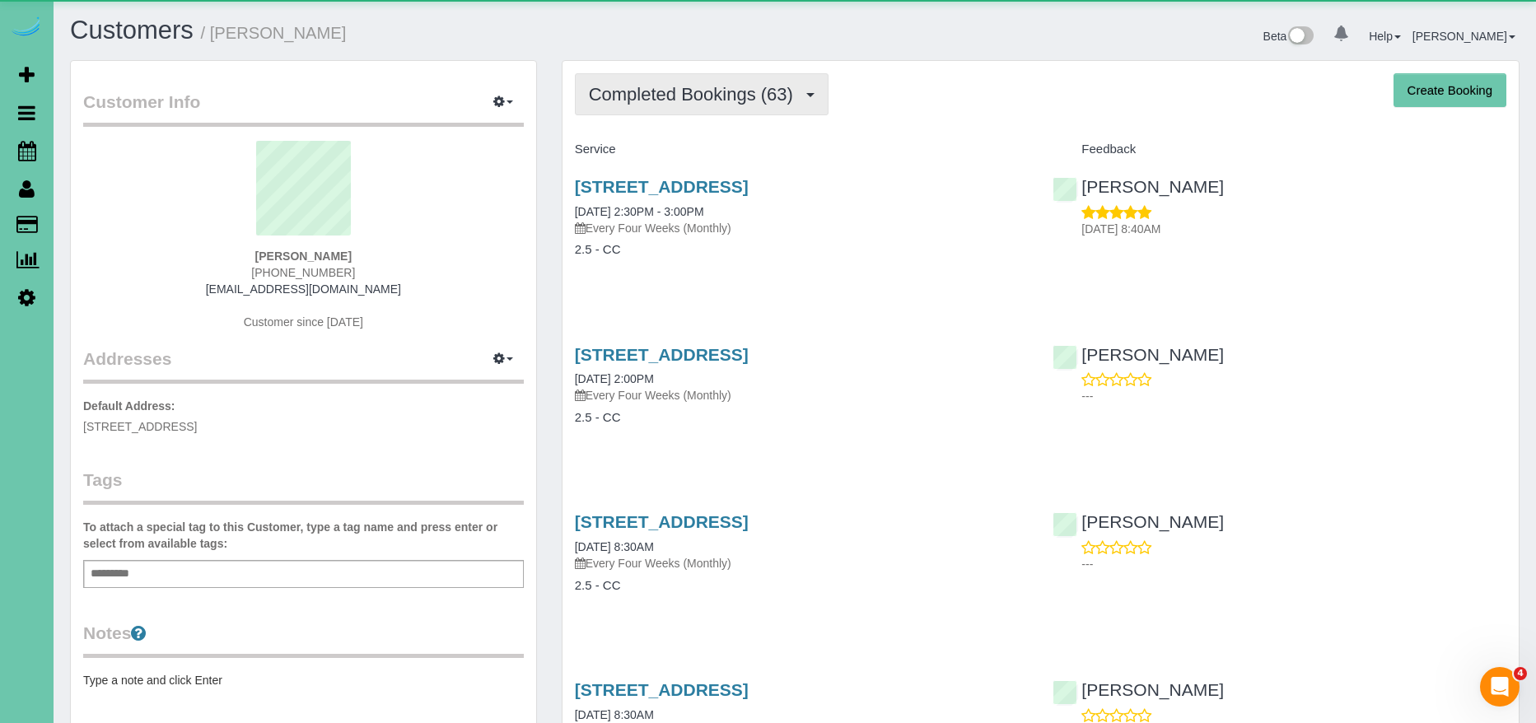
click at [651, 78] on button "Completed Bookings (63)" at bounding box center [702, 94] width 254 height 42
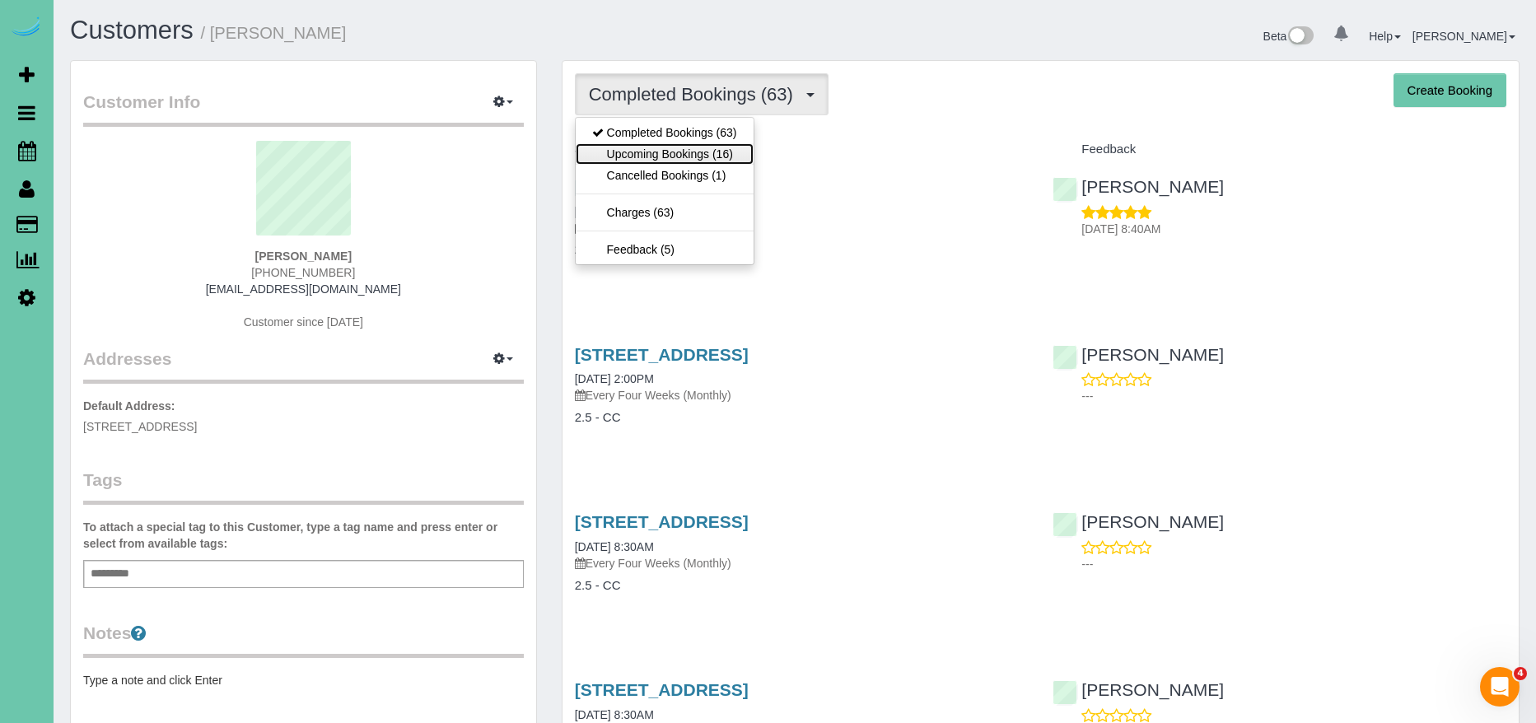
click at [689, 161] on link "Upcoming Bookings (16)" at bounding box center [665, 153] width 178 height 21
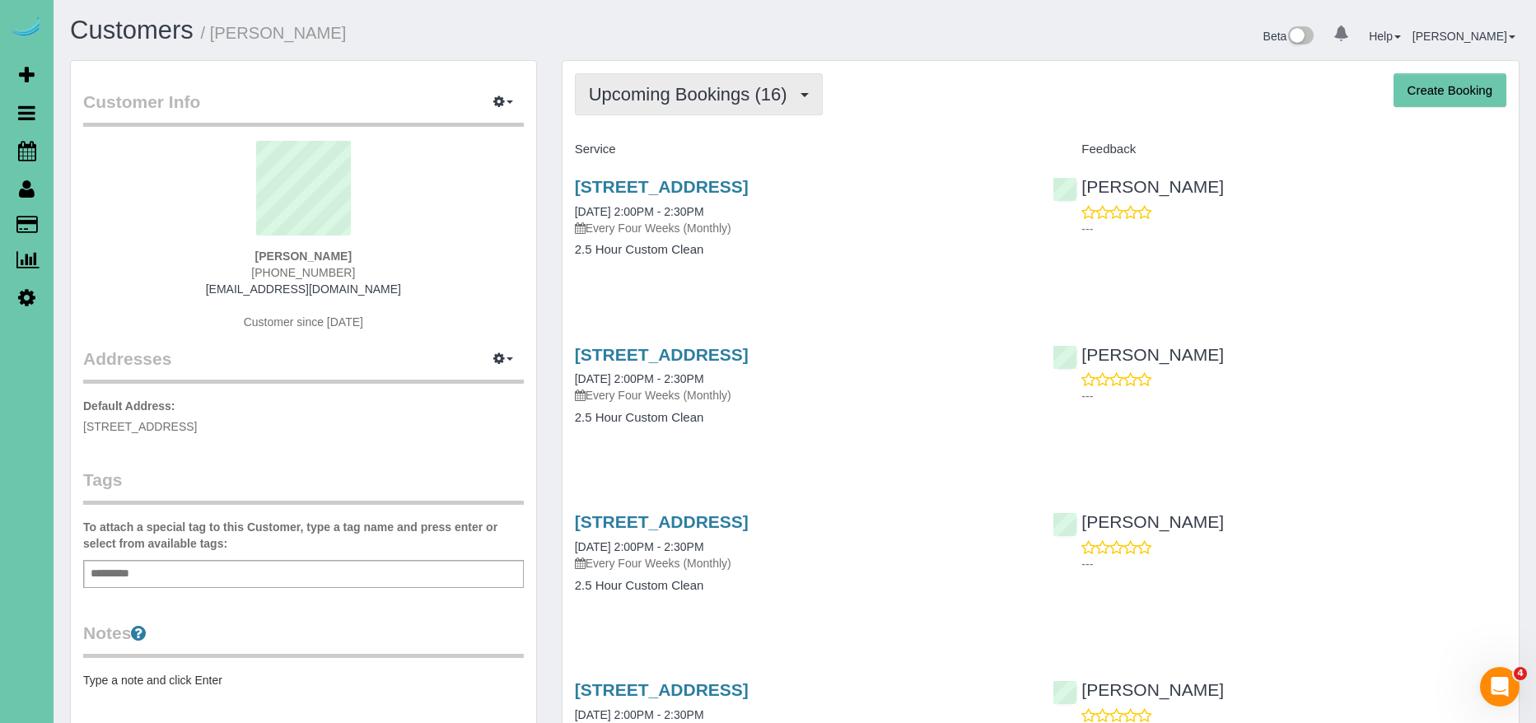
click at [716, 92] on span "Upcoming Bookings (16)" at bounding box center [692, 94] width 207 height 21
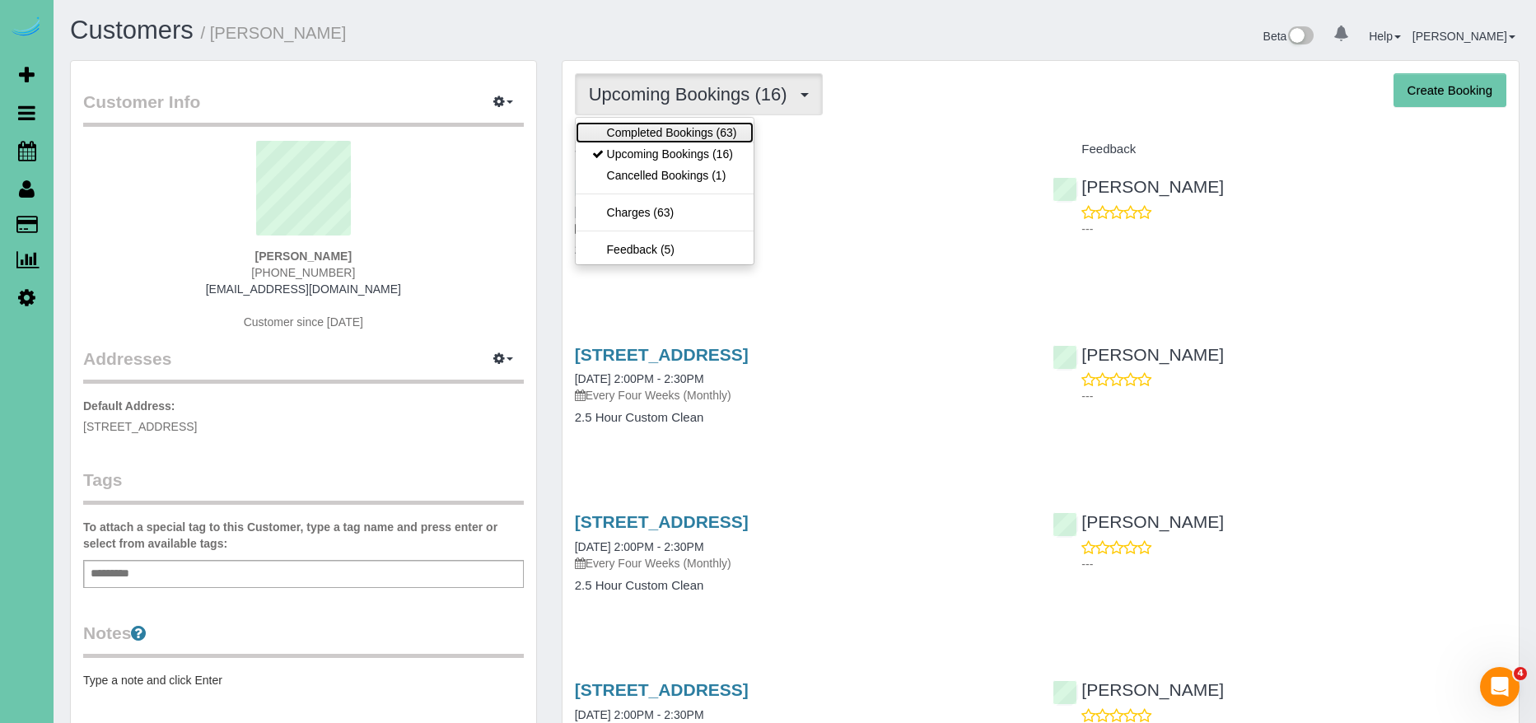
click at [685, 128] on link "Completed Bookings (63)" at bounding box center [665, 132] width 178 height 21
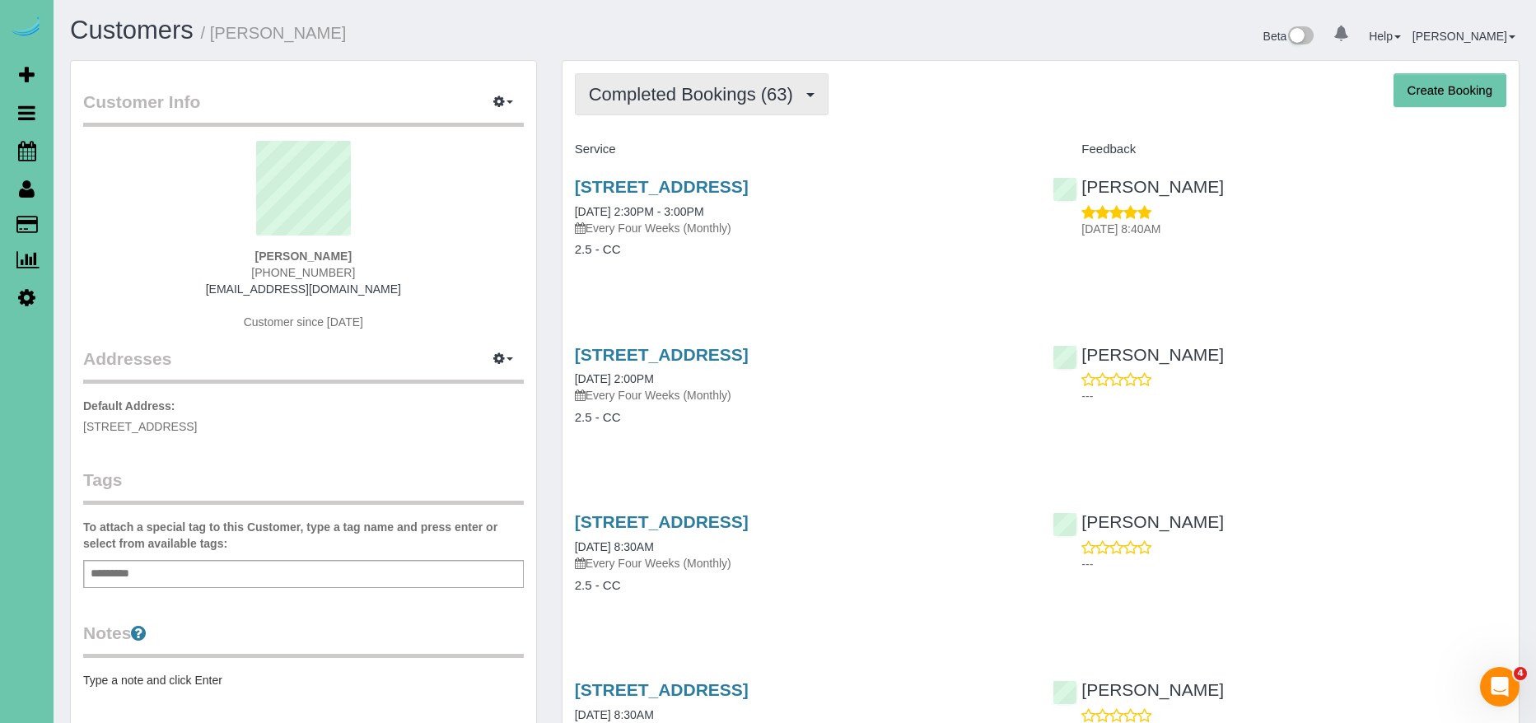
click at [691, 87] on span "Completed Bookings (63)" at bounding box center [695, 94] width 213 height 21
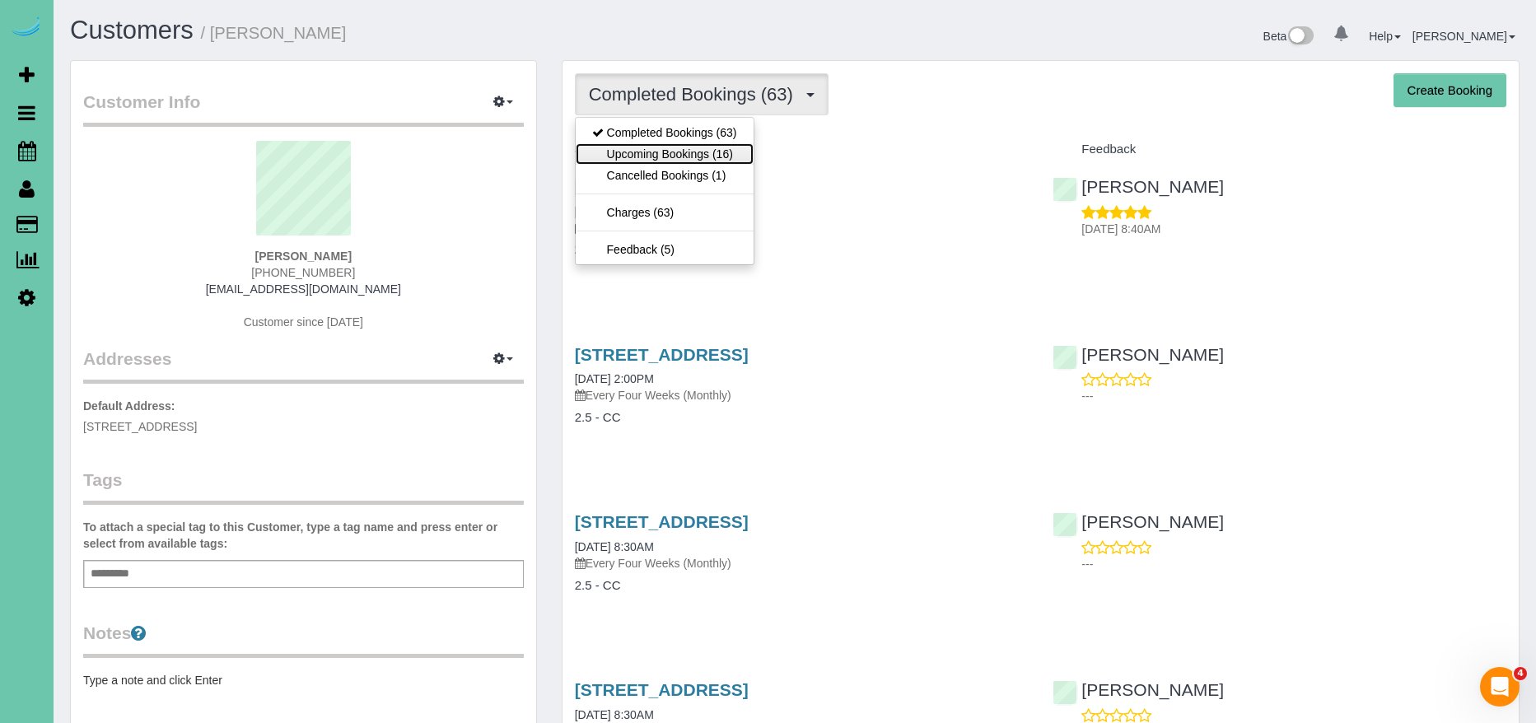
click at [726, 156] on link "Upcoming Bookings (16)" at bounding box center [665, 153] width 178 height 21
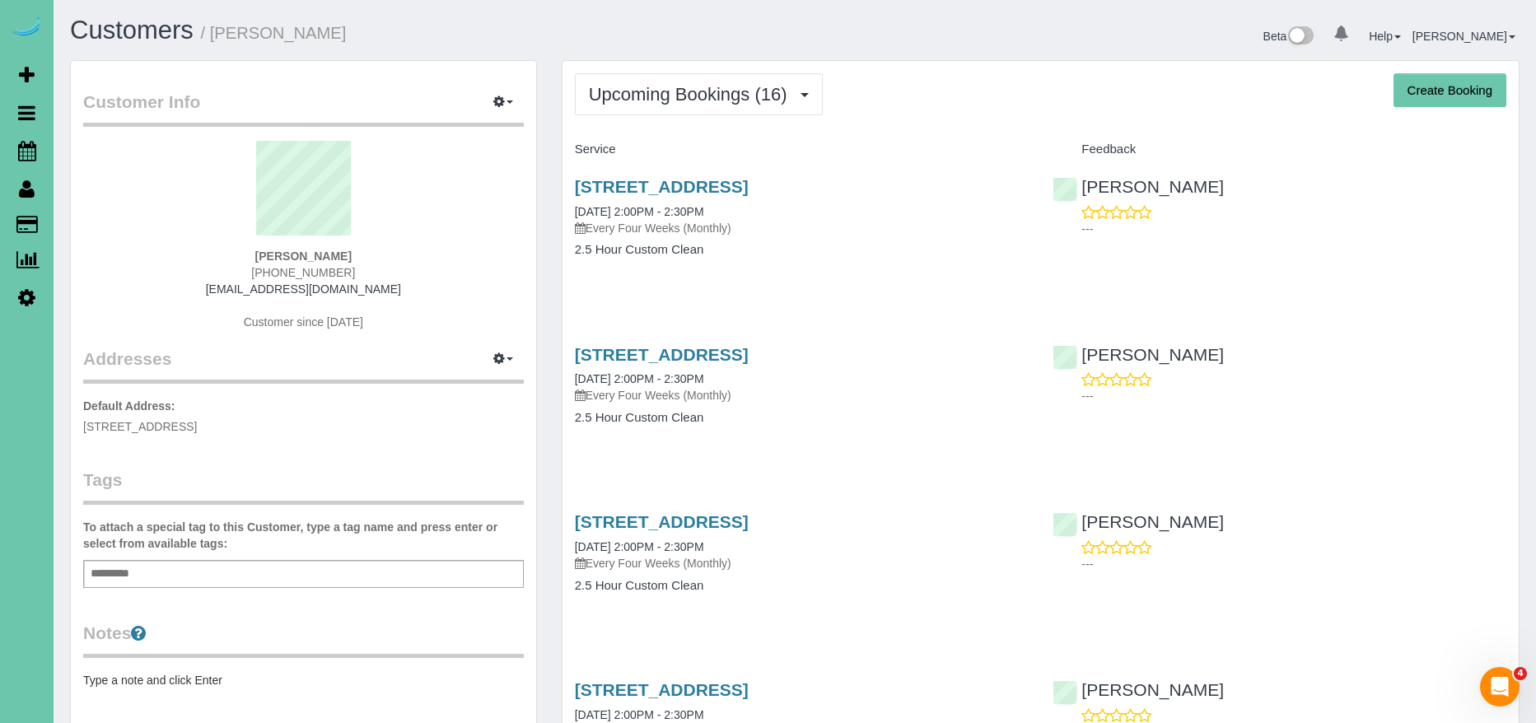
drag, startPoint x: 941, startPoint y: 181, endPoint x: 556, endPoint y: 185, distance: 384.7
click at [954, 194] on h3 "[STREET_ADDRESS]" at bounding box center [802, 186] width 454 height 19
copy link "[STREET_ADDRESS]"
drag, startPoint x: 947, startPoint y: 182, endPoint x: 564, endPoint y: 186, distance: 383.0
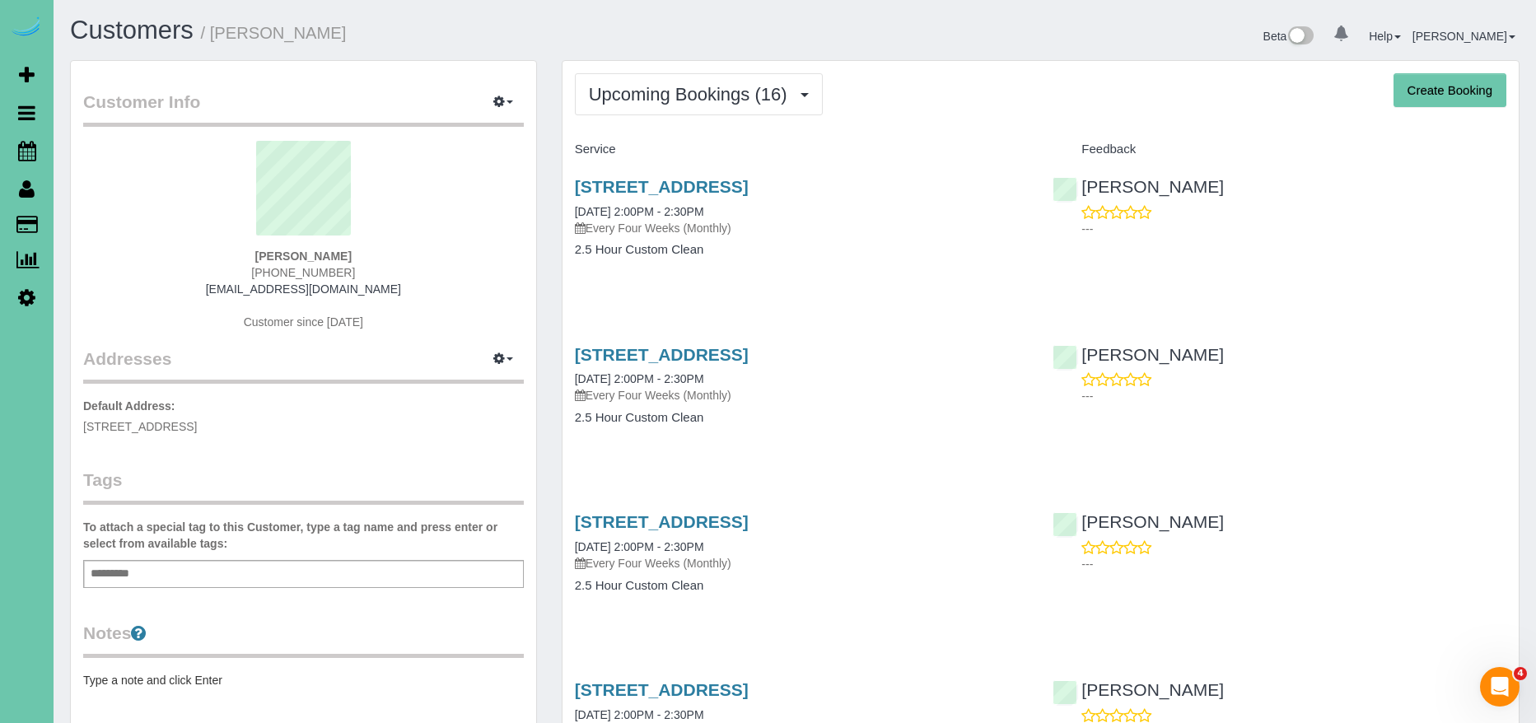
click at [564, 186] on div "[STREET_ADDRESS] [DATE] 2:00PM - 2:30PM Every Four Weeks (Monthly) 2.5 Hour Cus…" at bounding box center [802, 226] width 479 height 127
drag, startPoint x: 924, startPoint y: 211, endPoint x: 936, endPoint y: 193, distance: 21.5
click at [931, 204] on div "[STREET_ADDRESS] [DATE] 2:00PM - 2:30PM Every Four Weeks (Monthly)" at bounding box center [802, 206] width 454 height 59
copy link "[STREET_ADDRESS]"
drag, startPoint x: 925, startPoint y: 188, endPoint x: 568, endPoint y: 185, distance: 357.5
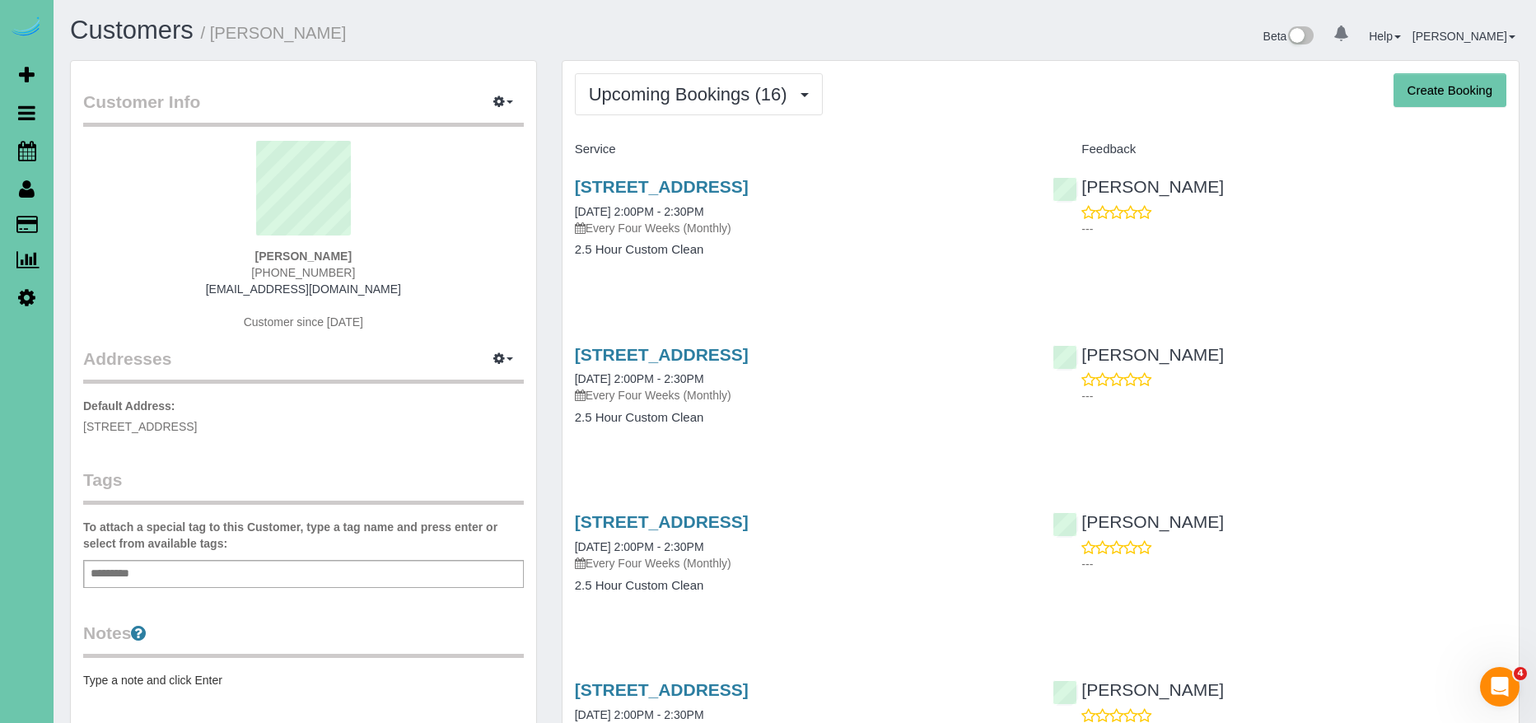
click at [568, 185] on div "[STREET_ADDRESS] [DATE] 2:00PM - 2:30PM Every Four Weeks (Monthly) 2.5 Hour Cus…" at bounding box center [802, 226] width 479 height 127
click at [833, 147] on h4 "Service" at bounding box center [802, 149] width 454 height 14
click at [749, 184] on link "[STREET_ADDRESS]" at bounding box center [662, 186] width 174 height 19
drag, startPoint x: 762, startPoint y: 103, endPoint x: 750, endPoint y: 105, distance: 12.5
click at [762, 103] on span "Upcoming Bookings (16)" at bounding box center [692, 94] width 207 height 21
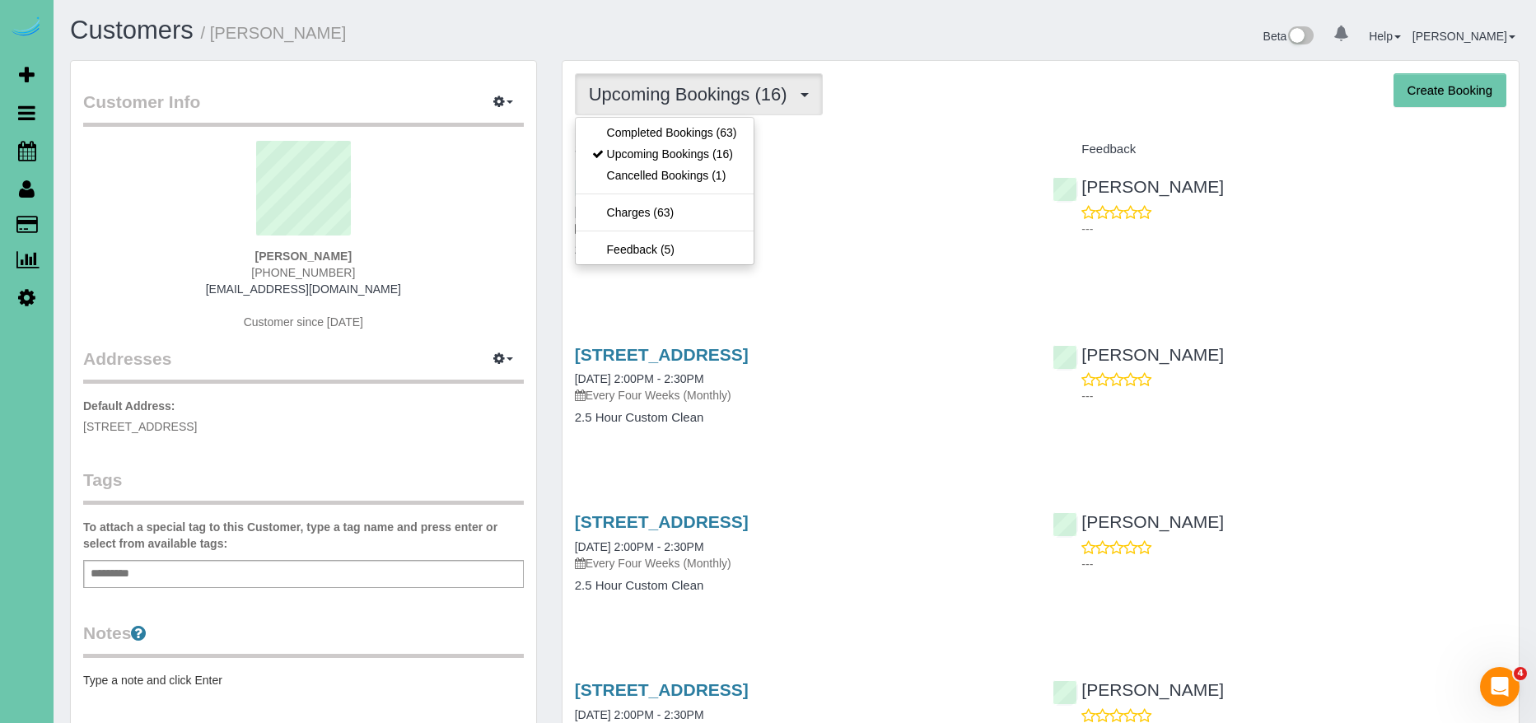
drag, startPoint x: 883, startPoint y: 120, endPoint x: 872, endPoint y: 104, distance: 19.6
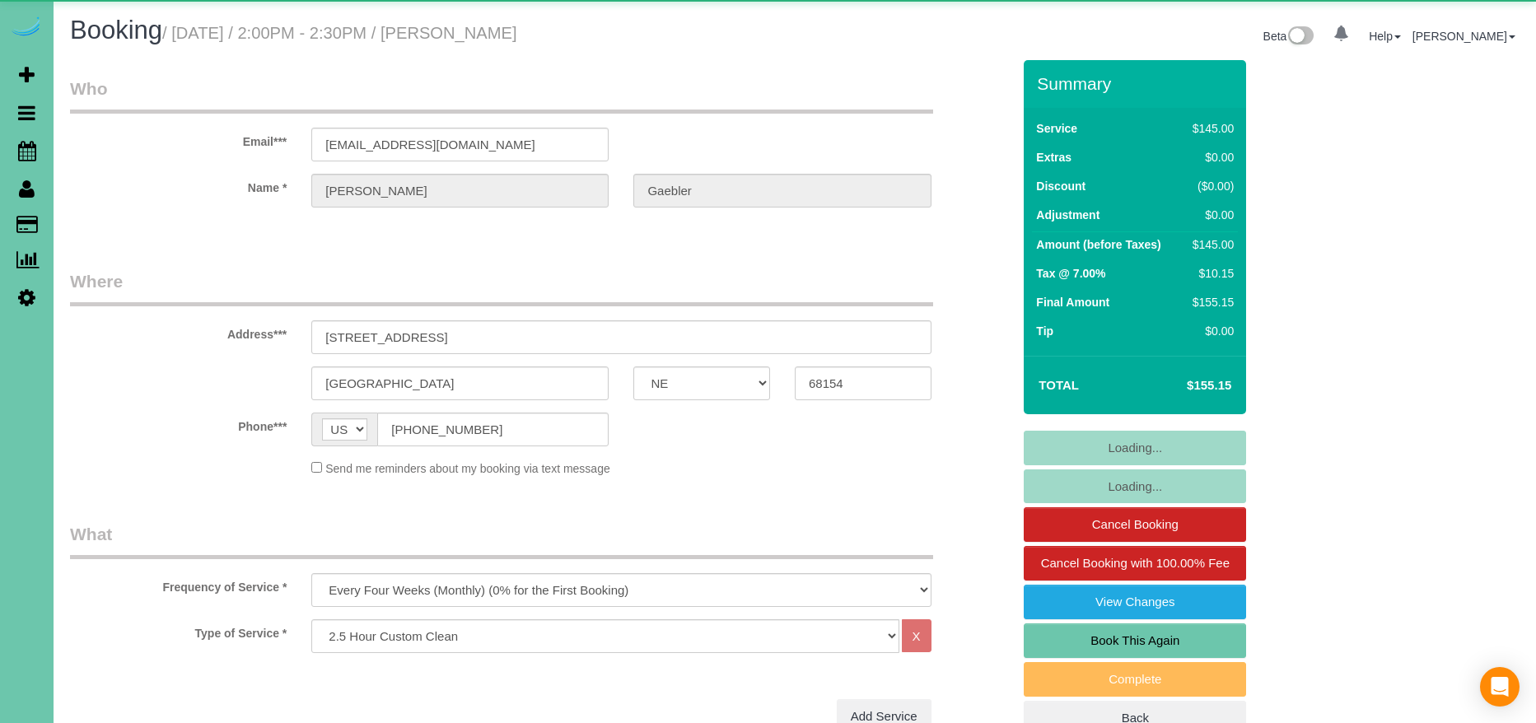
select select "NE"
select select "string:fspay-961b14f1-a851-43c3-9201-68fa73faf0c2"
select select "object:640"
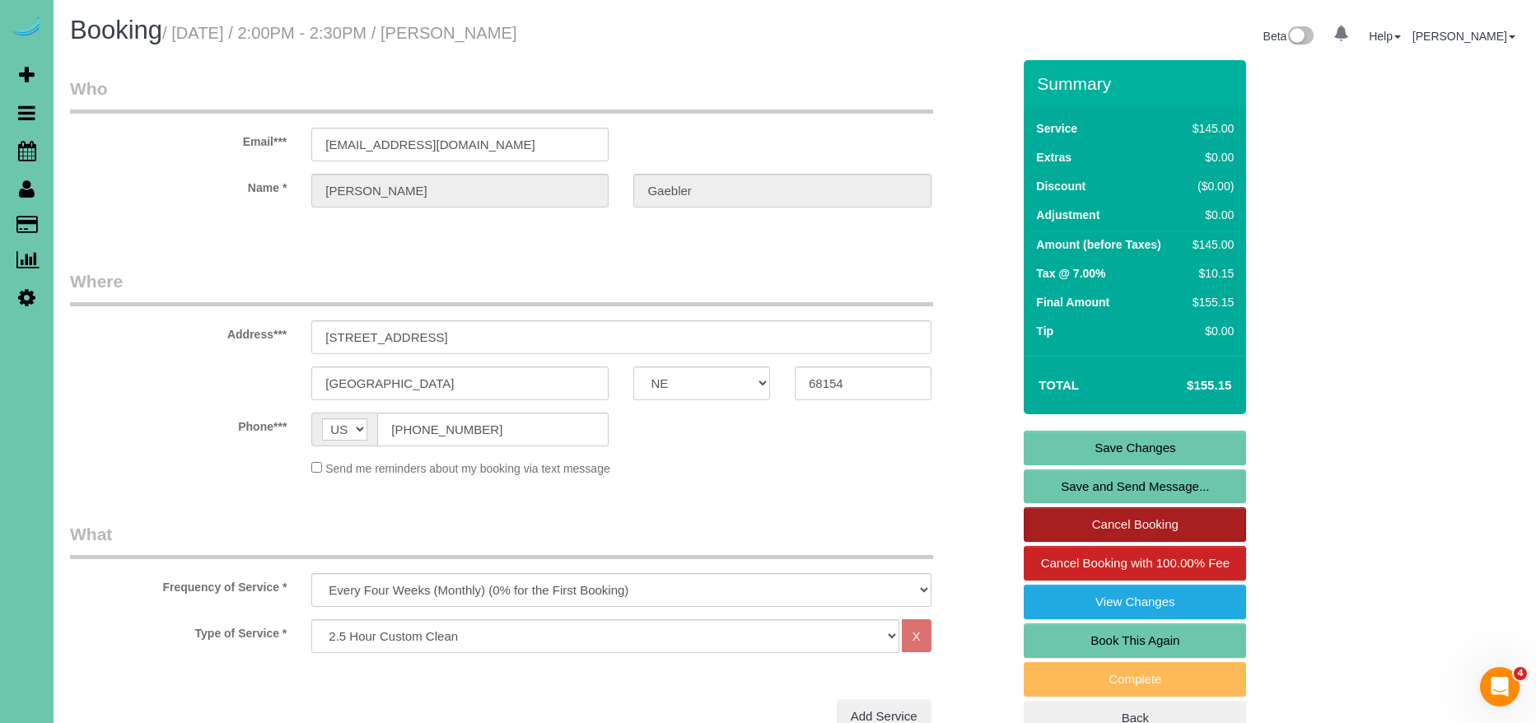
click at [1152, 523] on link "Cancel Booking" at bounding box center [1135, 524] width 222 height 35
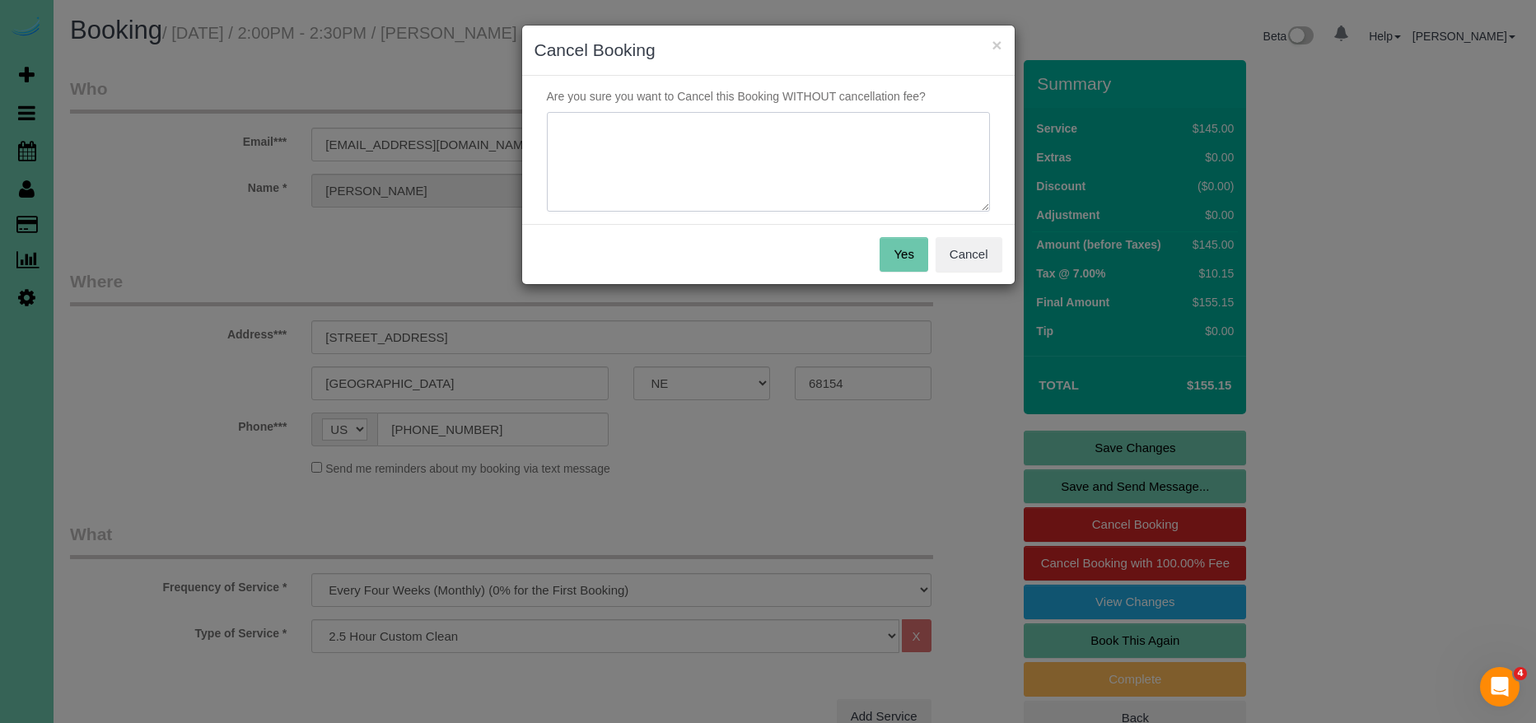
click at [750, 180] on textarea at bounding box center [768, 162] width 443 height 100
type textarea "client is moving"
click at [898, 250] on button "Yes" at bounding box center [904, 254] width 48 height 35
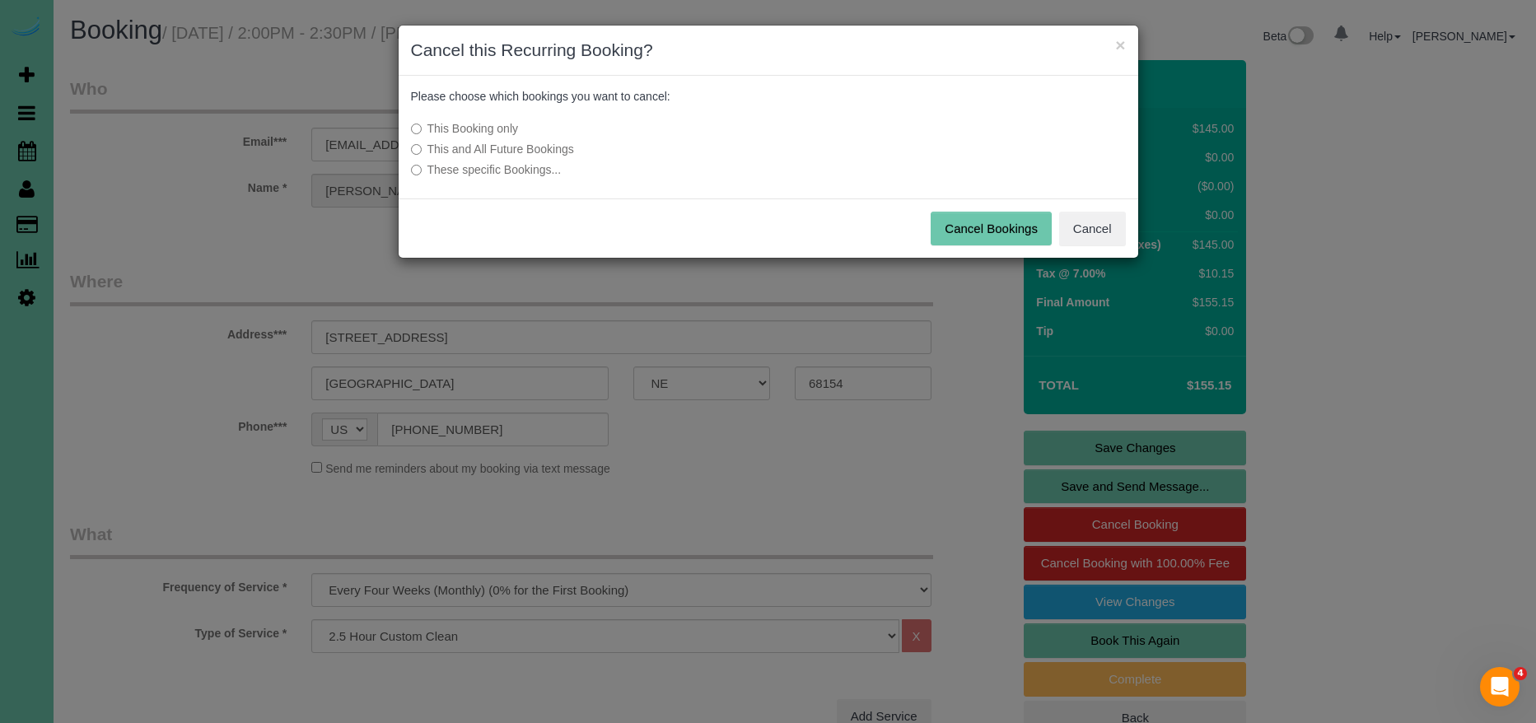
drag, startPoint x: 1015, startPoint y: 226, endPoint x: 988, endPoint y: 222, distance: 27.5
click at [1015, 226] on button "Cancel Bookings" at bounding box center [991, 229] width 121 height 35
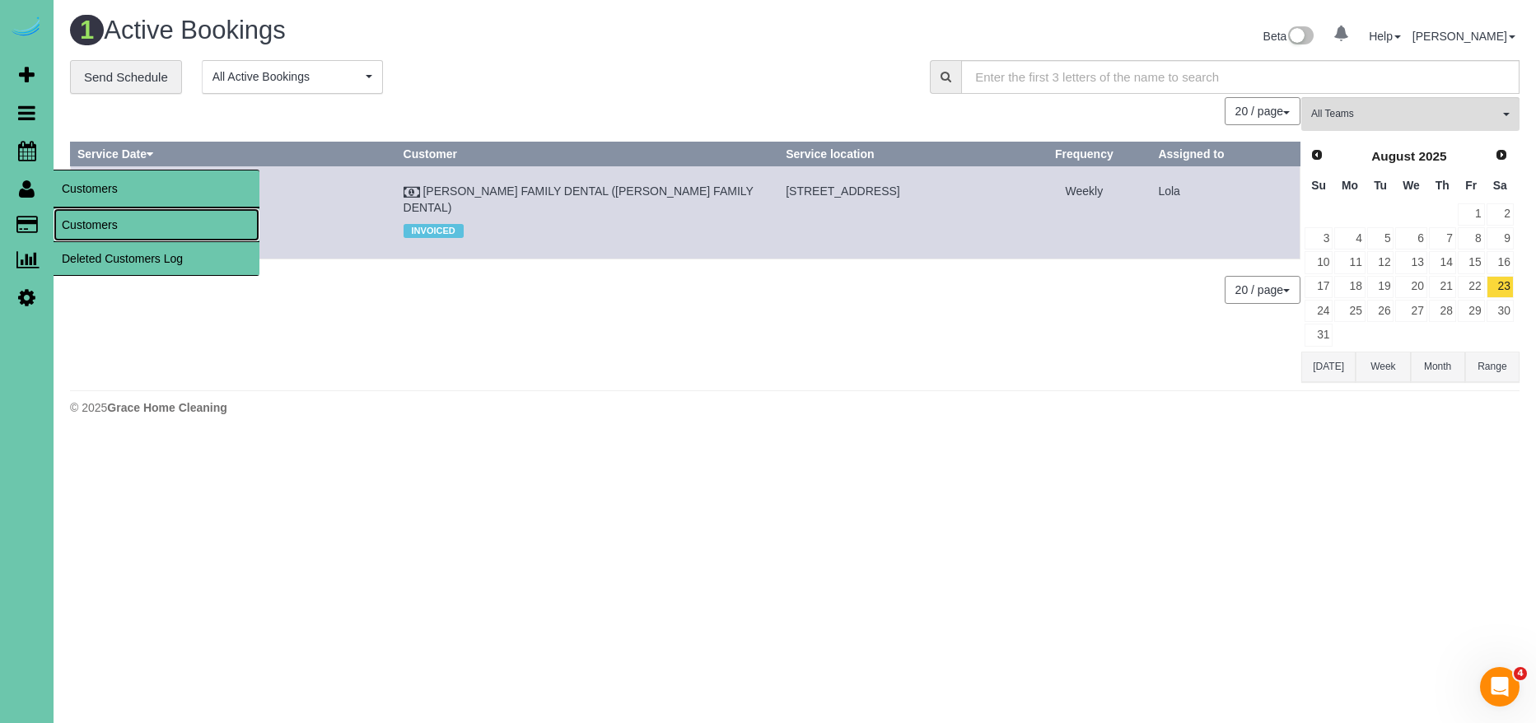
click at [100, 229] on link "Customers" at bounding box center [157, 224] width 206 height 33
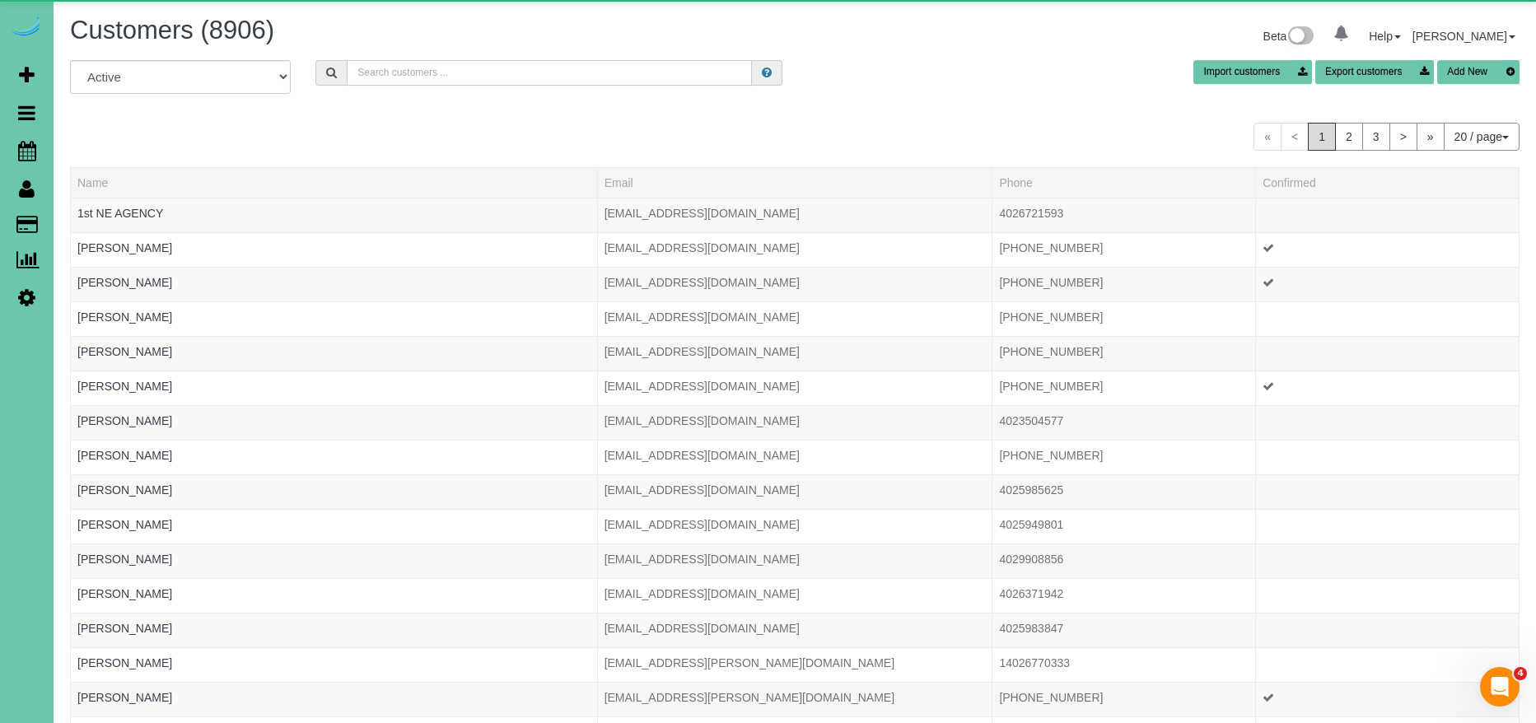
click at [430, 72] on input "text" at bounding box center [549, 73] width 405 height 26
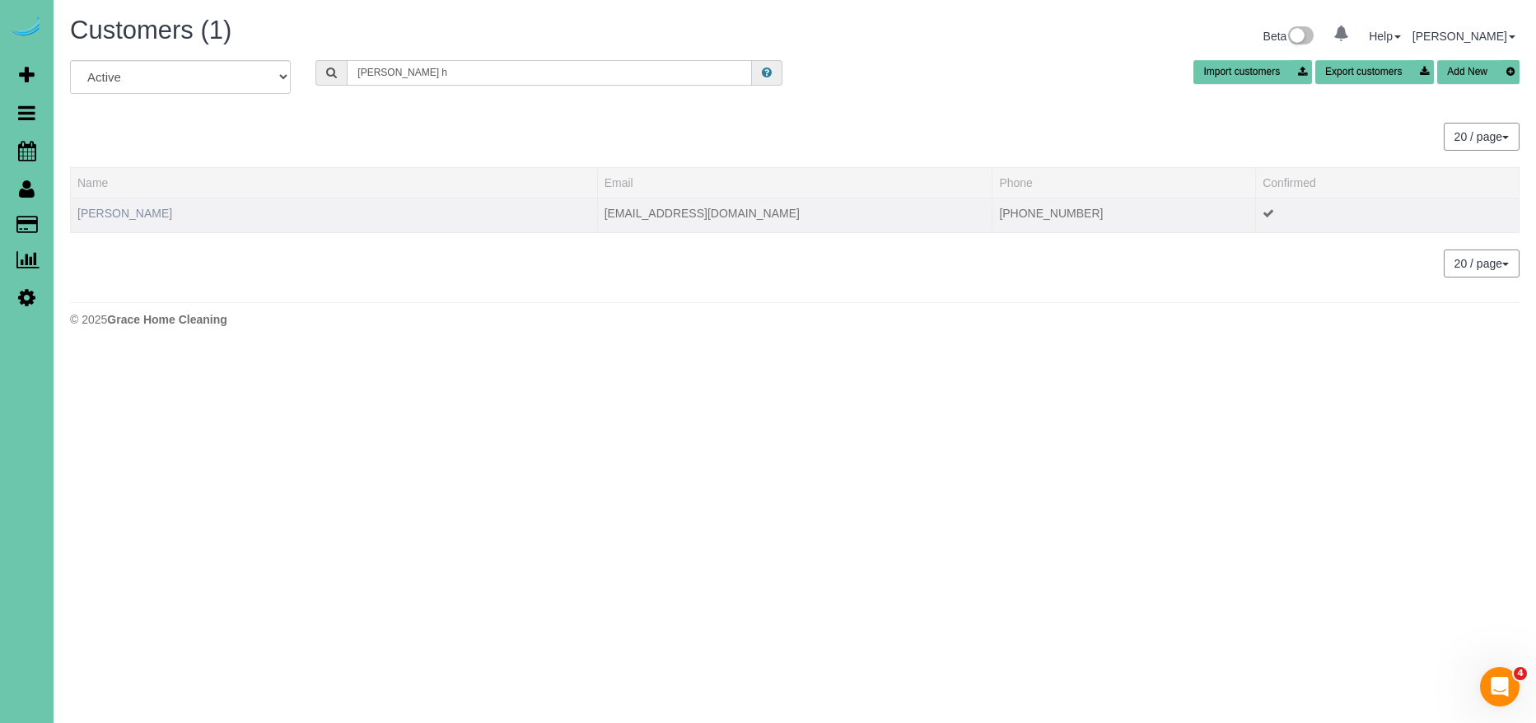
type input "[PERSON_NAME] h"
click at [141, 213] on link "[PERSON_NAME]" at bounding box center [124, 213] width 95 height 13
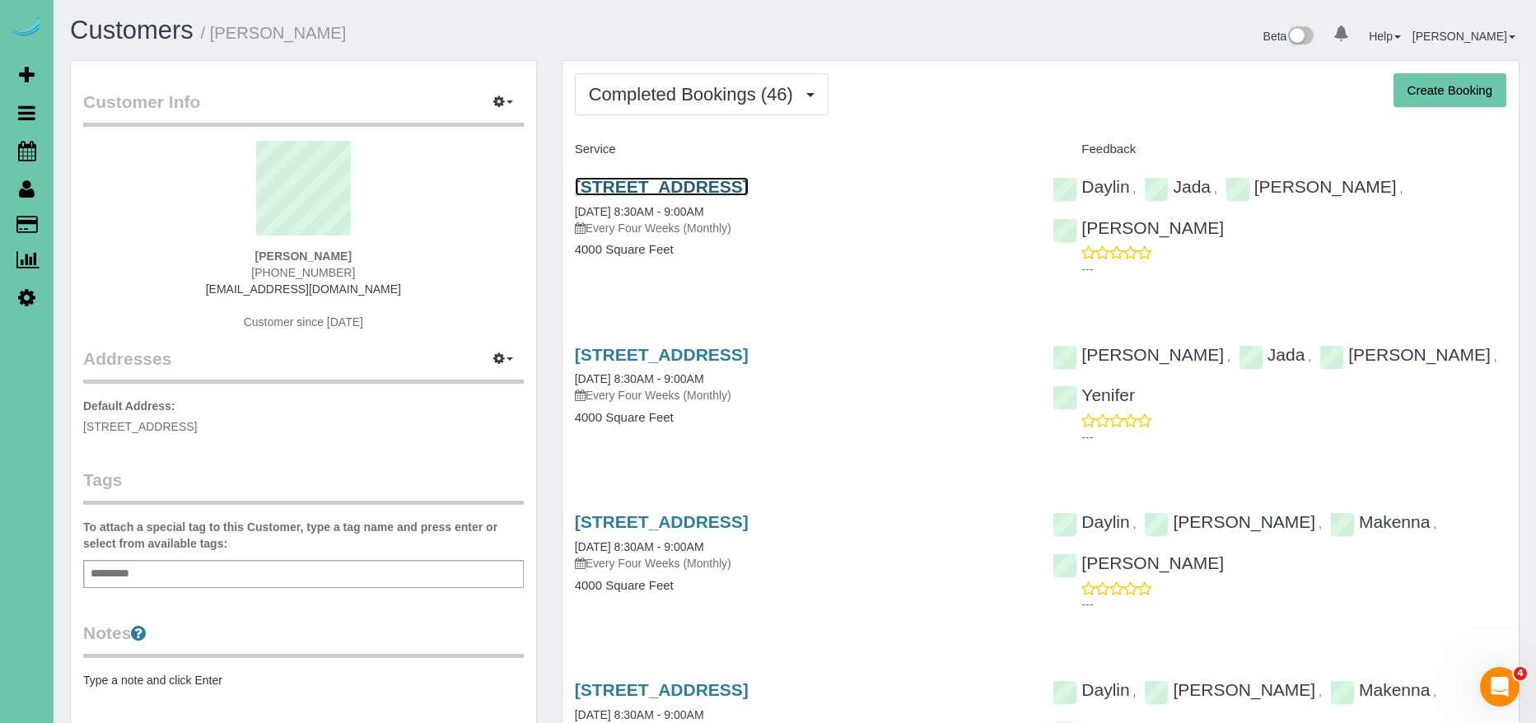
click at [749, 189] on link "[STREET_ADDRESS]" at bounding box center [662, 186] width 174 height 19
click at [511, 96] on button "button" at bounding box center [503, 103] width 41 height 26
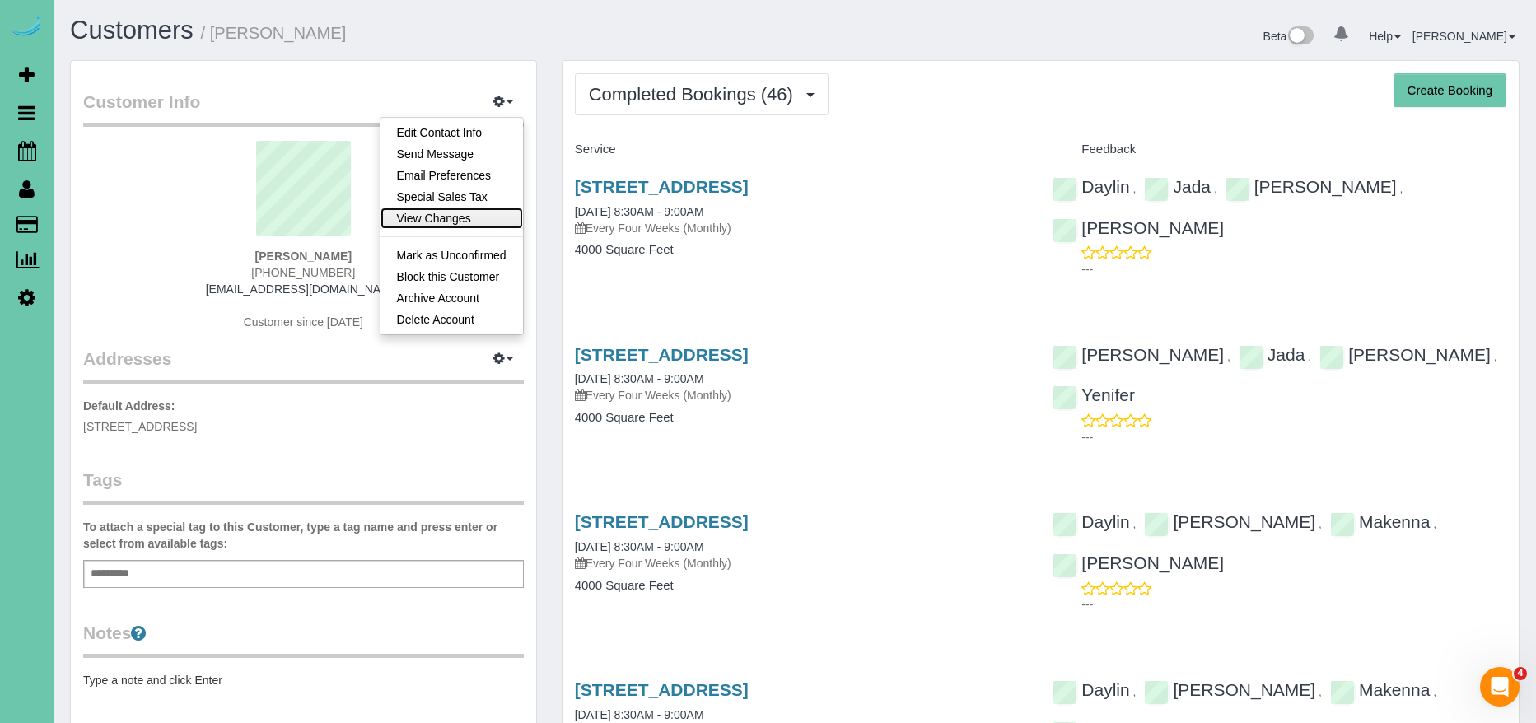
click at [479, 222] on link "View Changes" at bounding box center [452, 218] width 142 height 21
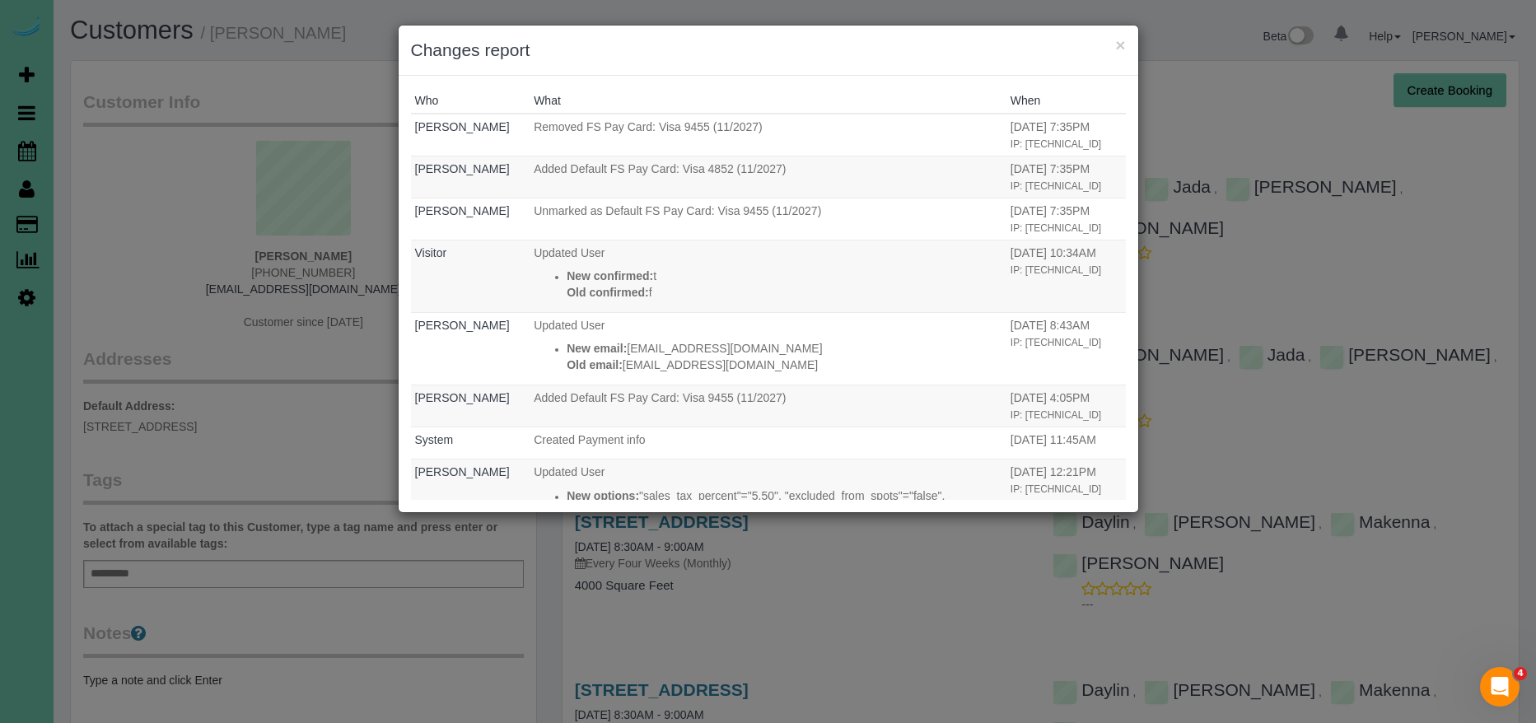
click at [1125, 43] on div "× Changes report" at bounding box center [769, 51] width 740 height 50
click at [1121, 44] on button "×" at bounding box center [1120, 44] width 10 height 17
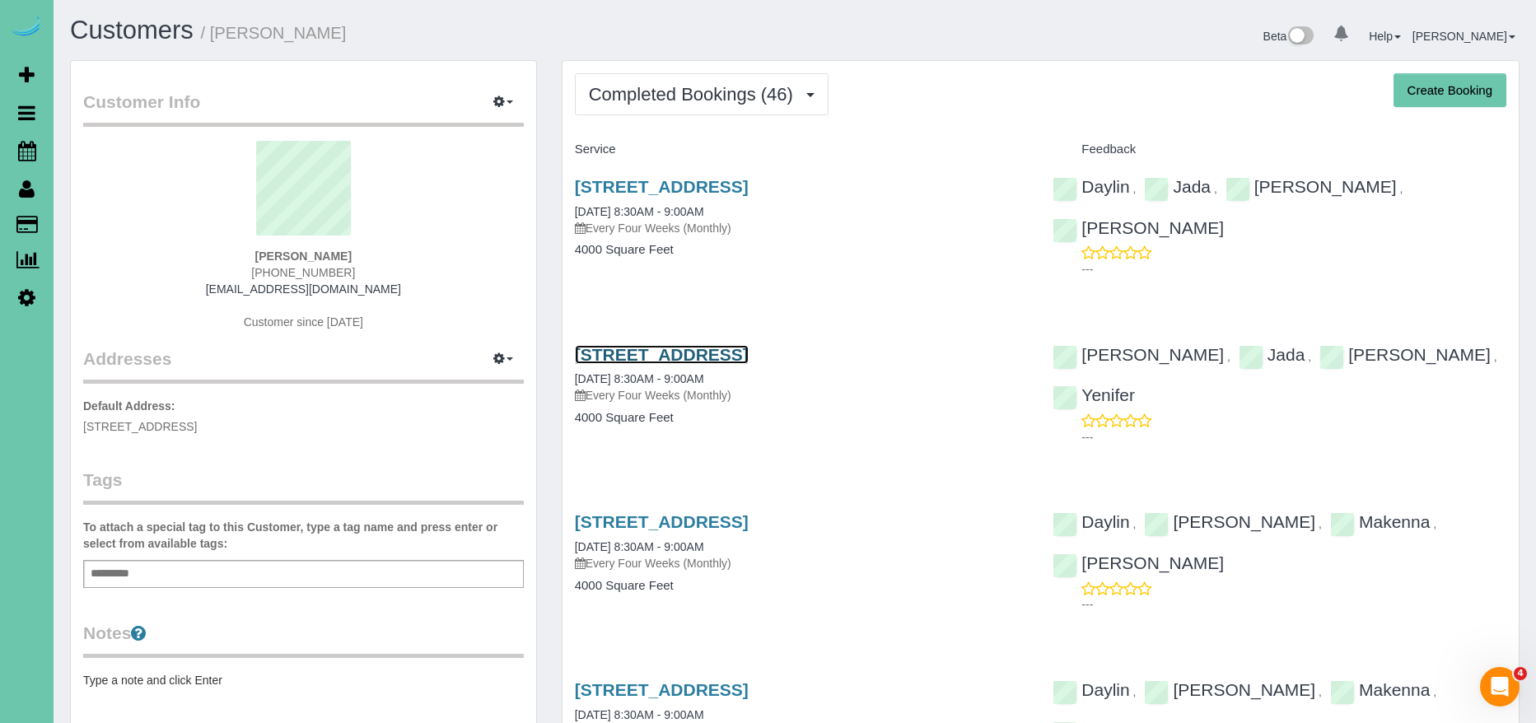
click at [749, 353] on link "[STREET_ADDRESS]" at bounding box center [662, 354] width 174 height 19
click at [741, 107] on button "Completed Bookings (46)" at bounding box center [702, 94] width 254 height 42
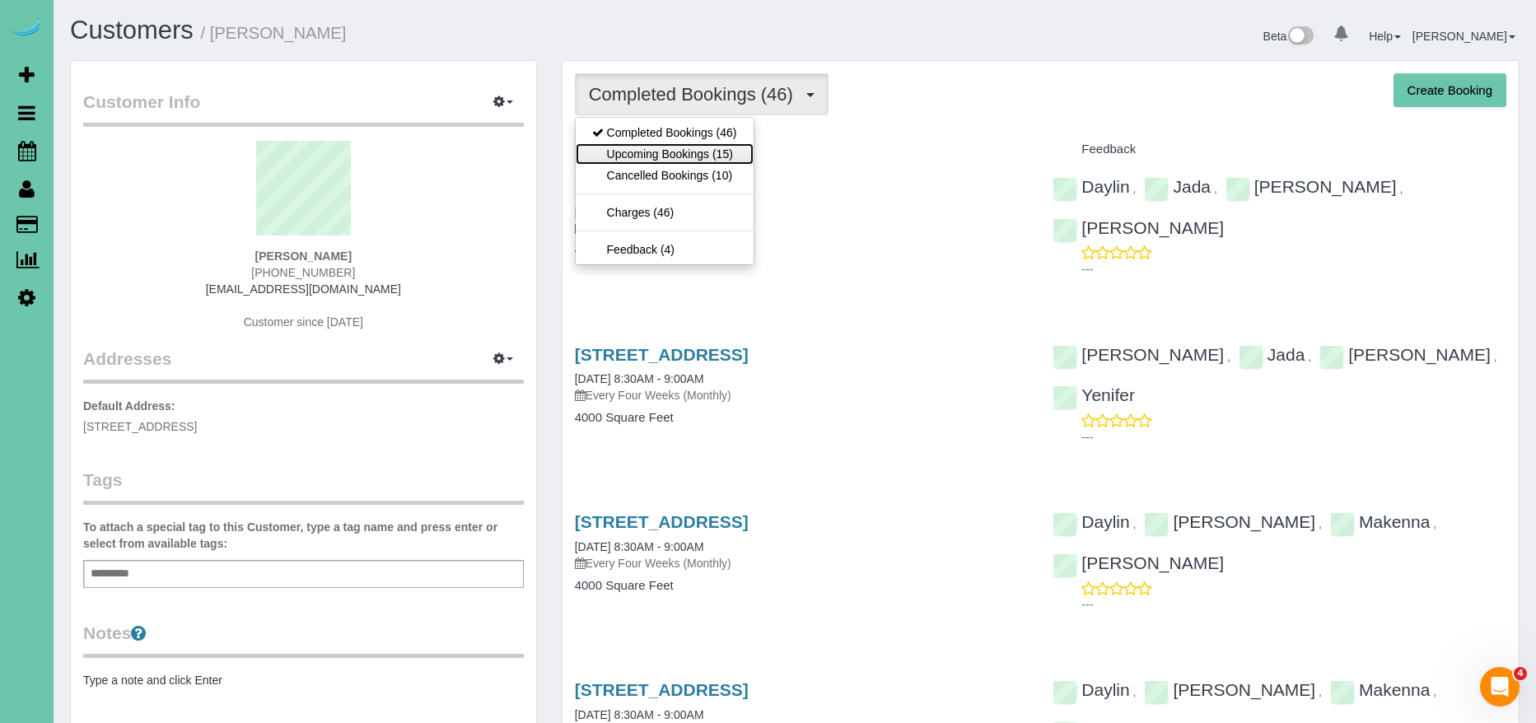
click at [722, 146] on link "Upcoming Bookings (15)" at bounding box center [665, 153] width 178 height 21
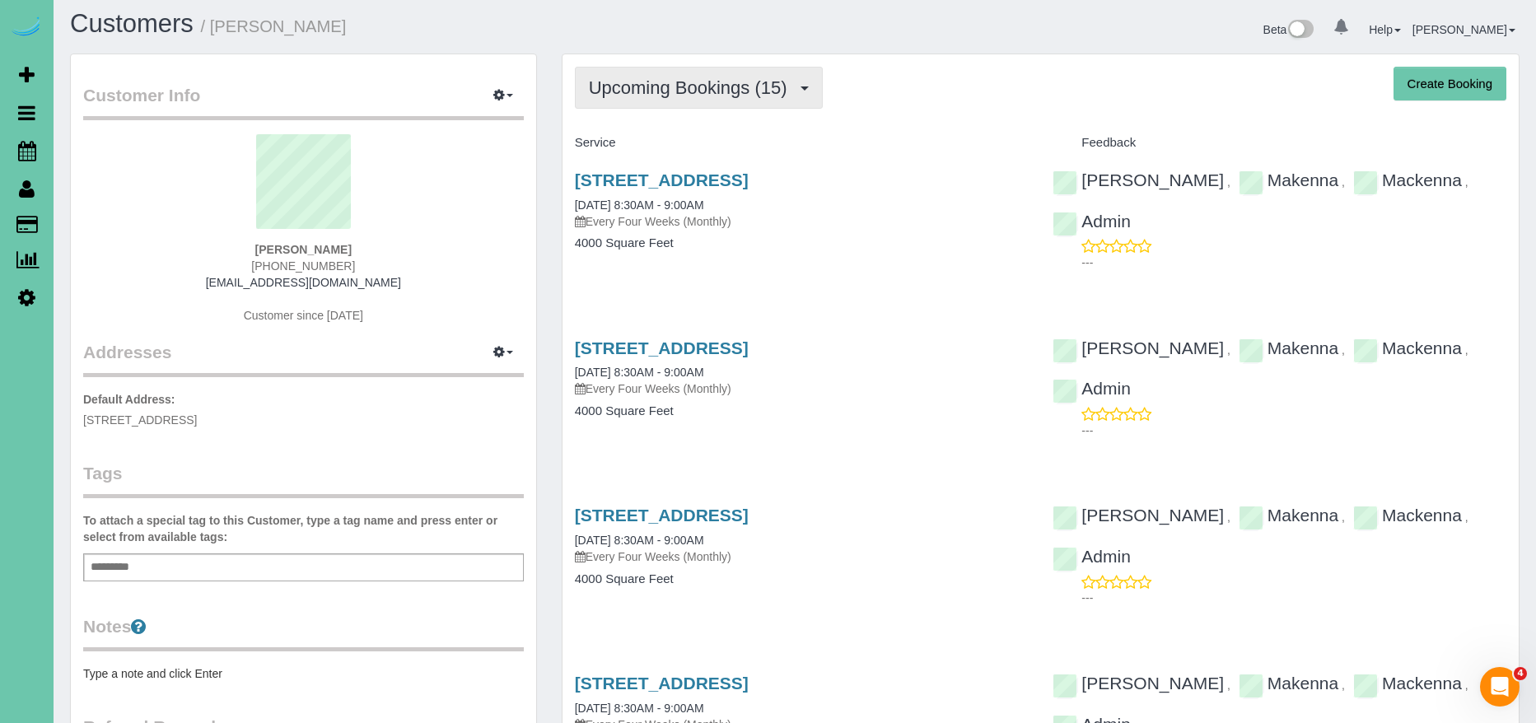
click at [754, 89] on span "Upcoming Bookings (15)" at bounding box center [692, 87] width 207 height 21
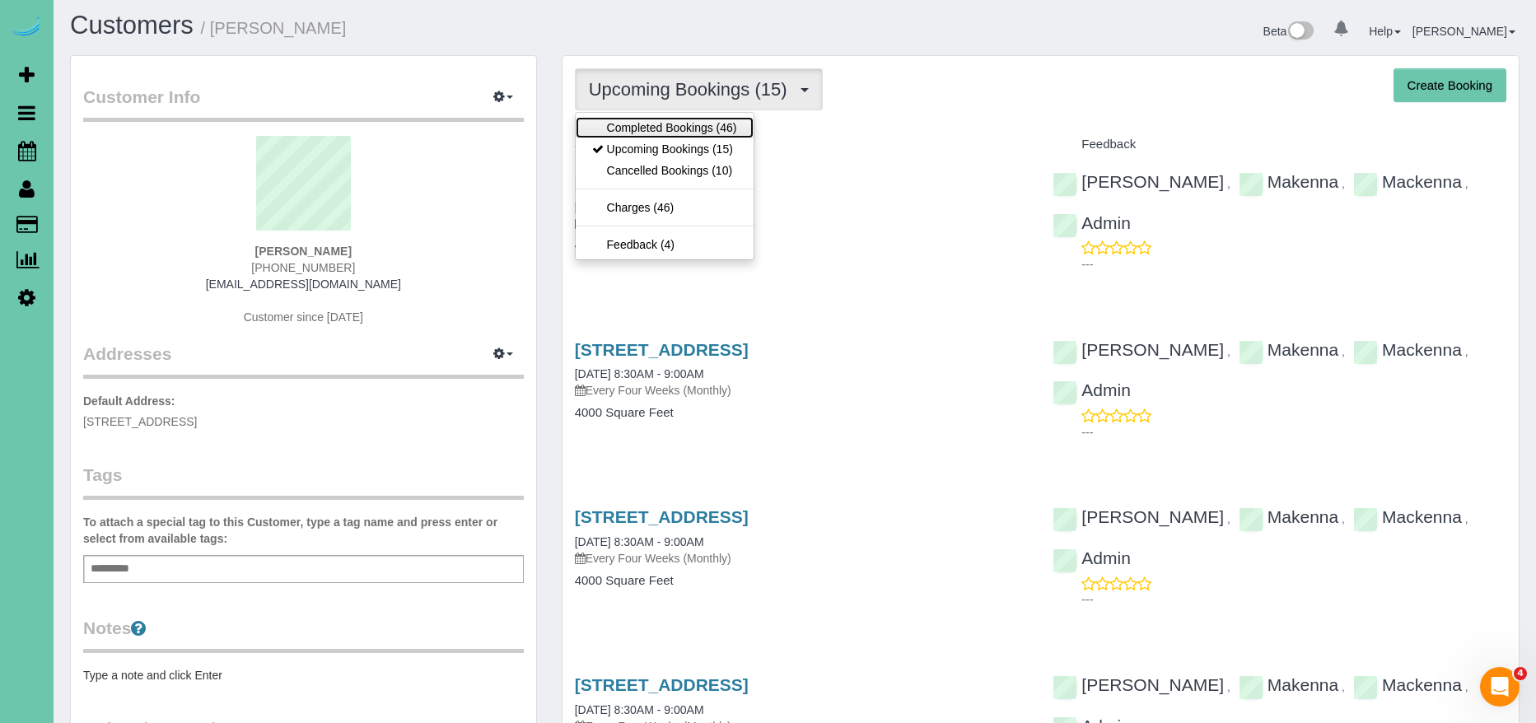
click at [712, 132] on link "Completed Bookings (46)" at bounding box center [665, 127] width 178 height 21
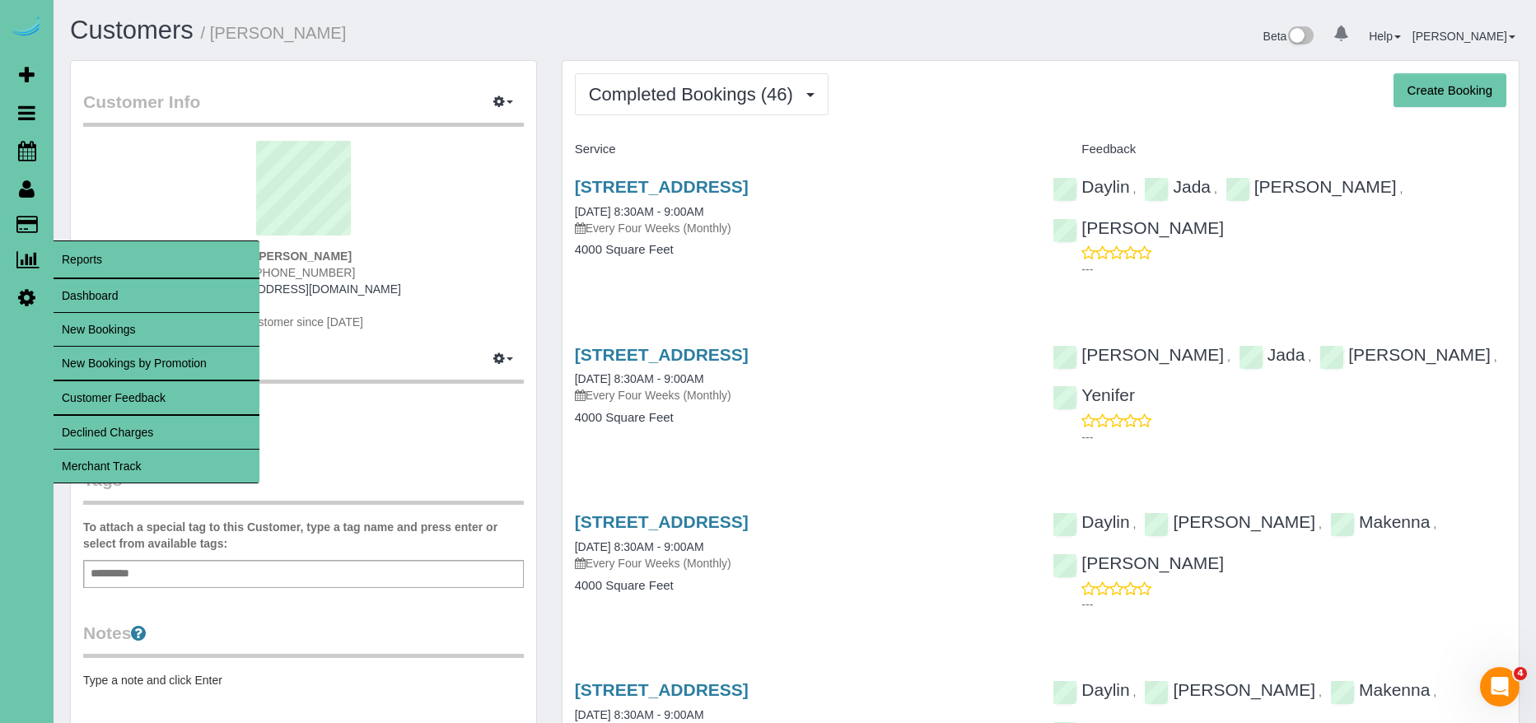
click at [102, 465] on link "Merchant Track" at bounding box center [157, 466] width 206 height 33
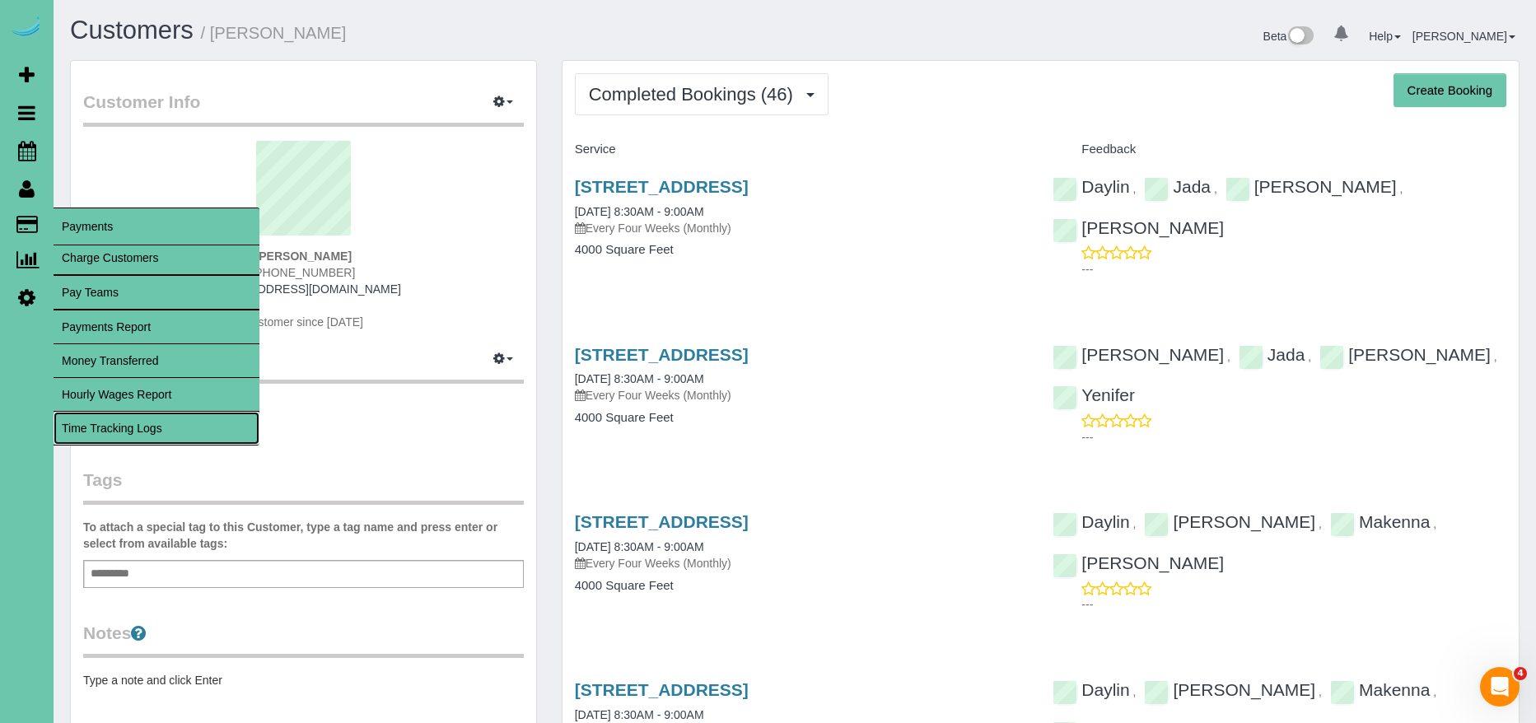
click at [100, 423] on link "Time Tracking Logs" at bounding box center [157, 428] width 206 height 33
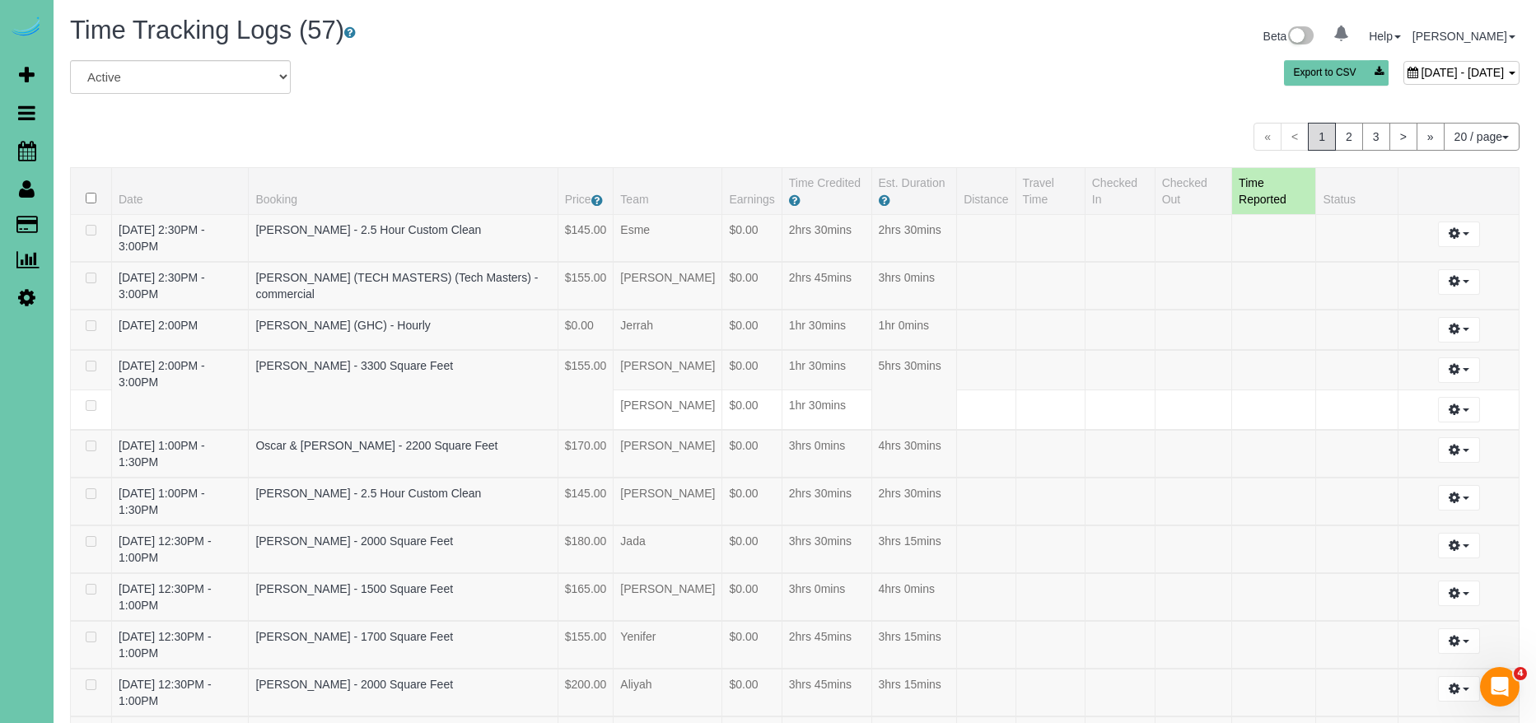
click at [1421, 73] on span "[DATE] - [DATE]" at bounding box center [1462, 72] width 83 height 13
type input "**********"
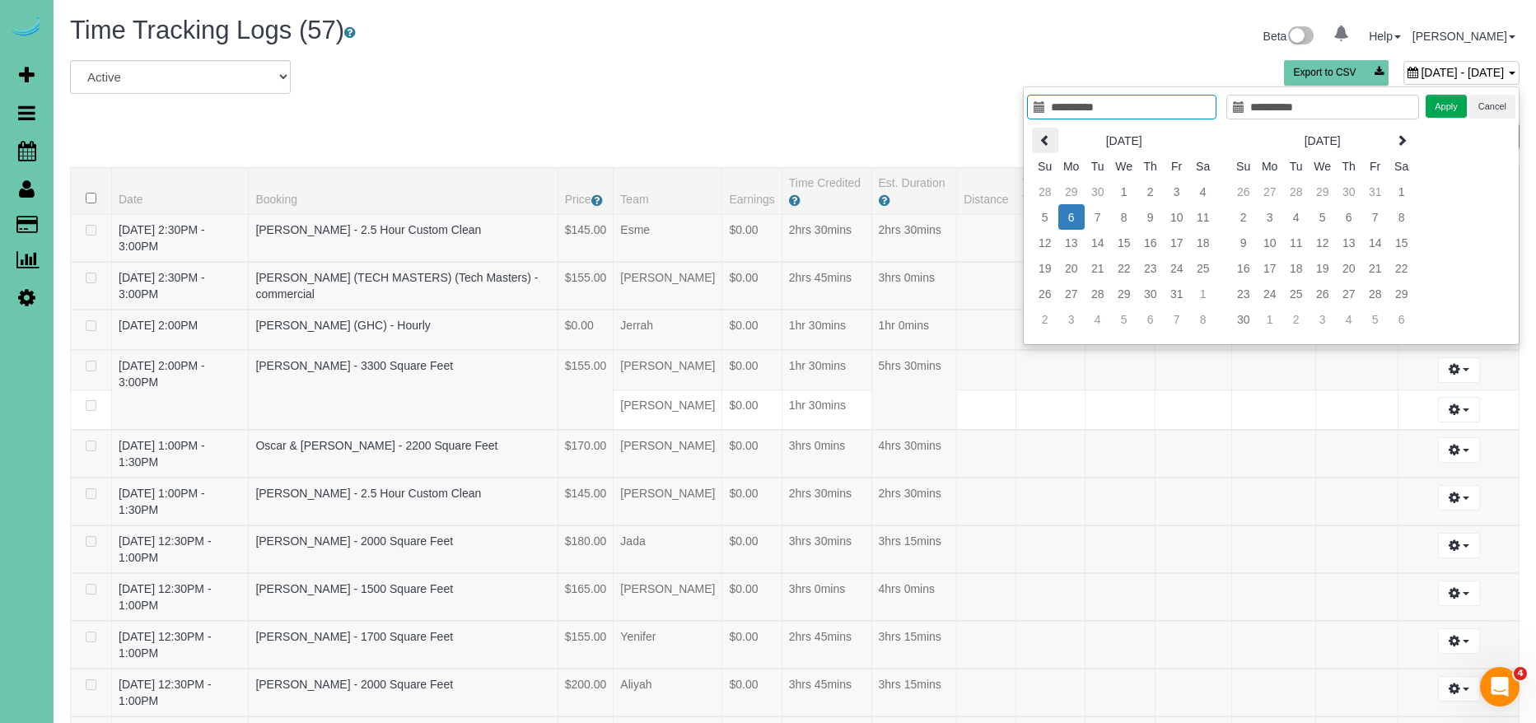
click at [1040, 138] on icon at bounding box center [1046, 140] width 12 height 12
type input "**********"
click at [1117, 259] on td "24" at bounding box center [1124, 268] width 26 height 26
type input "**********"
click at [1117, 259] on td "24" at bounding box center [1124, 268] width 26 height 26
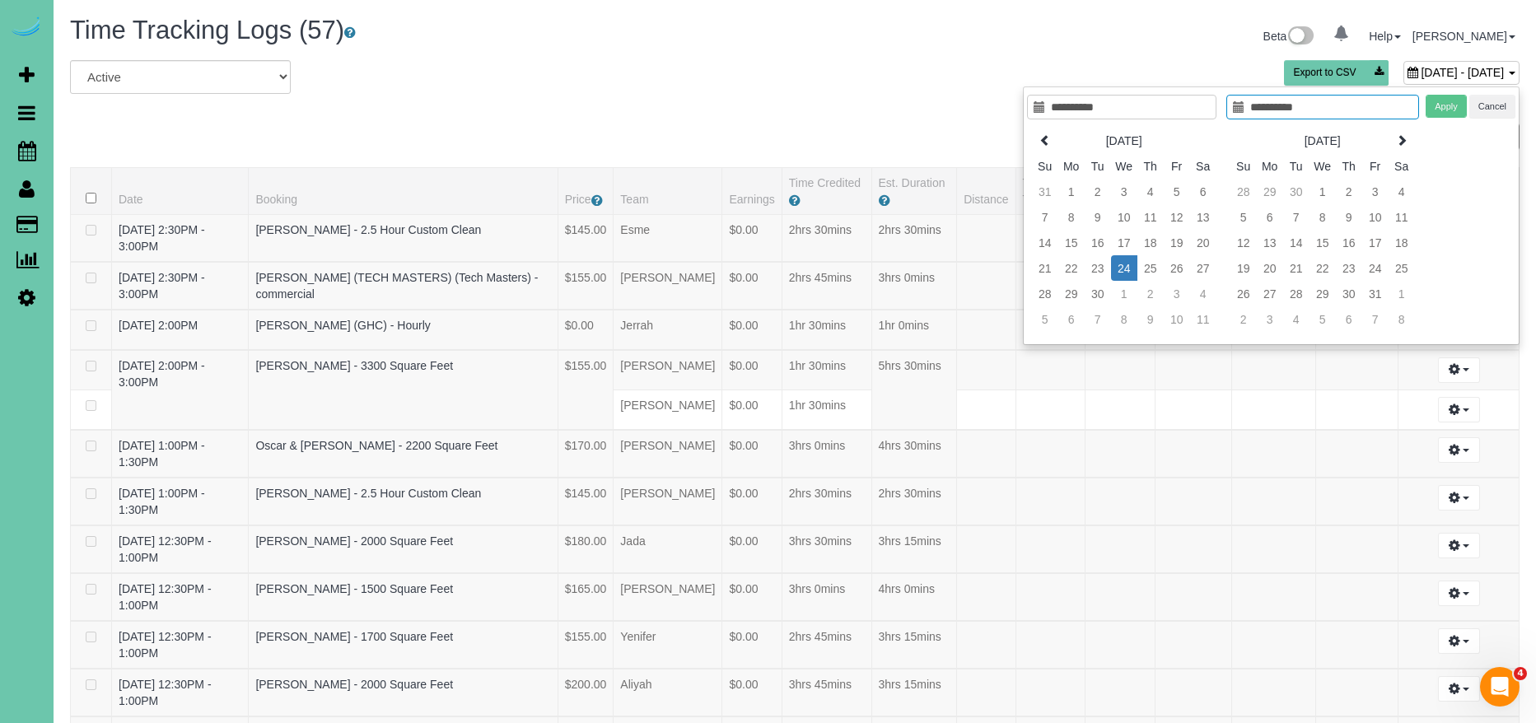
type input "**********"
click at [1444, 107] on button "Apply" at bounding box center [1446, 107] width 41 height 24
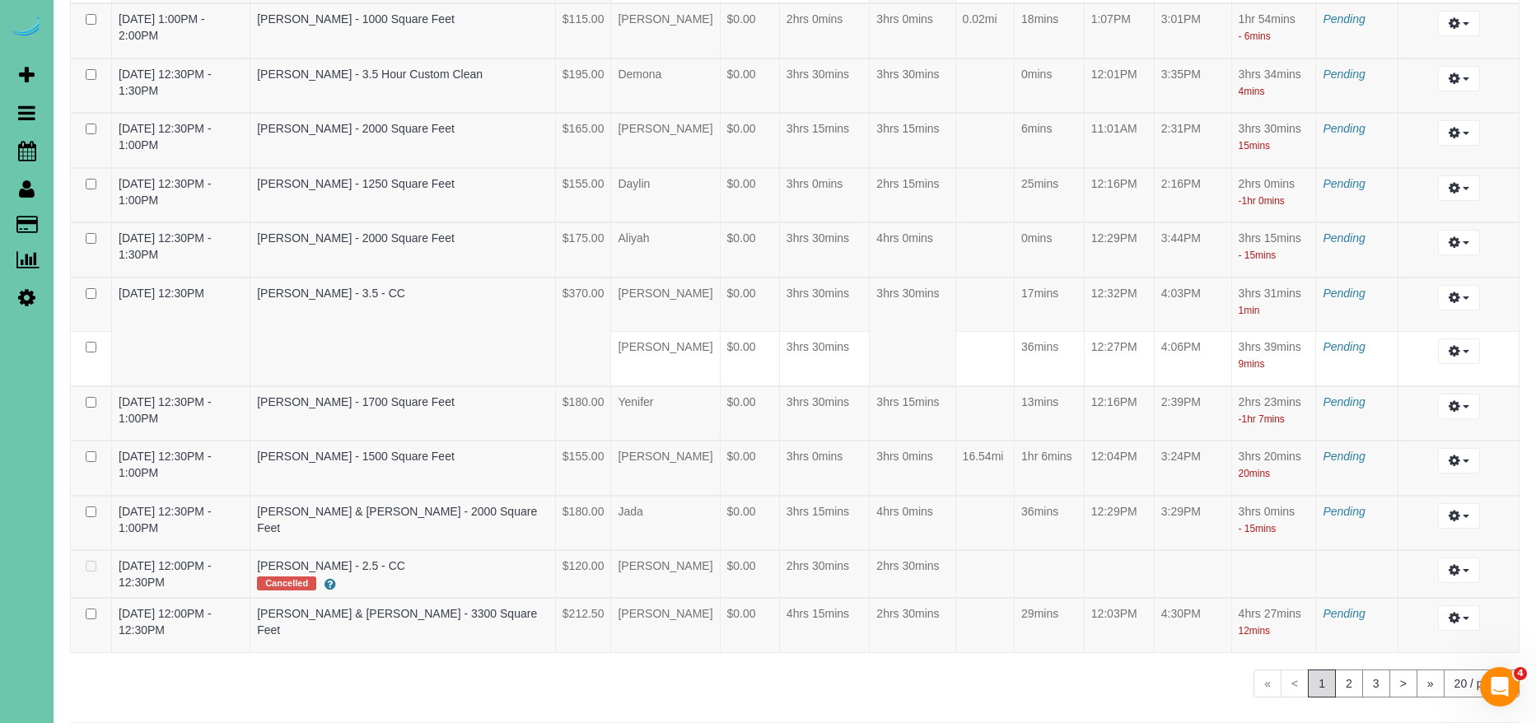
scroll to position [817, 0]
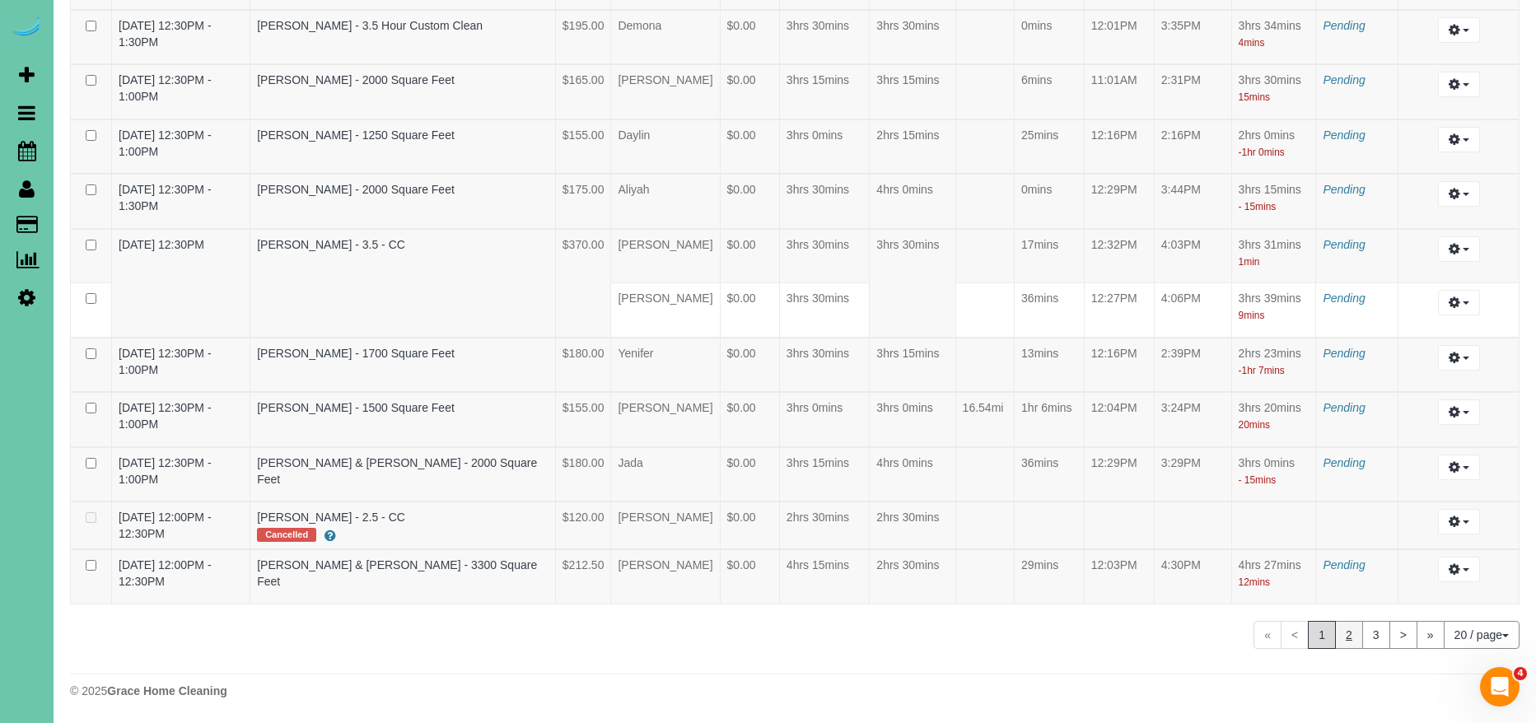
click at [1357, 633] on link "2" at bounding box center [1349, 635] width 28 height 28
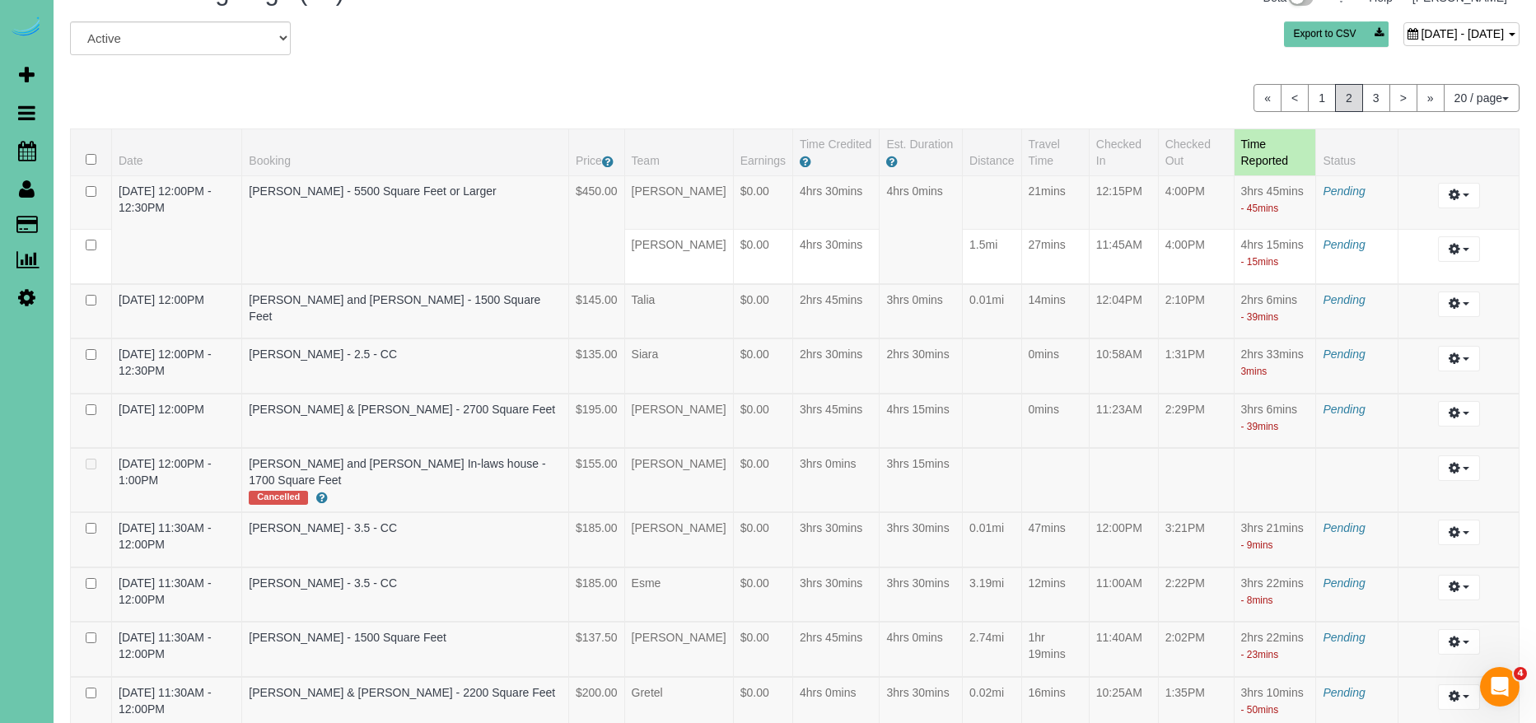
scroll to position [0, 0]
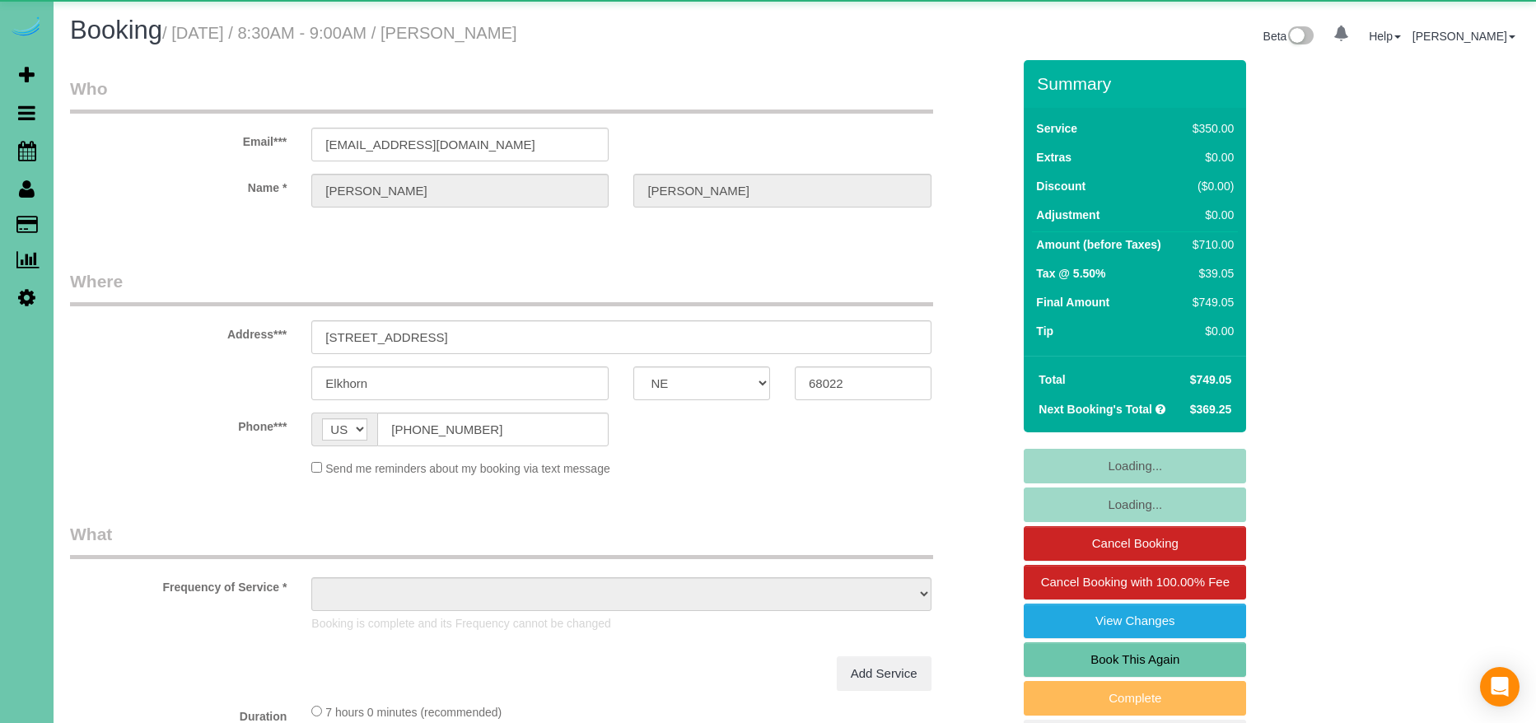
select select "NE"
select select "object:873"
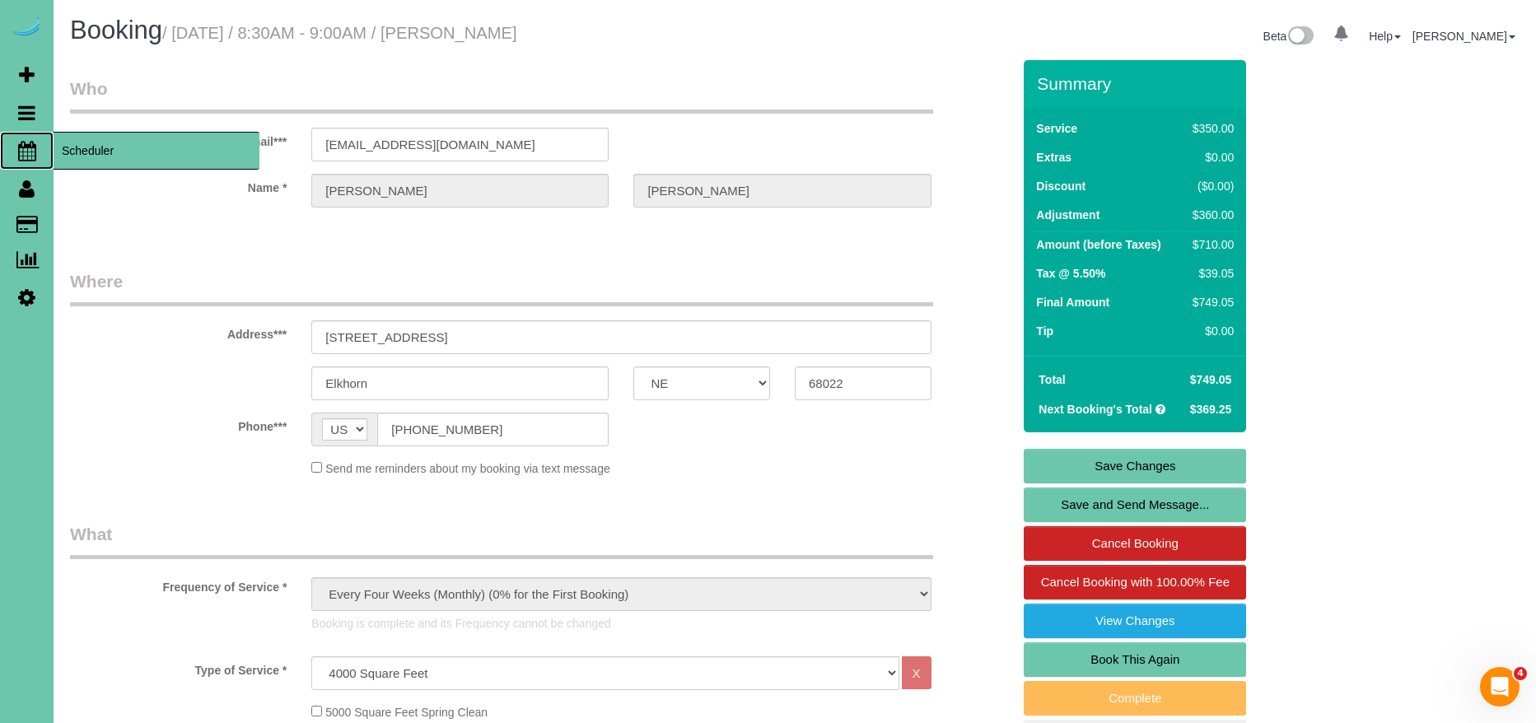
click at [105, 147] on span "Scheduler" at bounding box center [157, 151] width 206 height 38
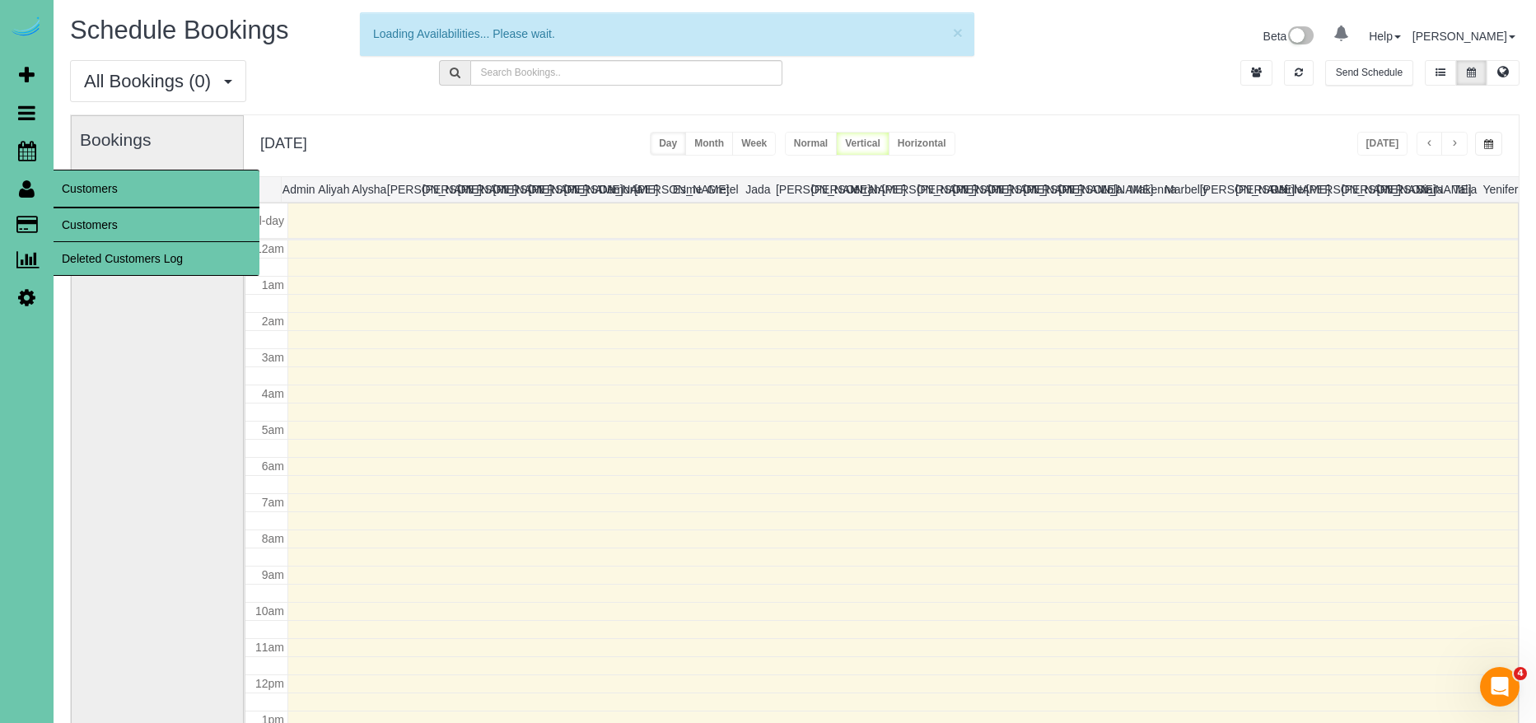
scroll to position [218, 0]
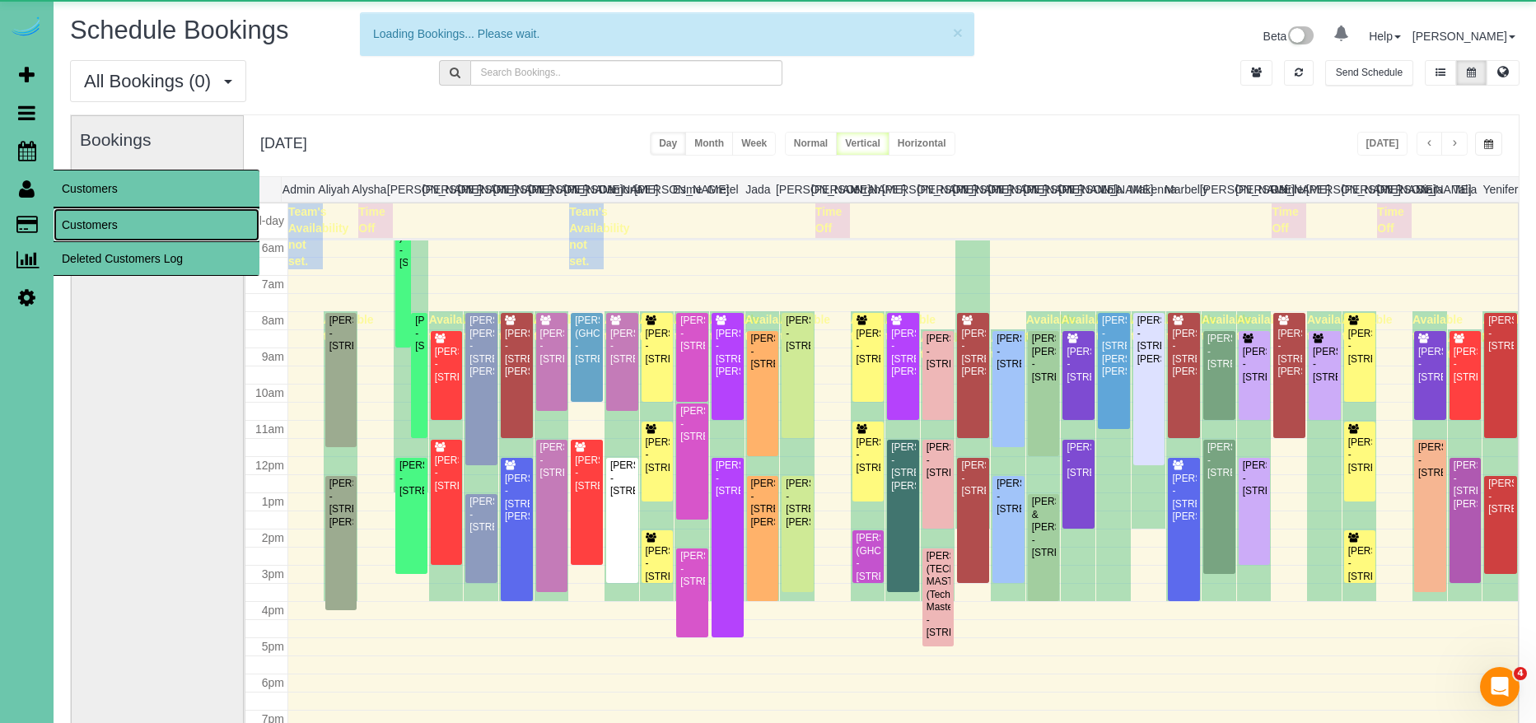
click at [98, 222] on link "Customers" at bounding box center [157, 224] width 206 height 33
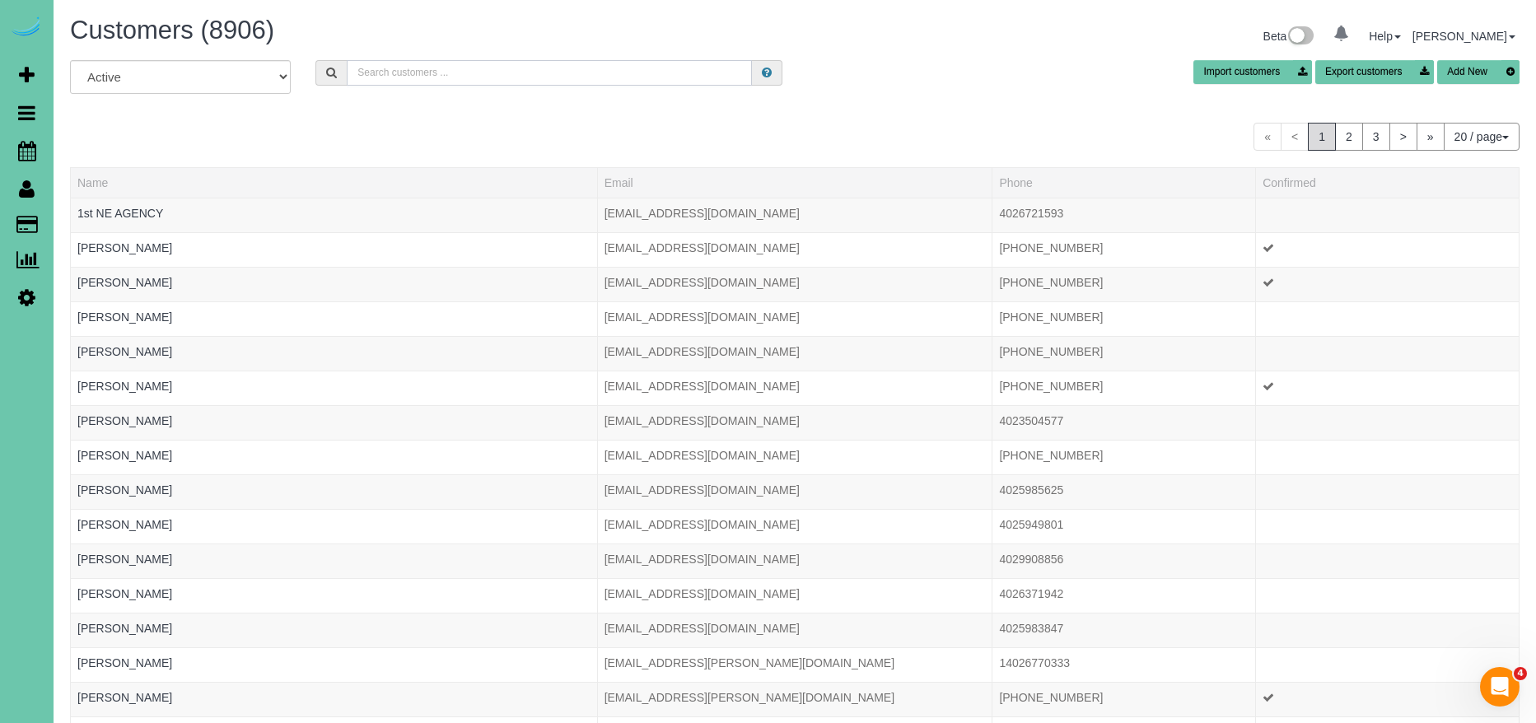
click at [575, 79] on input "text" at bounding box center [549, 73] width 405 height 26
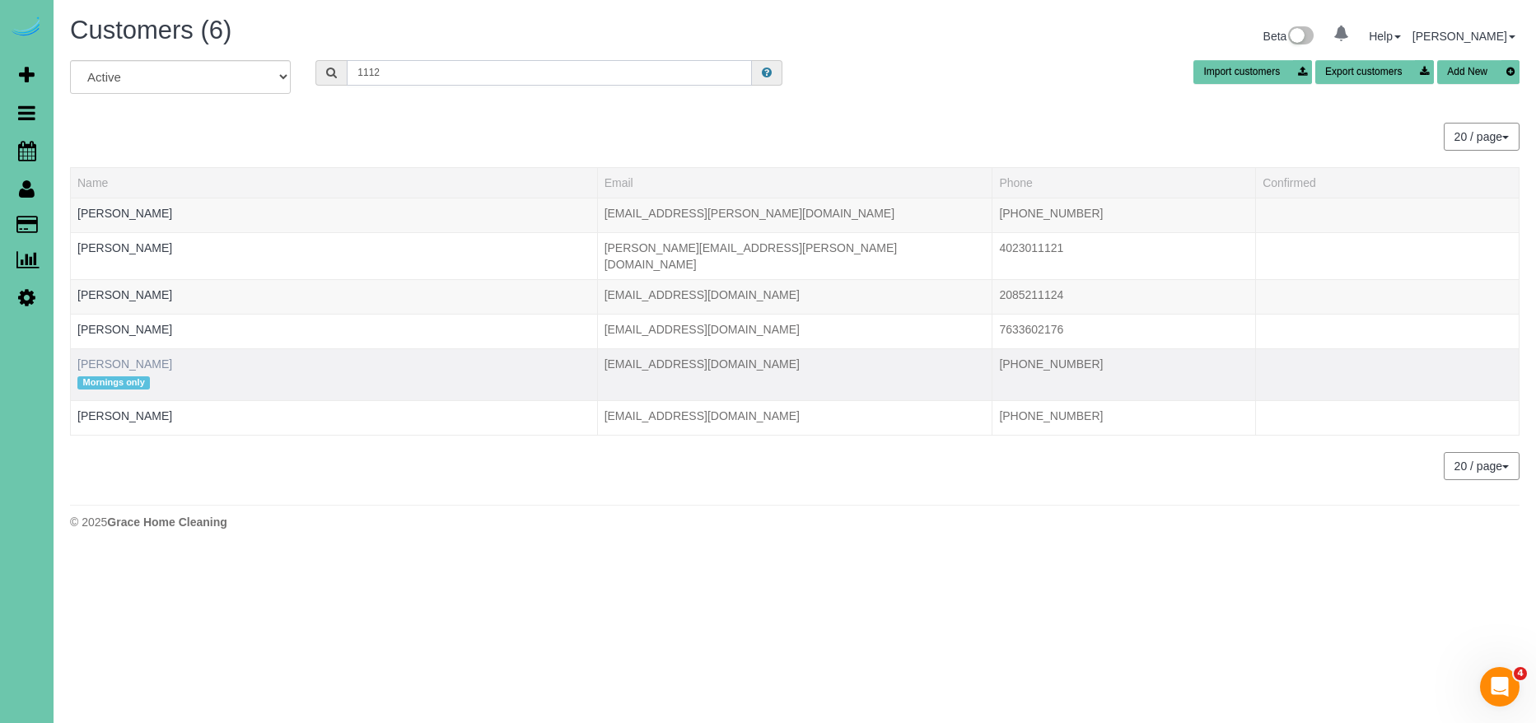
type input "1112"
click at [109, 357] on link "[PERSON_NAME]" at bounding box center [124, 363] width 95 height 13
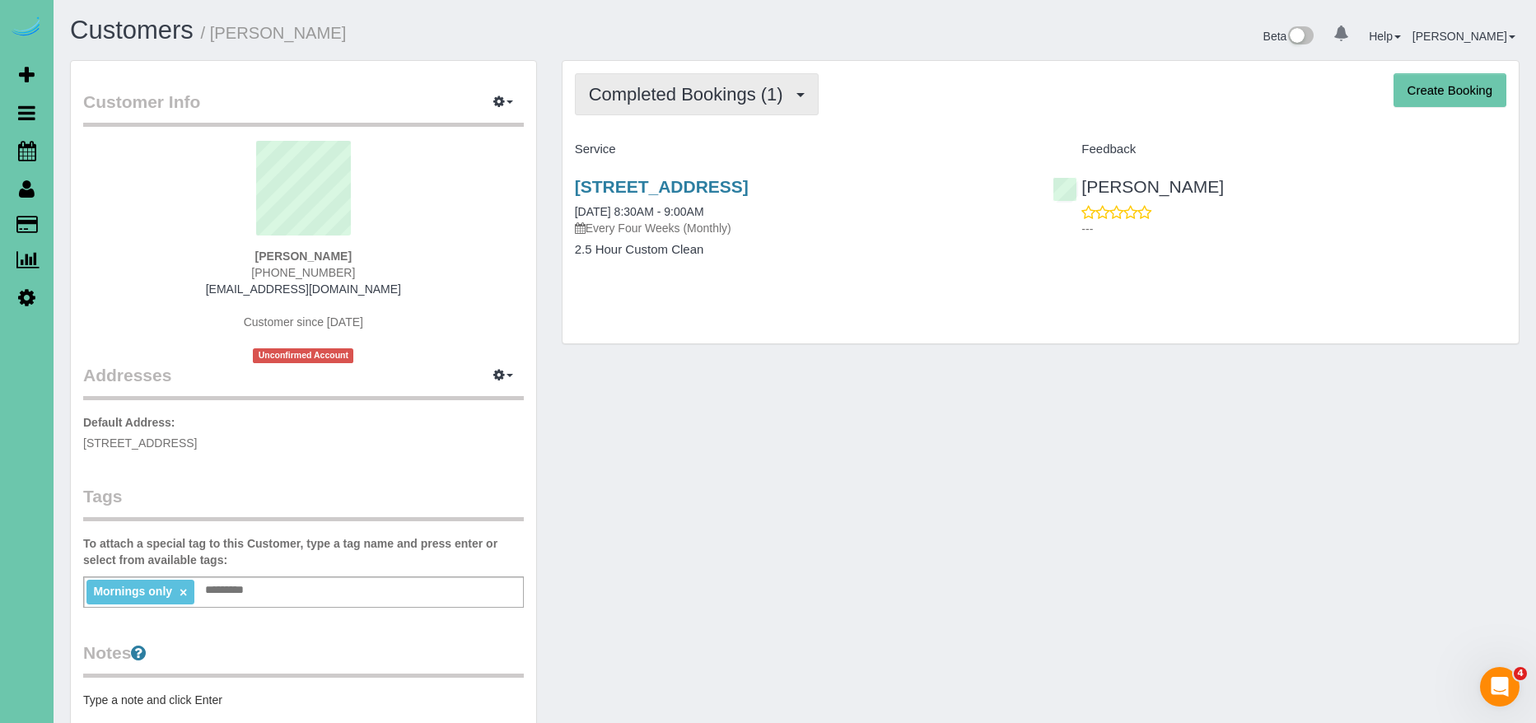
click at [695, 91] on span "Completed Bookings (1)" at bounding box center [690, 94] width 203 height 21
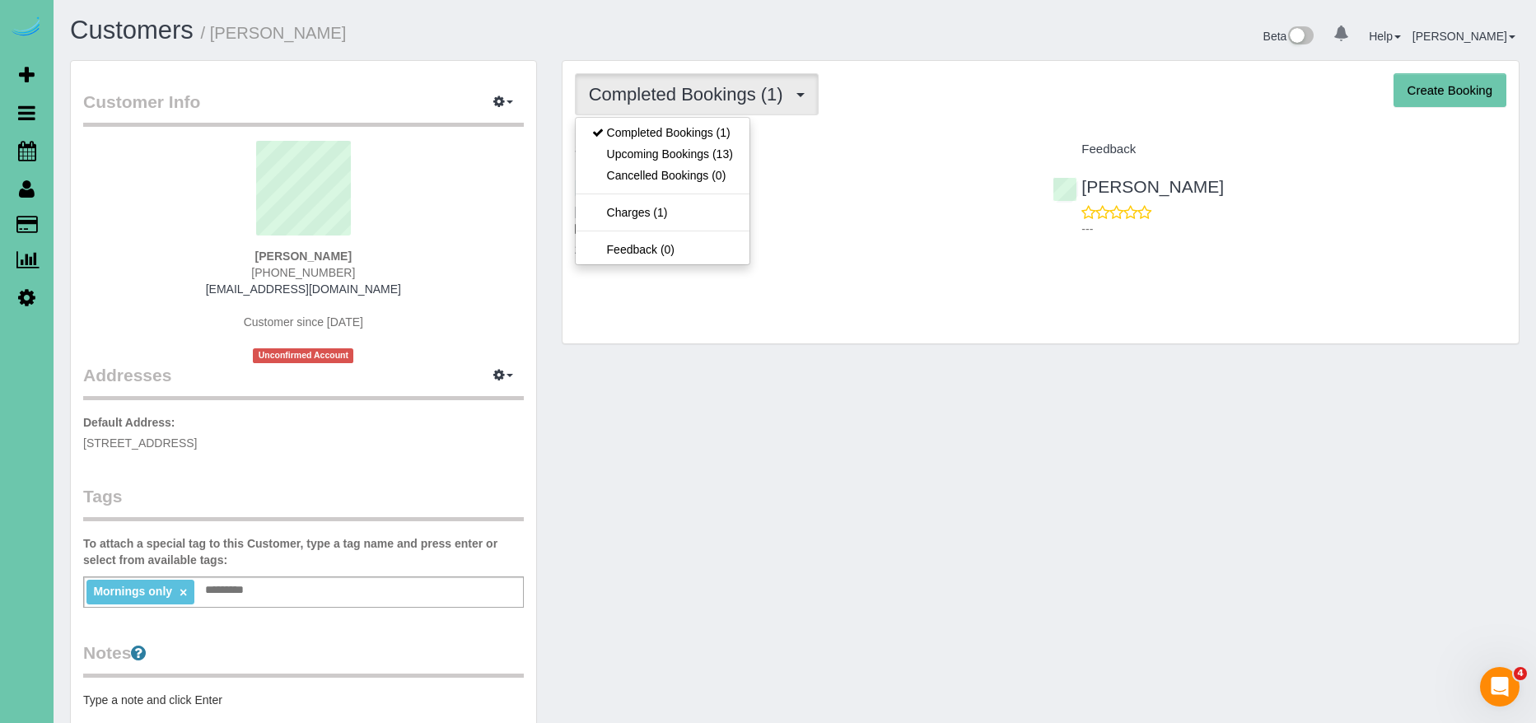
click at [837, 133] on div "Completed Bookings (1) Completed Bookings (1) Upcoming Bookings (13) Cancelled …" at bounding box center [1041, 202] width 956 height 283
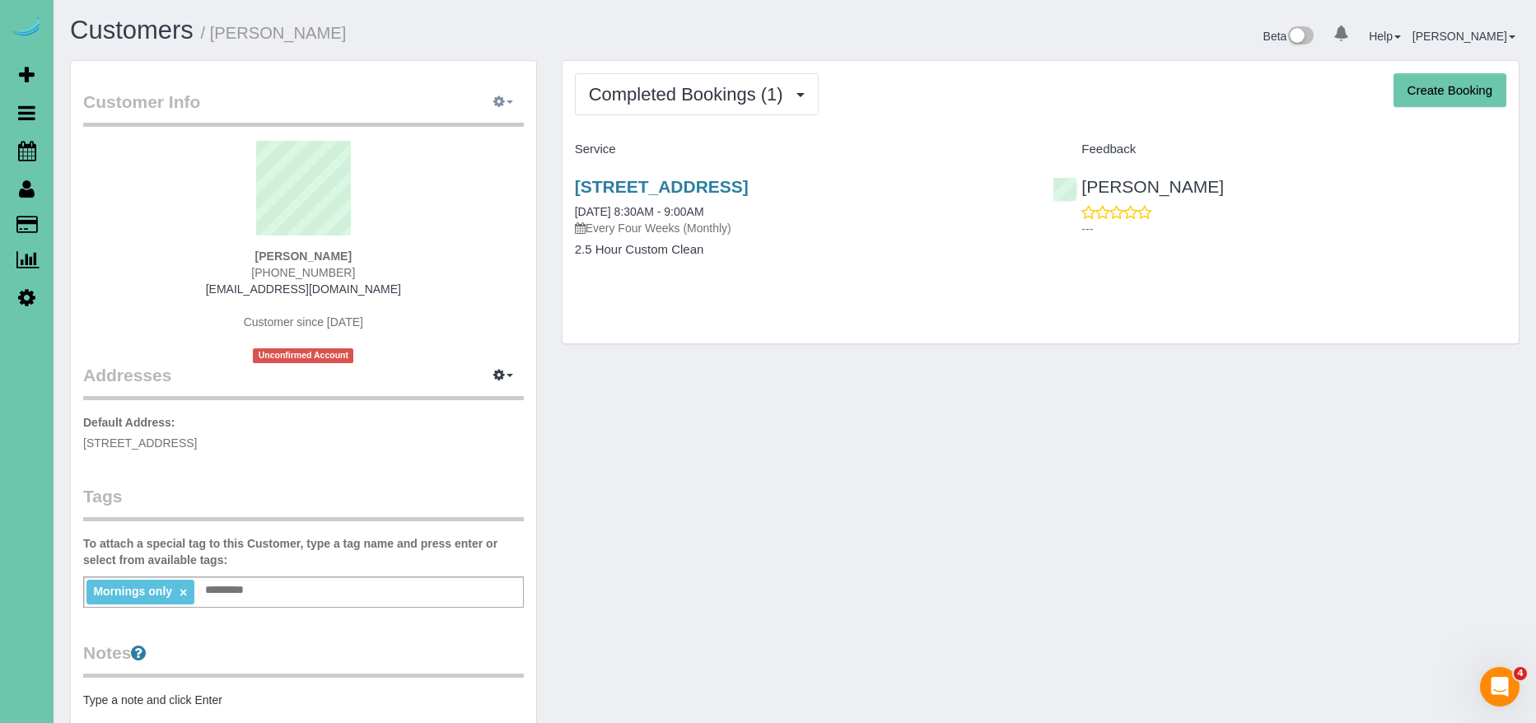
click at [497, 98] on icon "button" at bounding box center [499, 101] width 12 height 10
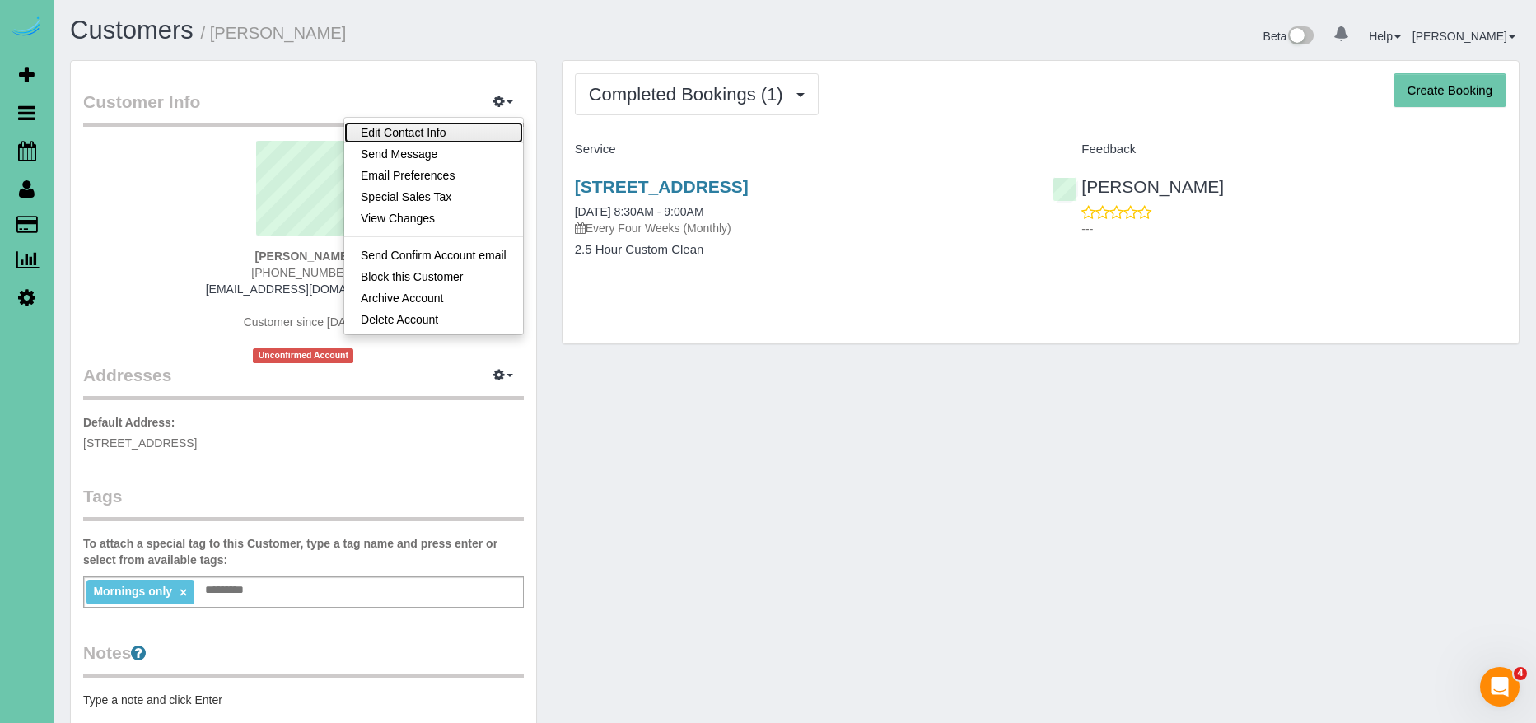
click at [434, 128] on link "Edit Contact Info" at bounding box center [433, 132] width 179 height 21
select select "NE"
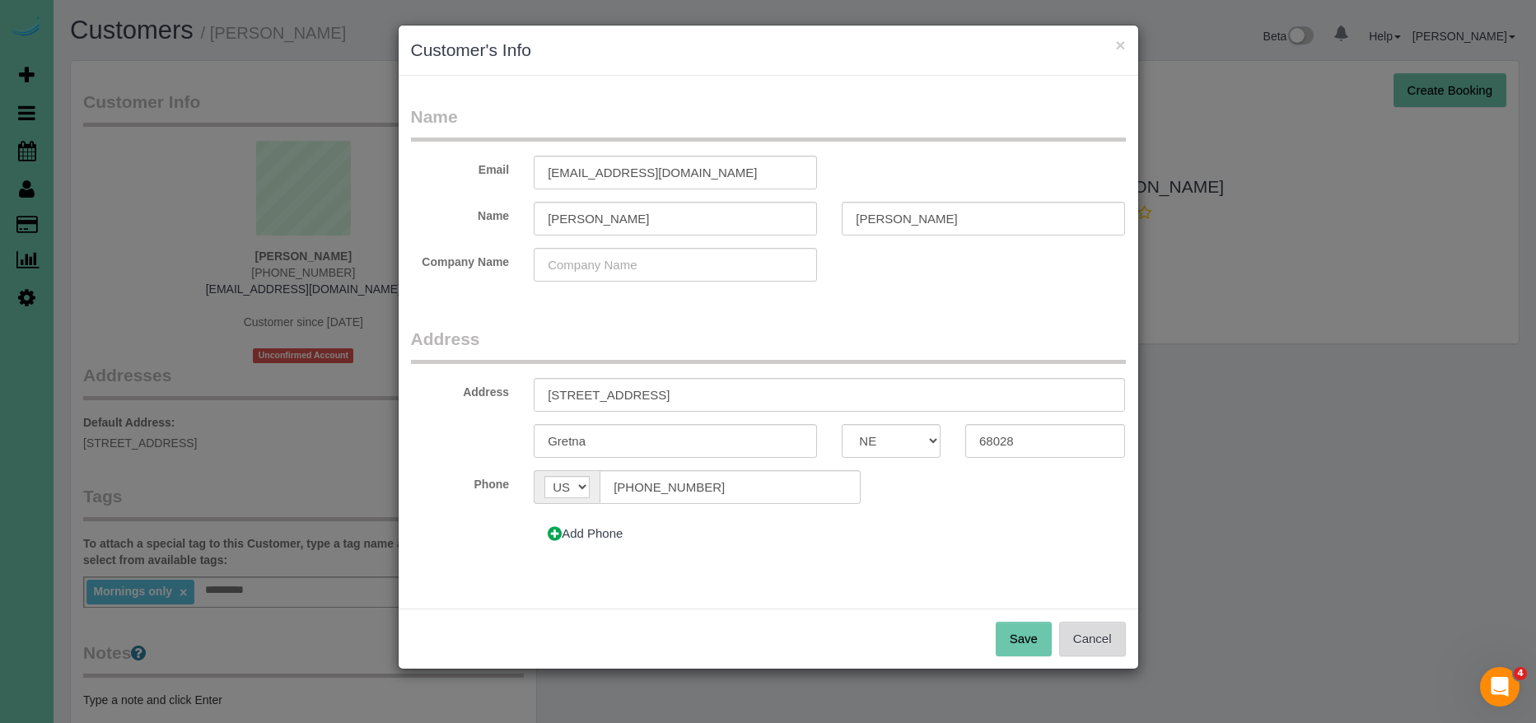
click at [1114, 638] on button "Cancel" at bounding box center [1092, 639] width 67 height 35
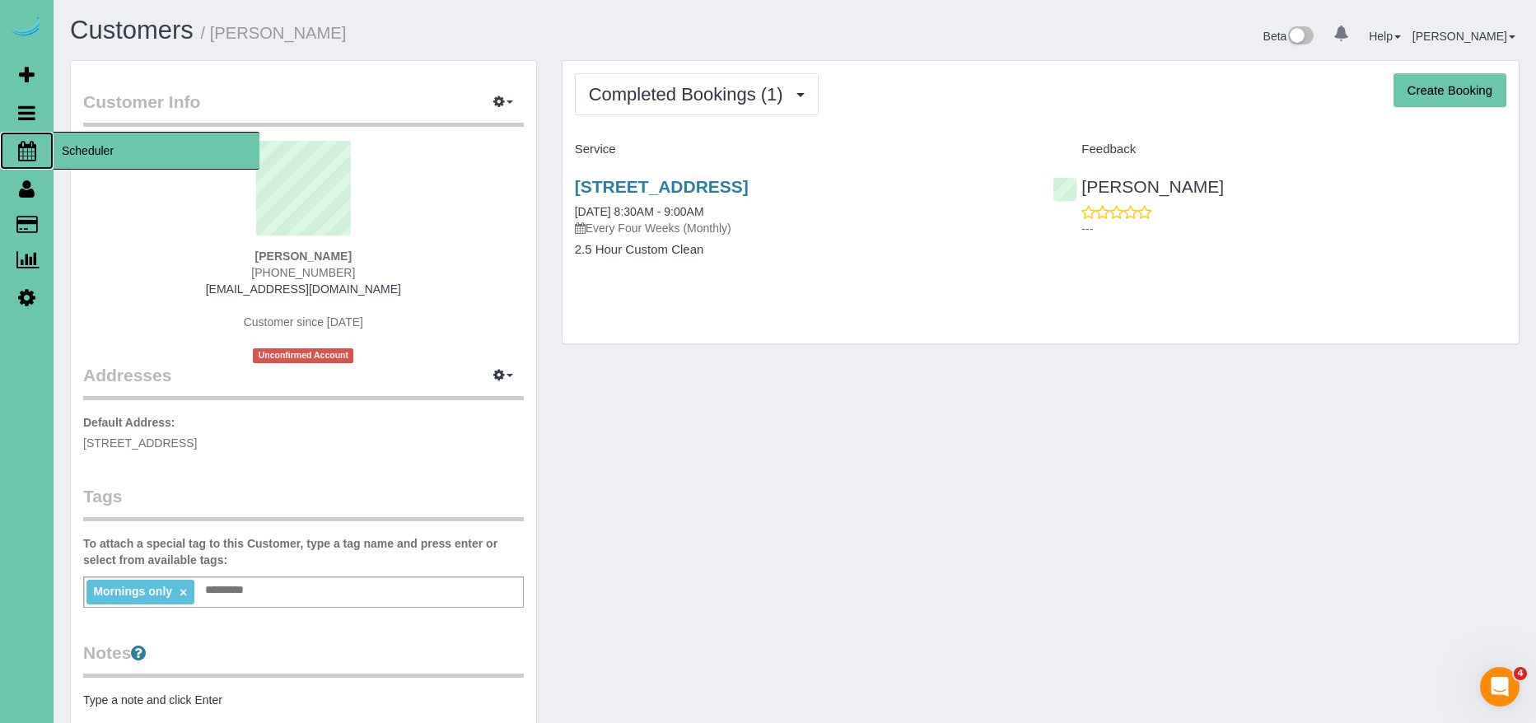
click at [142, 151] on span "Scheduler" at bounding box center [157, 151] width 206 height 38
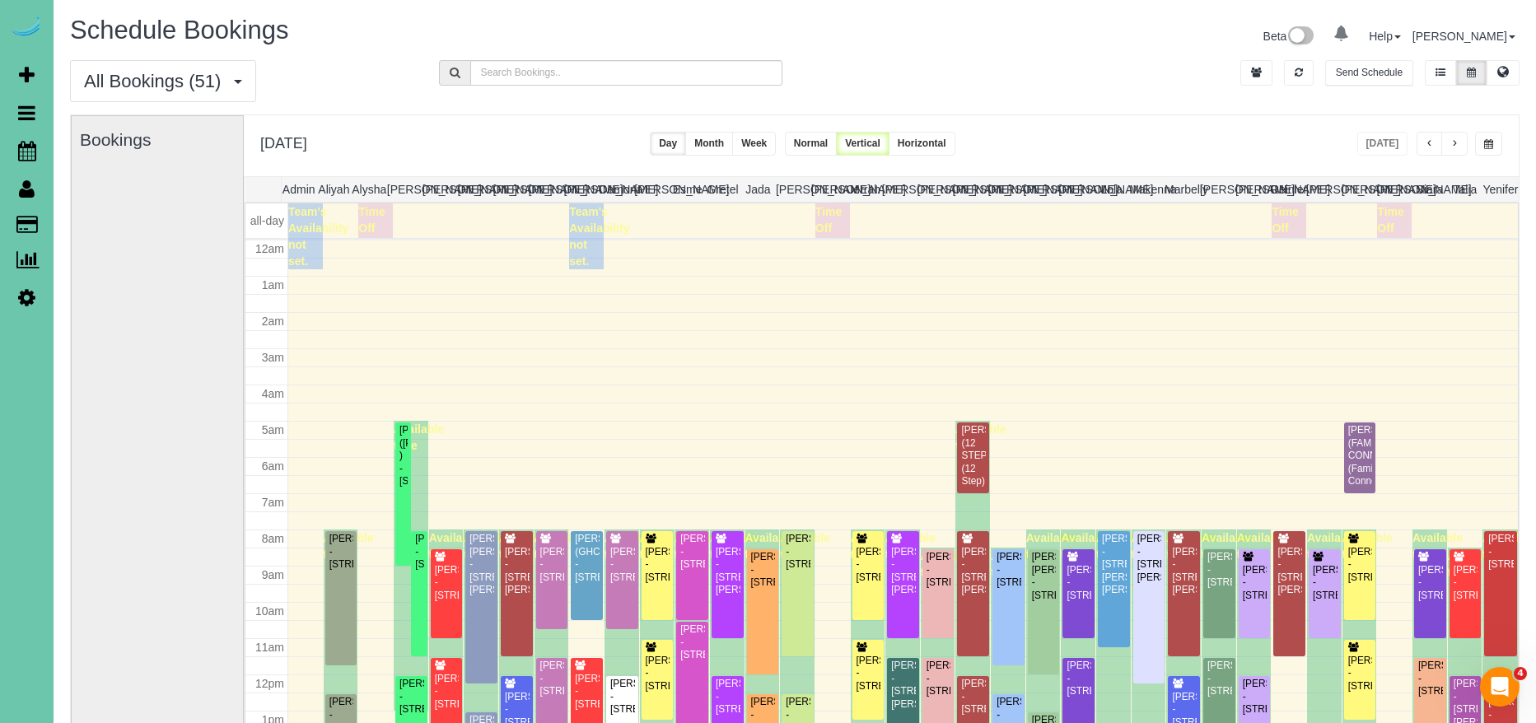
scroll to position [218, 0]
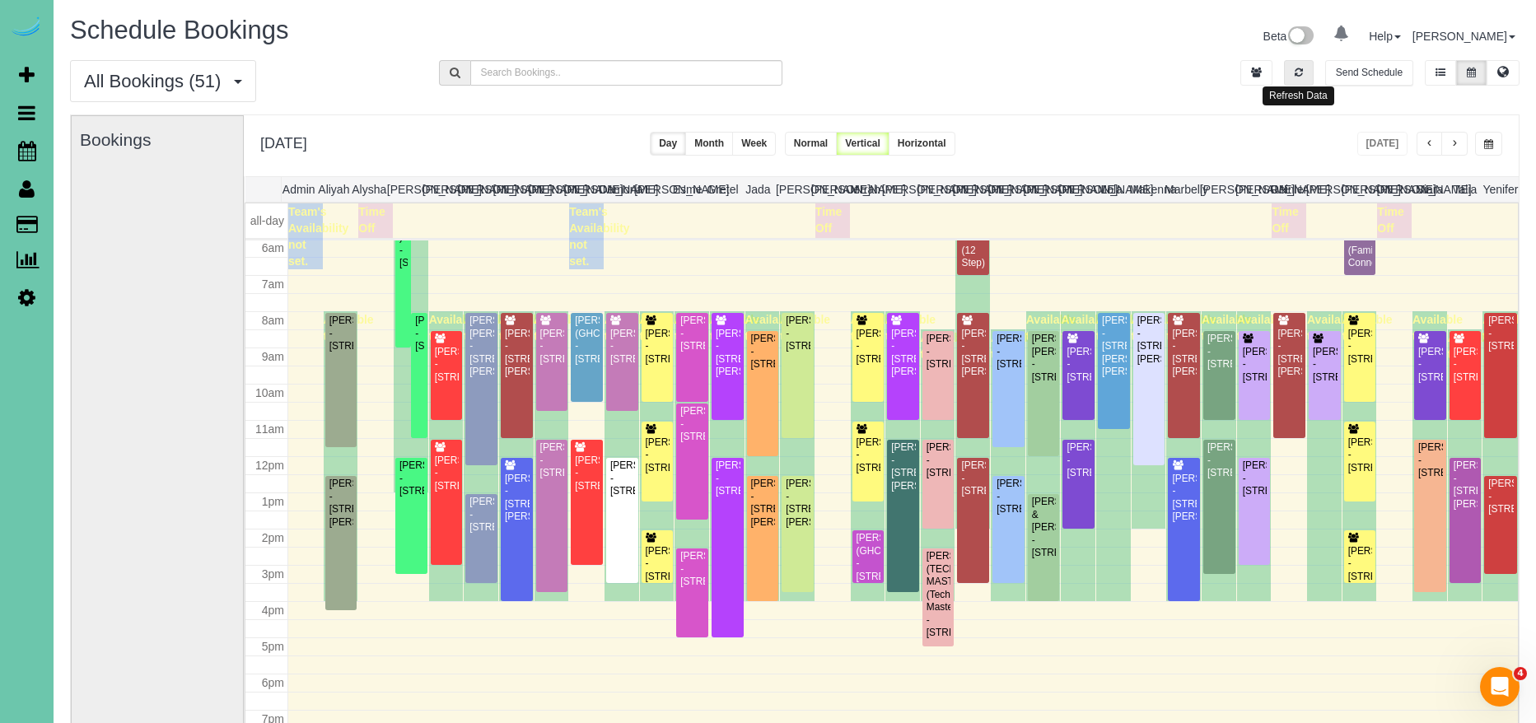
click at [1306, 77] on button "button" at bounding box center [1299, 73] width 30 height 26
click at [1457, 143] on span "button" at bounding box center [1455, 144] width 8 height 10
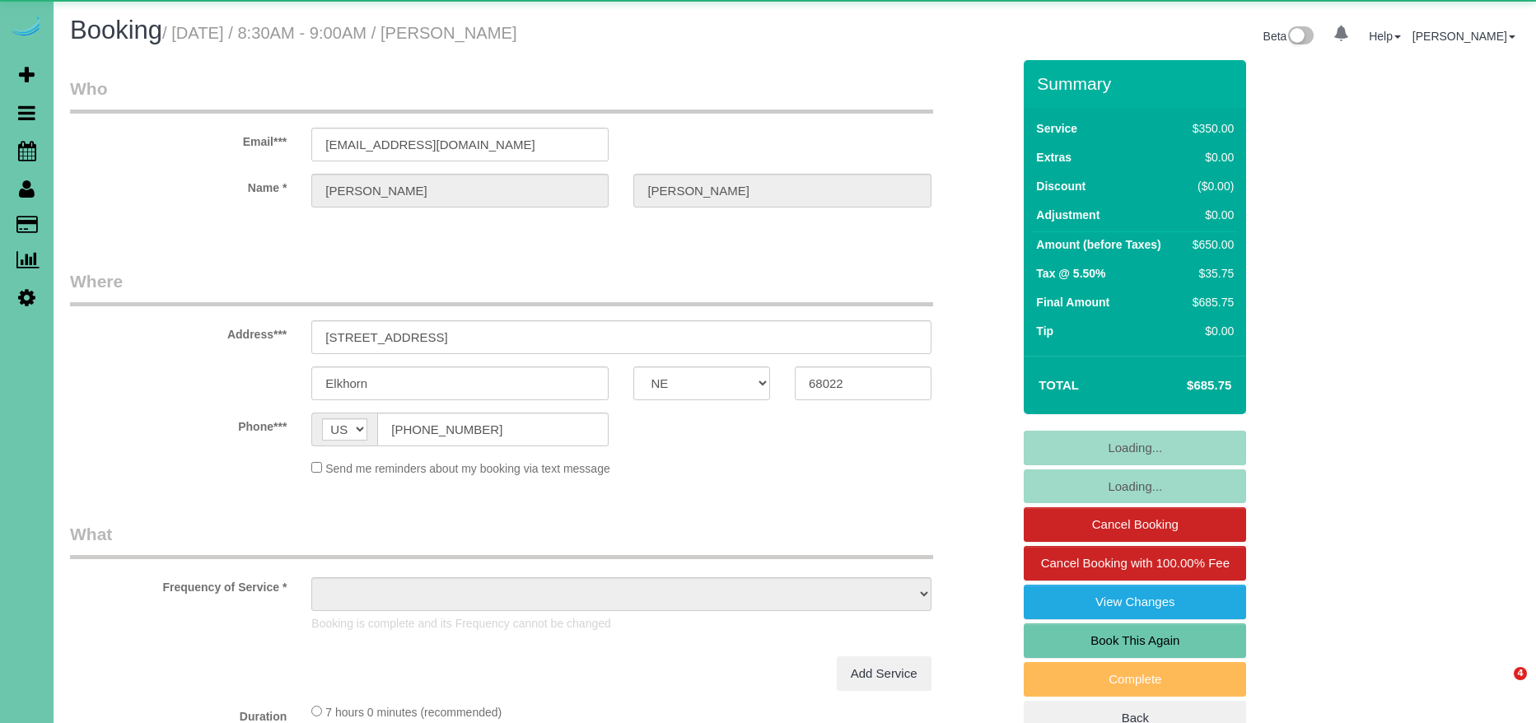
select select "NE"
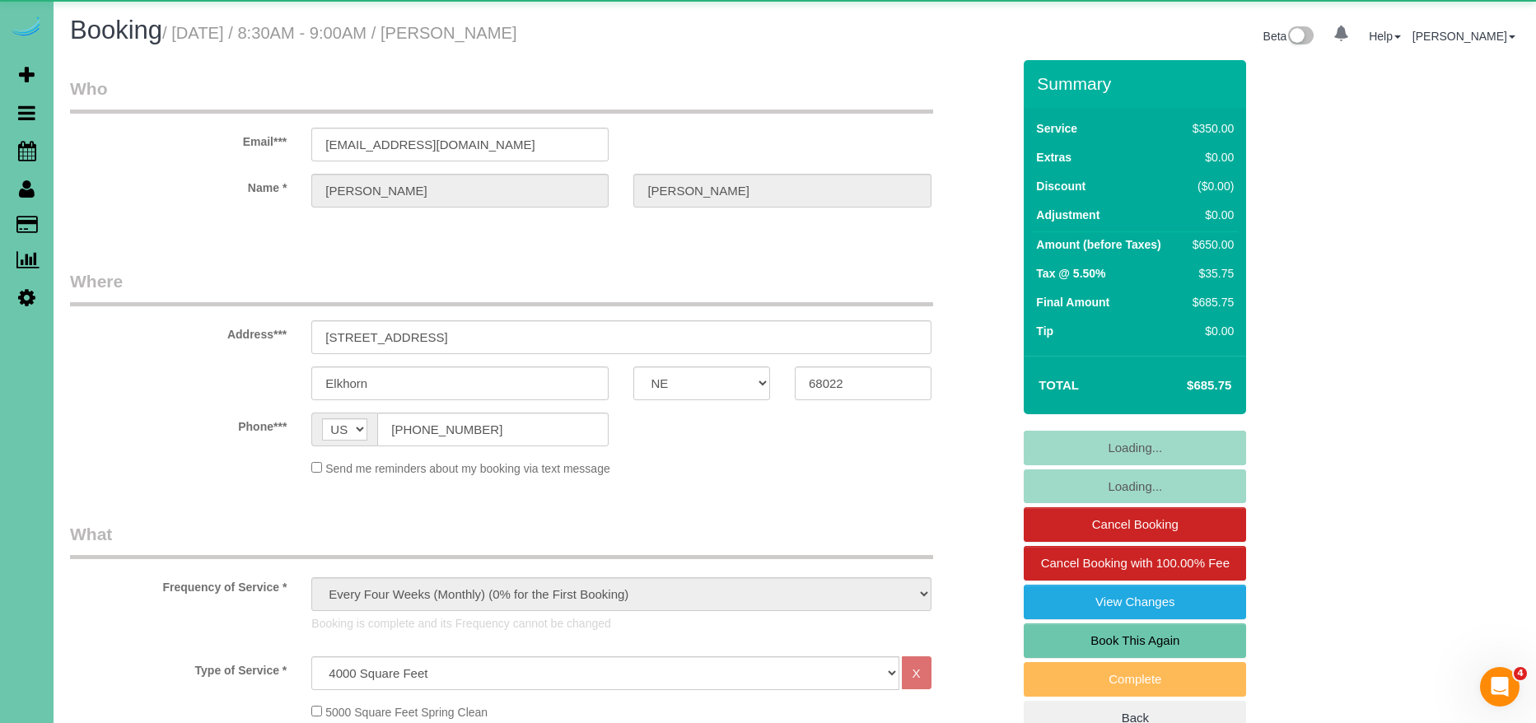
select select "object:876"
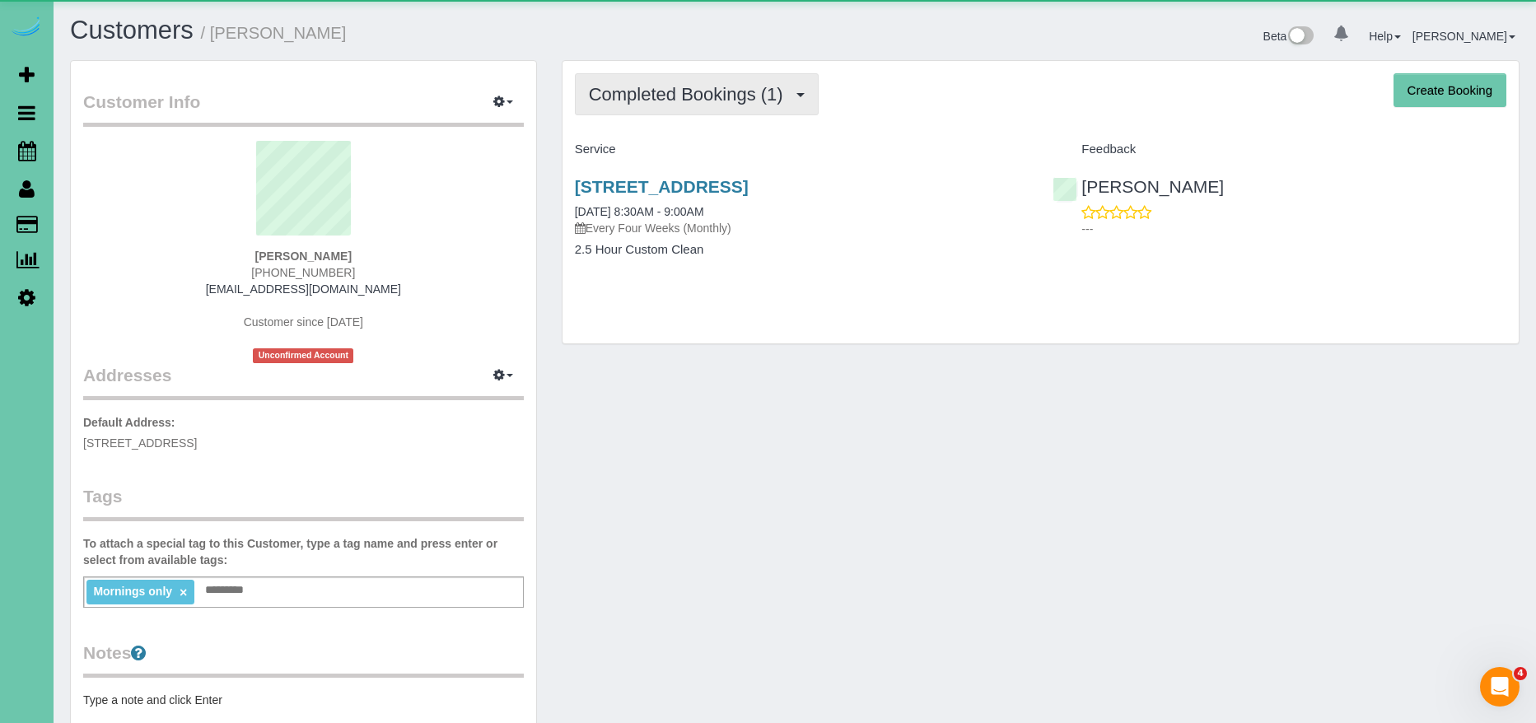
click at [742, 82] on button "Completed Bookings (1)" at bounding box center [697, 94] width 244 height 42
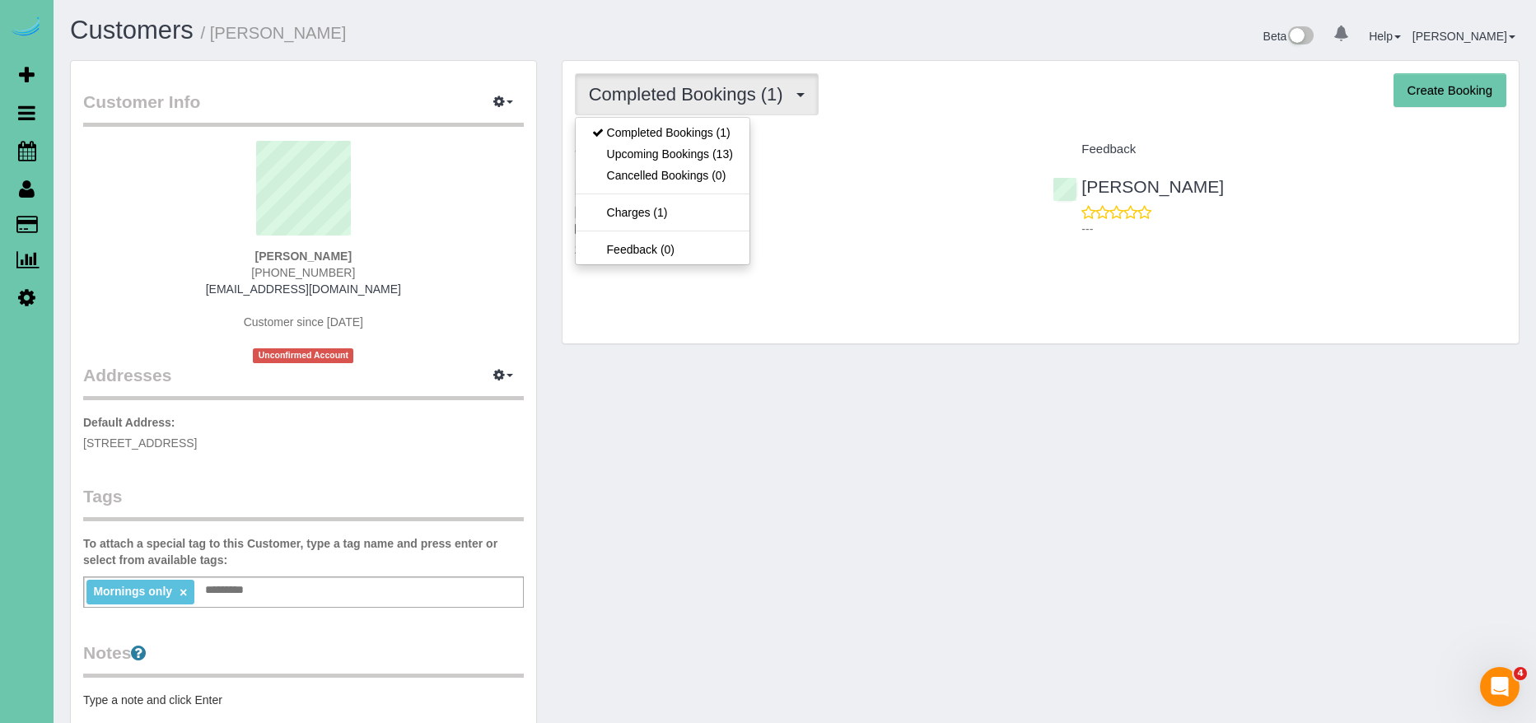
click at [1082, 110] on div "Completed Bookings (1) Completed Bookings (1) Upcoming Bookings (13) Cancelled …" at bounding box center [1041, 94] width 932 height 42
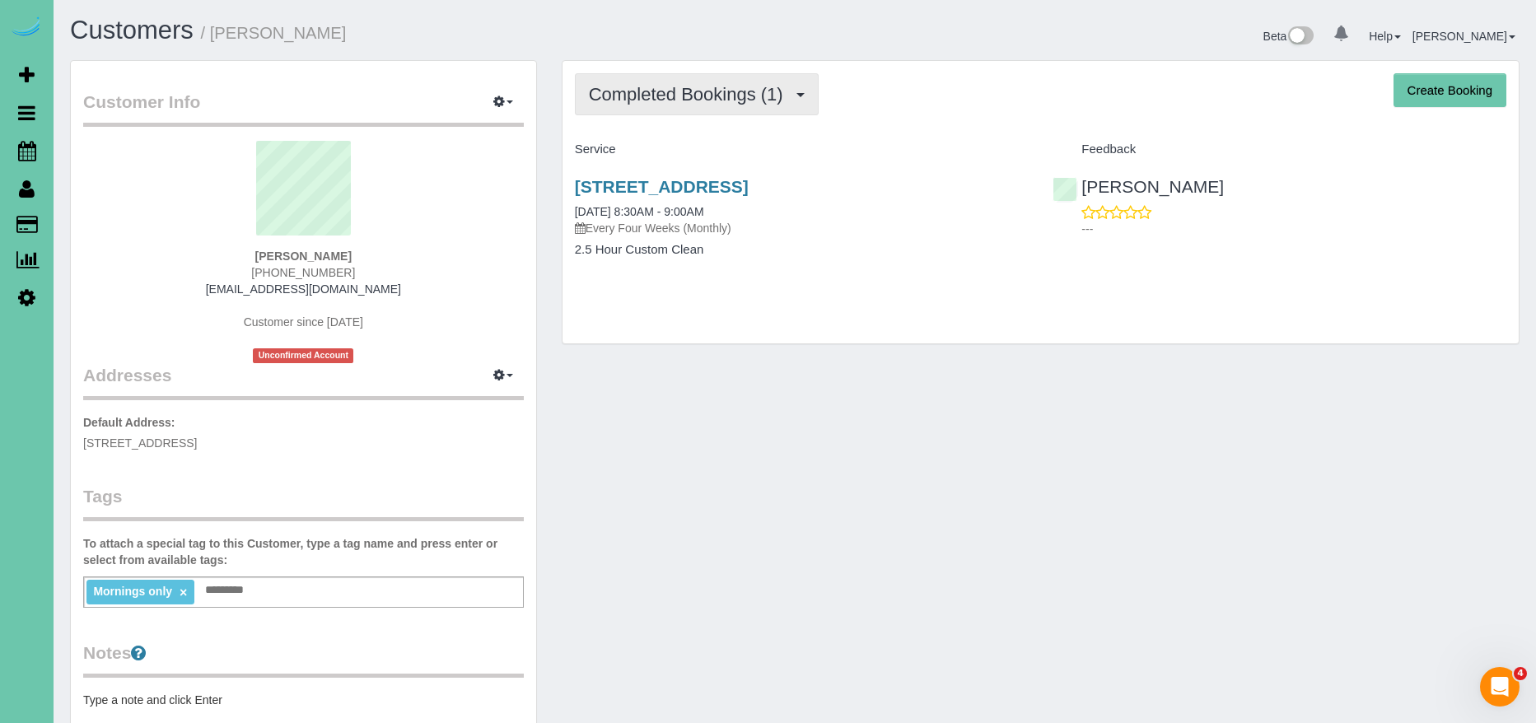
click at [723, 95] on span "Completed Bookings (1)" at bounding box center [690, 94] width 203 height 21
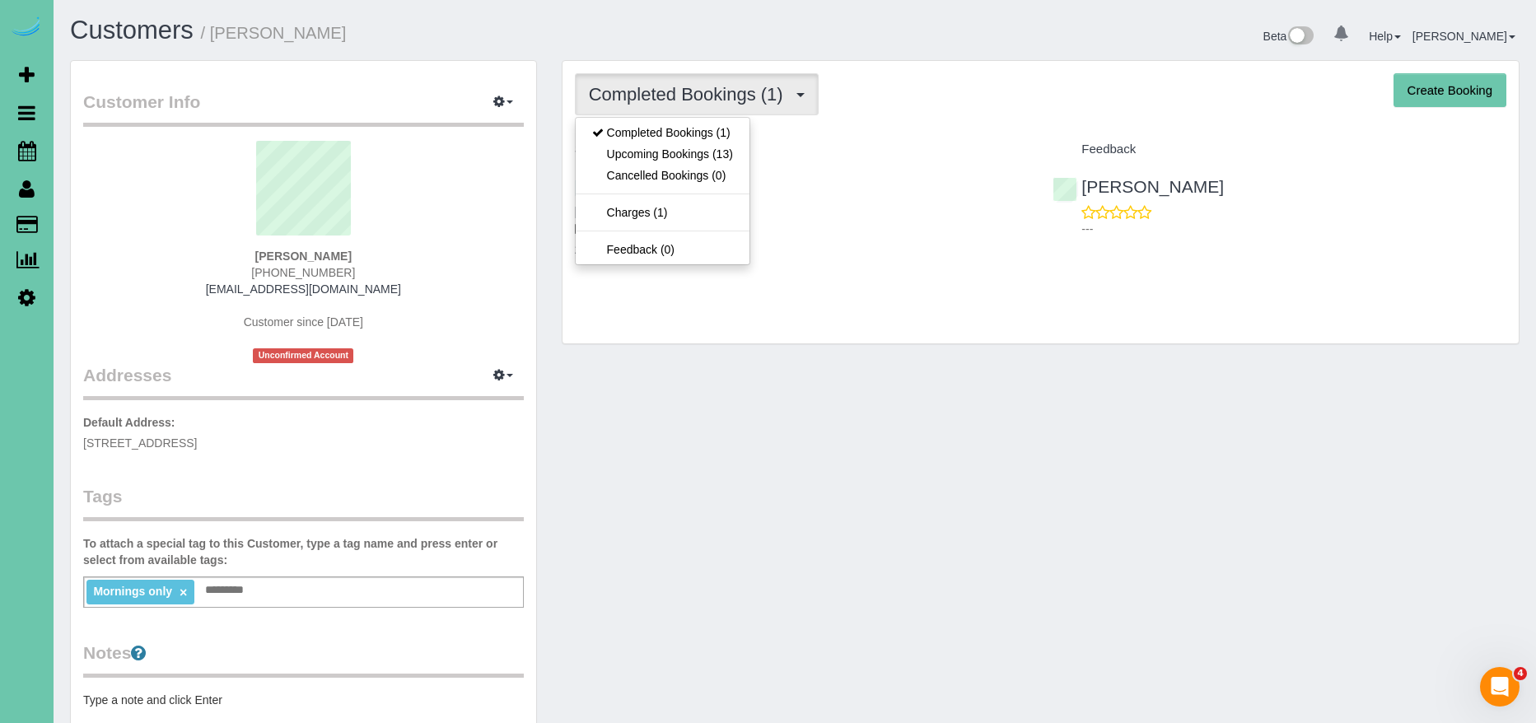
click at [857, 141] on div "Service" at bounding box center [802, 150] width 479 height 28
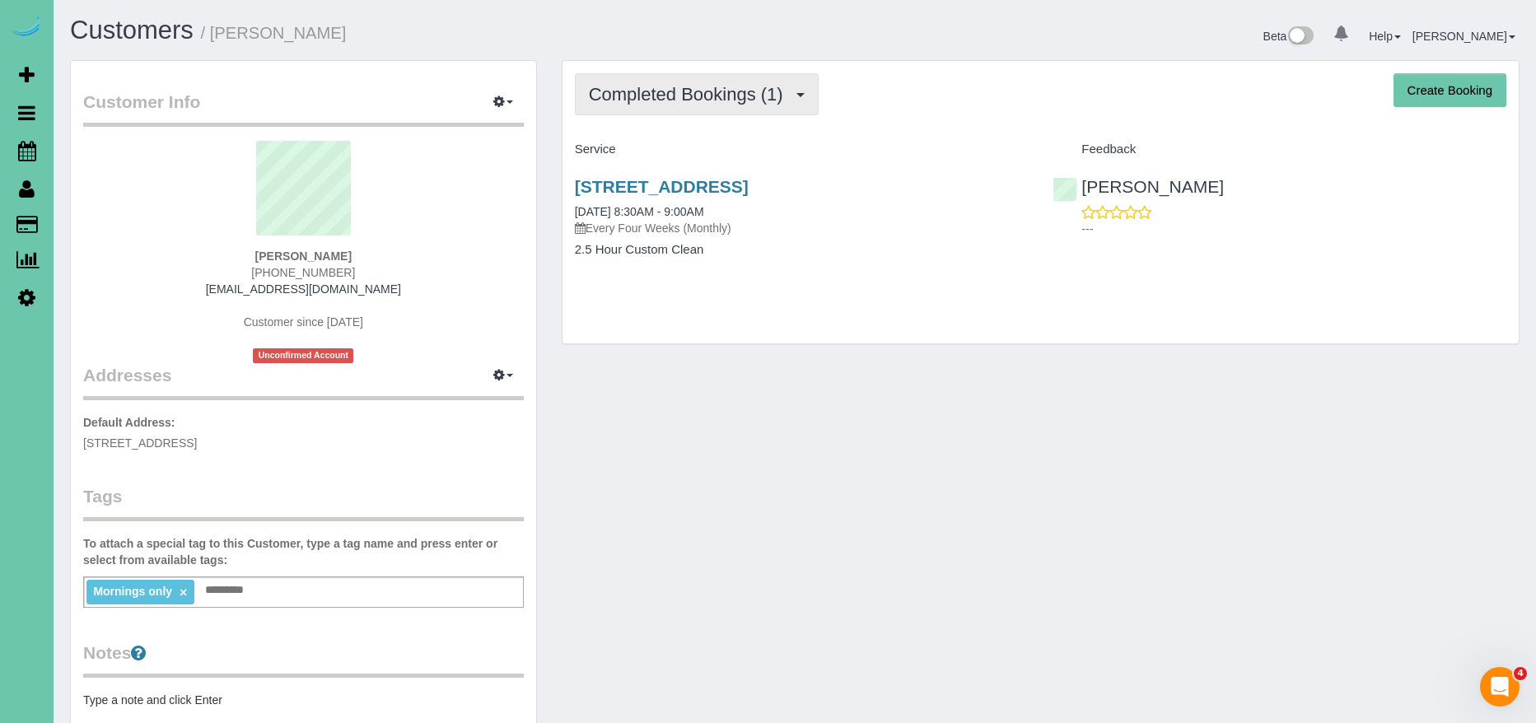
drag, startPoint x: 727, startPoint y: 88, endPoint x: 733, endPoint y: 104, distance: 16.7
click at [728, 88] on span "Completed Bookings (1)" at bounding box center [690, 94] width 203 height 21
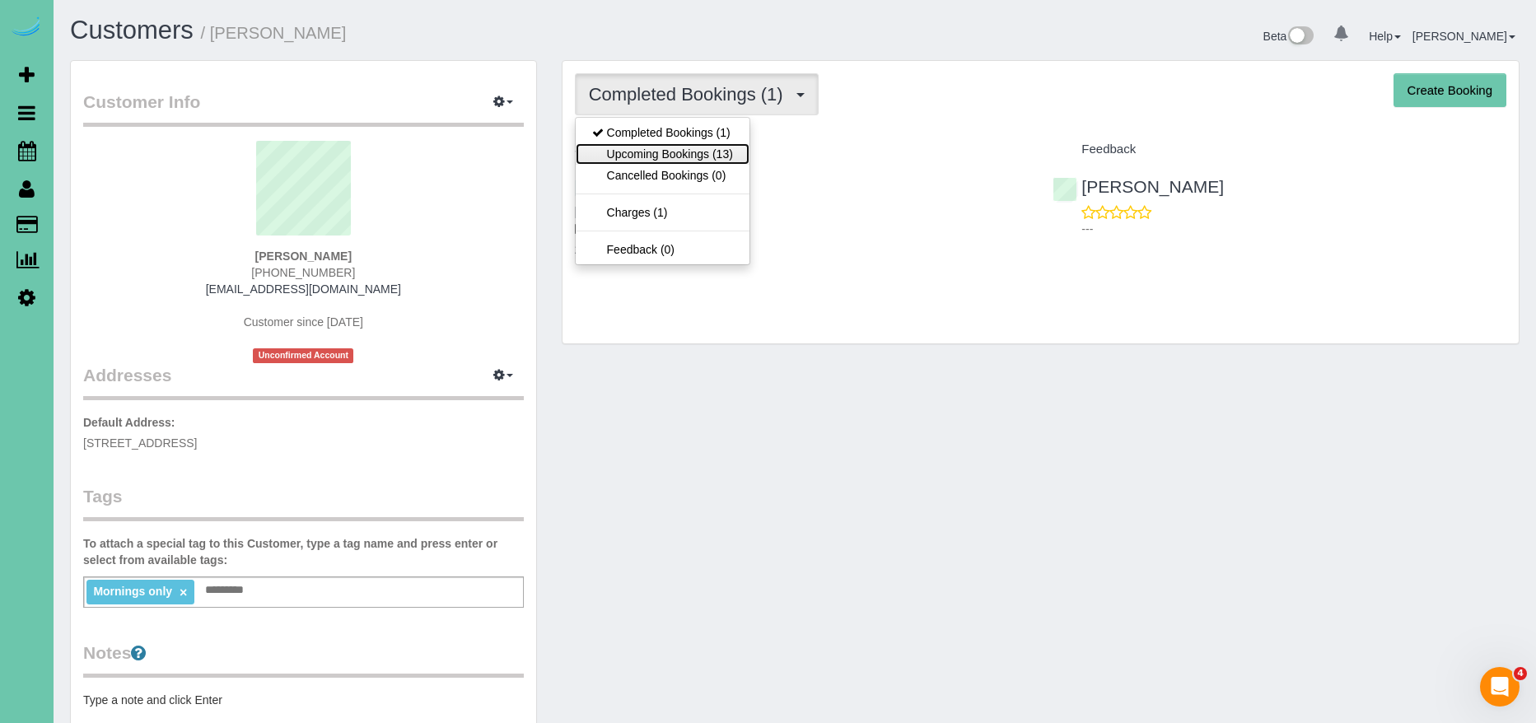
click at [719, 145] on link "Upcoming Bookings (13)" at bounding box center [663, 153] width 174 height 21
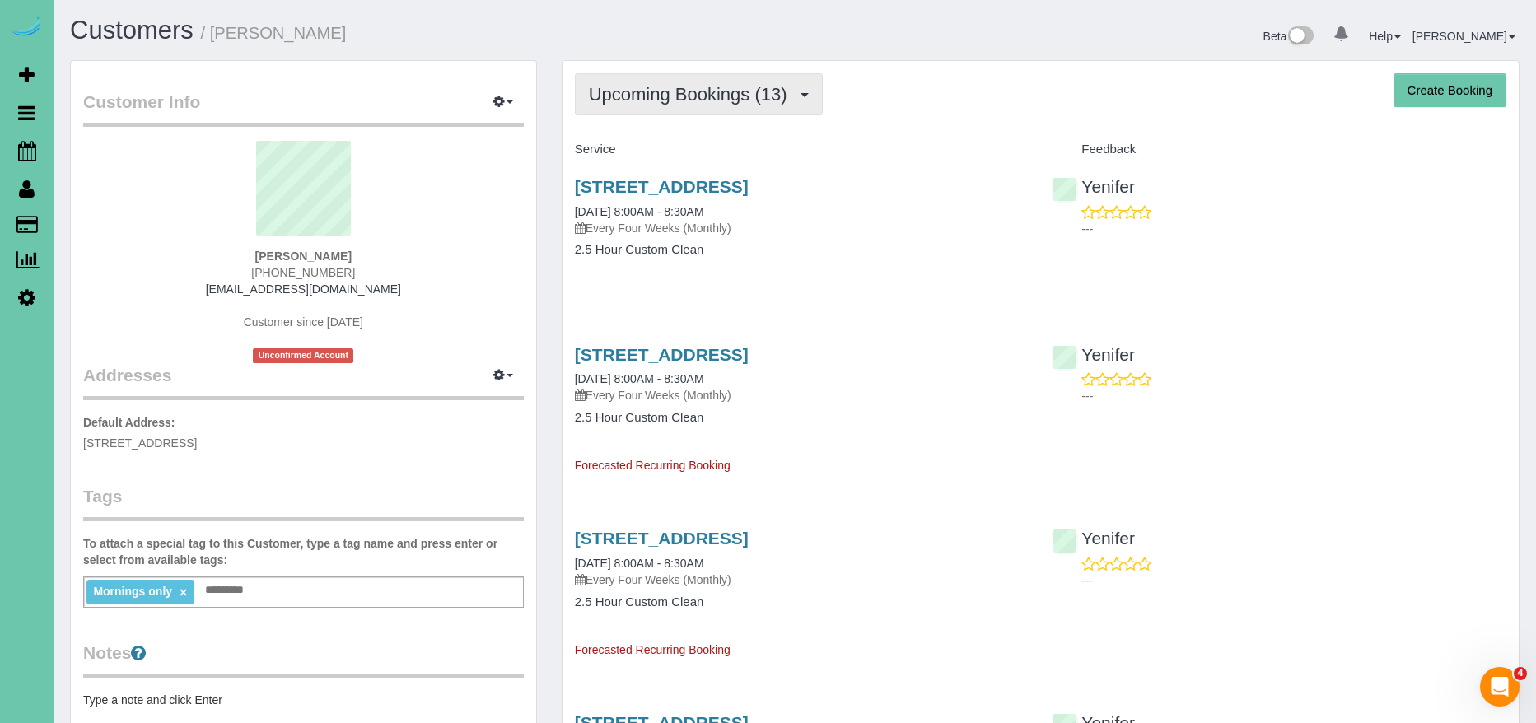
click at [730, 108] on button "Upcoming Bookings (13)" at bounding box center [699, 94] width 248 height 42
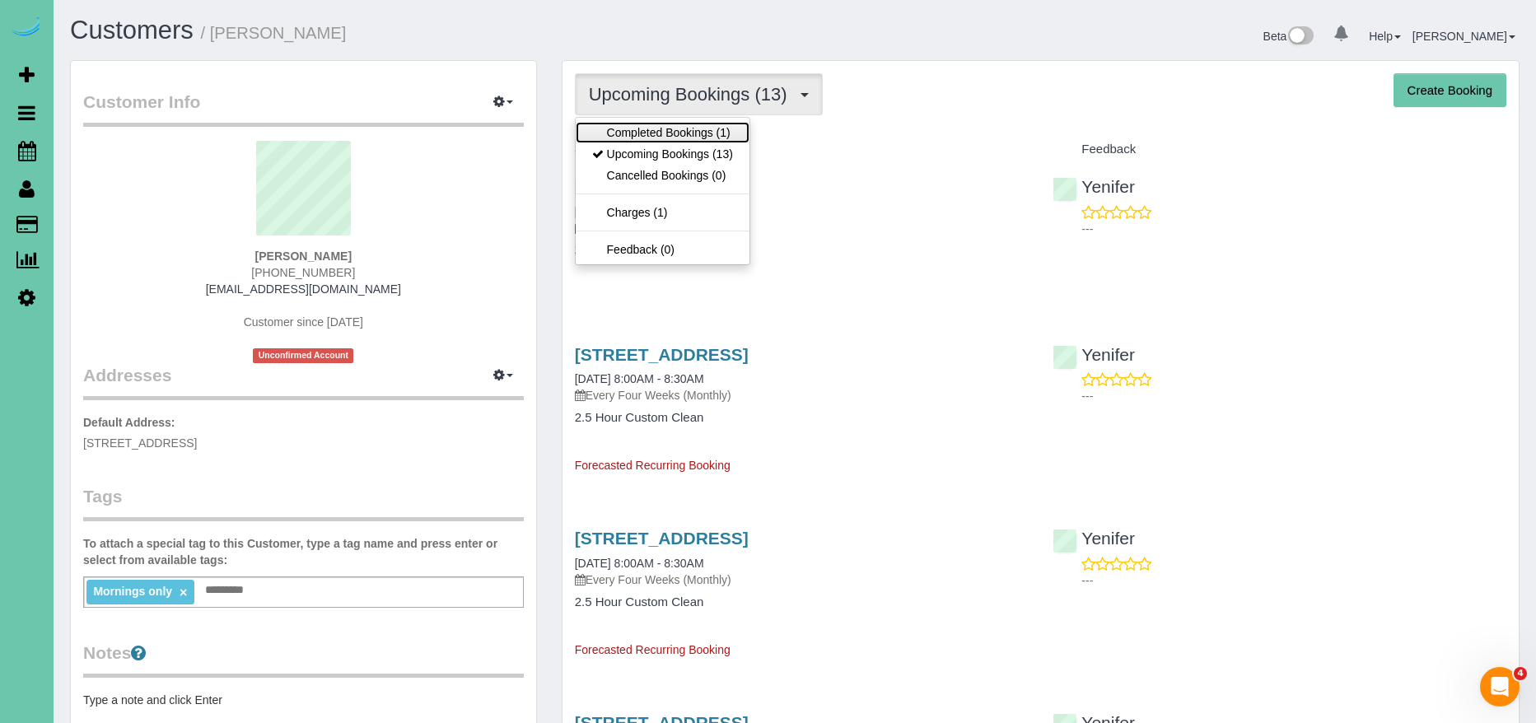
click at [707, 134] on link "Completed Bookings (1)" at bounding box center [663, 132] width 174 height 21
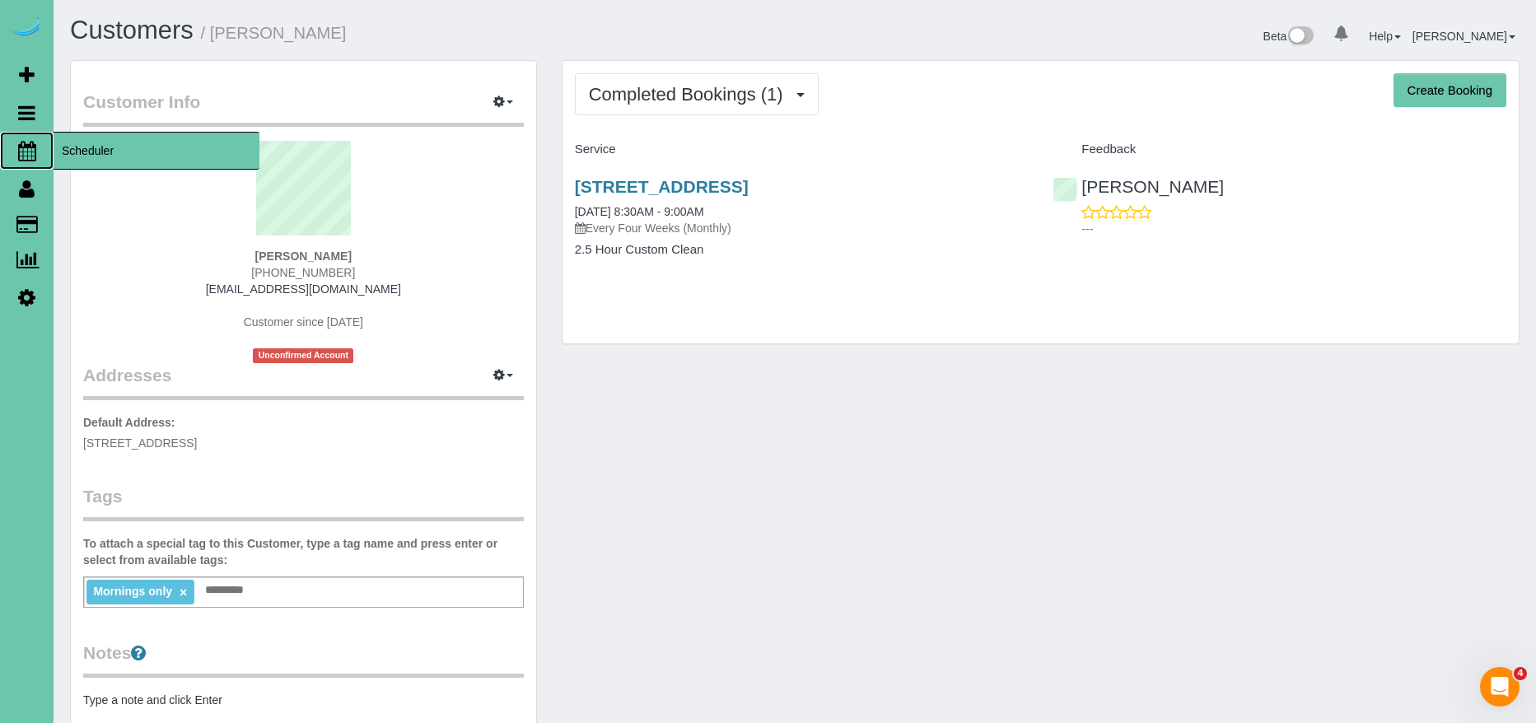
click at [99, 147] on span "Scheduler" at bounding box center [157, 151] width 206 height 38
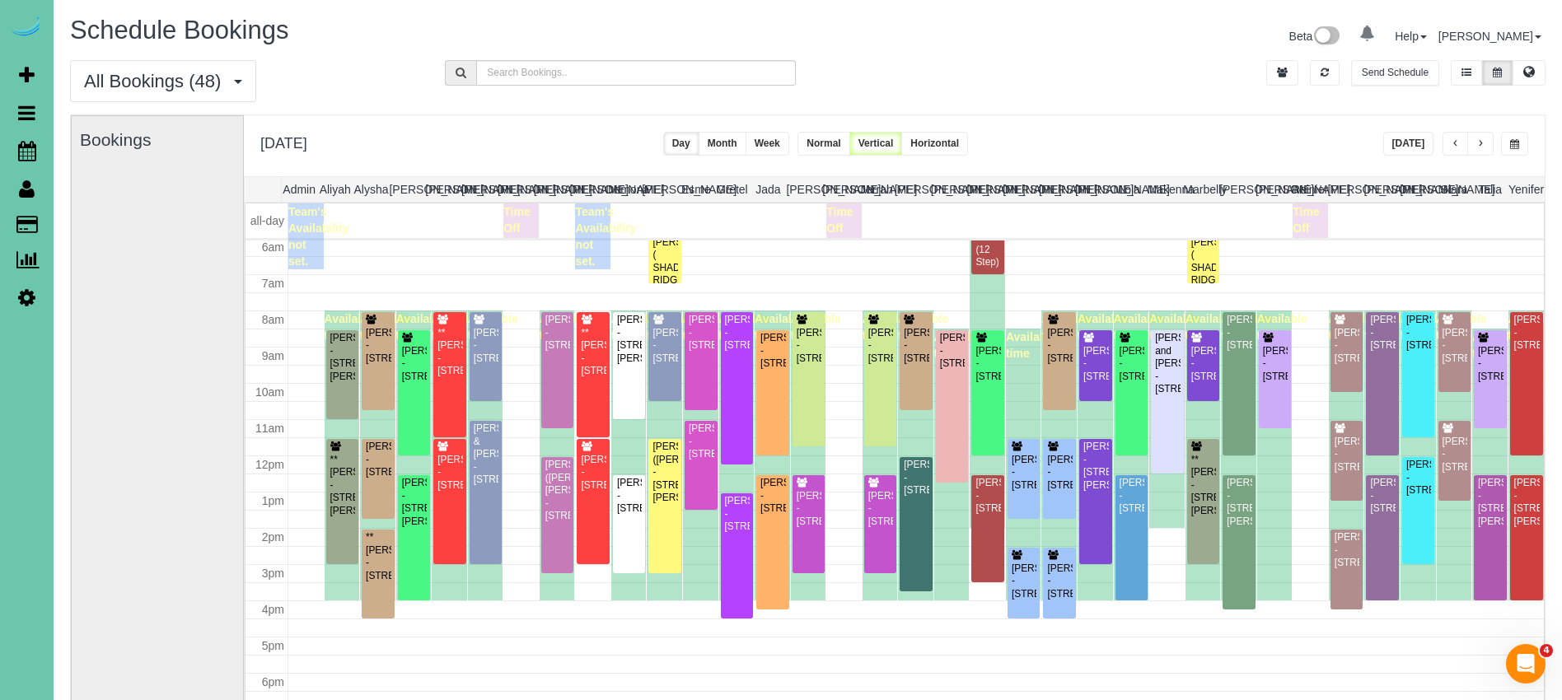
scroll to position [1, 0]
click at [1413, 144] on button "[DATE]" at bounding box center [1408, 143] width 51 height 24
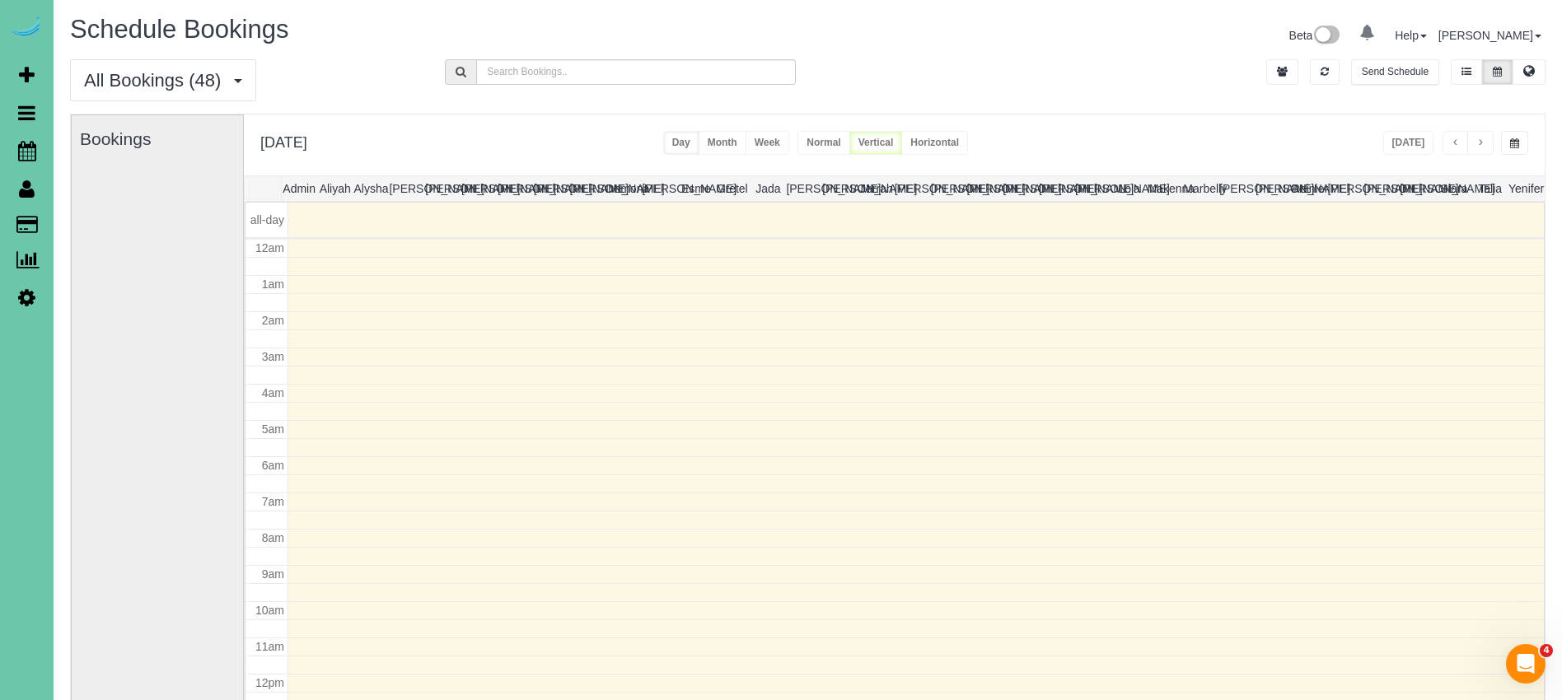
scroll to position [218, 0]
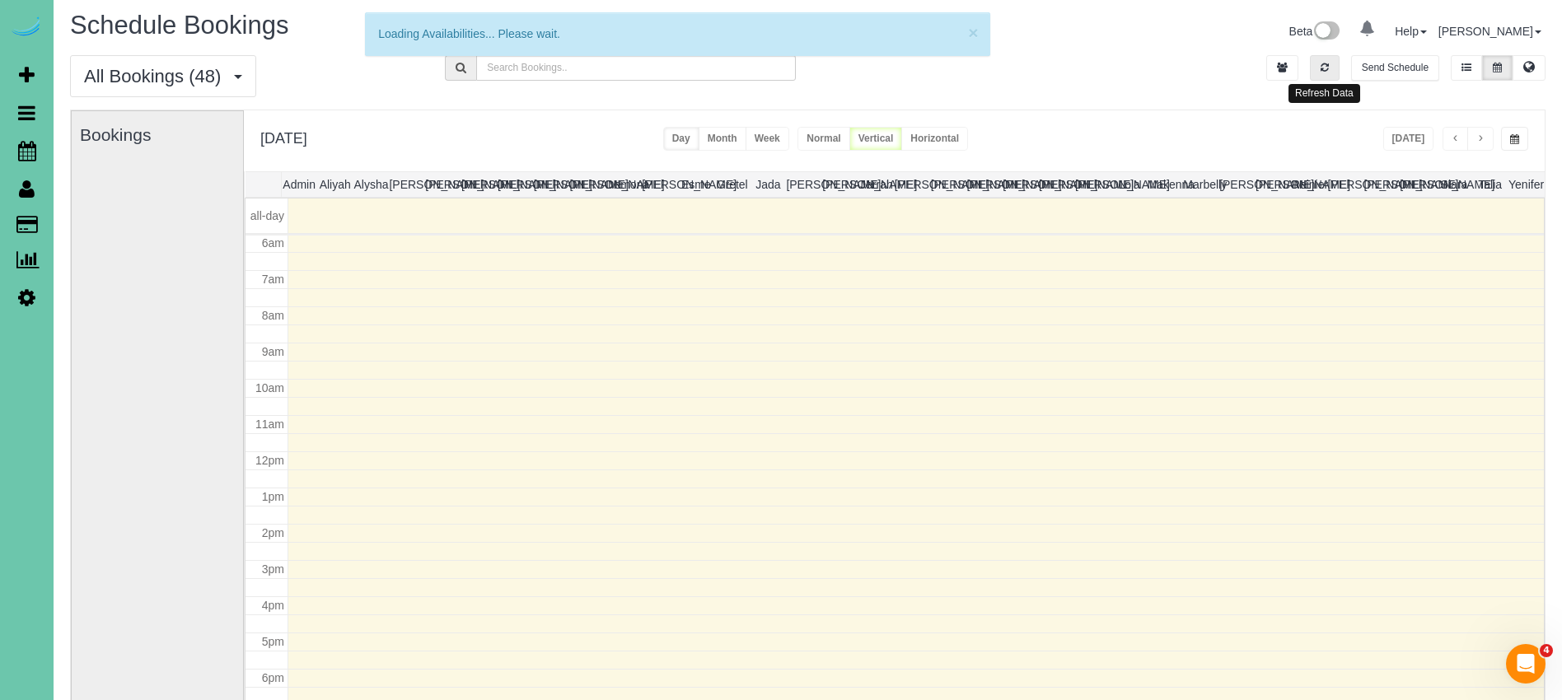
drag, startPoint x: 1325, startPoint y: 72, endPoint x: 1417, endPoint y: 159, distance: 125.9
click at [1325, 72] on button "button" at bounding box center [1325, 68] width 30 height 26
drag, startPoint x: 1314, startPoint y: 67, endPoint x: 1421, endPoint y: 129, distance: 124.0
click at [1314, 67] on button "button" at bounding box center [1325, 67] width 30 height 26
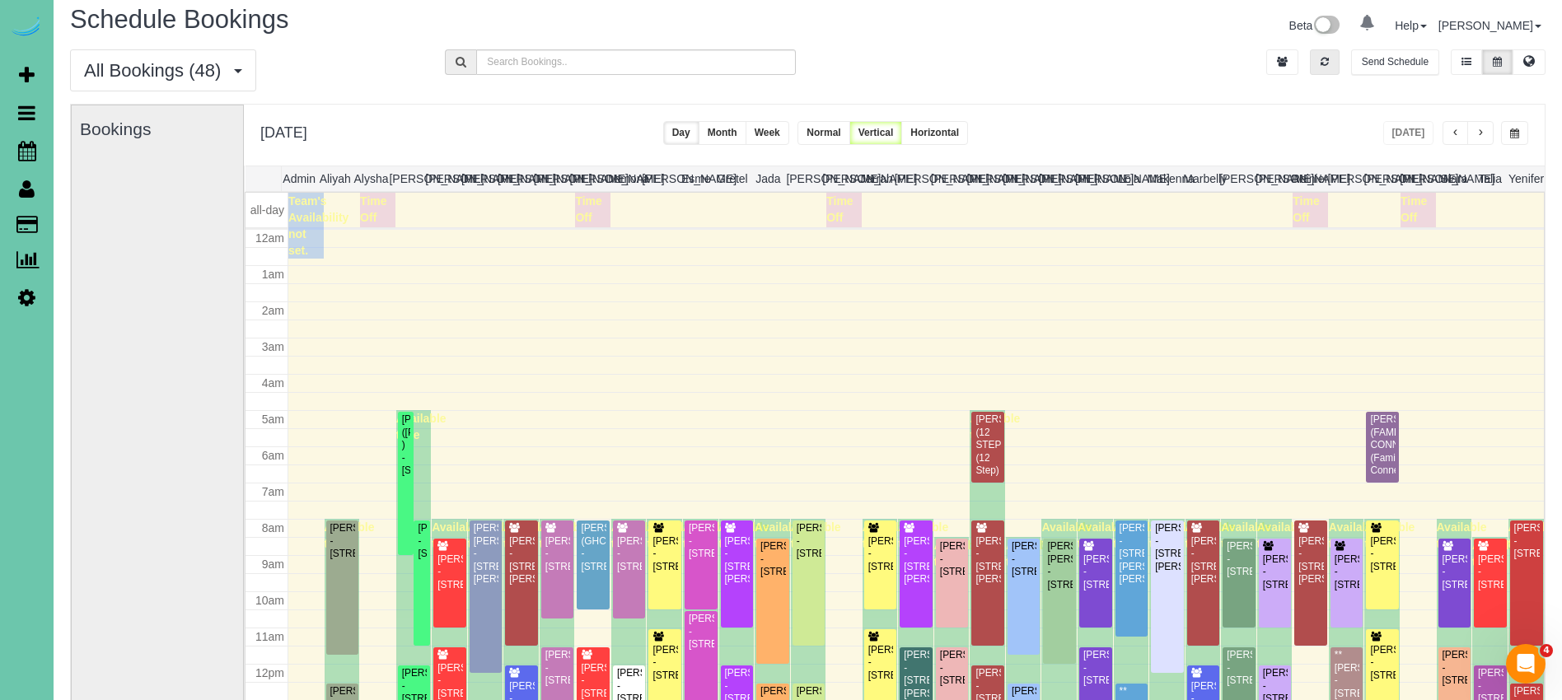
scroll to position [218, 0]
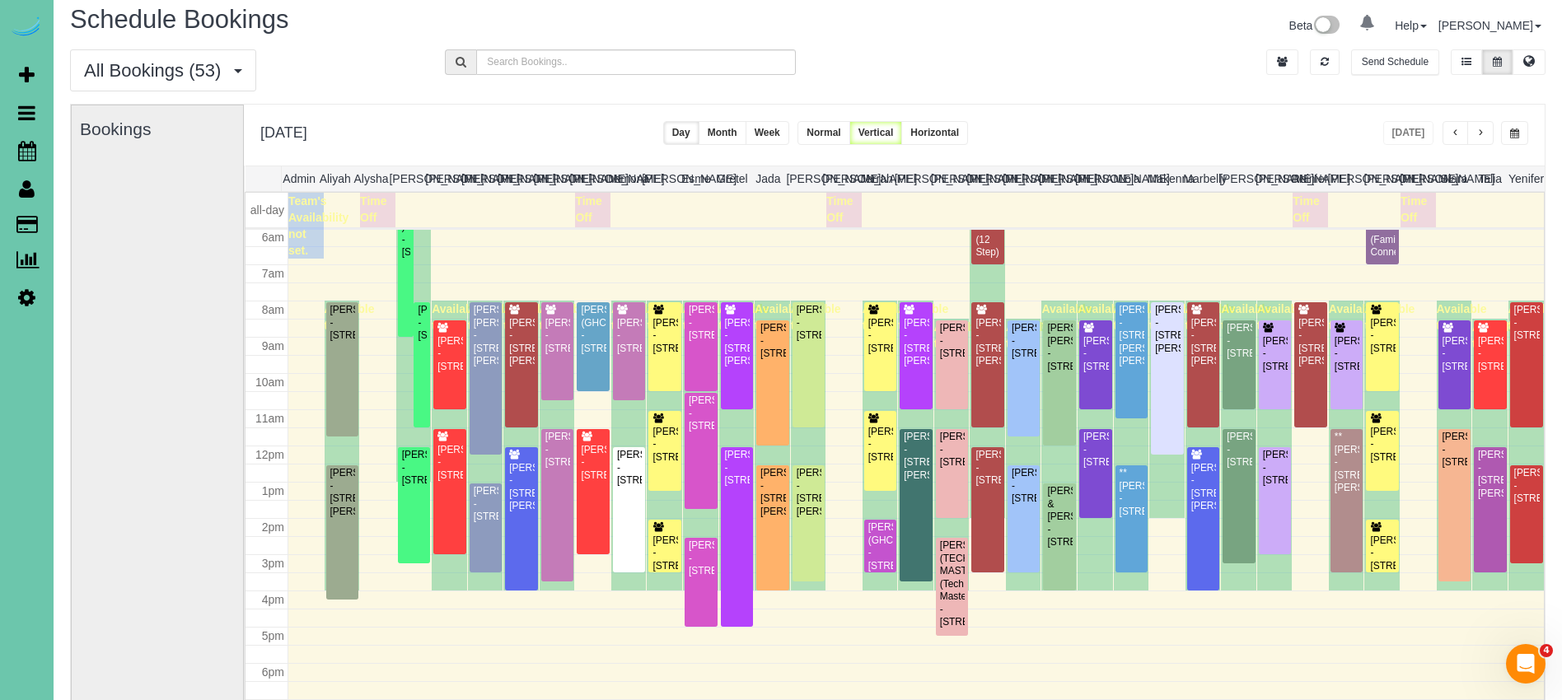
click at [1485, 136] on button "button" at bounding box center [1480, 133] width 26 height 24
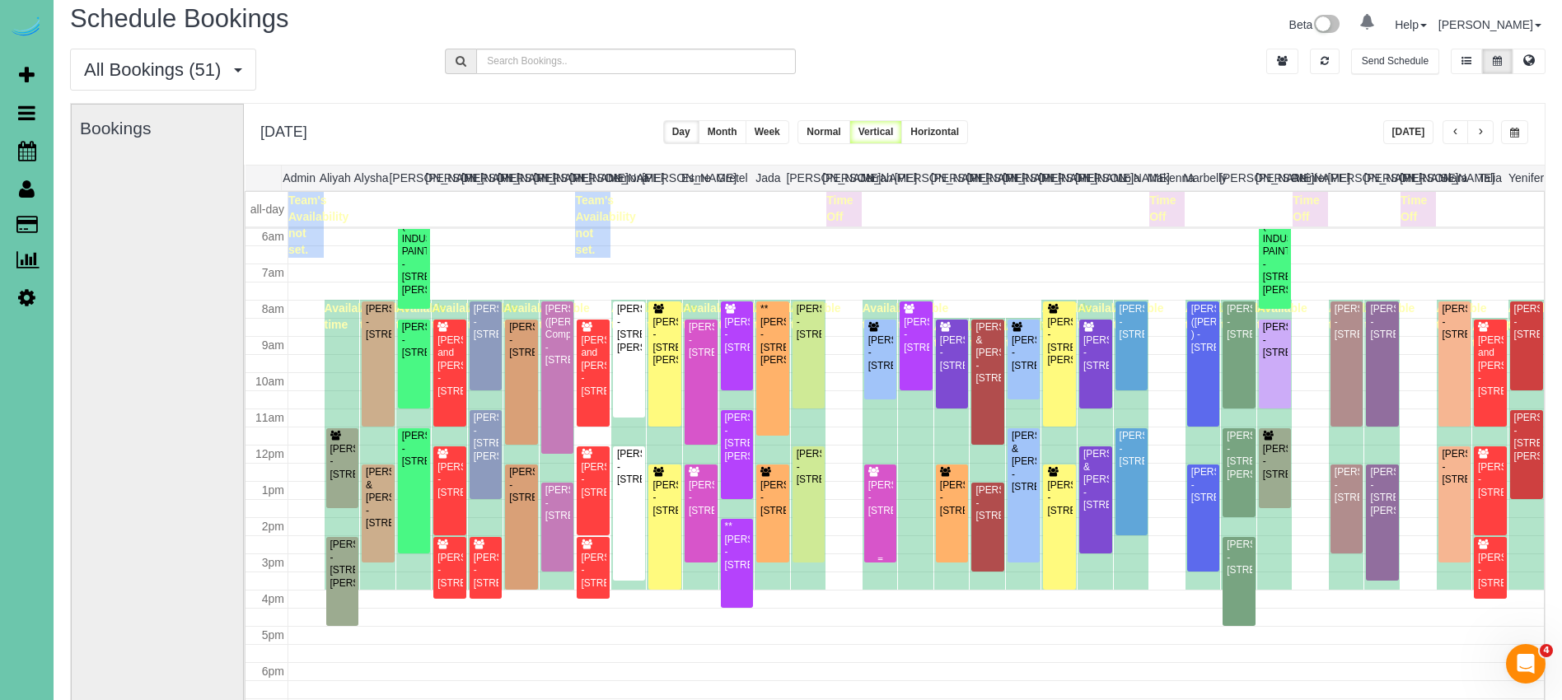
scroll to position [217, 0]
click at [1478, 127] on button "button" at bounding box center [1480, 132] width 26 height 24
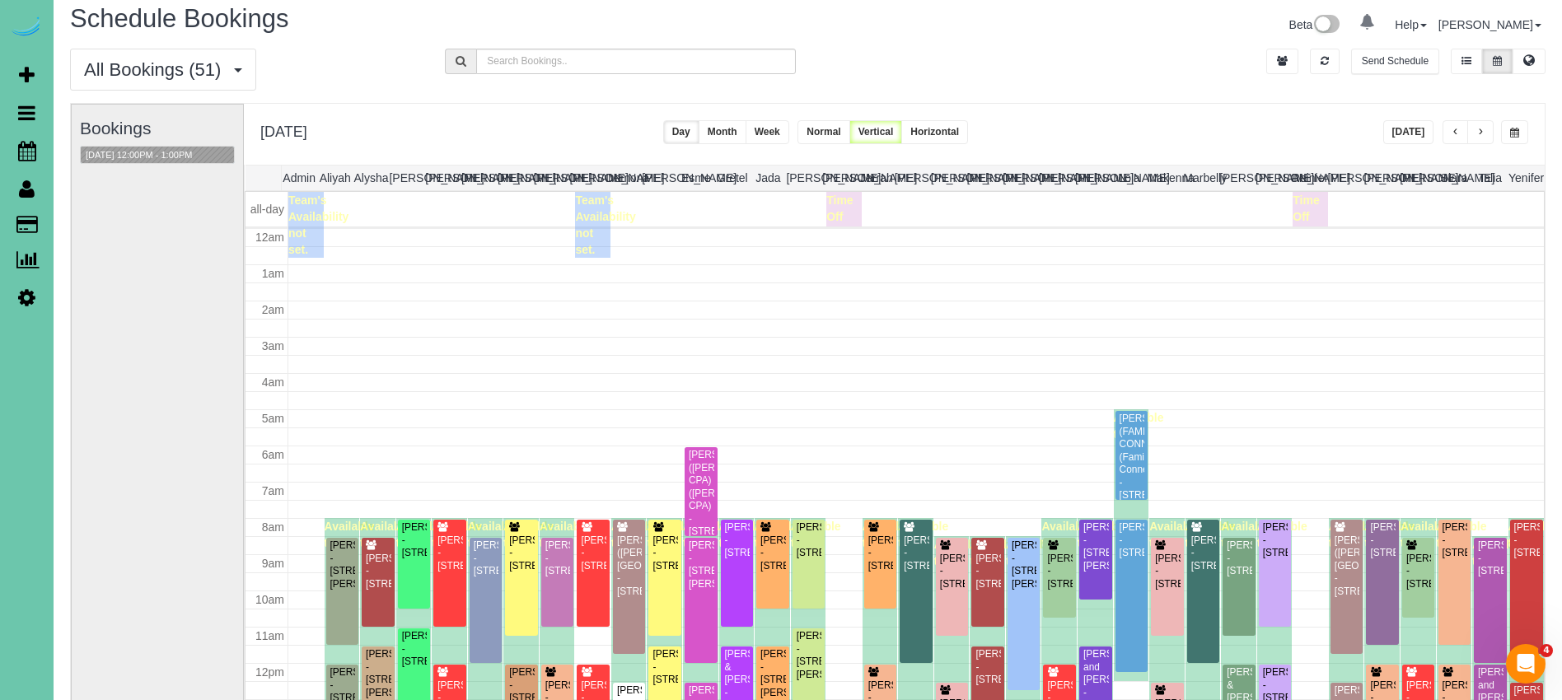
scroll to position [218, 0]
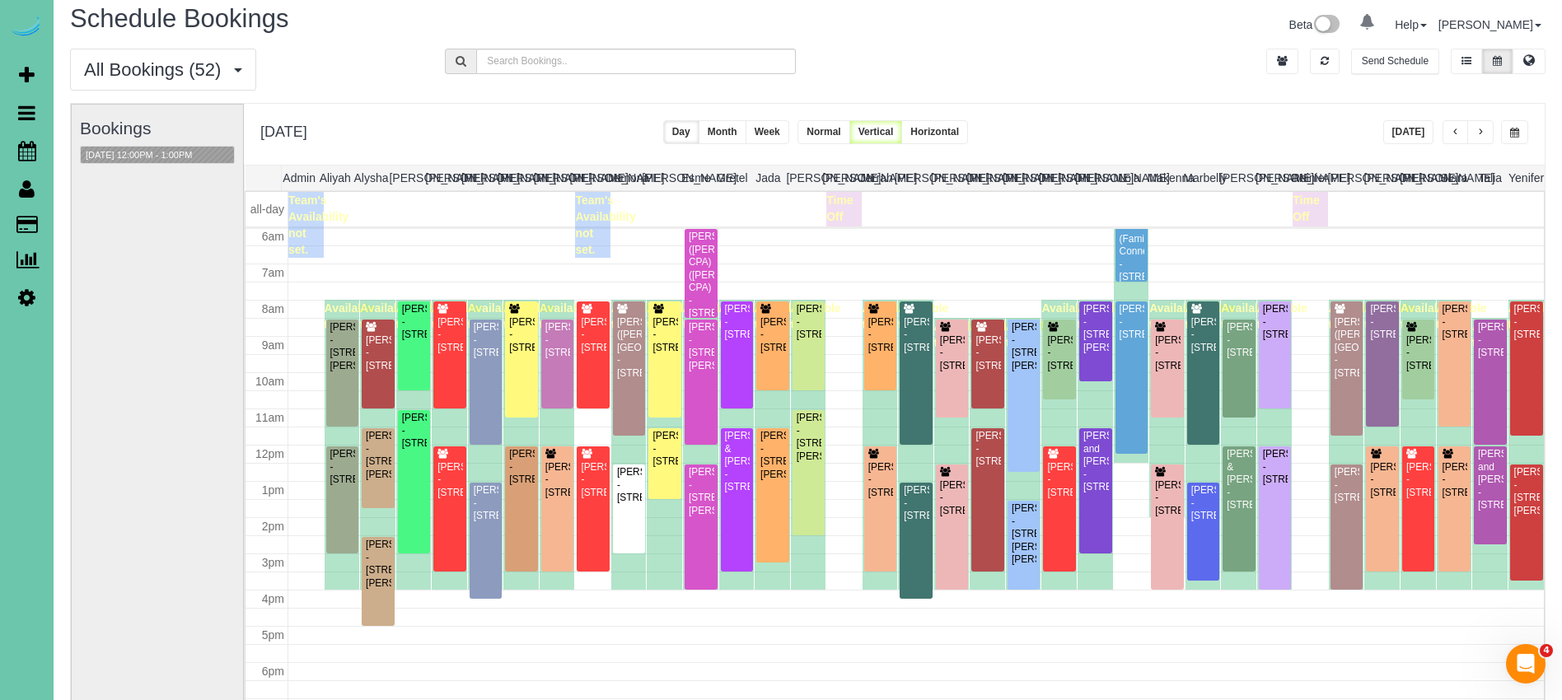
click at [1478, 127] on button "button" at bounding box center [1480, 132] width 26 height 24
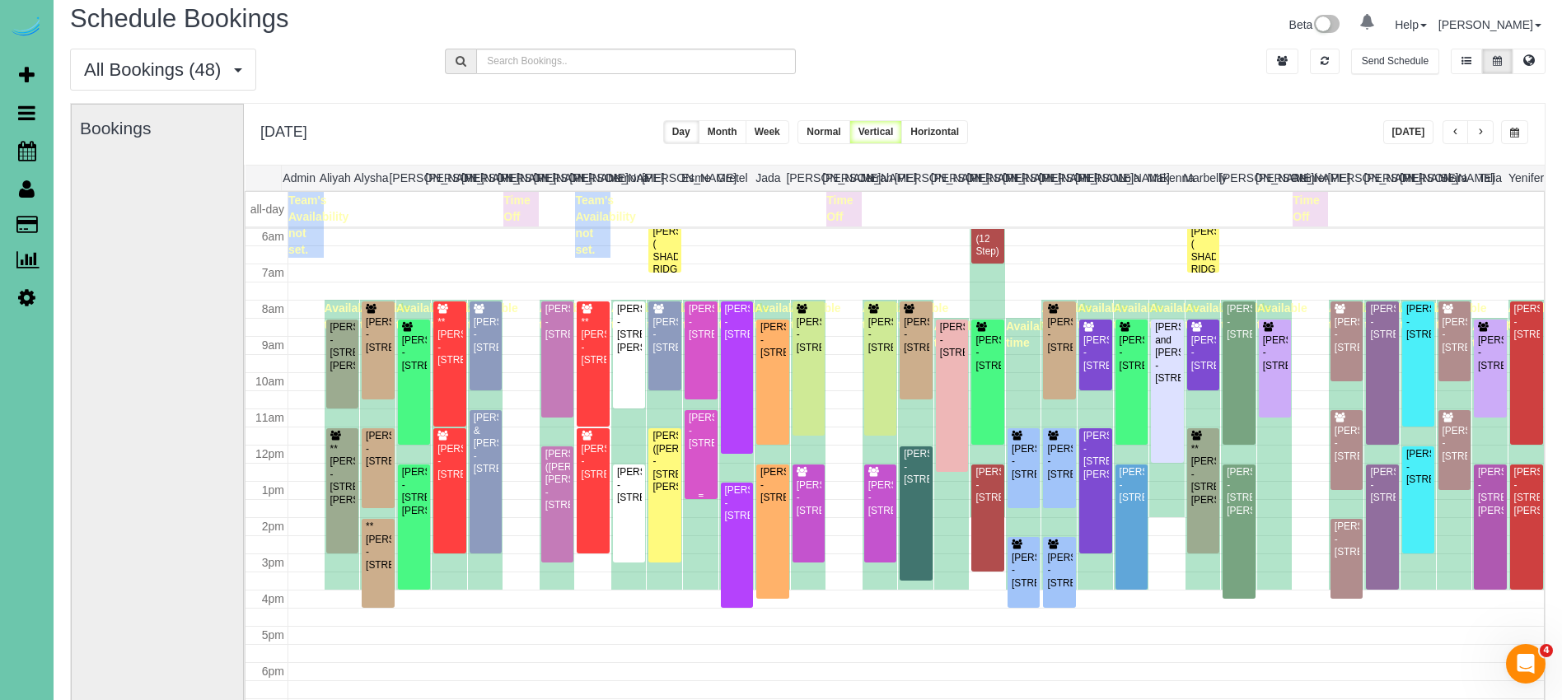
click at [706, 450] on div "[PERSON_NAME] - [STREET_ADDRESS]" at bounding box center [701, 431] width 26 height 38
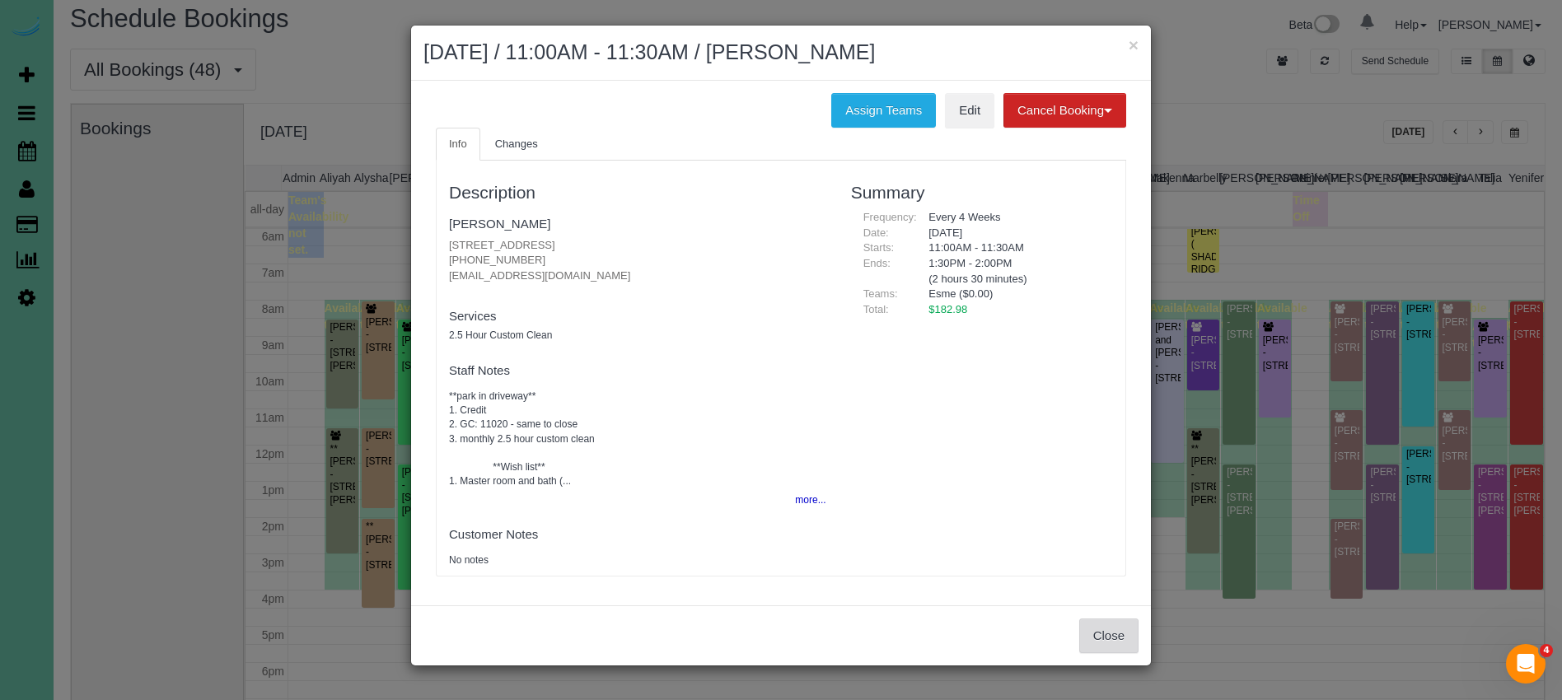
click at [1114, 637] on button "Close" at bounding box center [1108, 636] width 59 height 35
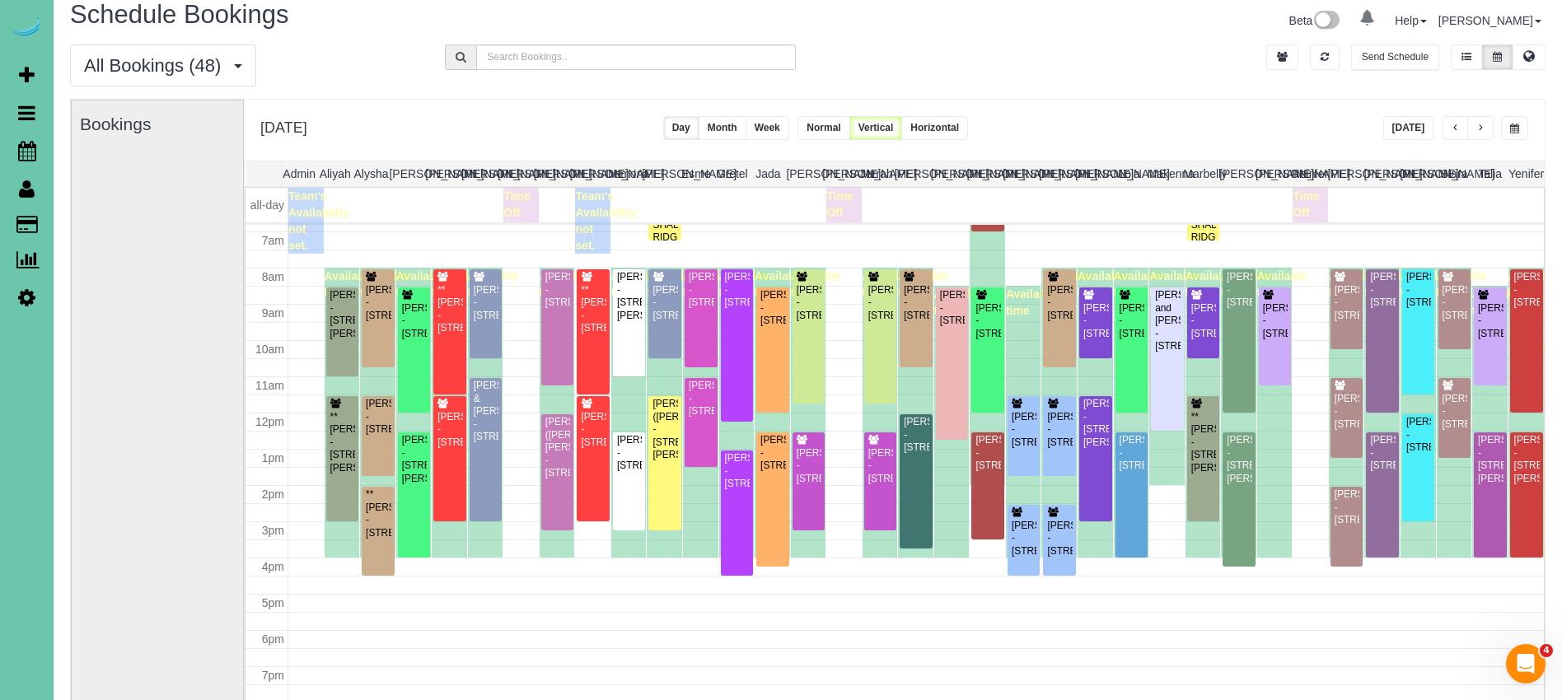
scroll to position [245, 0]
click at [1481, 127] on span "button" at bounding box center [1480, 129] width 8 height 10
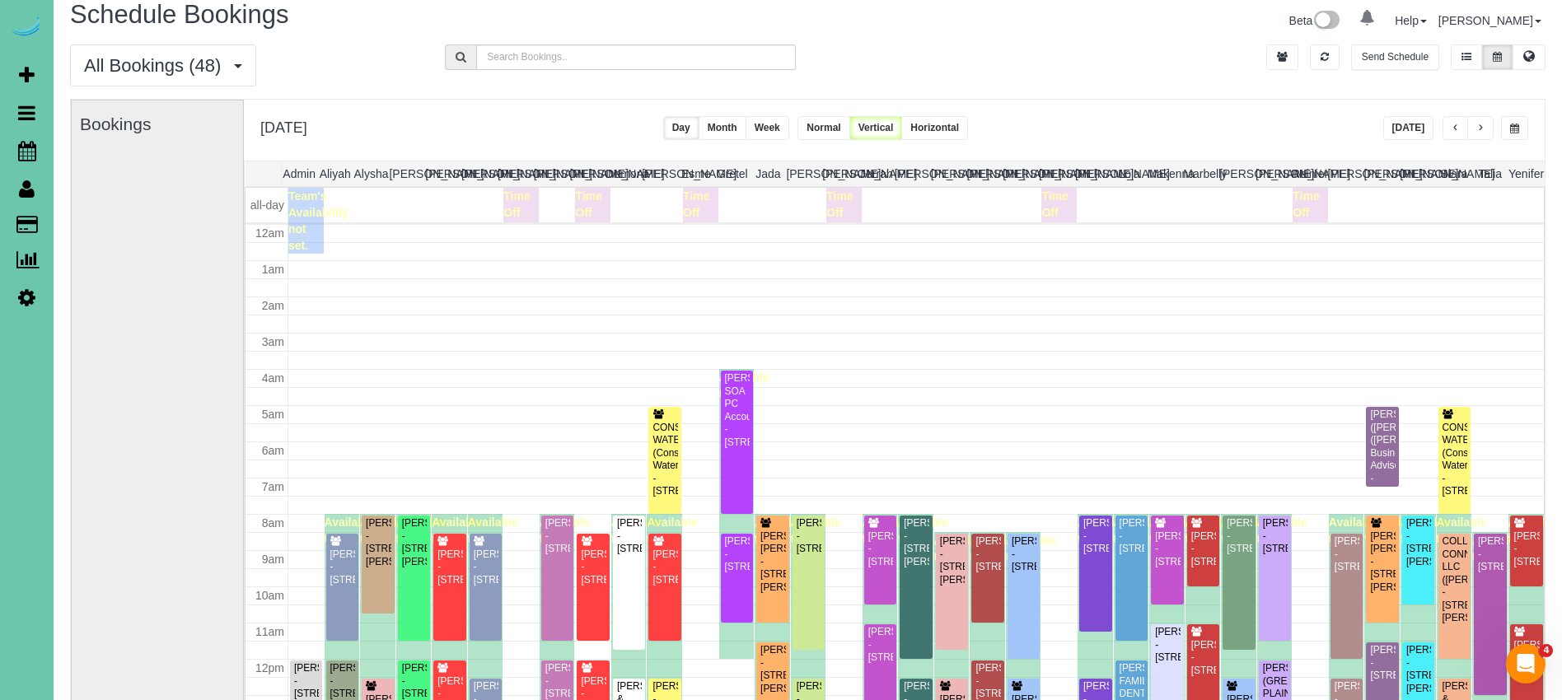
scroll to position [218, 0]
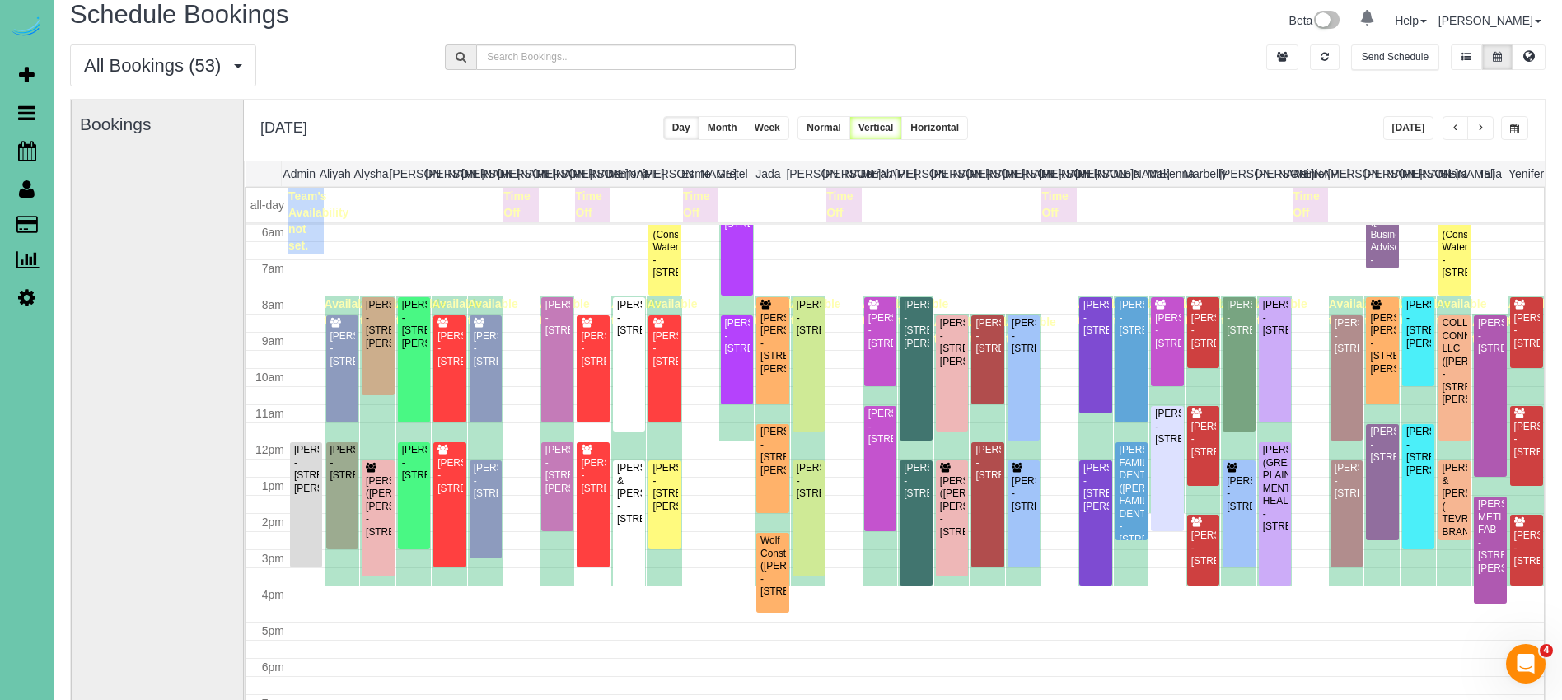
click at [1481, 127] on span "button" at bounding box center [1480, 129] width 8 height 10
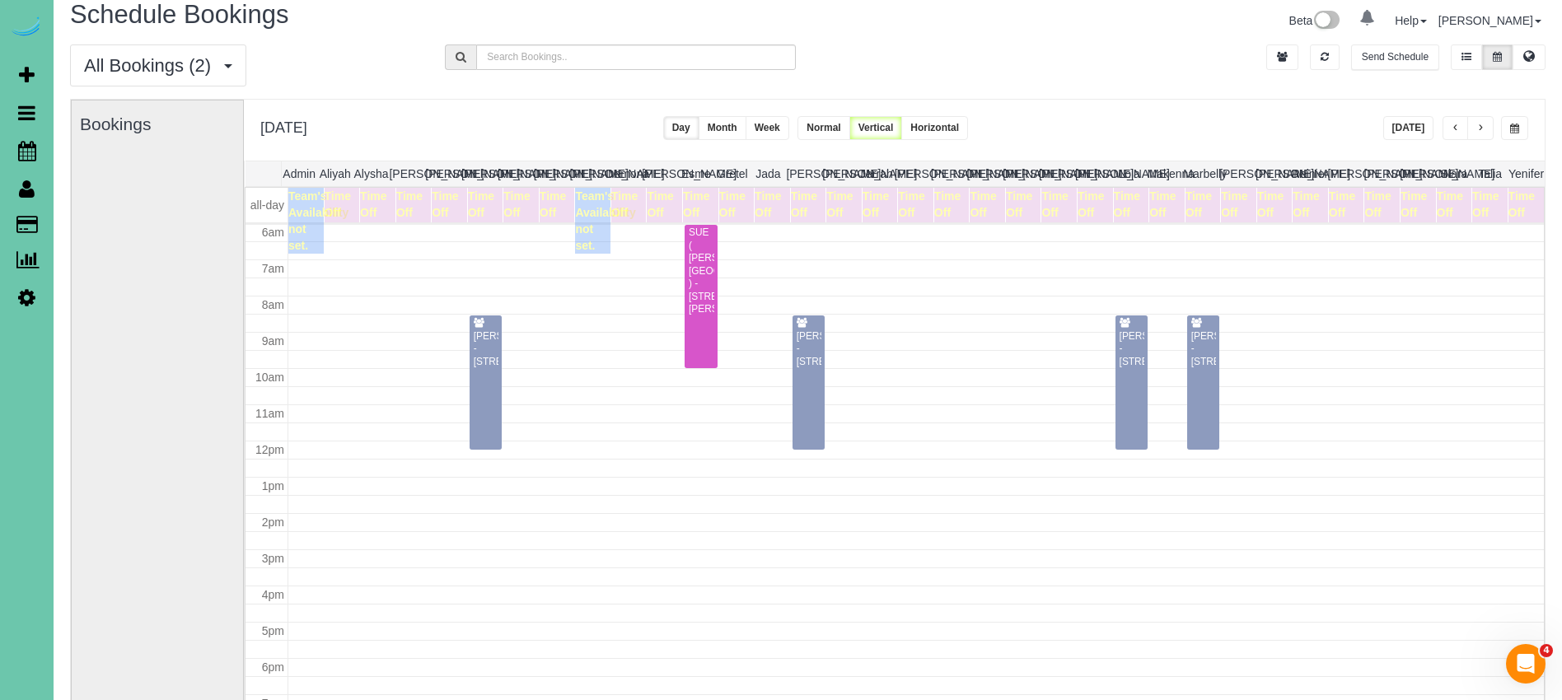
click at [1512, 127] on span "button" at bounding box center [1514, 129] width 9 height 10
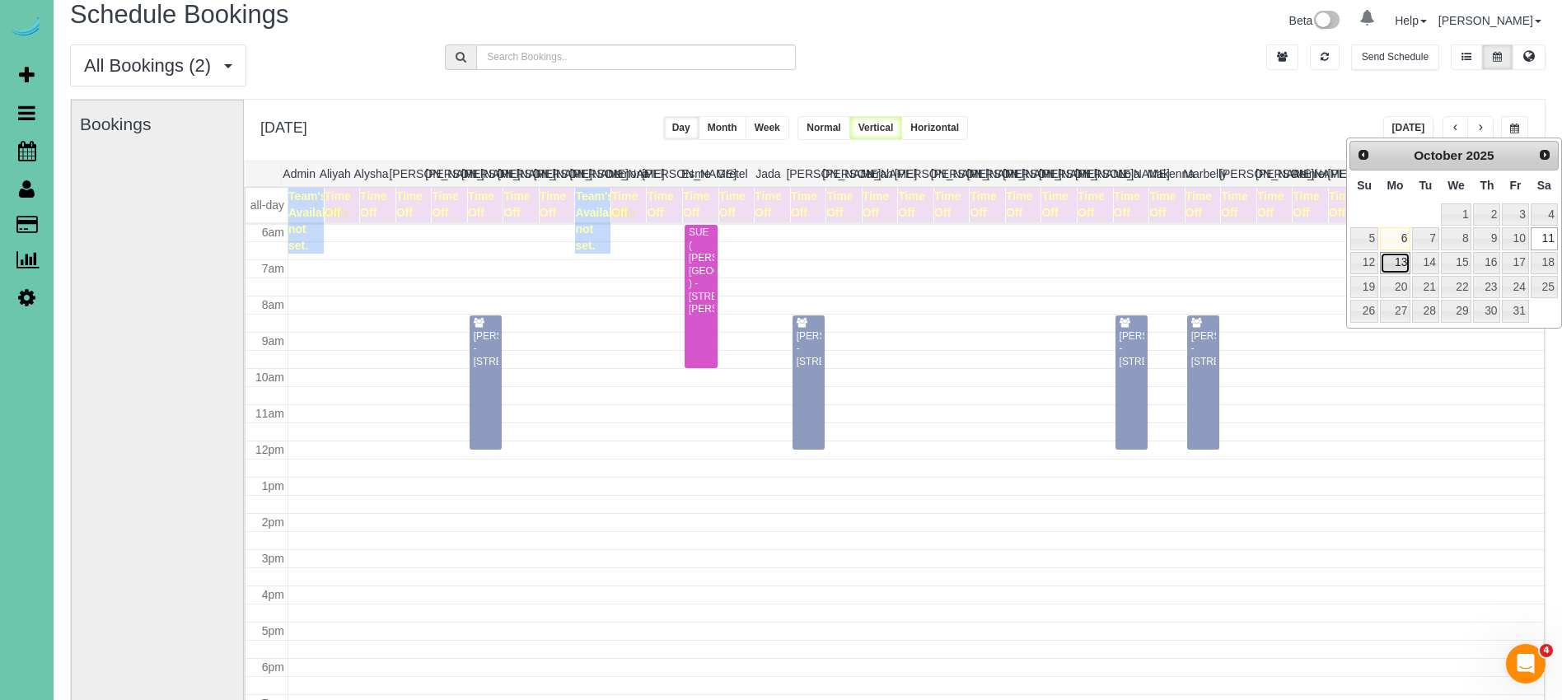
click at [1401, 271] on link "13" at bounding box center [1395, 263] width 30 height 22
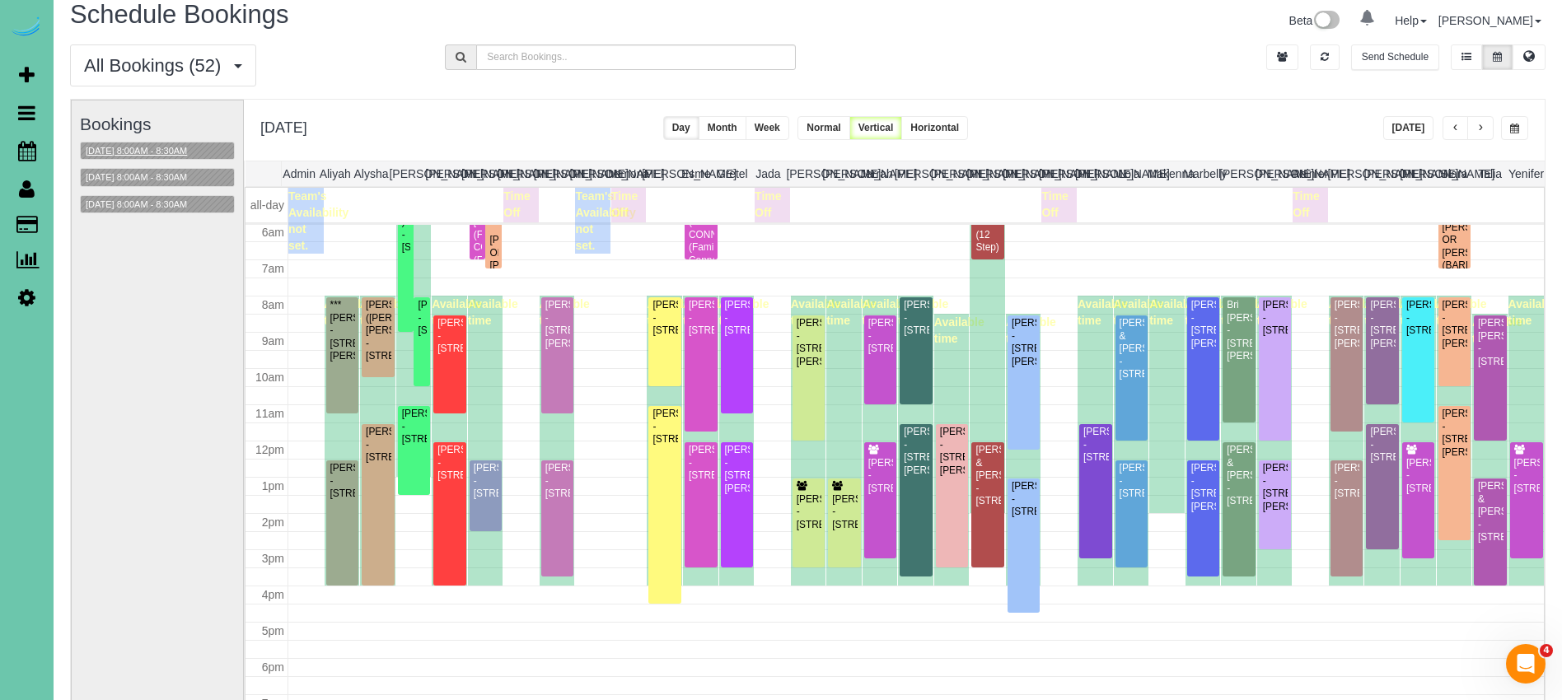
click at [174, 147] on button "10/13/2025 8:00AM - 8:30AM" at bounding box center [136, 150] width 111 height 17
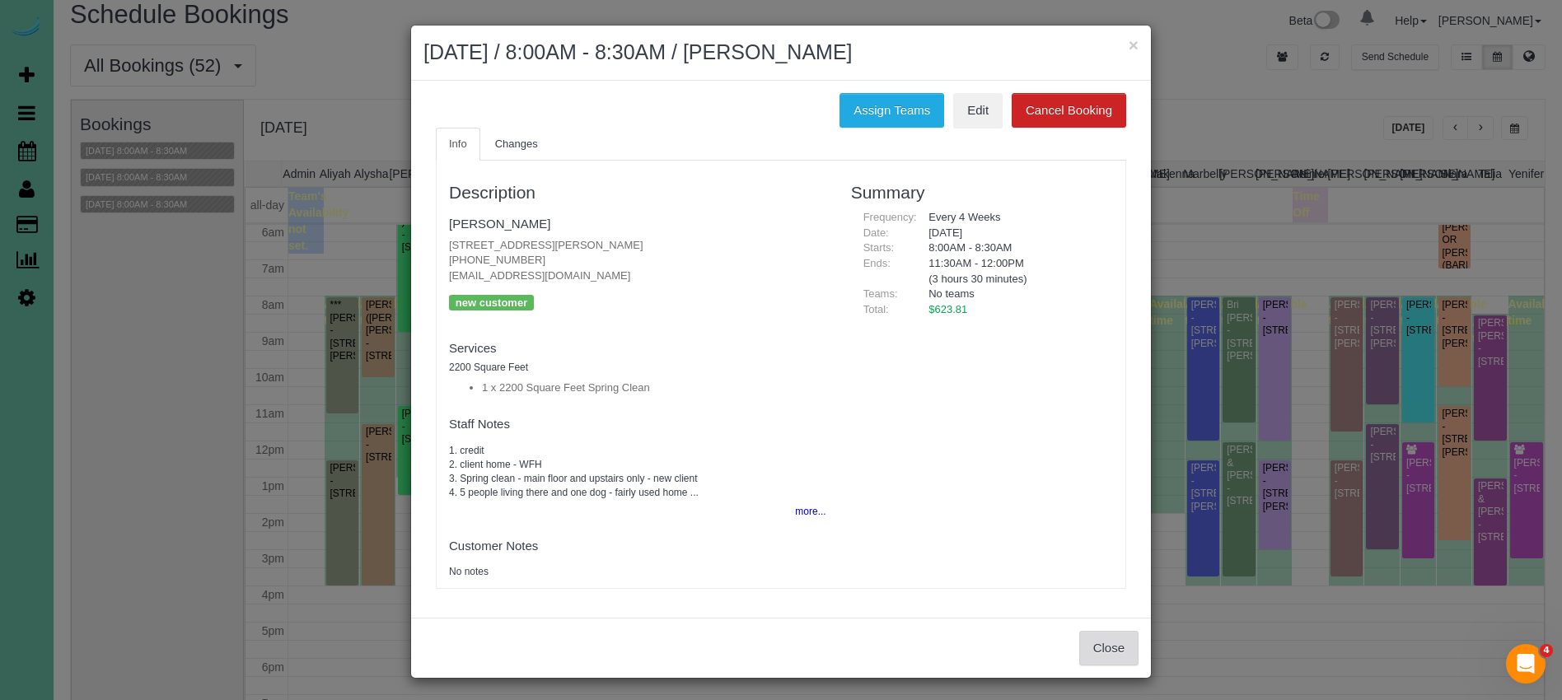
click at [1105, 642] on button "Close" at bounding box center [1108, 648] width 59 height 35
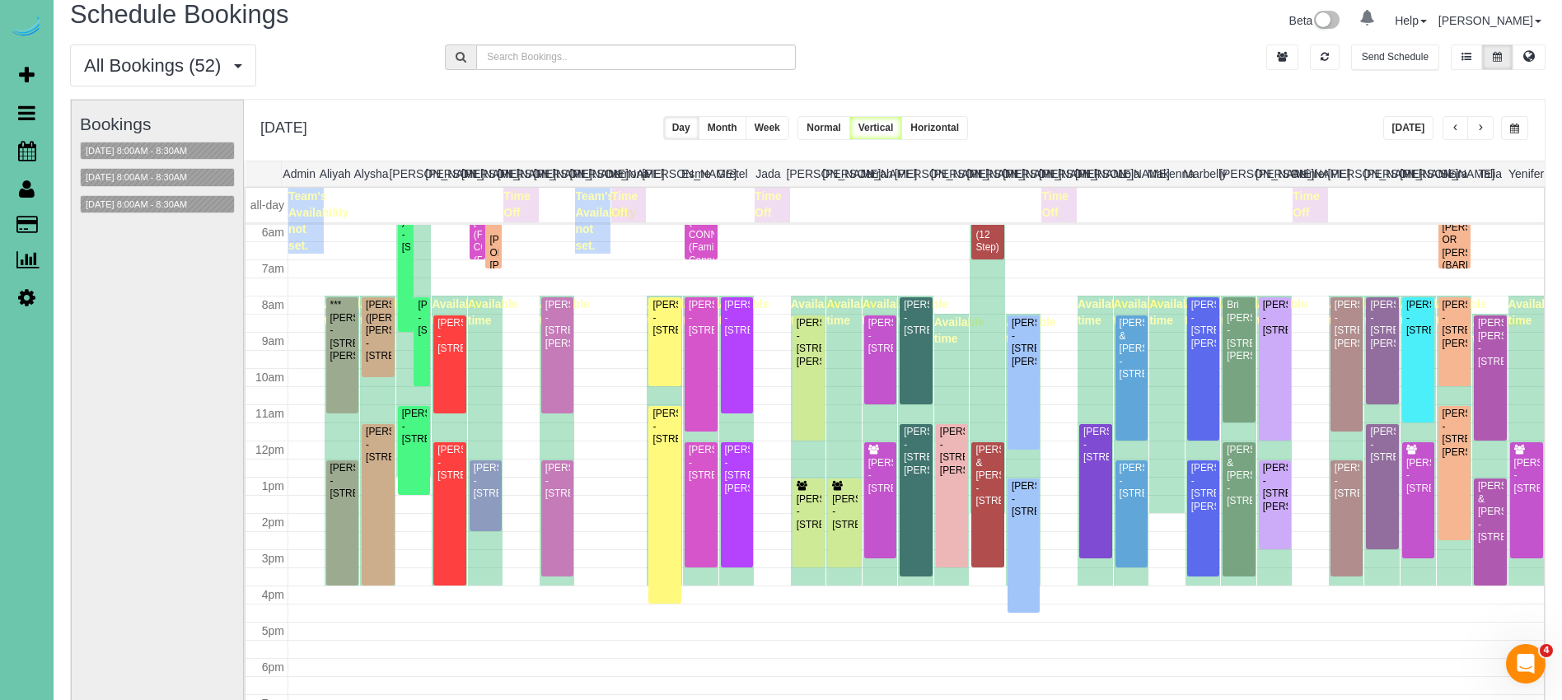
click at [1517, 129] on span "button" at bounding box center [1514, 129] width 9 height 10
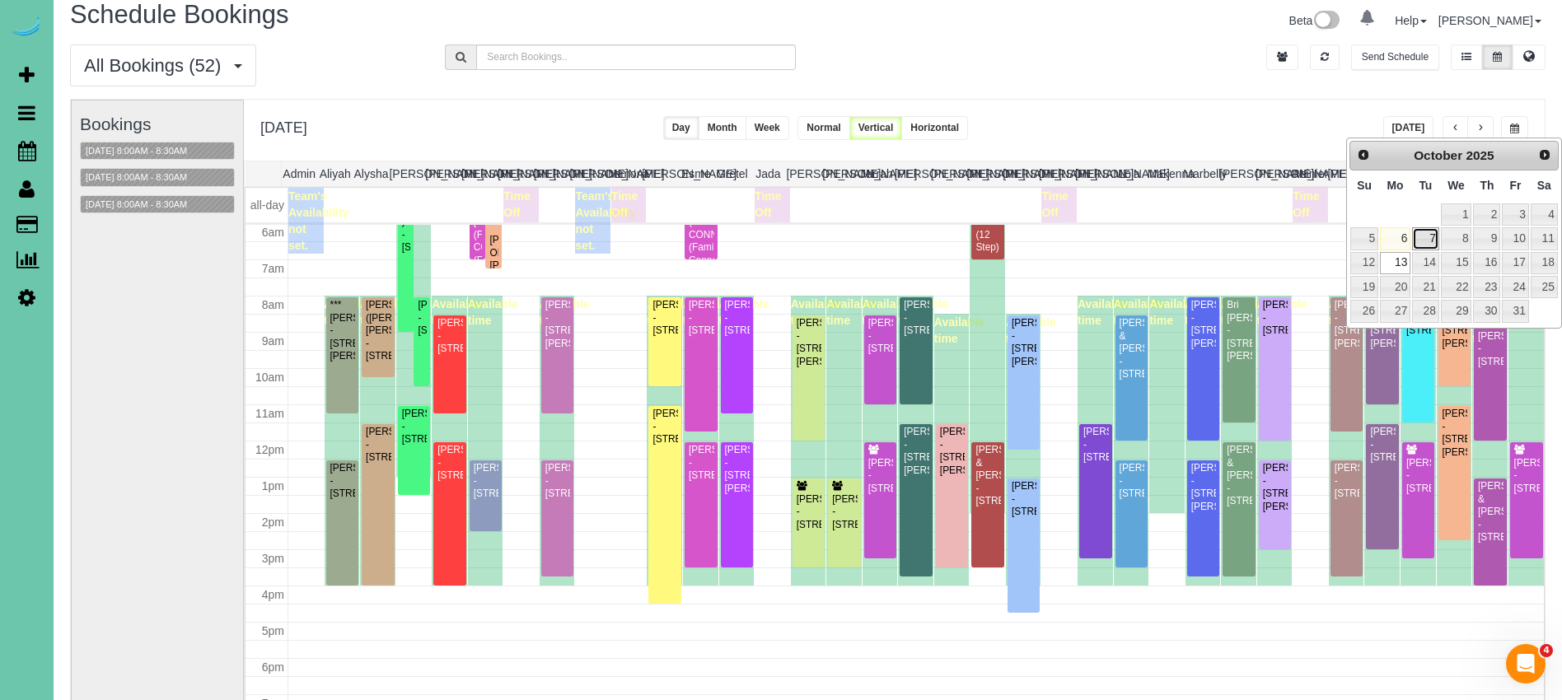
click at [1418, 241] on link "7" at bounding box center [1425, 238] width 26 height 22
type input "**********"
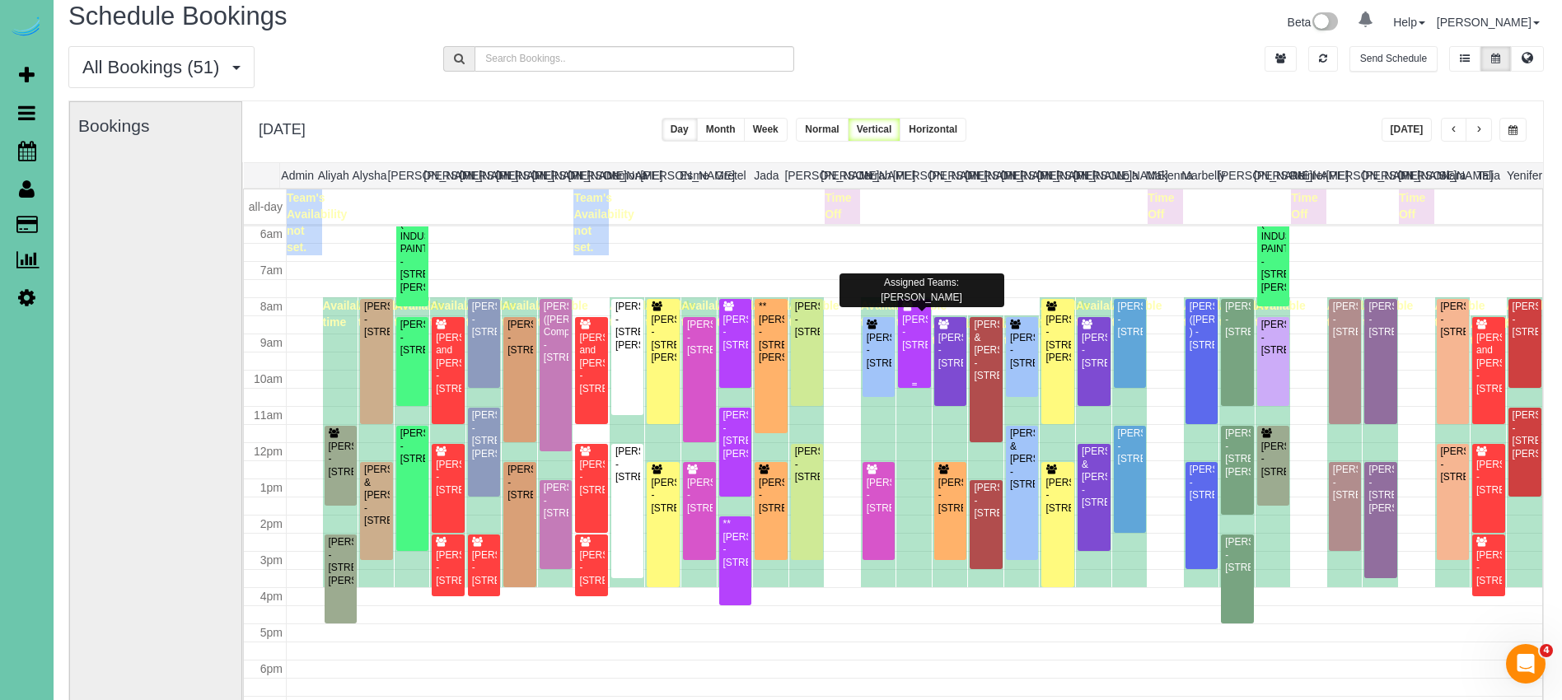
scroll to position [14, 0]
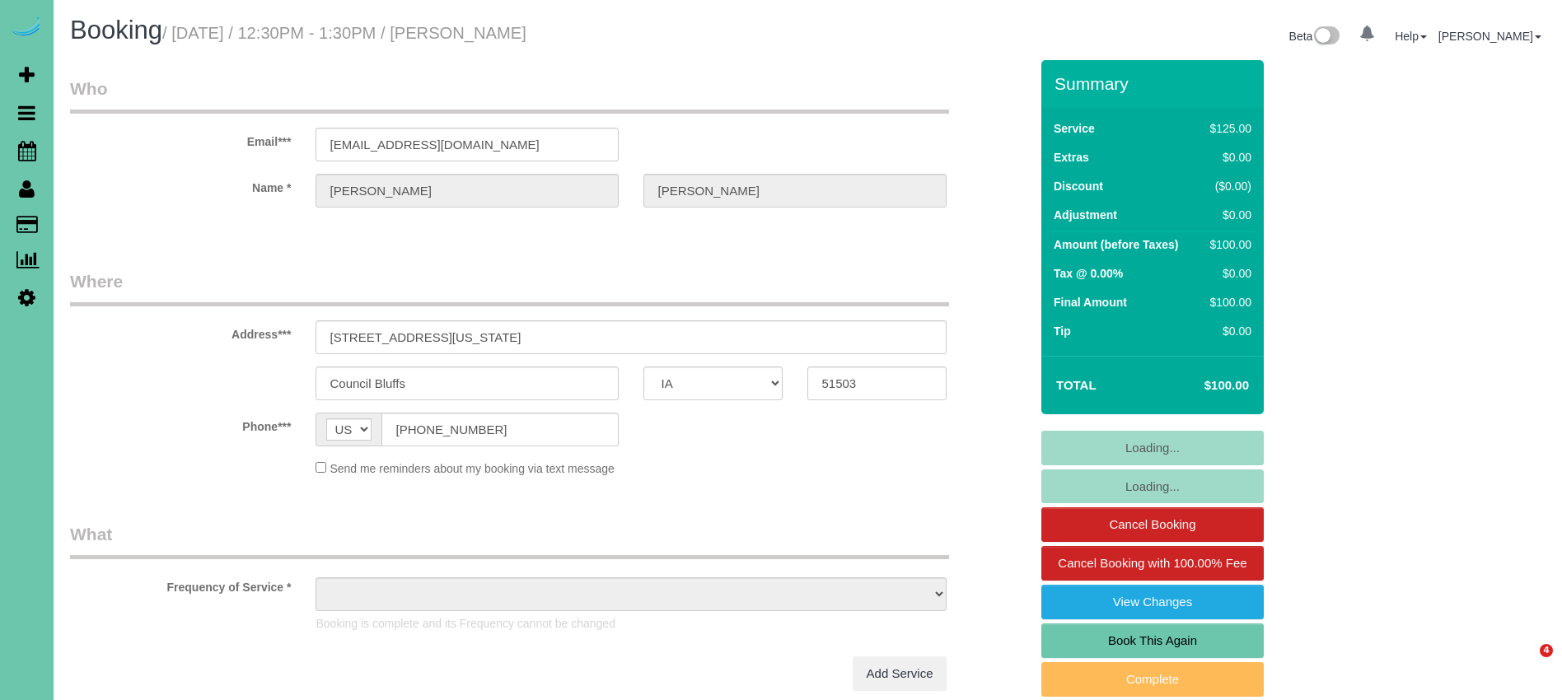
select select "IA"
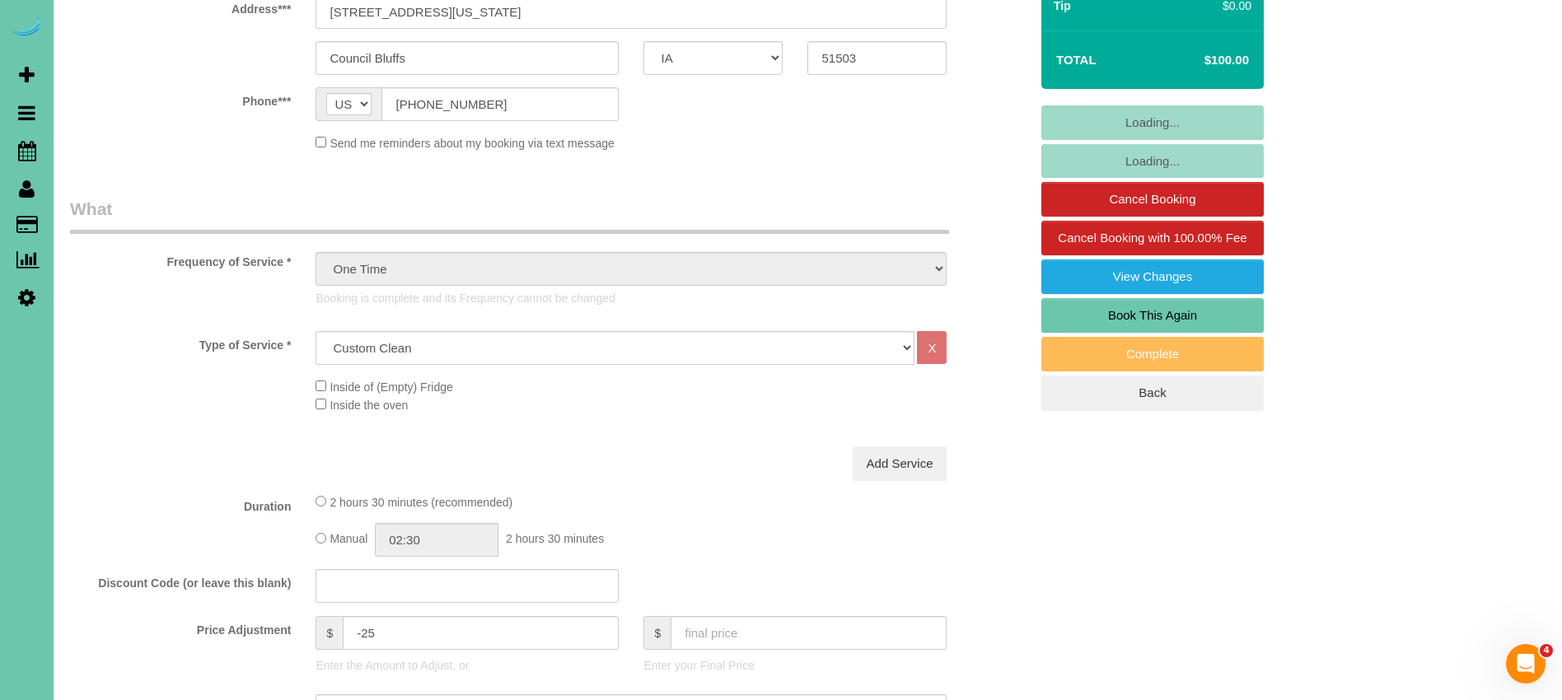
select select "object:921"
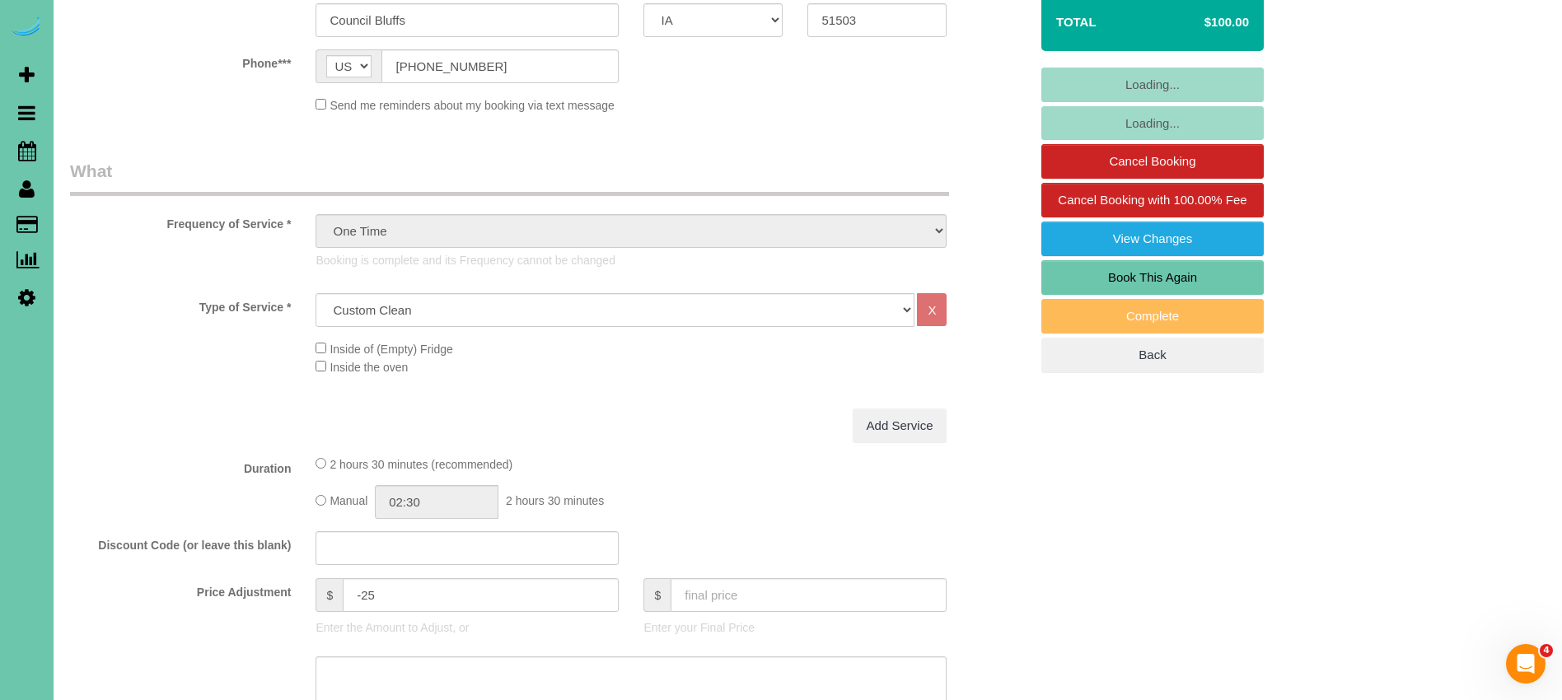
scroll to position [351, 0]
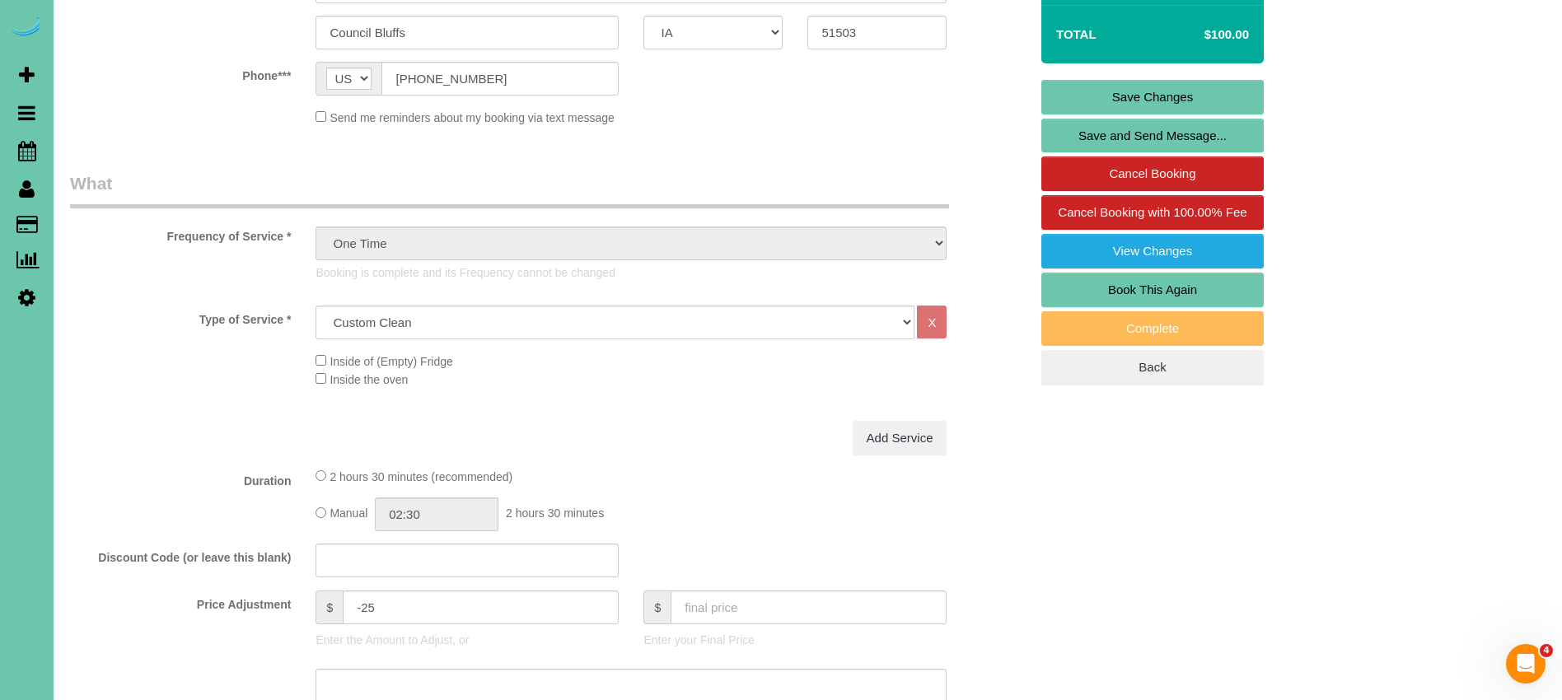
click at [1191, 287] on link "Book This Again" at bounding box center [1152, 290] width 222 height 35
select select "IA"
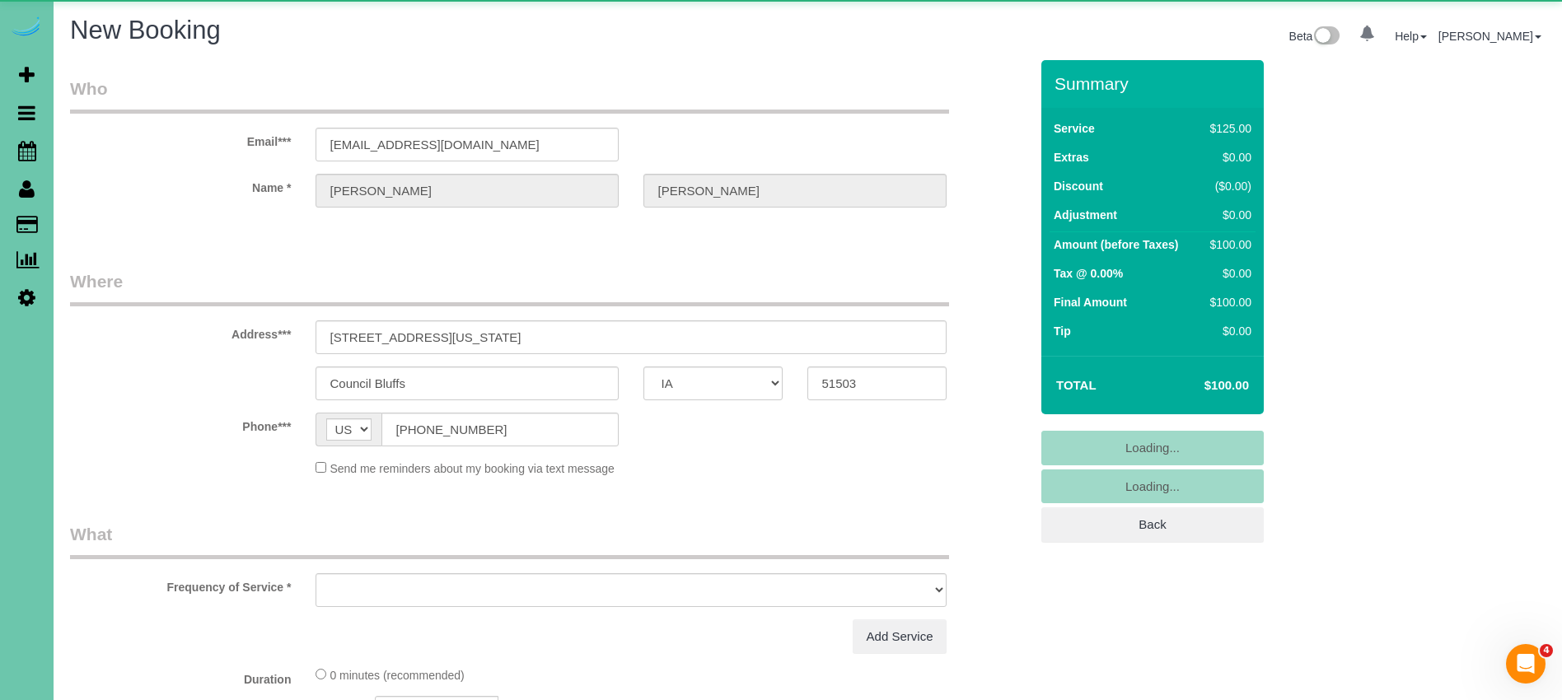
select select "string:fspay"
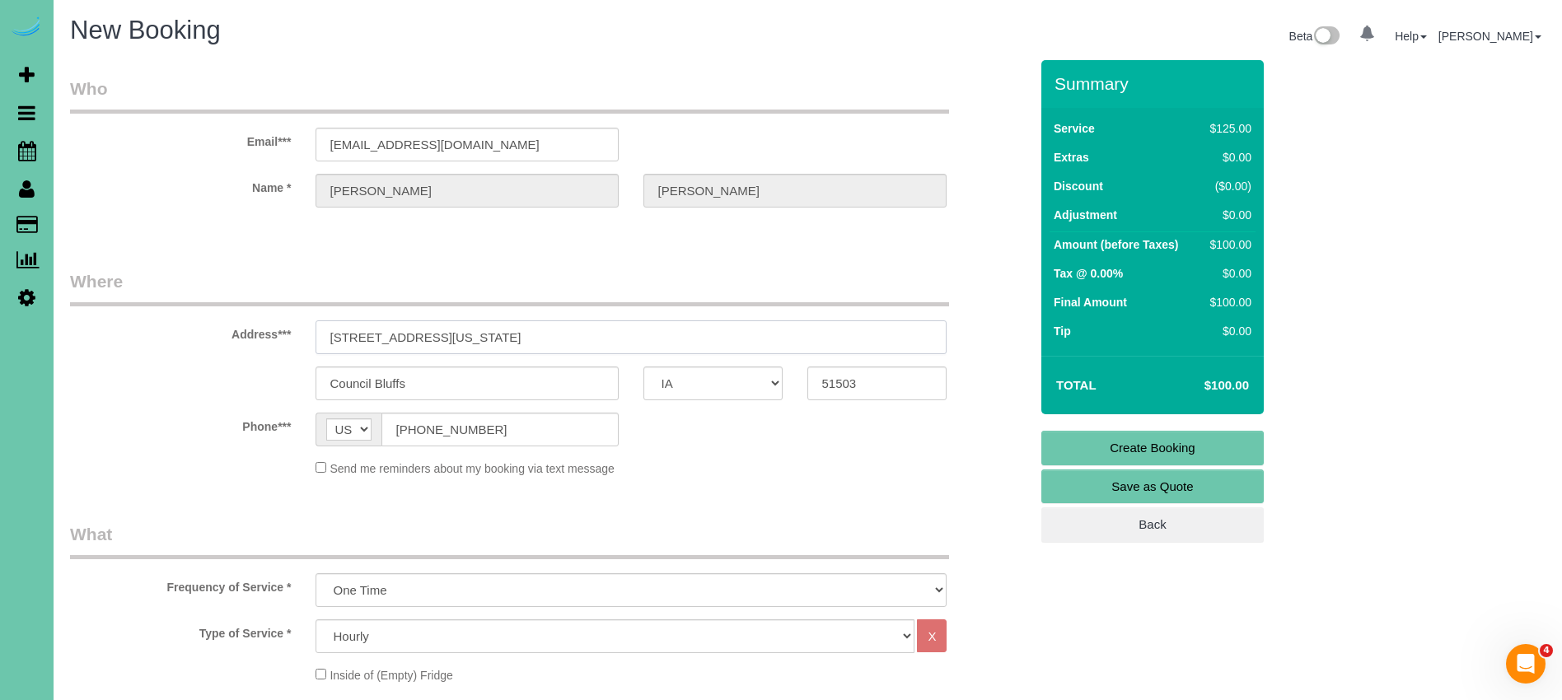
drag, startPoint x: 345, startPoint y: 326, endPoint x: 278, endPoint y: 329, distance: 66.8
click at [278, 329] on div "Address*** [STREET_ADDRESS][US_STATE]" at bounding box center [549, 311] width 983 height 85
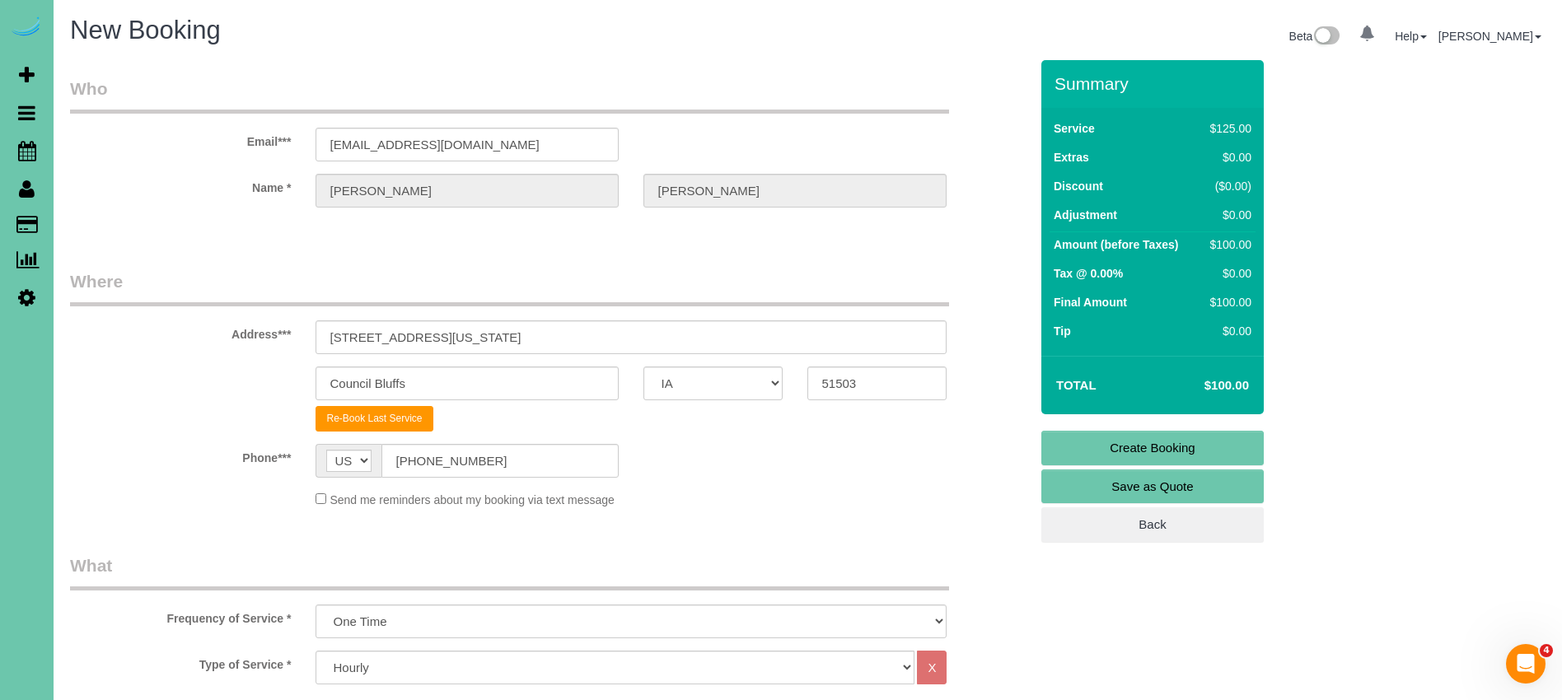
select select "object:1645"
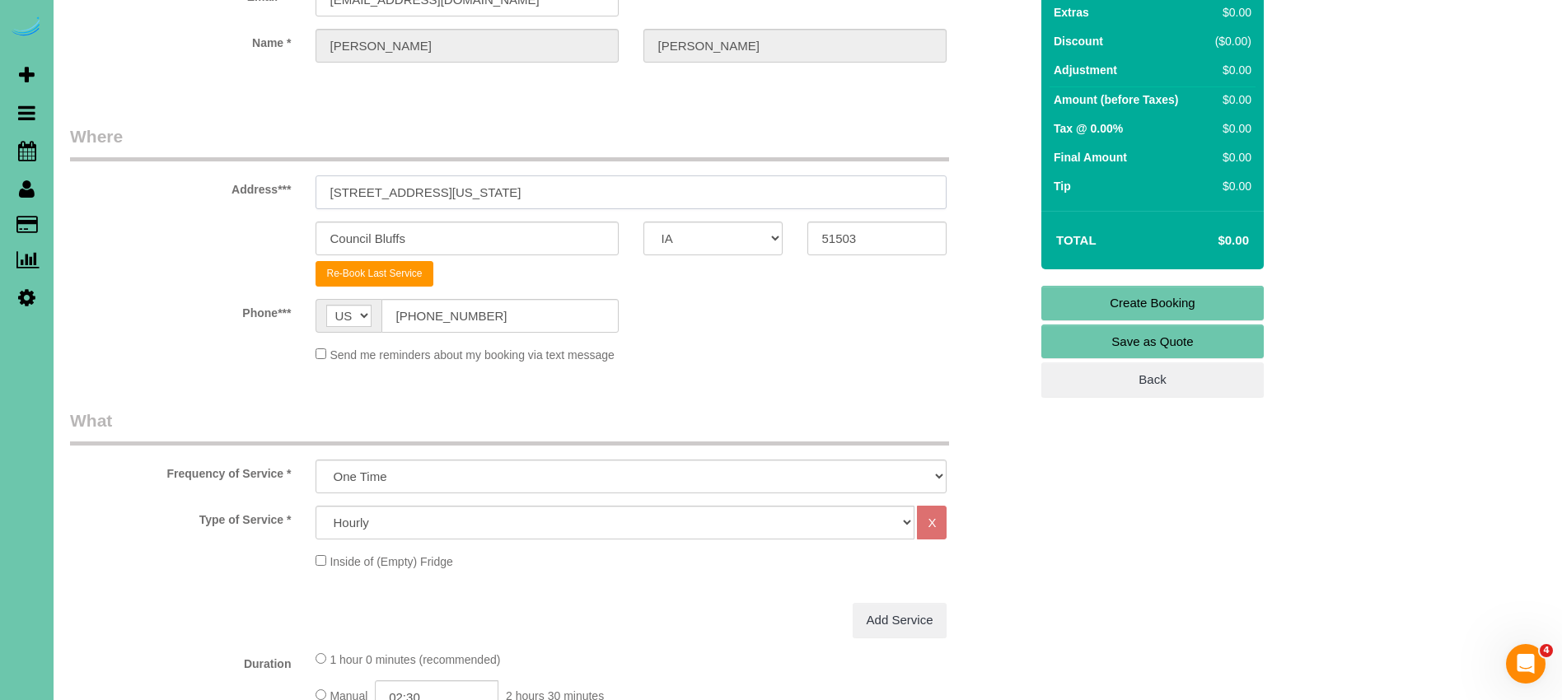
scroll to position [177, 0]
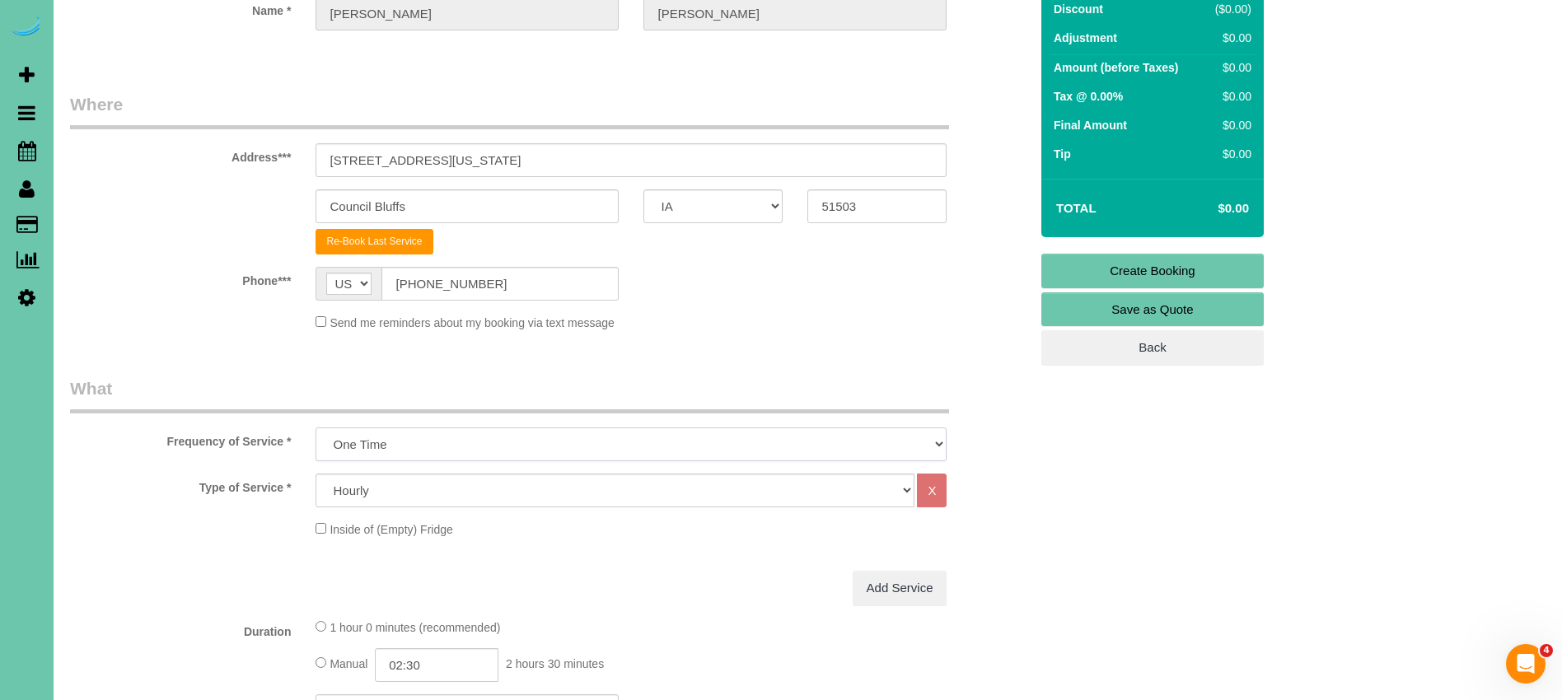
click at [418, 455] on select "One Time Weekly (0% for the First Booking) Bi-Weekly (0% for the First Booking)…" at bounding box center [630, 444] width 631 height 34
click at [315, 427] on select "One Time Weekly (0% for the First Booking) Bi-Weekly (0% for the First Booking)…" at bounding box center [630, 444] width 631 height 34
click at [429, 495] on select "Hourly 2.5 Hour Custom Clean 3.5 Hour Custom Clean commercial 1000 Square Feet …" at bounding box center [614, 491] width 599 height 34
select select "61"
click at [315, 474] on select "Hourly 2.5 Hour Custom Clean 3.5 Hour Custom Clean commercial 1000 Square Feet …" at bounding box center [614, 491] width 599 height 34
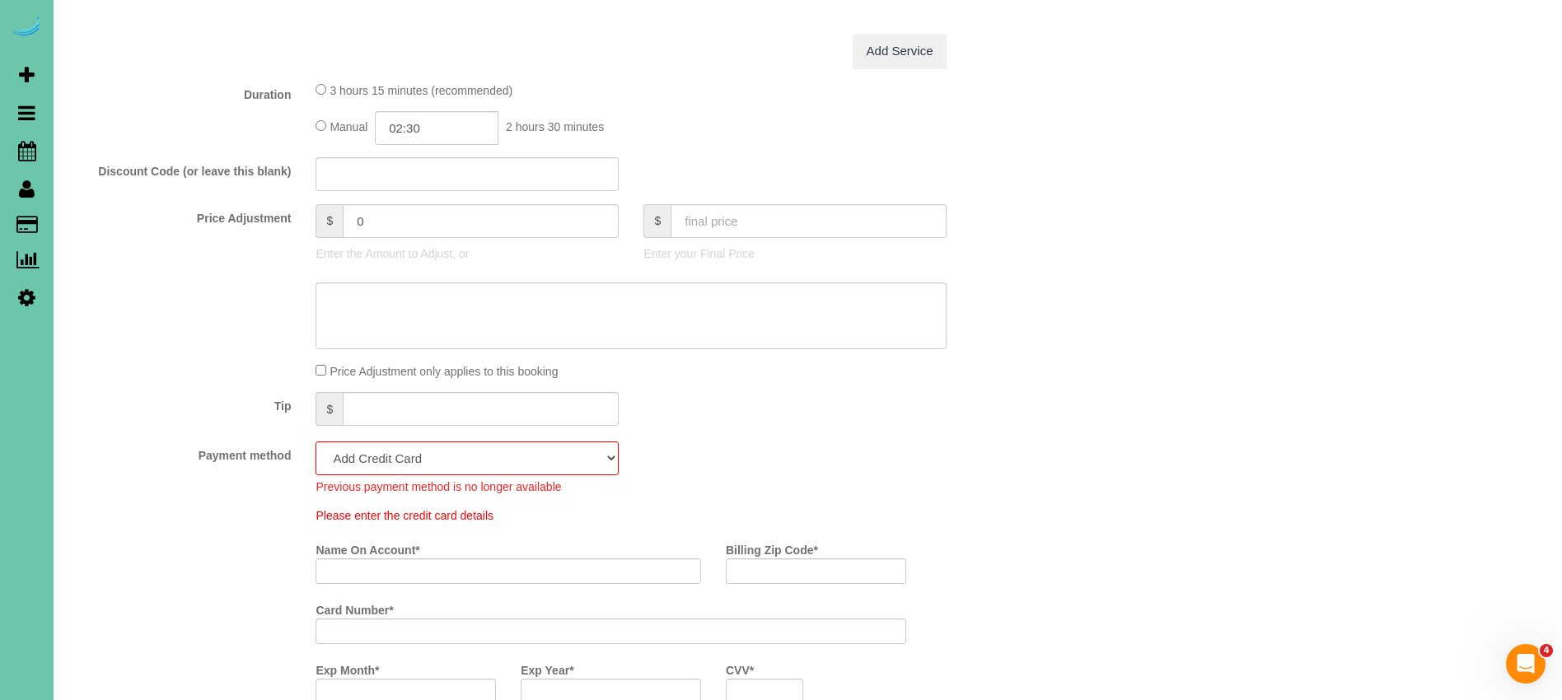
scroll to position [769, 0]
click at [479, 459] on select "Add Credit Card Cash Check Paypal" at bounding box center [466, 458] width 303 height 34
select select "string:check"
click at [315, 441] on select "Add Credit Card Cash Check Paypal" at bounding box center [466, 458] width 303 height 34
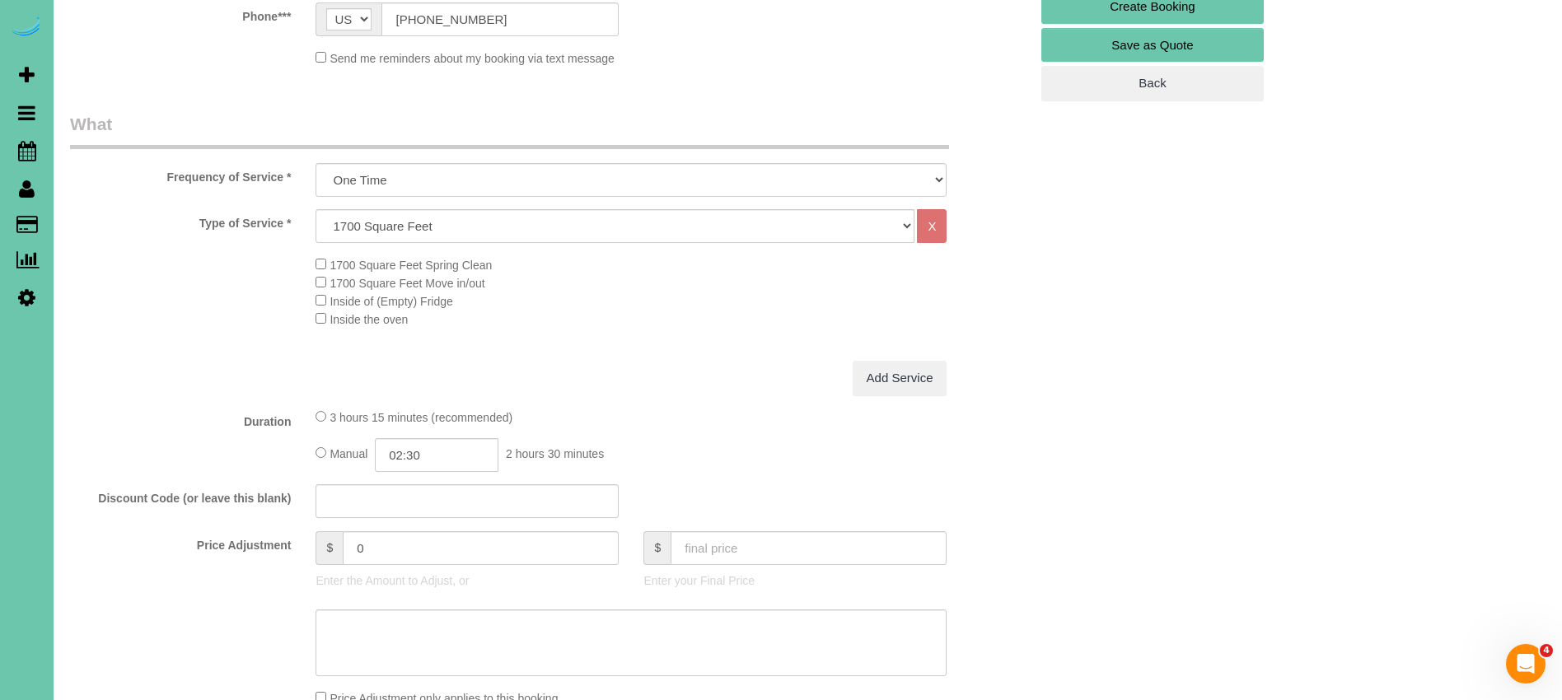
scroll to position [455, 0]
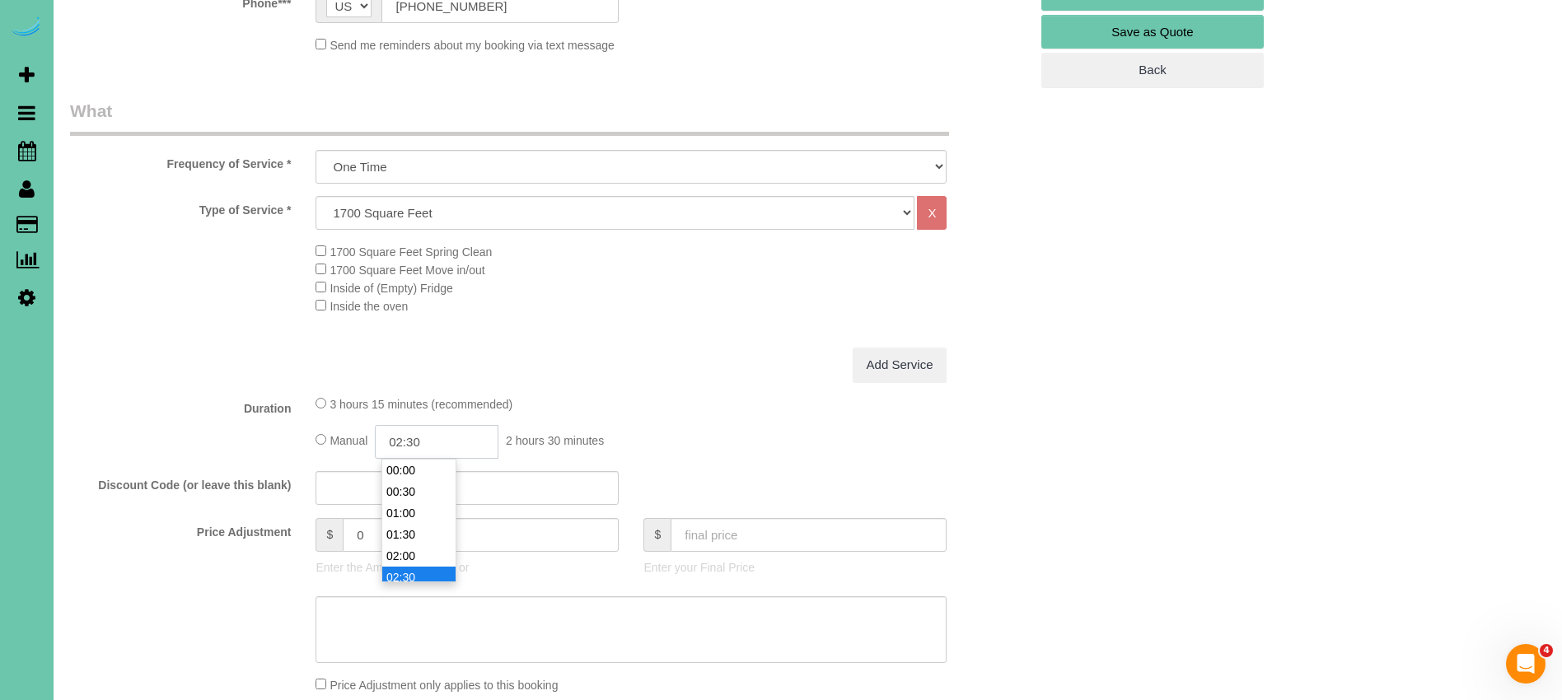
drag, startPoint x: 407, startPoint y: 443, endPoint x: 512, endPoint y: 543, distance: 145.1
click at [412, 446] on input "02:30" at bounding box center [437, 442] width 124 height 34
click at [464, 437] on input "04:30" at bounding box center [437, 442] width 124 height 34
type input "04:00"
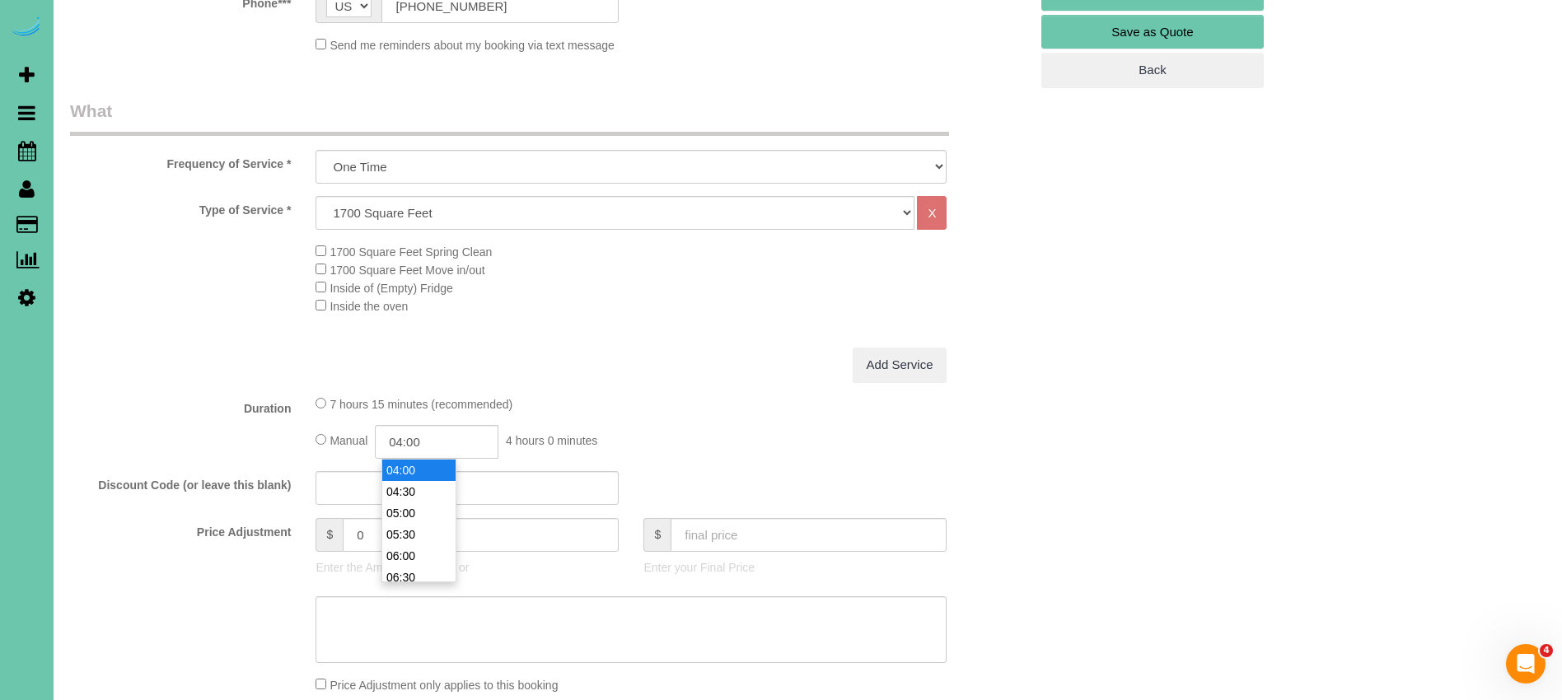
click at [746, 363] on div "Add Service" at bounding box center [631, 365] width 656 height 35
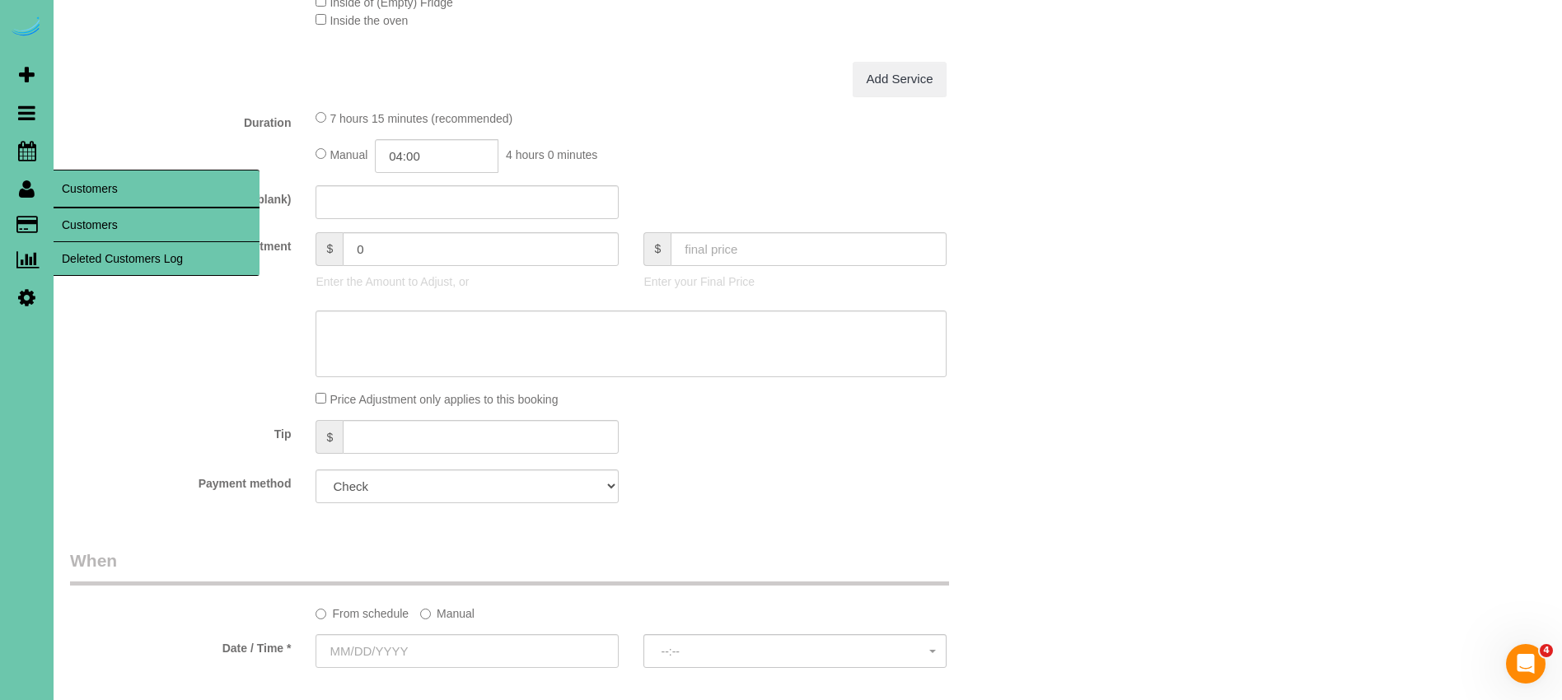
scroll to position [835, 0]
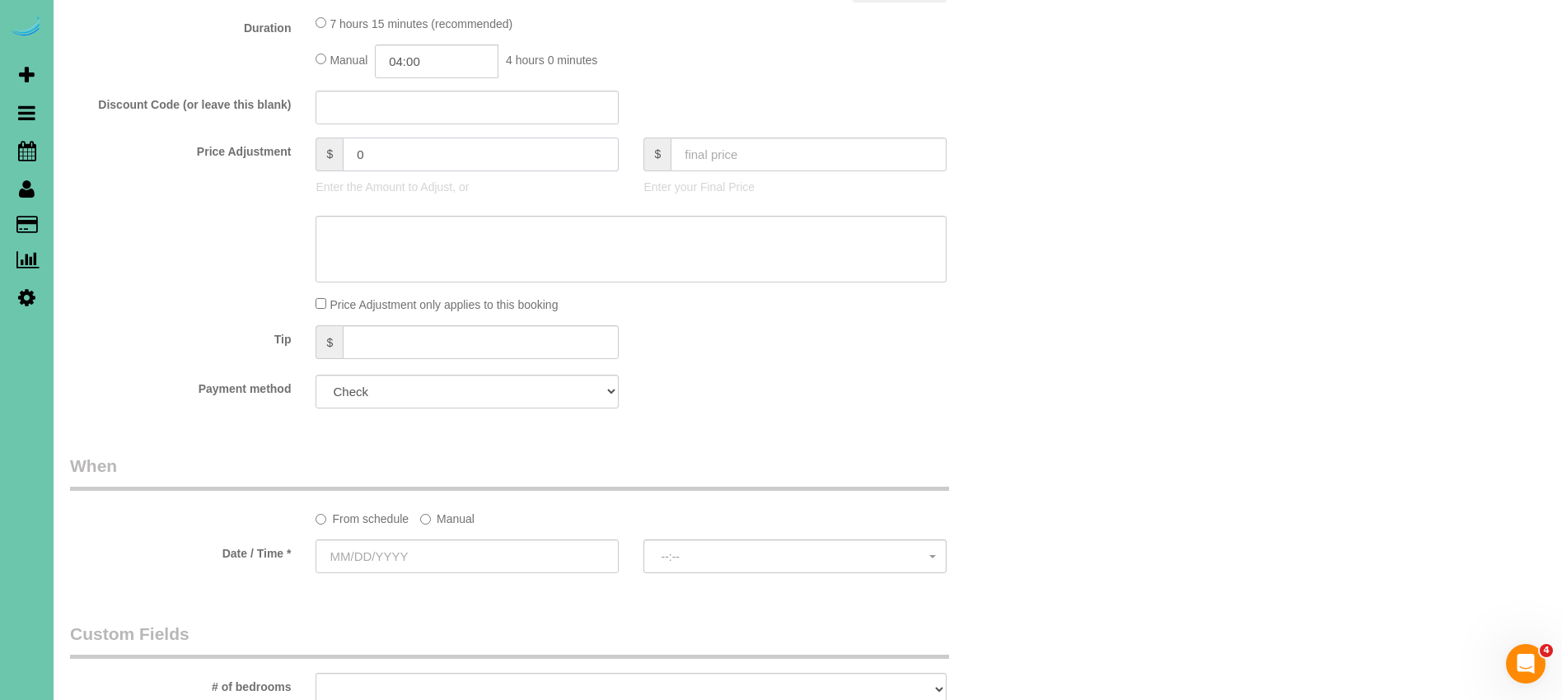
drag, startPoint x: 403, startPoint y: 158, endPoint x: 287, endPoint y: 152, distance: 115.5
click at [287, 153] on div "Price Adjustment $ 0 Enter the Amount to Adjust, or $ Enter your Final Price" at bounding box center [549, 171] width 983 height 66
type input "271"
click at [763, 112] on div "Discount Code (or leave this blank)" at bounding box center [549, 108] width 983 height 35
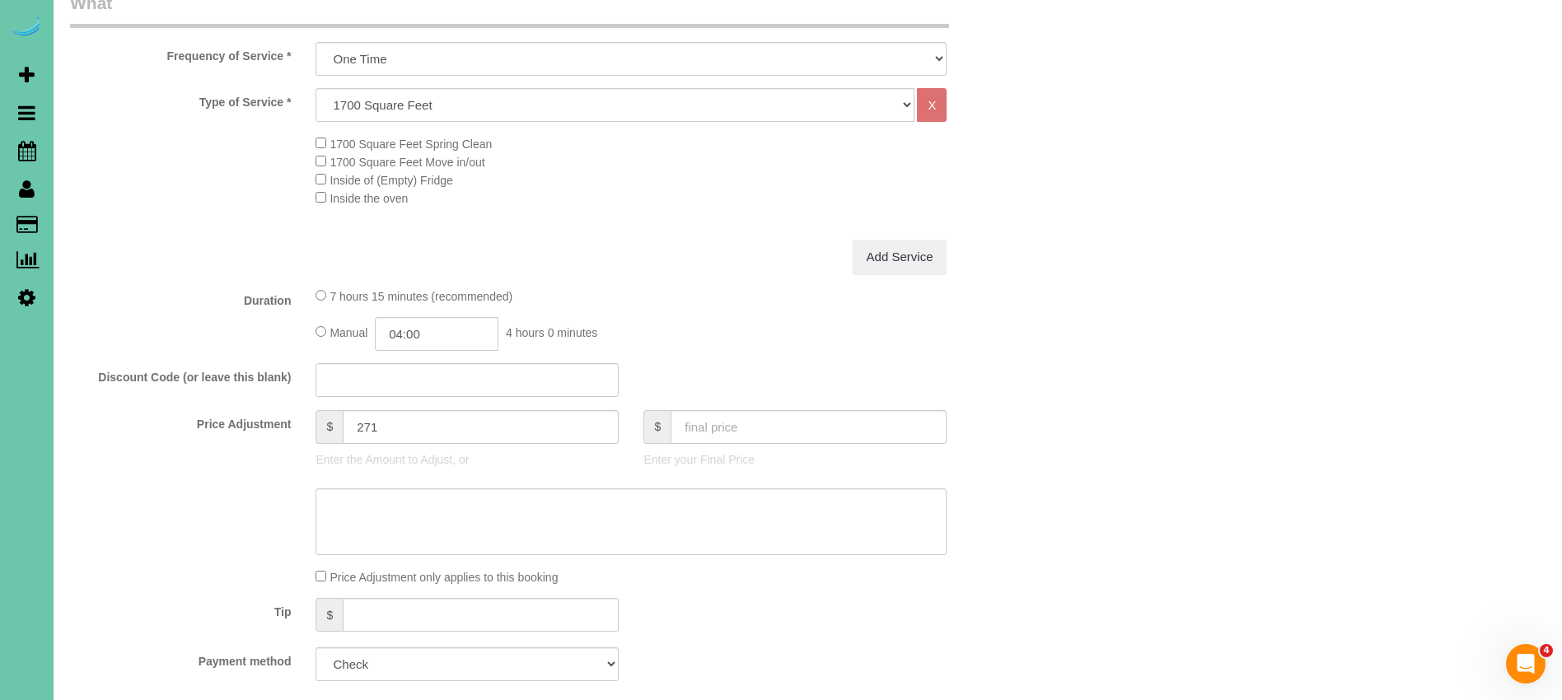
scroll to position [738, 0]
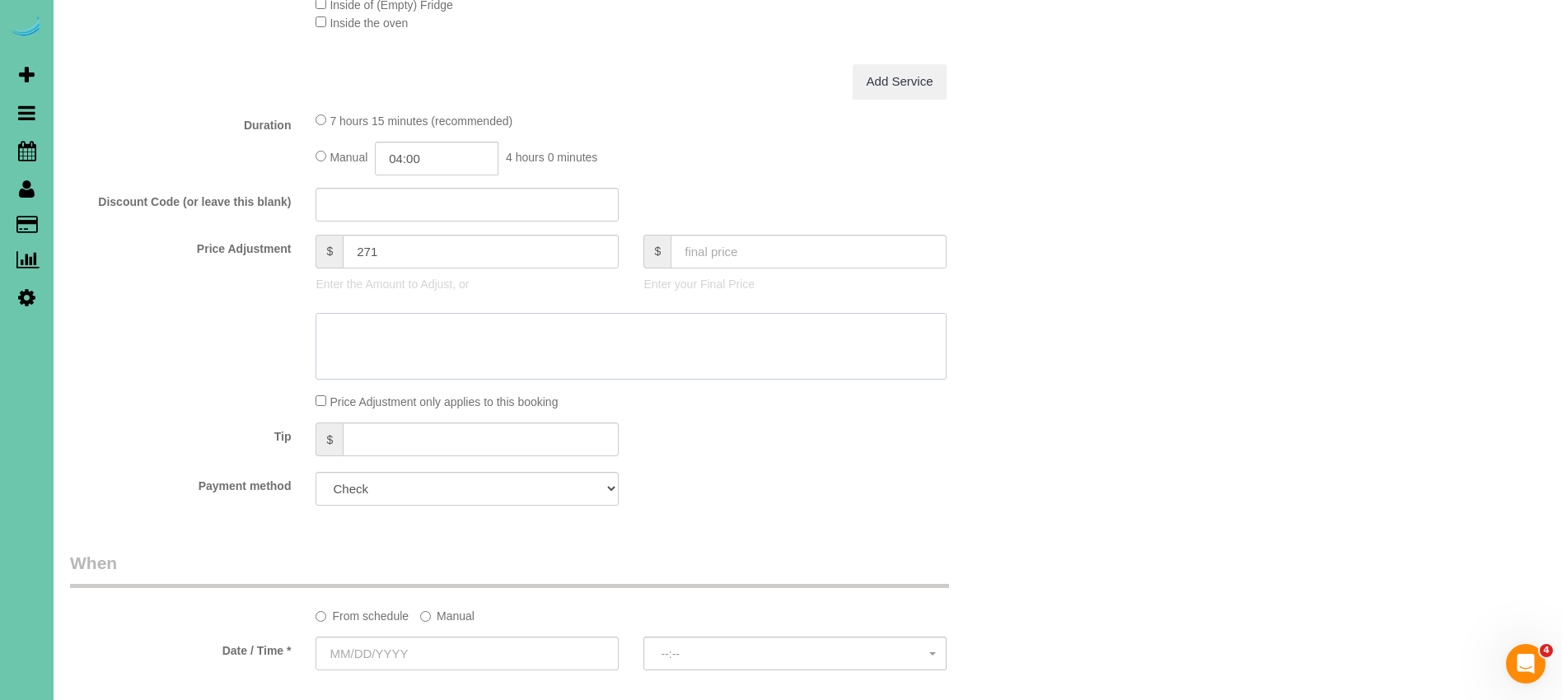
click at [446, 343] on textarea at bounding box center [630, 347] width 631 height 68
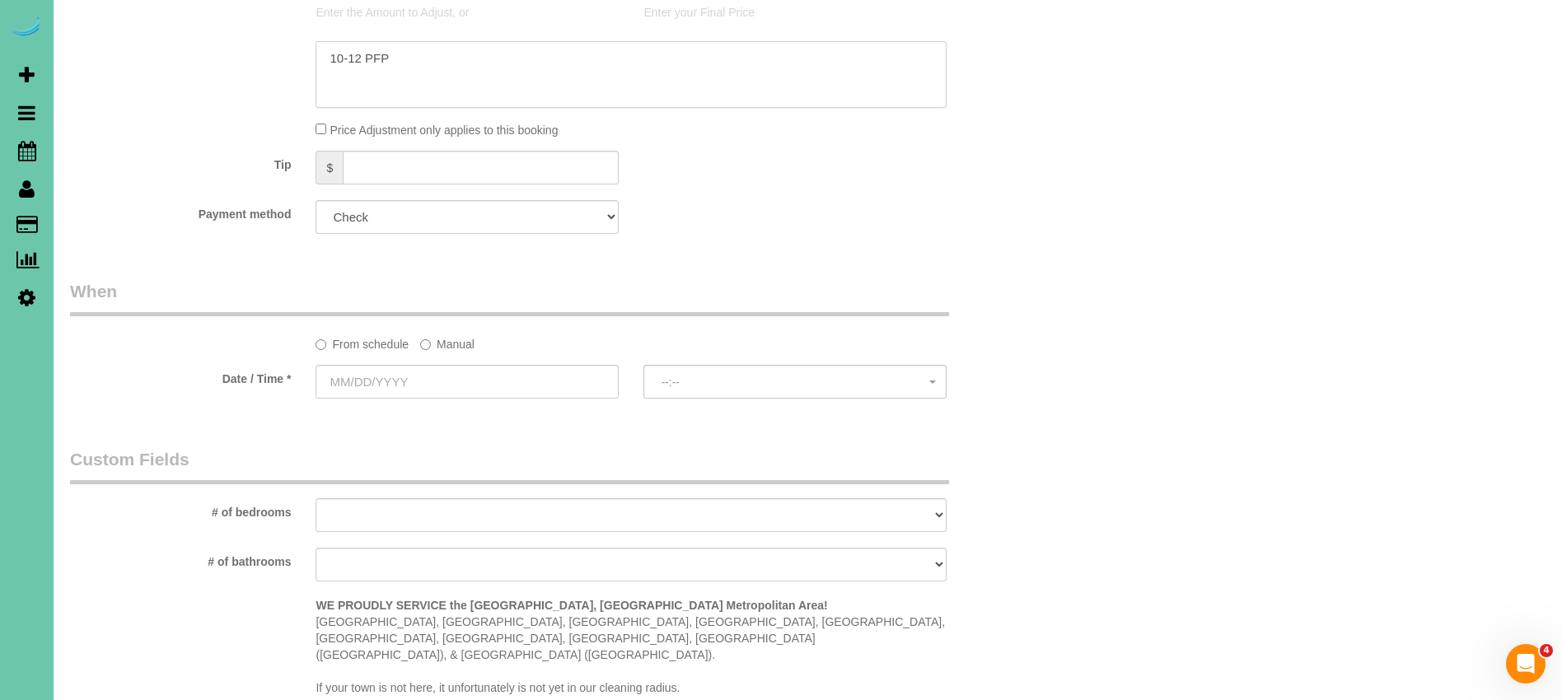
scroll to position [1029, 0]
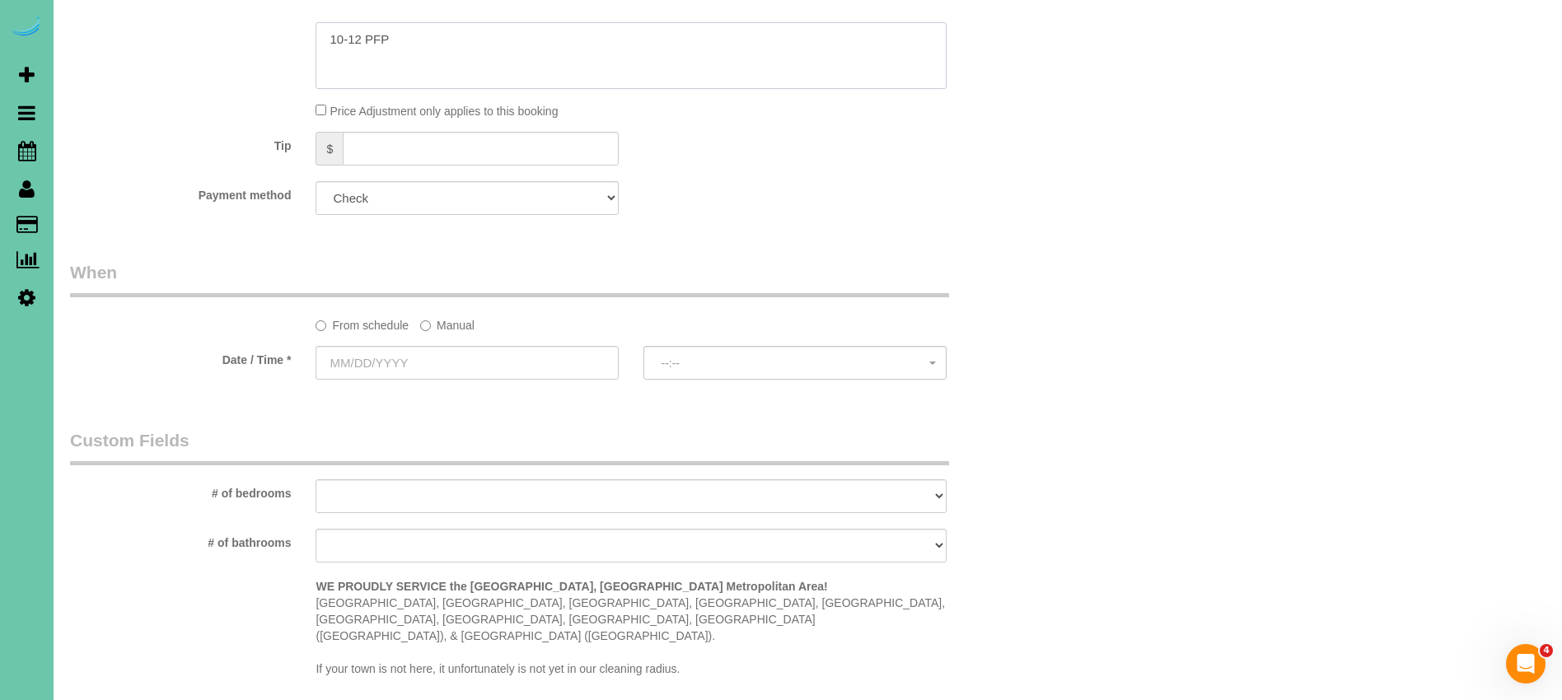
type textarea "10-12 PFP"
click at [467, 321] on label "Manual" at bounding box center [447, 322] width 54 height 22
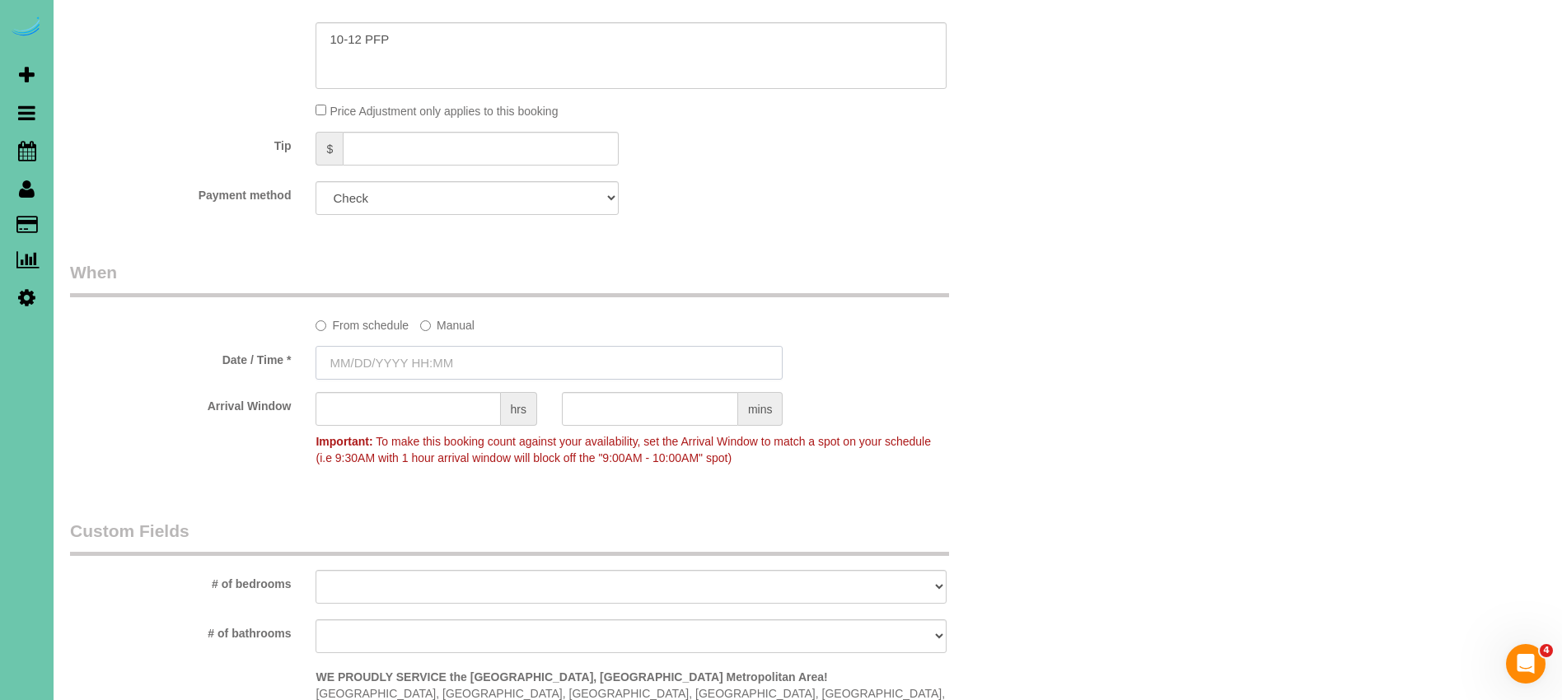
click at [361, 357] on input "text" at bounding box center [548, 363] width 467 height 34
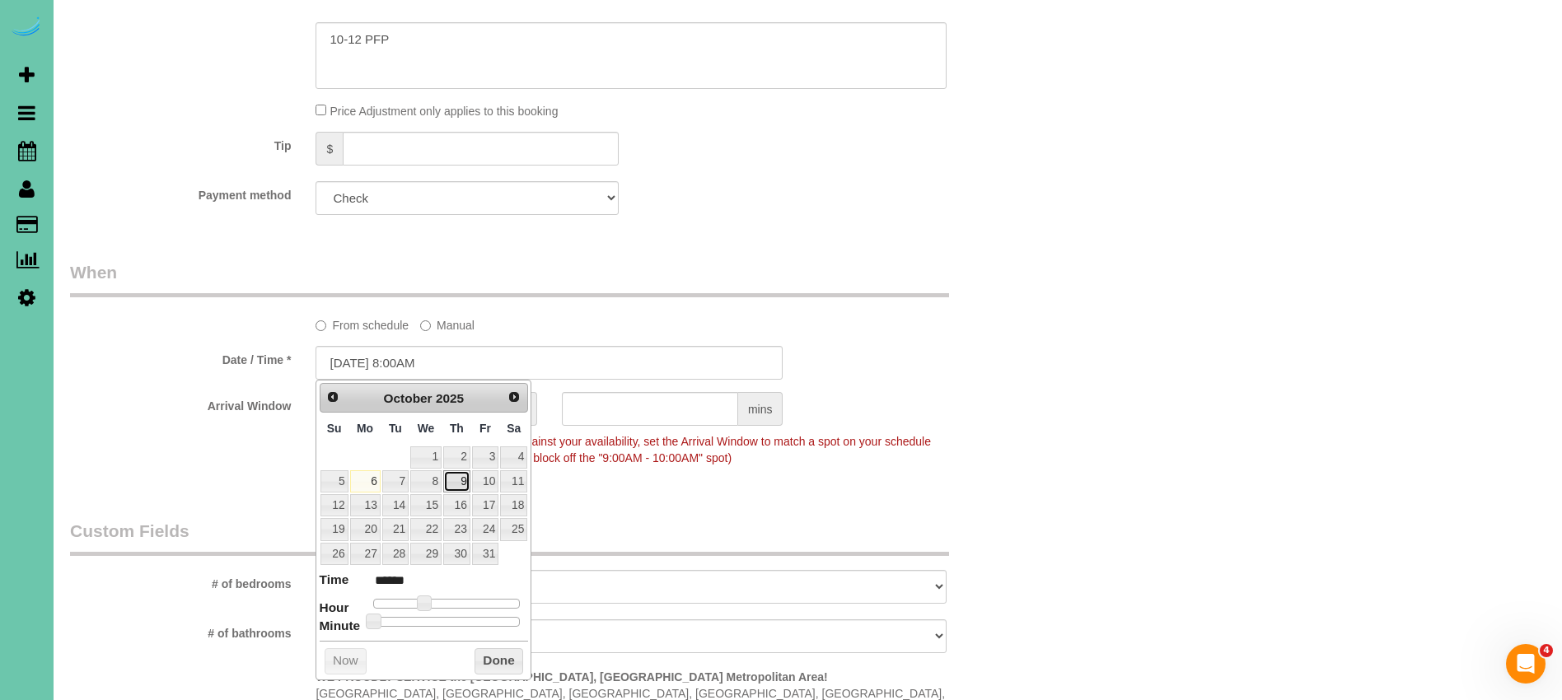
click at [460, 487] on link "9" at bounding box center [456, 481] width 27 height 22
type input "[DATE] 9:00AM"
type input "******"
type input "[DATE] 10:00AM"
type input "*******"
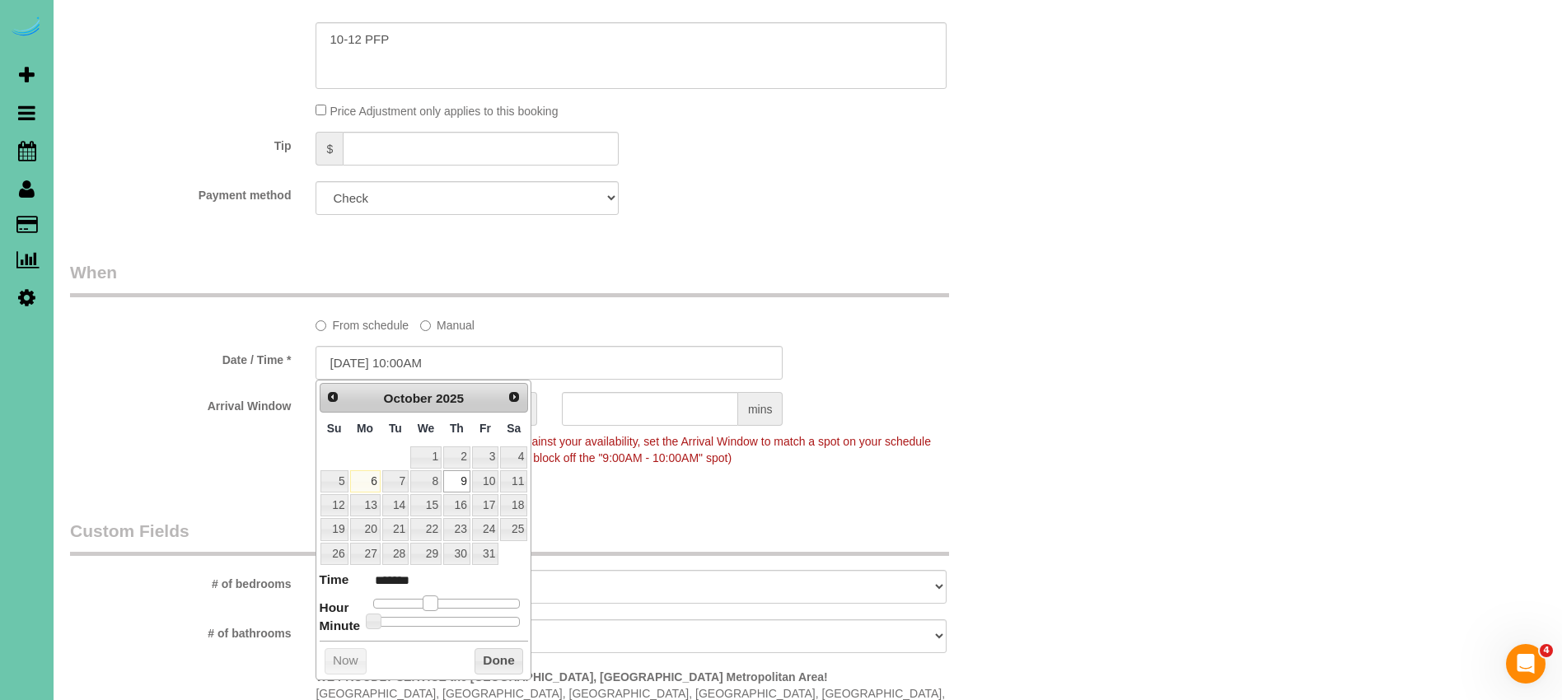
type input "[DATE] 11:00AM"
type input "*******"
type input "[DATE] 12:00PM"
type input "*******"
type input "[DATE] 1:00PM"
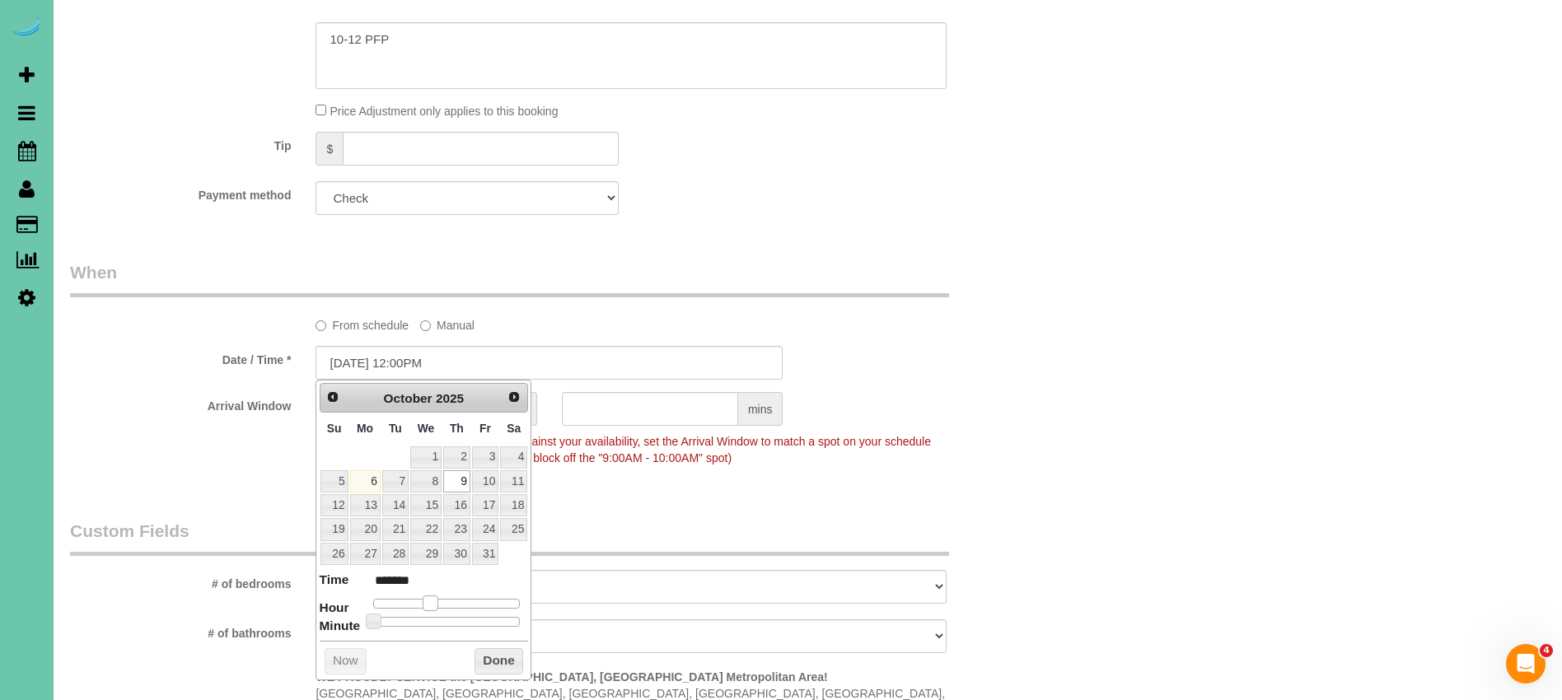
type input "******"
type input "[DATE] 2:00PM"
type input "******"
type input "[DATE] 1:00PM"
type input "******"
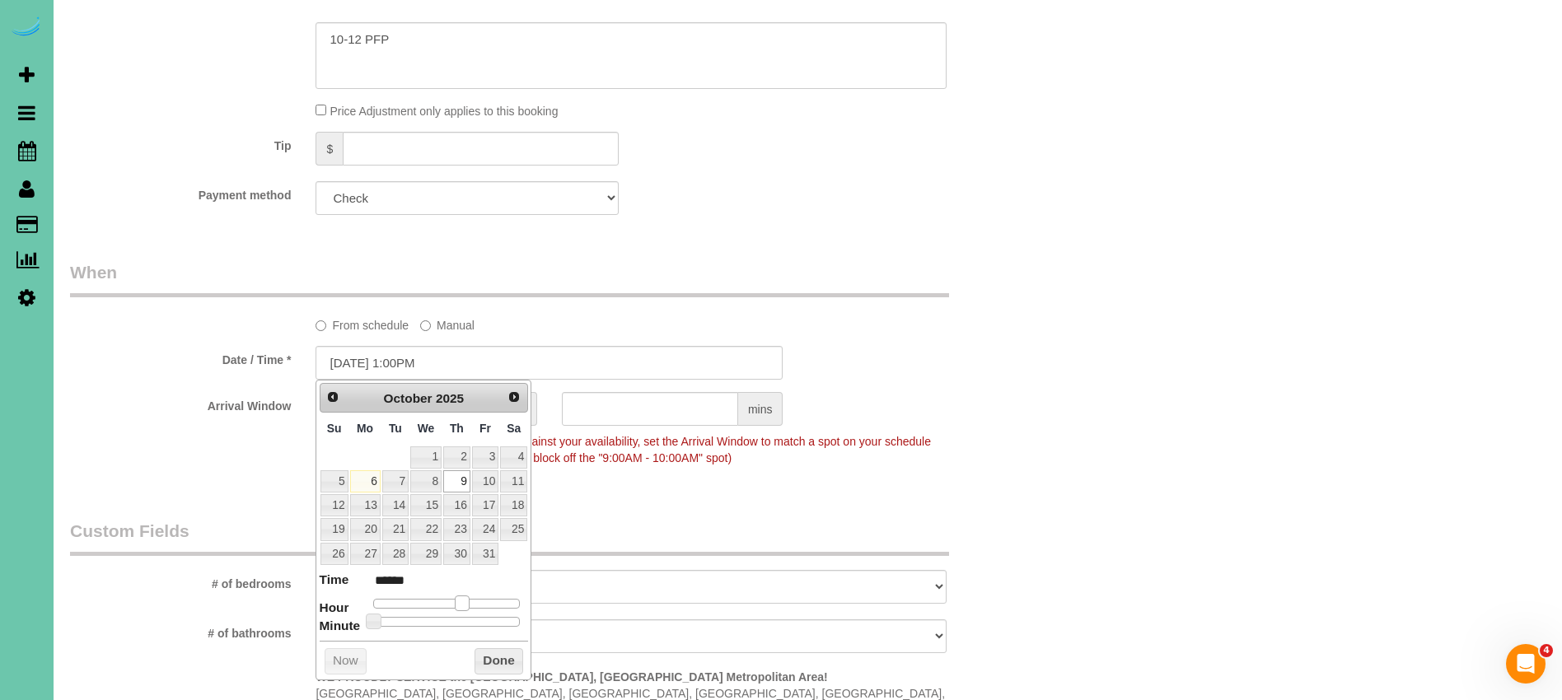
type input "[DATE] 12:00PM"
type input "*******"
drag, startPoint x: 420, startPoint y: 598, endPoint x: 407, endPoint y: 621, distance: 26.6
click at [445, 602] on span at bounding box center [448, 603] width 15 height 15
type input "[DATE] 12:05PM"
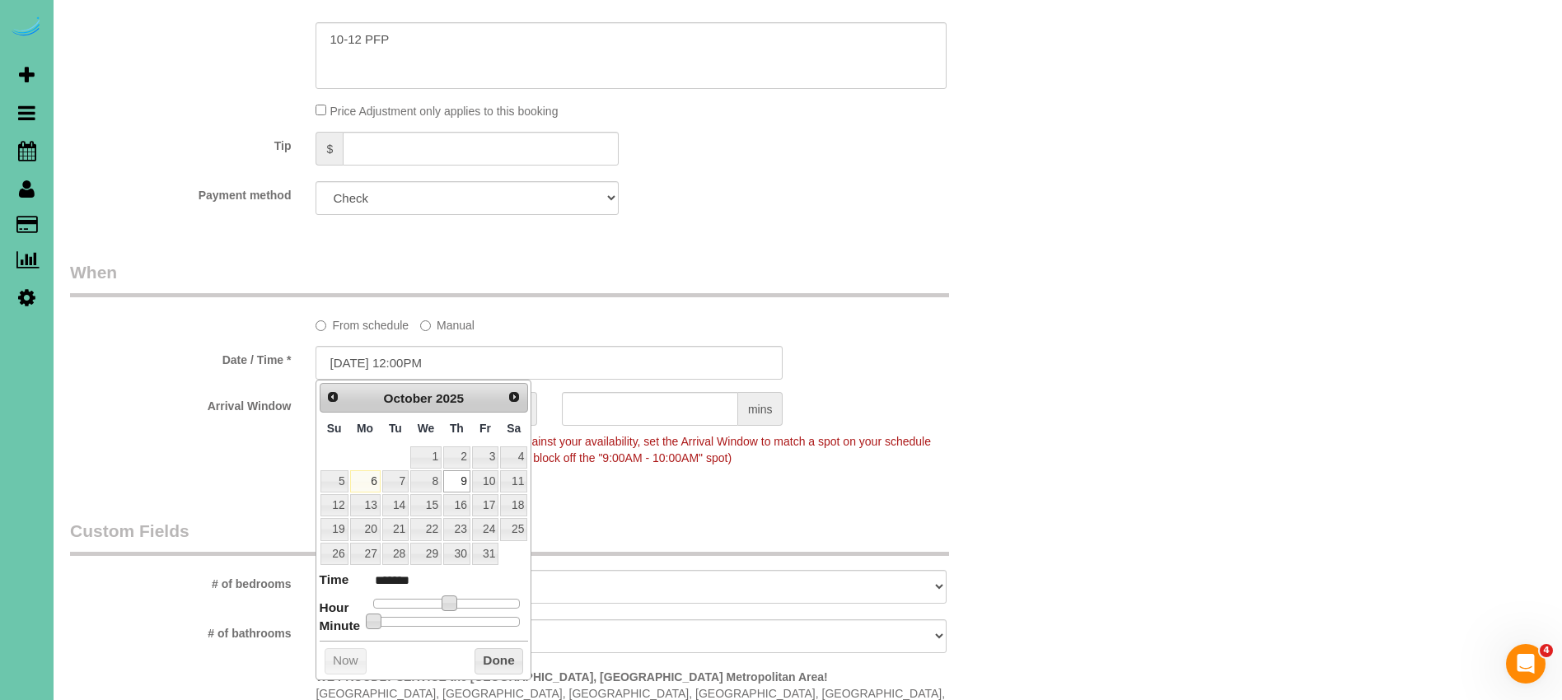
type input "*******"
type input "[DATE] 12:10PM"
type input "*******"
type input "[DATE] 12:15PM"
type input "*******"
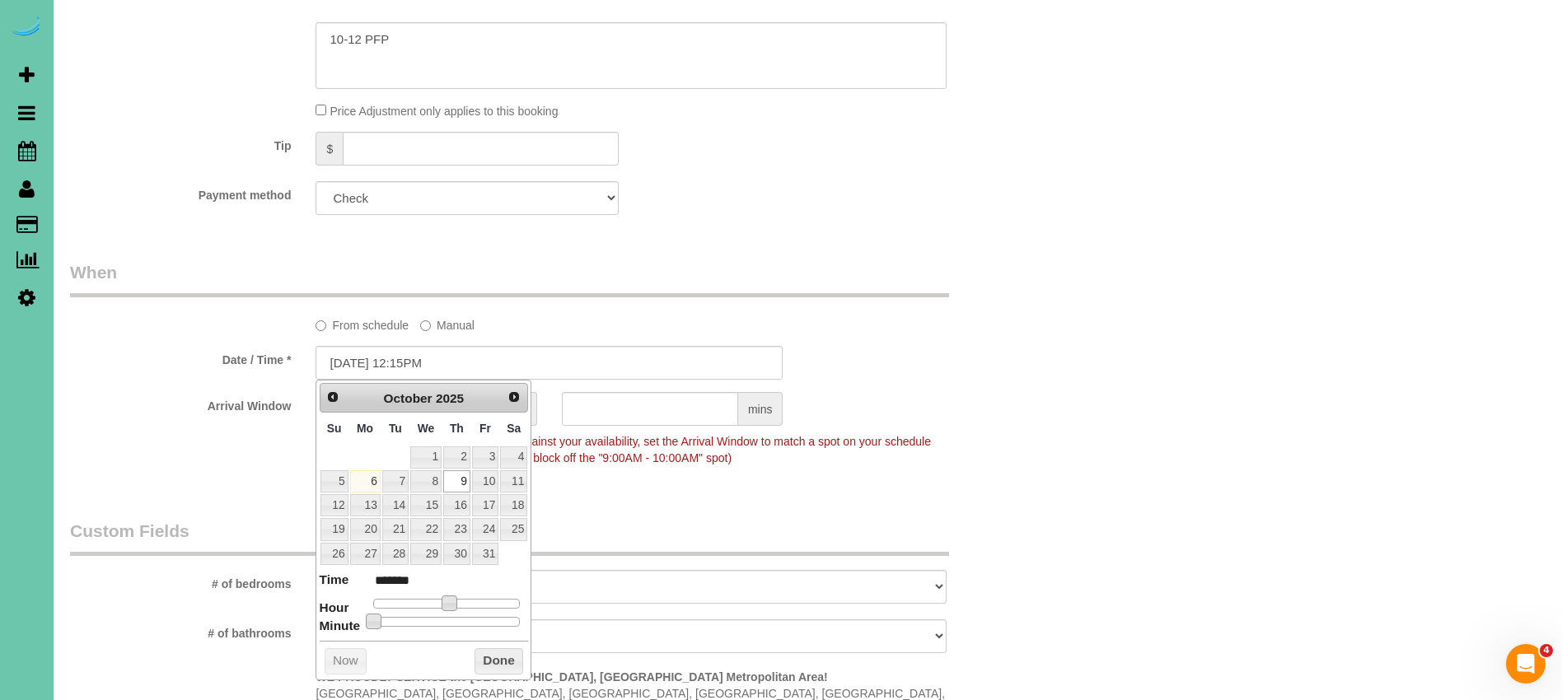
type input "[DATE] 12:20PM"
type input "*******"
type input "[DATE] 12:25PM"
type input "*******"
type input "[DATE] 12:30PM"
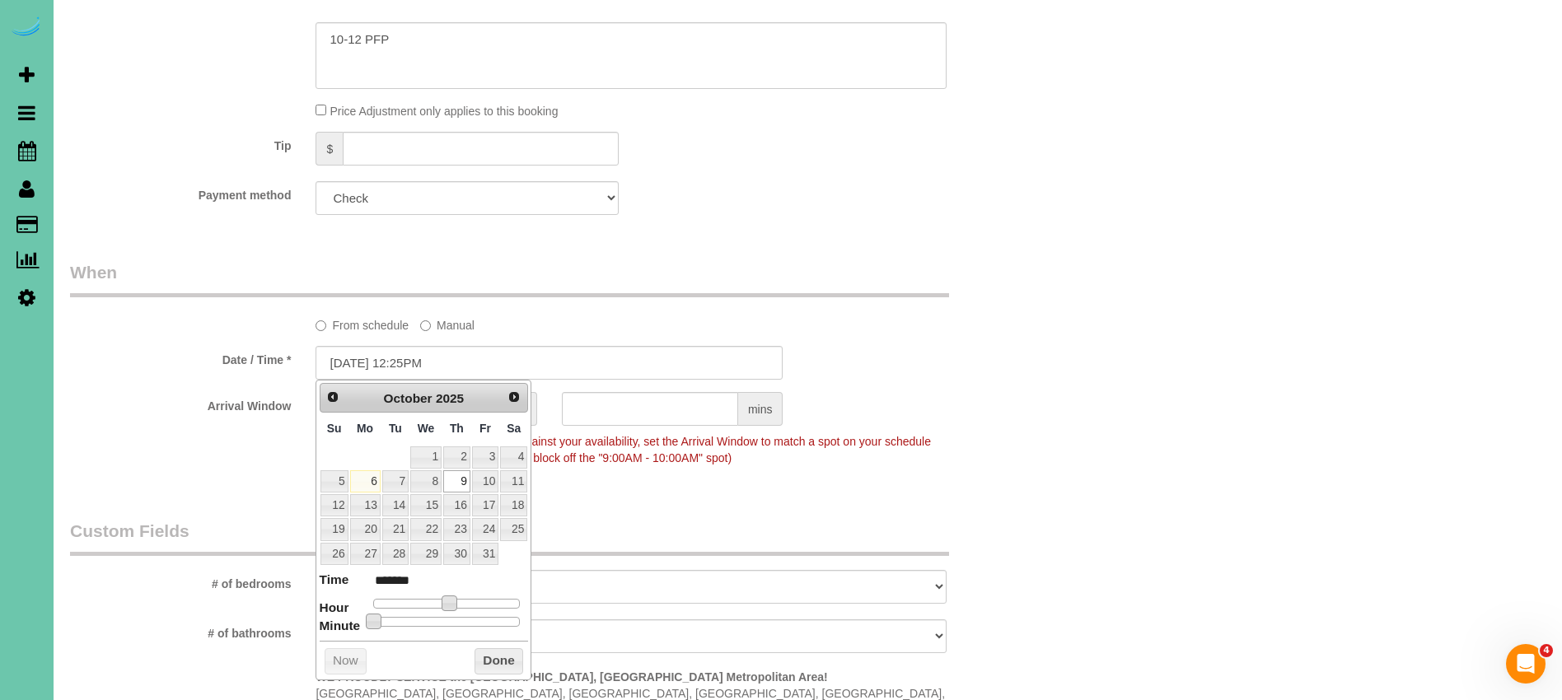
type input "*******"
type input "[DATE] 12:35PM"
type input "*******"
type input "[DATE] 12:30PM"
type input "*******"
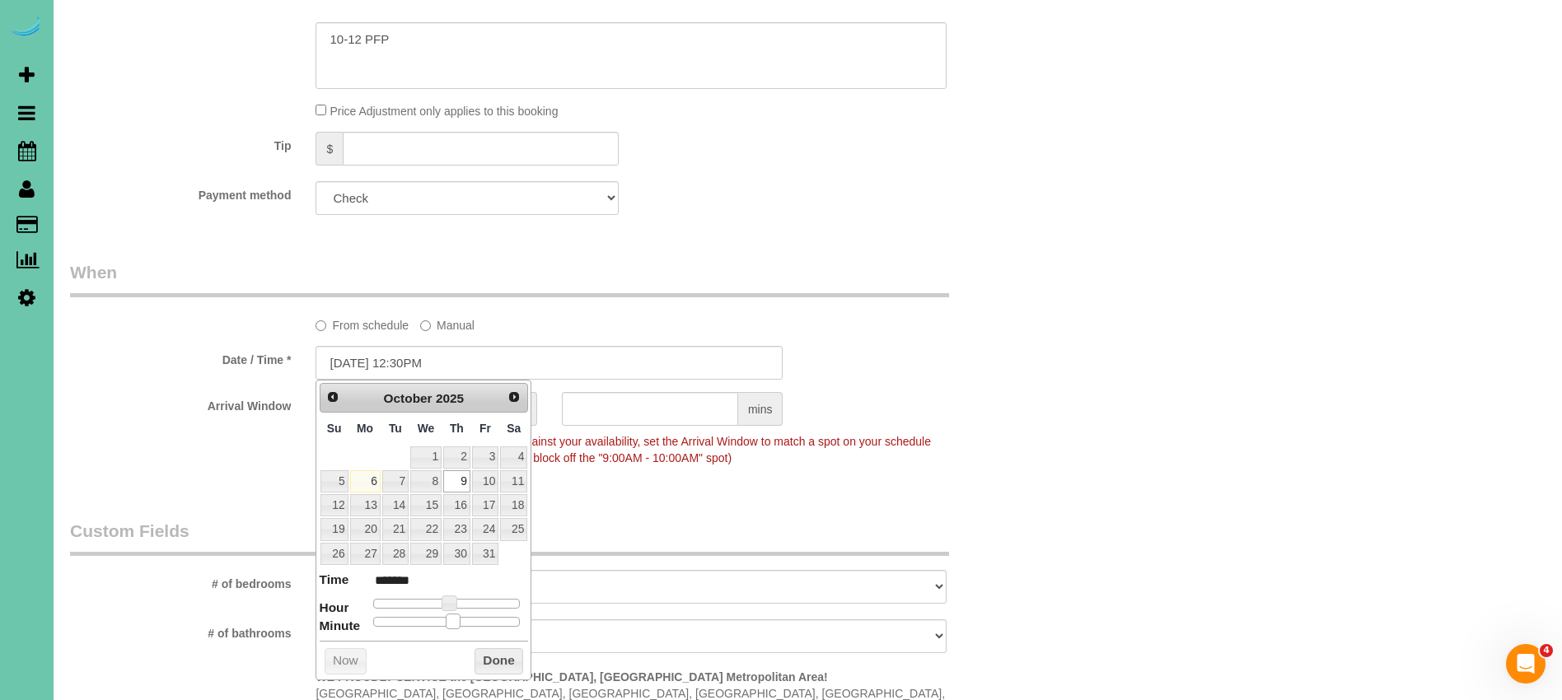
drag, startPoint x: 370, startPoint y: 622, endPoint x: 465, endPoint y: 638, distance: 96.8
click at [451, 624] on span at bounding box center [453, 621] width 15 height 15
click at [511, 660] on button "Done" at bounding box center [498, 661] width 49 height 26
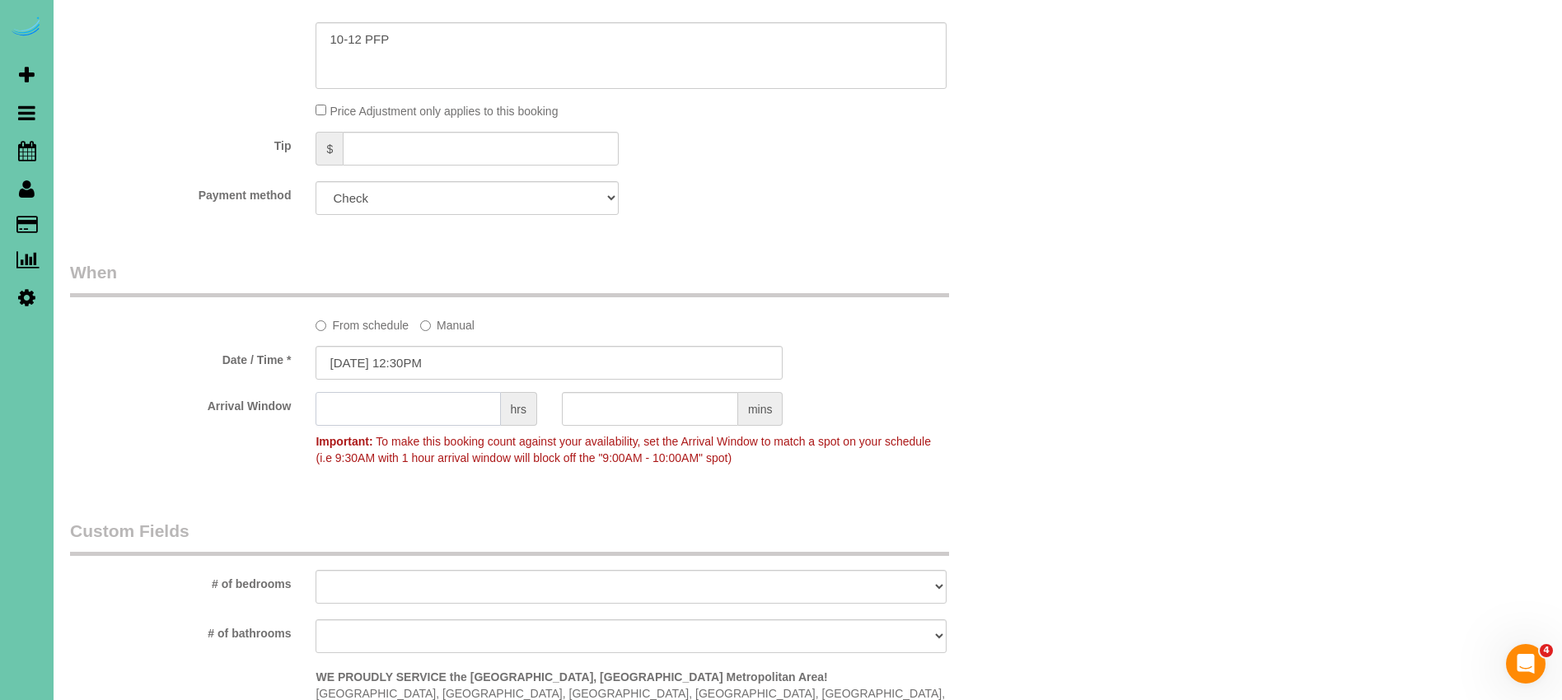
click at [423, 409] on input "text" at bounding box center [407, 409] width 185 height 34
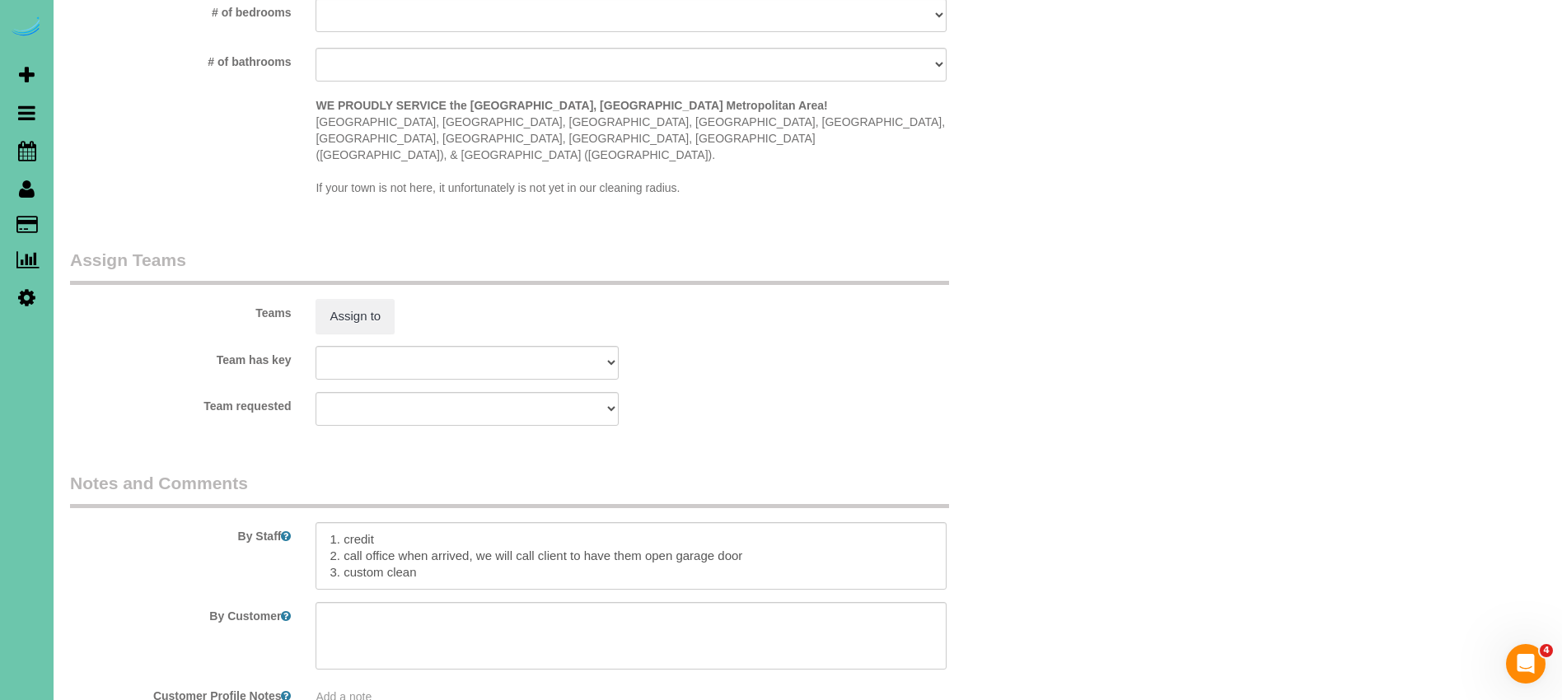
scroll to position [1675, 0]
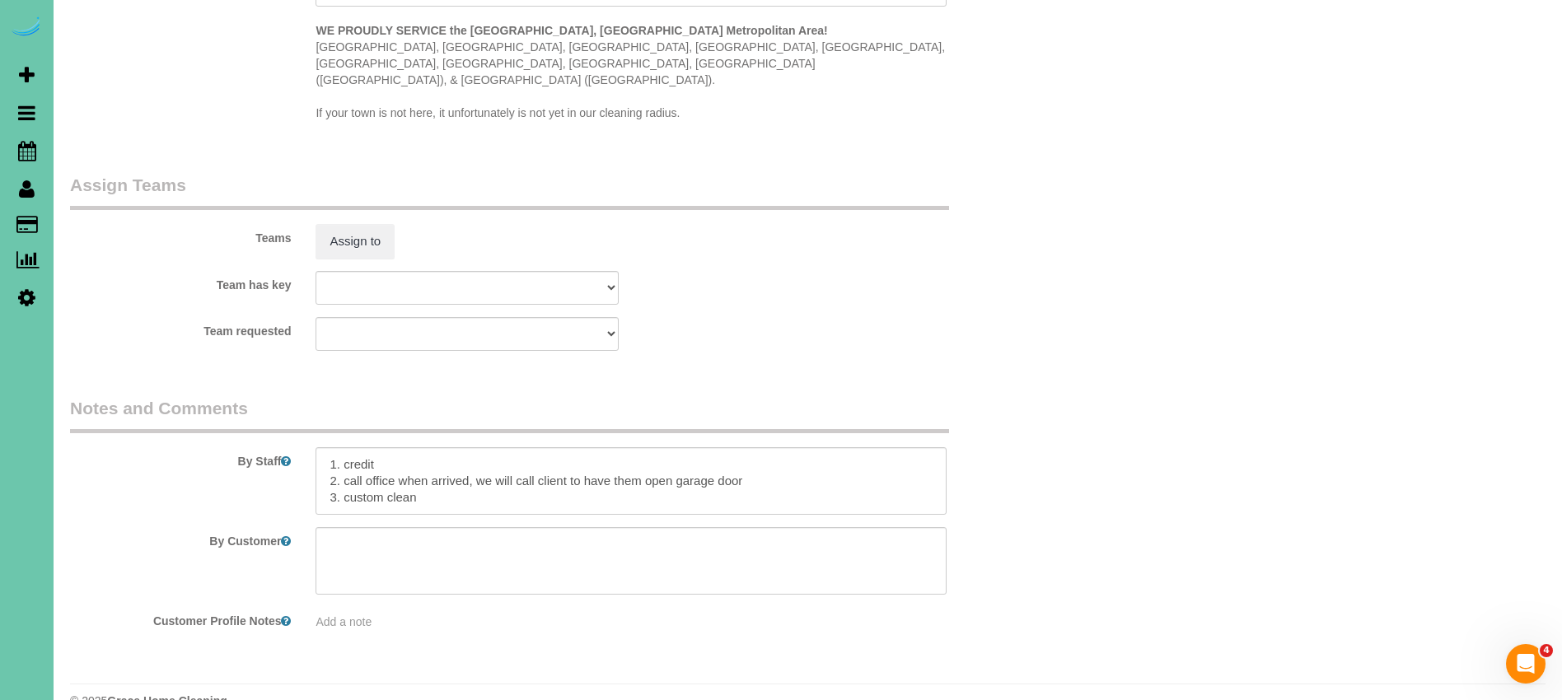
type input "1"
drag, startPoint x: 451, startPoint y: 469, endPoint x: 343, endPoint y: 465, distance: 108.0
click at [343, 465] on textarea at bounding box center [630, 481] width 631 height 68
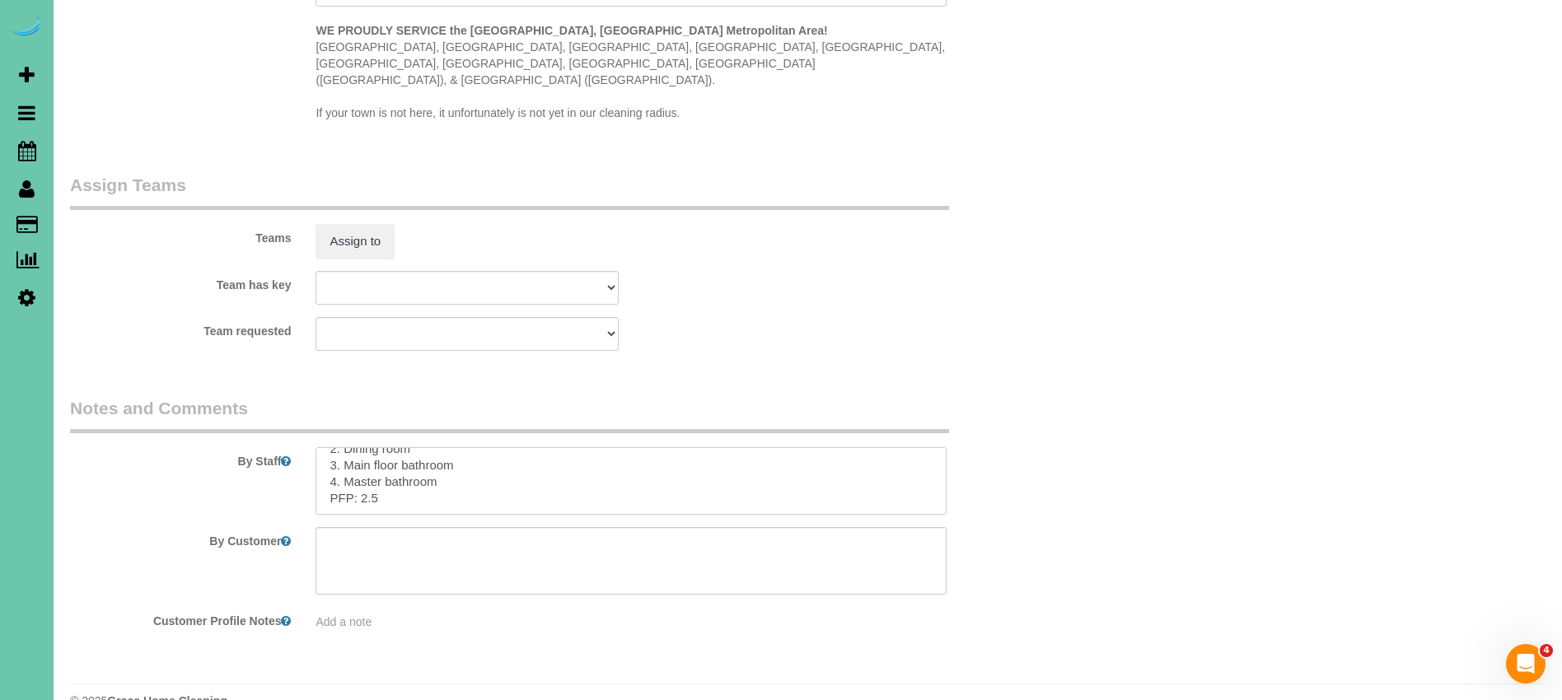
drag, startPoint x: 320, startPoint y: 473, endPoint x: 488, endPoint y: 544, distance: 181.9
click at [488, 544] on sui-booking-comments "By Staff By Customer Customer Profile Notes Add a note" at bounding box center [549, 513] width 959 height 234
paste textarea "CLEANING DESCRIPTION Dirt level 5-10 *Use extension duster for high or hard-to-…"
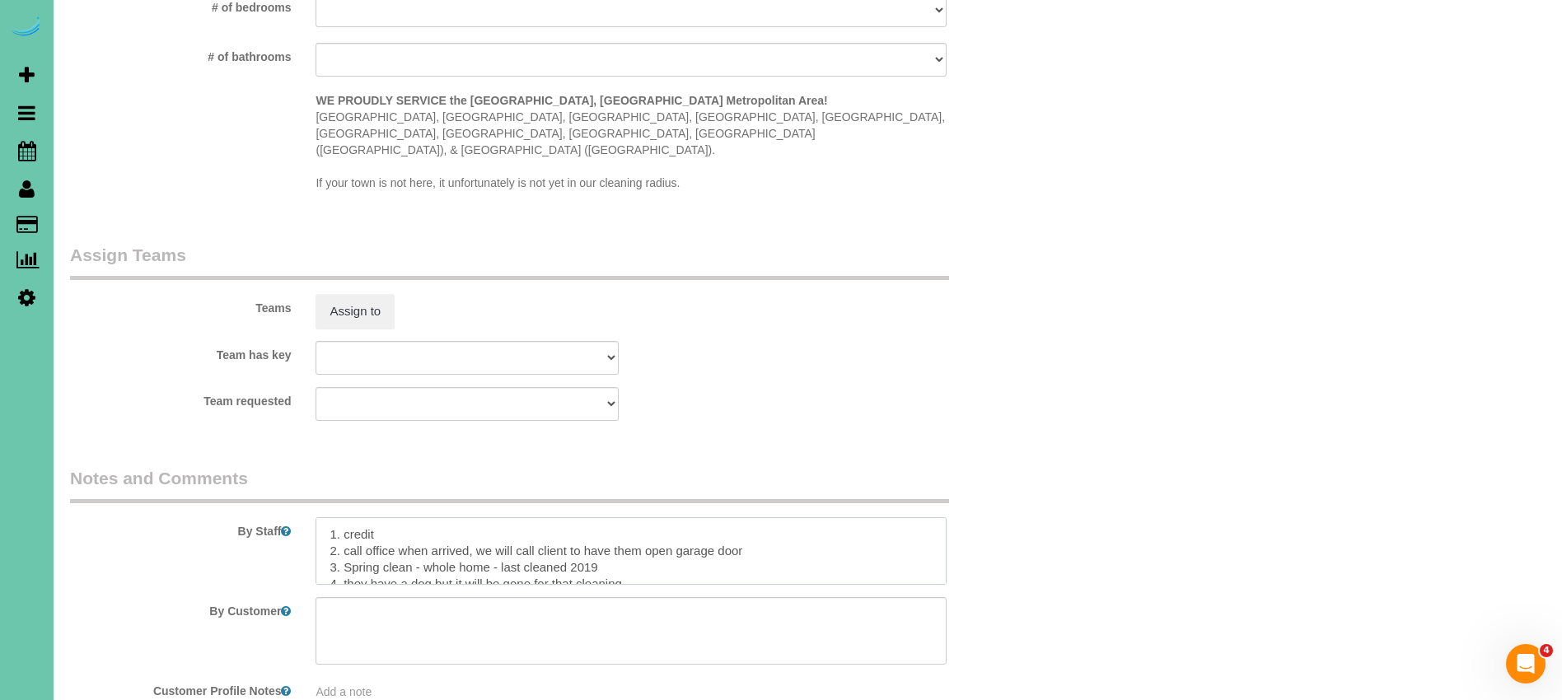
scroll to position [1652, 0]
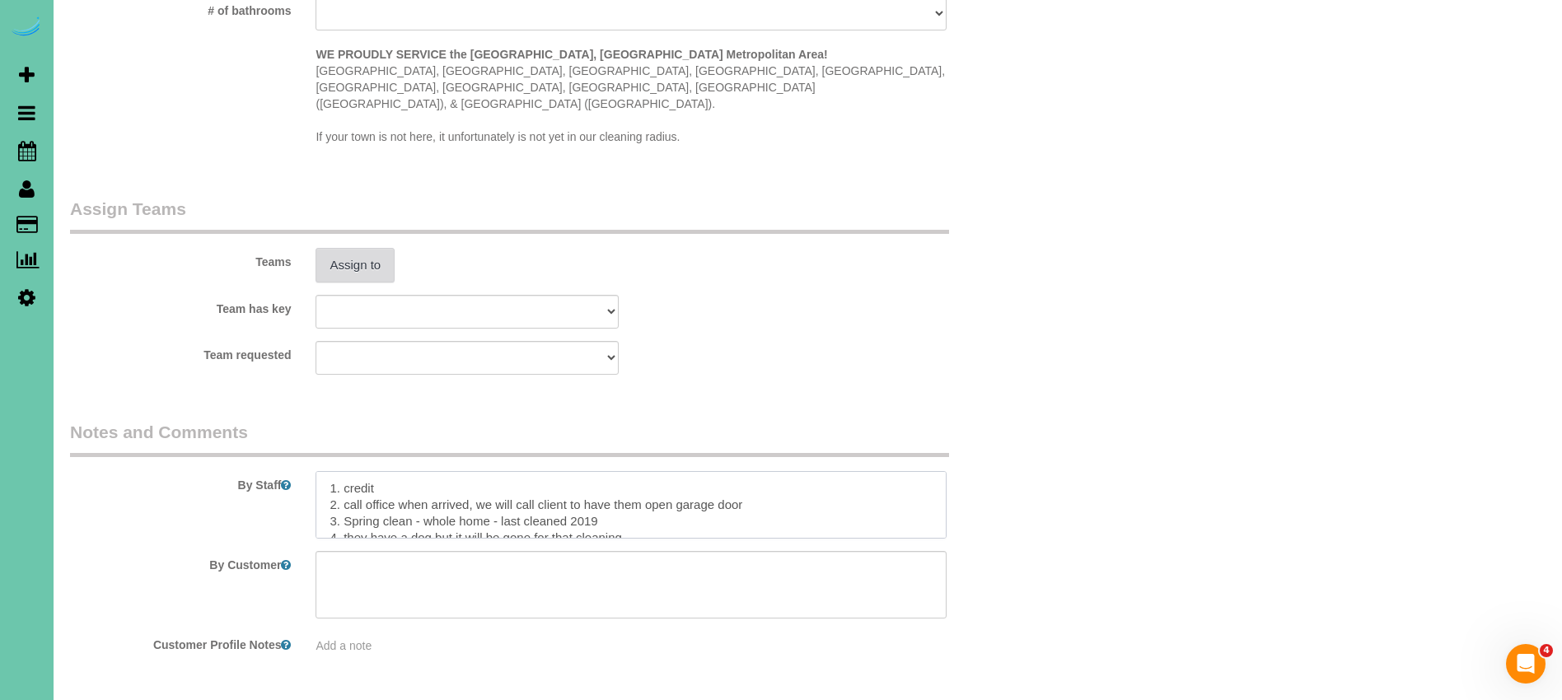
type textarea "1. credit 2. call office when arrived, we will call client to have them open ga…"
click at [364, 248] on button "Assign to" at bounding box center [354, 265] width 79 height 35
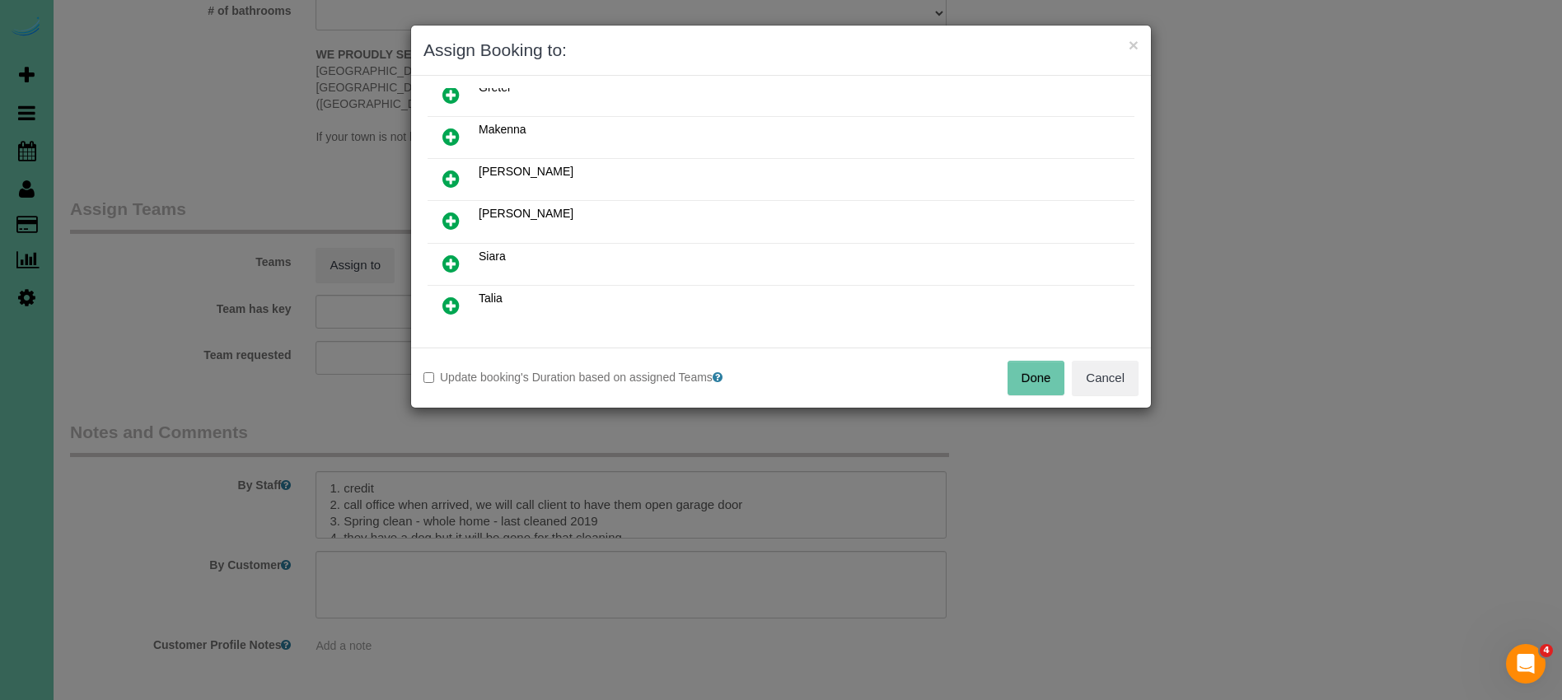
click at [445, 178] on icon at bounding box center [450, 179] width 17 height 20
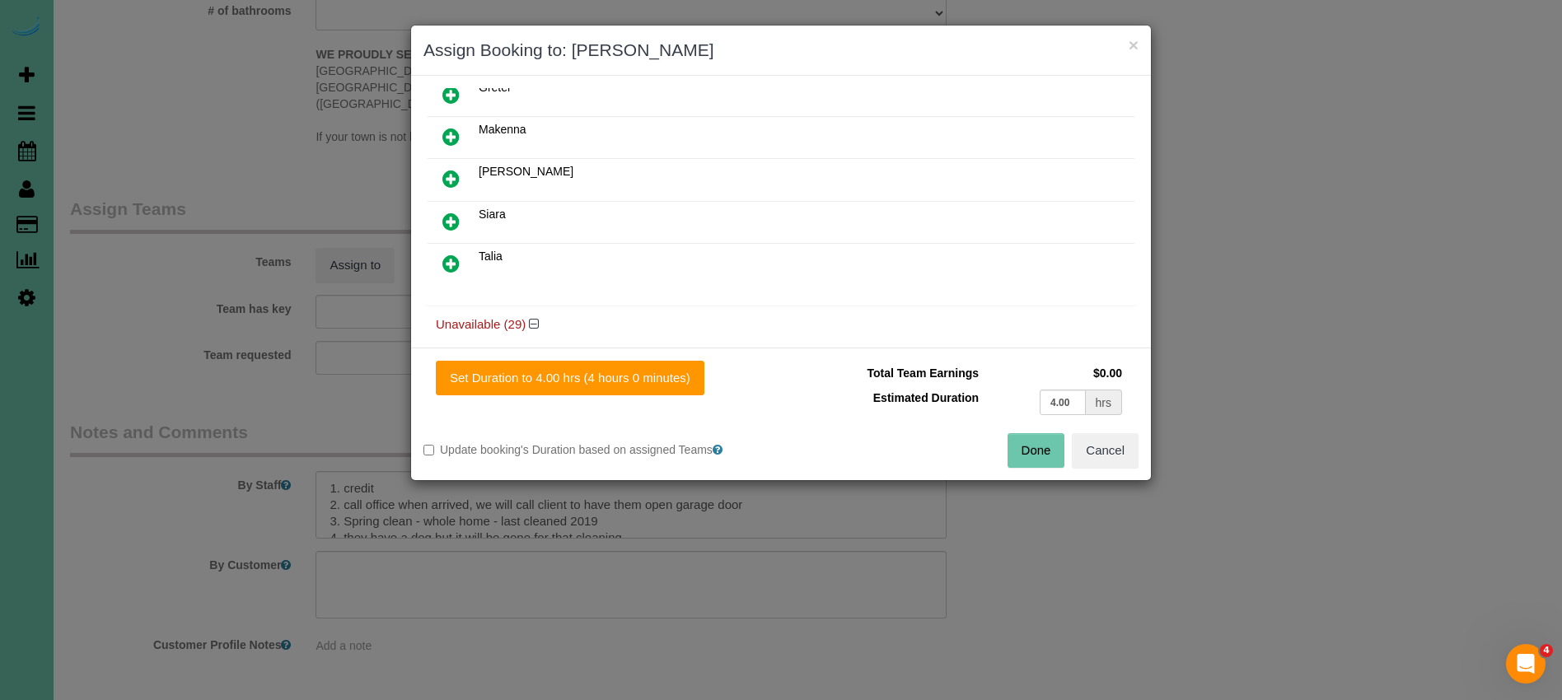
click at [453, 259] on icon at bounding box center [450, 264] width 17 height 20
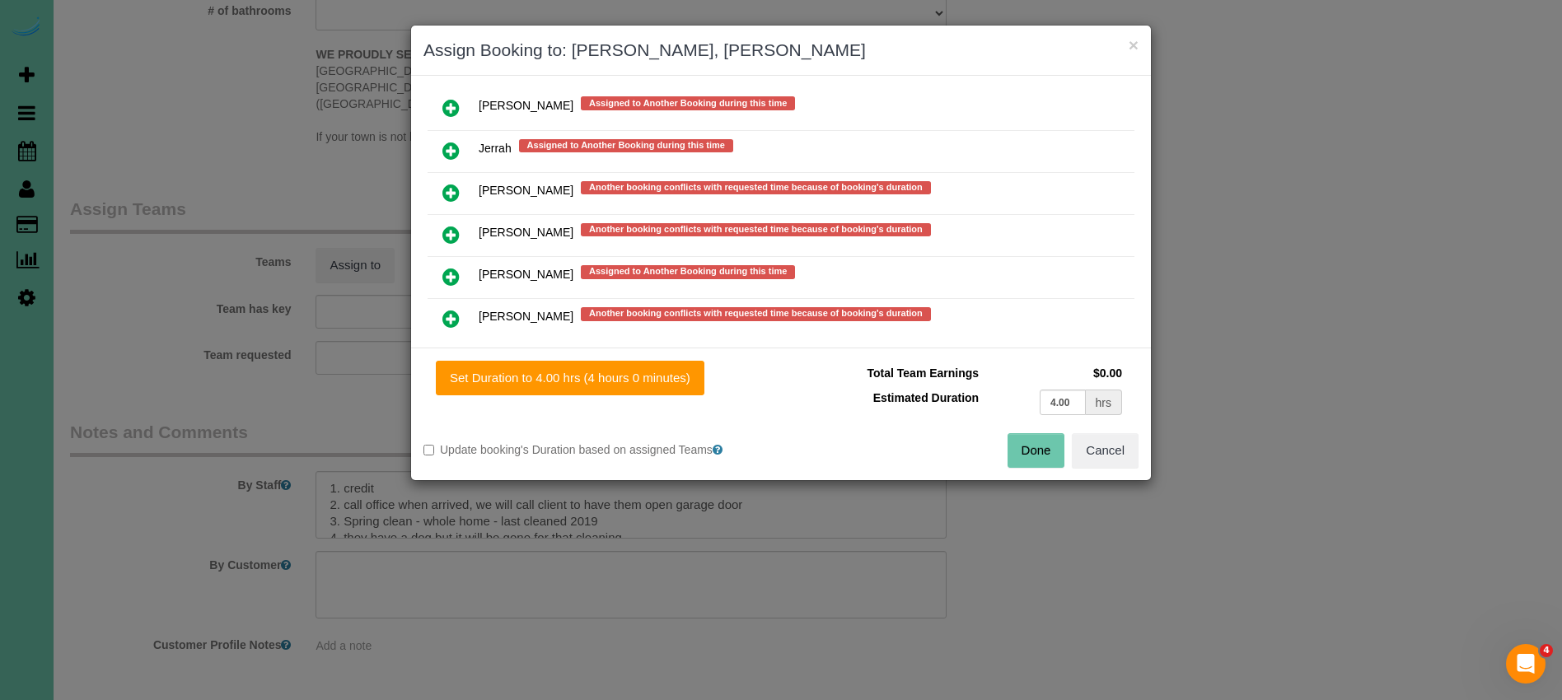
click at [451, 235] on icon at bounding box center [450, 235] width 17 height 20
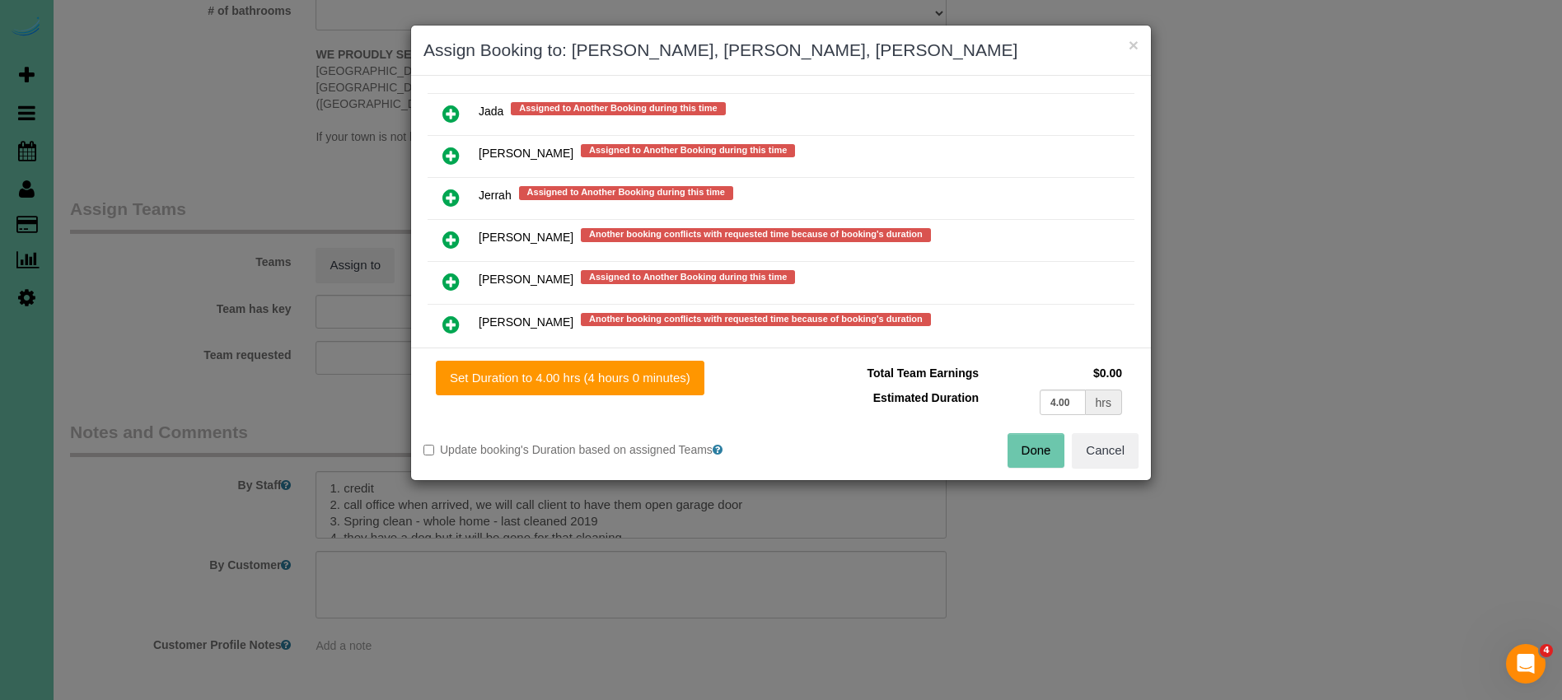
scroll to position [1117, 0]
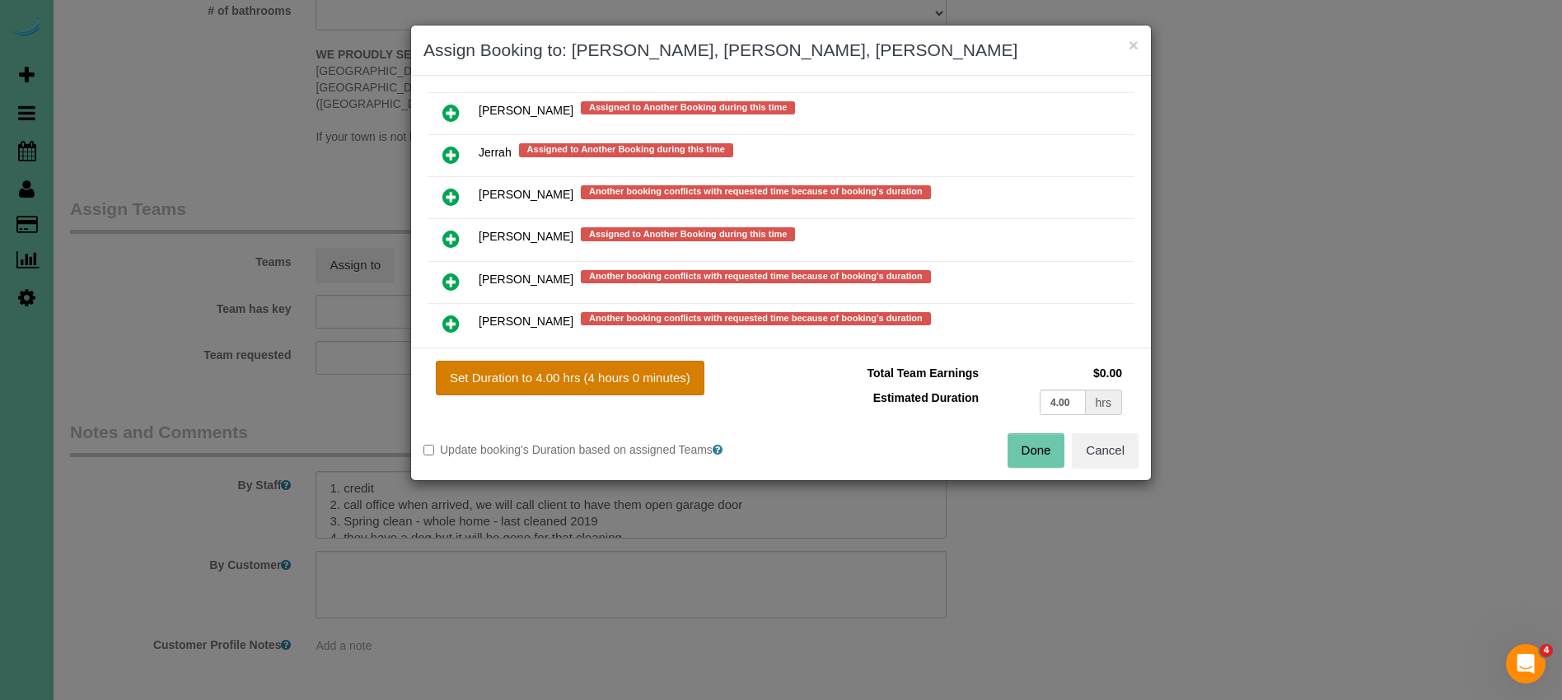
click at [591, 367] on button "Set Duration to 4.00 hrs (4 hours 0 minutes)" at bounding box center [570, 378] width 269 height 35
type input "4.00"
click at [1031, 452] on button "Done" at bounding box center [1036, 450] width 58 height 35
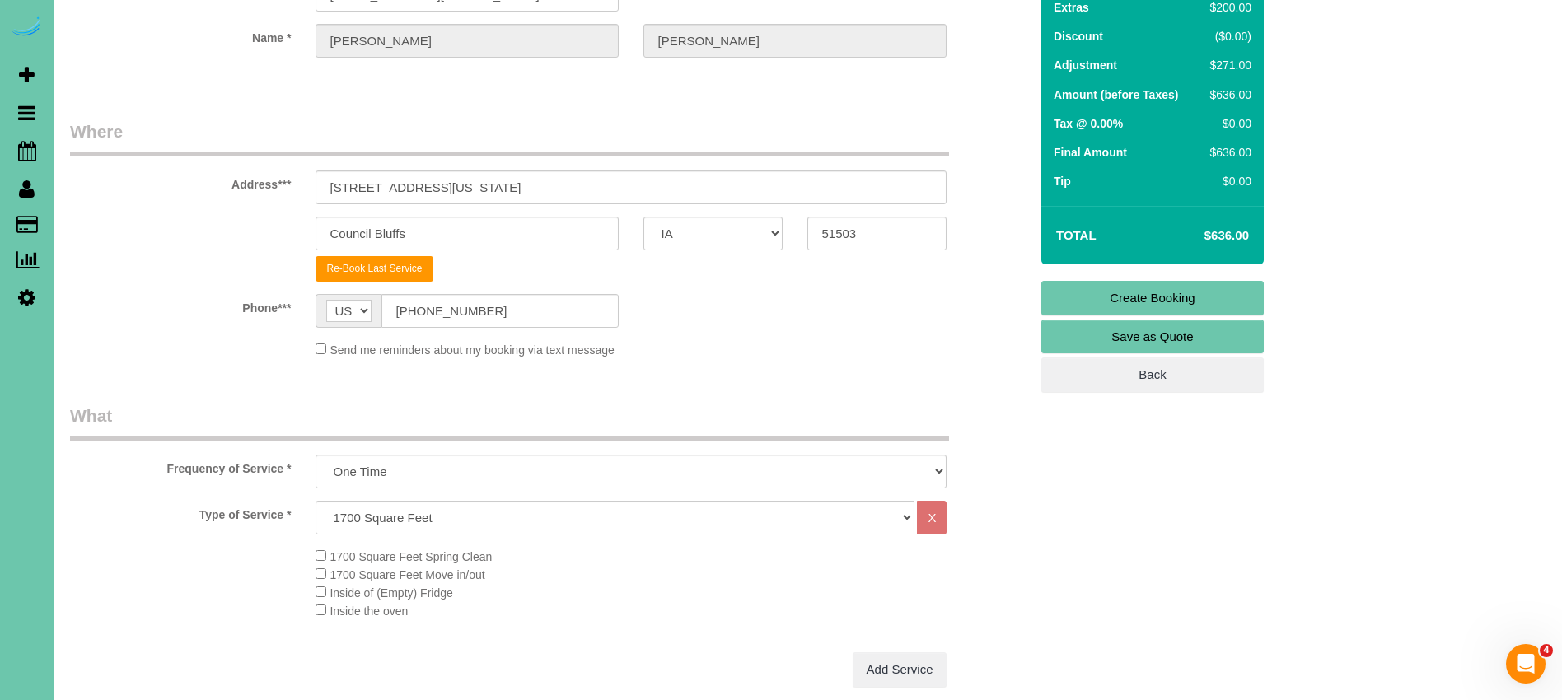
scroll to position [0, 0]
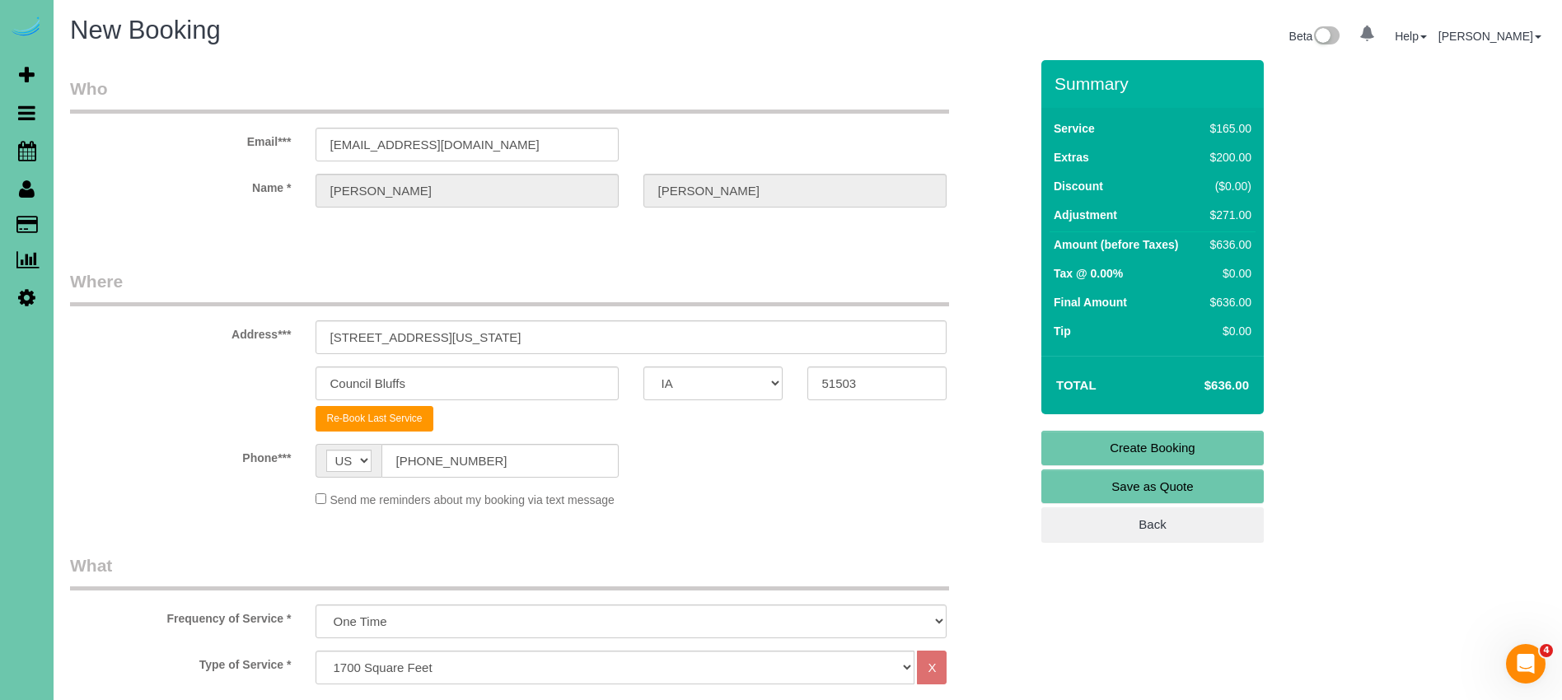
drag, startPoint x: 1162, startPoint y: 451, endPoint x: 1152, endPoint y: 451, distance: 9.9
click at [1161, 451] on link "Create Booking" at bounding box center [1152, 448] width 222 height 35
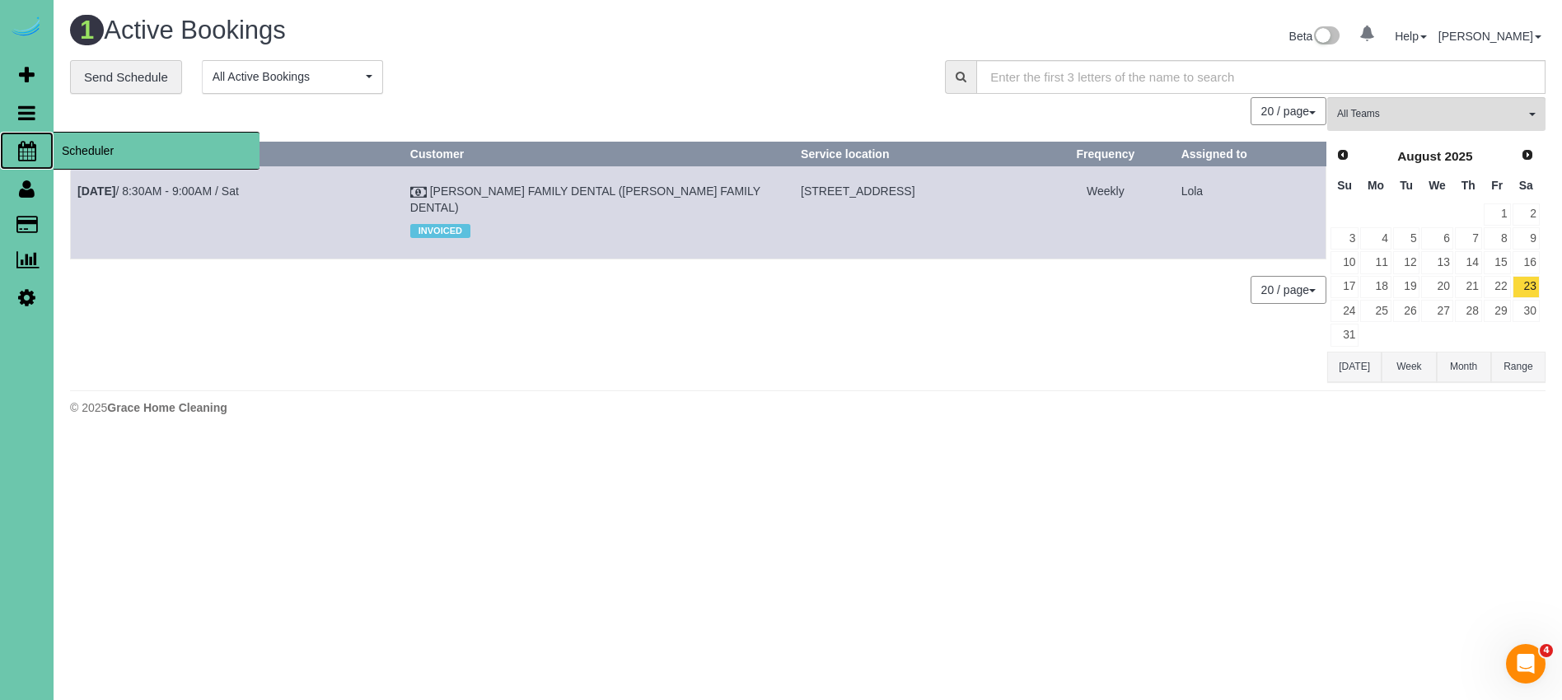
click at [139, 156] on span "Scheduler" at bounding box center [157, 151] width 206 height 38
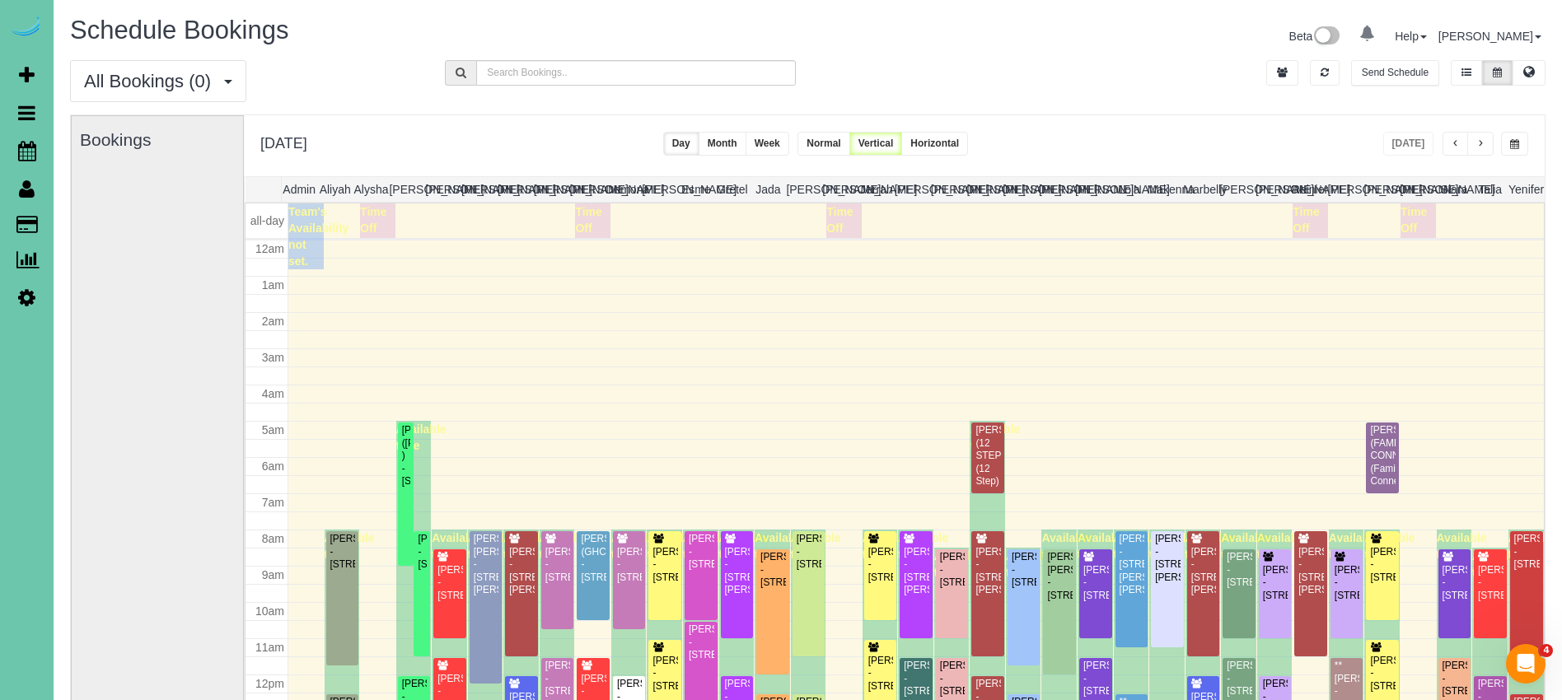
scroll to position [218, 0]
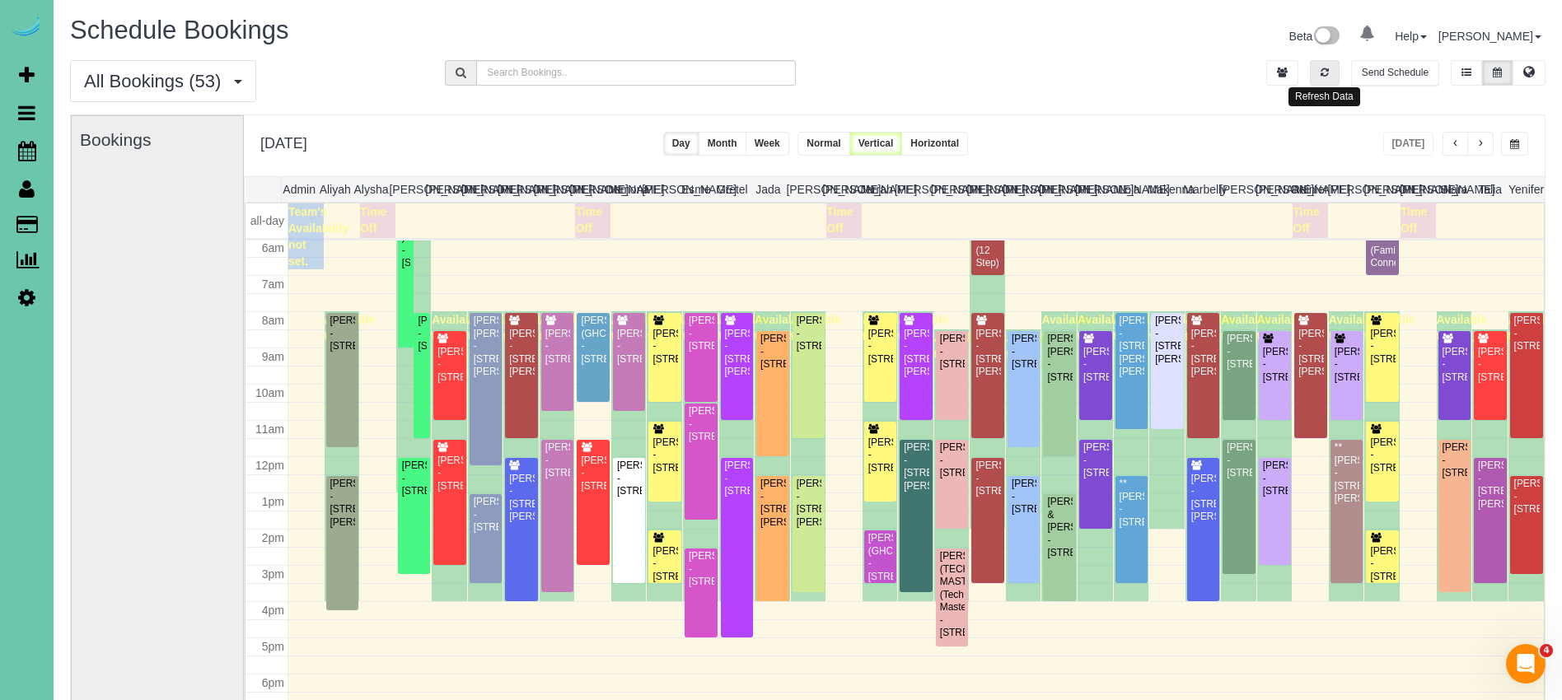
click at [1311, 68] on button "button" at bounding box center [1325, 73] width 30 height 26
drag, startPoint x: 1333, startPoint y: 86, endPoint x: 1320, endPoint y: 72, distance: 18.1
click at [1330, 82] on div "Send Schedule" at bounding box center [1370, 76] width 375 height 33
drag, startPoint x: 1320, startPoint y: 72, endPoint x: 1441, endPoint y: 158, distance: 148.3
click at [1321, 72] on icon "button" at bounding box center [1324, 73] width 8 height 10
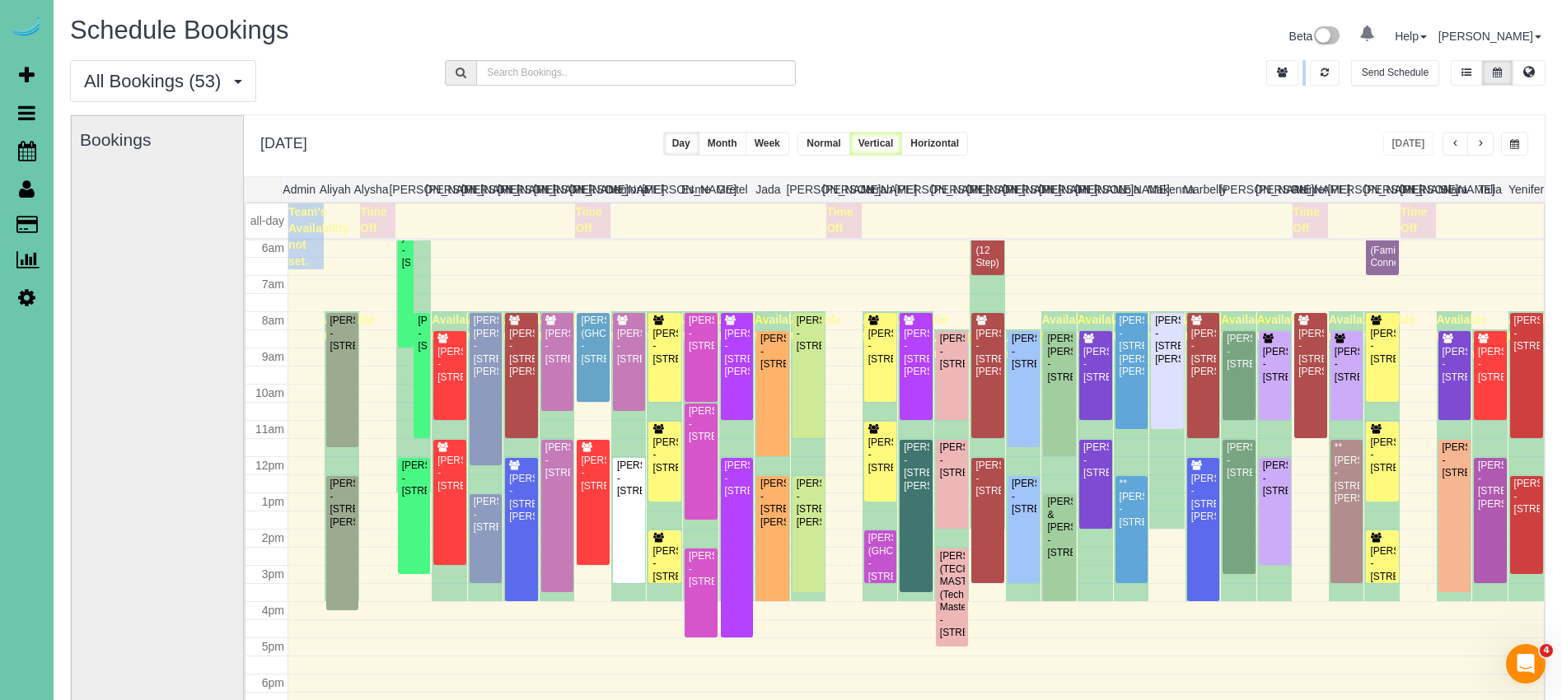
click at [1483, 143] on span "button" at bounding box center [1480, 144] width 8 height 10
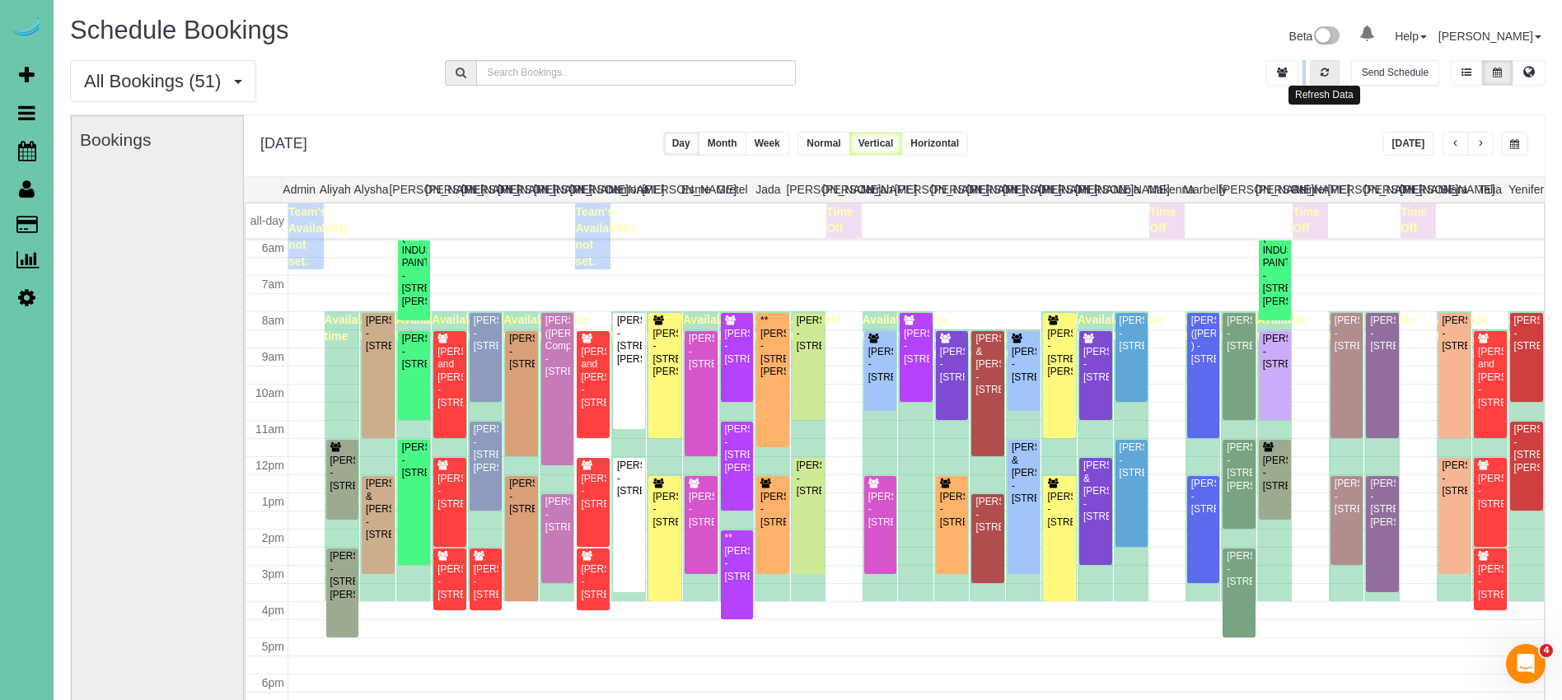
click at [1323, 76] on icon "button" at bounding box center [1324, 73] width 8 height 10
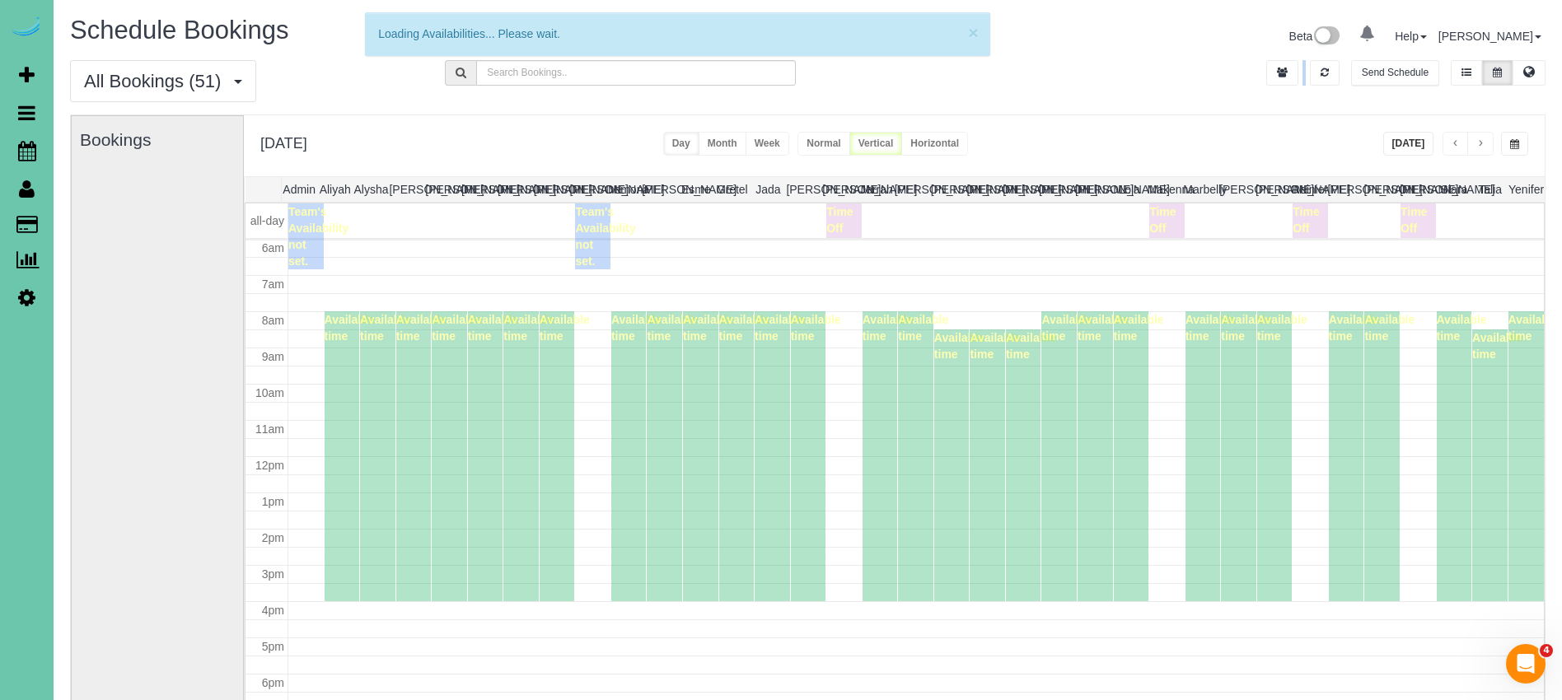
drag, startPoint x: 1411, startPoint y: 137, endPoint x: 1379, endPoint y: 110, distance: 41.6
click at [1411, 138] on button "[DATE]" at bounding box center [1408, 144] width 51 height 24
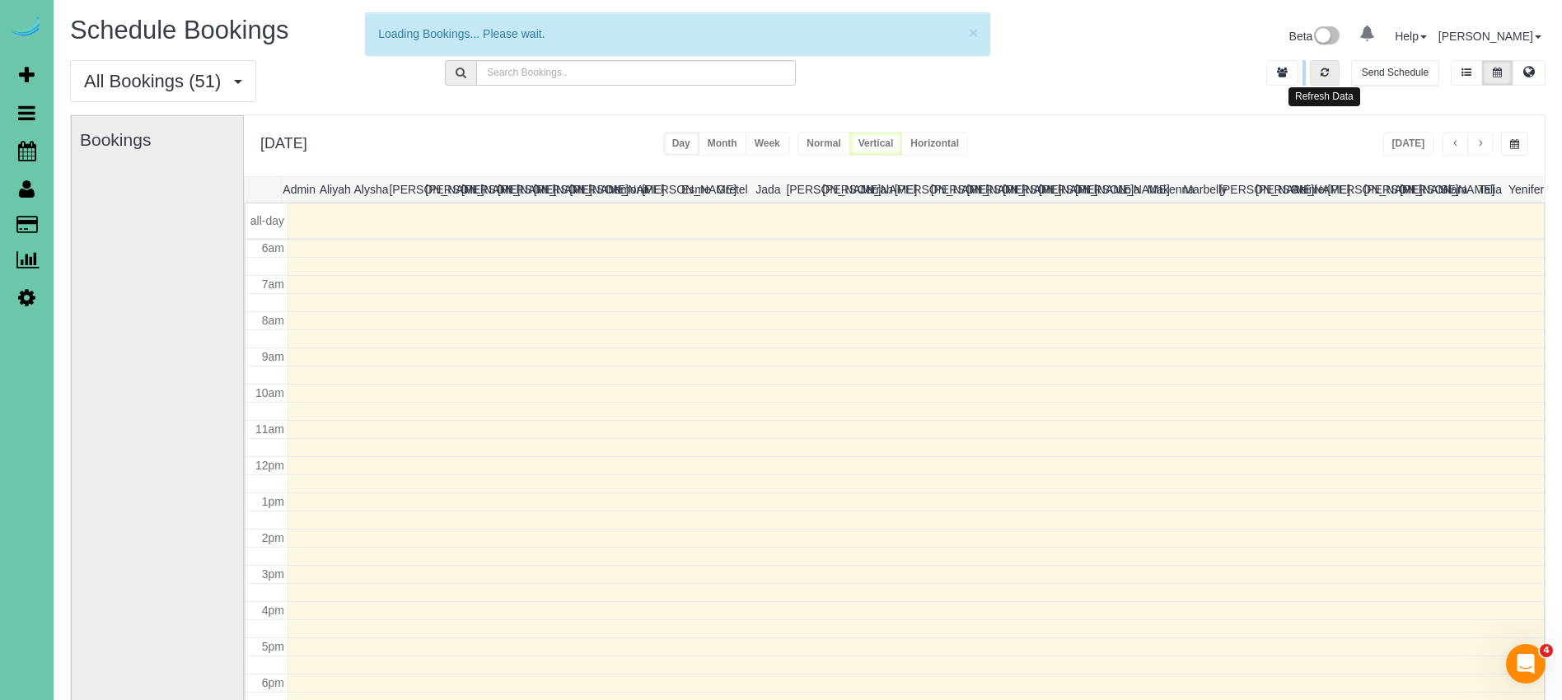
drag, startPoint x: 1334, startPoint y: 74, endPoint x: 1386, endPoint y: 113, distance: 65.4
click at [1353, 86] on body "0 Beta Your Notifications You have 0 alerts Add Booking Bookings Active Booking…" at bounding box center [781, 350] width 1562 height 700
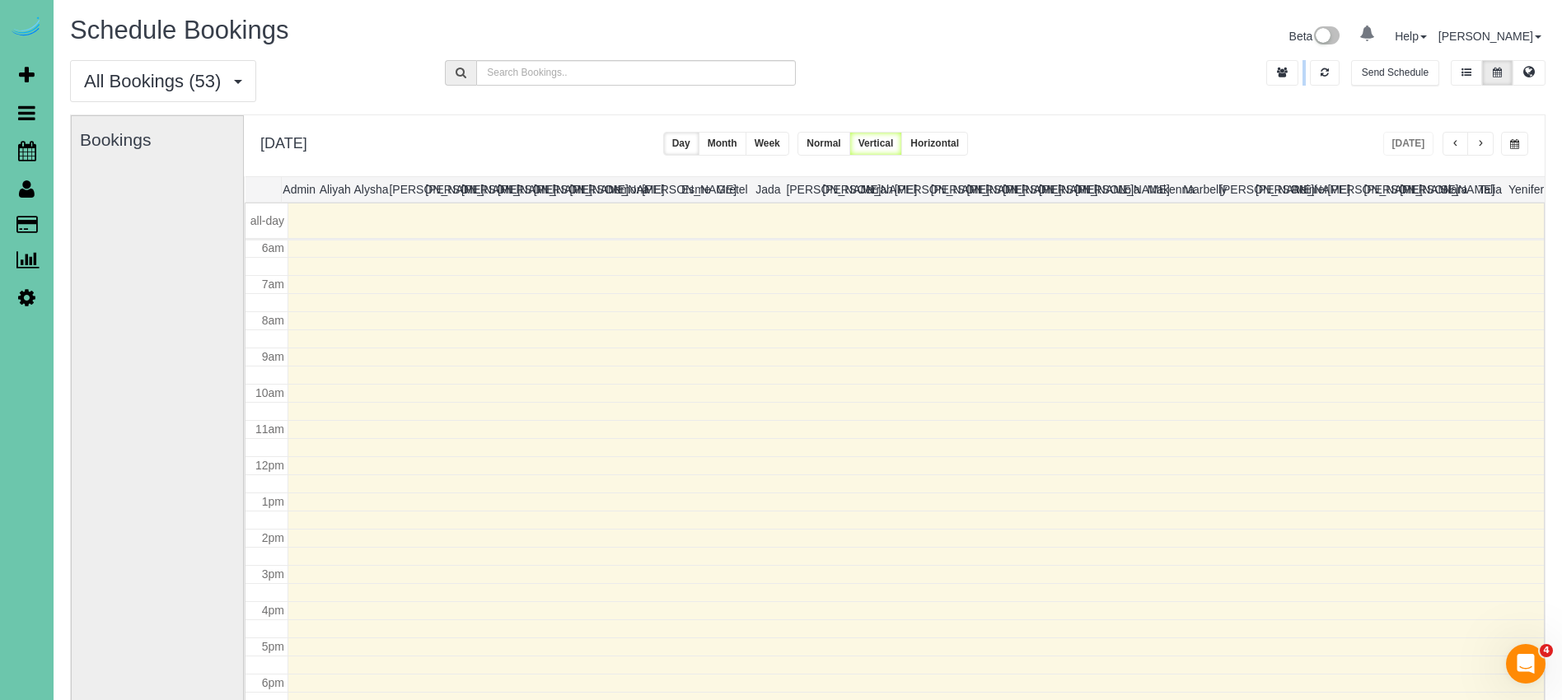
click at [1516, 142] on span "button" at bounding box center [1514, 144] width 9 height 10
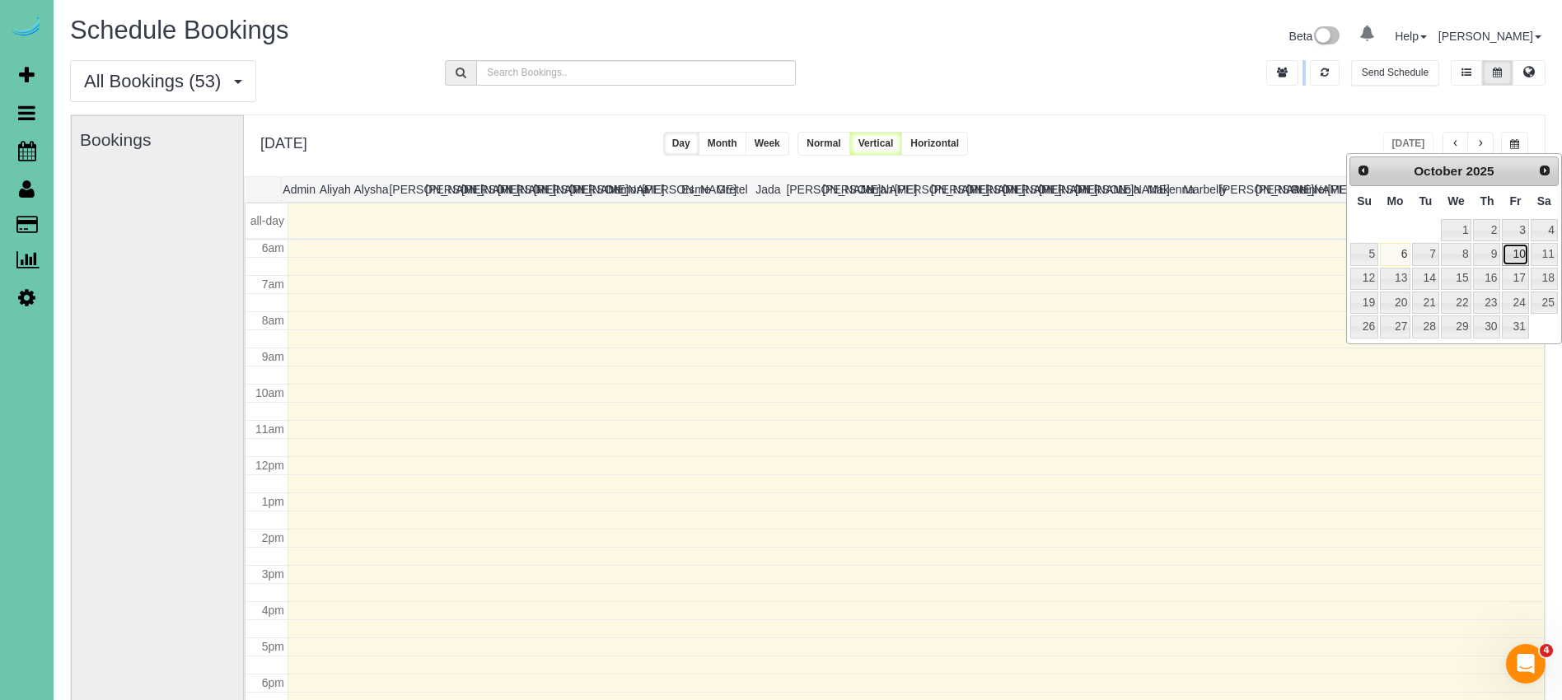
click at [1521, 259] on link "10" at bounding box center [1515, 254] width 26 height 22
type input "**********"
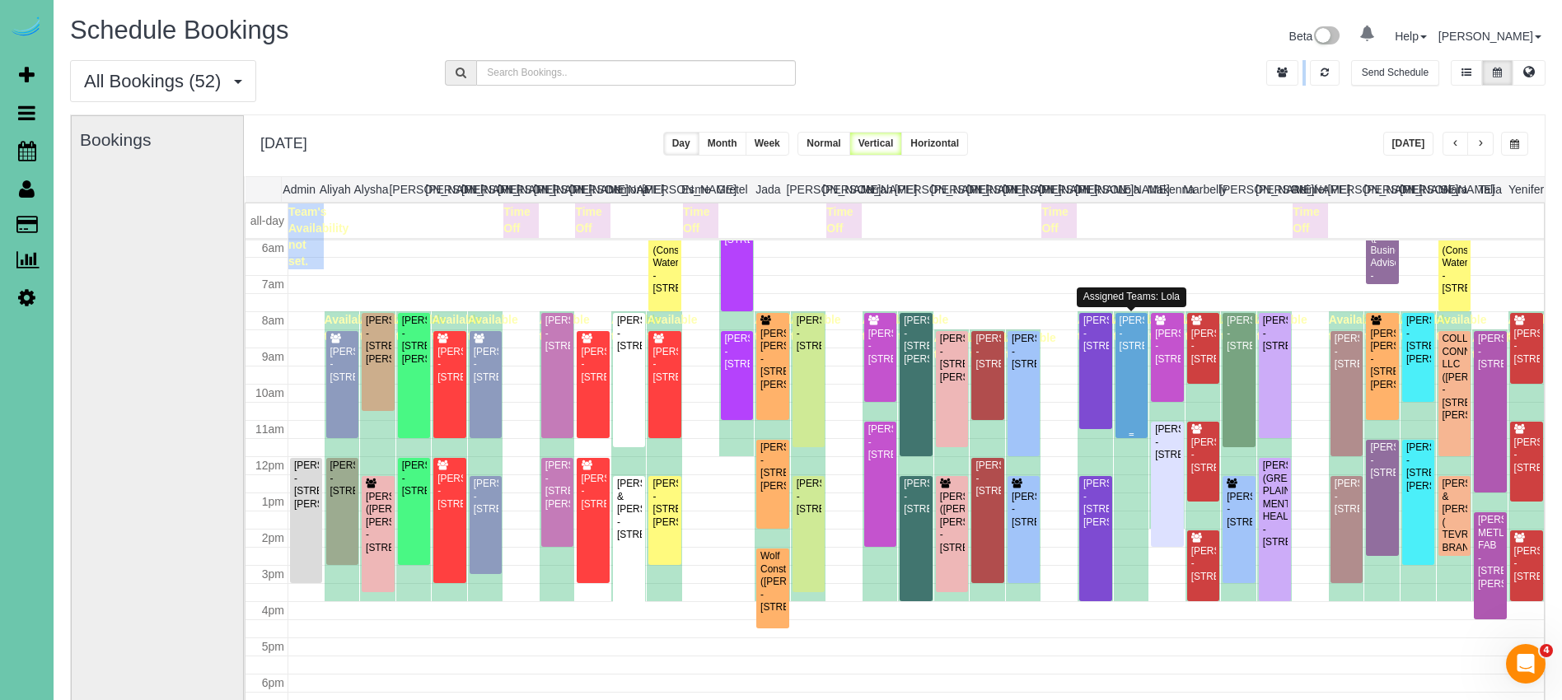
click at [1133, 353] on div "Mckaela Bailey - 3821 S 212 St, Elkhorn, NE 68022" at bounding box center [1132, 334] width 26 height 38
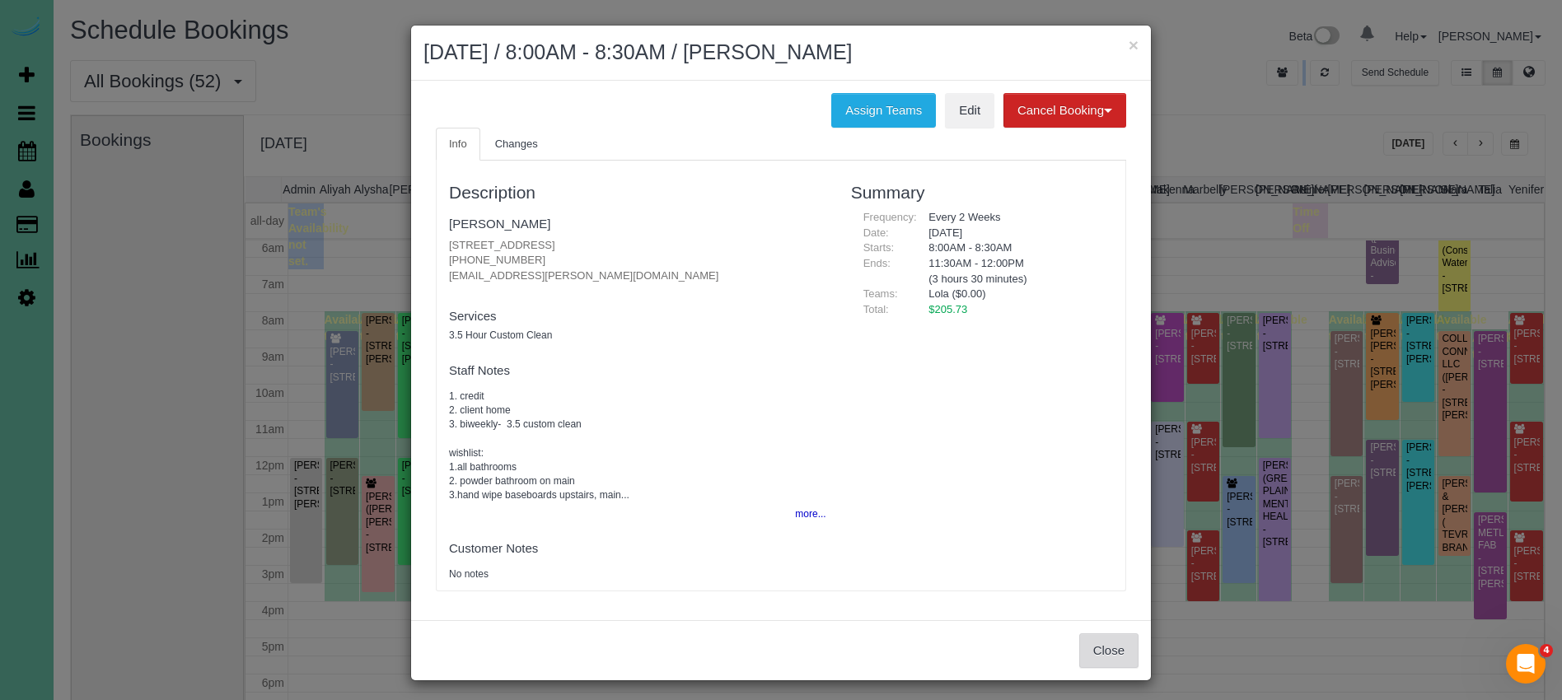
click at [1115, 652] on button "Close" at bounding box center [1108, 650] width 59 height 35
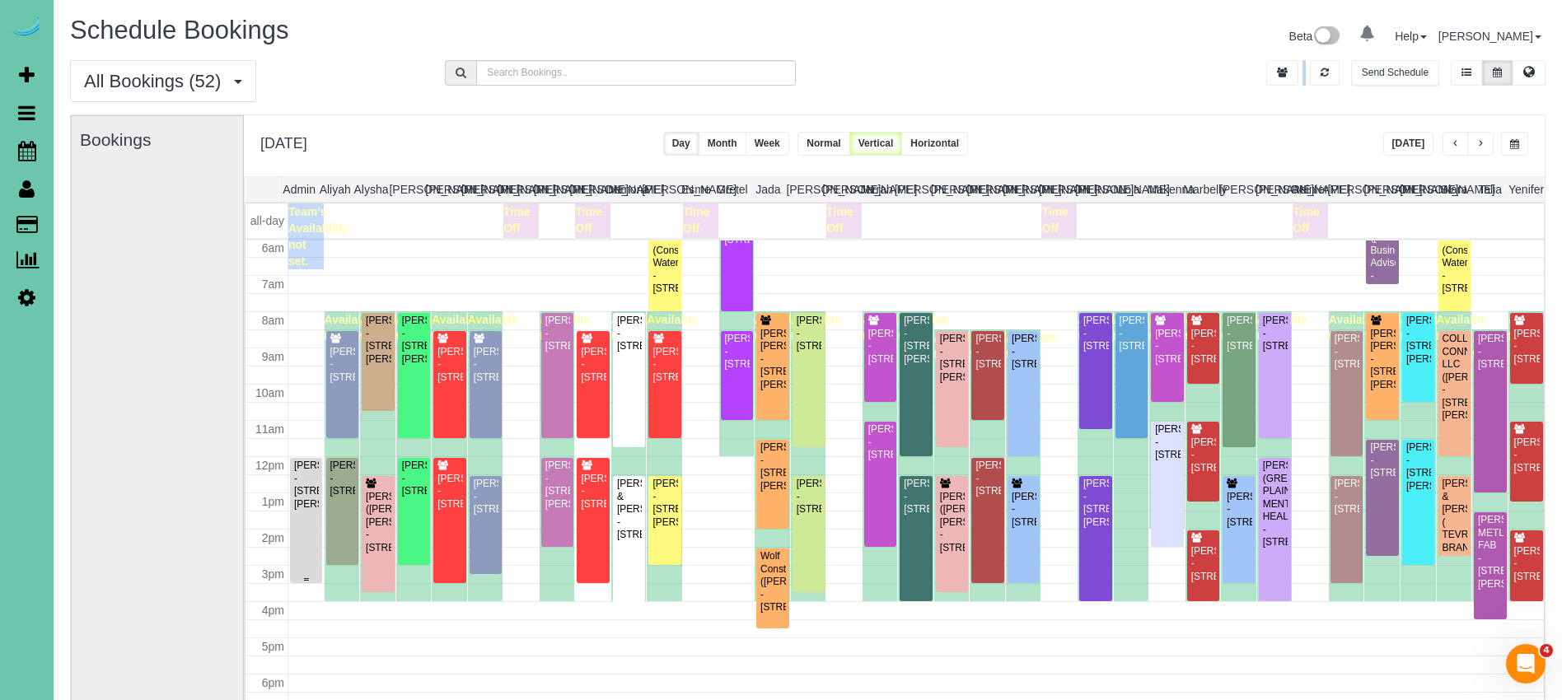
click at [303, 511] on div "Jamie Jones - 17409 Browne Street, Omaha, NE 68116" at bounding box center [306, 485] width 26 height 51
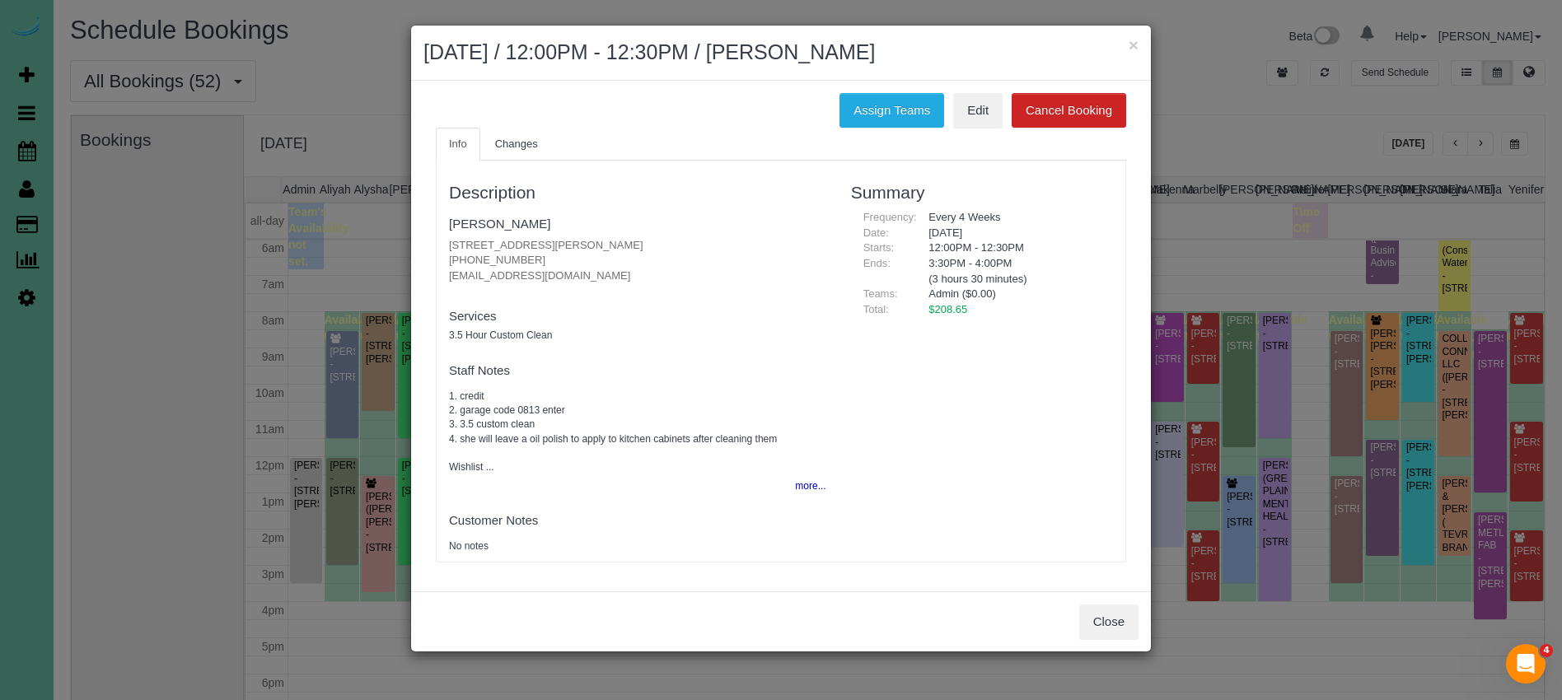
click at [818, 509] on fieldset "Customer Notes No notes" at bounding box center [637, 530] width 377 height 47
click at [801, 495] on button "more..." at bounding box center [805, 486] width 40 height 24
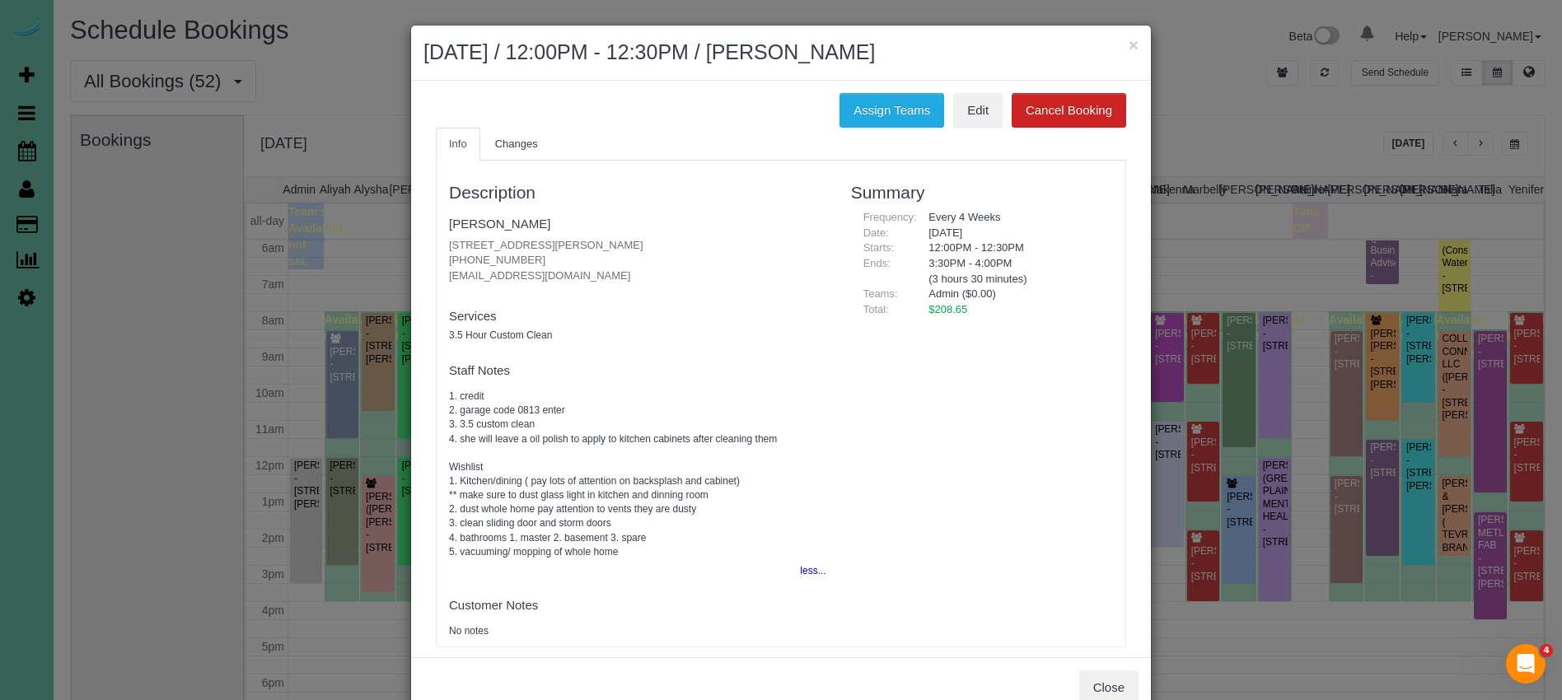
click at [1094, 657] on div "Close" at bounding box center [781, 687] width 740 height 60
click at [892, 110] on button "Assign Teams" at bounding box center [891, 110] width 105 height 35
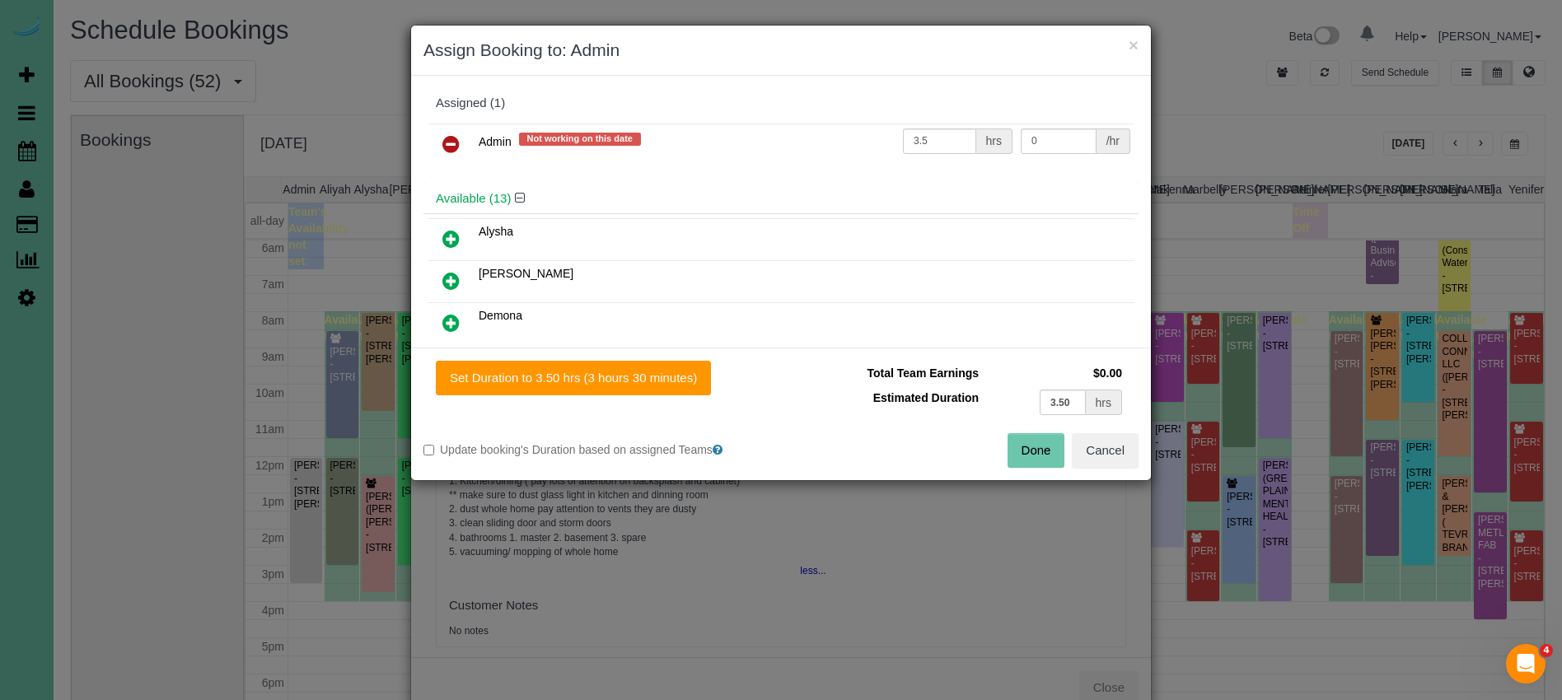
click at [451, 142] on icon at bounding box center [450, 144] width 17 height 20
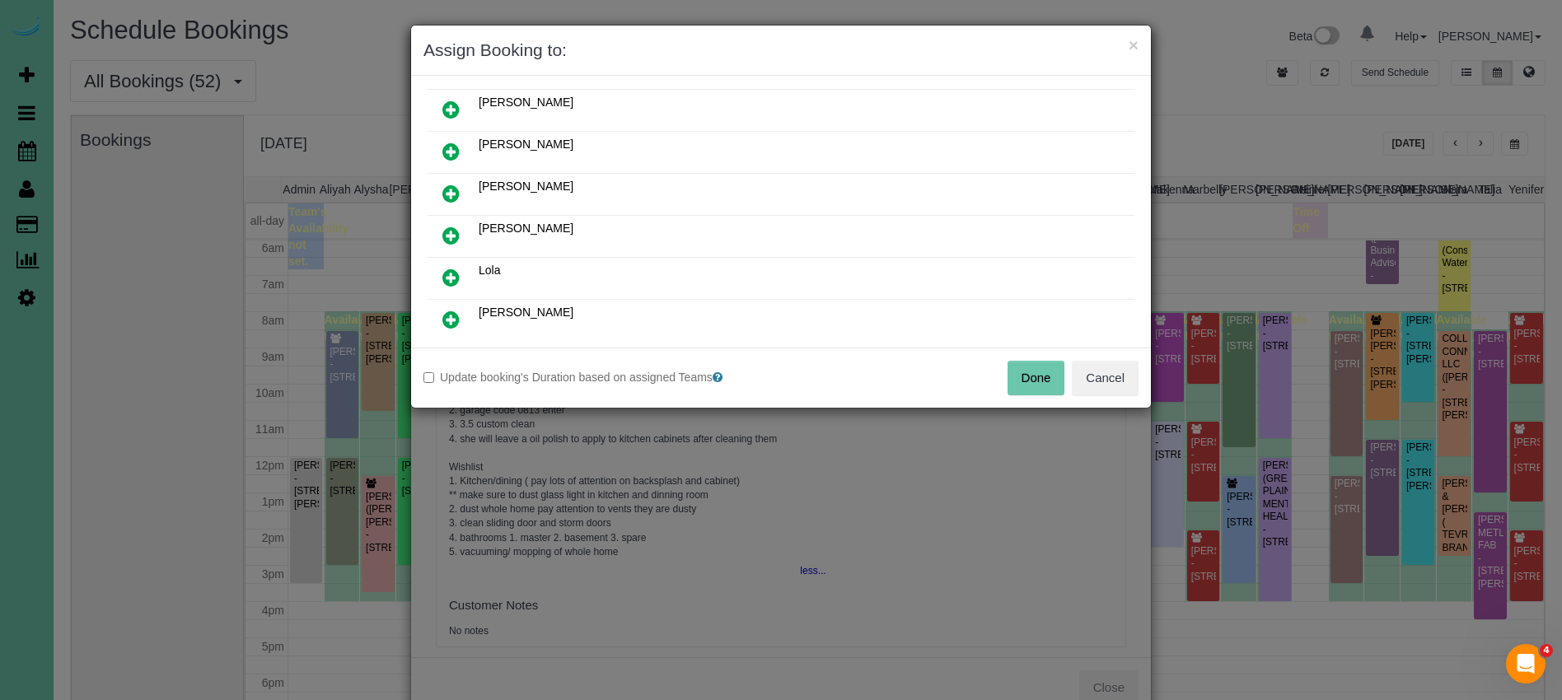
drag, startPoint x: 456, startPoint y: 275, endPoint x: 516, endPoint y: 348, distance: 94.2
click at [456, 275] on icon at bounding box center [450, 278] width 17 height 20
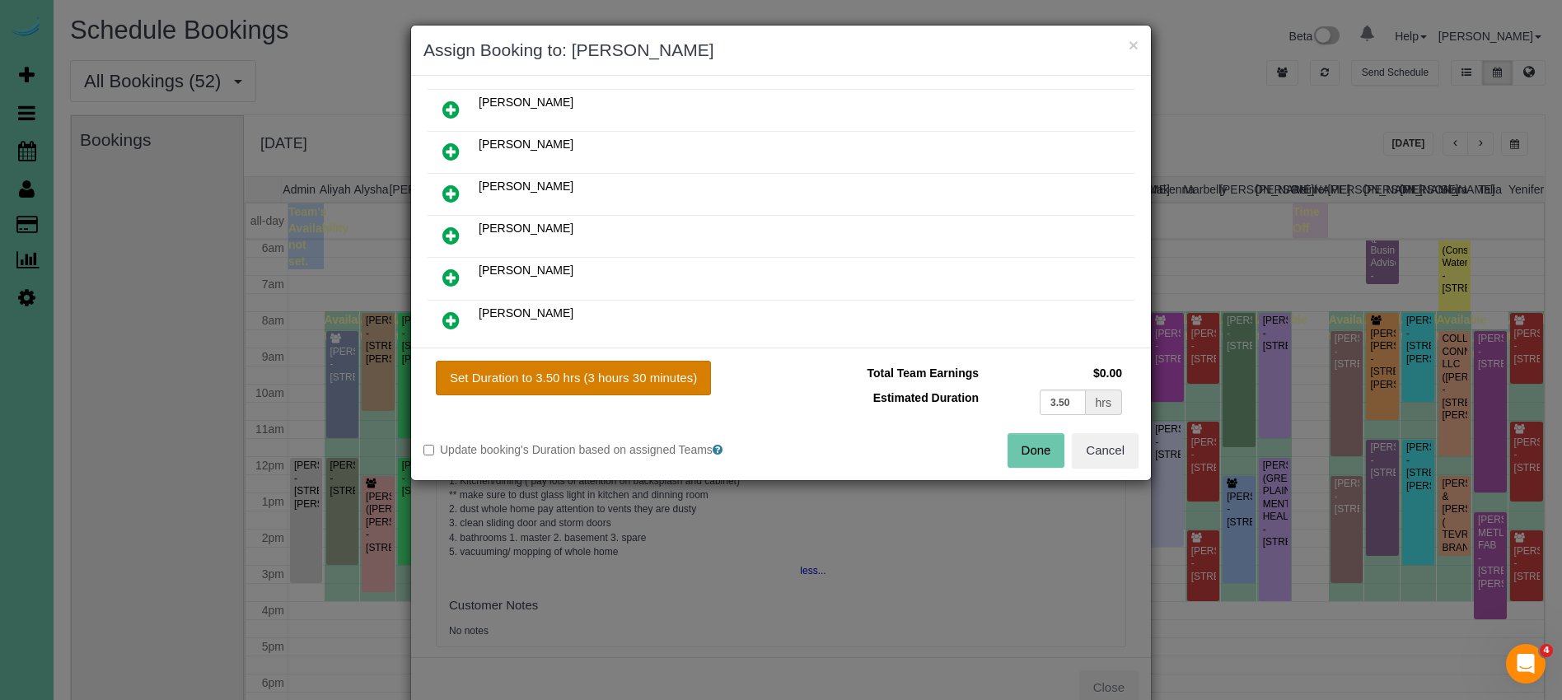
drag, startPoint x: 568, startPoint y: 366, endPoint x: 869, endPoint y: 429, distance: 307.3
click at [568, 367] on button "Set Duration to 3.50 hrs (3 hours 30 minutes)" at bounding box center [573, 378] width 275 height 35
type input "3.50"
click at [1046, 444] on button "Done" at bounding box center [1036, 450] width 58 height 35
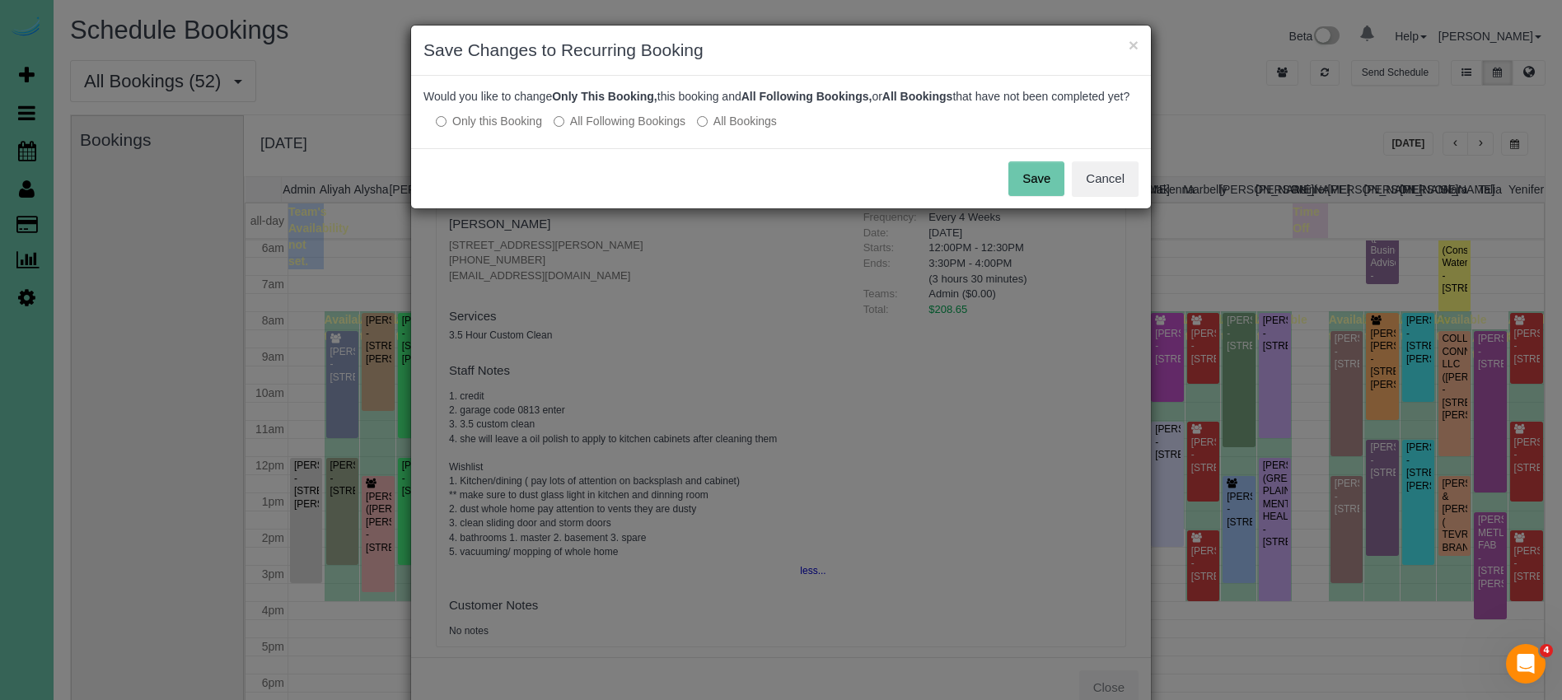
click at [1034, 194] on button "Save" at bounding box center [1036, 178] width 56 height 35
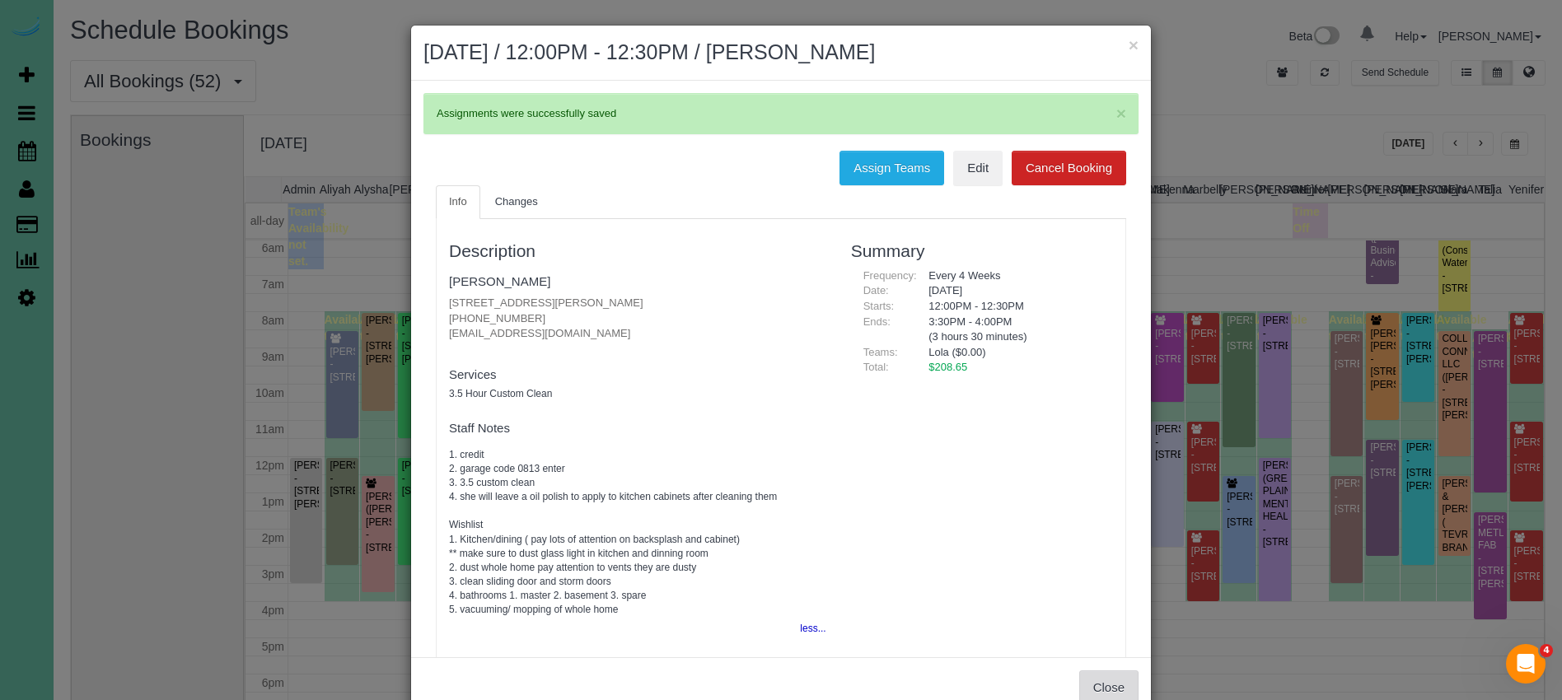
click at [1105, 688] on button "Close" at bounding box center [1108, 687] width 59 height 35
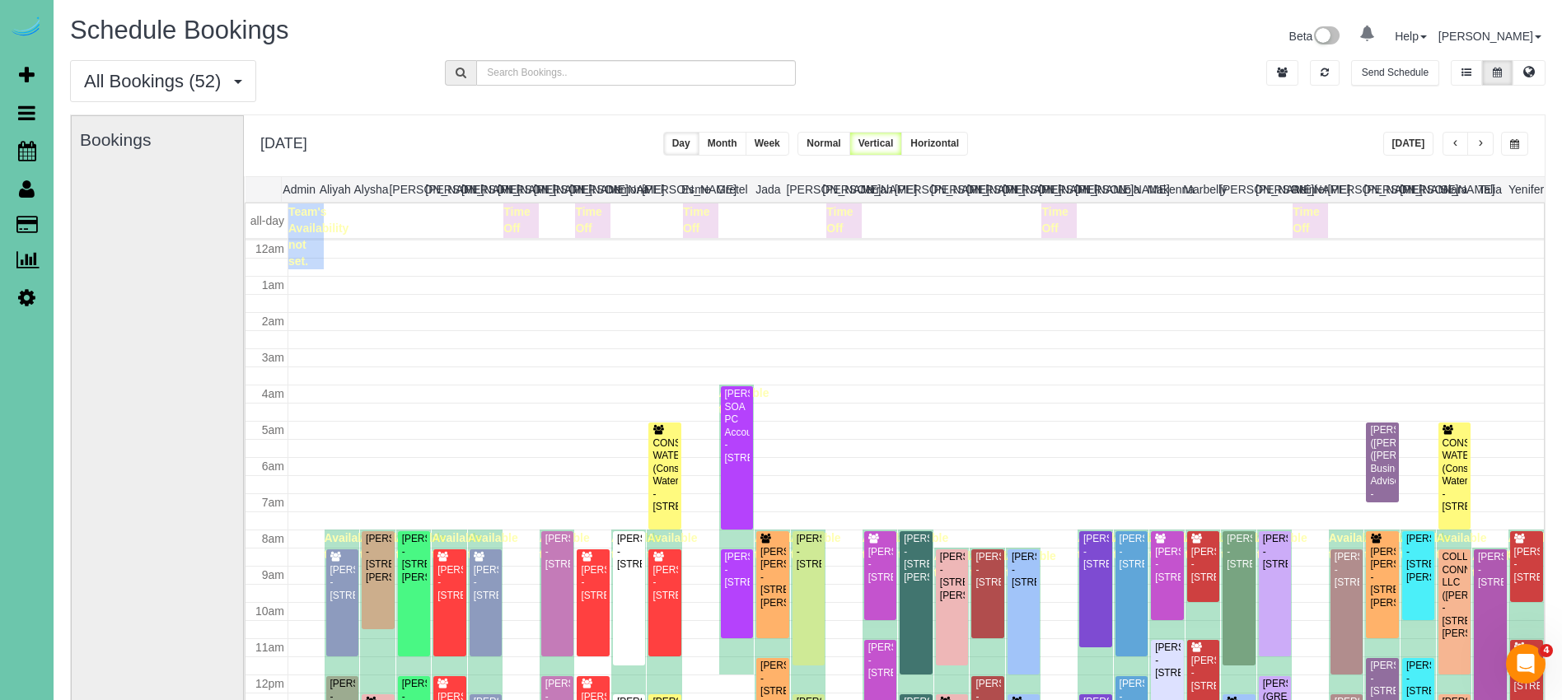
scroll to position [218, 0]
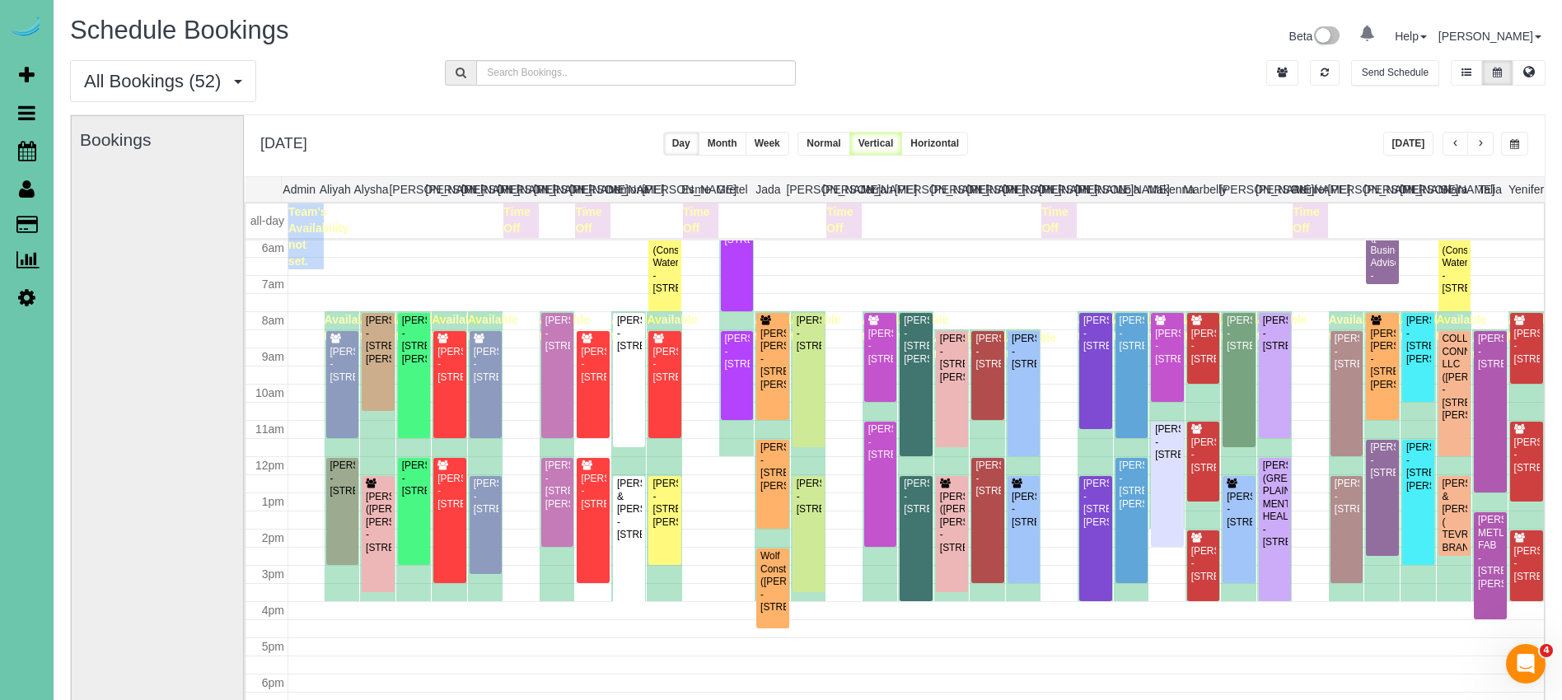
click at [1454, 142] on span "button" at bounding box center [1455, 144] width 8 height 10
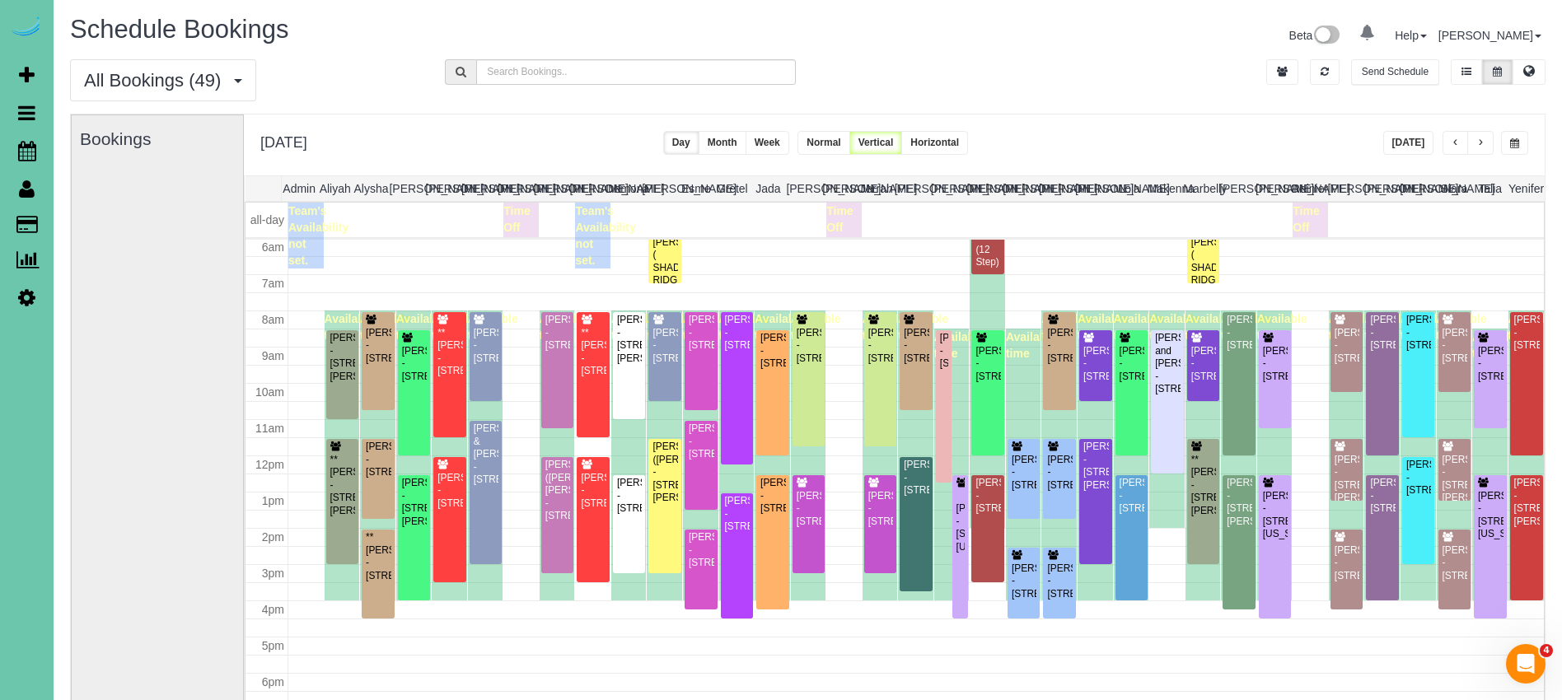
scroll to position [0, 0]
click at [1453, 142] on span "button" at bounding box center [1455, 144] width 8 height 10
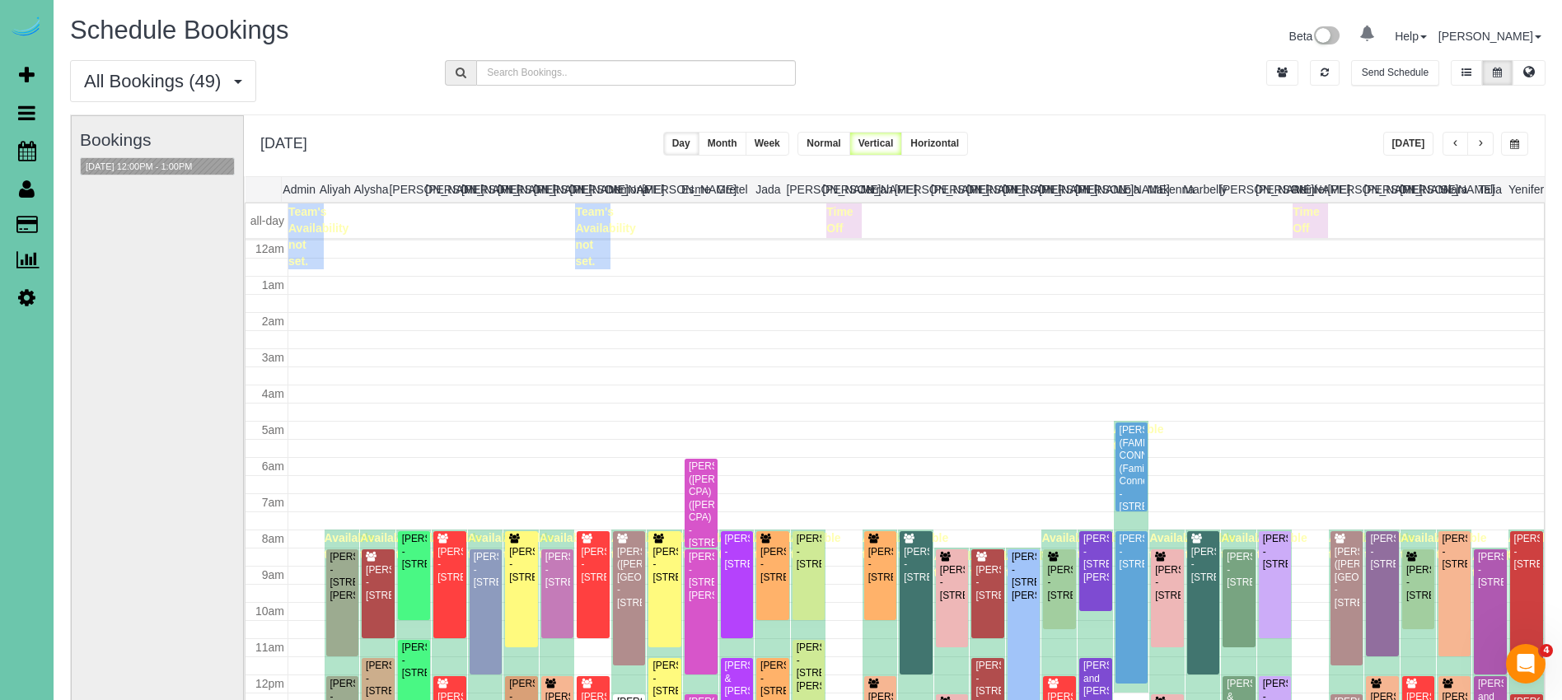
scroll to position [218, 0]
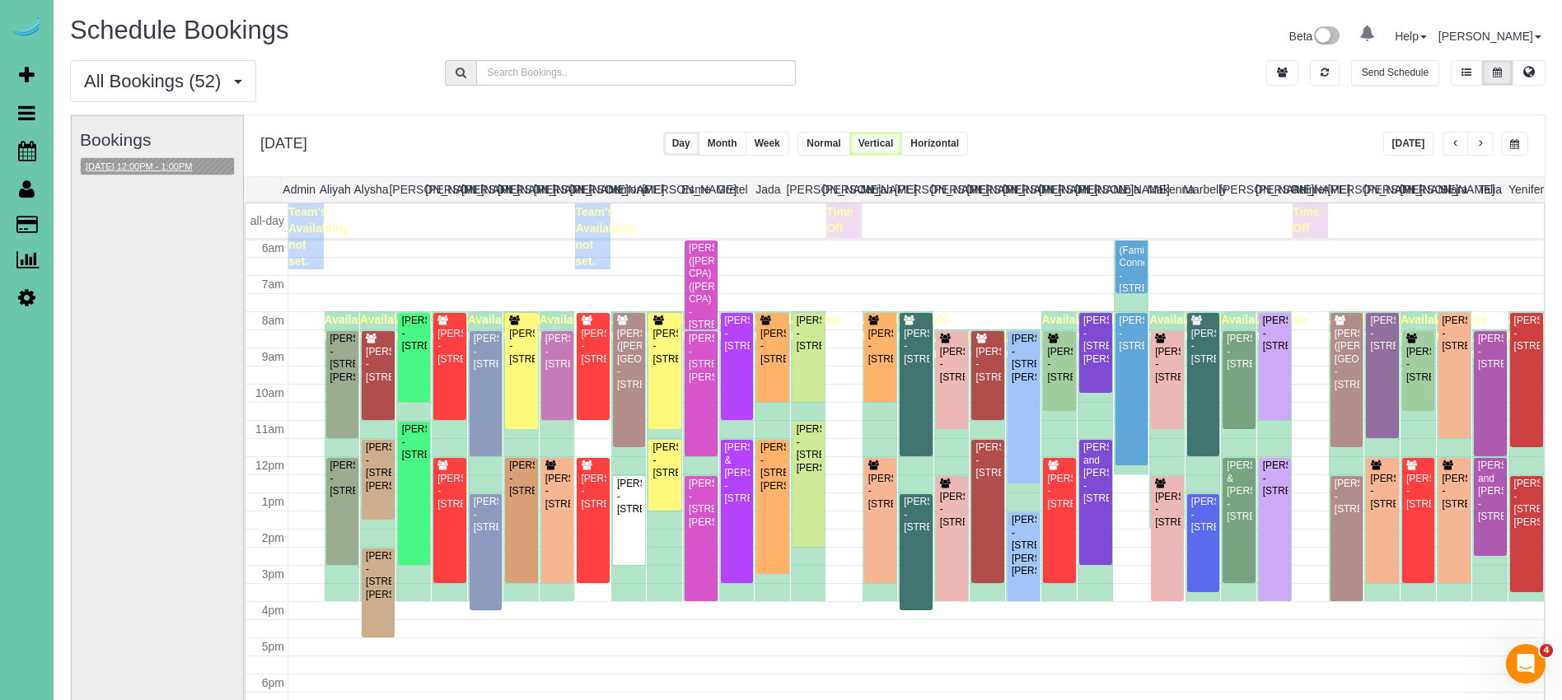
click at [117, 163] on button "10/08/2025 12:00PM - 1:00PM" at bounding box center [139, 166] width 116 height 17
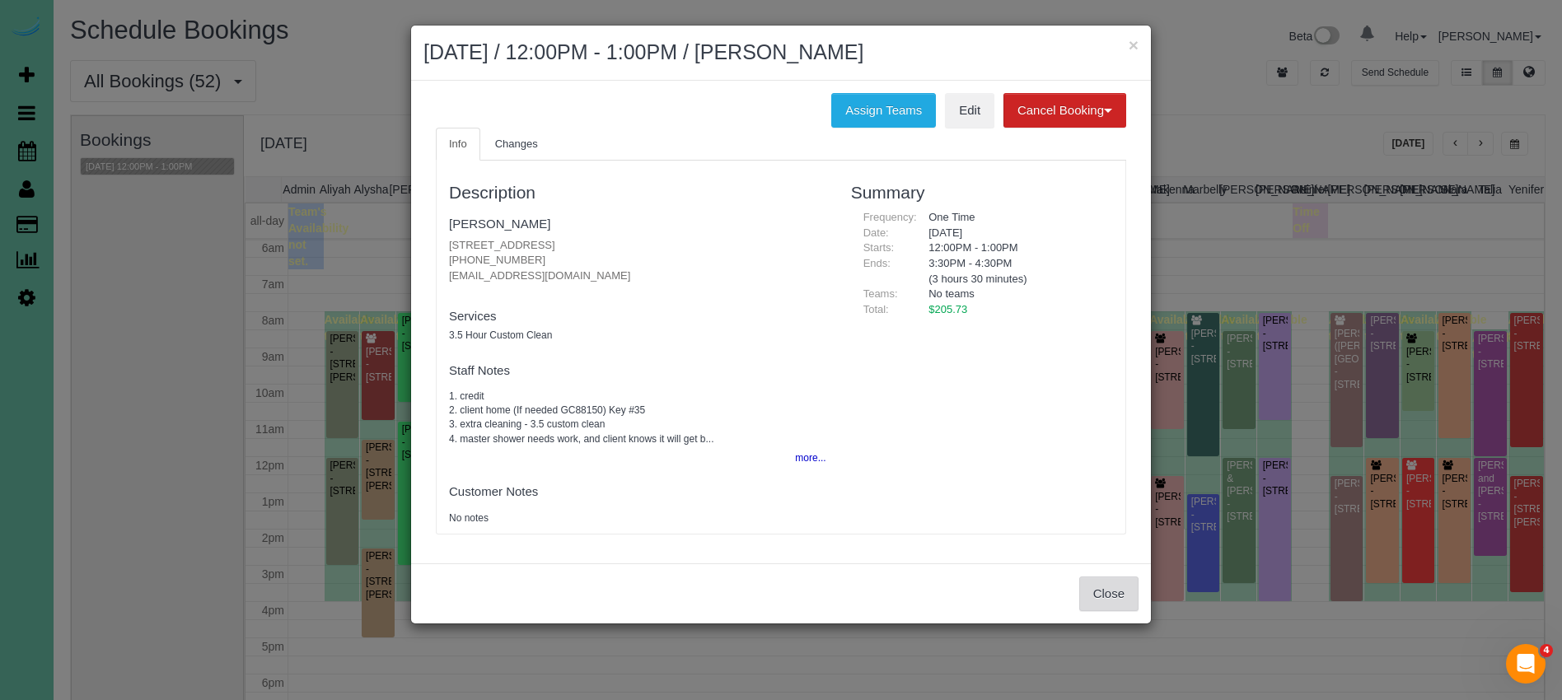
click at [1119, 594] on button "Close" at bounding box center [1108, 594] width 59 height 35
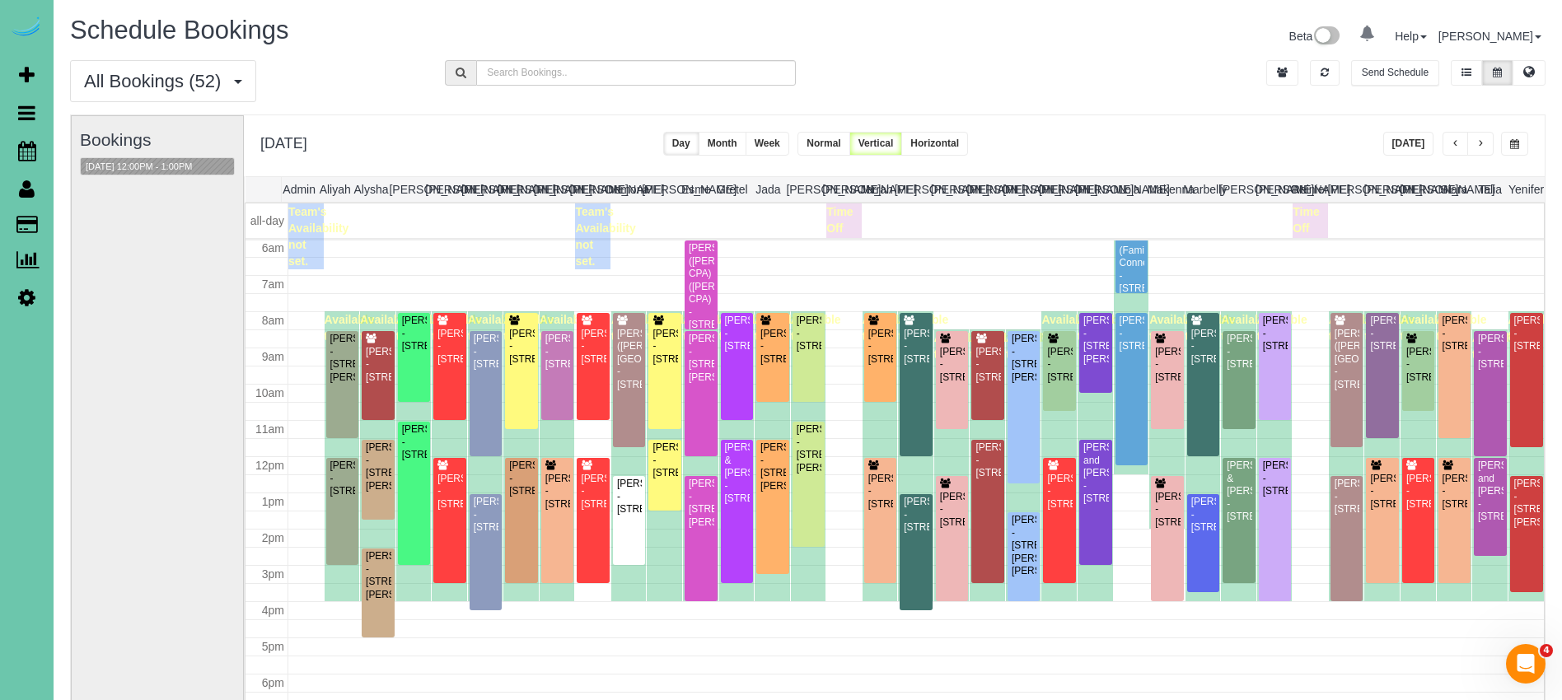
click at [1485, 147] on button "button" at bounding box center [1480, 144] width 26 height 24
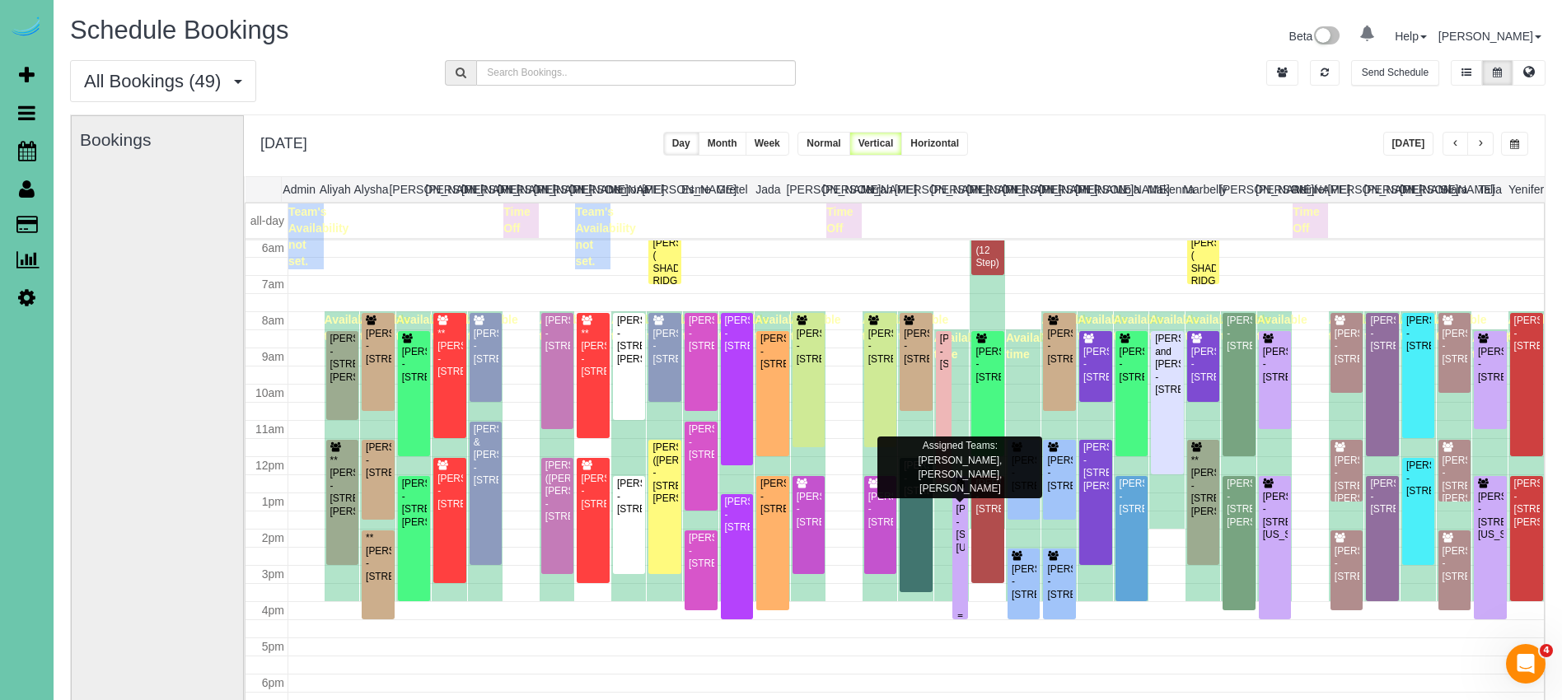
click at [960, 544] on div "Matt Markel - 27 Virginia Hills Drive, Council Bluffs, IA 51503" at bounding box center [960, 528] width 10 height 51
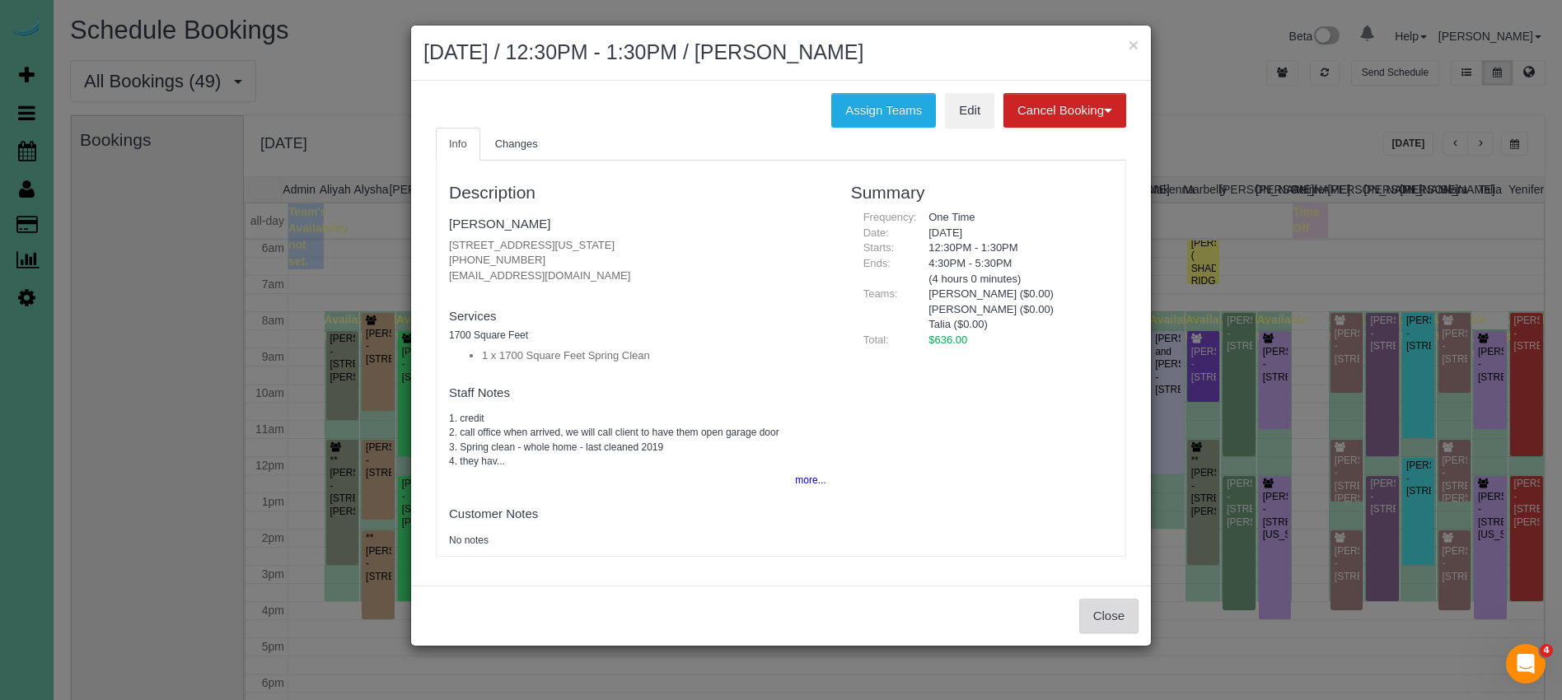
click at [1115, 619] on button "Close" at bounding box center [1108, 616] width 59 height 35
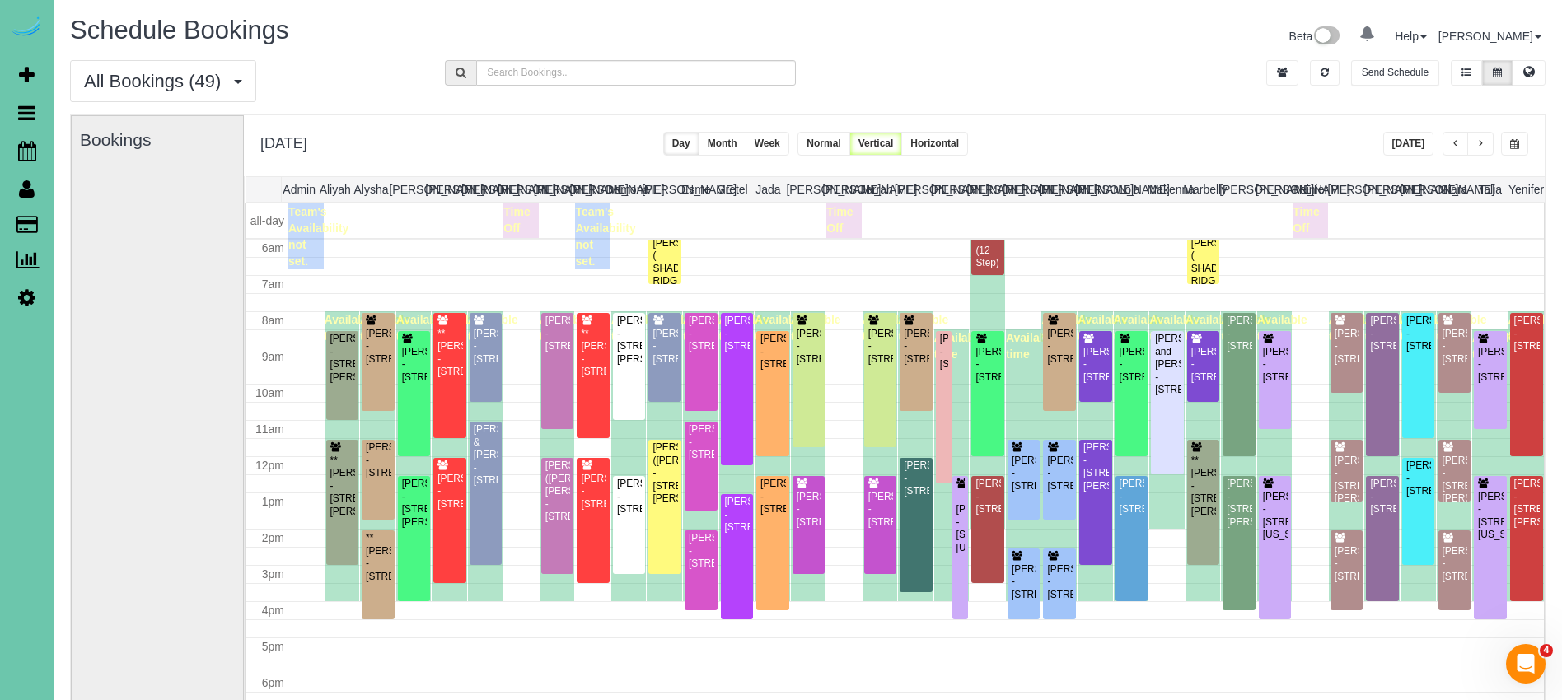
click at [1457, 150] on button "button" at bounding box center [1455, 144] width 26 height 24
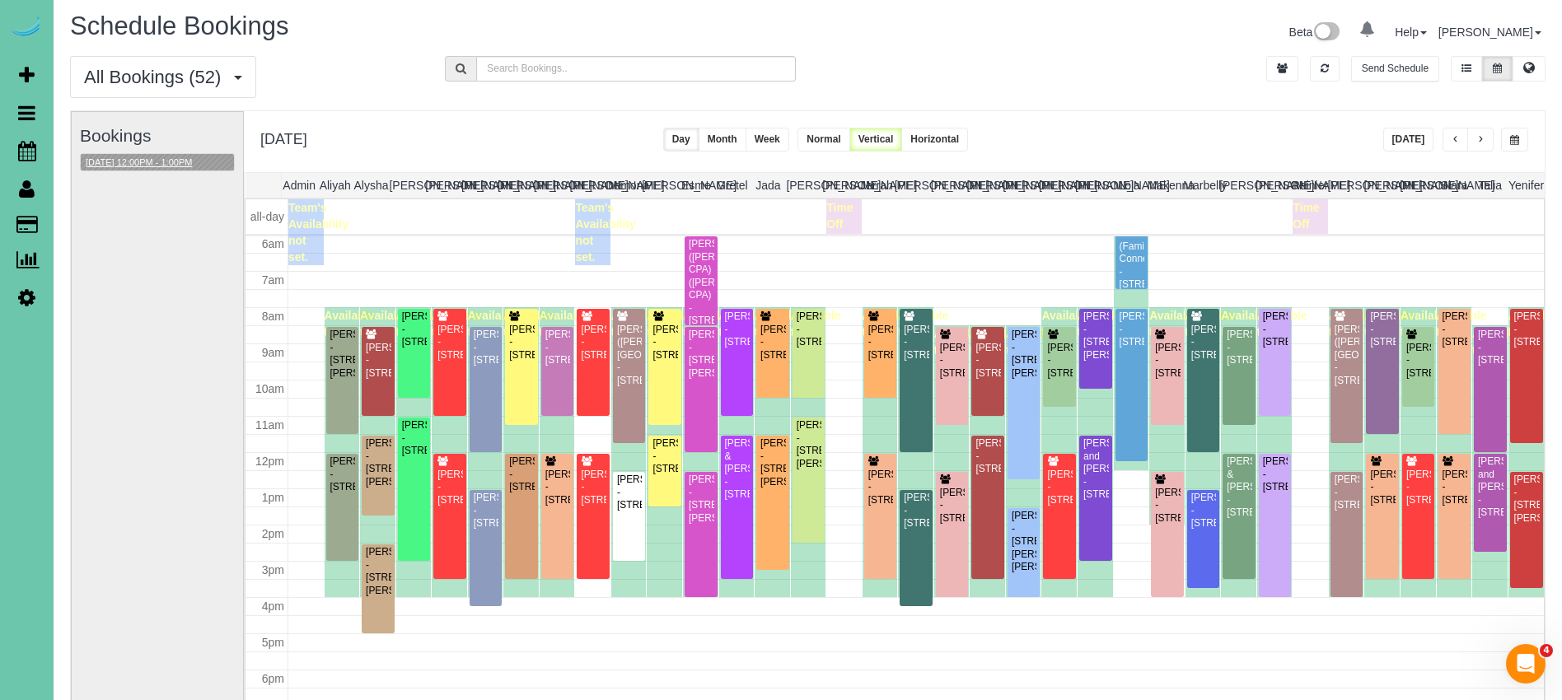
scroll to position [0, 0]
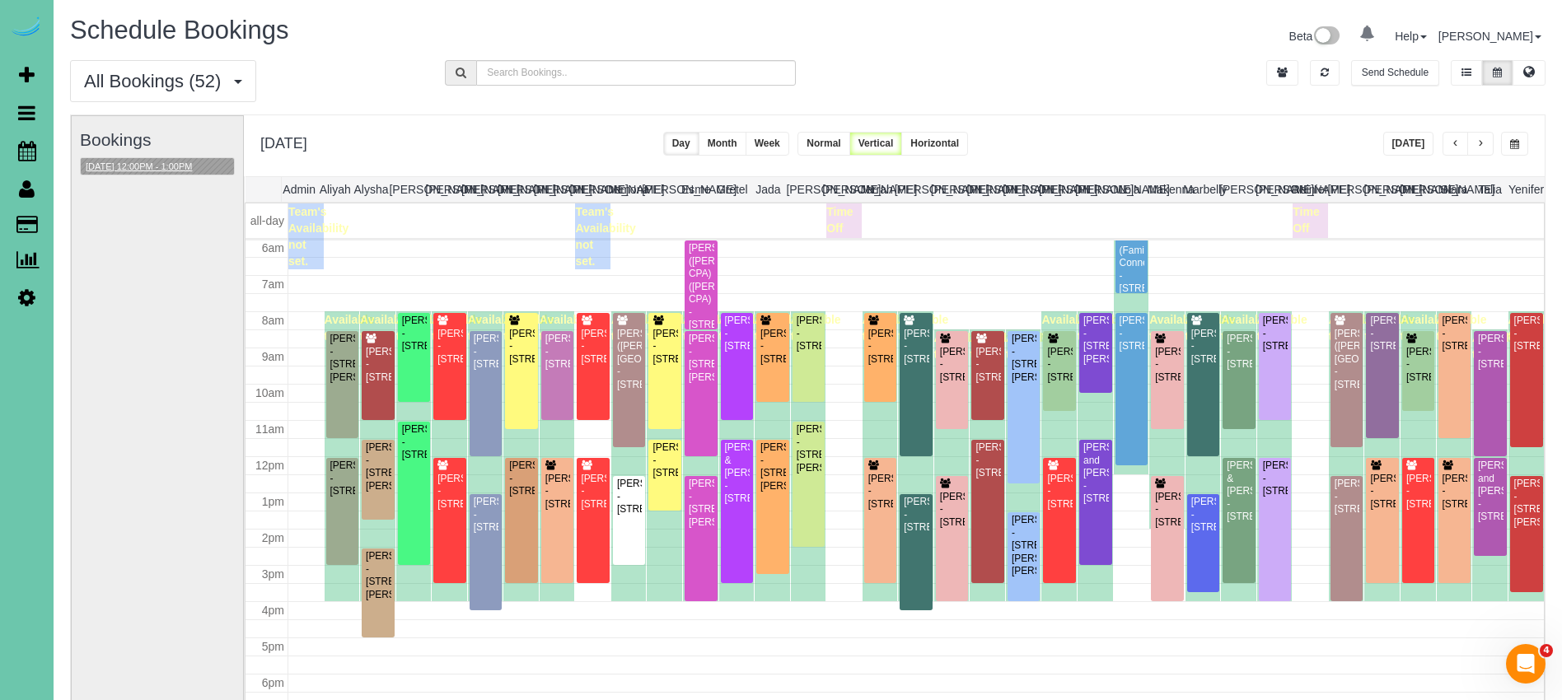
click at [169, 166] on button "10/08/2025 12:00PM - 1:00PM" at bounding box center [139, 166] width 116 height 17
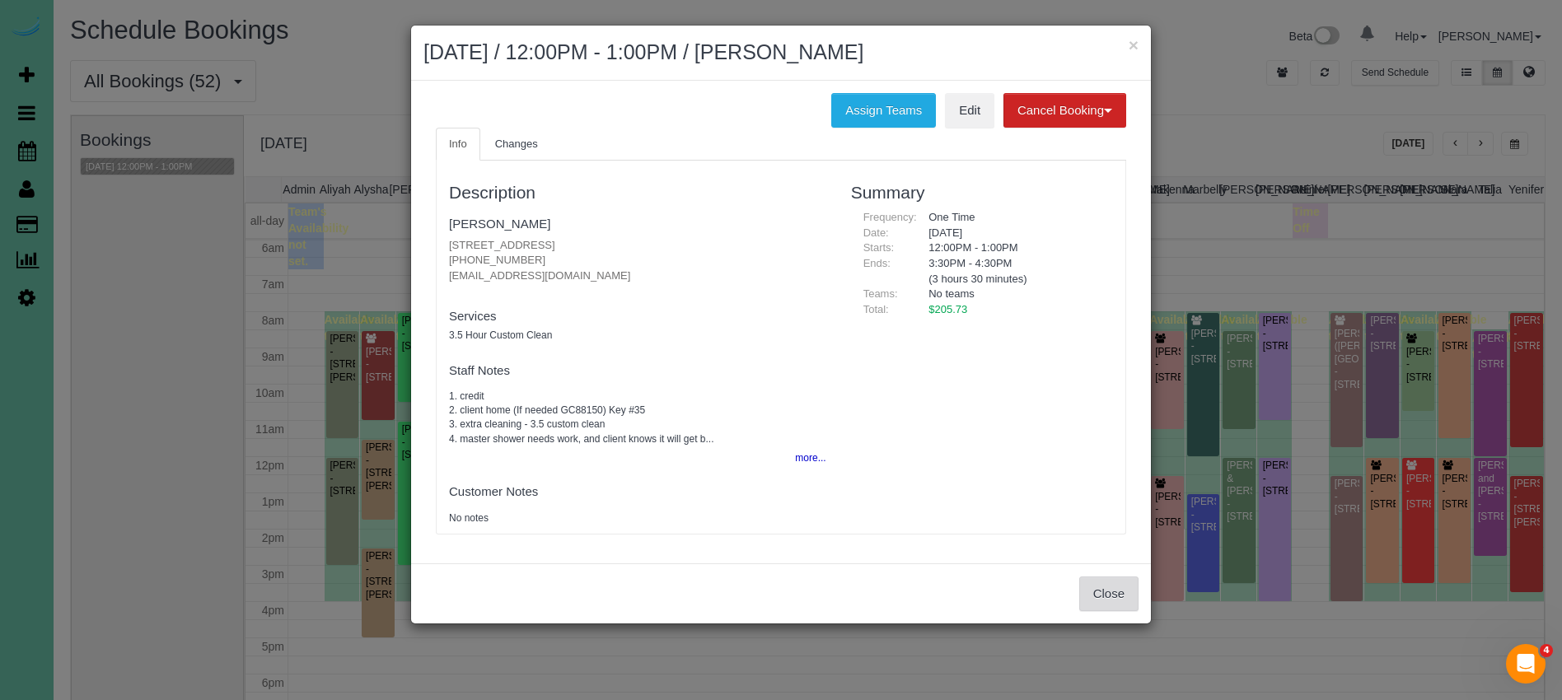
click at [1122, 592] on button "Close" at bounding box center [1108, 594] width 59 height 35
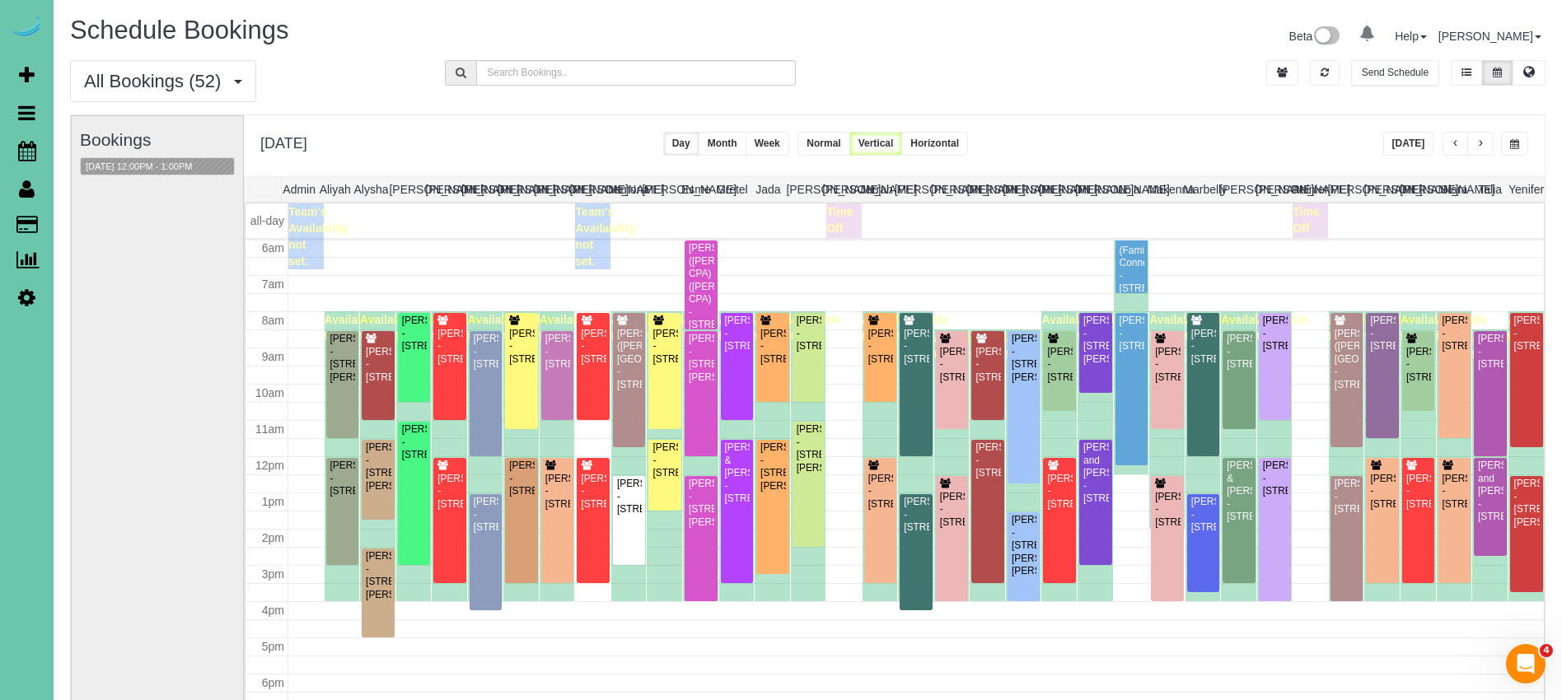
click at [1452, 149] on button "button" at bounding box center [1455, 144] width 26 height 24
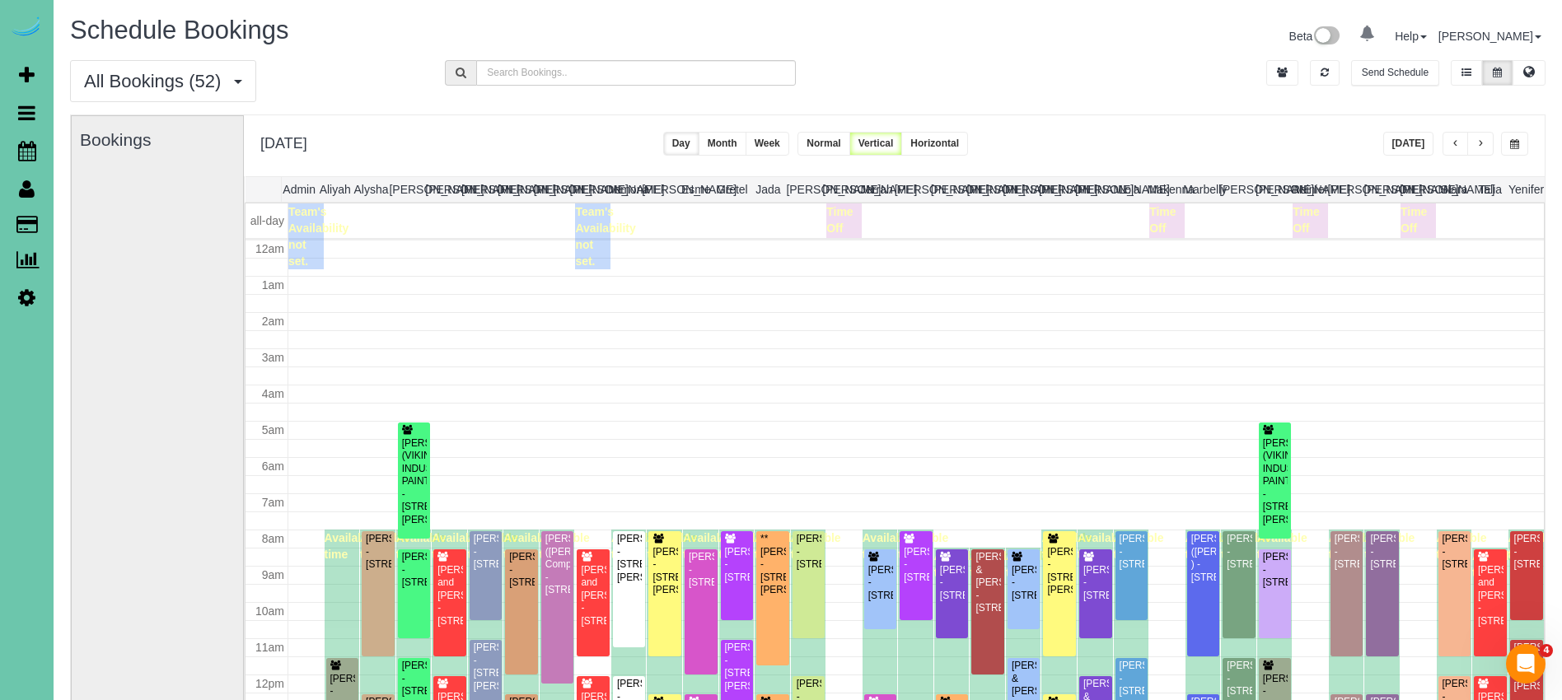
scroll to position [218, 0]
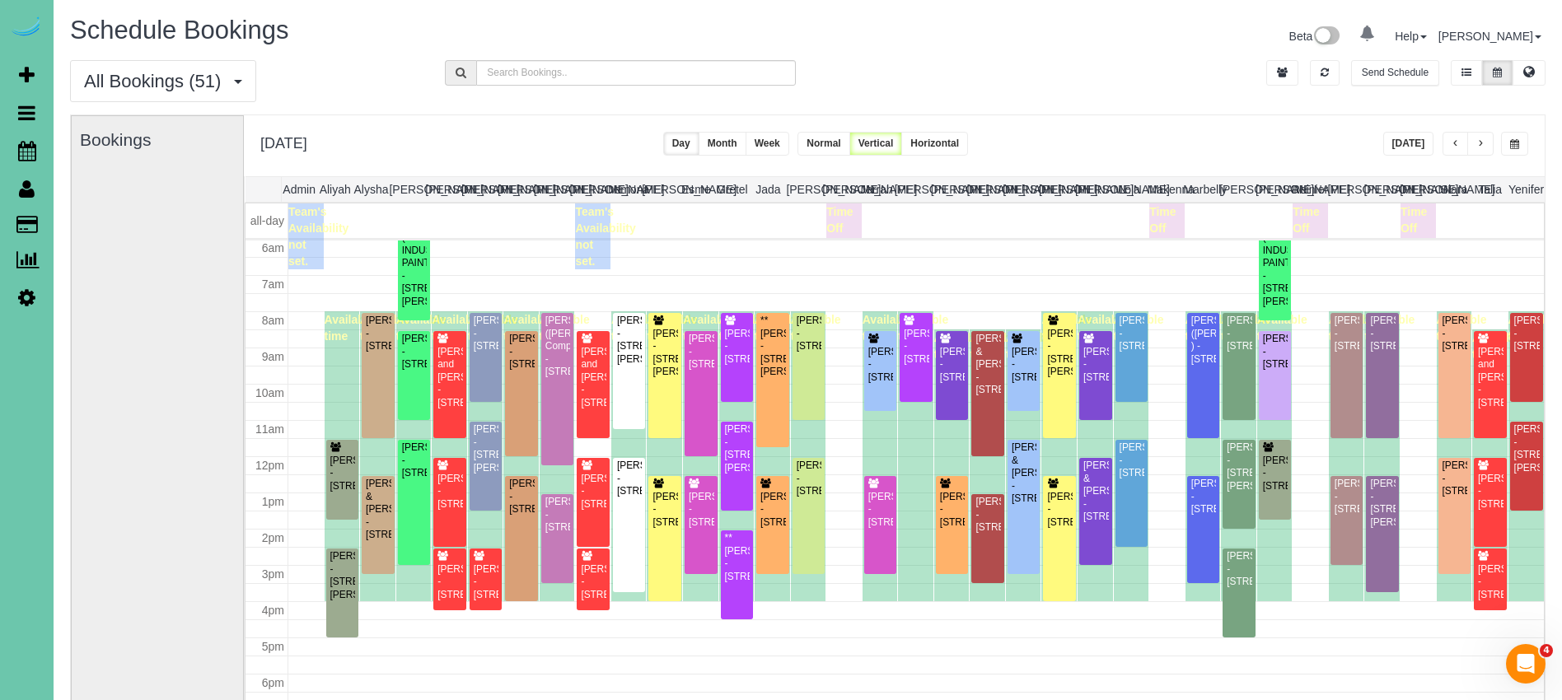
click at [1521, 152] on button "button" at bounding box center [1514, 144] width 27 height 24
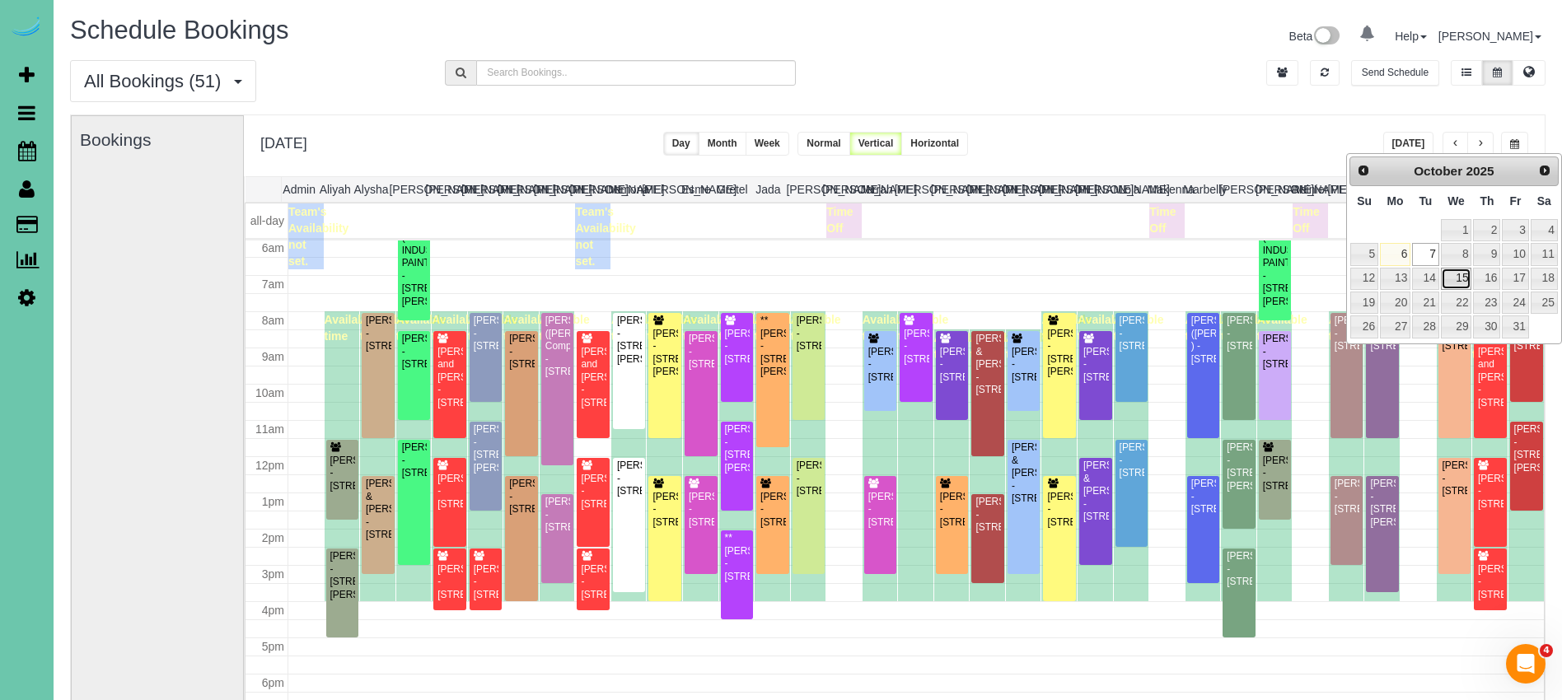
click at [1461, 274] on link "15" at bounding box center [1456, 279] width 31 height 22
type input "**********"
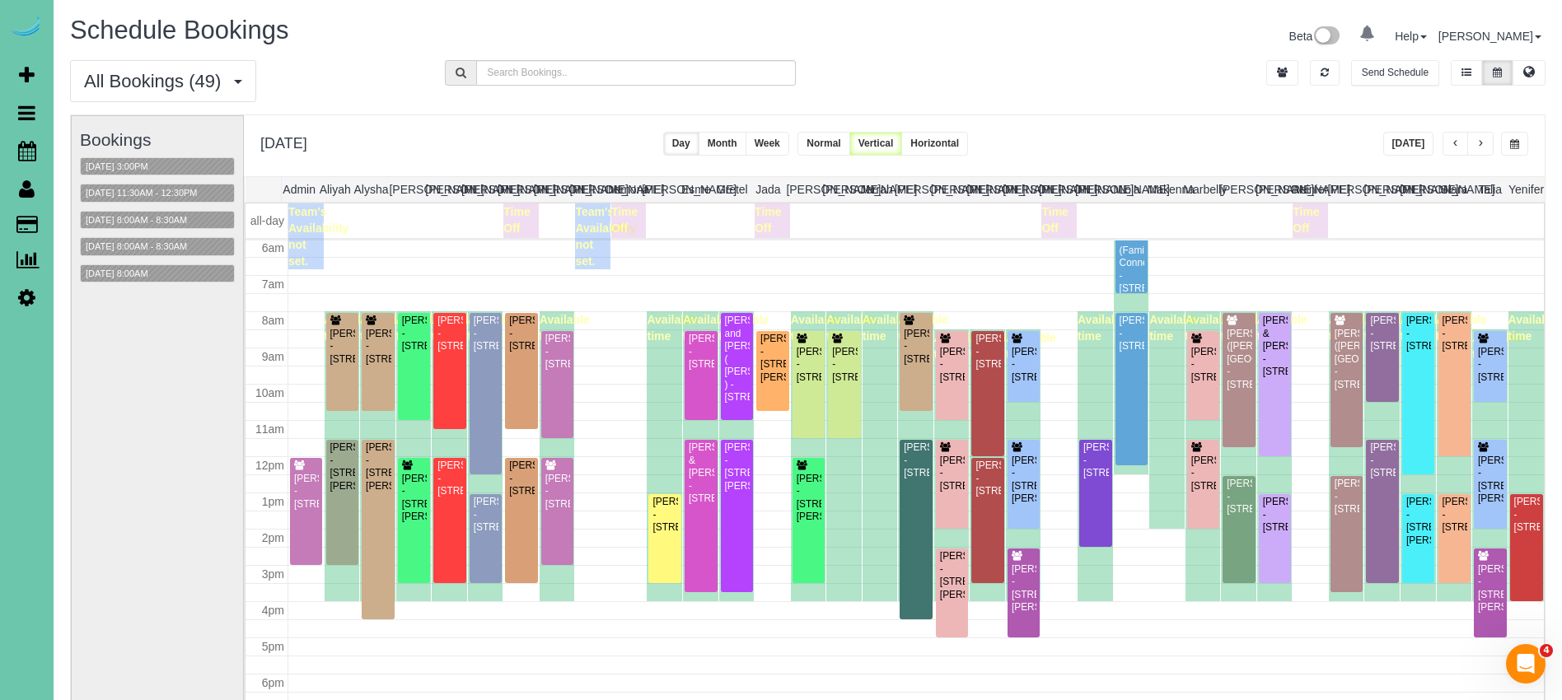
click at [142, 262] on div "Bookings 10/15/2025 3:00PM 10/15/2025 11:30AM - 12:30PM 10/15/2025 8:00AM - 8:3…" at bounding box center [157, 444] width 155 height 657
click at [142, 271] on button "[DATE] 8:00AM" at bounding box center [117, 273] width 72 height 17
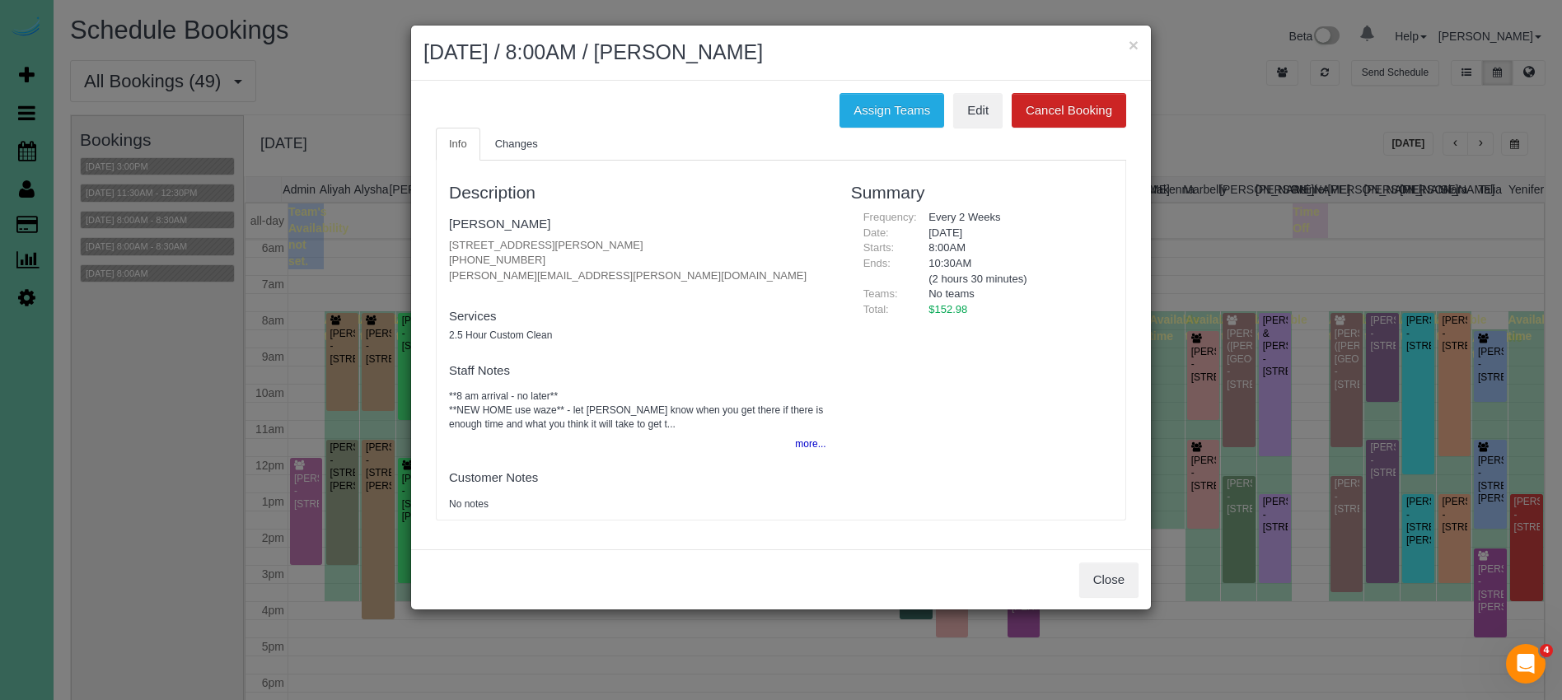
click at [1086, 561] on div "Close" at bounding box center [781, 579] width 740 height 60
click at [1109, 580] on button "Close" at bounding box center [1108, 580] width 59 height 35
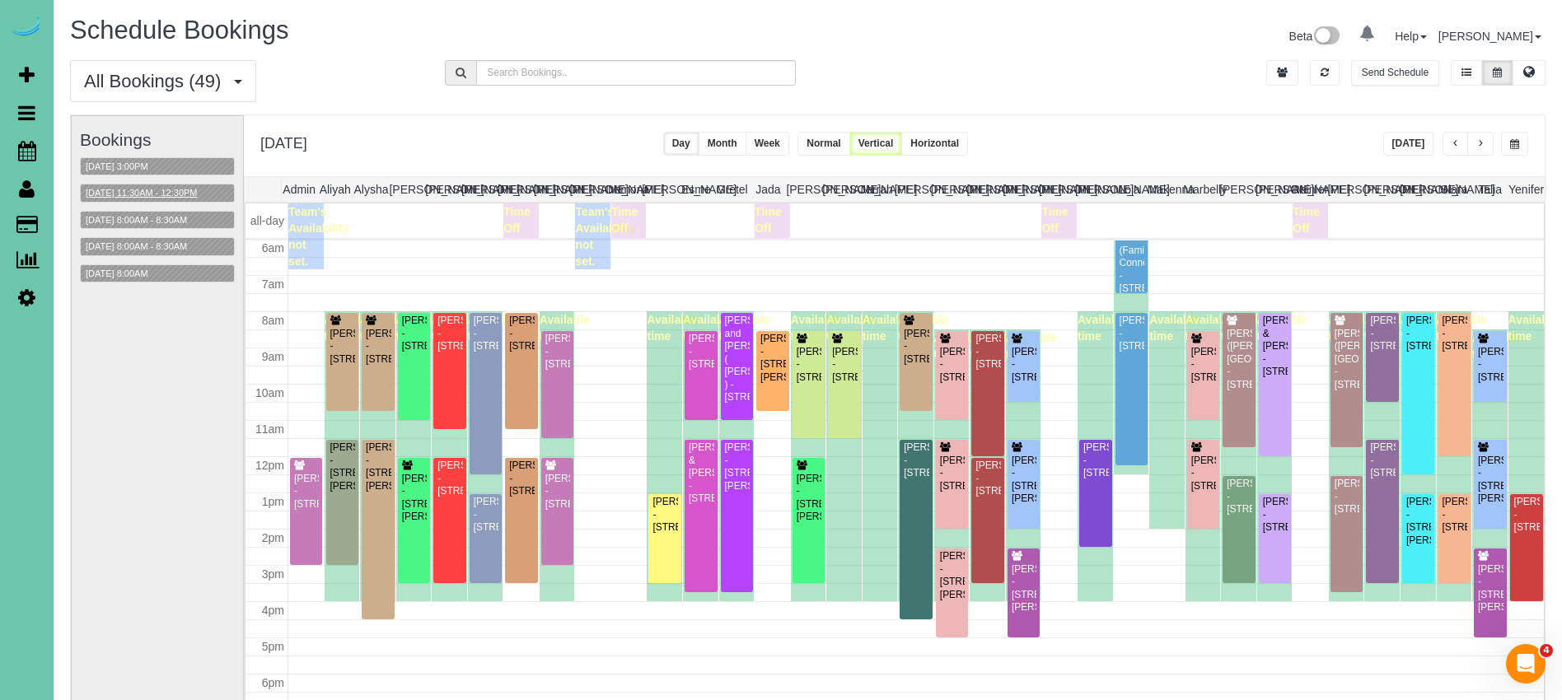
click at [158, 197] on button "[DATE] 11:30AM - 12:30PM" at bounding box center [142, 193] width 122 height 17
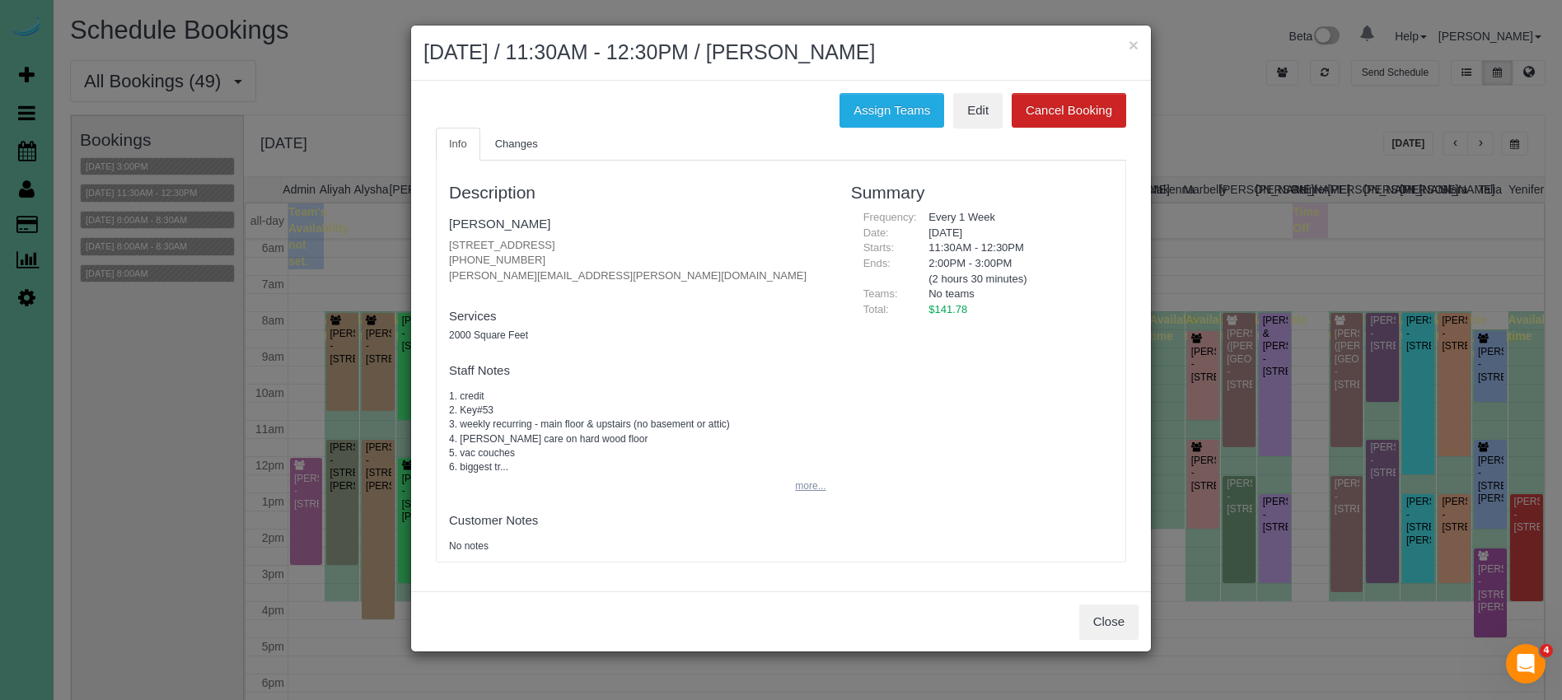
click at [815, 488] on button "more..." at bounding box center [805, 486] width 40 height 24
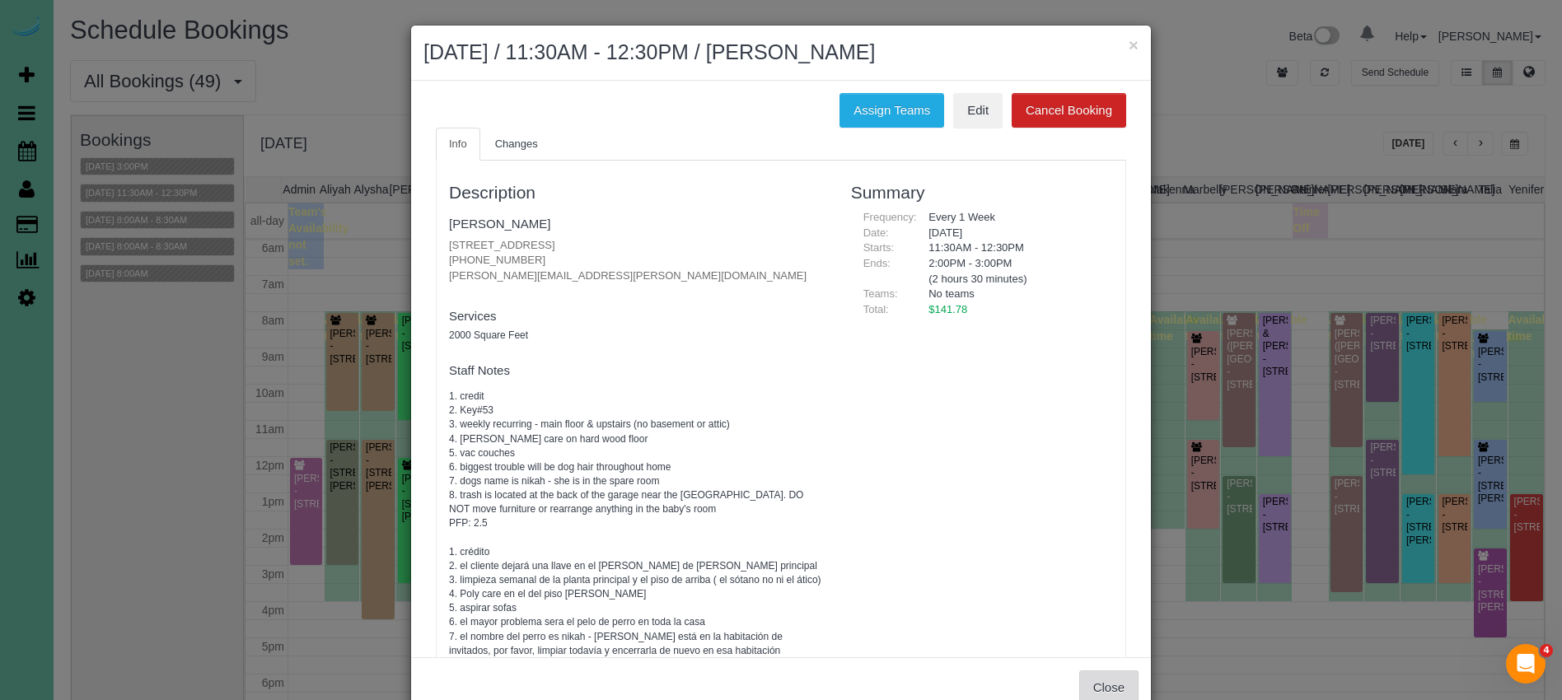
click at [1114, 680] on button "Close" at bounding box center [1108, 687] width 59 height 35
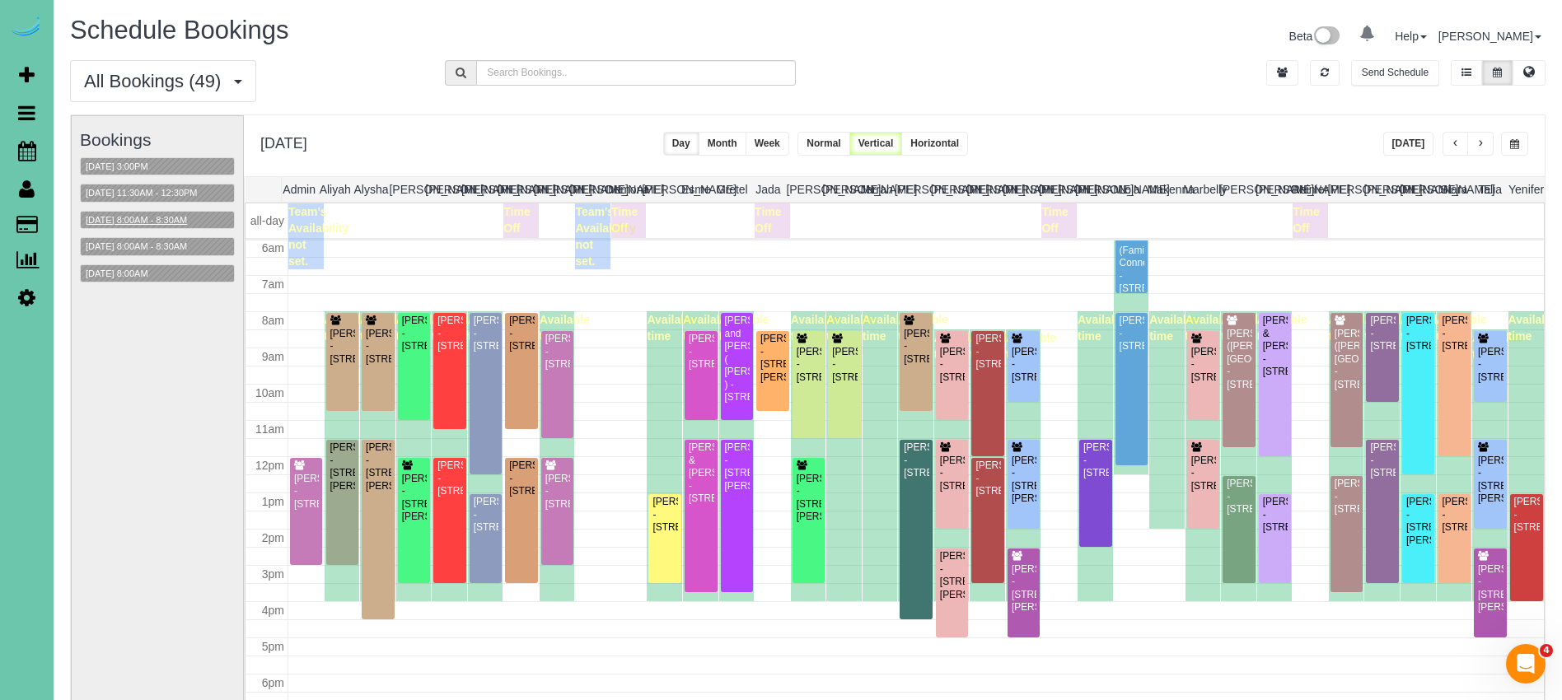
click at [152, 218] on button "[DATE] 8:00AM - 8:30AM" at bounding box center [136, 220] width 111 height 17
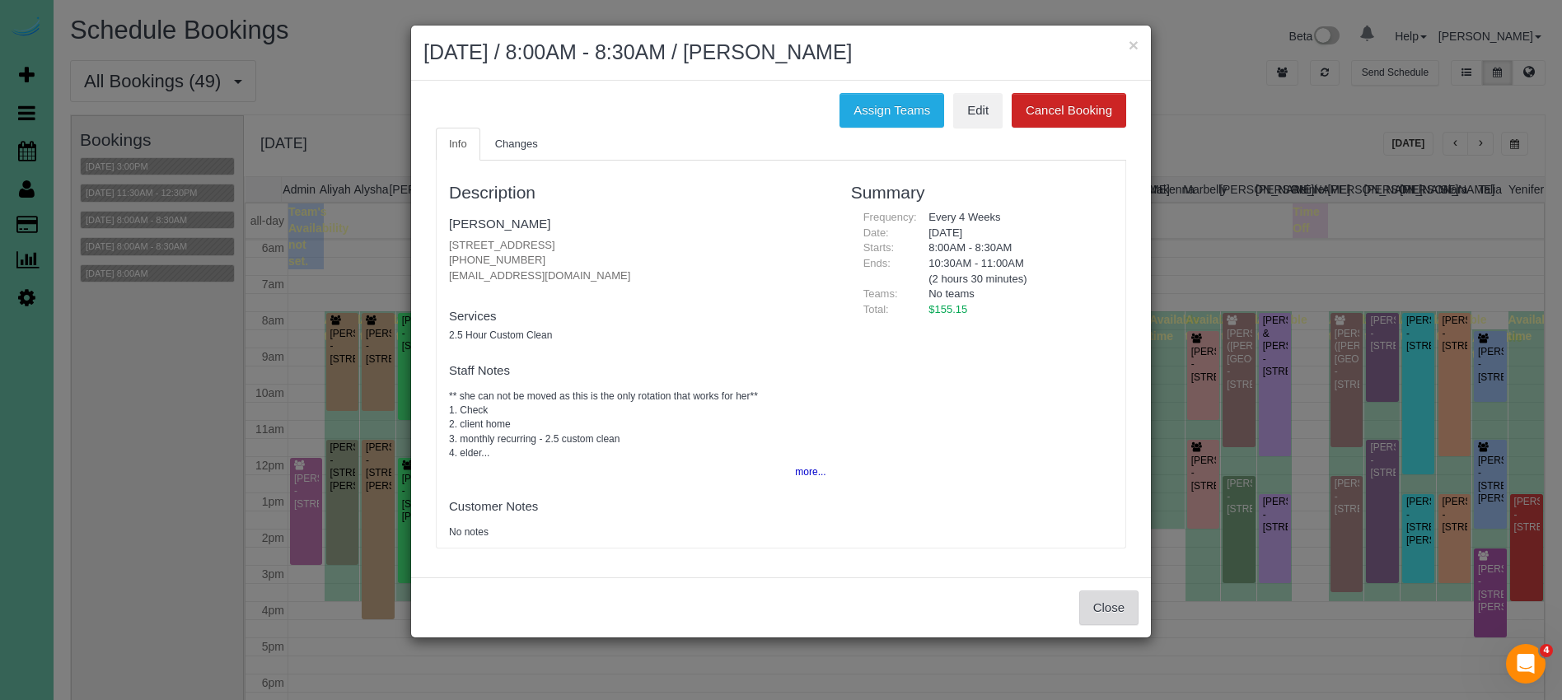
click at [1116, 603] on button "Close" at bounding box center [1108, 608] width 59 height 35
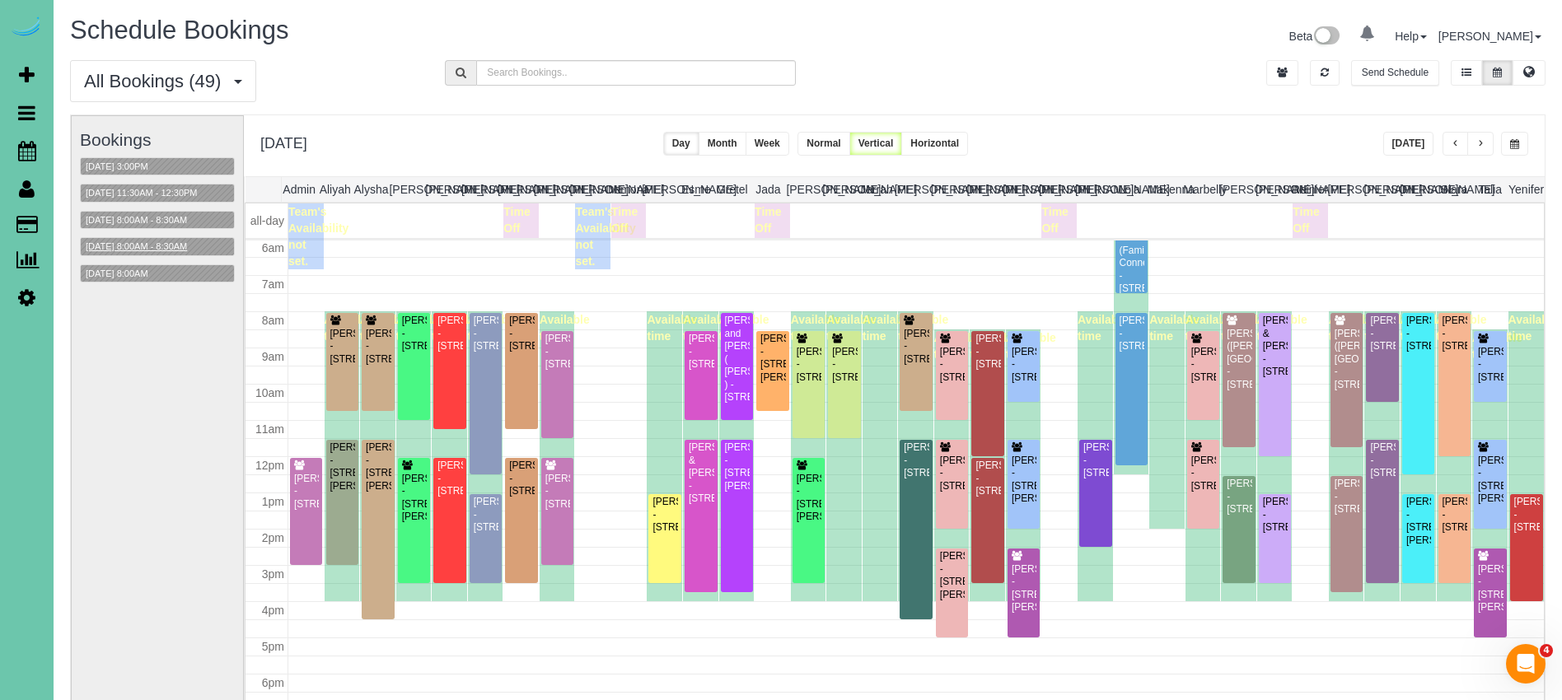
click at [157, 245] on button "[DATE] 8:00AM - 8:30AM" at bounding box center [136, 246] width 111 height 17
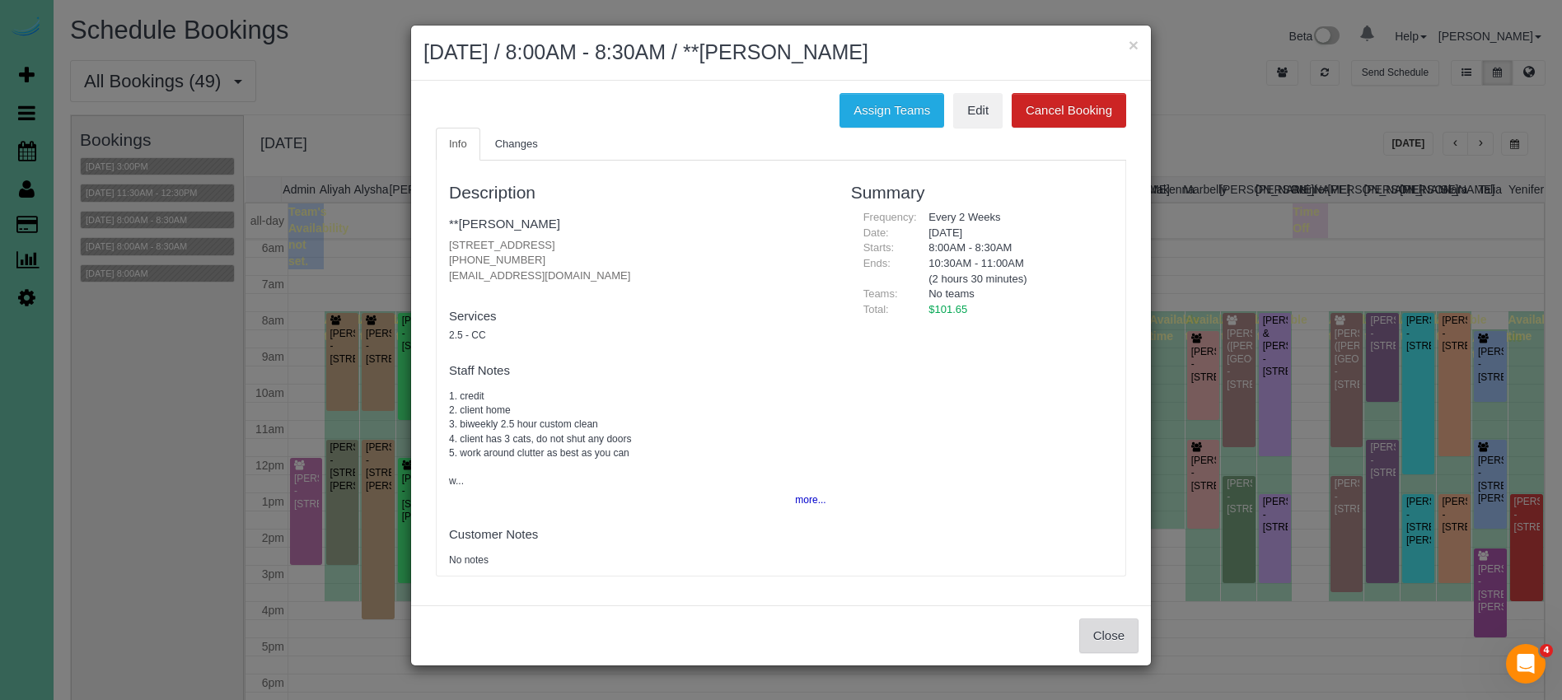
click at [1117, 650] on button "Close" at bounding box center [1108, 636] width 59 height 35
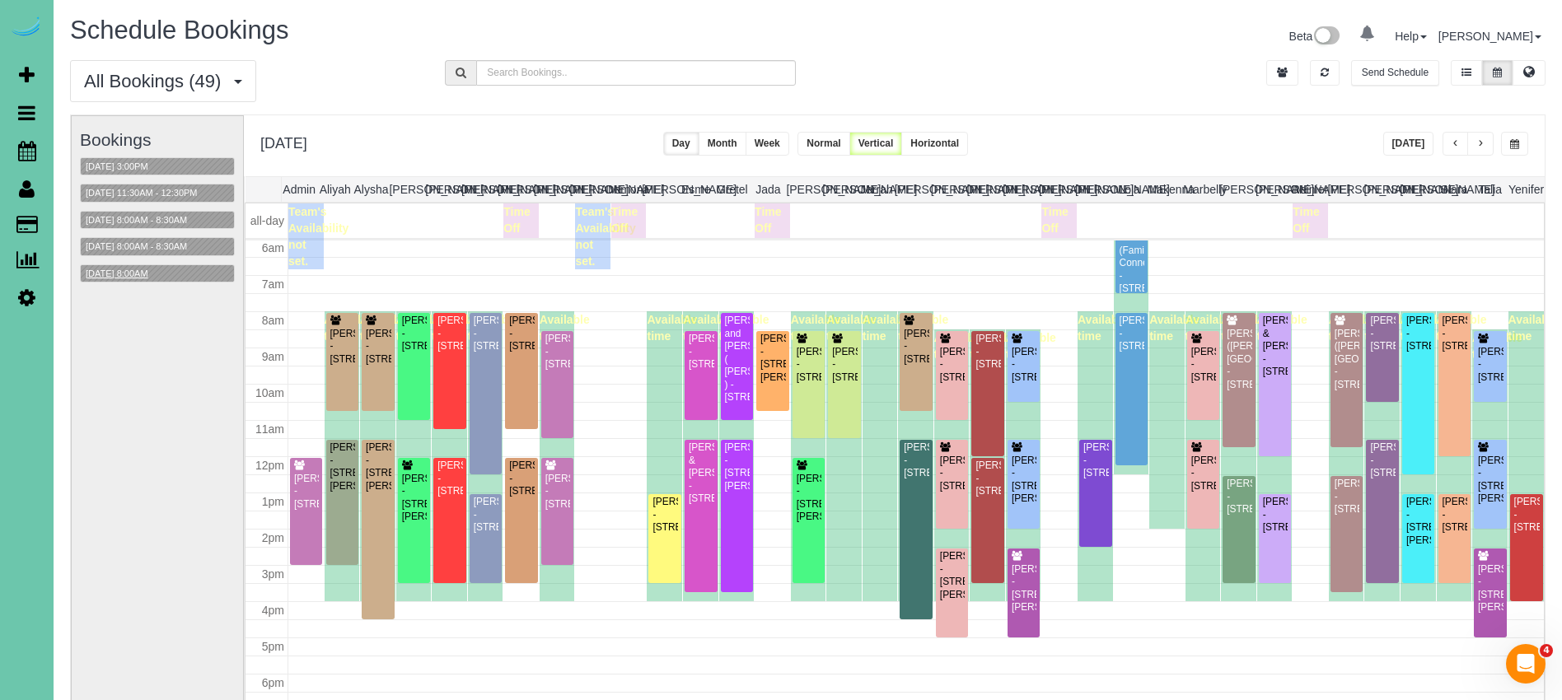
click at [127, 277] on button "[DATE] 8:00AM" at bounding box center [117, 273] width 72 height 17
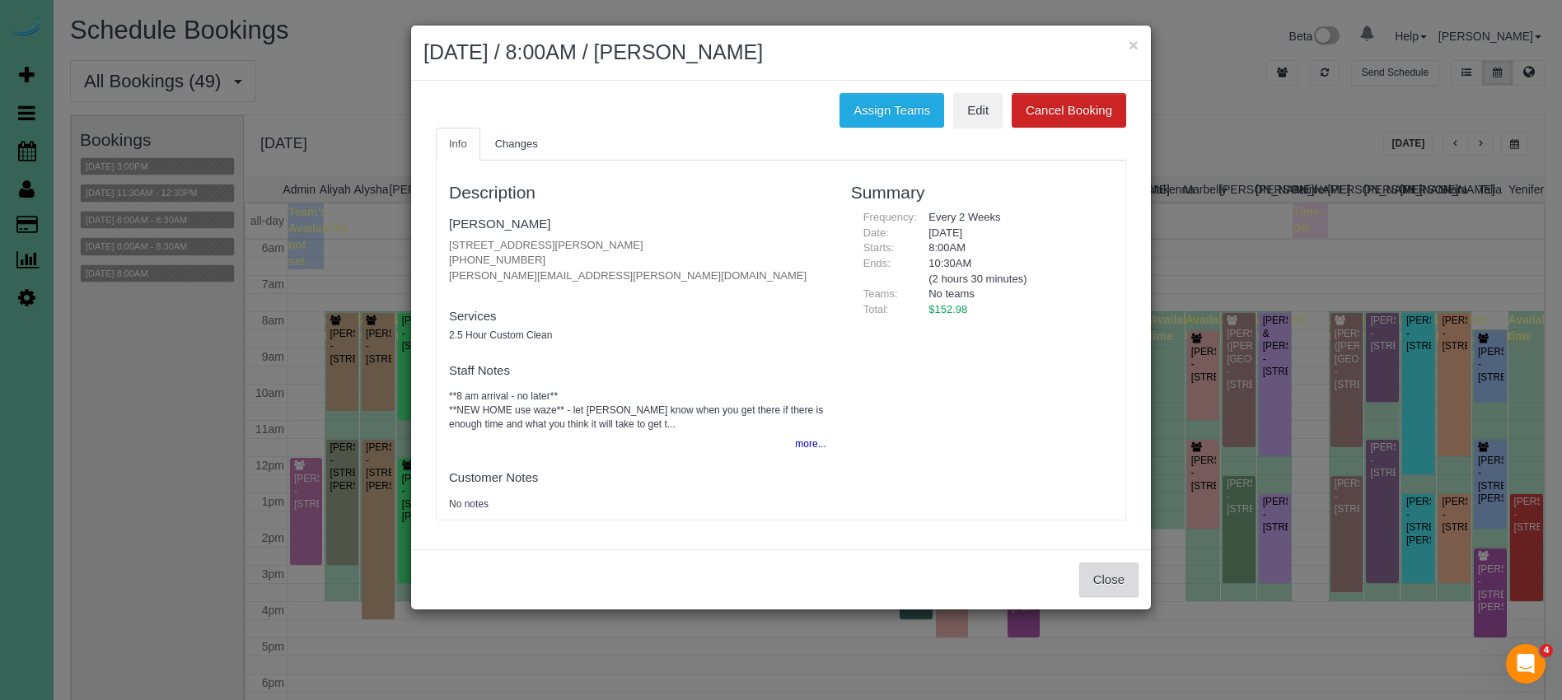
click at [1119, 585] on button "Close" at bounding box center [1108, 580] width 59 height 35
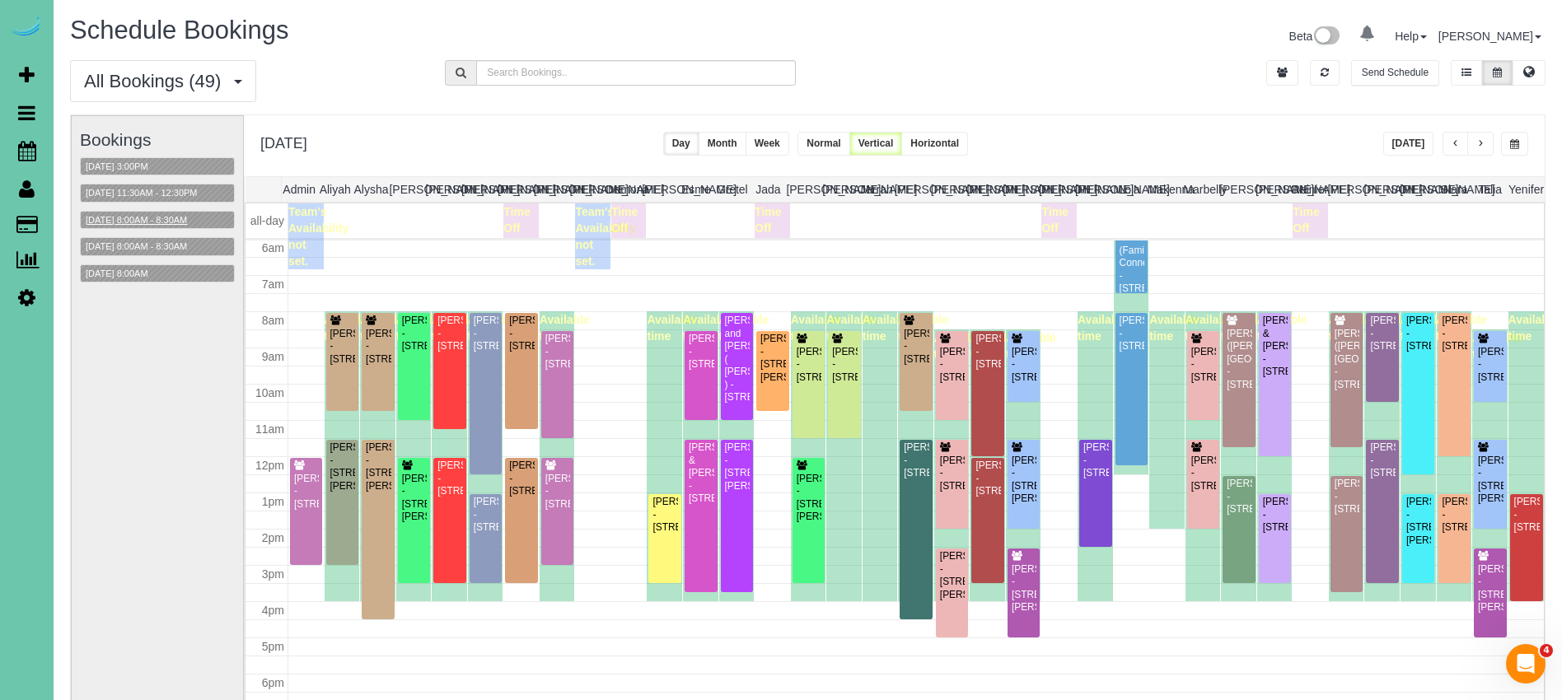
click at [171, 218] on button "[DATE] 8:00AM - 8:30AM" at bounding box center [136, 220] width 111 height 17
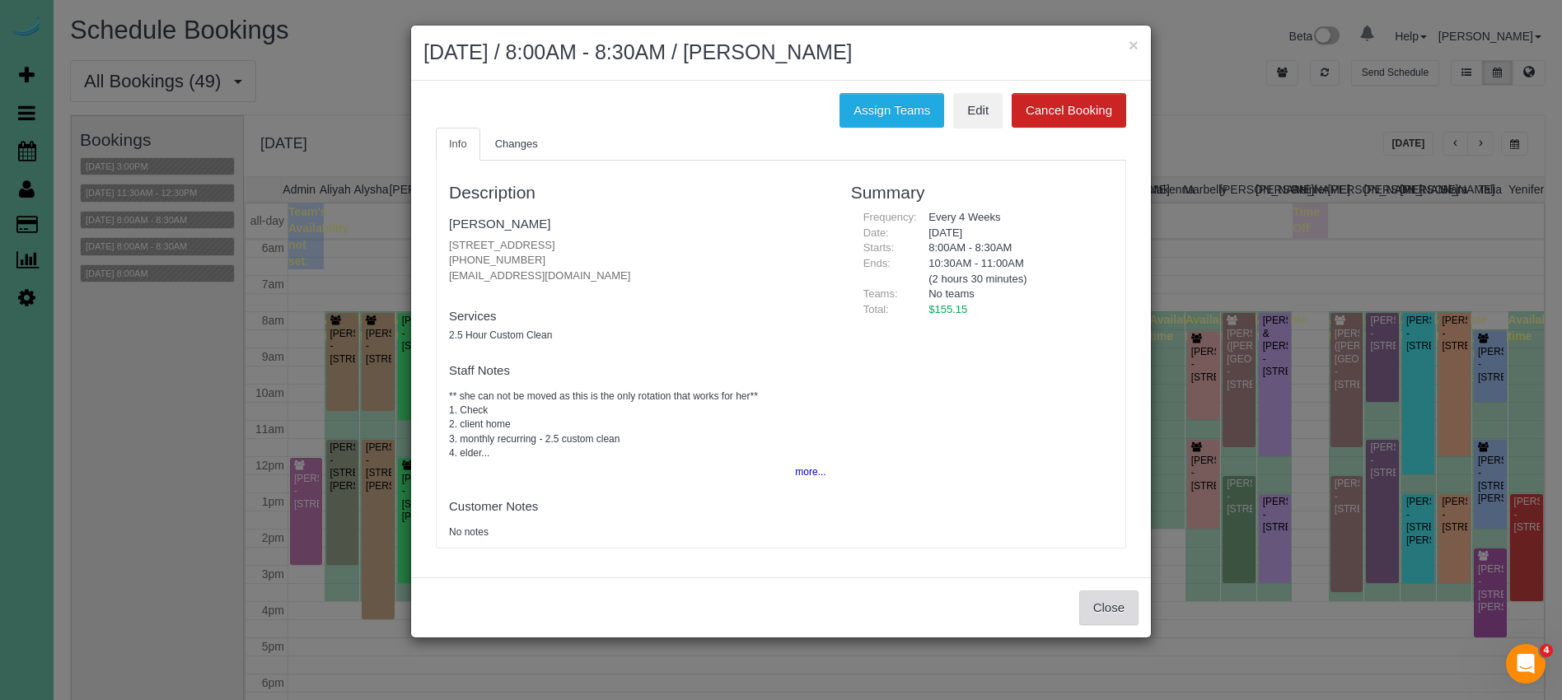
click at [1090, 601] on button "Close" at bounding box center [1108, 608] width 59 height 35
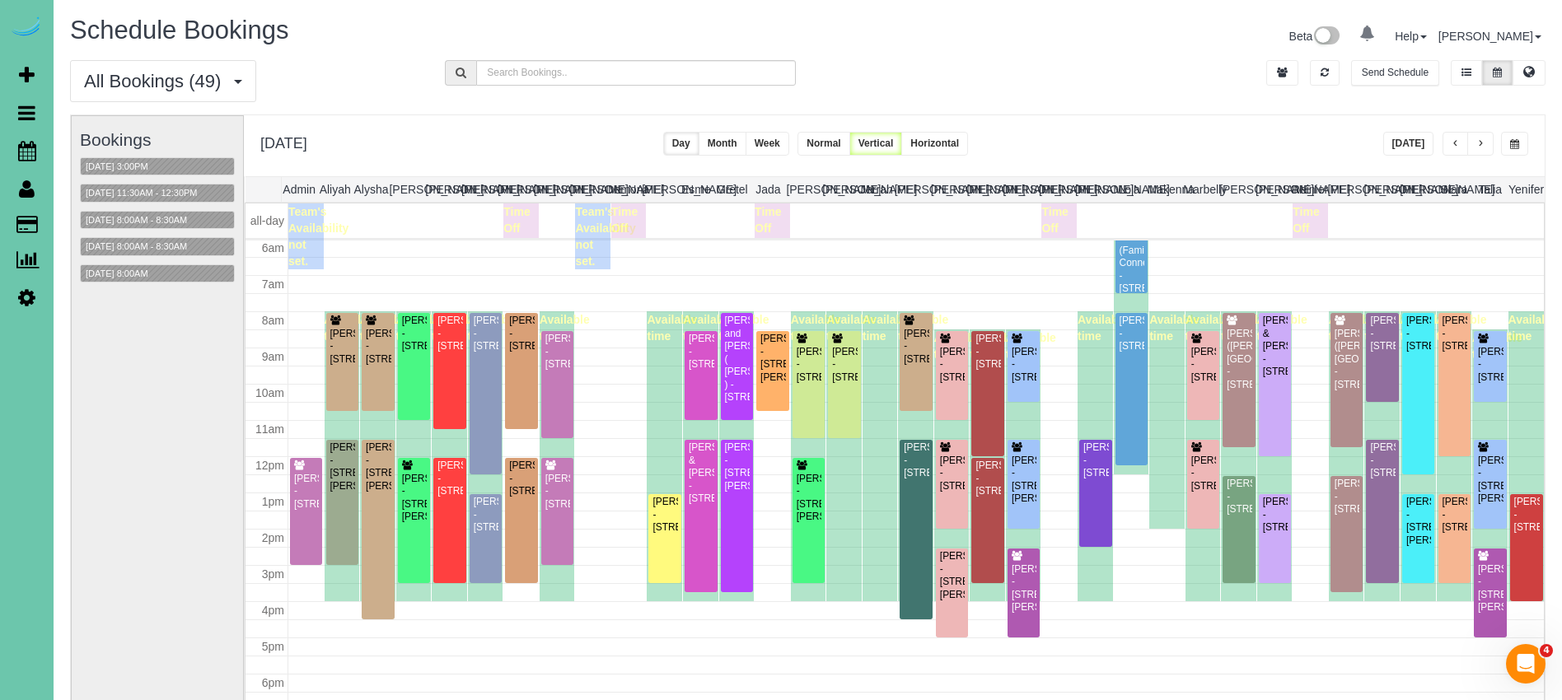
click at [211, 246] on div "[DATE] 8:00AM - 8:30AM" at bounding box center [157, 246] width 155 height 19
click at [185, 246] on button "[DATE] 8:00AM - 8:30AM" at bounding box center [136, 246] width 111 height 17
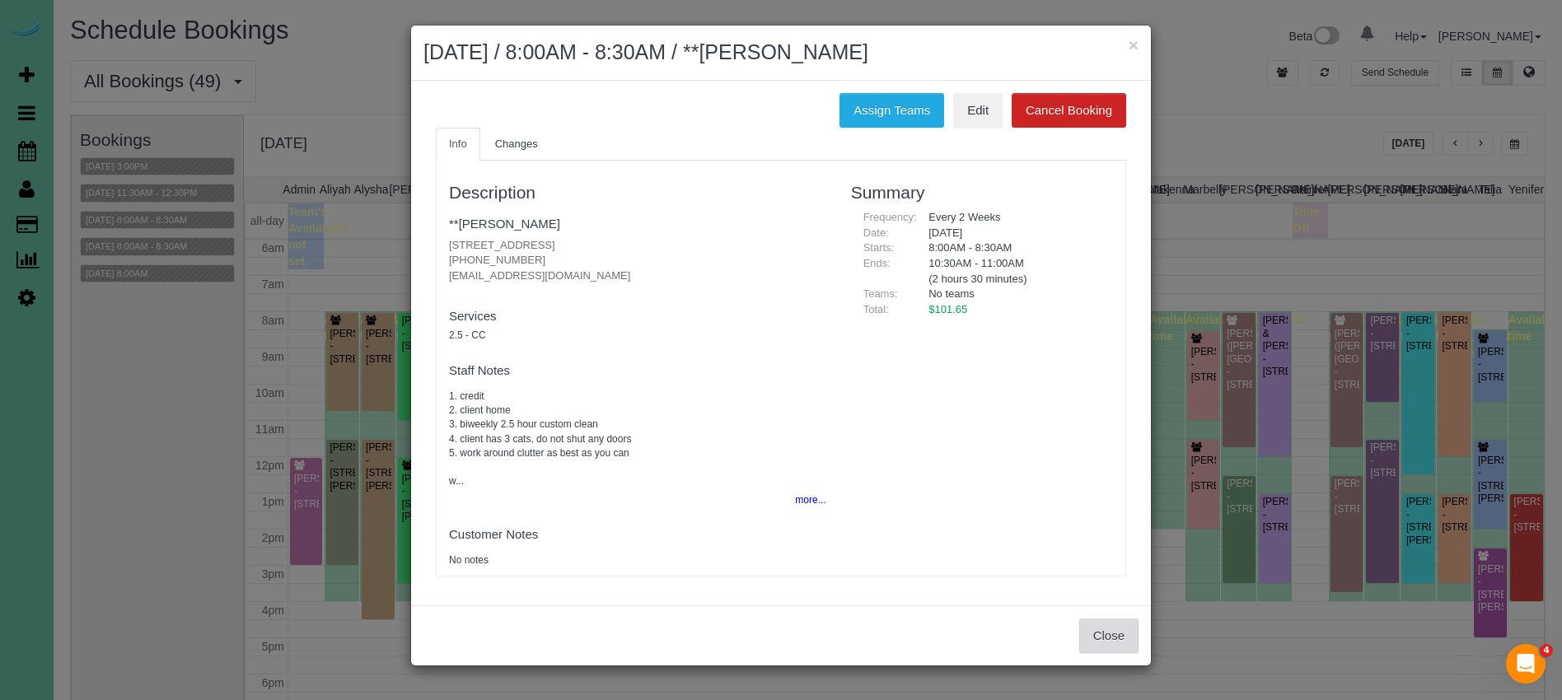
click at [1120, 631] on button "Close" at bounding box center [1108, 636] width 59 height 35
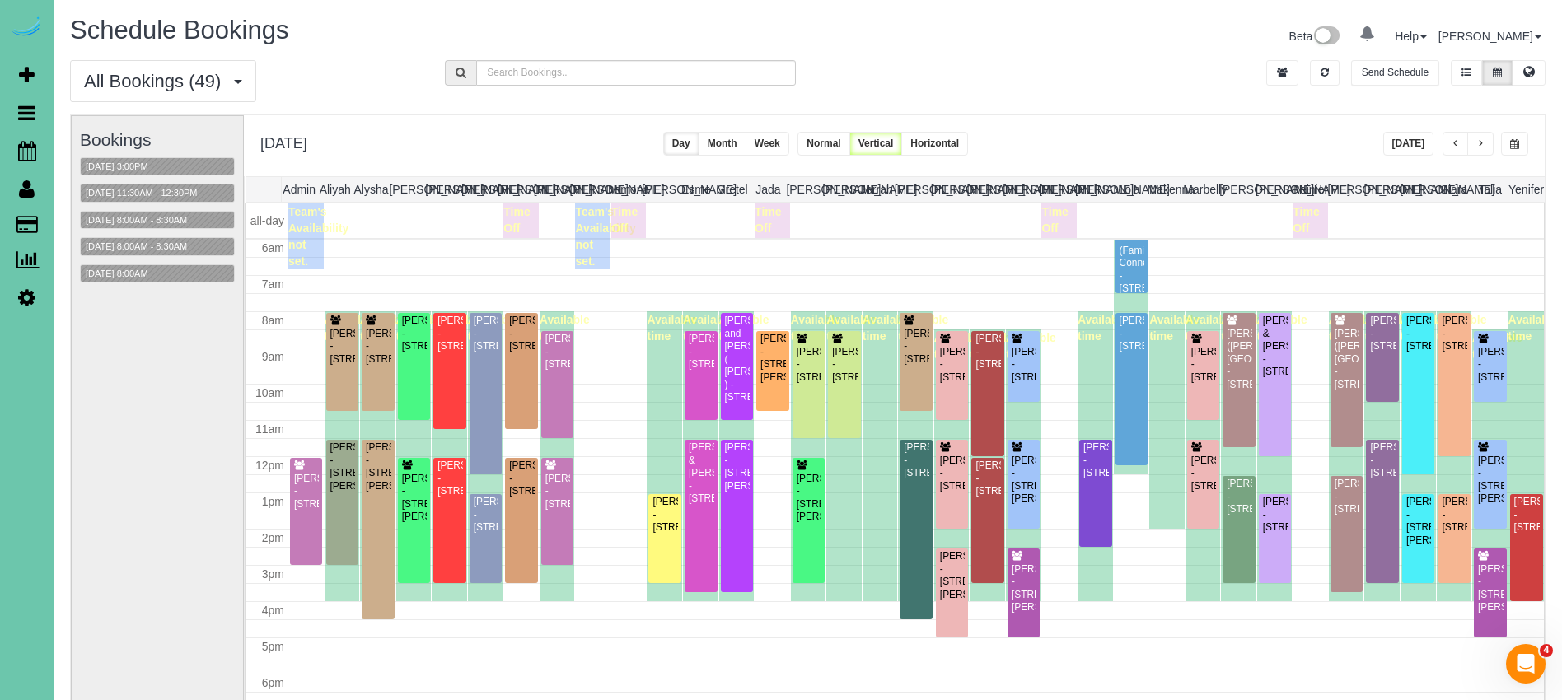
click at [153, 271] on button "[DATE] 8:00AM" at bounding box center [117, 273] width 72 height 17
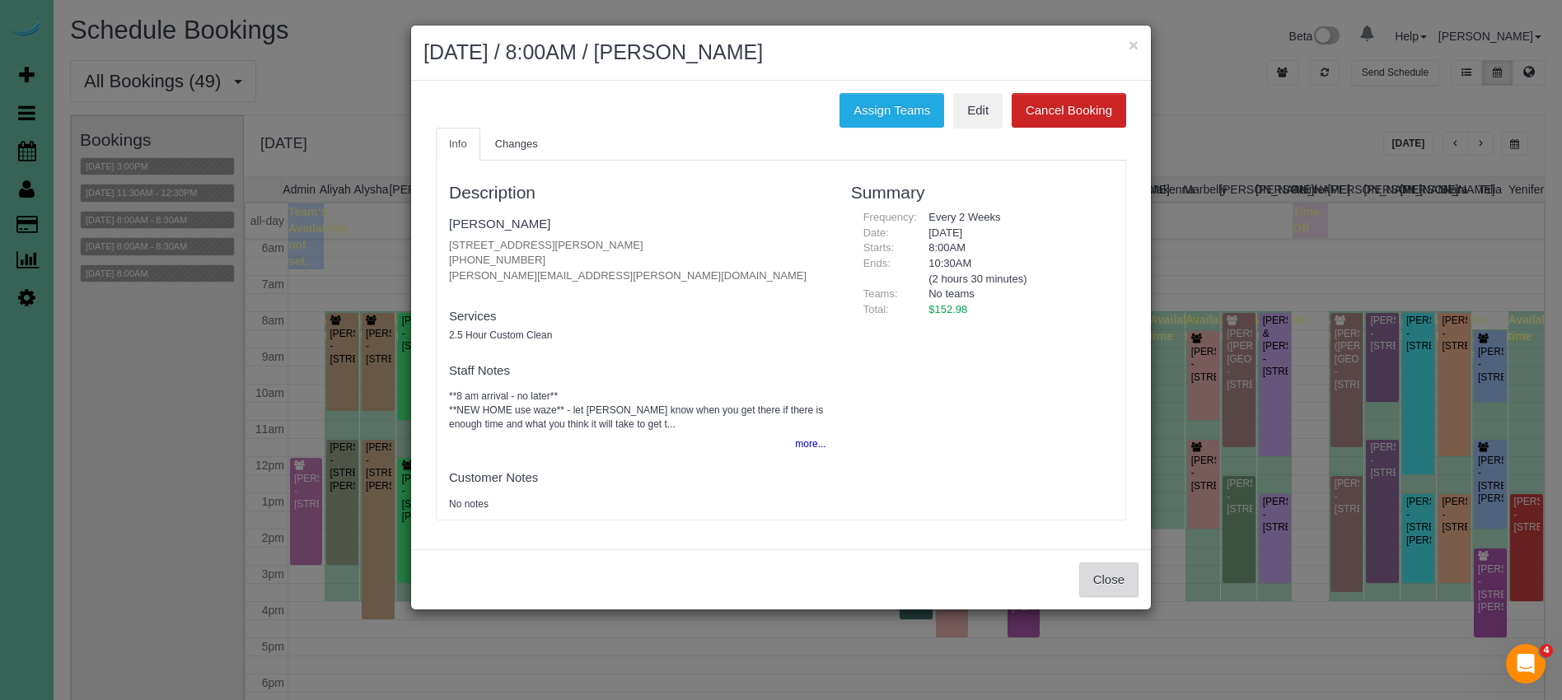
click at [1107, 580] on button "Close" at bounding box center [1108, 580] width 59 height 35
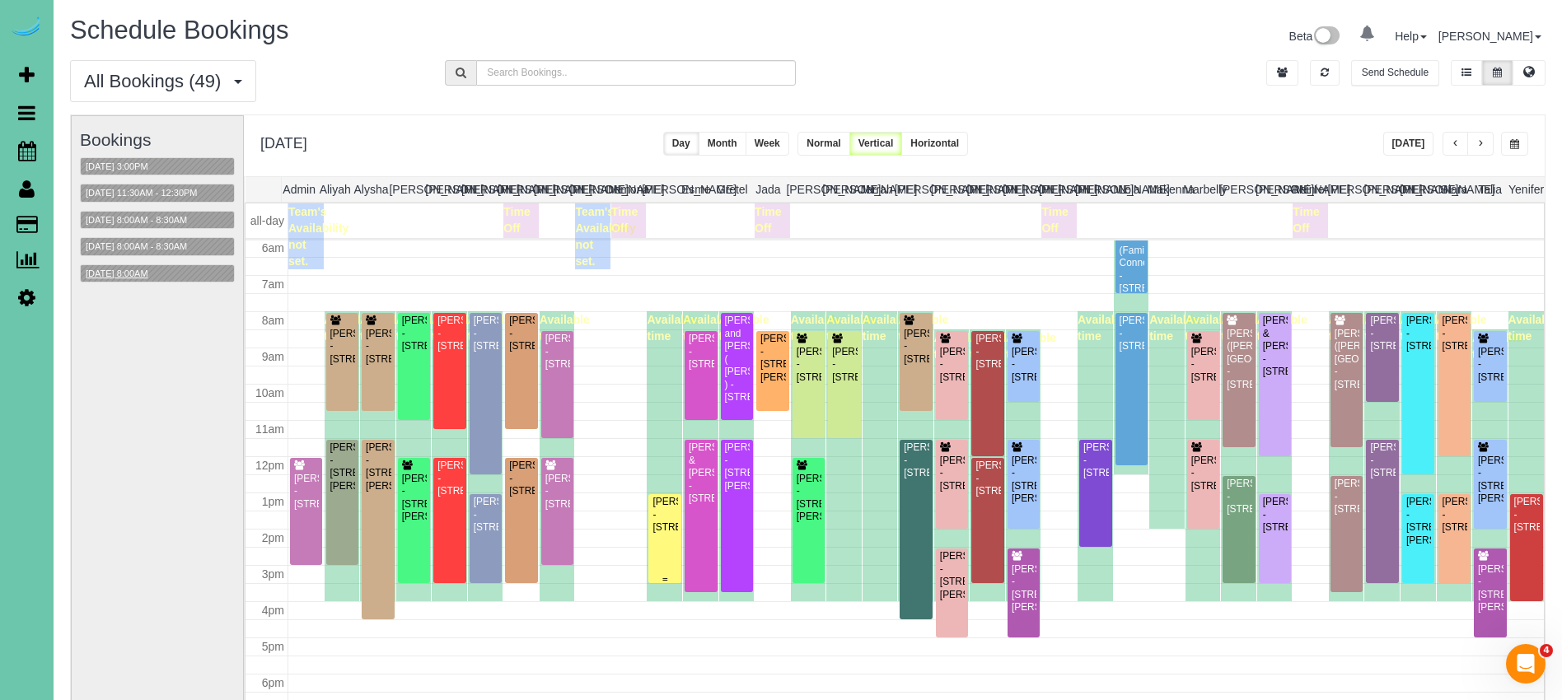
click at [673, 516] on div "[PERSON_NAME] - [STREET_ADDRESS]" at bounding box center [665, 515] width 26 height 38
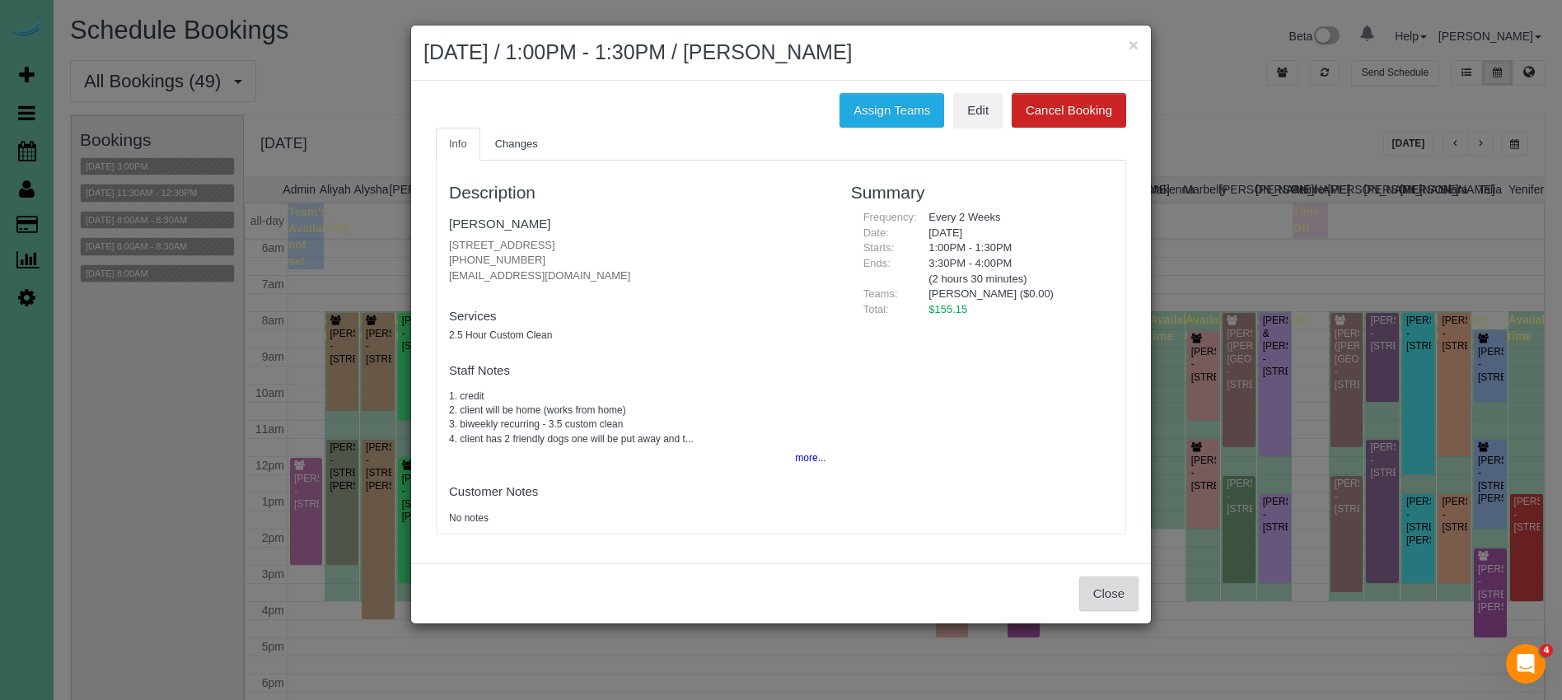
click at [1115, 599] on button "Close" at bounding box center [1108, 594] width 59 height 35
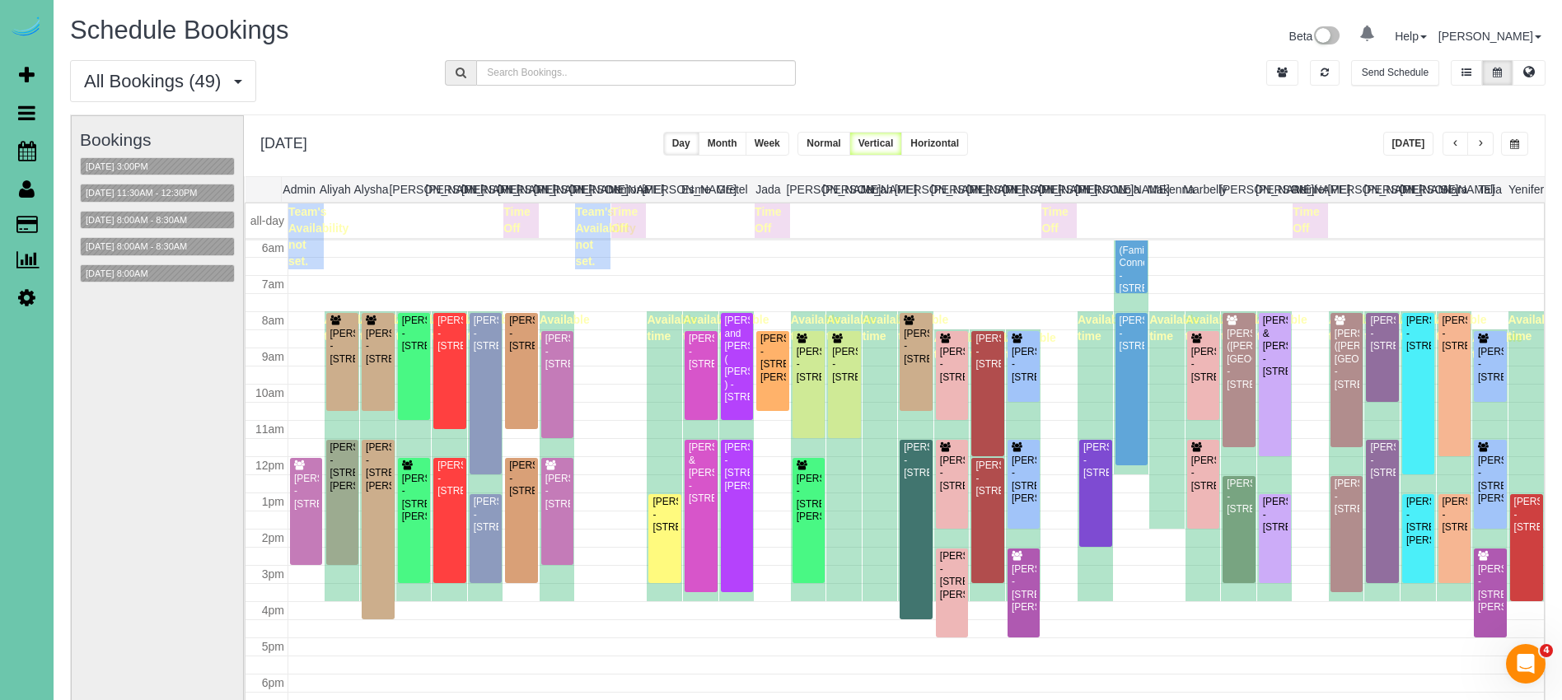
drag, startPoint x: 86, startPoint y: 224, endPoint x: 334, endPoint y: 100, distance: 277.0
click at [87, 224] on link "Customers" at bounding box center [157, 224] width 206 height 33
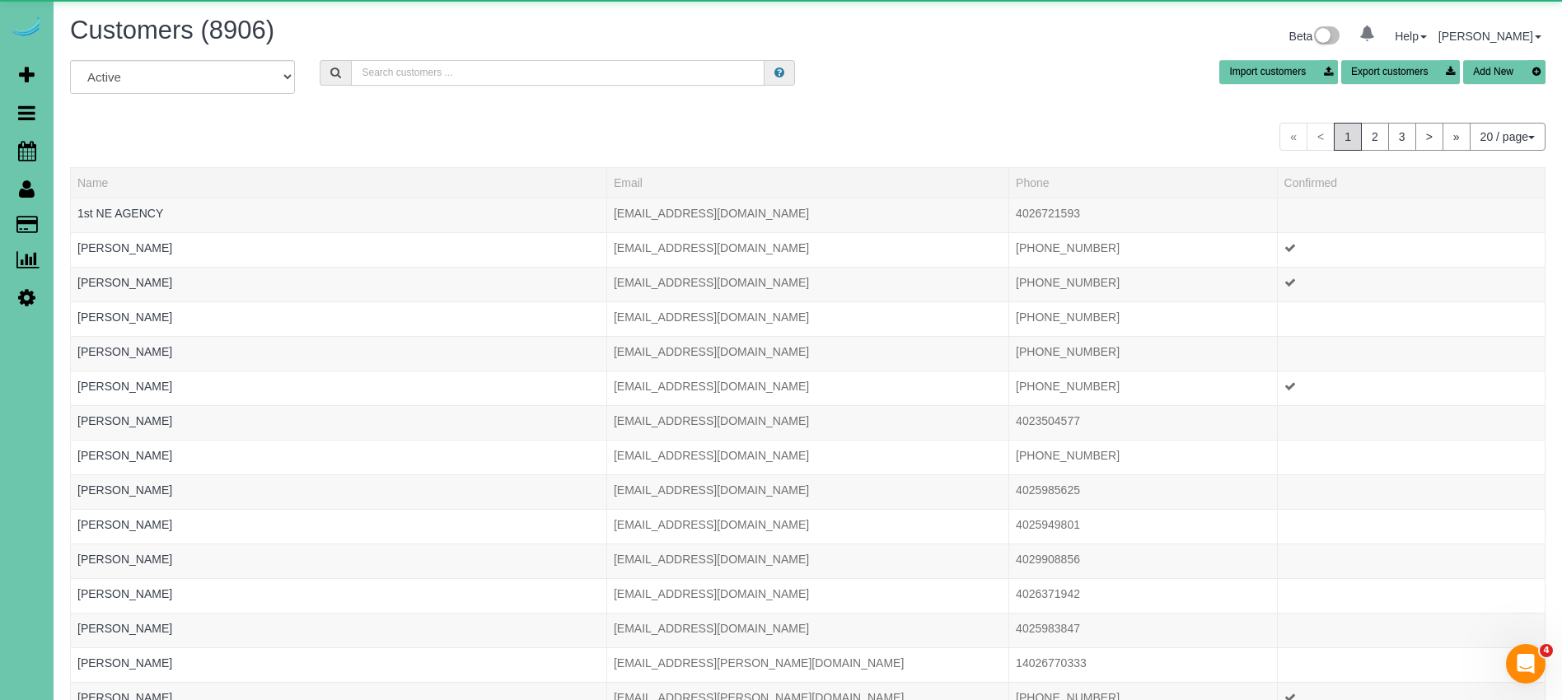
click at [474, 79] on input "text" at bounding box center [557, 73] width 413 height 26
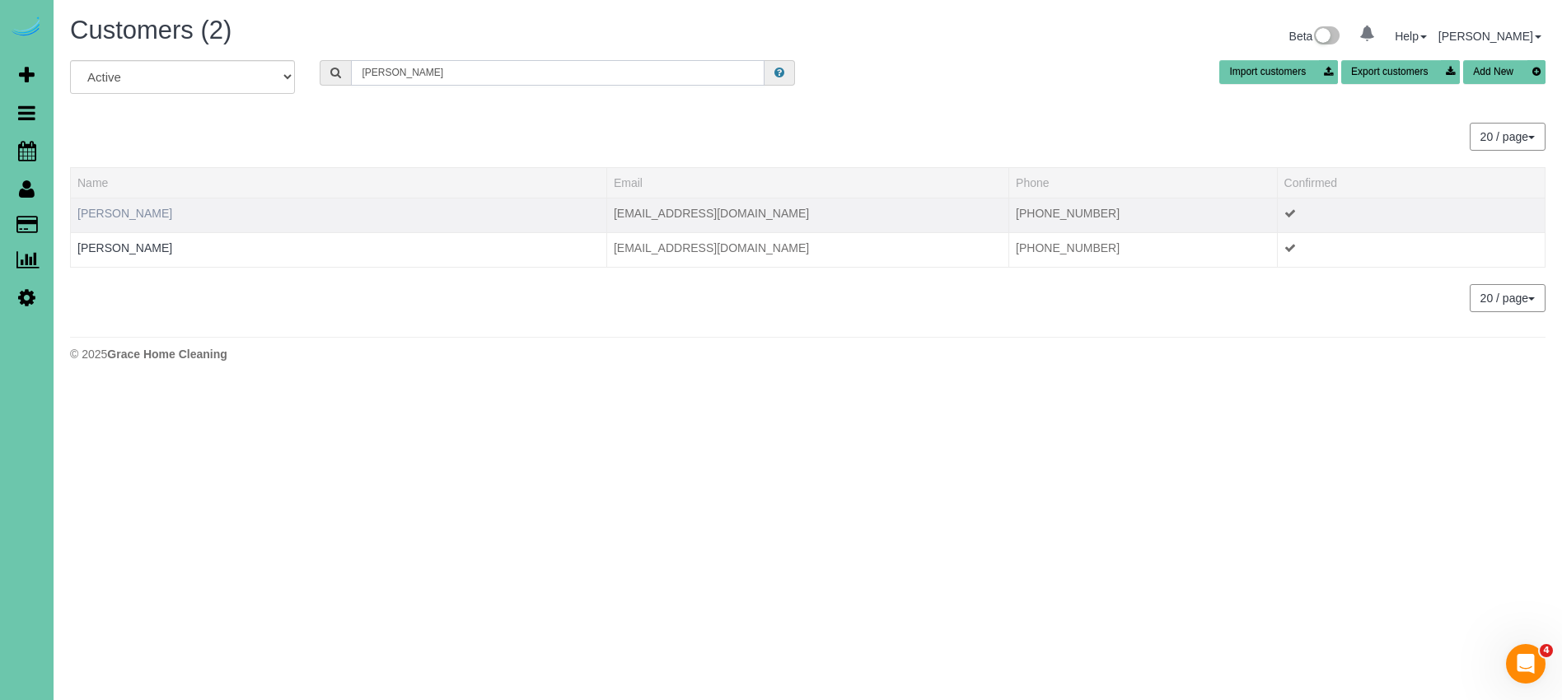
type input "julia g"
click at [133, 213] on link "Julia Gaebler" at bounding box center [124, 213] width 95 height 13
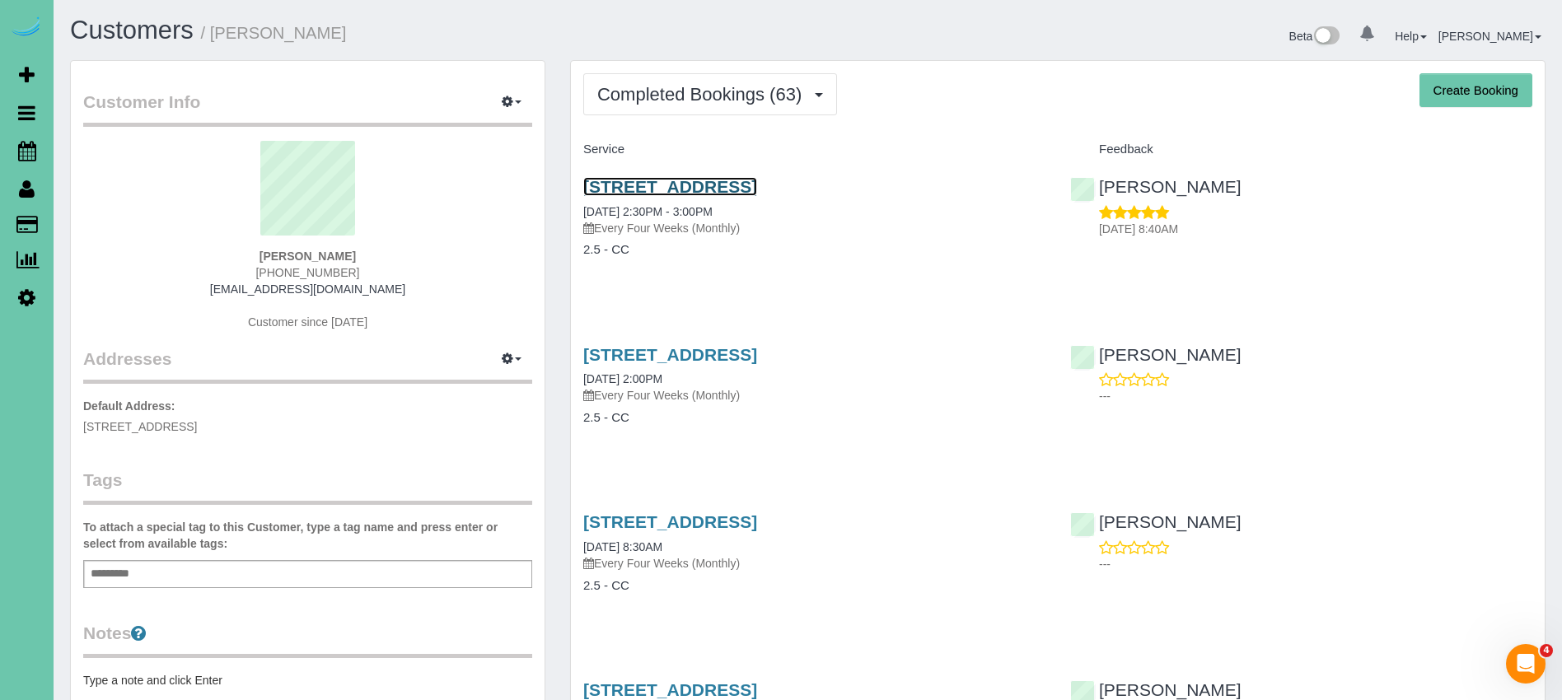
click at [757, 181] on link "15318 Lafayette Ave, Omaha, NE 68154" at bounding box center [670, 186] width 174 height 19
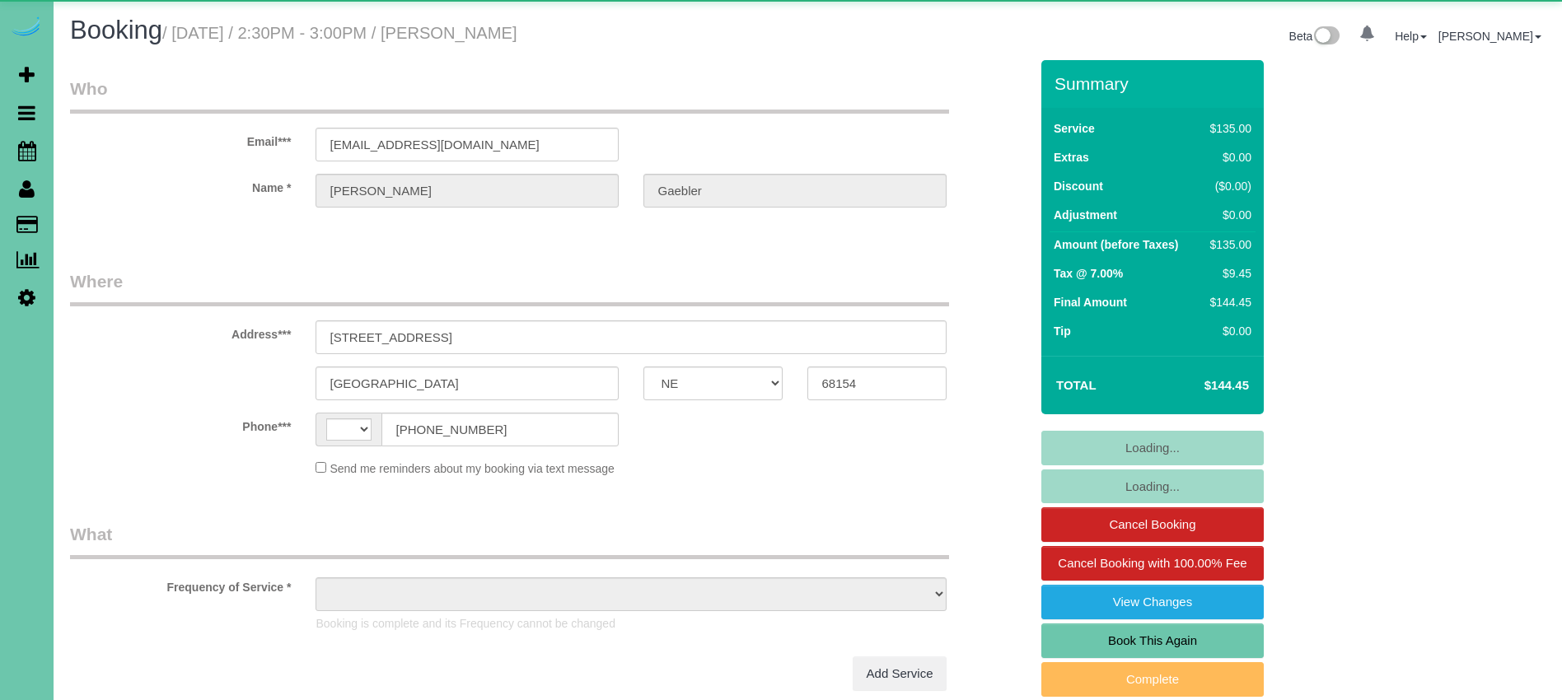
select select "NE"
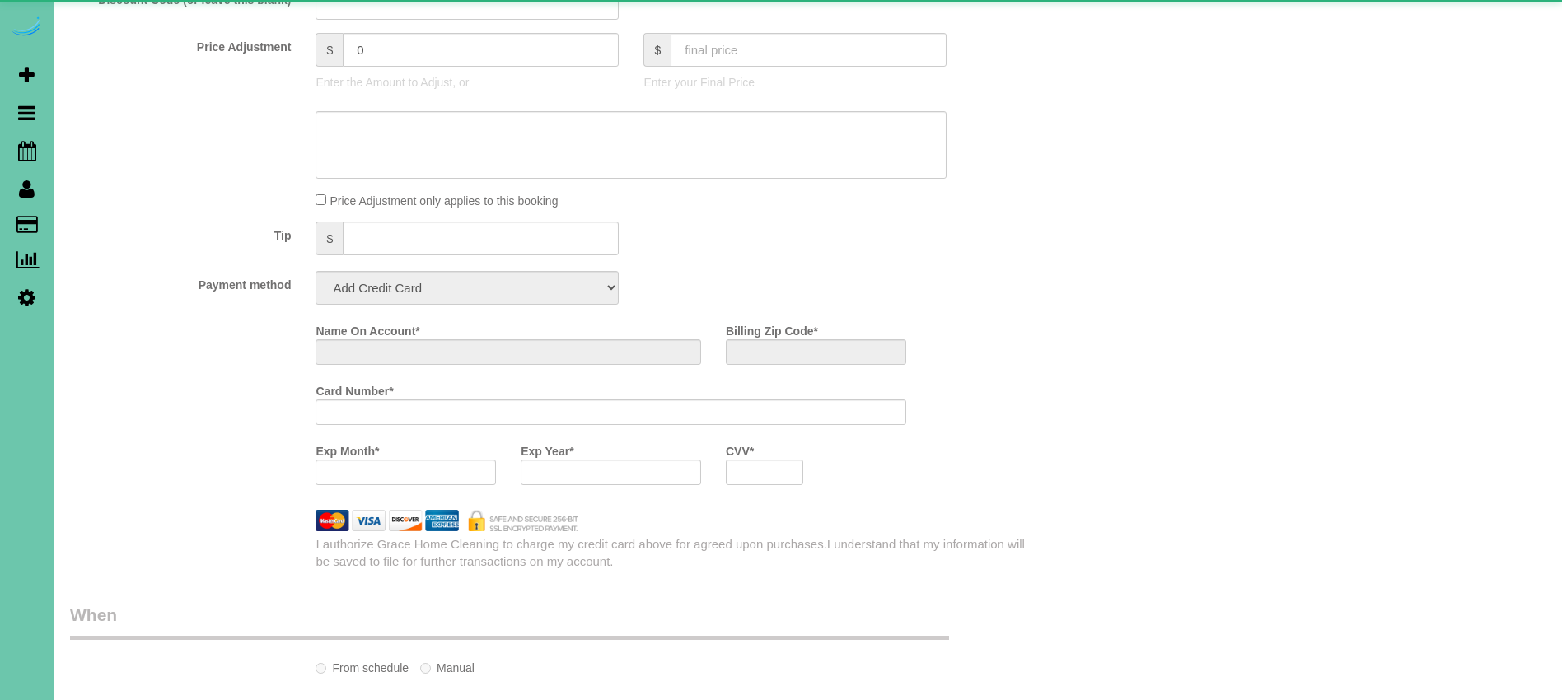
select select "string:[GEOGRAPHIC_DATA]"
select select "object:379"
select select "string:fspay-961b14f1-a851-43c3-9201-68fa73faf0c2"
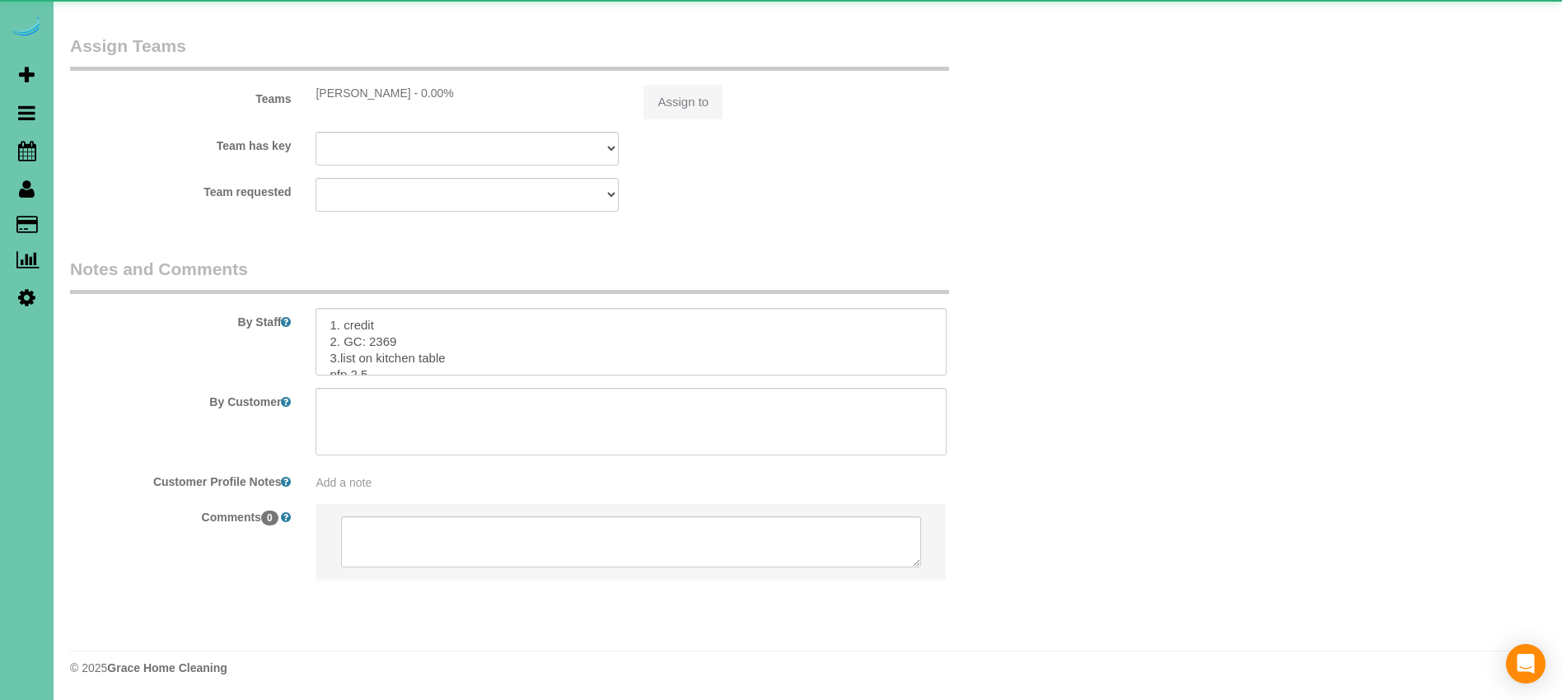
select select "object:901"
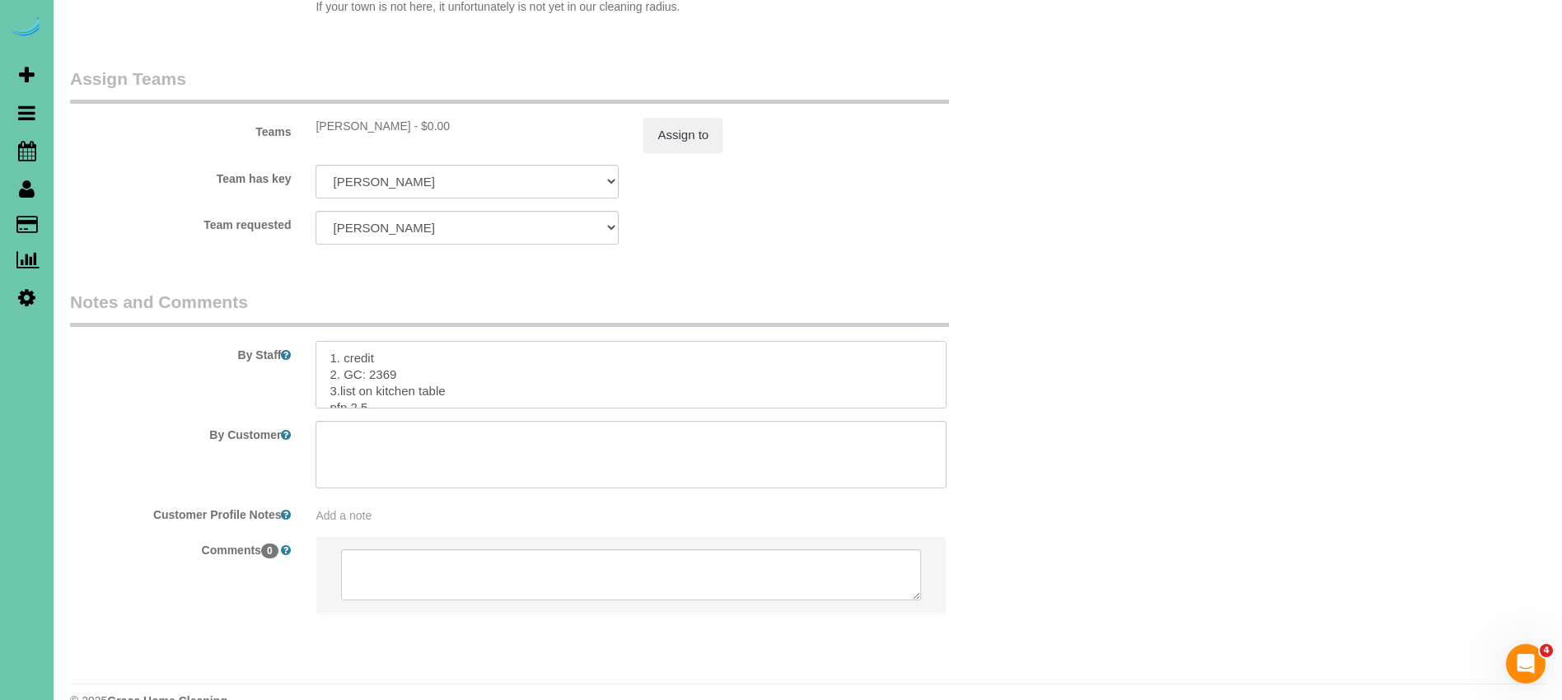
drag, startPoint x: 326, startPoint y: 327, endPoint x: 467, endPoint y: 345, distance: 142.0
click at [469, 343] on textarea at bounding box center [630, 375] width 631 height 68
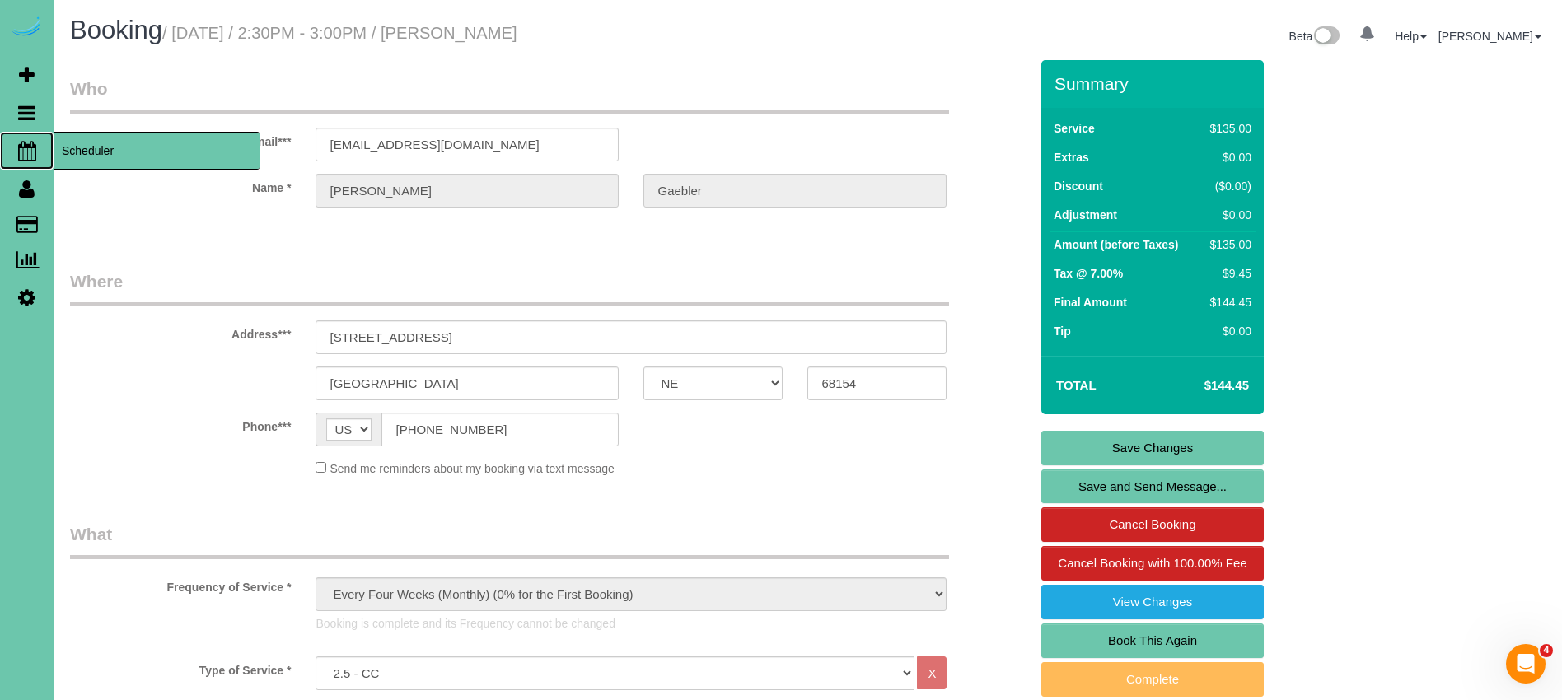
click at [119, 159] on span "Scheduler" at bounding box center [157, 151] width 206 height 38
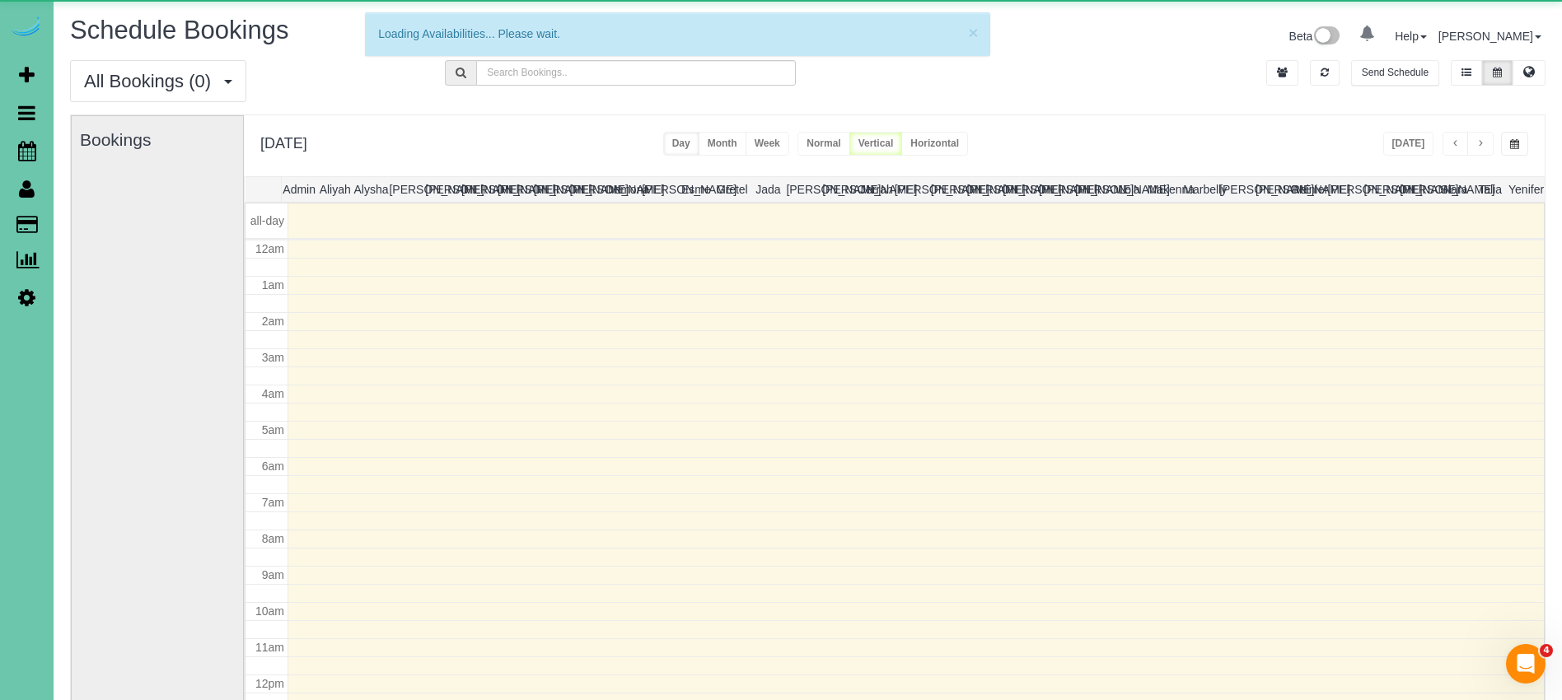
scroll to position [218, 0]
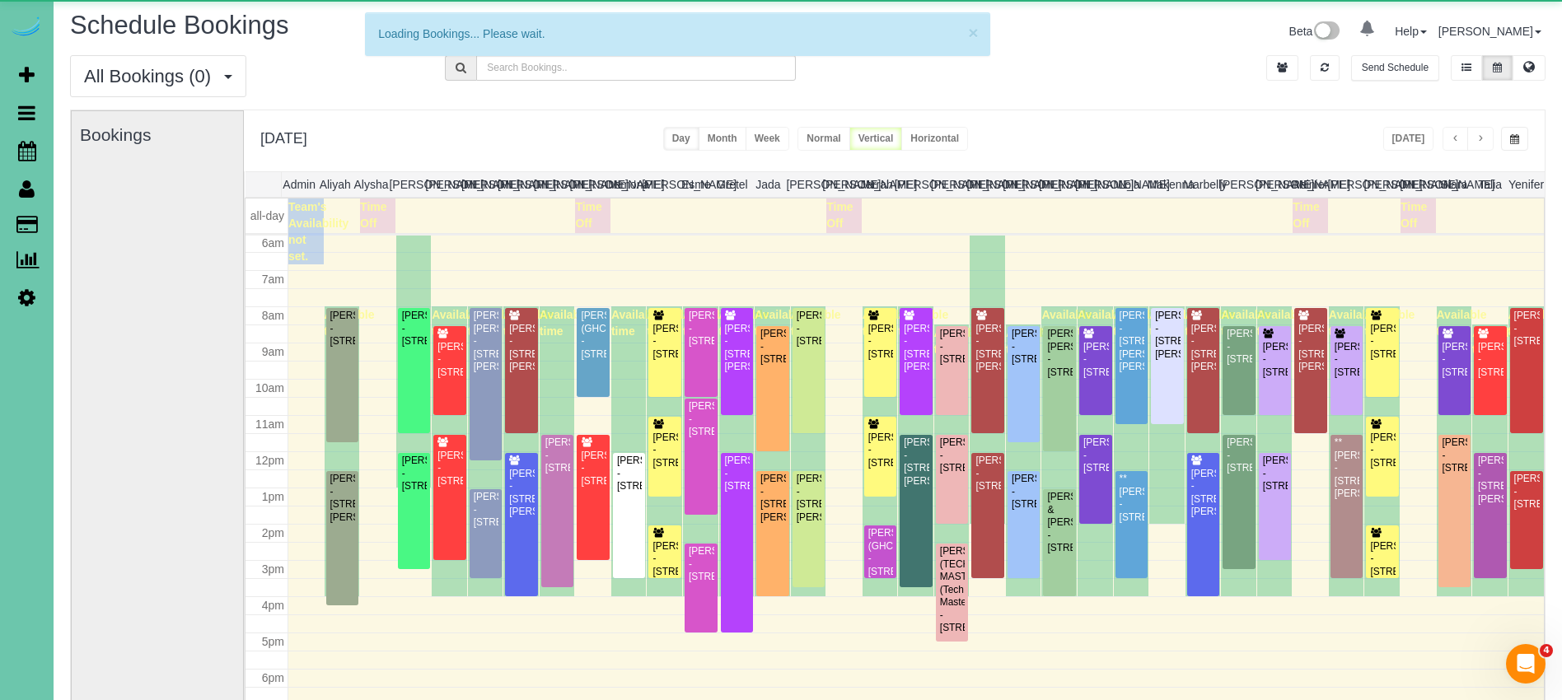
click at [1516, 139] on span "button" at bounding box center [1514, 139] width 9 height 10
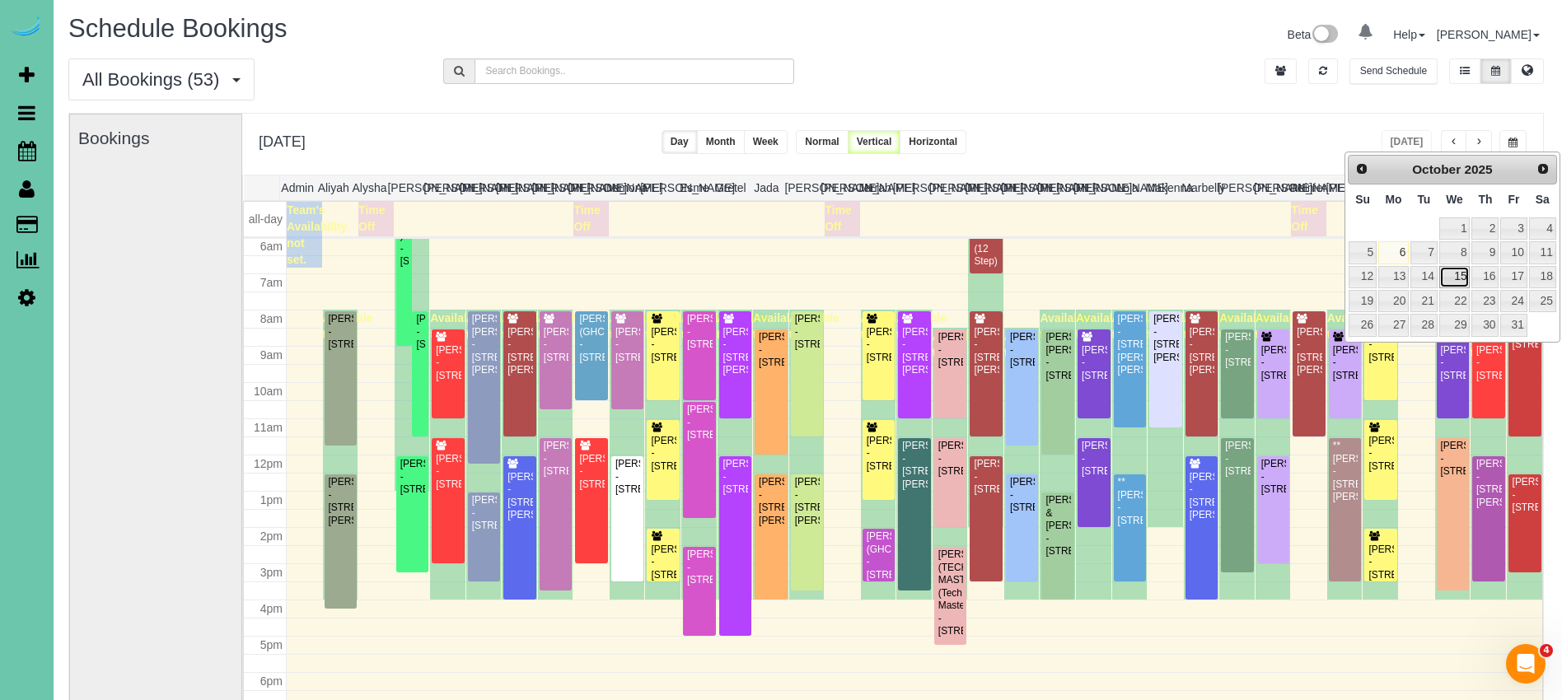
click at [1460, 281] on link "15" at bounding box center [1454, 277] width 31 height 22
type input "**********"
